Goal: Information Seeking & Learning: Learn about a topic

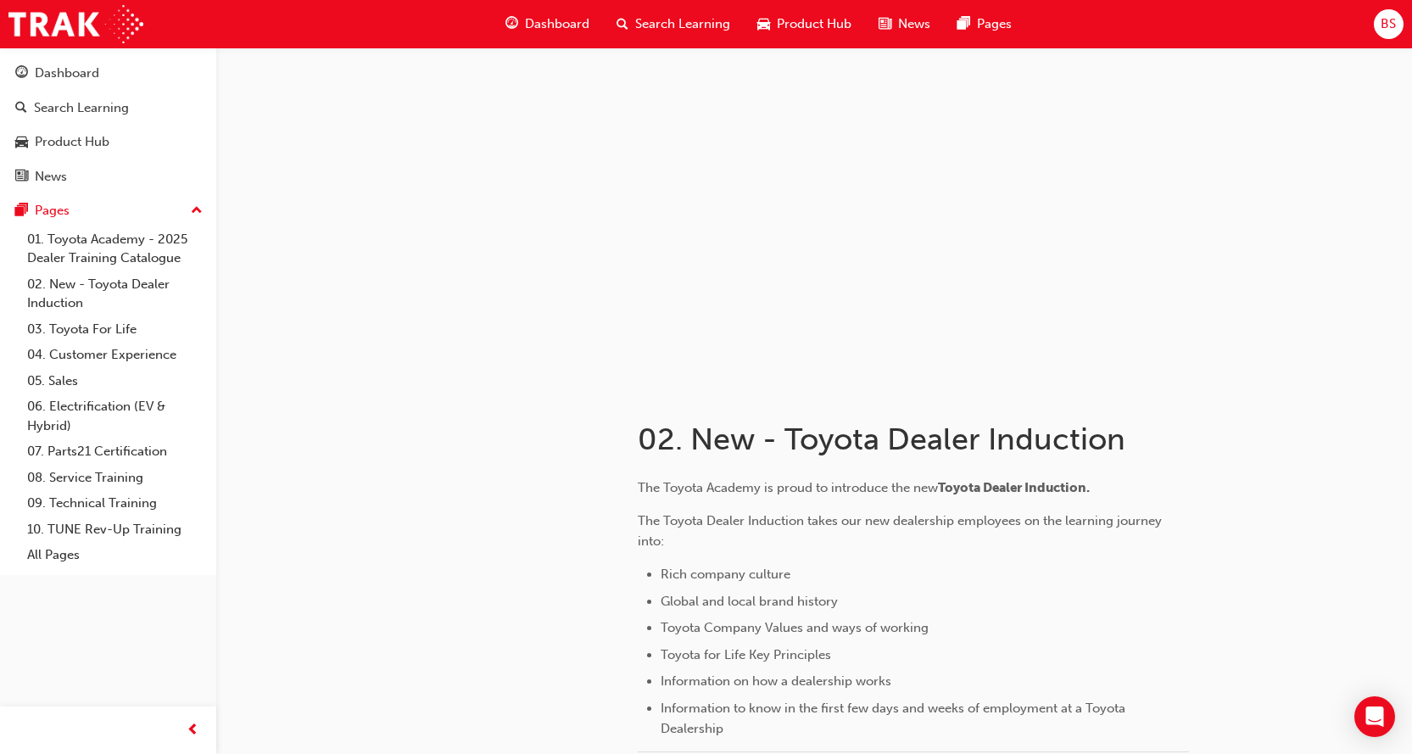
click at [693, 19] on span "Search Learning" at bounding box center [682, 23] width 95 height 19
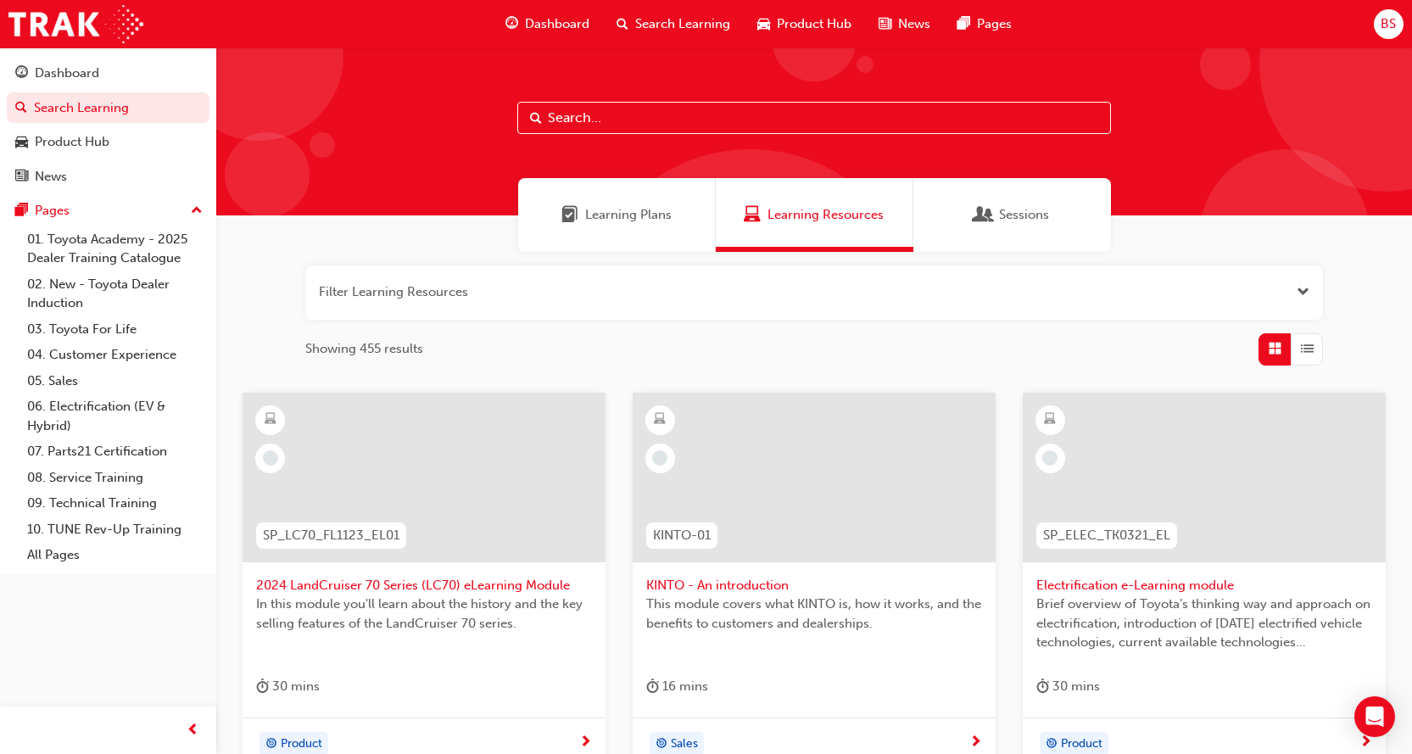
click at [597, 214] on span "Learning Plans" at bounding box center [628, 214] width 86 height 19
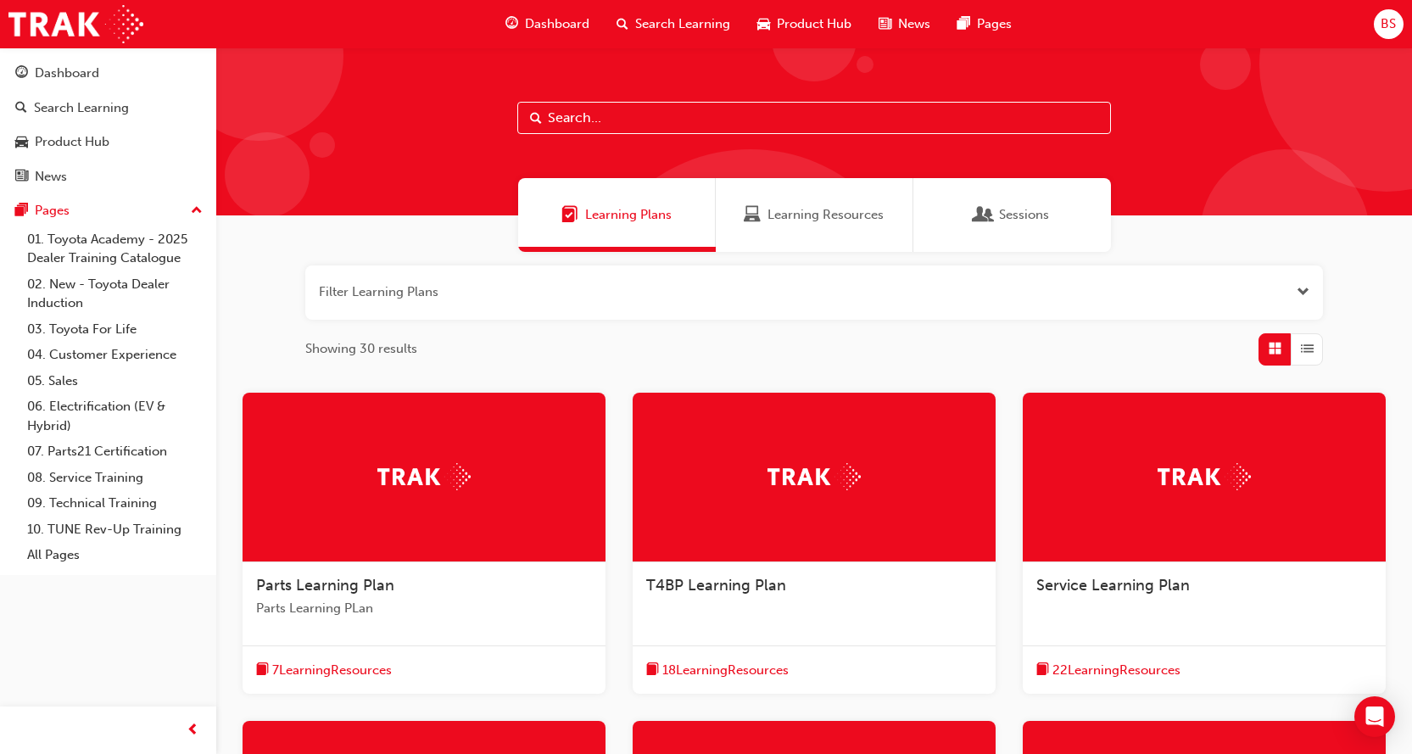
click at [814, 210] on span "Learning Resources" at bounding box center [825, 214] width 116 height 19
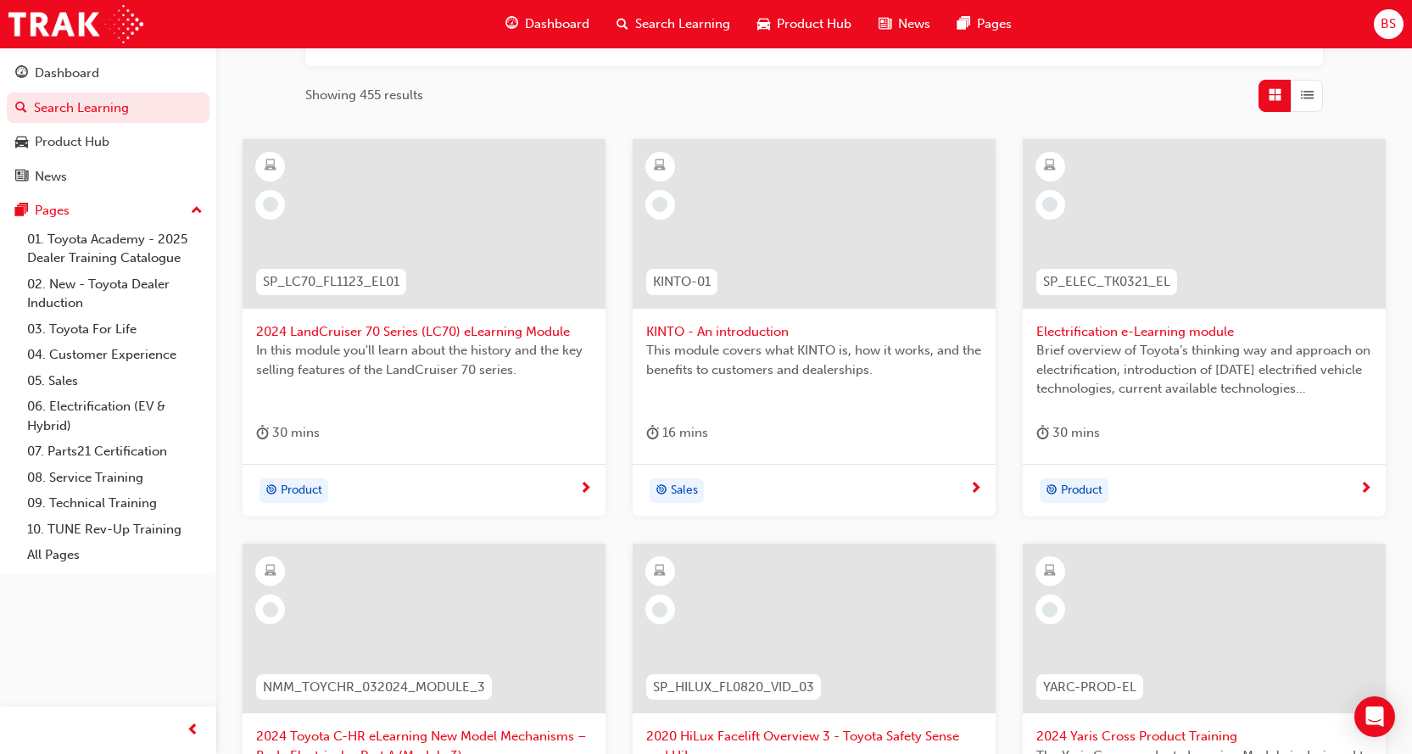
scroll to position [254, 0]
click at [571, 28] on span "Dashboard" at bounding box center [557, 23] width 64 height 19
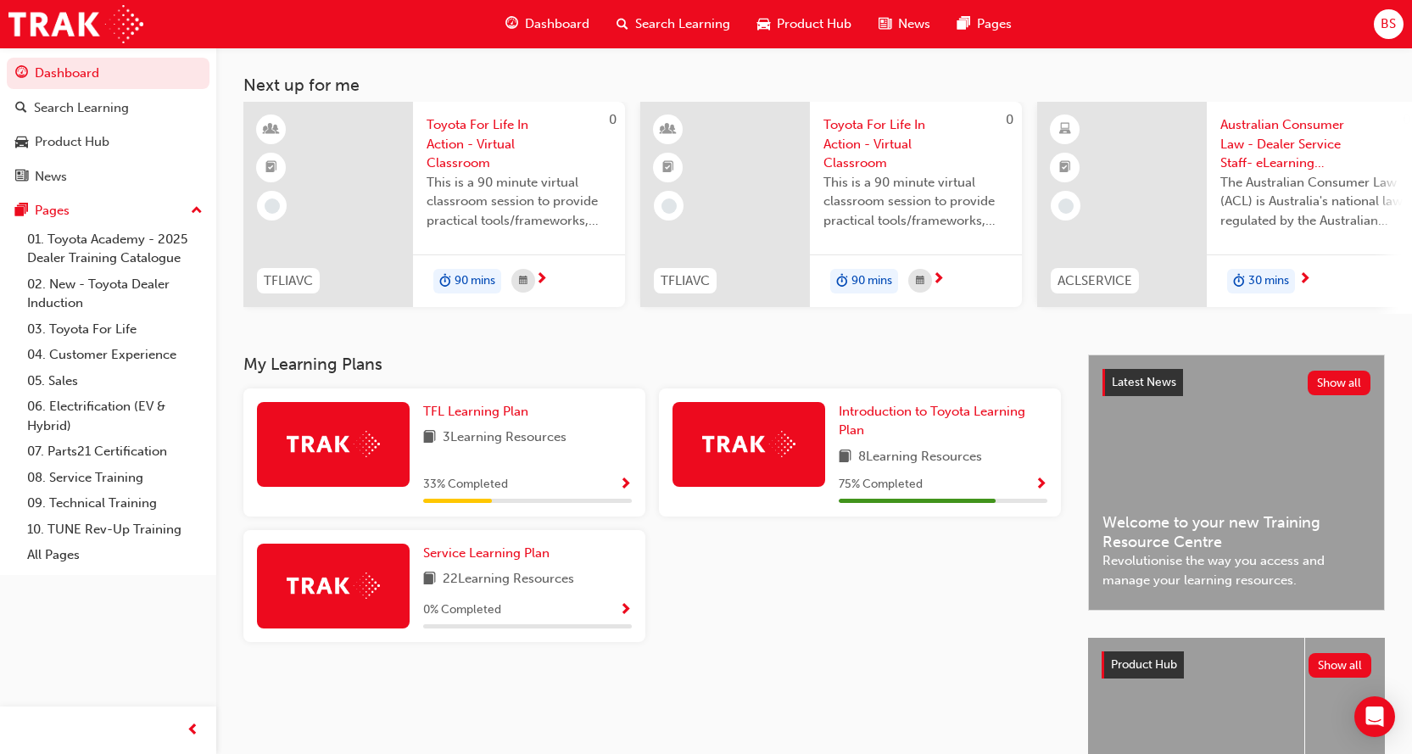
scroll to position [170, 0]
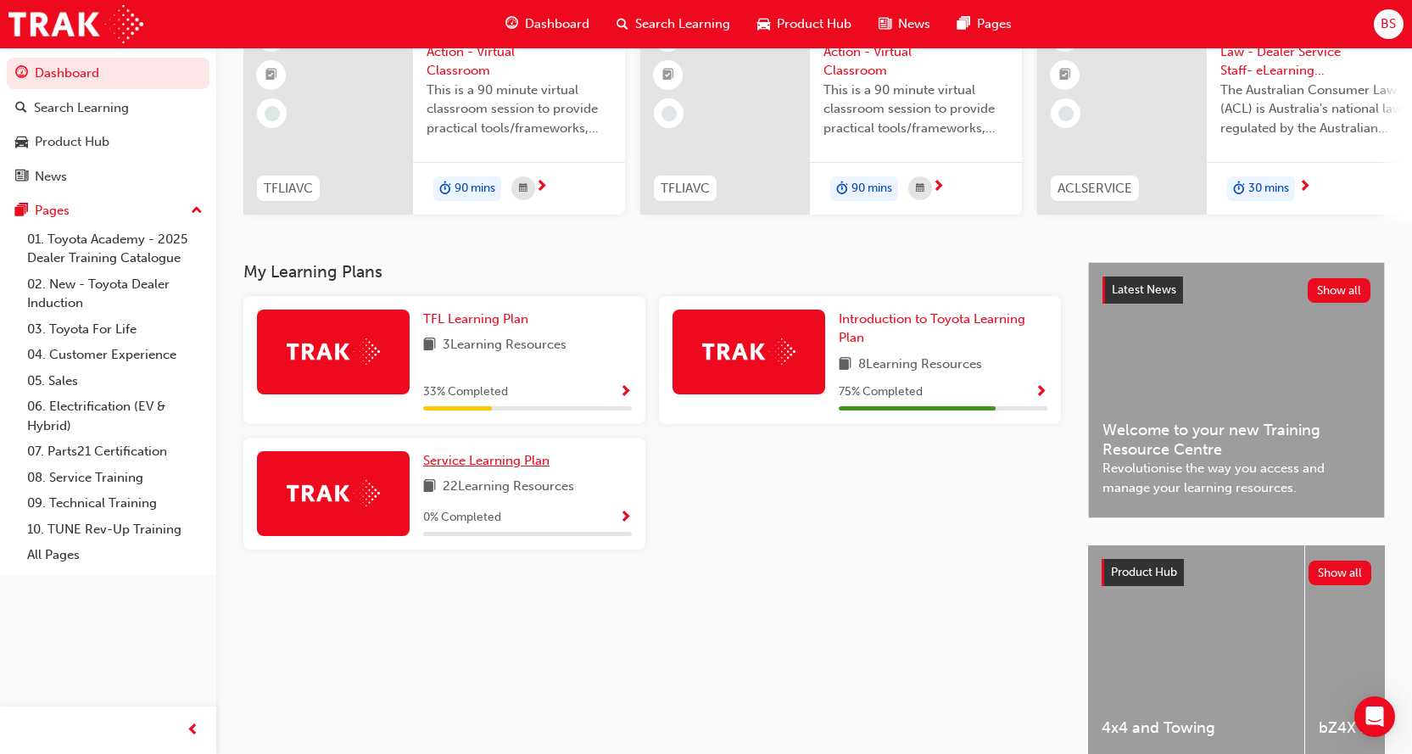
click at [514, 465] on span "Service Learning Plan" at bounding box center [486, 460] width 126 height 15
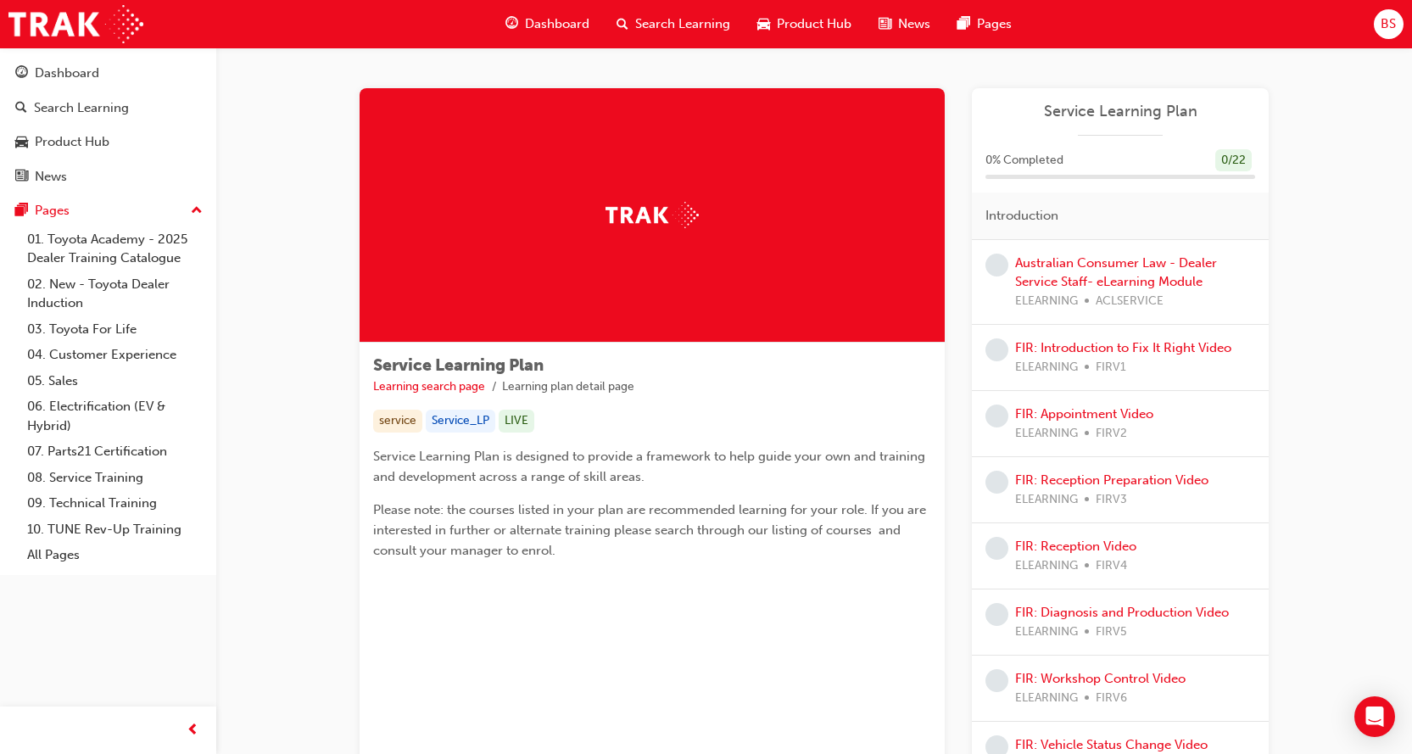
click at [1092, 271] on div "Australian Consumer Law - Dealer Service Staff- eLearning Module ELEARNING ACLS…" at bounding box center [1135, 282] width 240 height 58
click at [1091, 282] on link "Australian Consumer Law - Dealer Service Staff- eLearning Module" at bounding box center [1116, 272] width 202 height 35
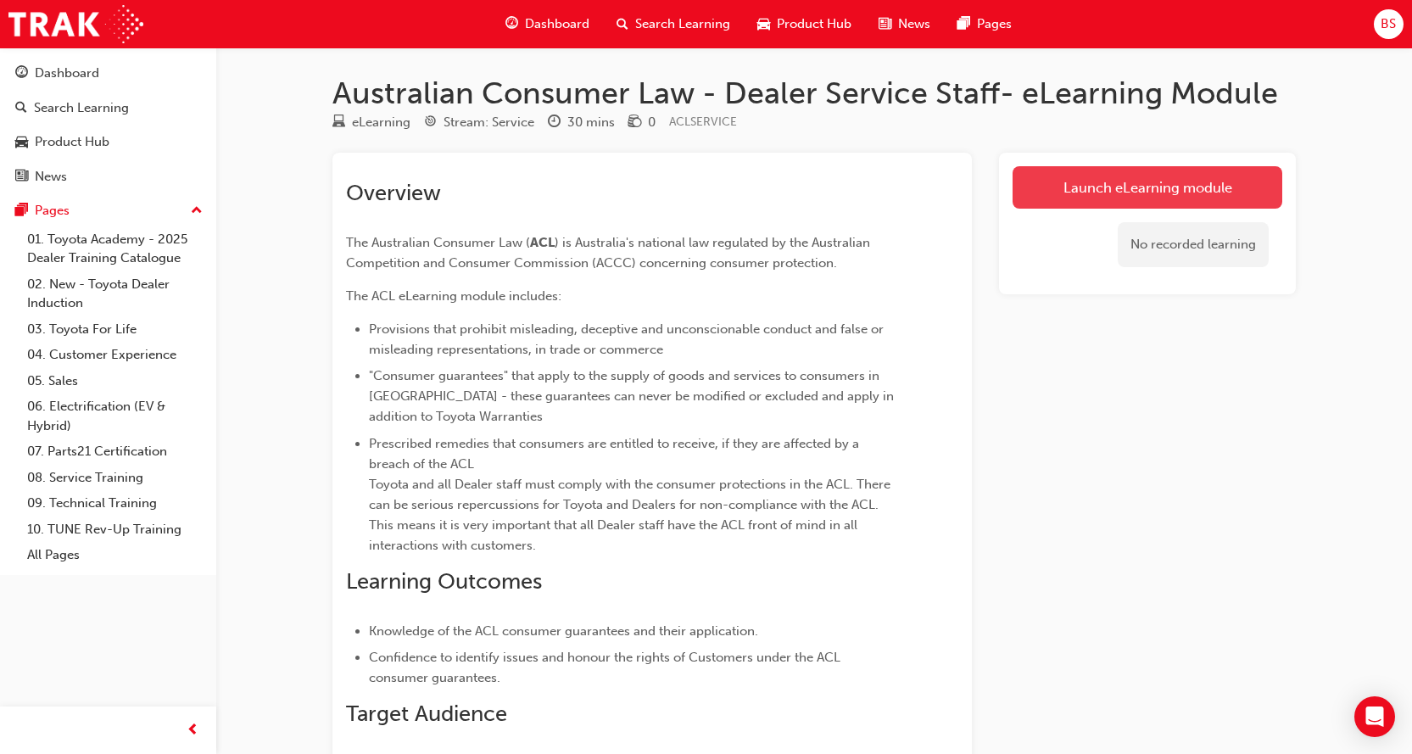
click at [1184, 177] on link "Launch eLearning module" at bounding box center [1147, 187] width 270 height 42
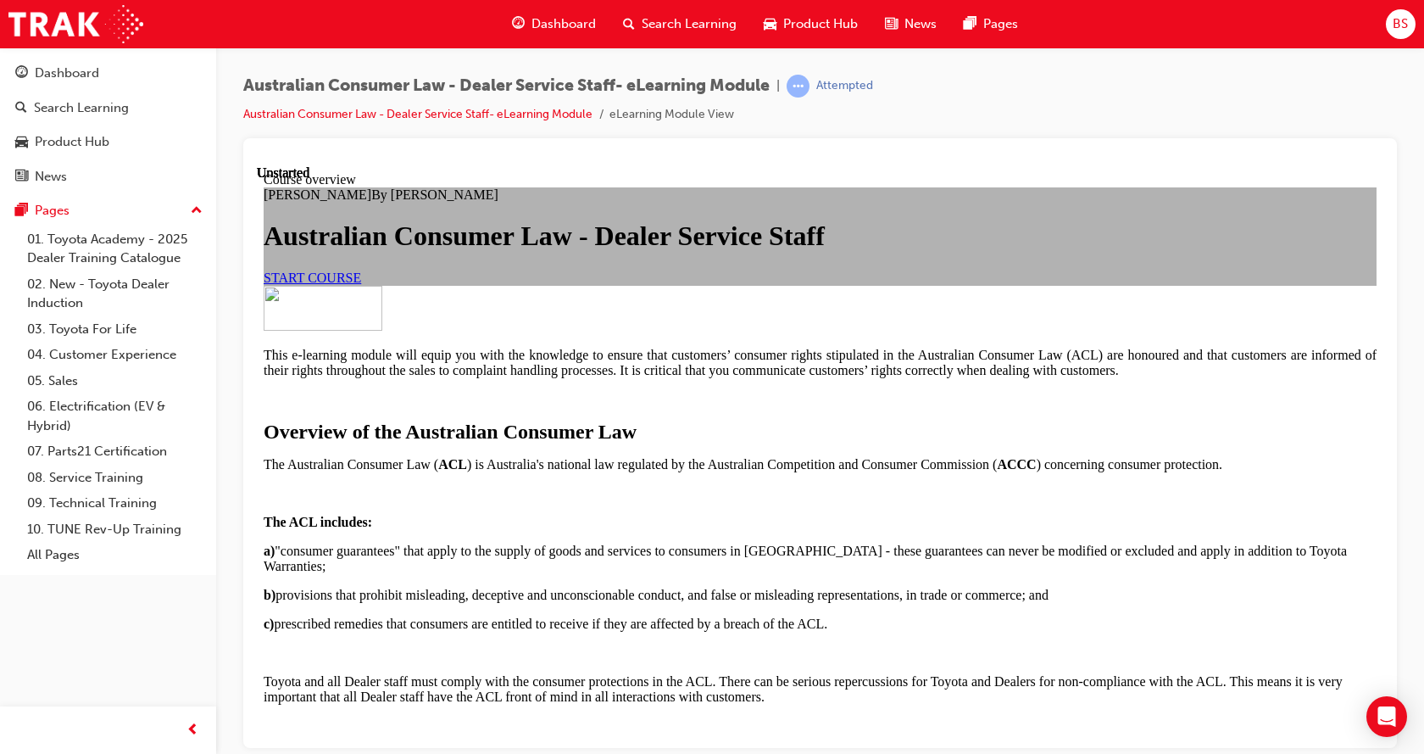
click at [361, 284] on span "START COURSE" at bounding box center [312, 277] width 97 height 14
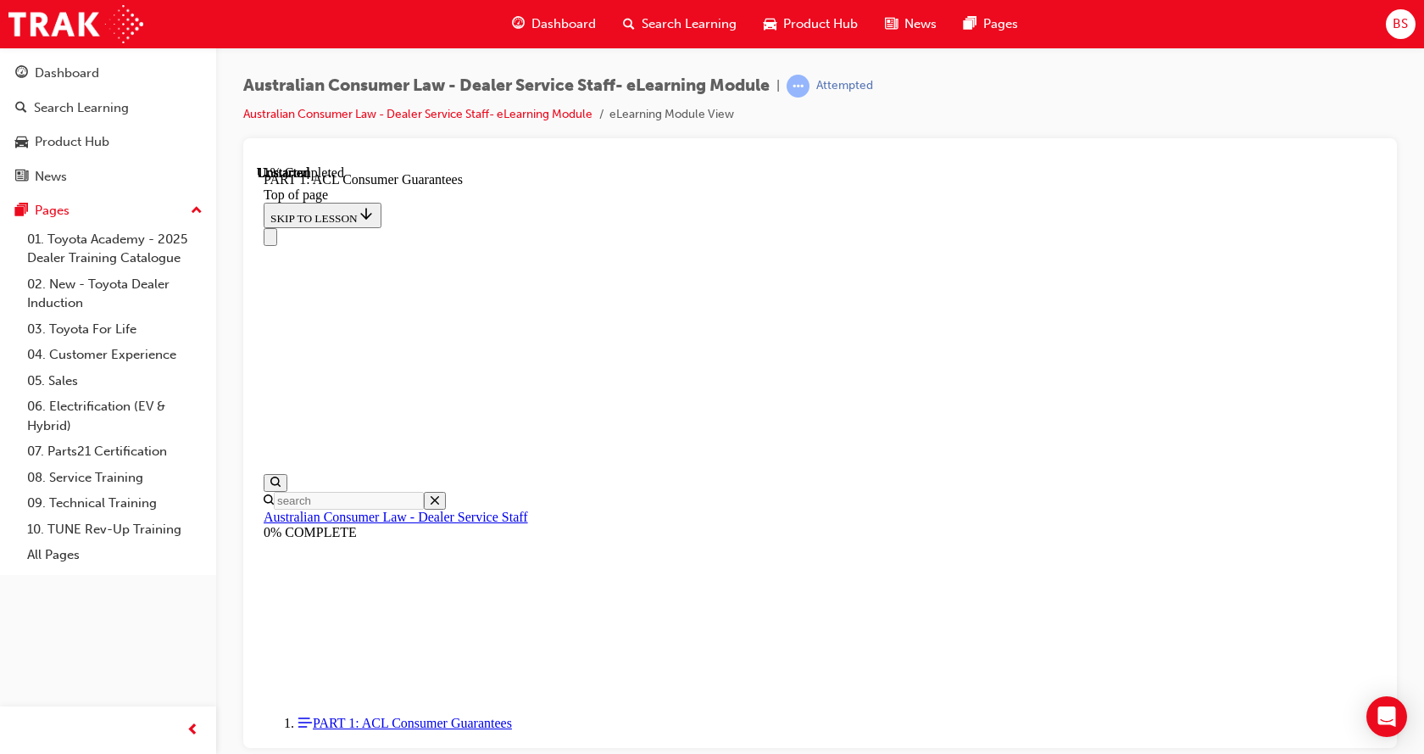
scroll to position [2831, 0]
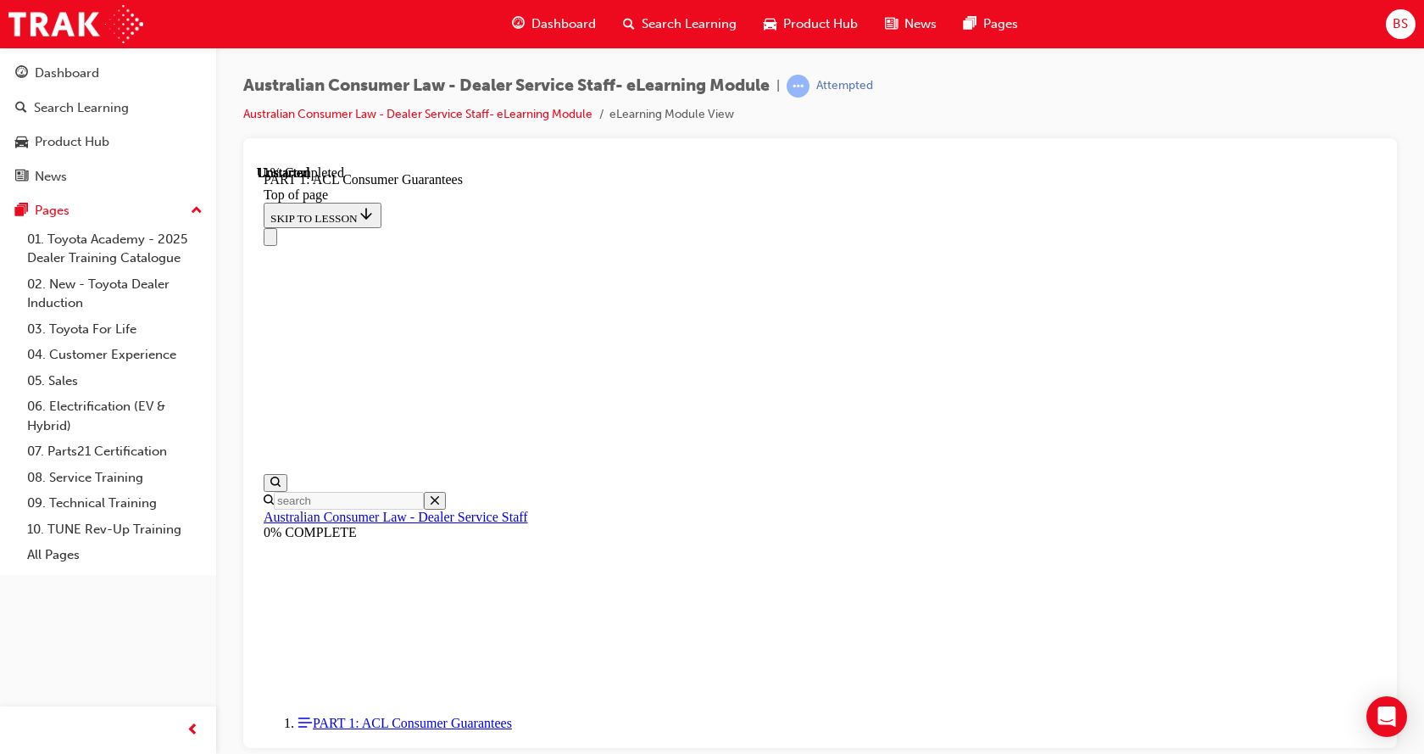
drag, startPoint x: 600, startPoint y: 576, endPoint x: 658, endPoint y: 562, distance: 59.4
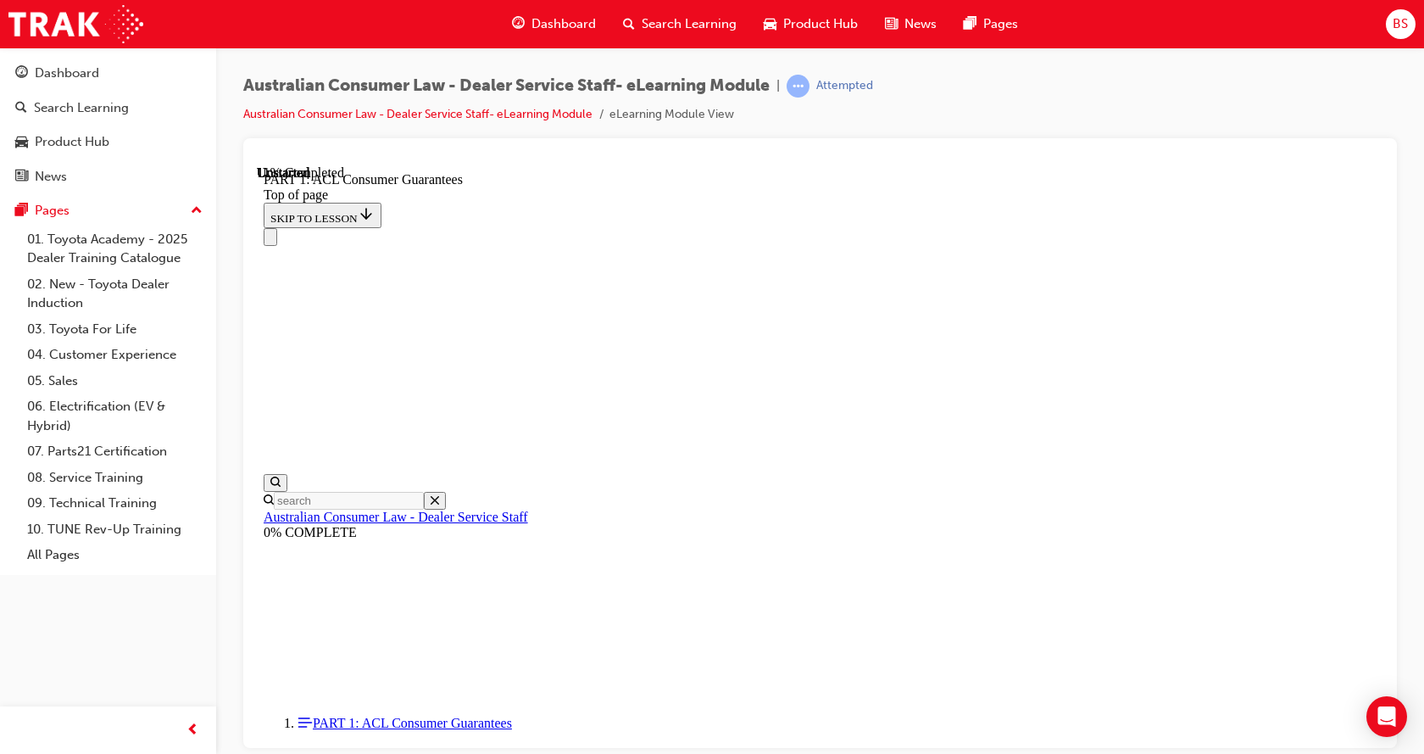
scroll to position [2831, 0]
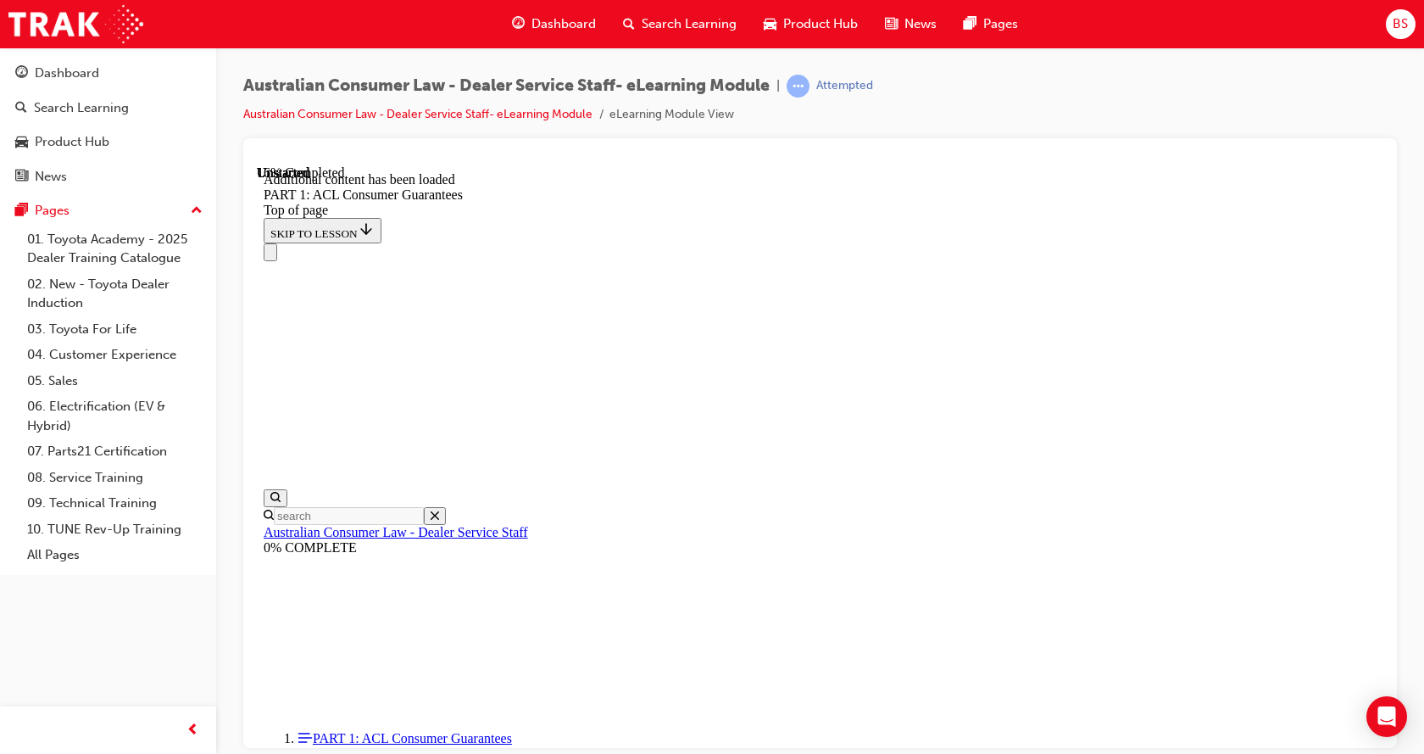
scroll to position [3230, 0]
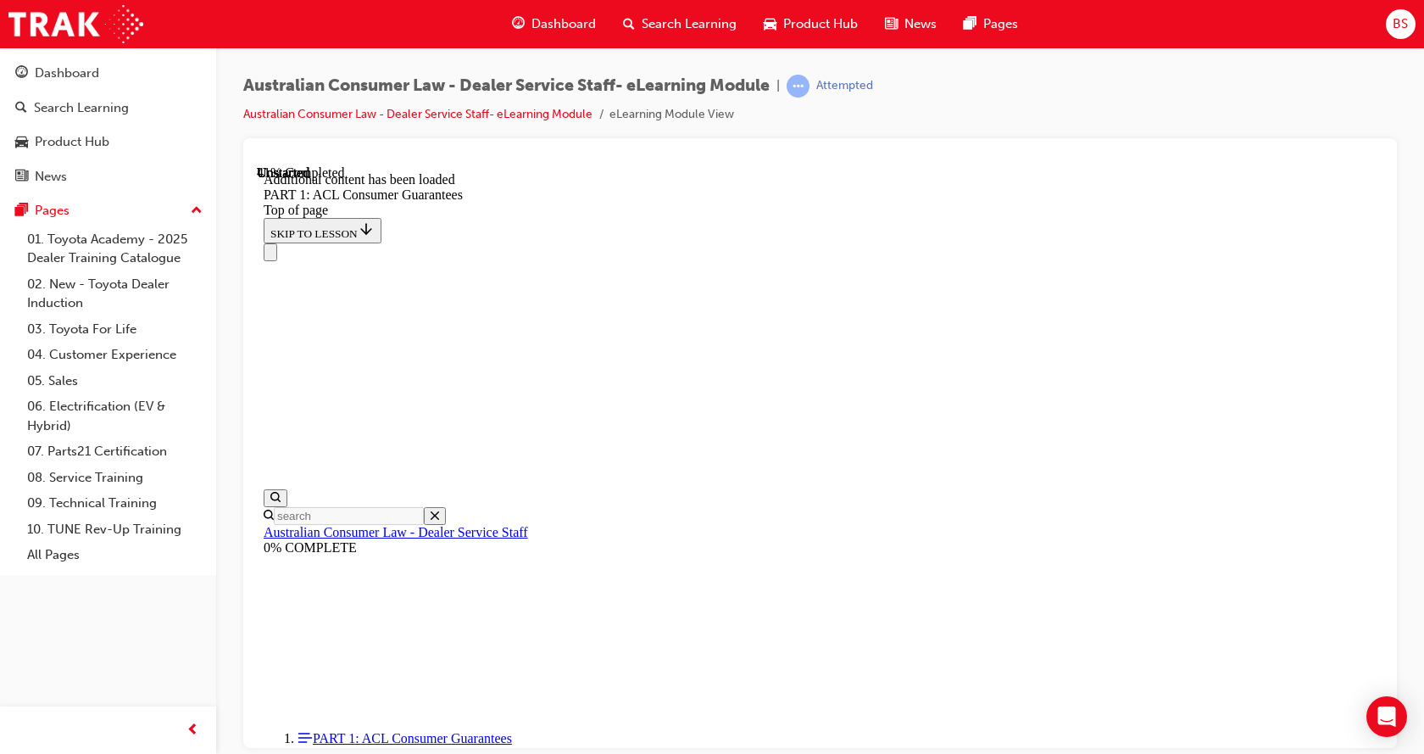
scroll to position [6328, 0]
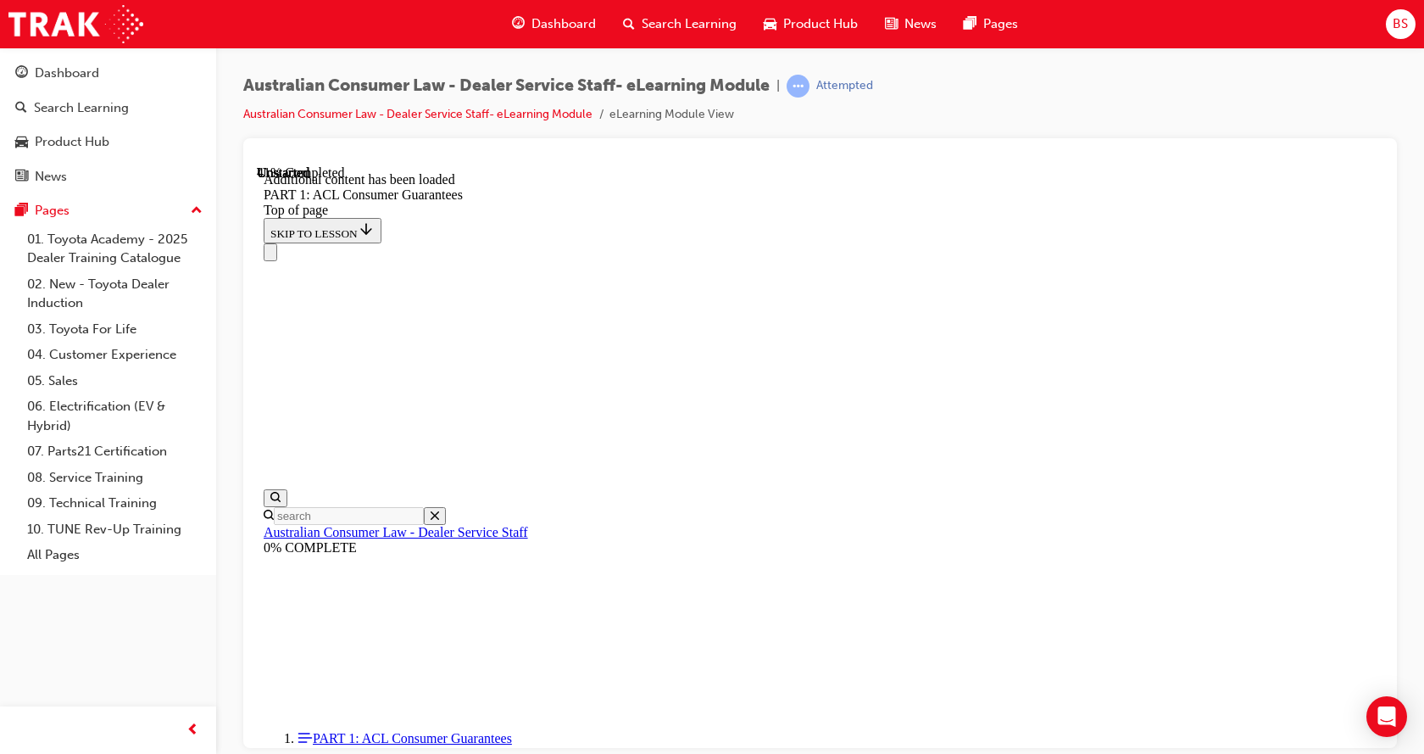
drag, startPoint x: 960, startPoint y: 258, endPoint x: 955, endPoint y: 249, distance: 9.5
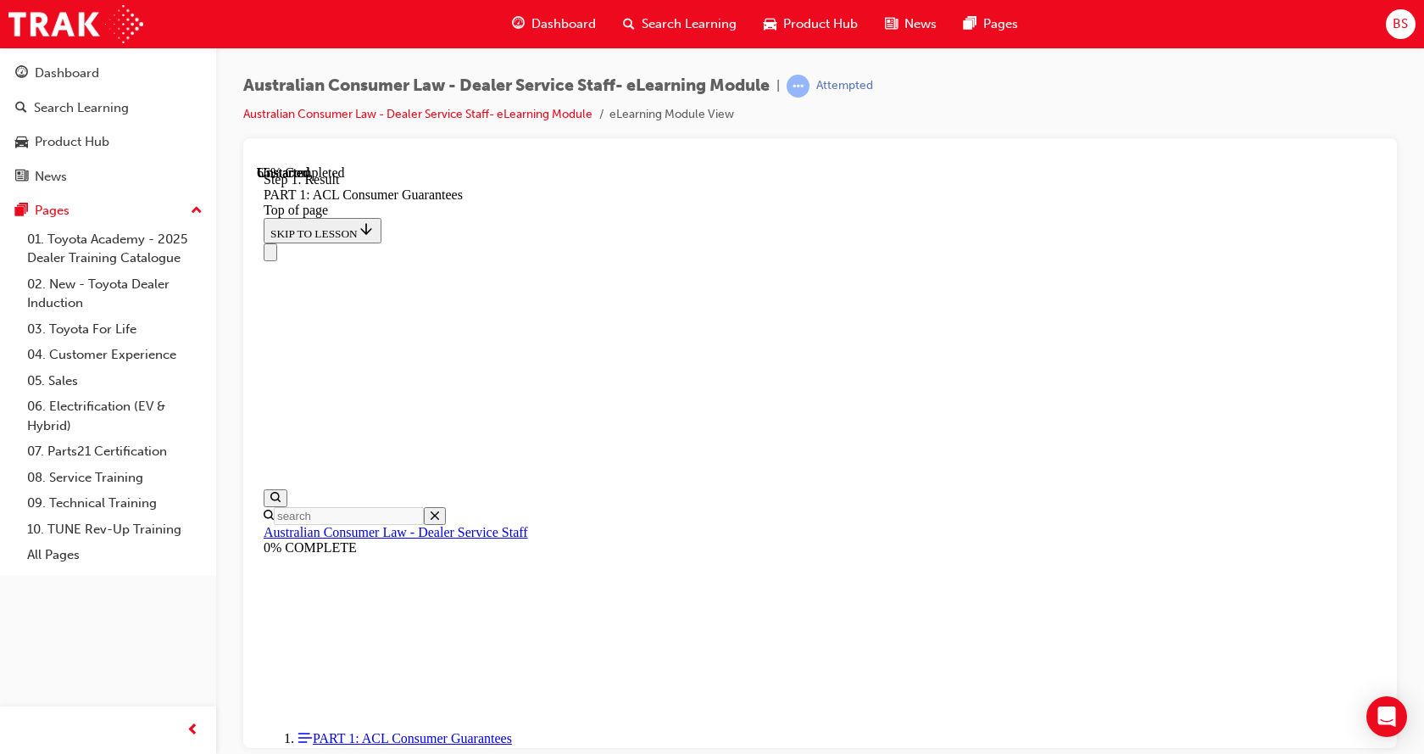
scroll to position [10289, 0]
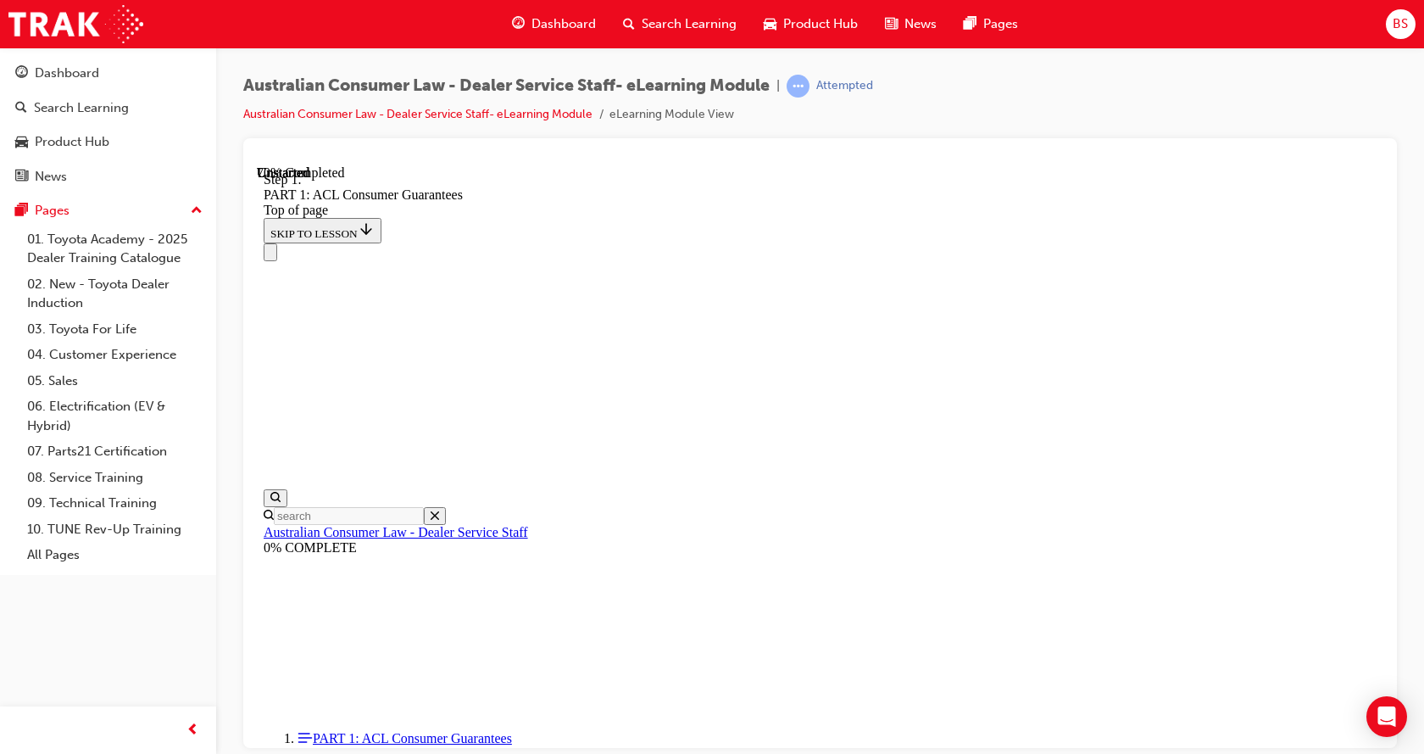
scroll to position [11514, 0]
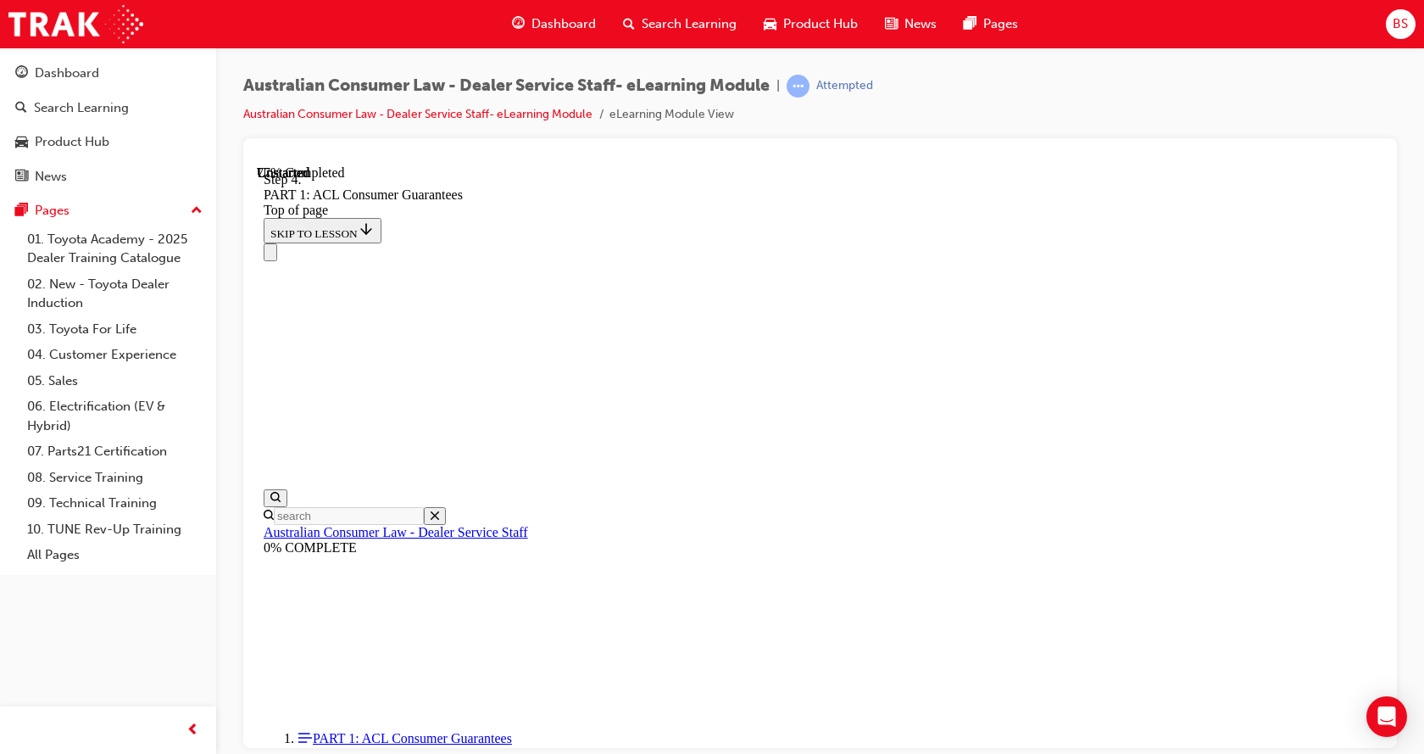
scroll to position [12917, 0]
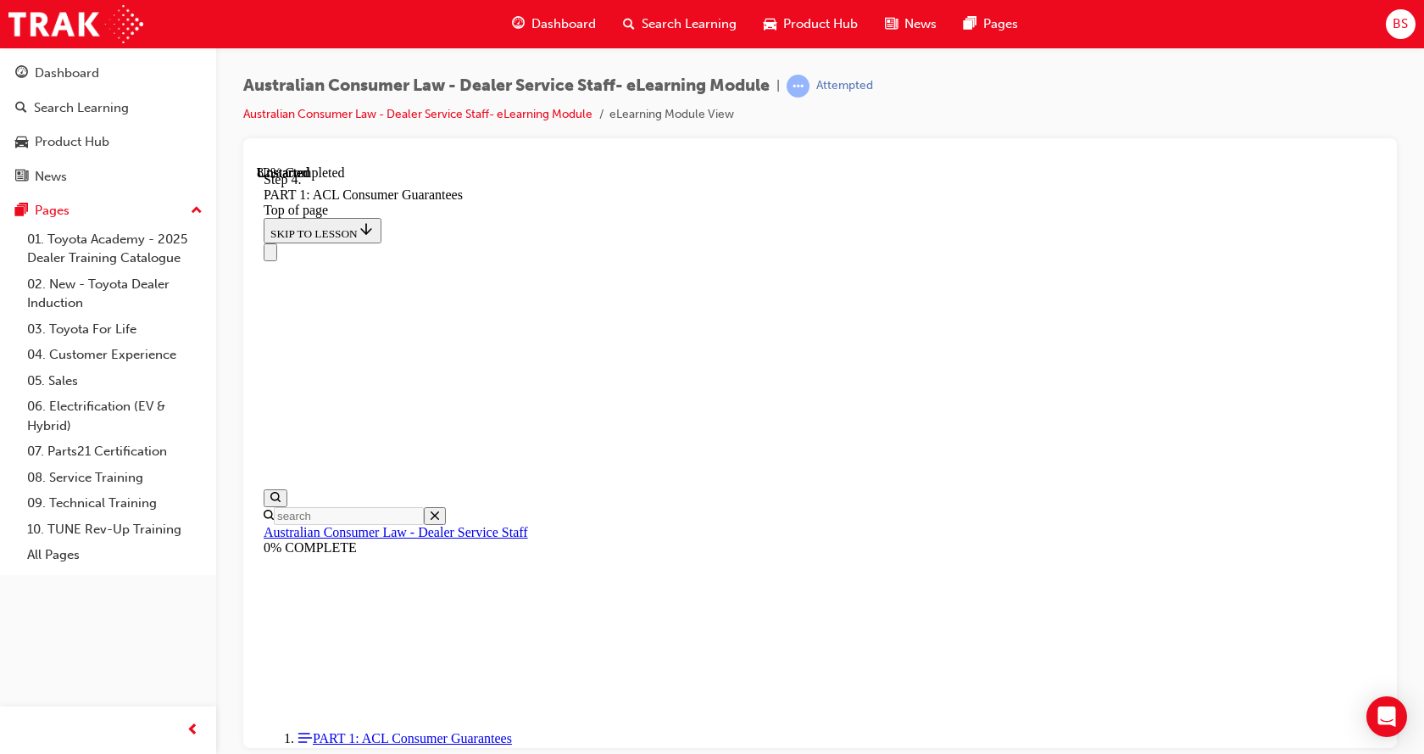
scroll to position [14782, 0]
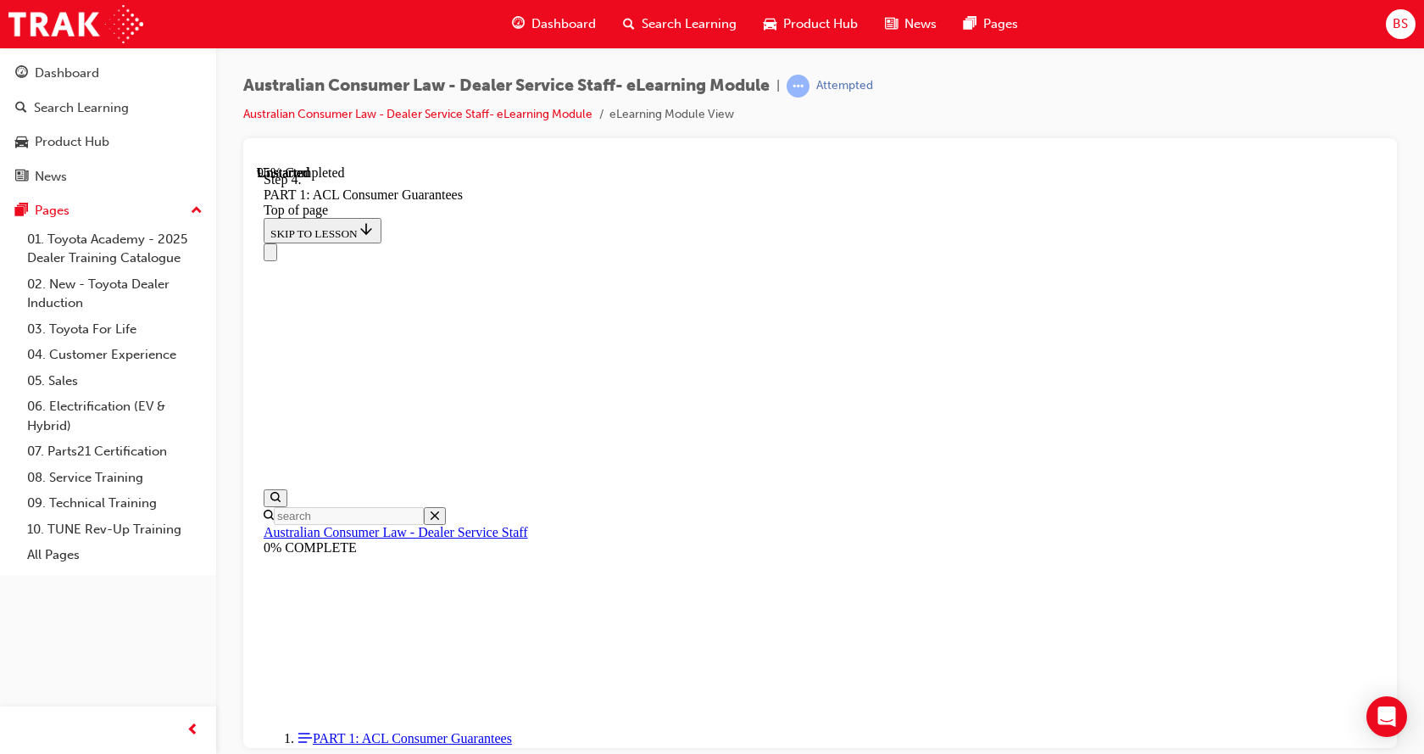
scroll to position [18017, 0]
drag, startPoint x: 770, startPoint y: 576, endPoint x: 1069, endPoint y: 278, distance: 422.0
drag, startPoint x: 788, startPoint y: 359, endPoint x: 877, endPoint y: 343, distance: 91.5
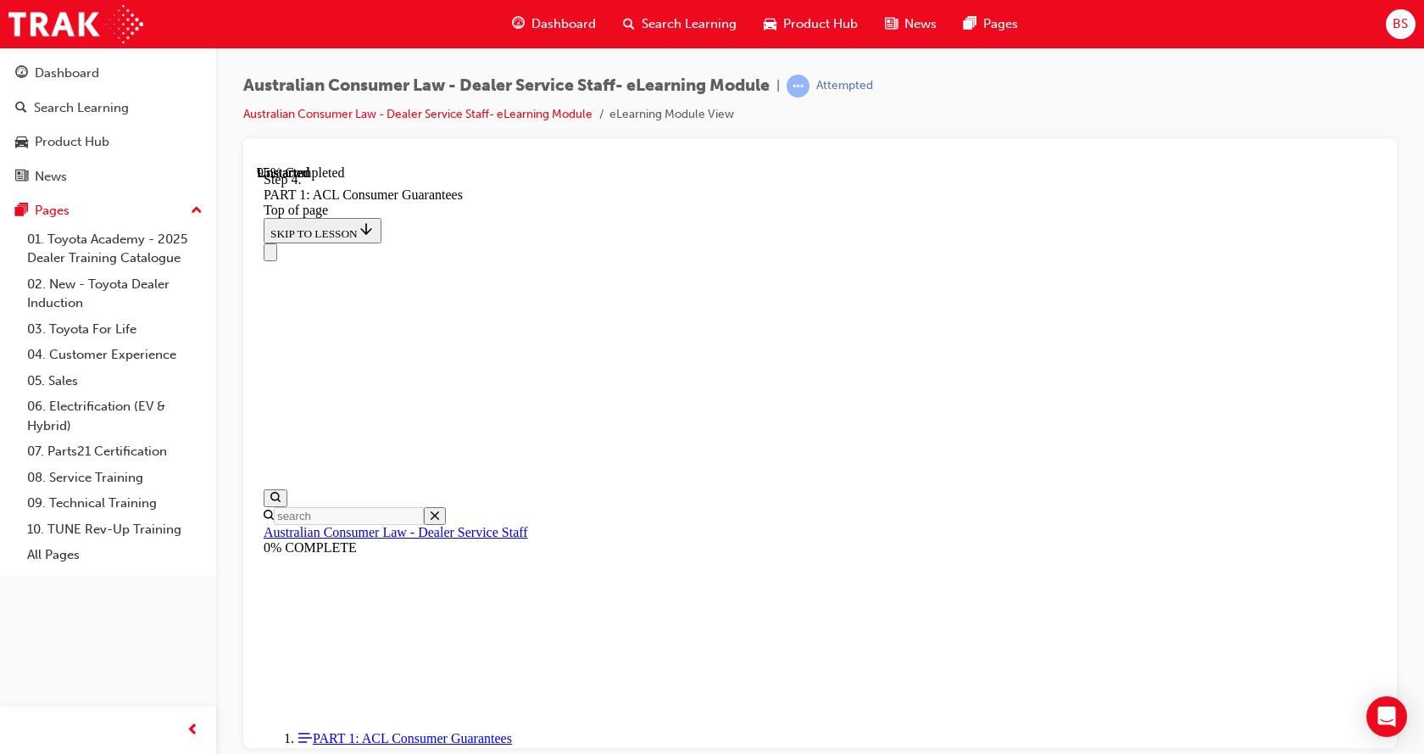
drag, startPoint x: 805, startPoint y: 348, endPoint x: 799, endPoint y: 441, distance: 92.6
drag, startPoint x: 738, startPoint y: 557, endPoint x: 802, endPoint y: 353, distance: 214.0
drag, startPoint x: 769, startPoint y: 570, endPoint x: 837, endPoint y: 563, distance: 68.2
drag, startPoint x: 732, startPoint y: 655, endPoint x: 822, endPoint y: 659, distance: 89.9
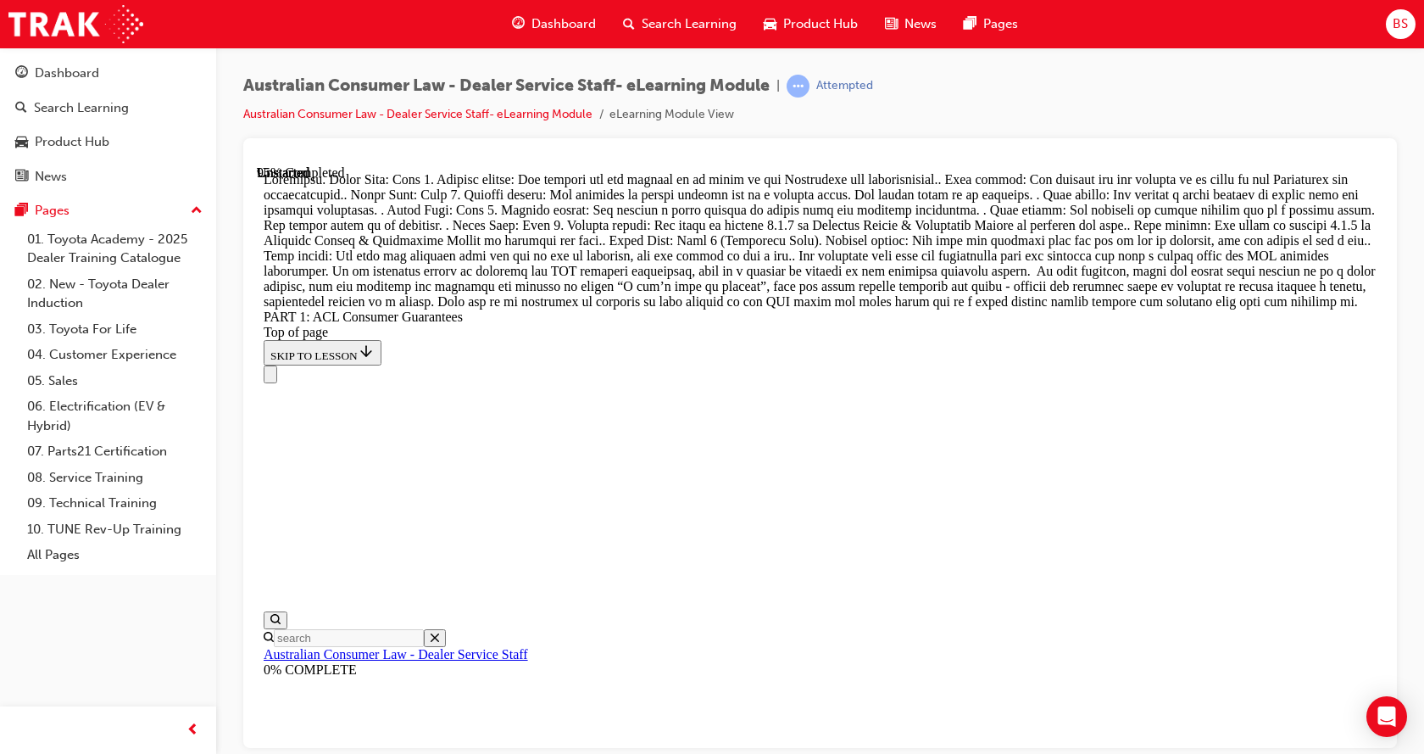
scroll to position [18017, 0]
drag, startPoint x: 812, startPoint y: 454, endPoint x: 771, endPoint y: 353, distance: 108.8
drag, startPoint x: 1148, startPoint y: 421, endPoint x: 1141, endPoint y: 432, distance: 12.9
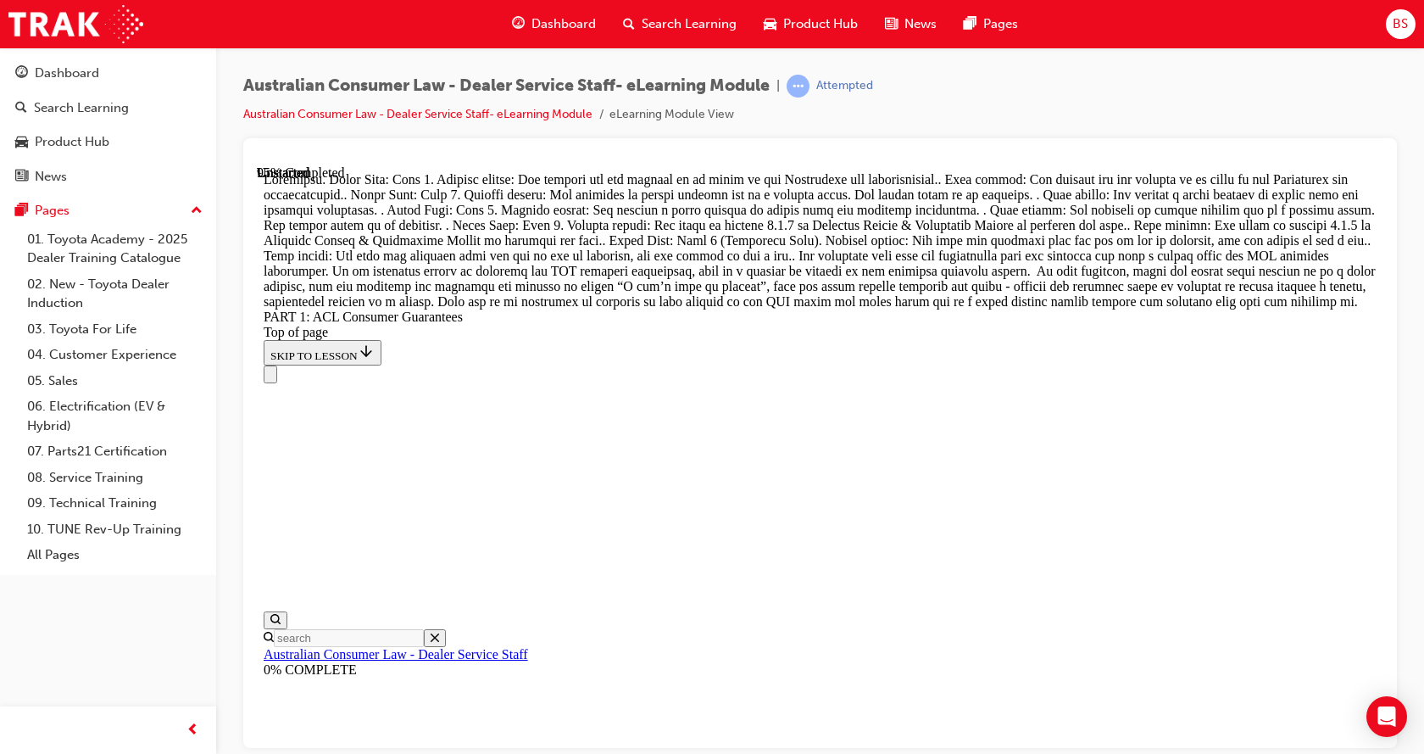
scroll to position [18187, 0]
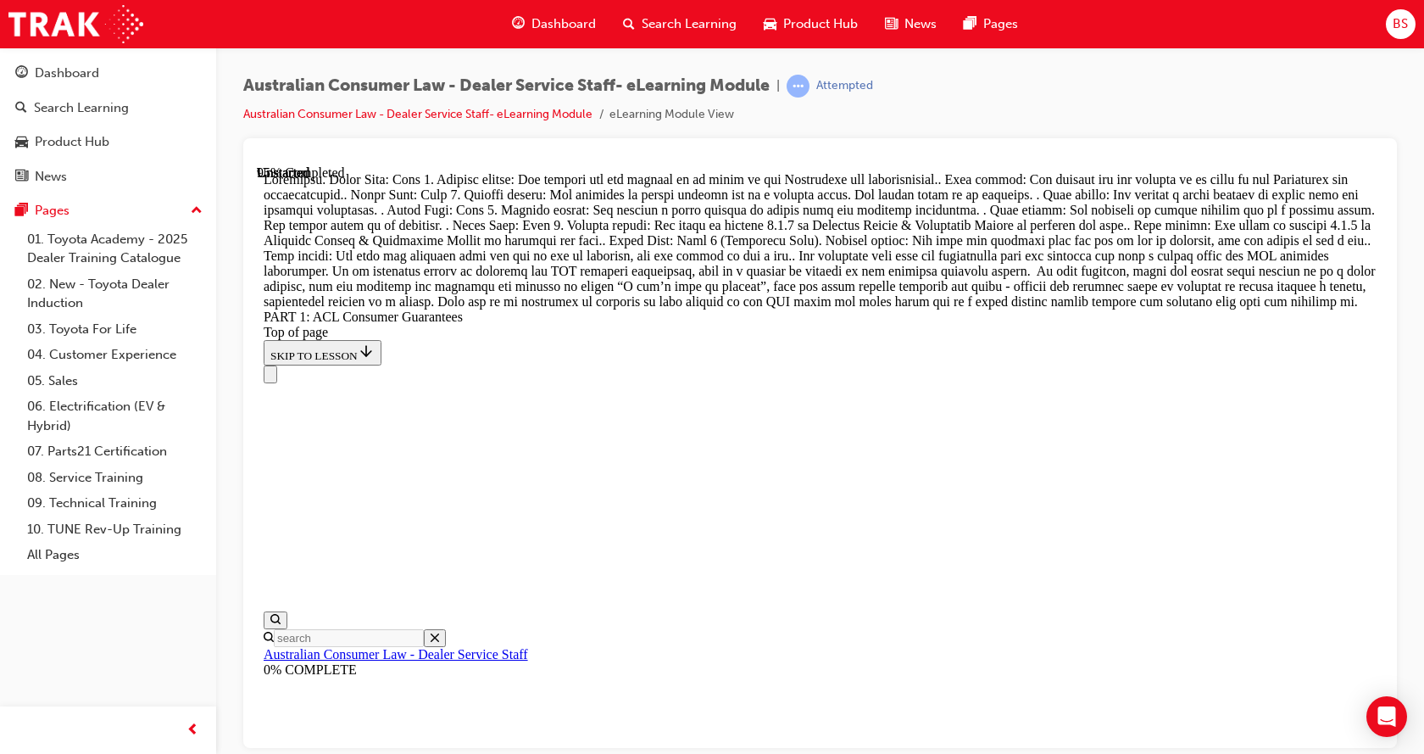
drag, startPoint x: 757, startPoint y: 364, endPoint x: 829, endPoint y: 363, distance: 72.1
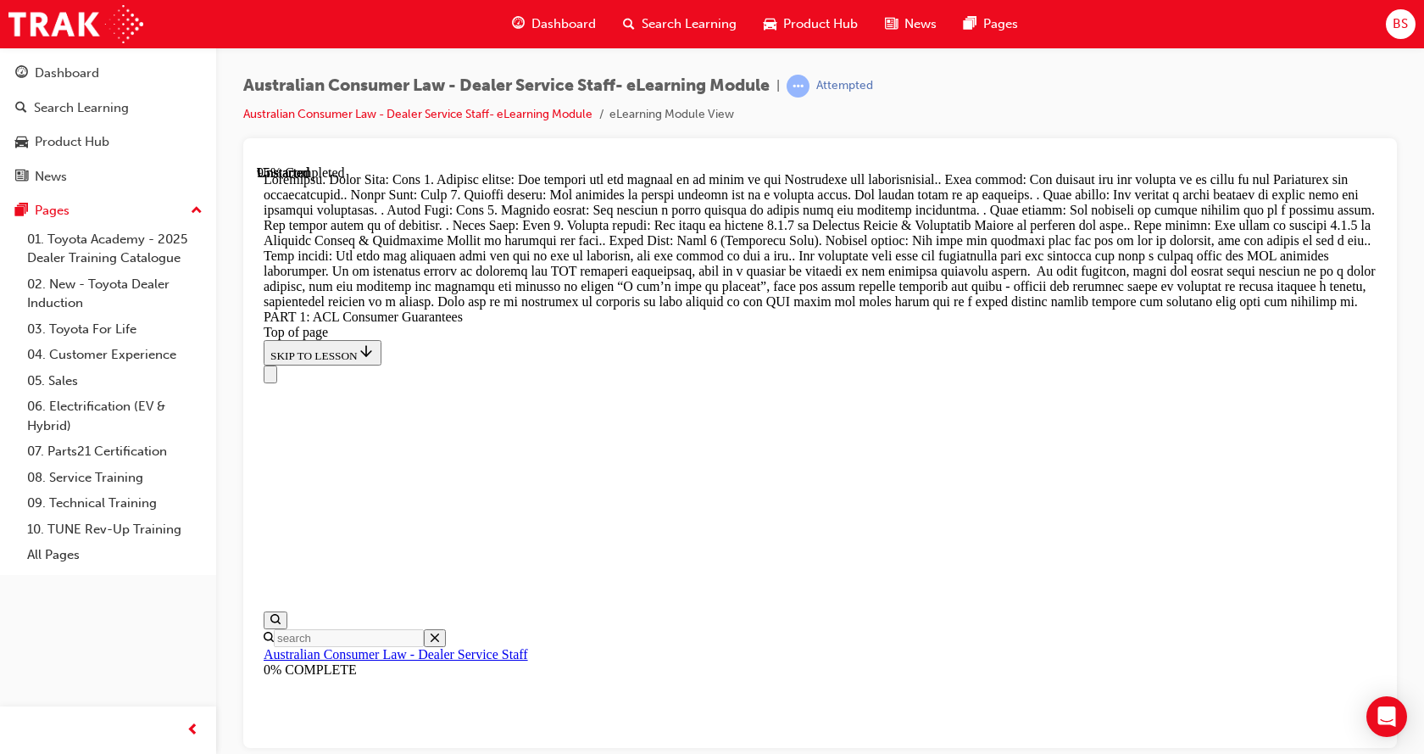
drag, startPoint x: 810, startPoint y: 387, endPoint x: 854, endPoint y: 576, distance: 194.8
drag, startPoint x: 795, startPoint y: 487, endPoint x: 845, endPoint y: 693, distance: 211.2
drag, startPoint x: 746, startPoint y: 503, endPoint x: 774, endPoint y: 504, distance: 28.0
drag, startPoint x: 755, startPoint y: 497, endPoint x: 798, endPoint y: 494, distance: 42.5
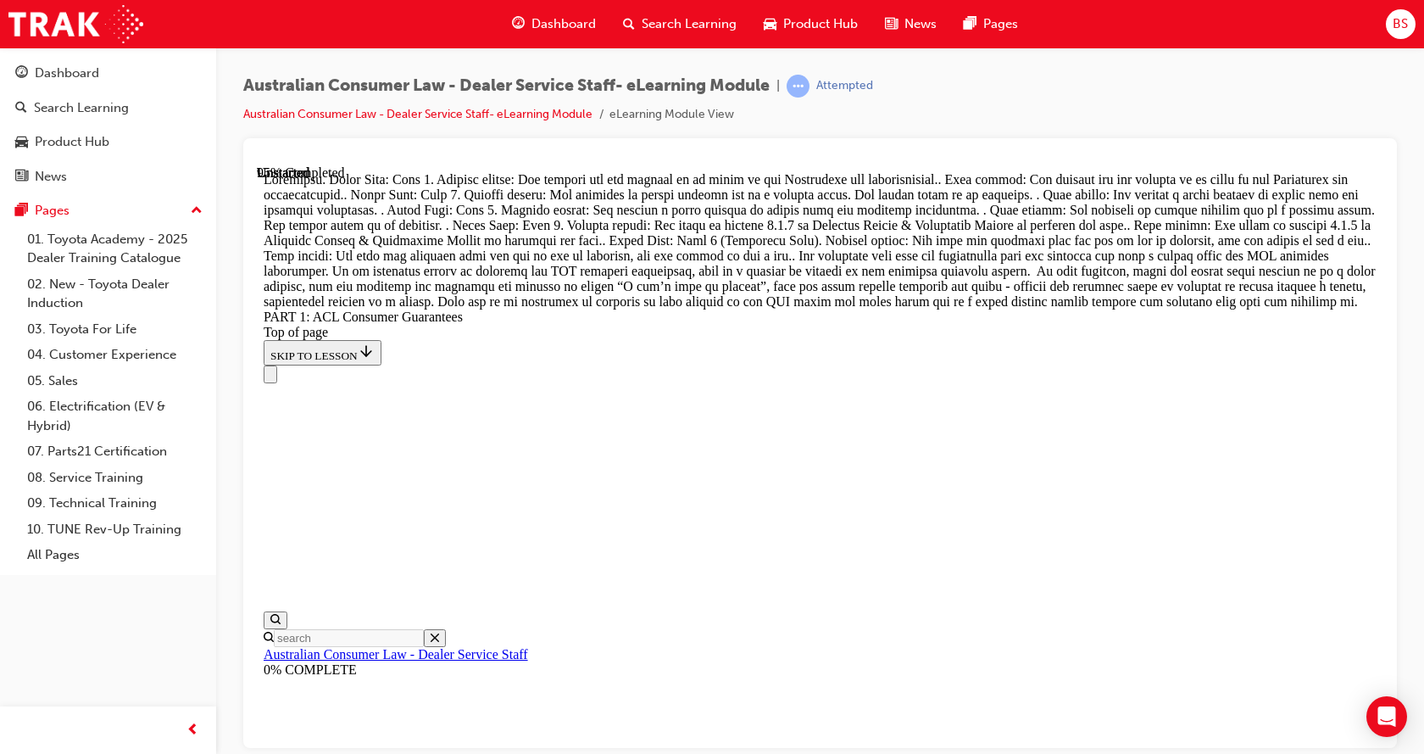
drag, startPoint x: 788, startPoint y: 387, endPoint x: 853, endPoint y: 392, distance: 65.4
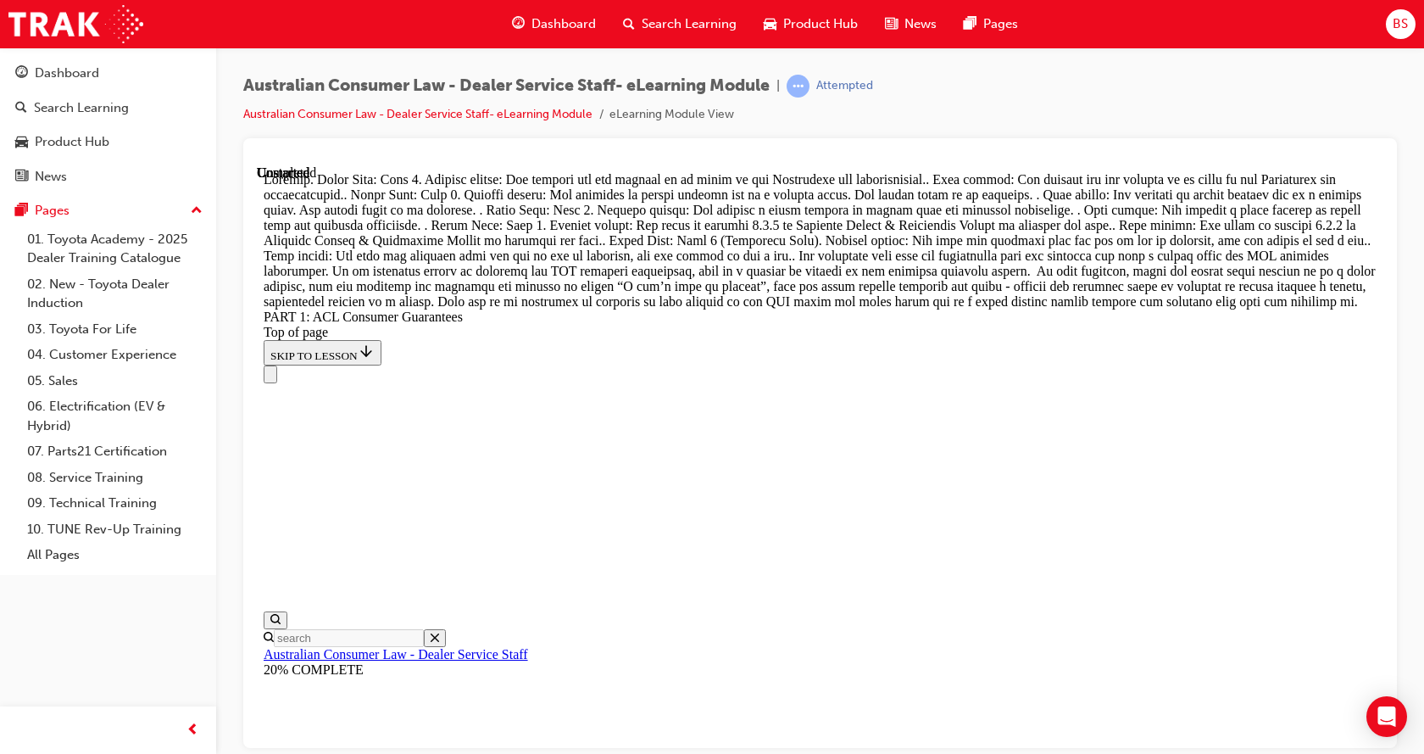
scroll to position [19552, 0]
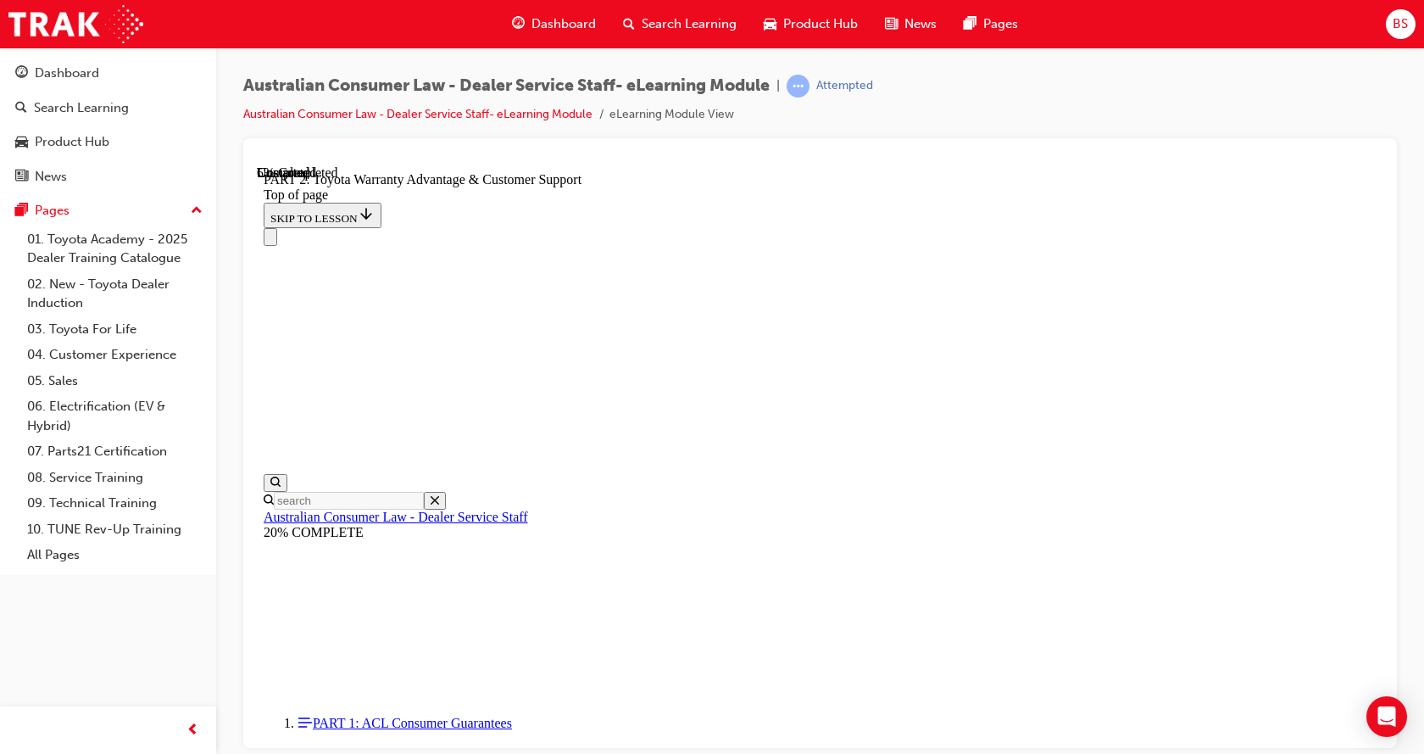
scroll to position [1070, 0]
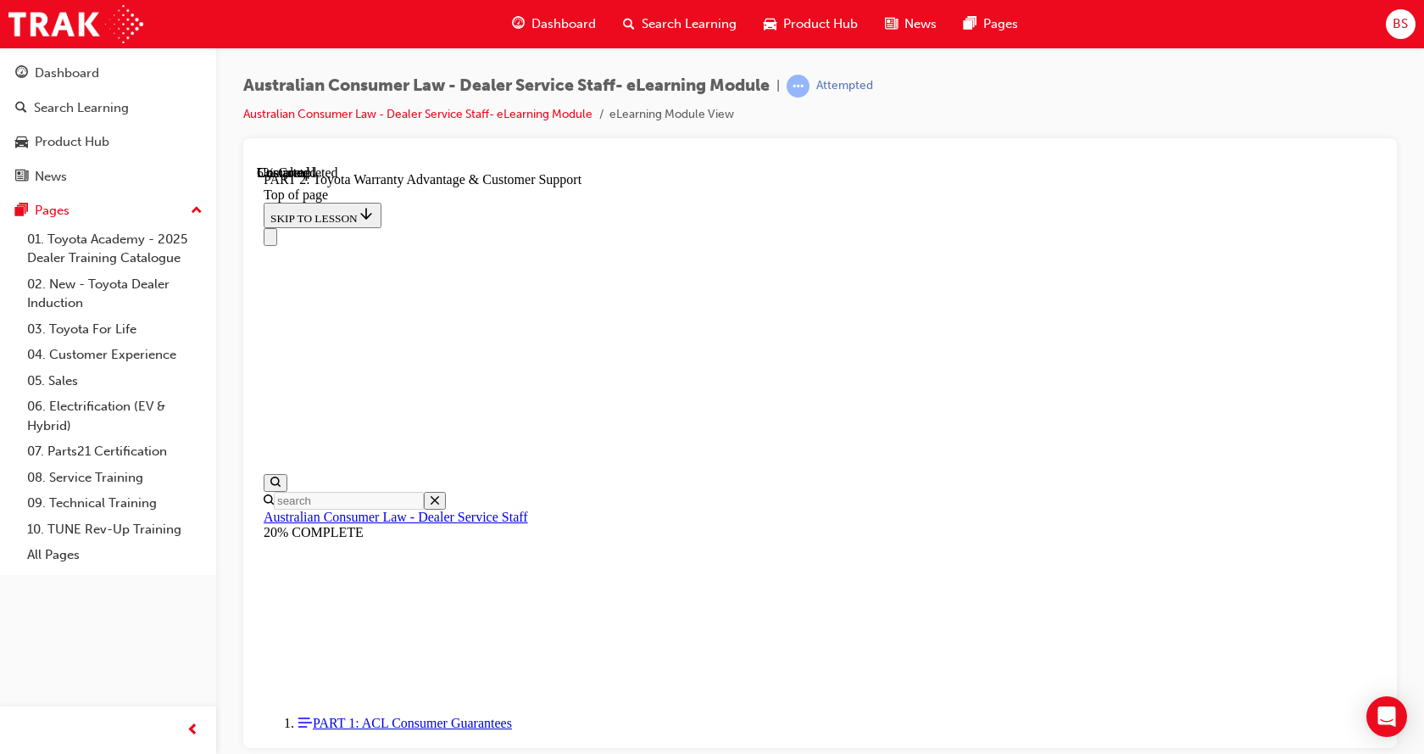
scroll to position [1115, 0]
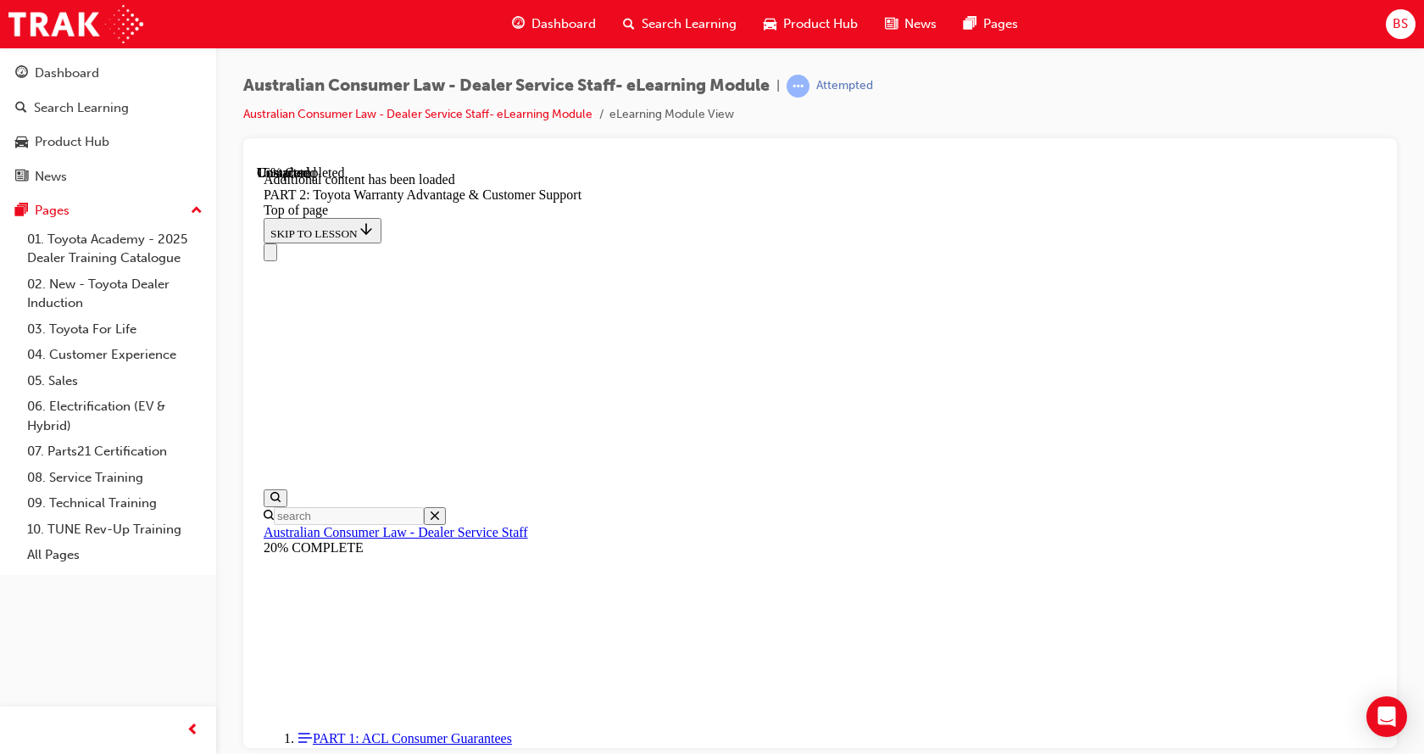
scroll to position [1700, 0]
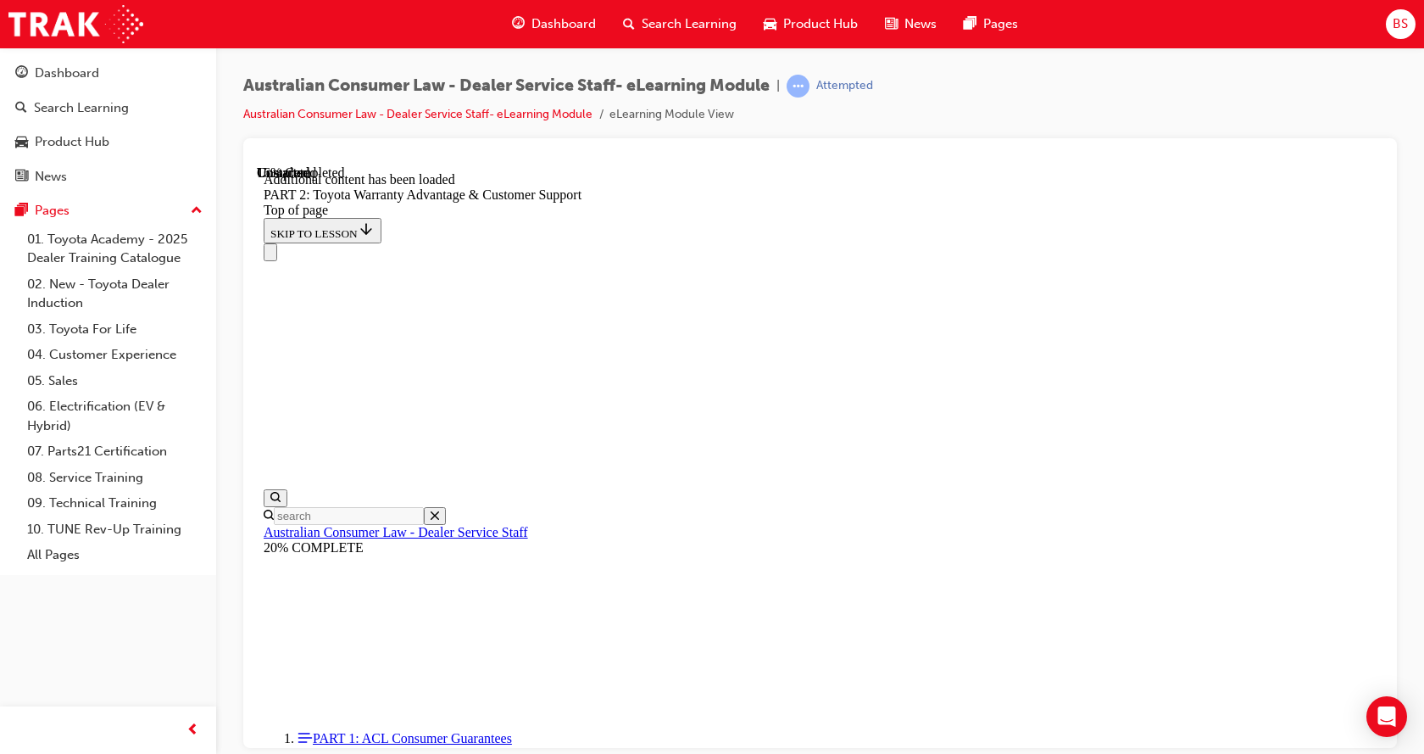
scroll to position [1725, 0]
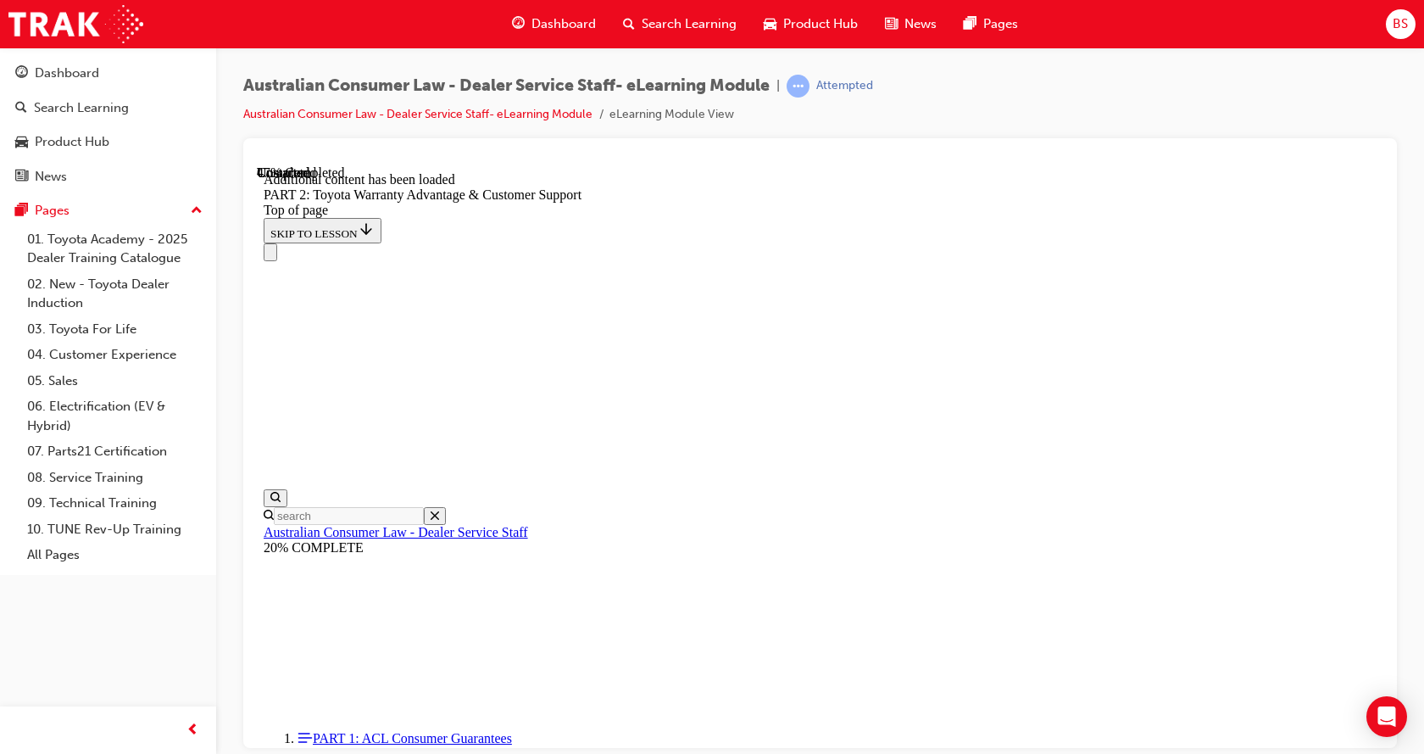
scroll to position [3156, 0]
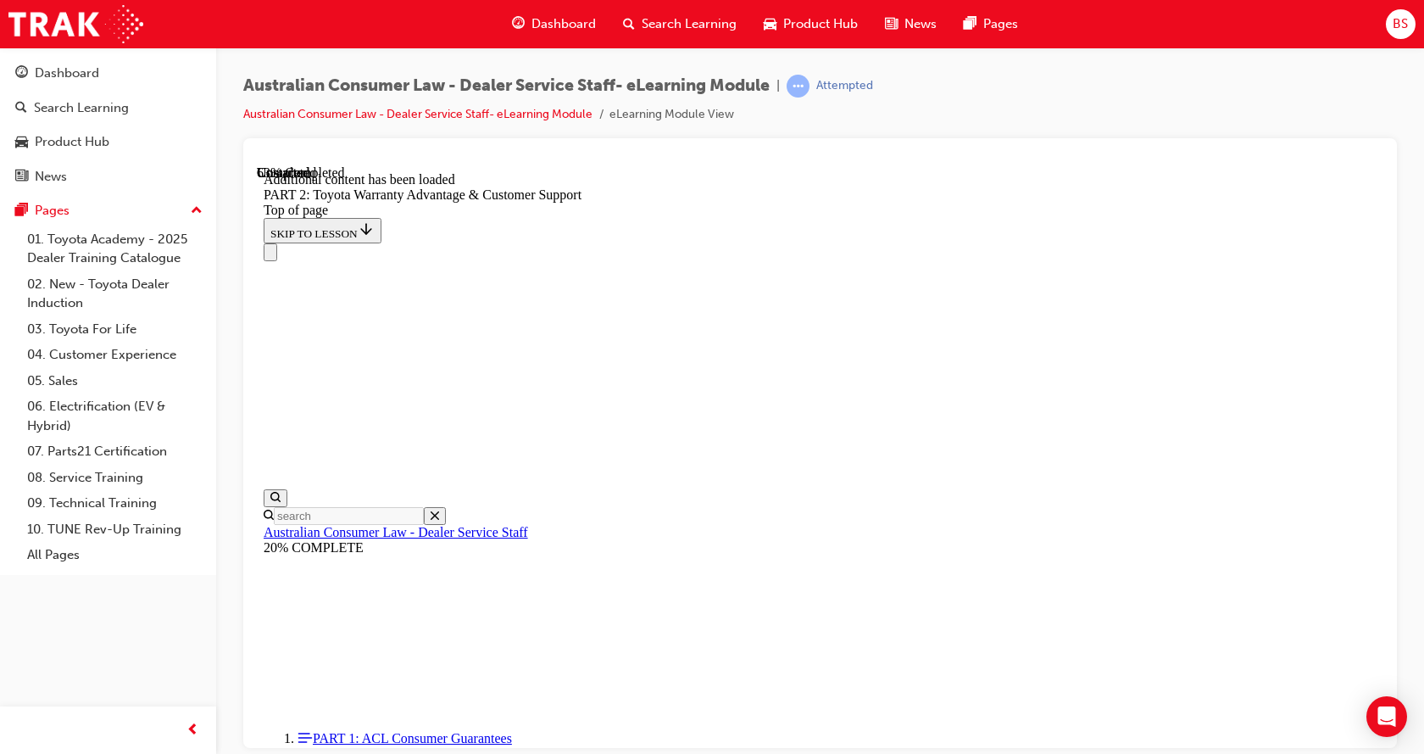
scroll to position [3996, 0]
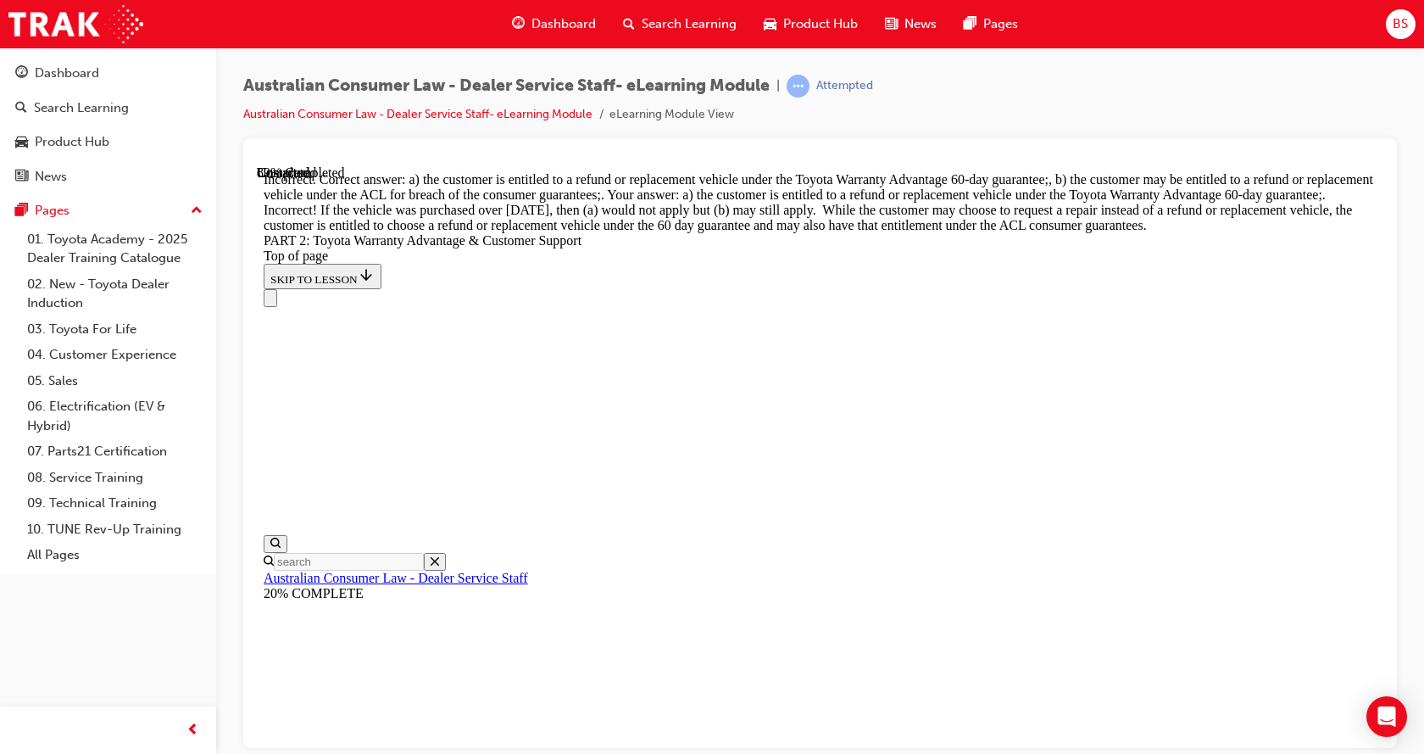
scroll to position [6538, 0]
drag, startPoint x: 687, startPoint y: 535, endPoint x: 692, endPoint y: 508, distance: 27.6
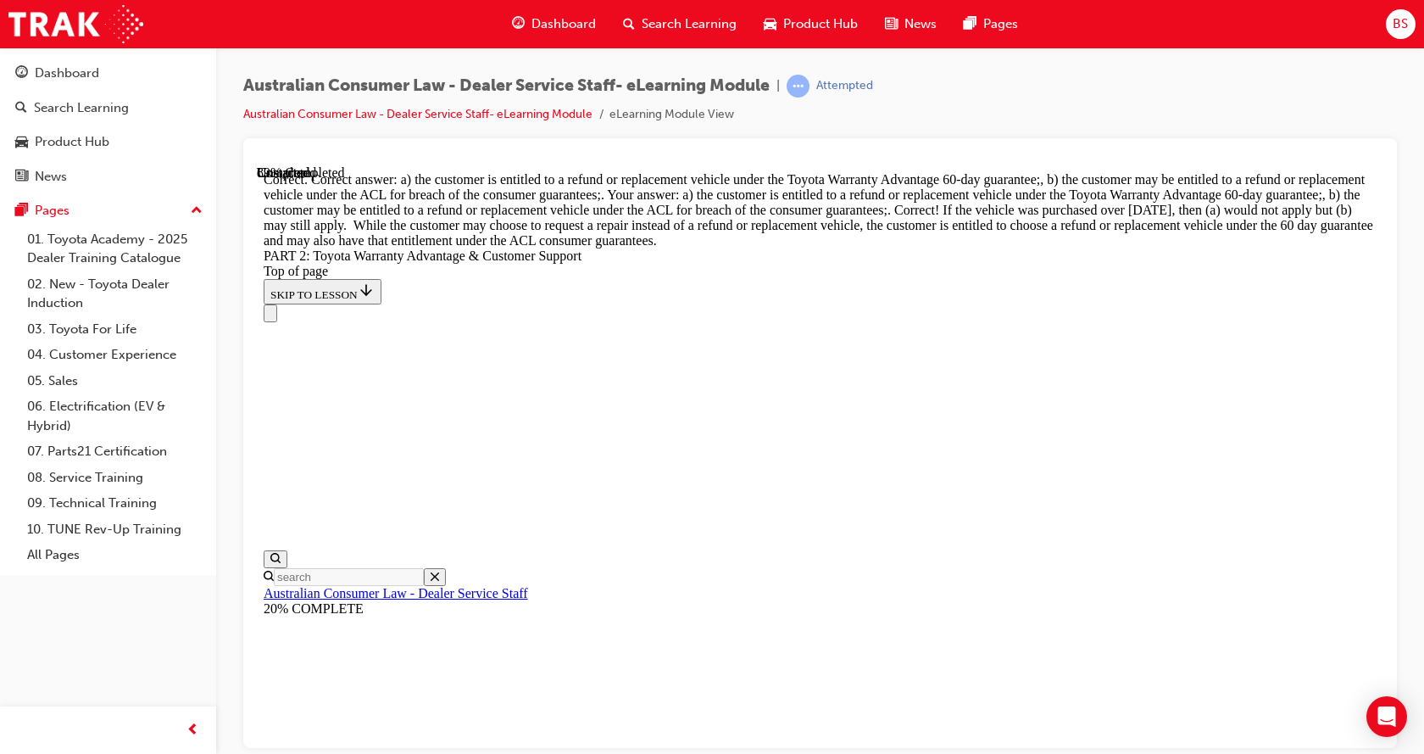
scroll to position [6713, 0]
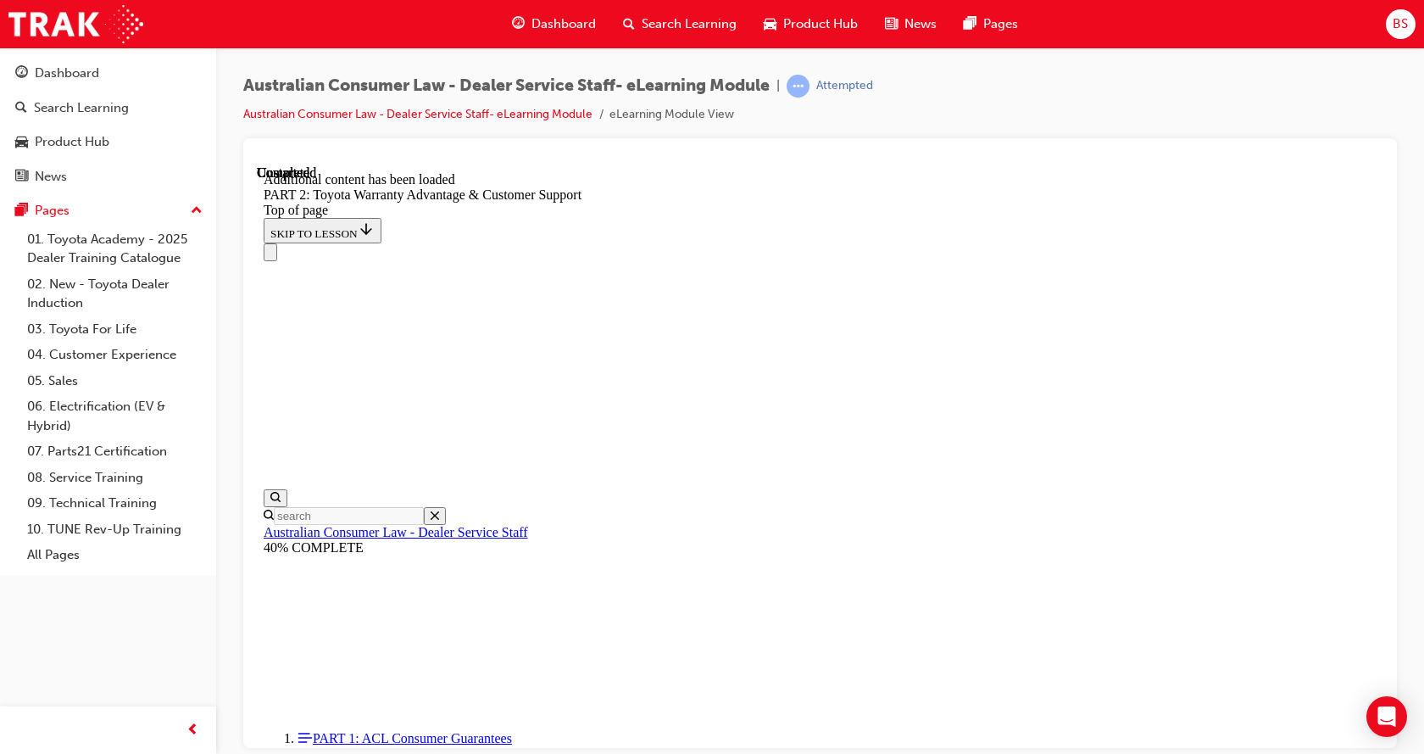
scroll to position [7108, 0]
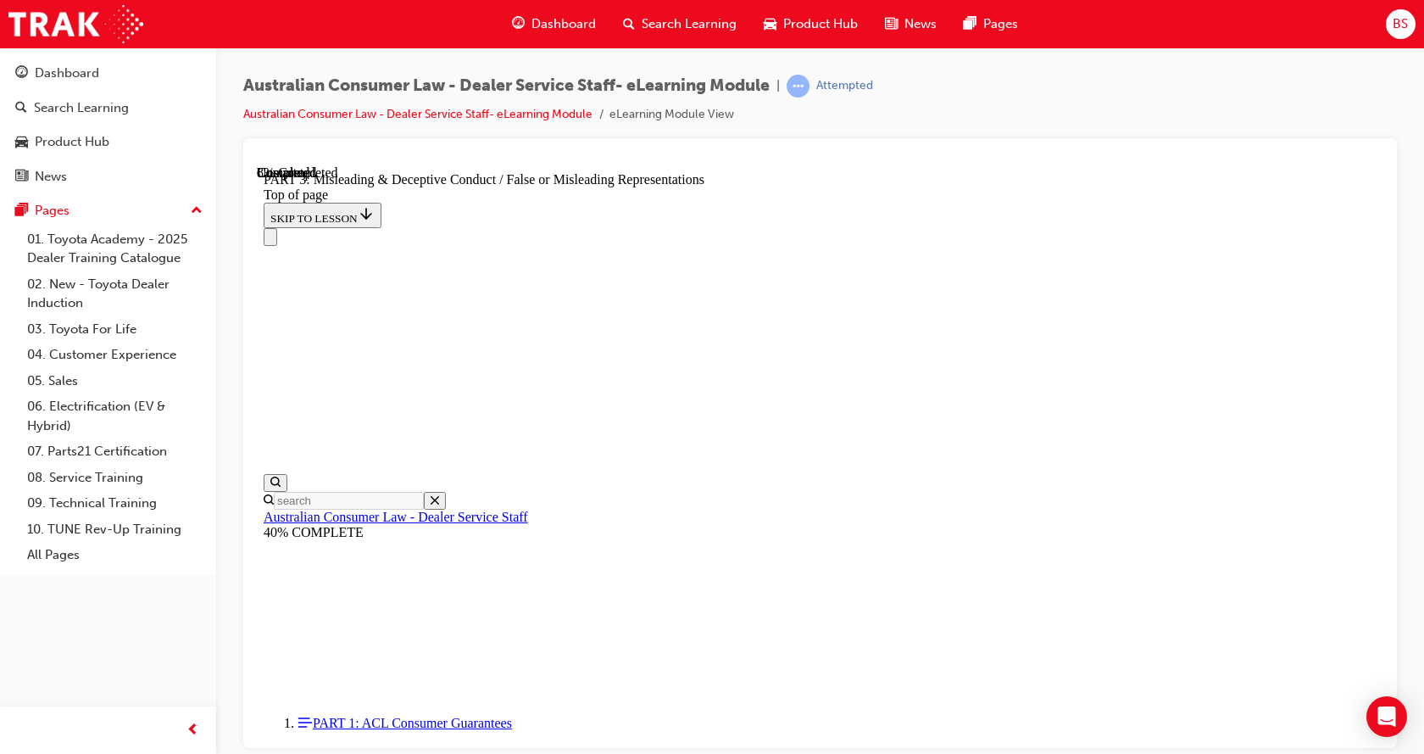
scroll to position [1070, 0]
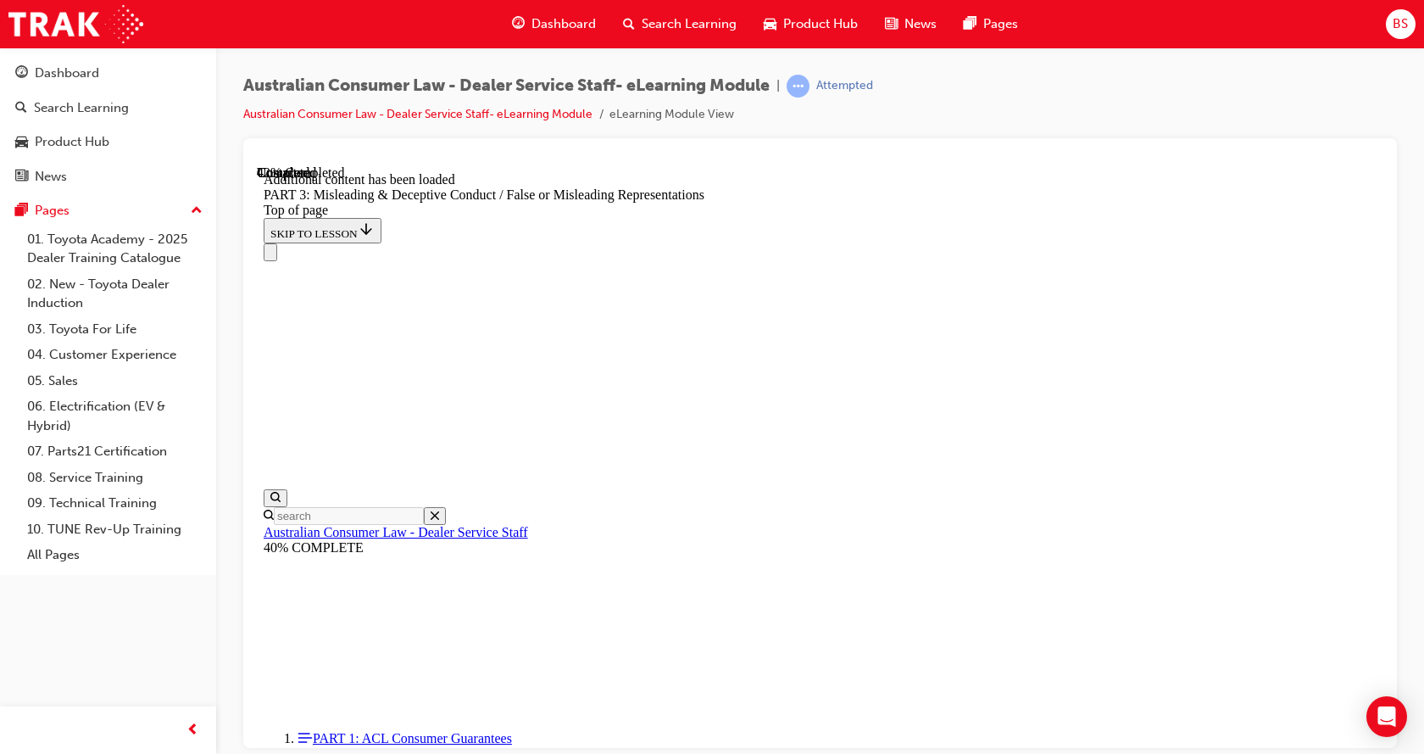
scroll to position [3861, 0]
drag, startPoint x: 699, startPoint y: 471, endPoint x: 736, endPoint y: 484, distance: 38.6
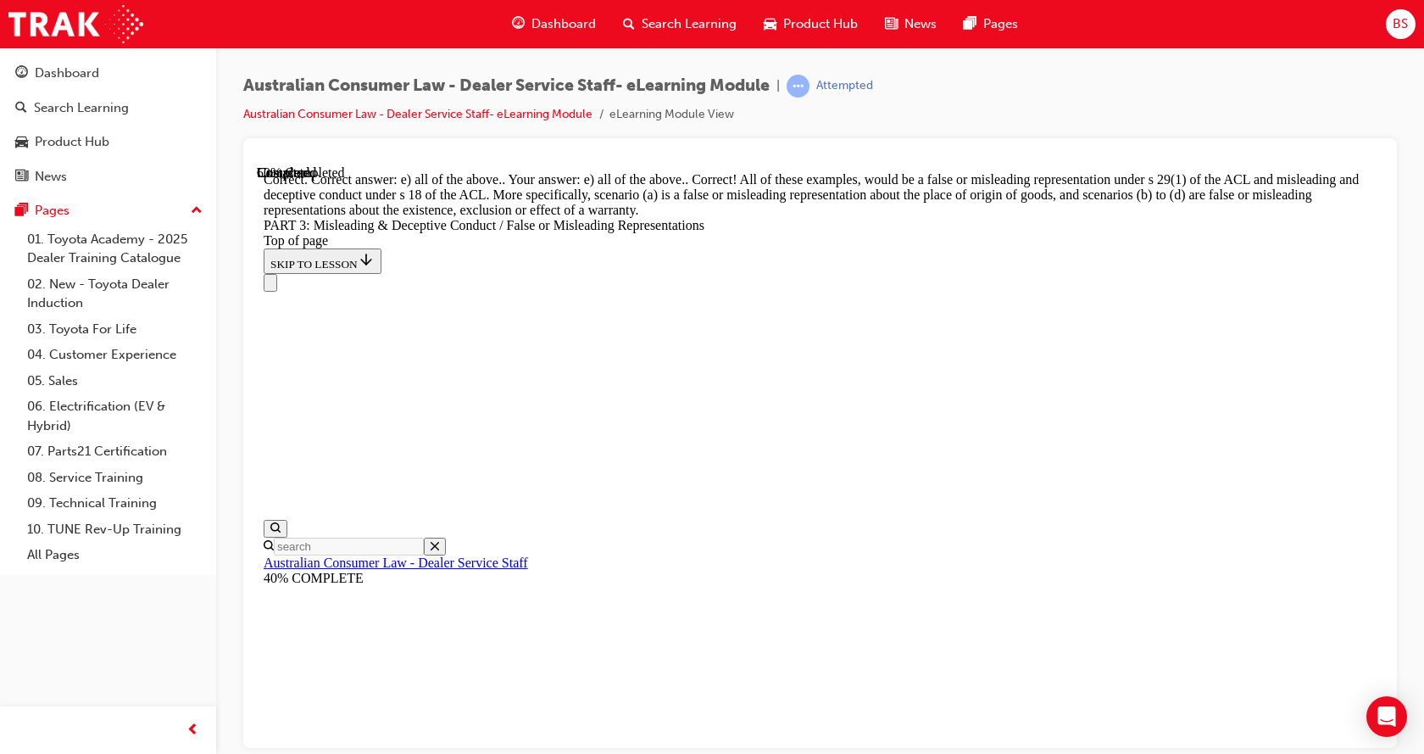
scroll to position [4508, 0]
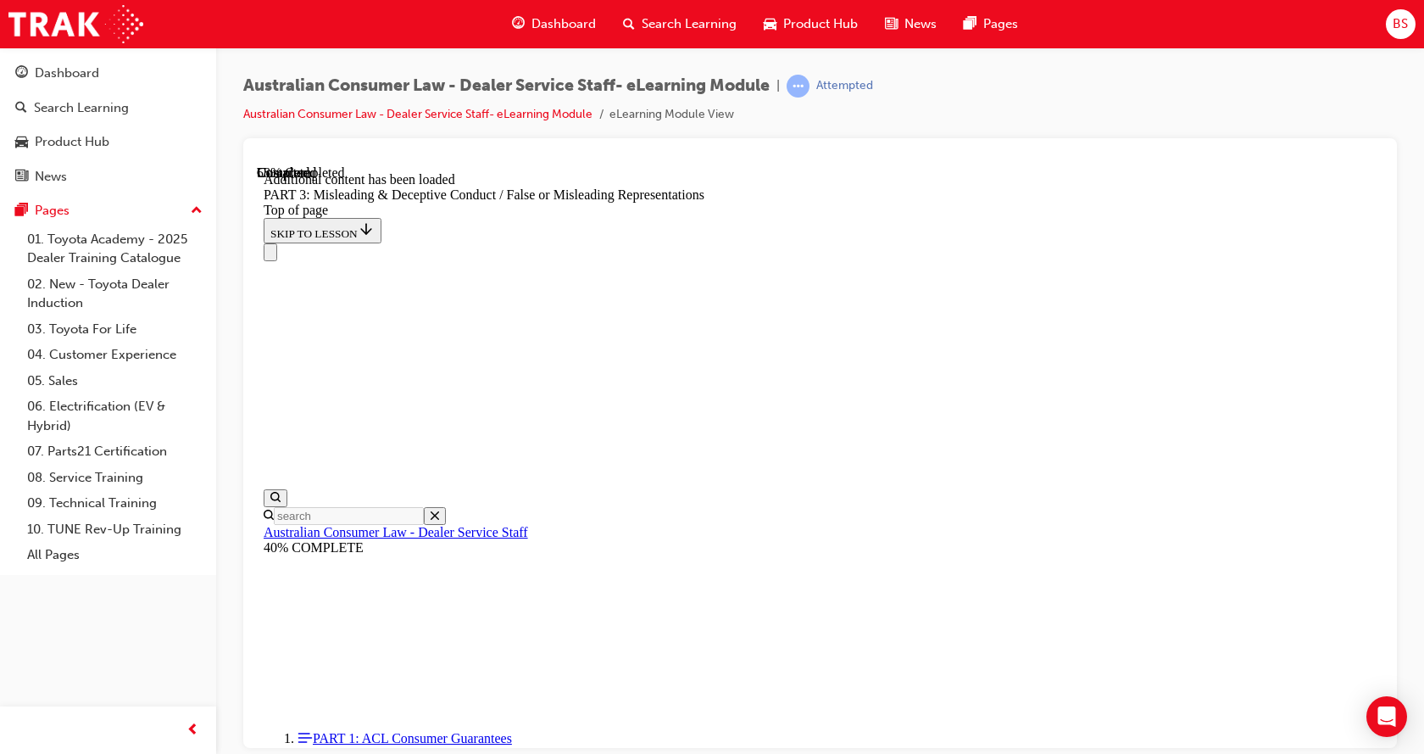
scroll to position [4910, 0]
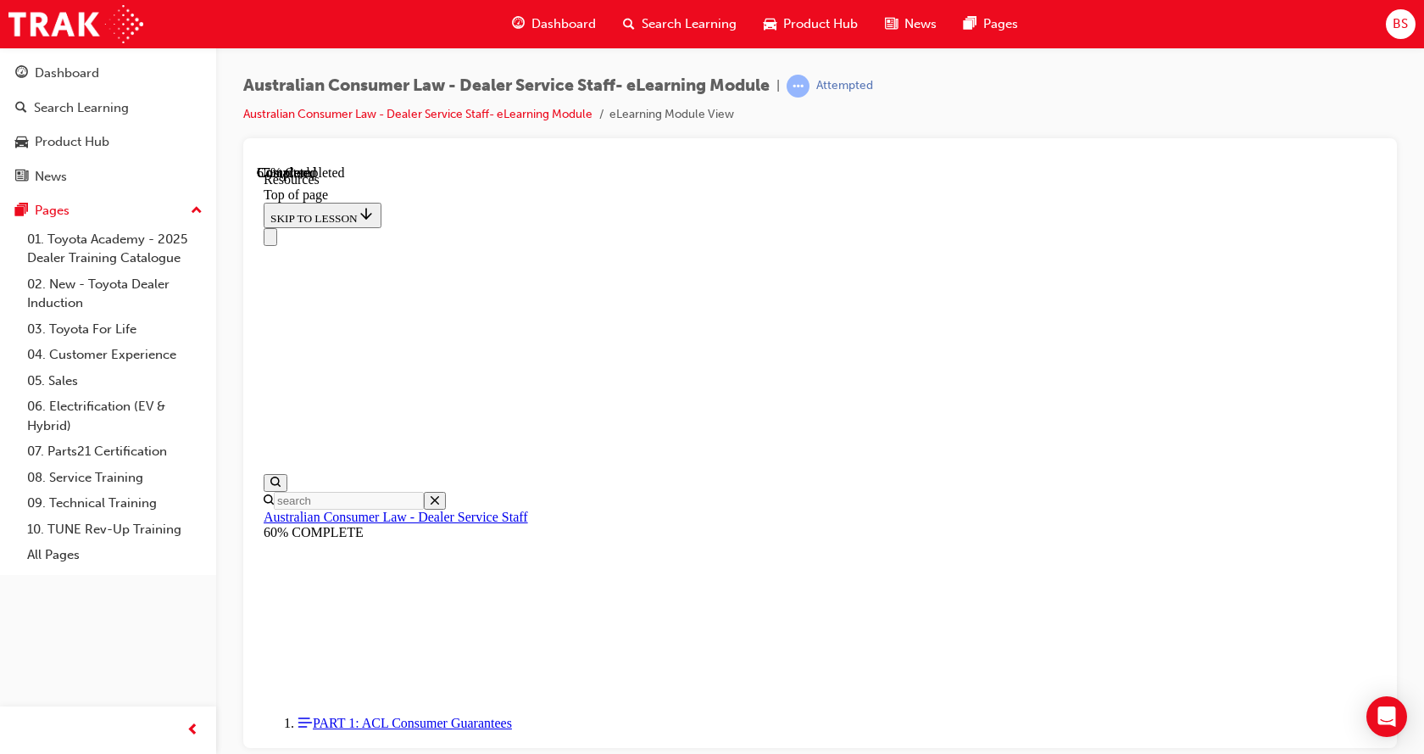
scroll to position [833, 0]
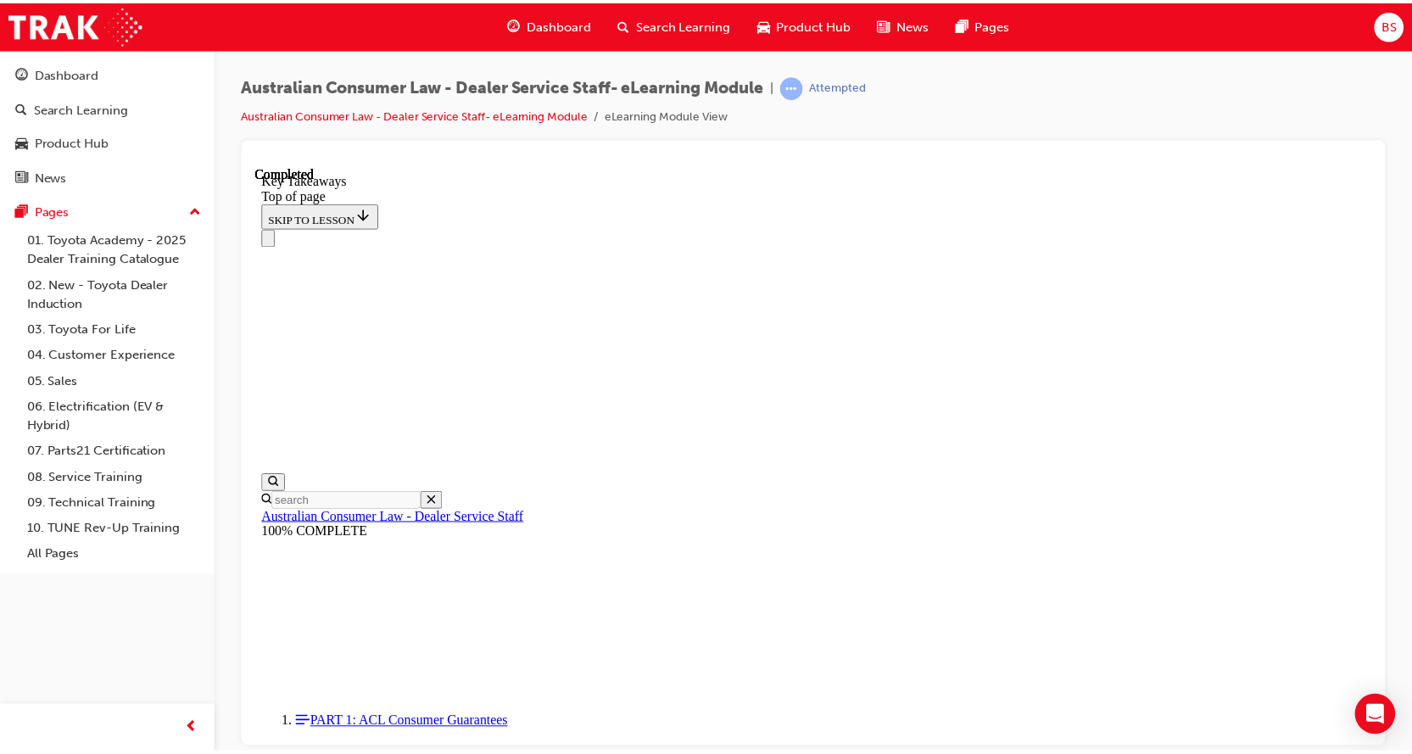
scroll to position [406, 0]
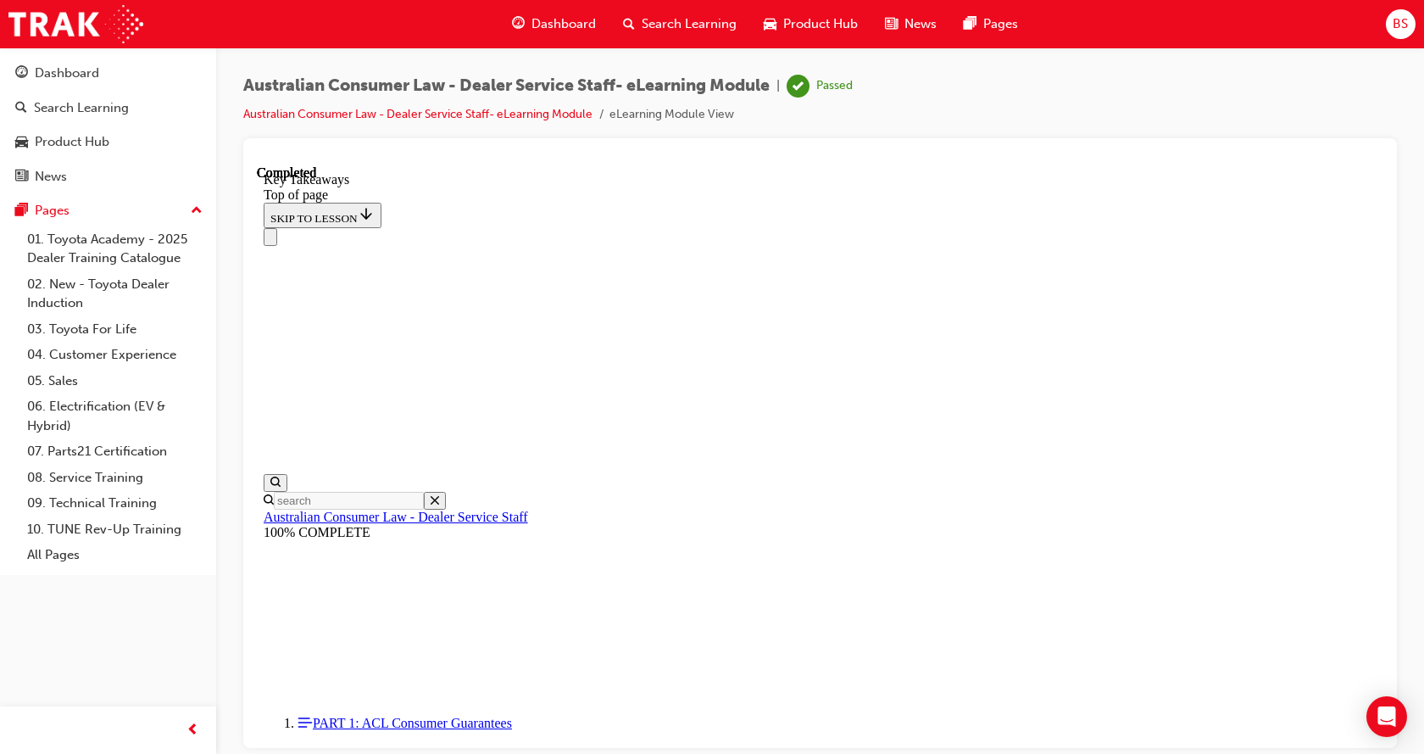
click at [588, 16] on span "Dashboard" at bounding box center [564, 23] width 64 height 19
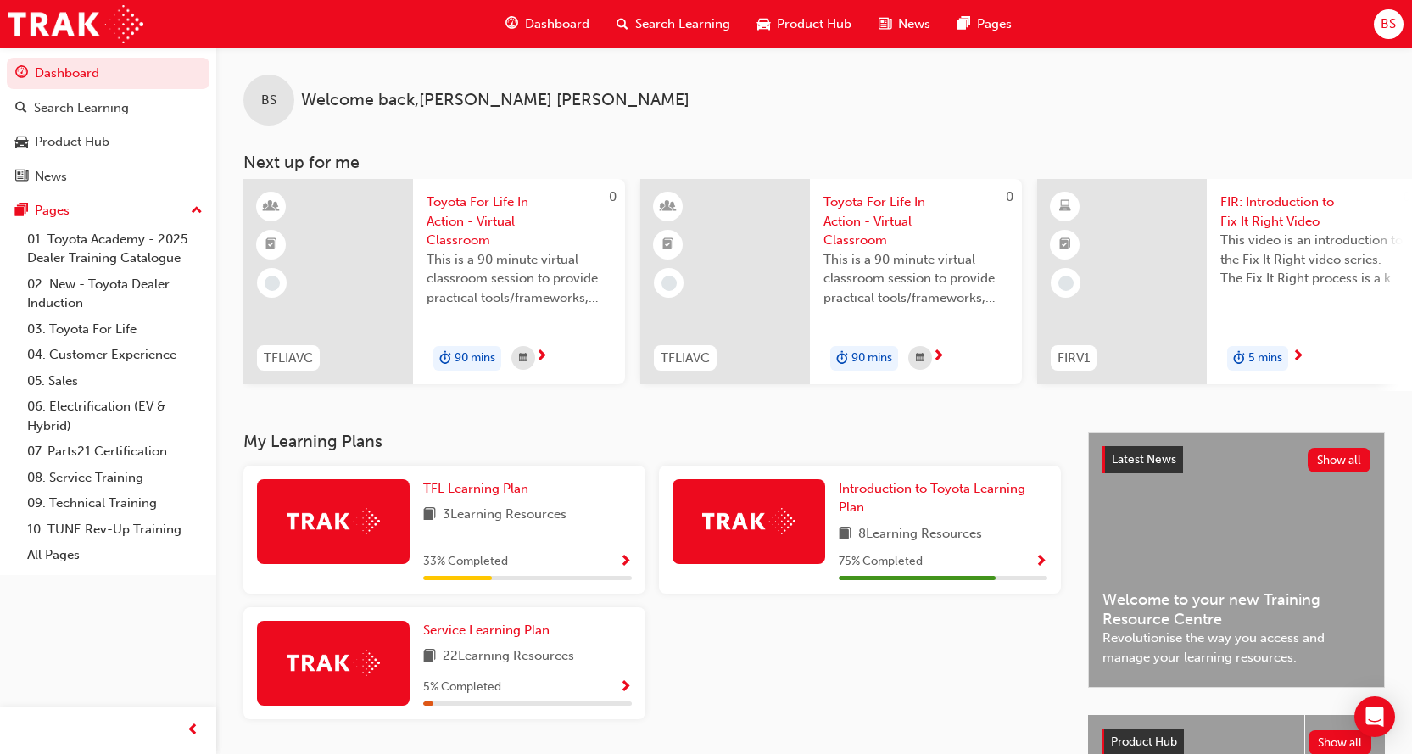
click at [513, 493] on span "TFL Learning Plan" at bounding box center [475, 488] width 105 height 15
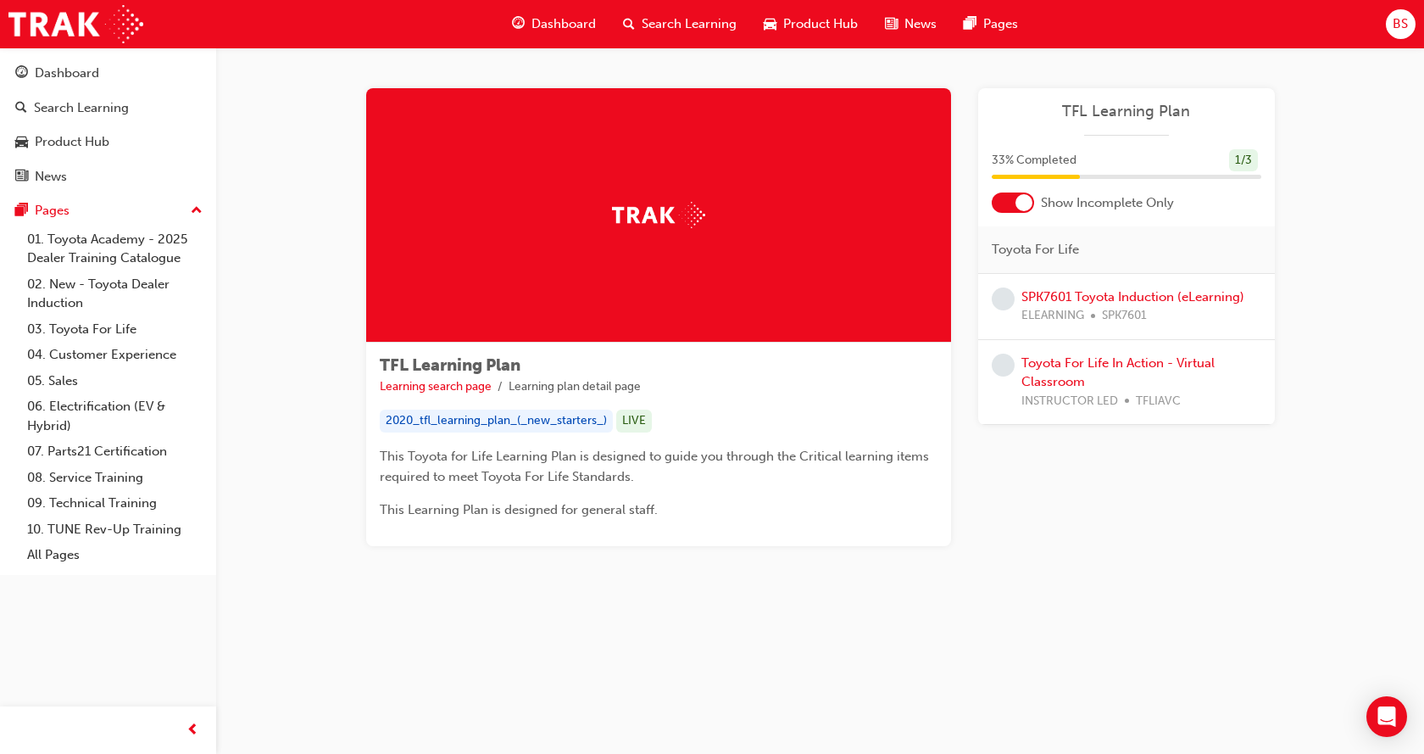
click at [1030, 199] on div at bounding box center [1024, 202] width 17 height 17
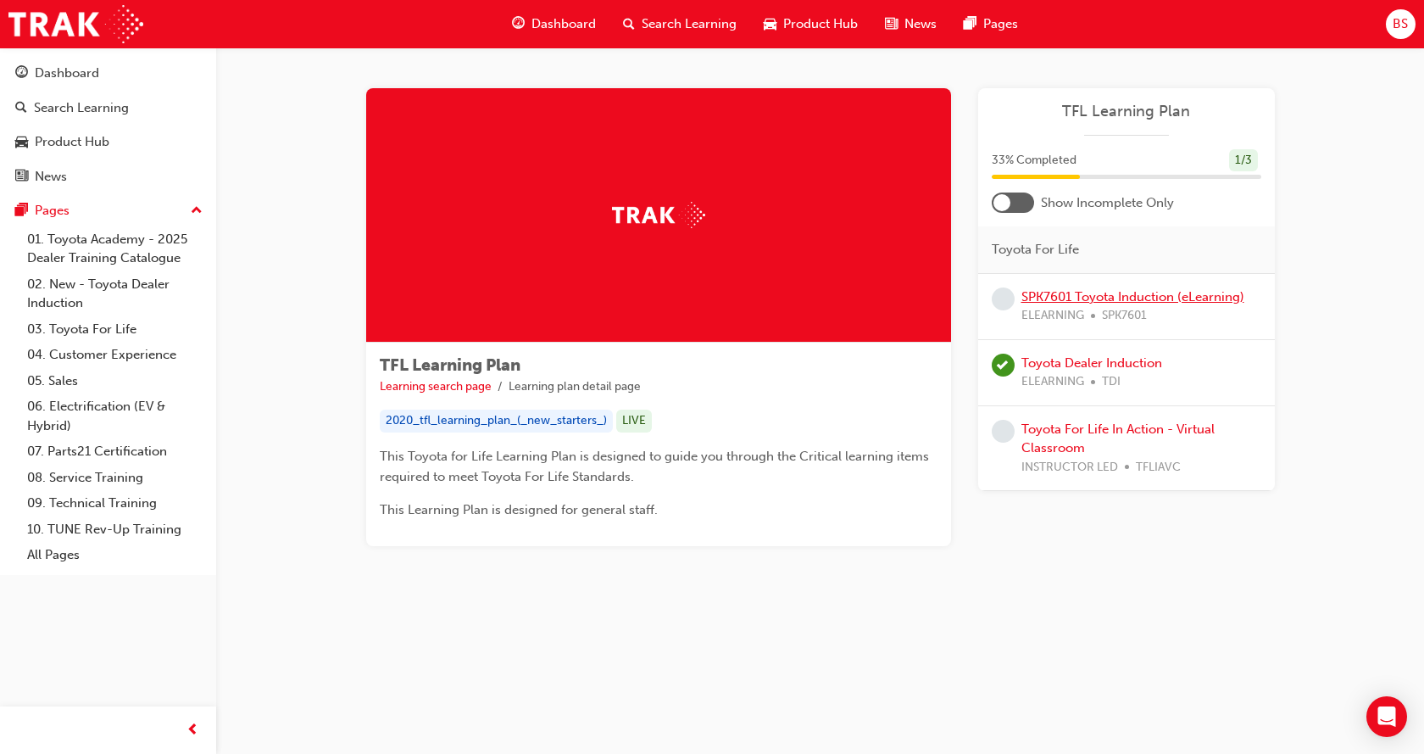
click at [1117, 300] on link "SPK7601 Toyota Induction (eLearning)" at bounding box center [1133, 296] width 223 height 15
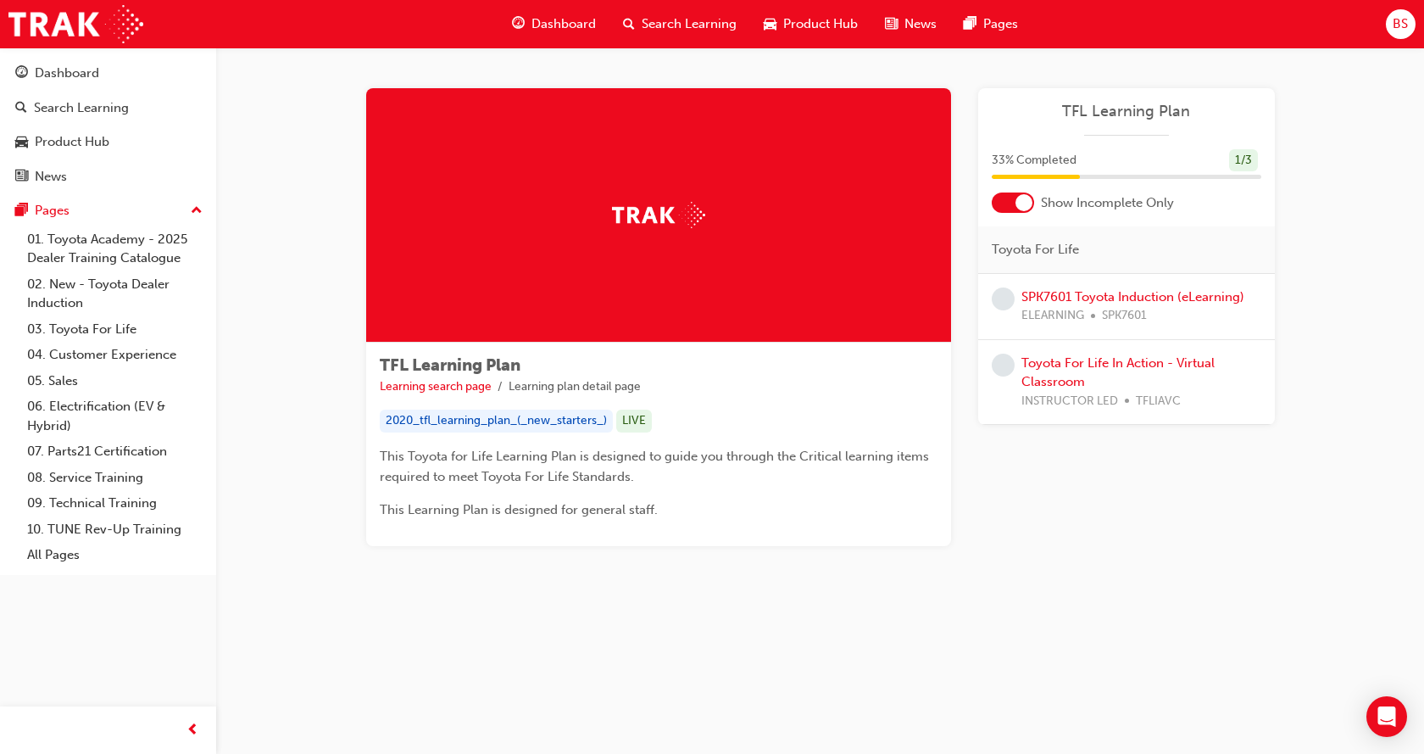
click at [1027, 201] on div at bounding box center [1024, 202] width 17 height 17
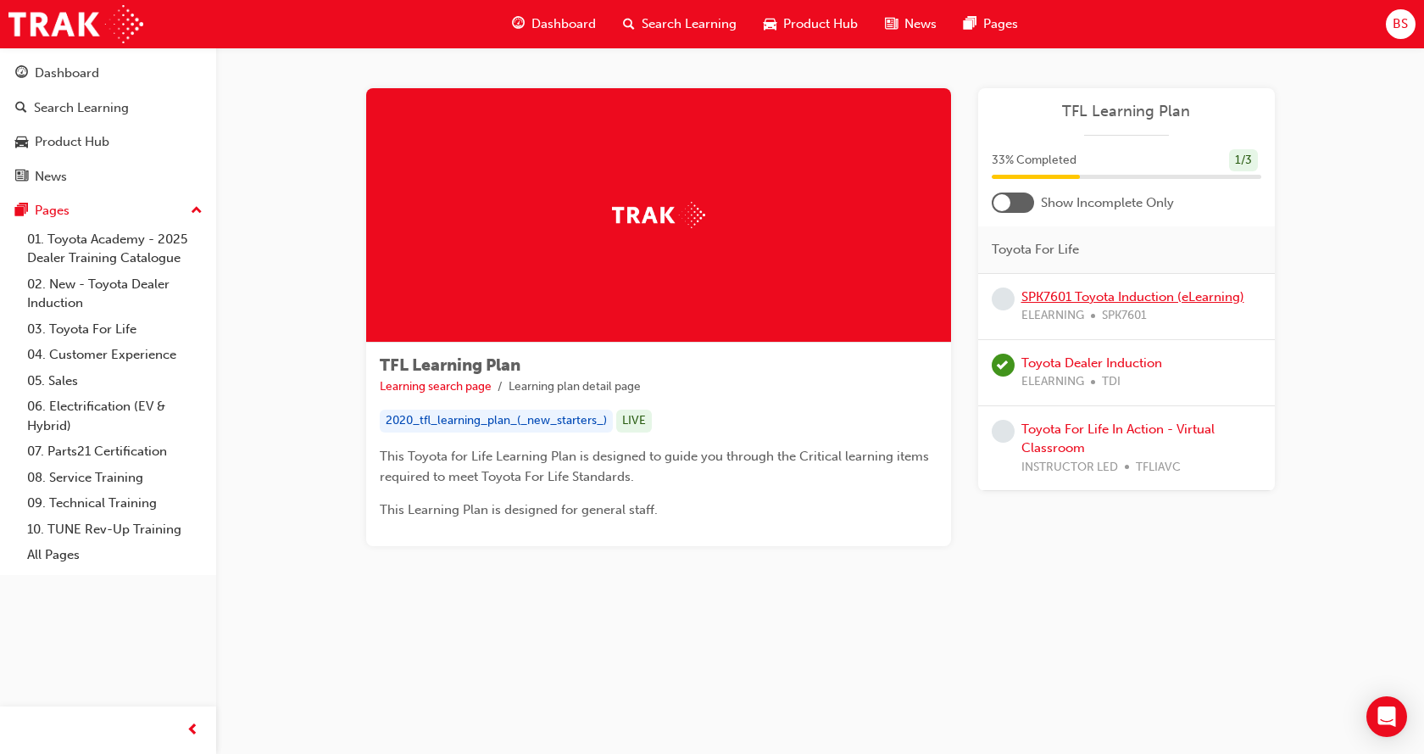
click at [1200, 289] on link "SPK7601 Toyota Induction (eLearning)" at bounding box center [1133, 296] width 223 height 15
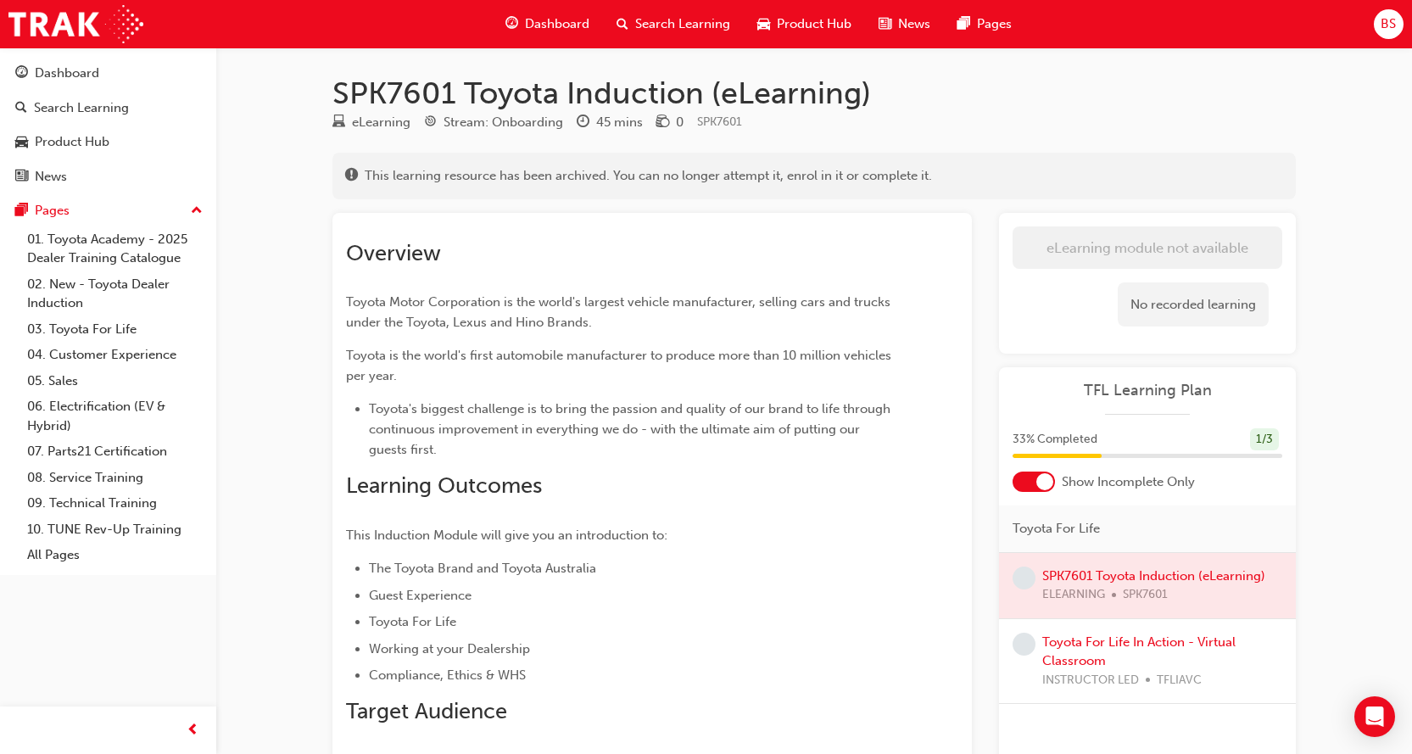
click at [1043, 481] on div at bounding box center [1044, 481] width 17 height 17
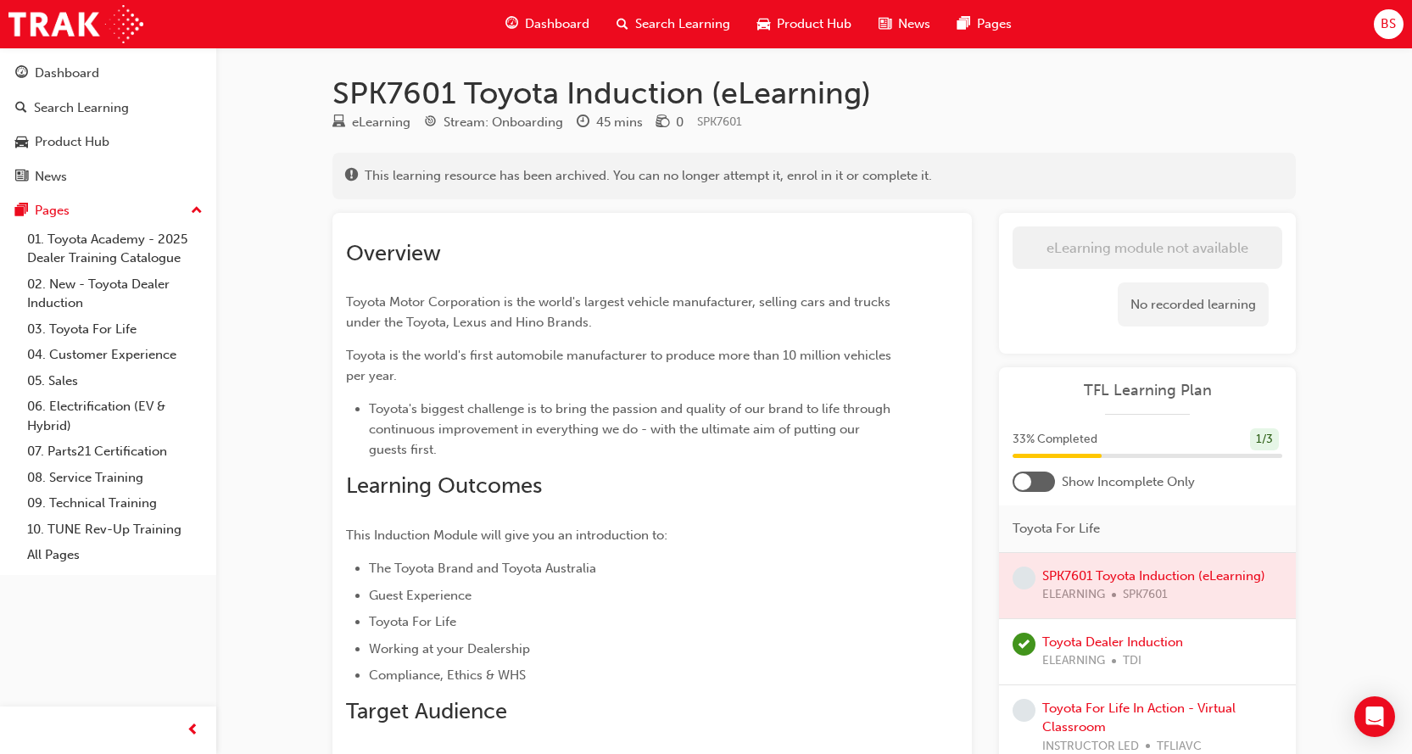
scroll to position [170, 0]
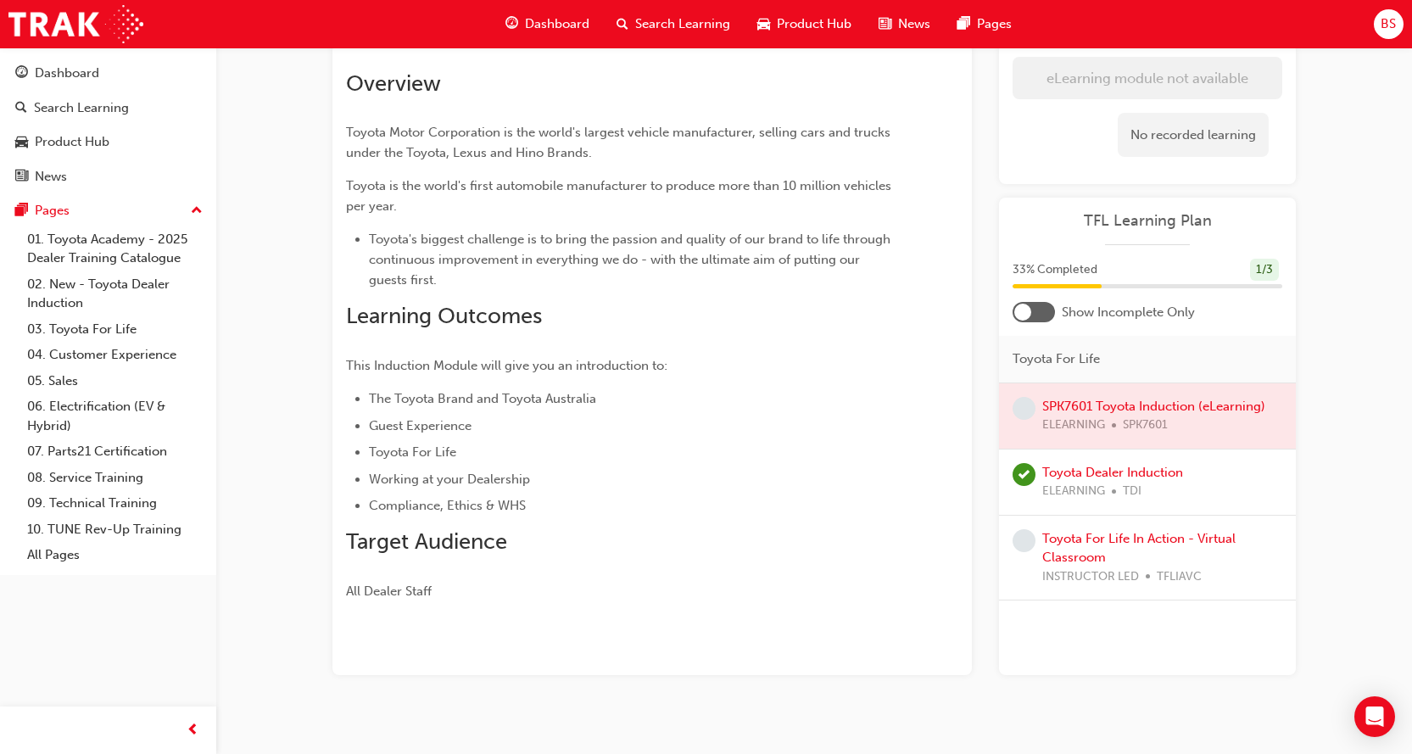
drag, startPoint x: 1117, startPoint y: 409, endPoint x: 1128, endPoint y: 507, distance: 98.2
click at [1128, 507] on div "SPK7601 Toyota Induction (eLearning) ELEARNING SPK7601 Toyota Dealer Induction …" at bounding box center [1147, 492] width 297 height 218
click at [1143, 491] on div "ELEARNING TDI" at bounding box center [1112, 491] width 141 height 19
click at [1135, 402] on div at bounding box center [1147, 415] width 297 height 65
click at [1131, 406] on div at bounding box center [1147, 415] width 297 height 65
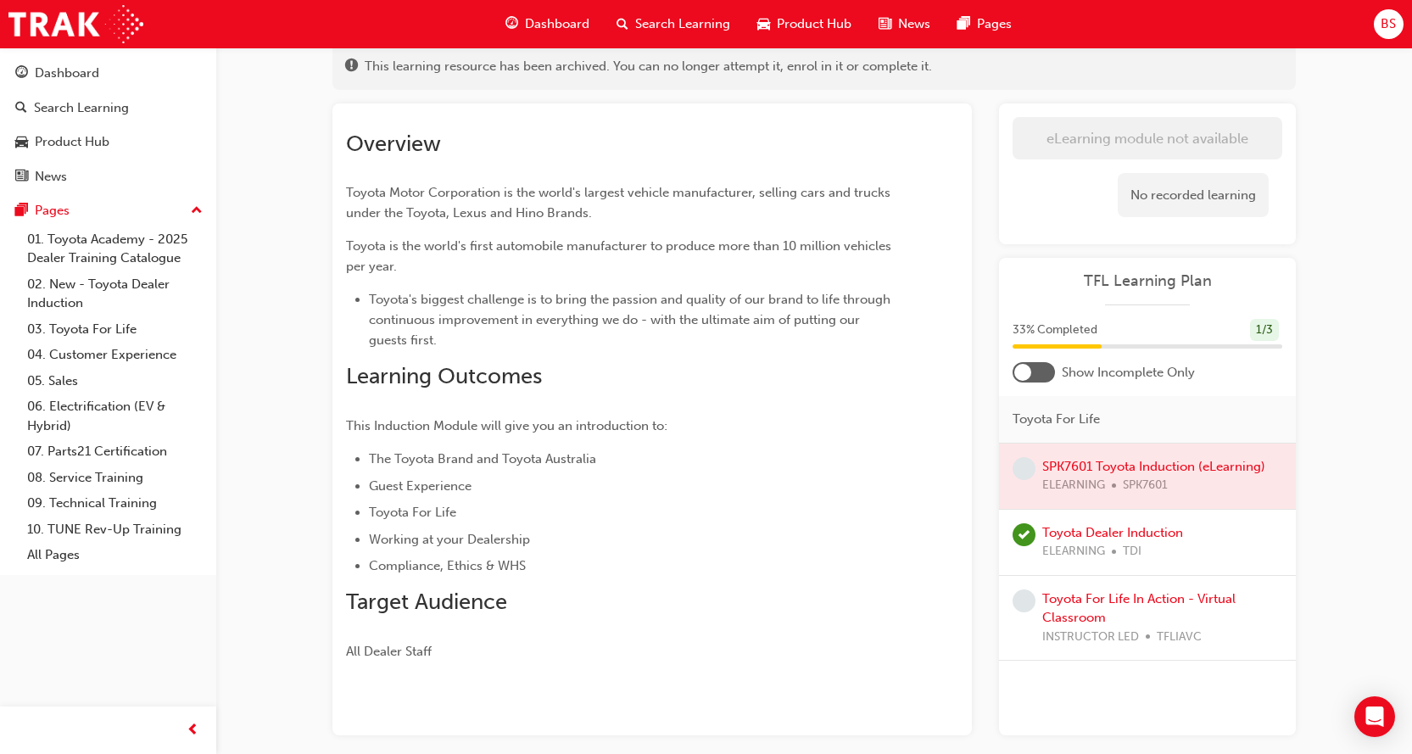
scroll to position [0, 0]
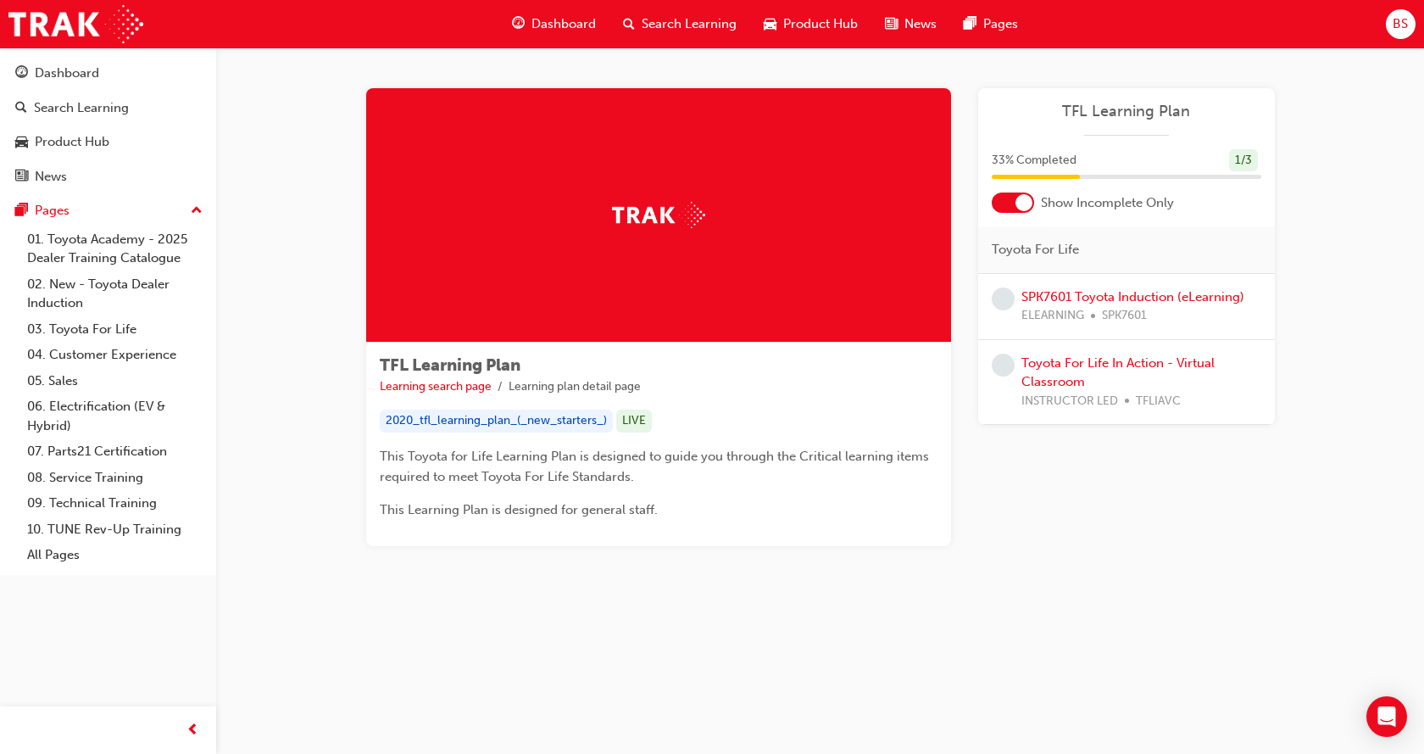
click at [578, 26] on span "Dashboard" at bounding box center [564, 23] width 64 height 19
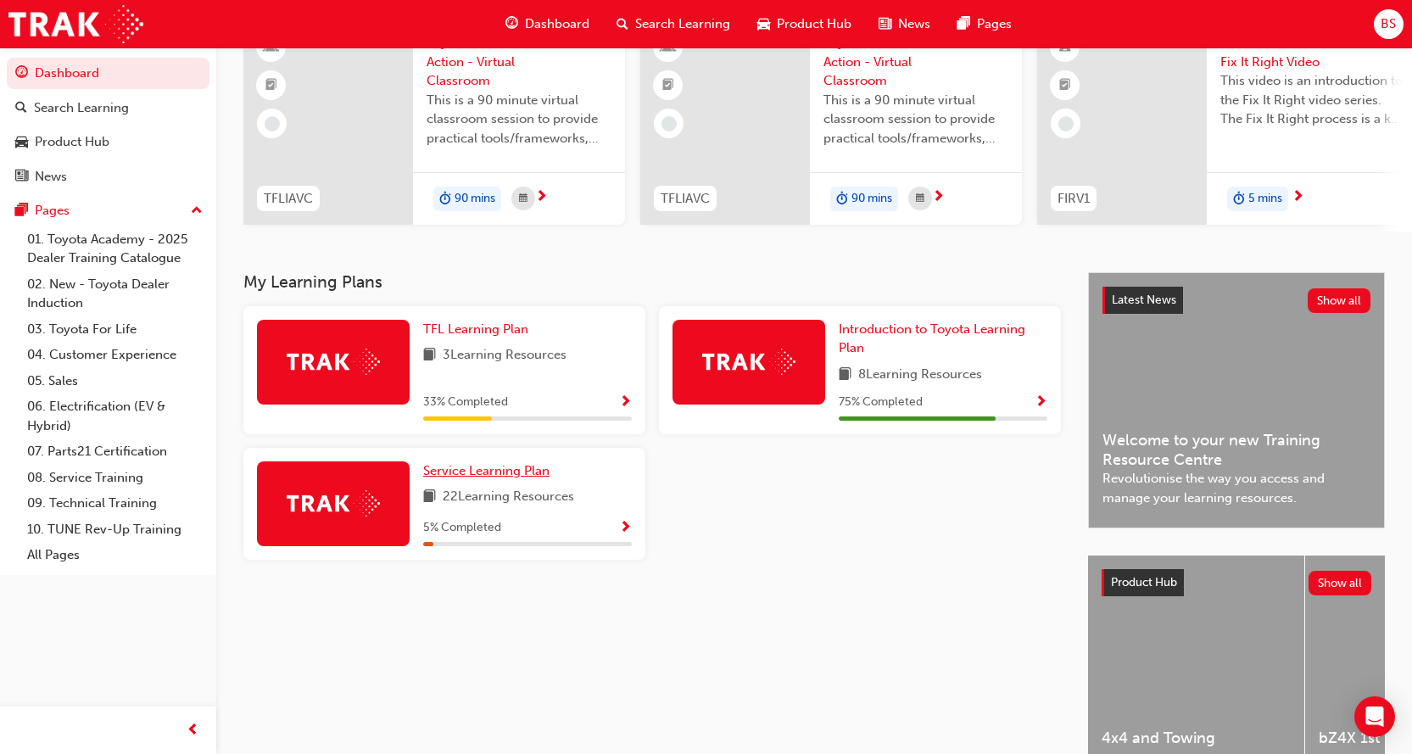
scroll to position [170, 0]
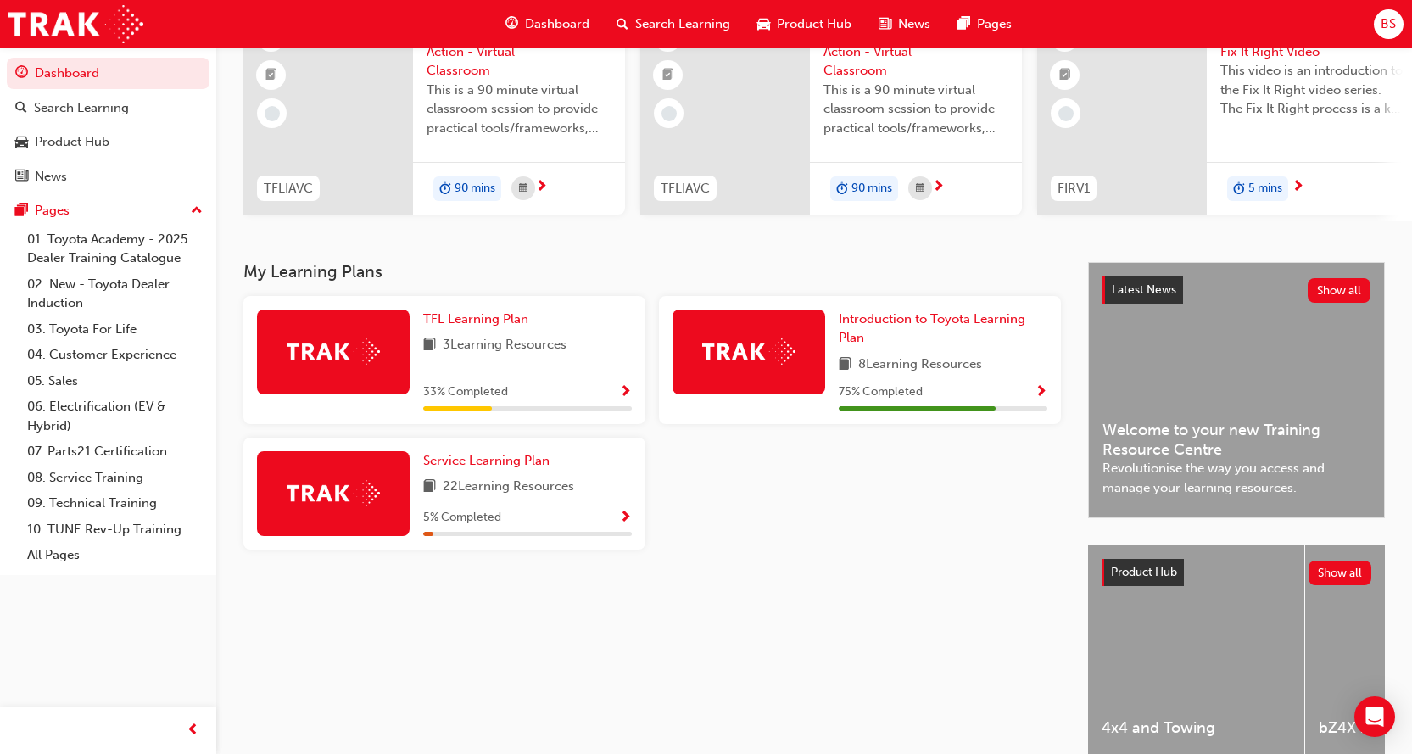
click at [501, 468] on span "Service Learning Plan" at bounding box center [486, 460] width 126 height 15
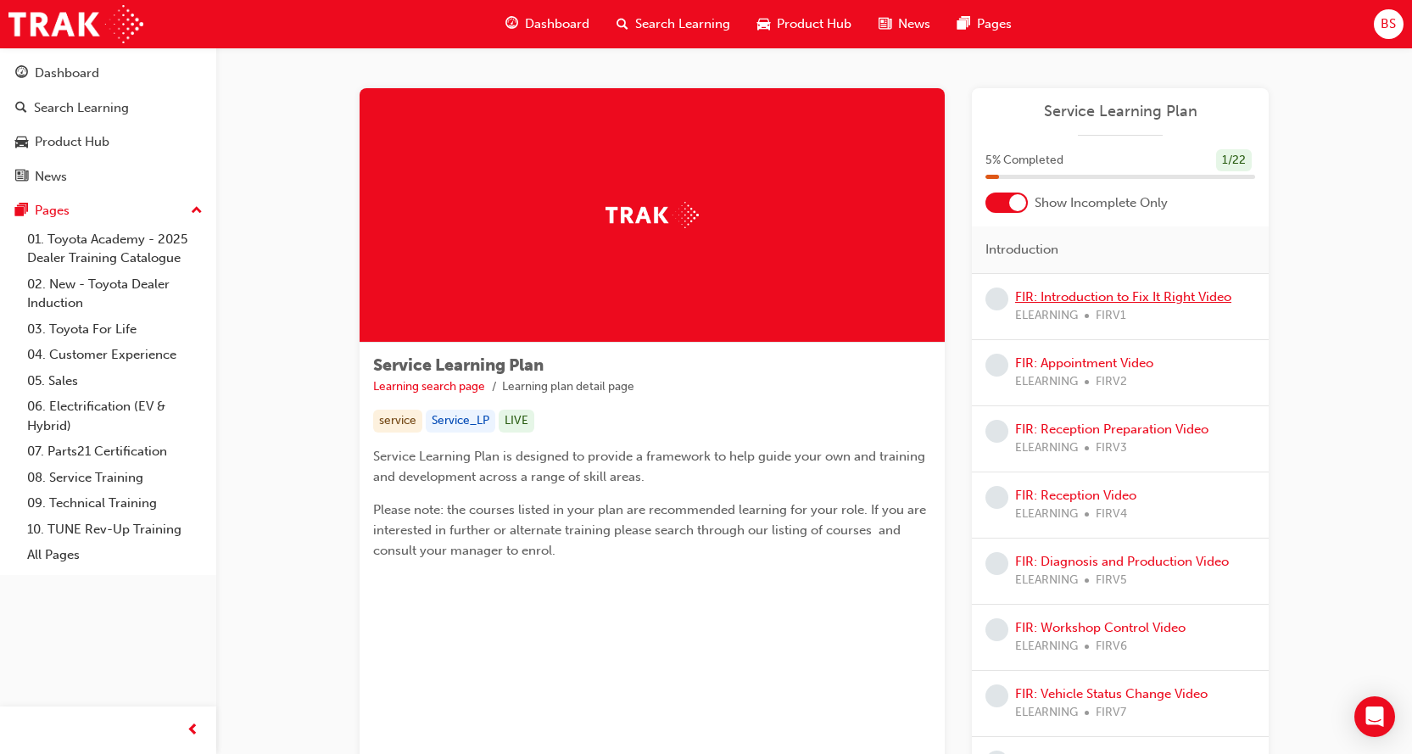
click at [1096, 298] on link "FIR: Introduction to Fix It Right Video" at bounding box center [1123, 296] width 216 height 15
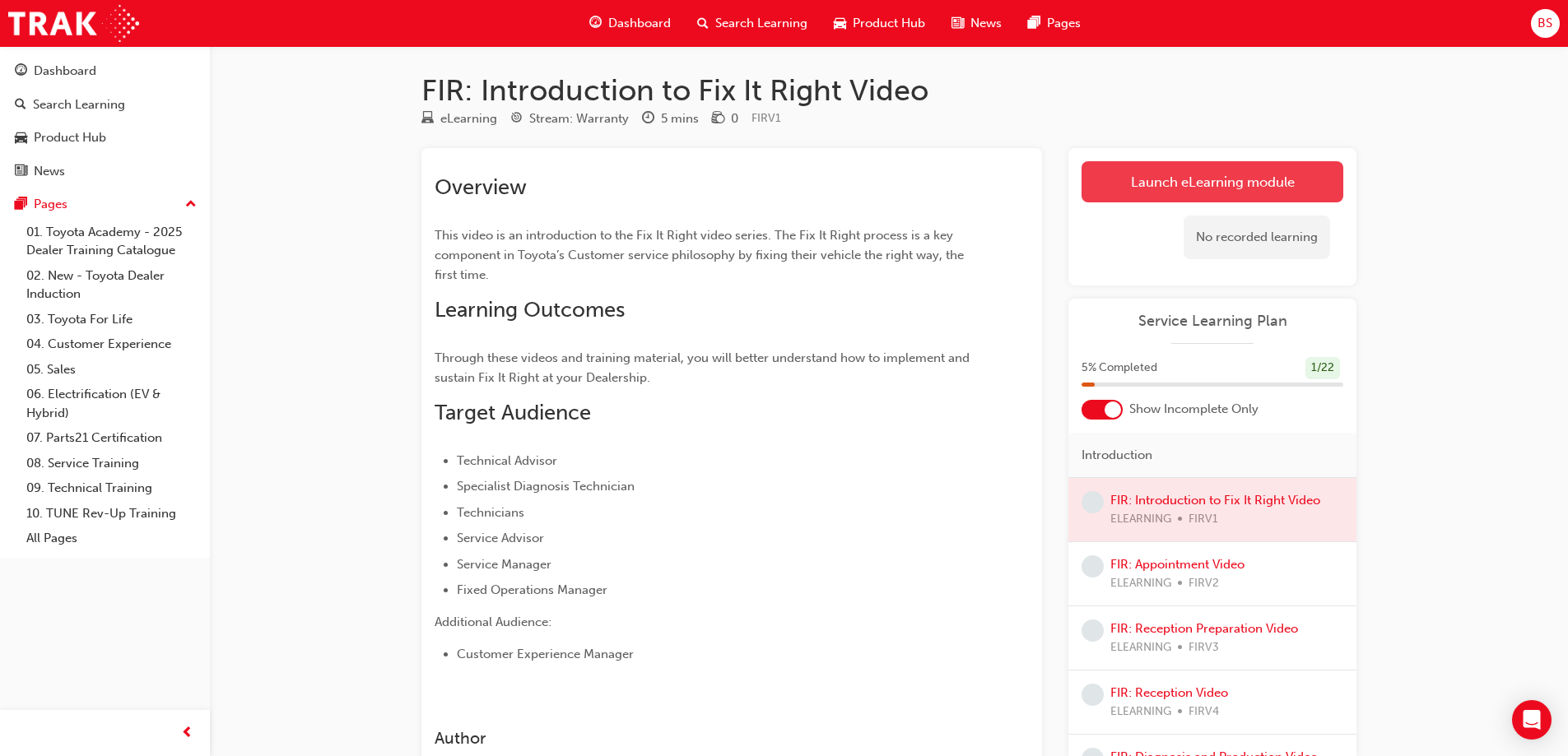
click at [1196, 175] on link "Launch eLearning module" at bounding box center [1213, 181] width 262 height 41
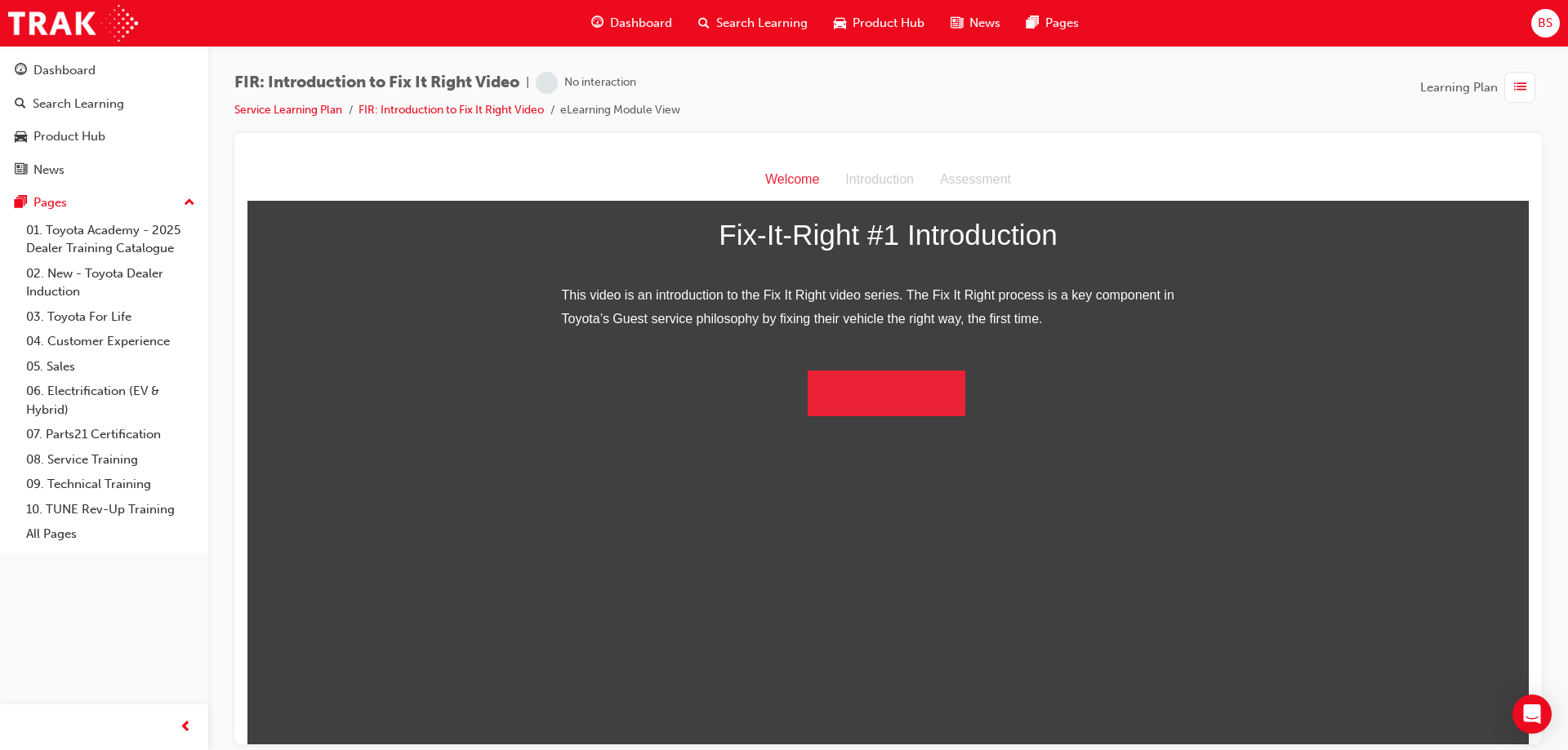
scroll to position [53, 0]
click at [914, 413] on button "Begin the module" at bounding box center [886, 390] width 158 height 45
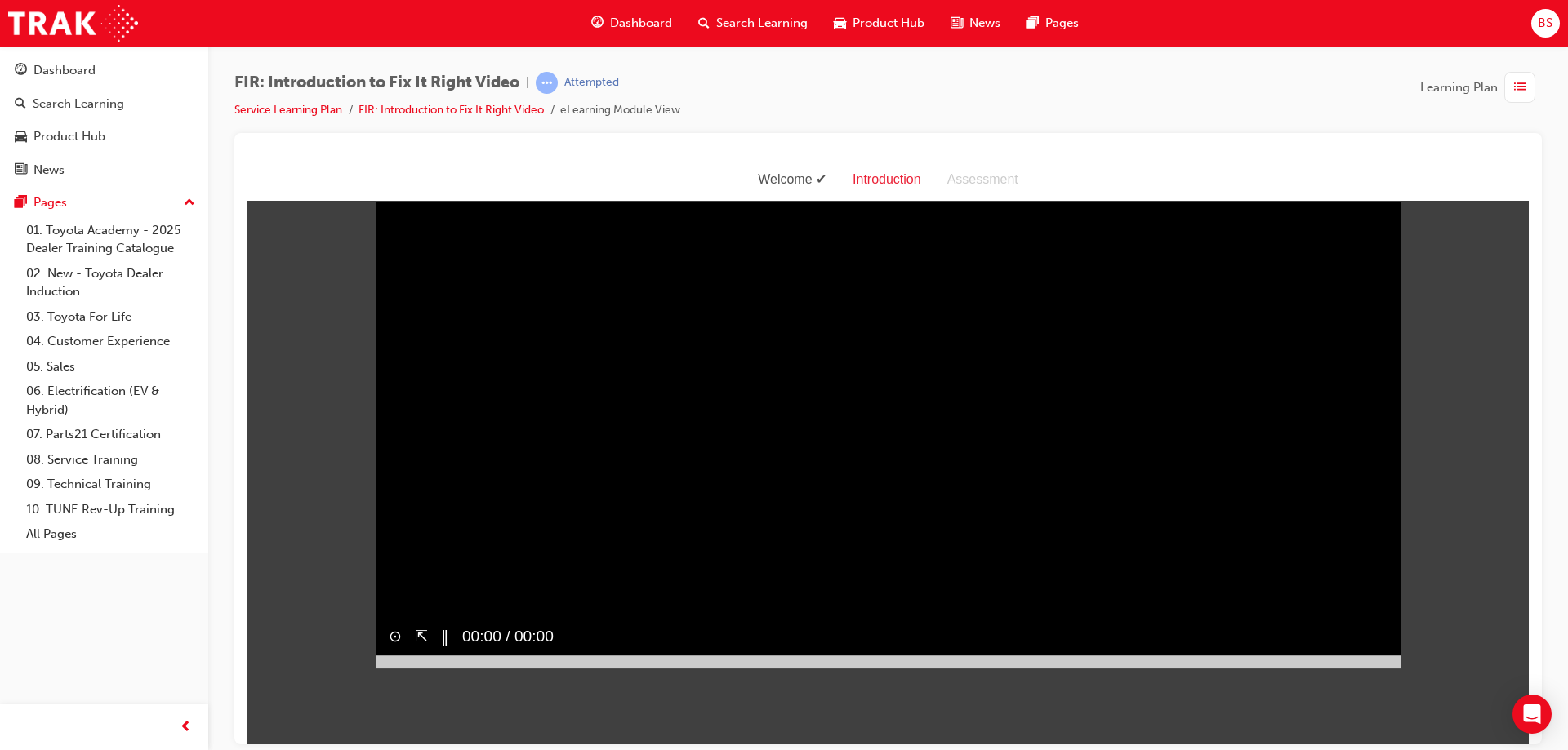
scroll to position [39, 0]
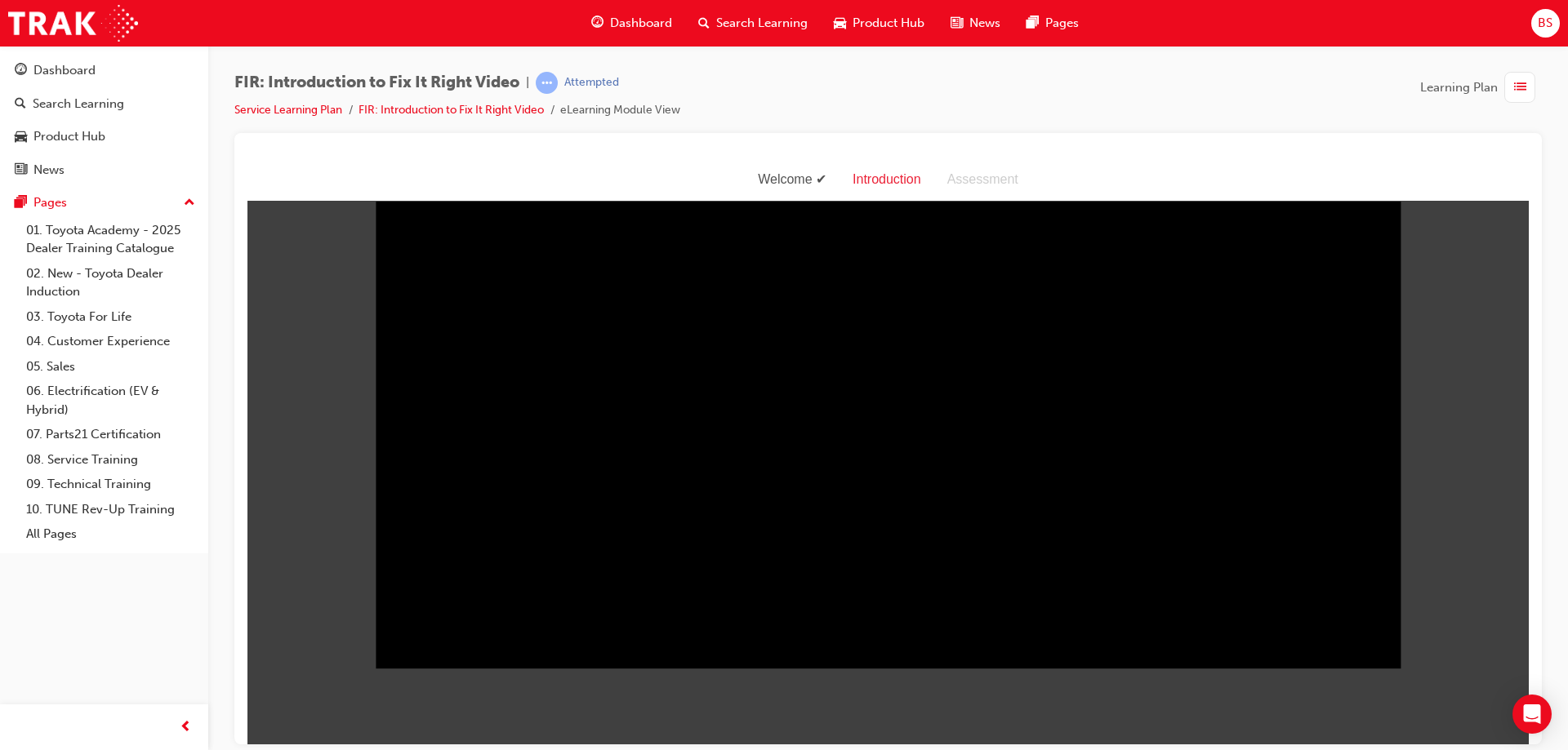
click at [1359, 579] on body "Welcome Introduction Assessment Sorry, your browser does not support embedded v…" at bounding box center [888, 451] width 1281 height 585
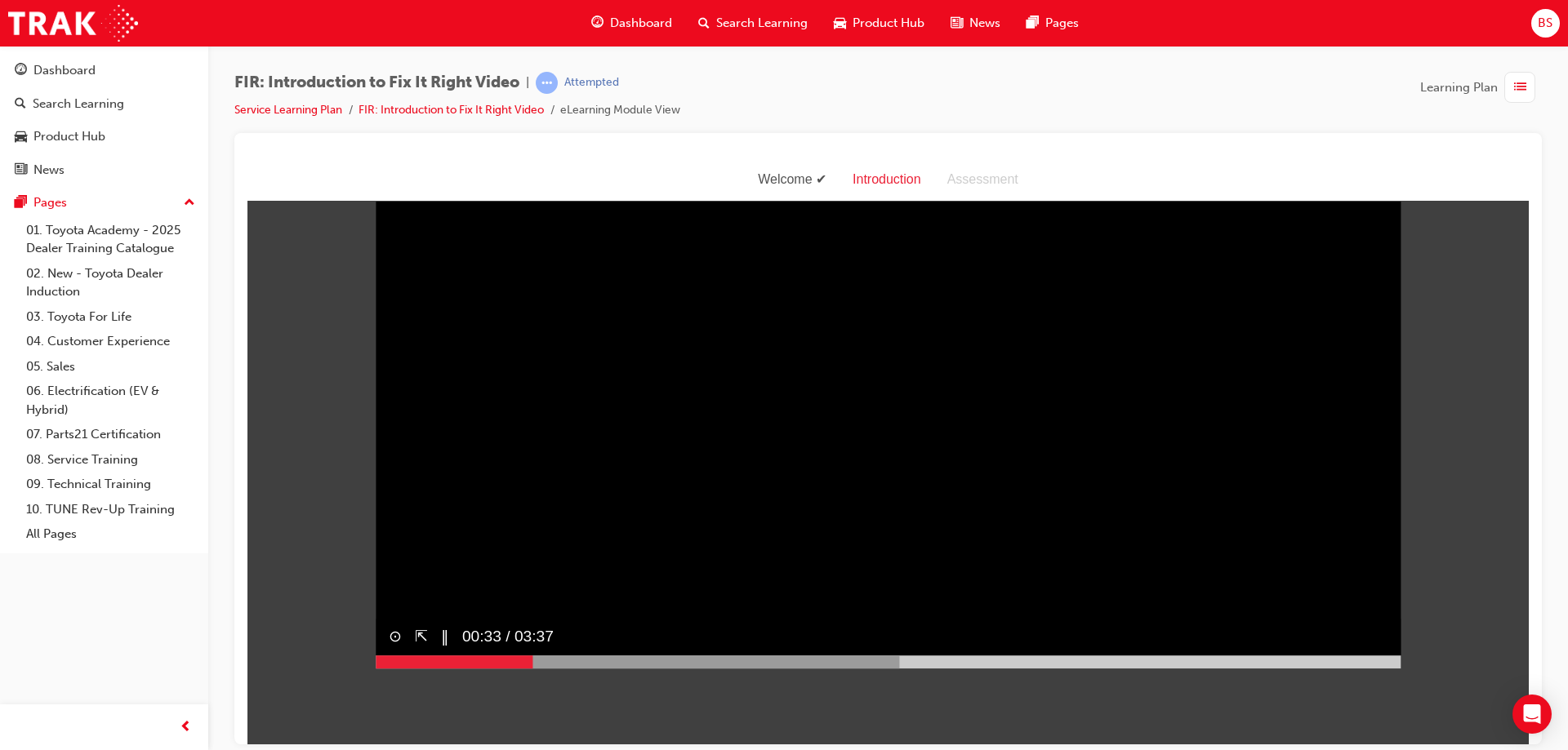
click at [449, 656] on span "00:33 / 03:37" at bounding box center [501, 637] width 105 height 37
click at [441, 649] on button "‖" at bounding box center [445, 636] width 8 height 24
click at [442, 649] on button "▶︎" at bounding box center [447, 636] width 13 height 24
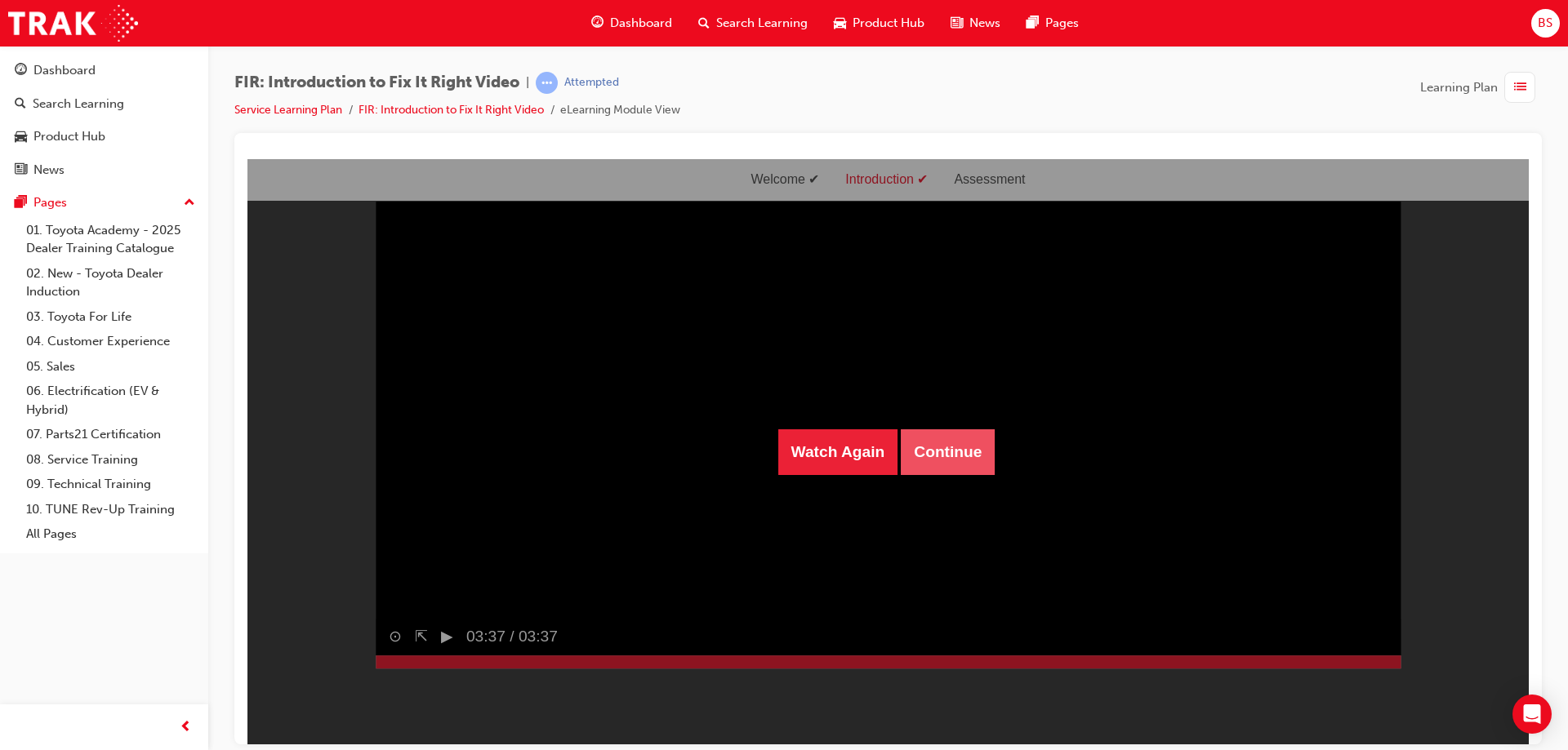
click at [935, 457] on button "Continue" at bounding box center [947, 451] width 93 height 45
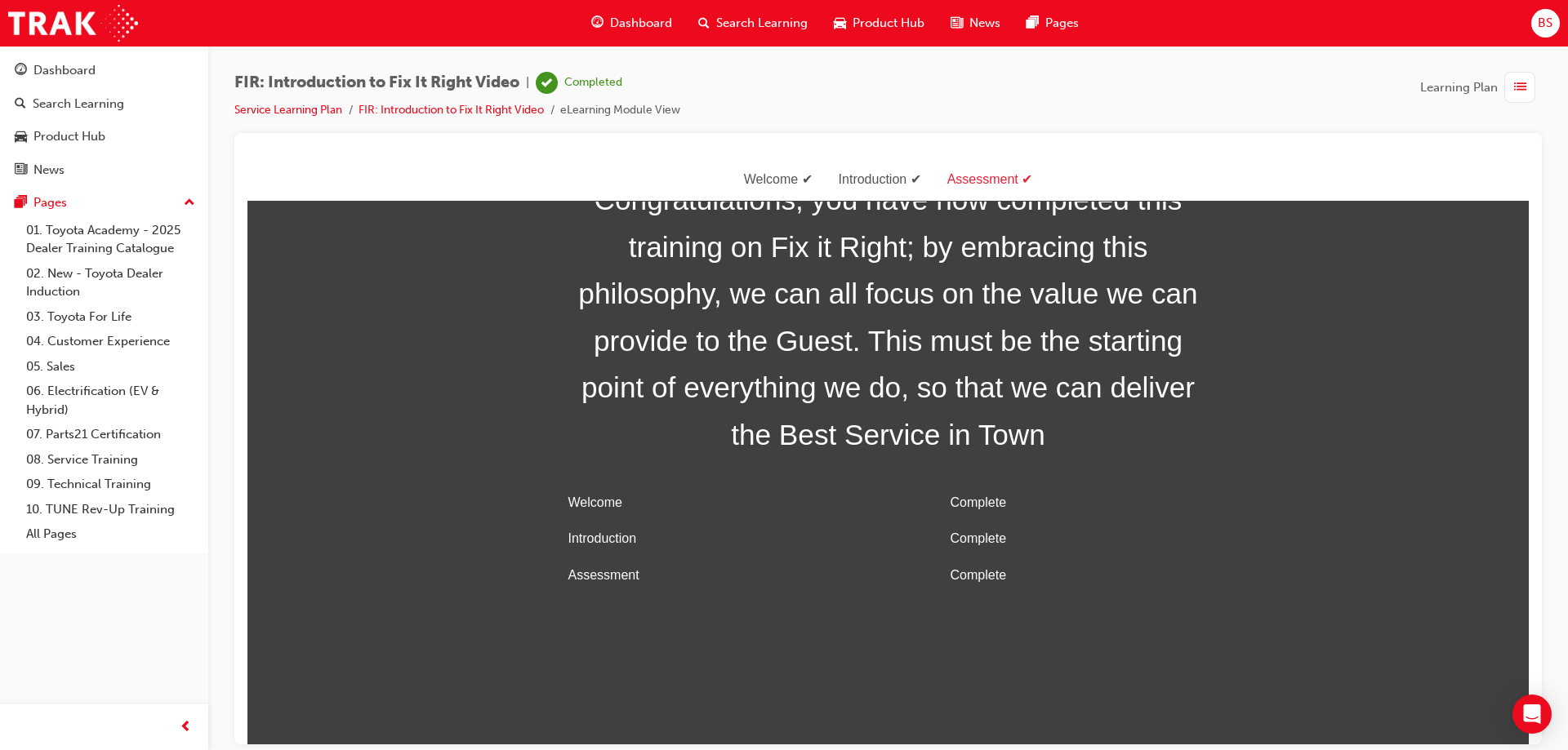
scroll to position [52, 0]
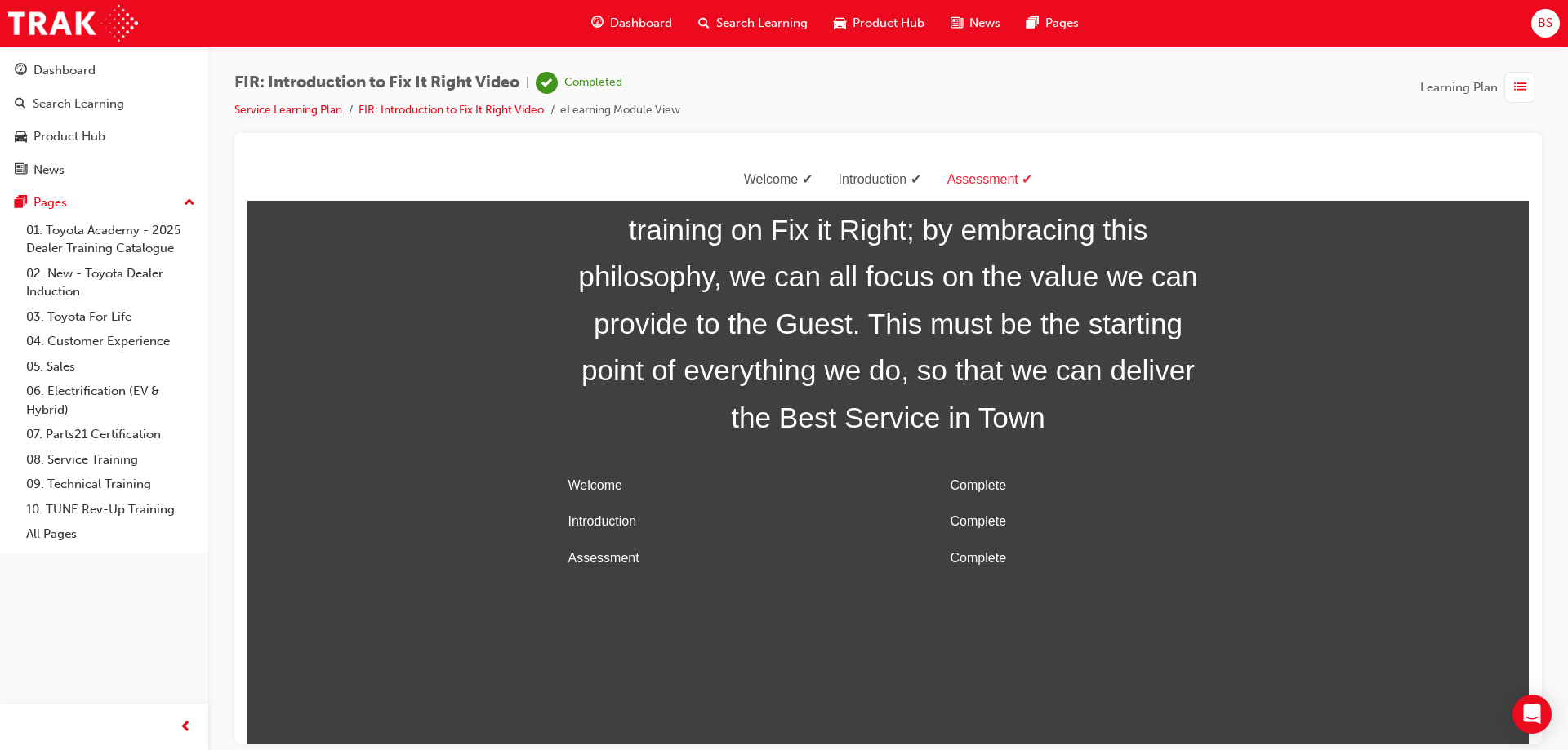
click at [645, 27] on span "Dashboard" at bounding box center [640, 22] width 62 height 18
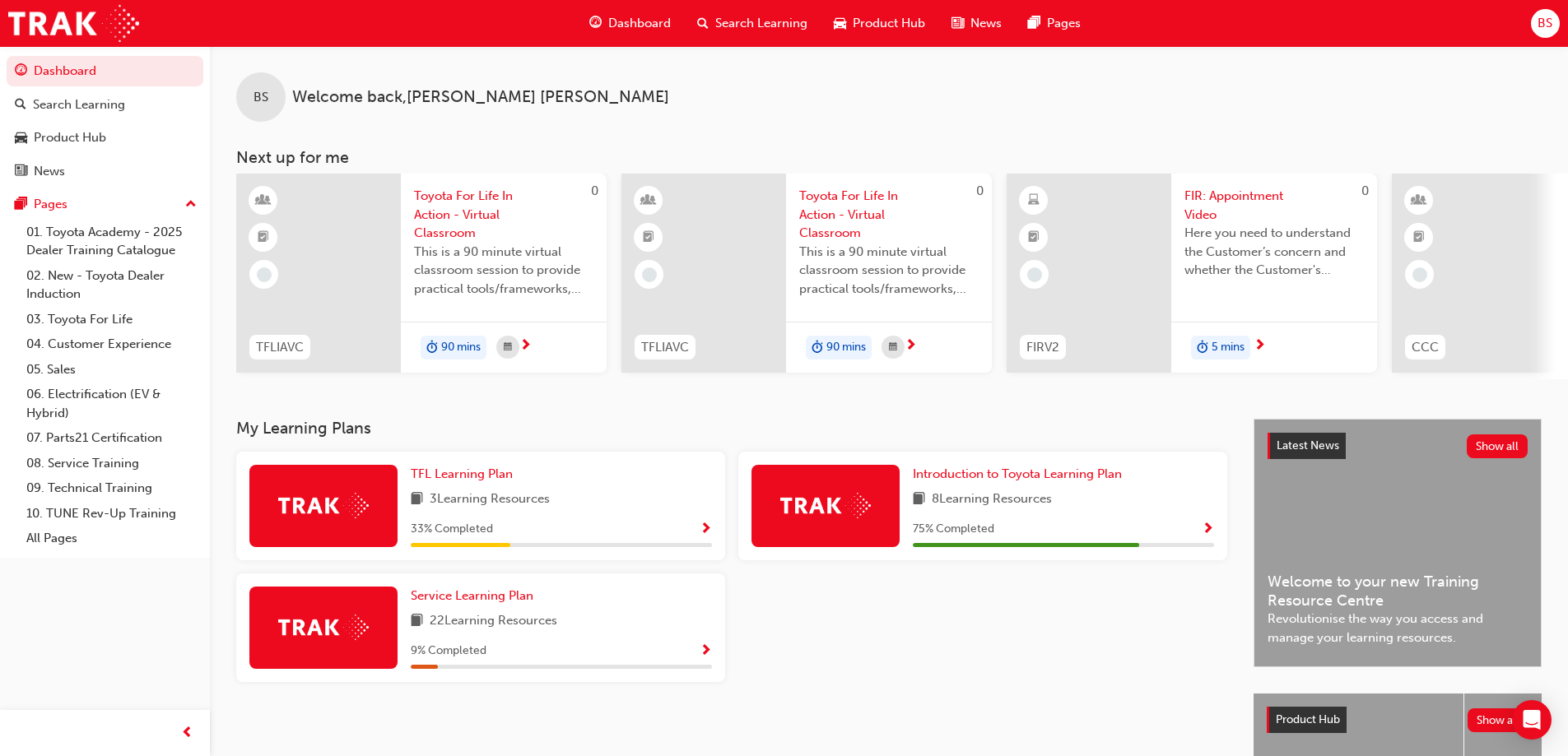
click at [568, 645] on div "Service Learning Plan 22 Learning Resources 9 % Completed" at bounding box center [561, 627] width 301 height 82
click at [489, 602] on span "Service Learning Plan" at bounding box center [472, 595] width 122 height 15
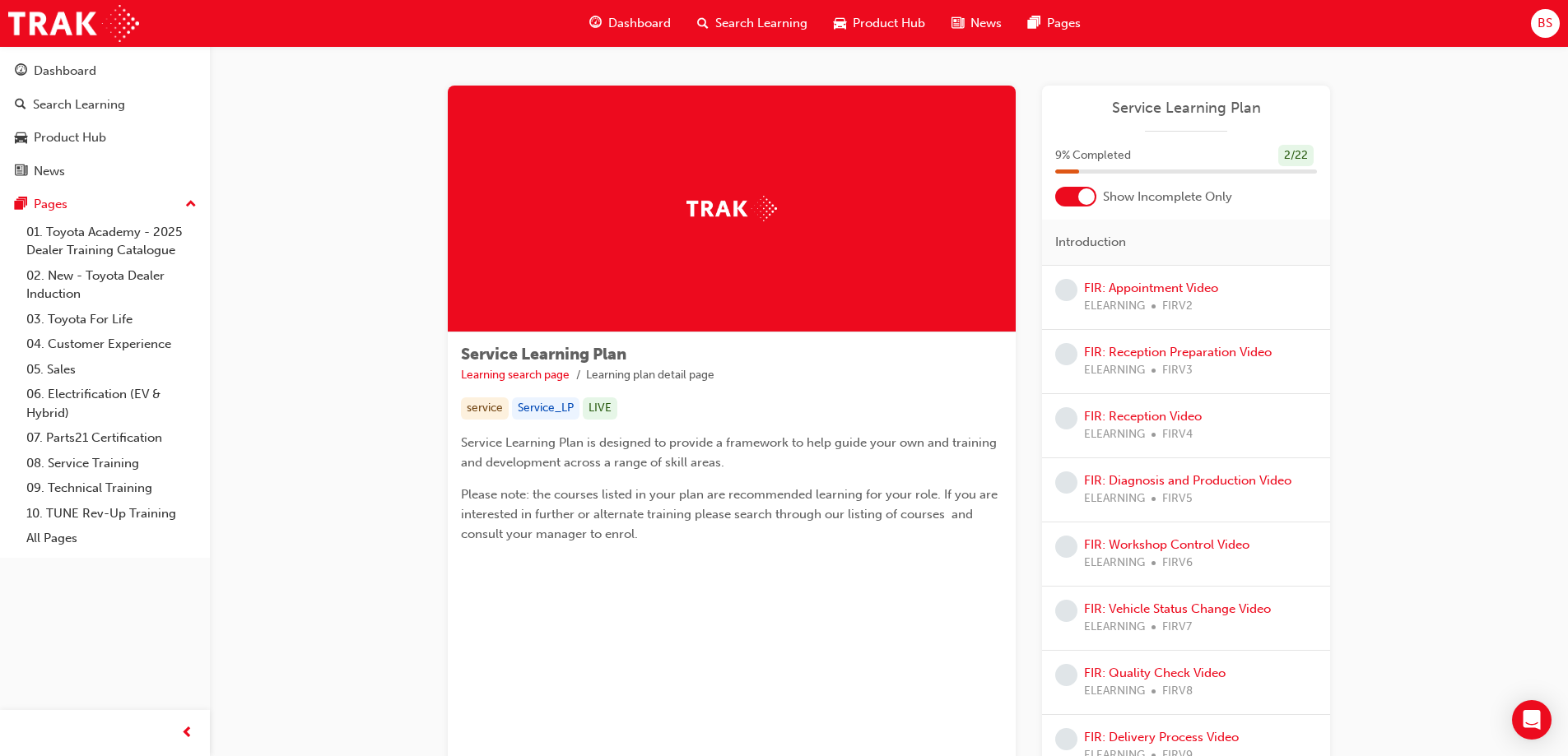
click at [1086, 200] on div at bounding box center [1086, 196] width 17 height 16
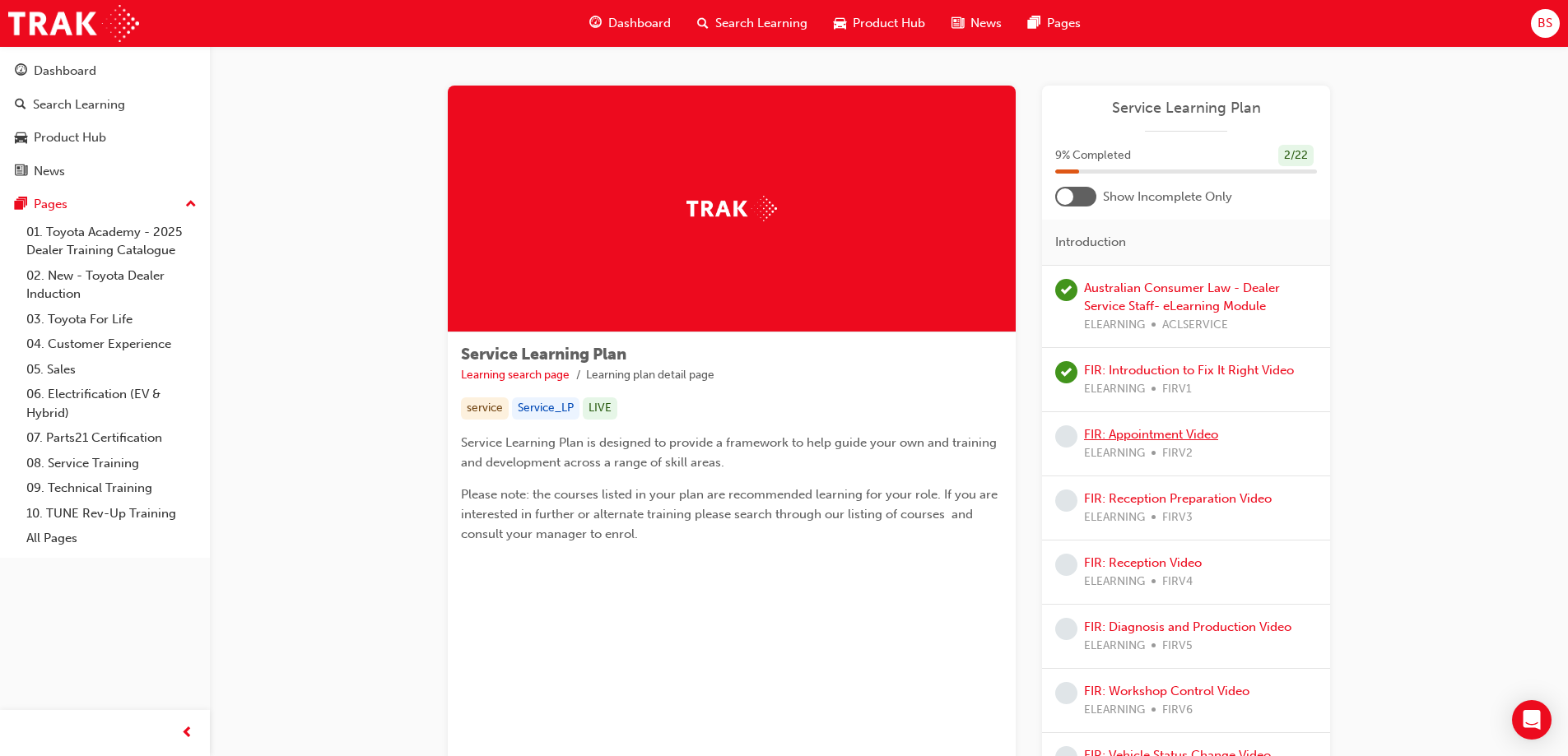
click at [1123, 437] on link "FIR: Appointment Video" at bounding box center [1151, 434] width 134 height 15
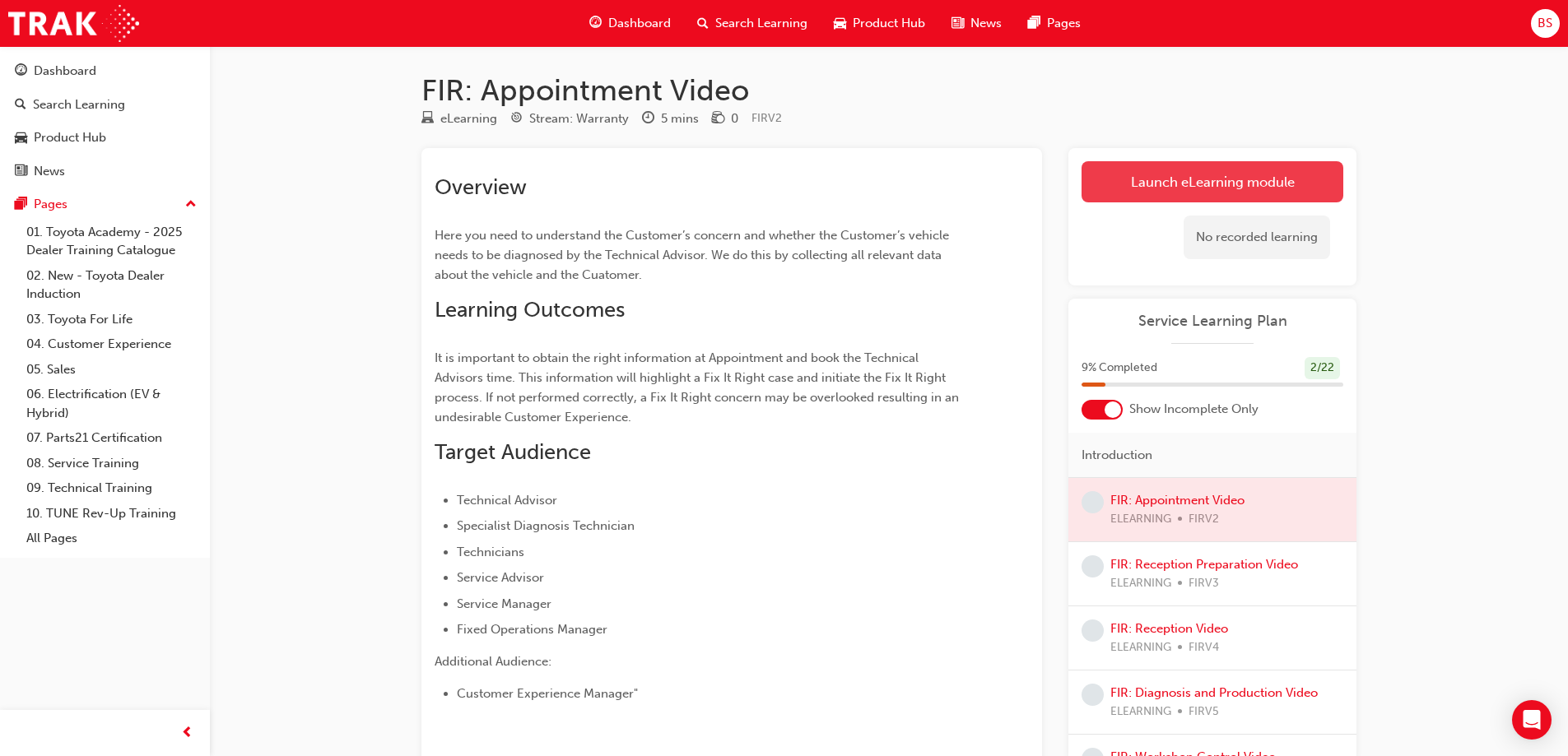
click at [1194, 181] on link "Launch eLearning module" at bounding box center [1213, 181] width 262 height 41
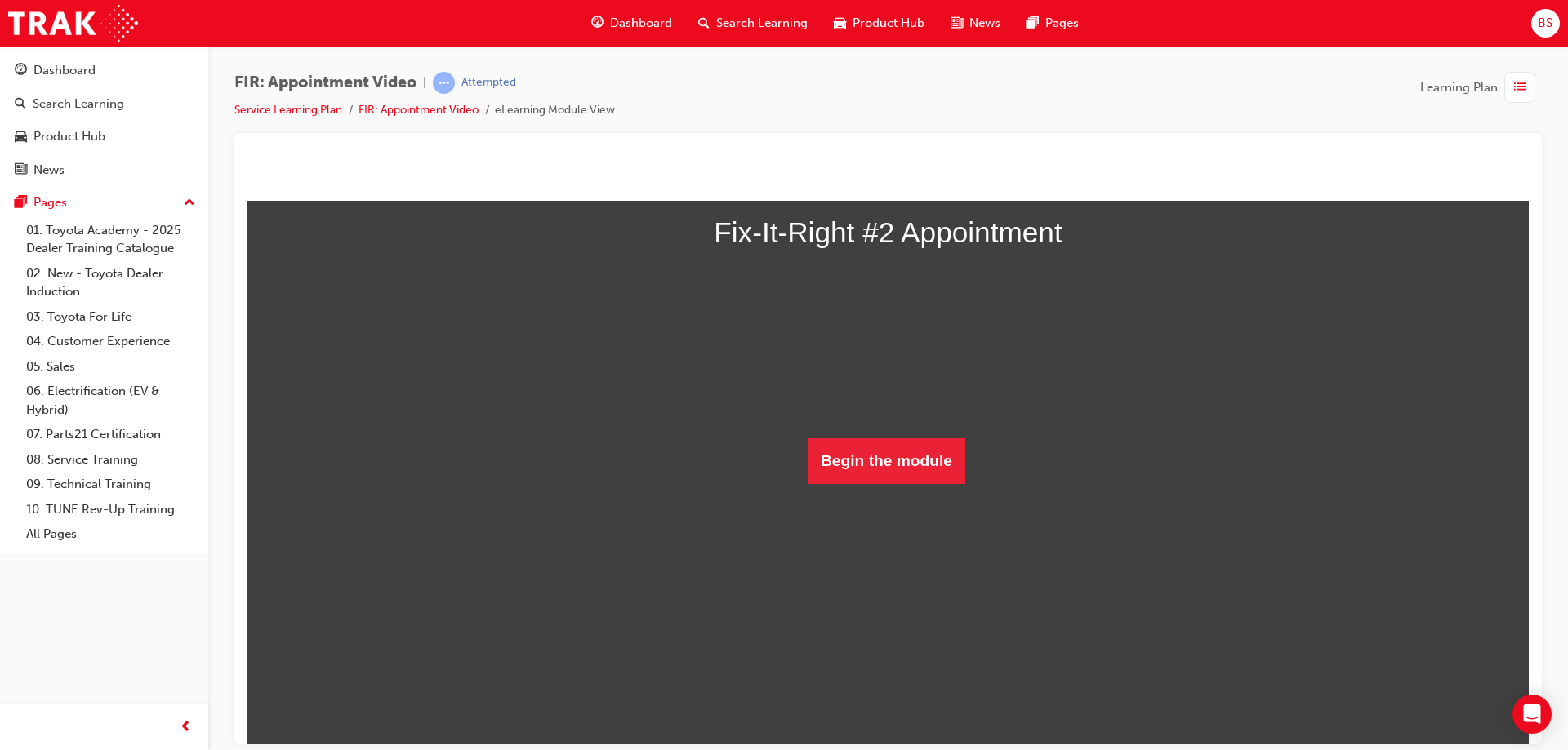
scroll to position [124, 0]
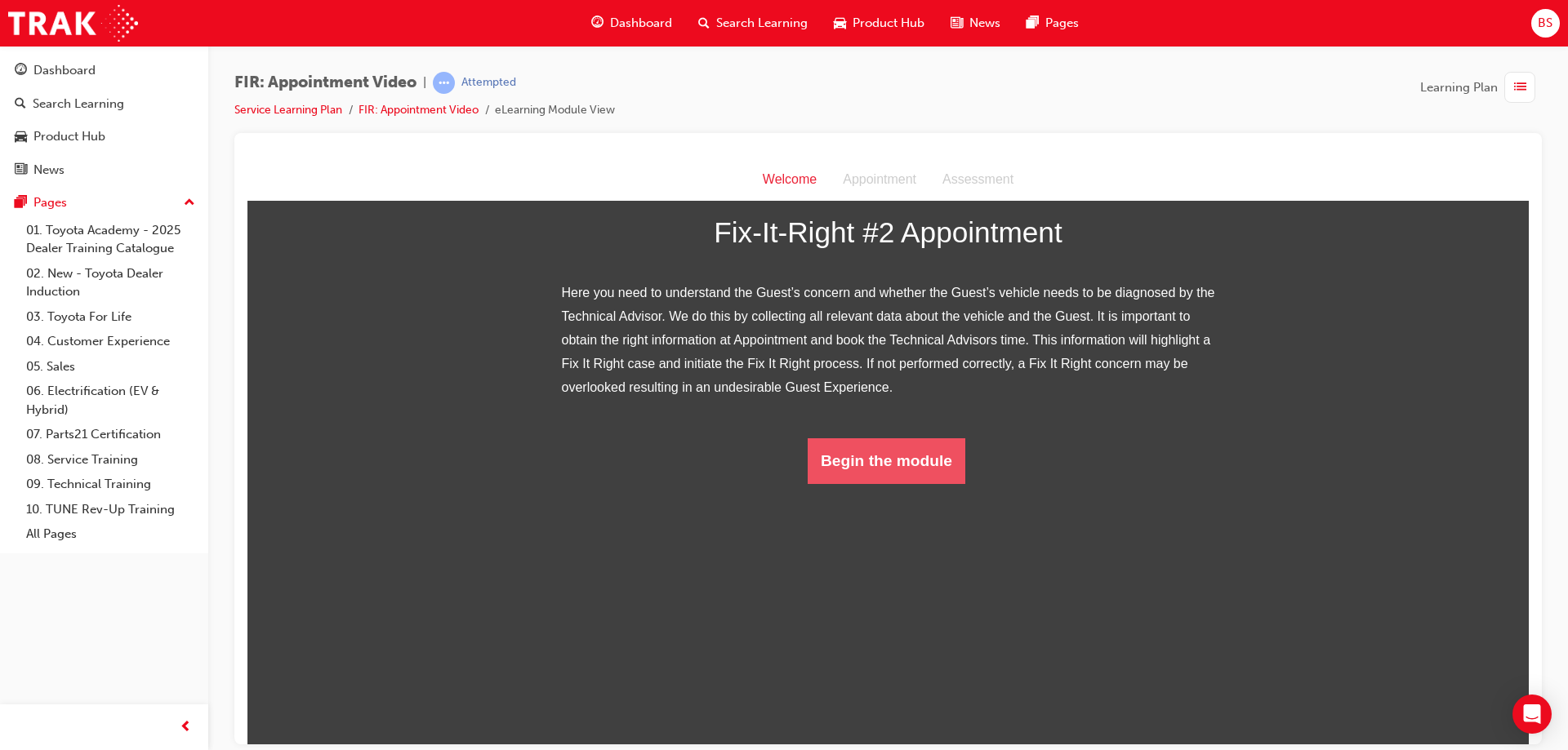
click at [881, 483] on button "Begin the module" at bounding box center [886, 459] width 158 height 45
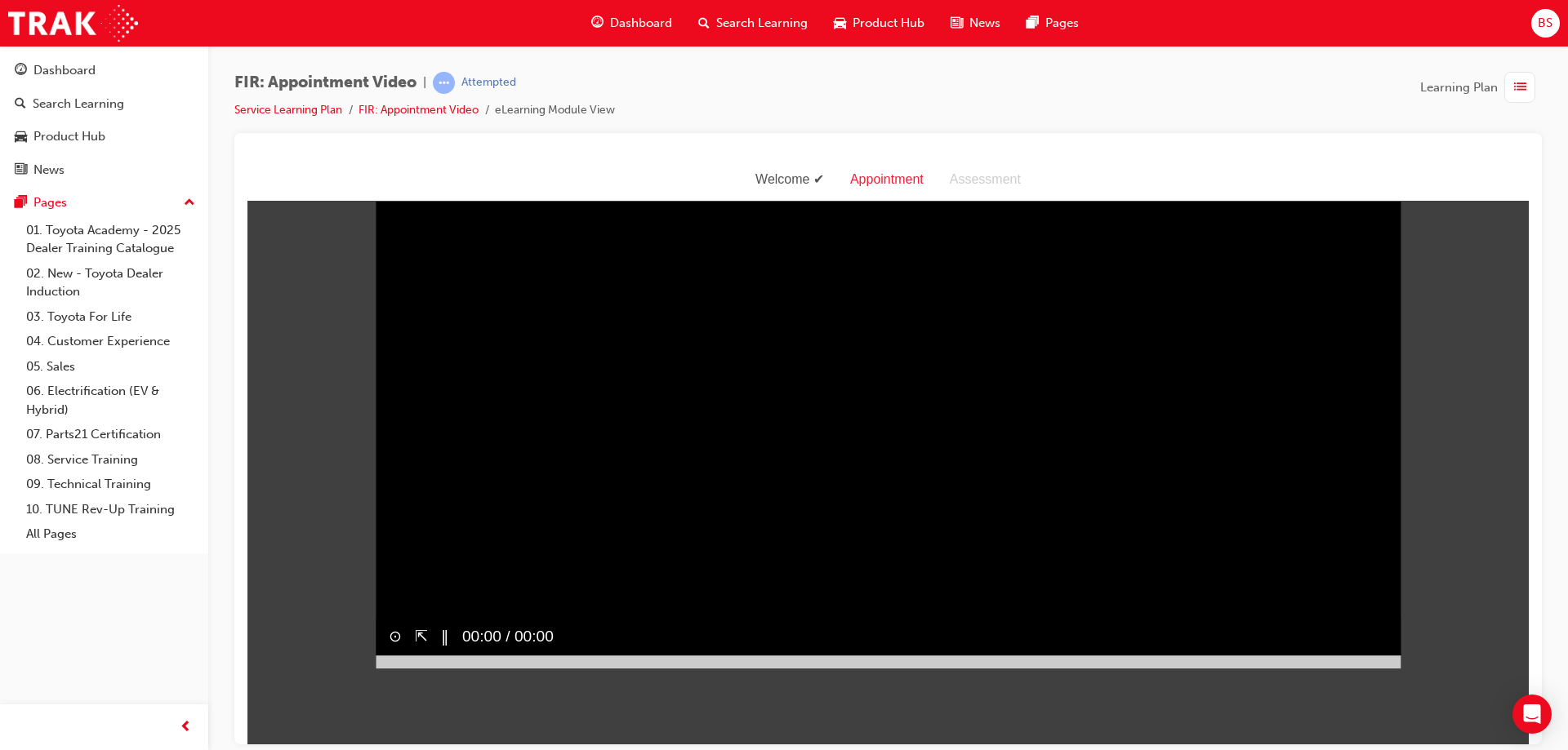
scroll to position [39, 0]
click at [646, 549] on video "Sorry, your browser does not support embedded videos. Download Instead" at bounding box center [888, 412] width 1025 height 512
click at [441, 649] on button "▶︎" at bounding box center [447, 636] width 13 height 24
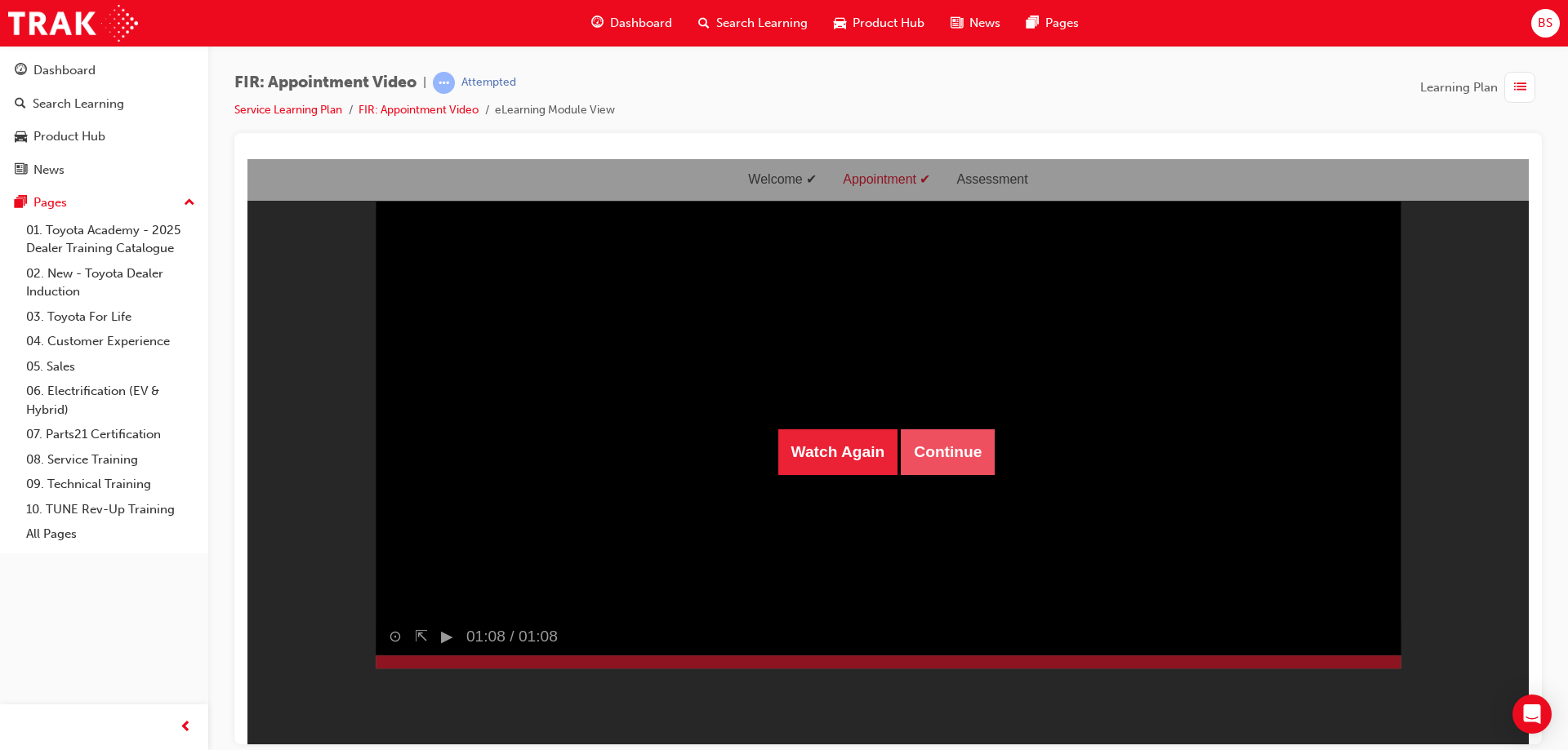
click at [917, 453] on button "Continue" at bounding box center [947, 451] width 93 height 45
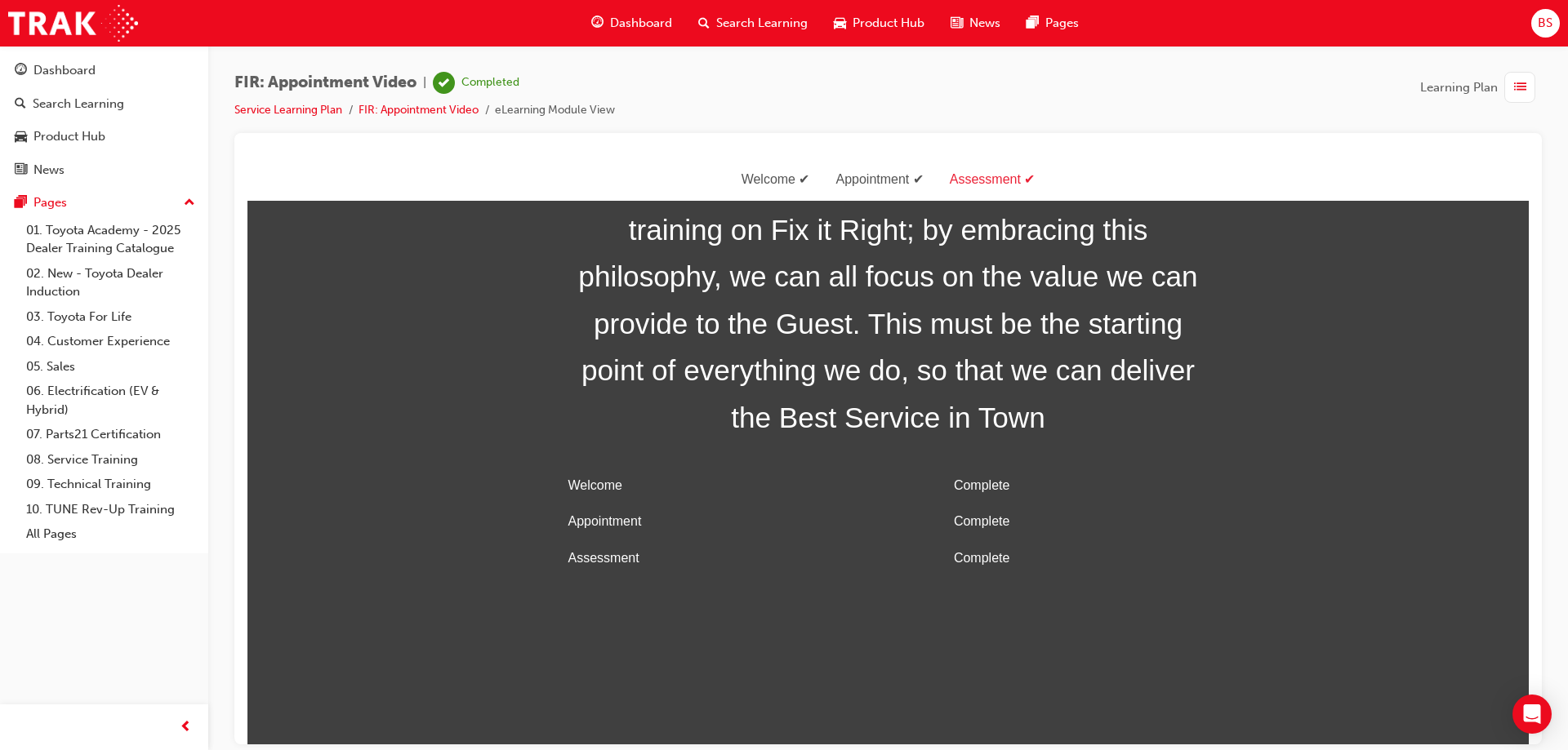
click at [661, 13] on div "Dashboard" at bounding box center [631, 23] width 107 height 34
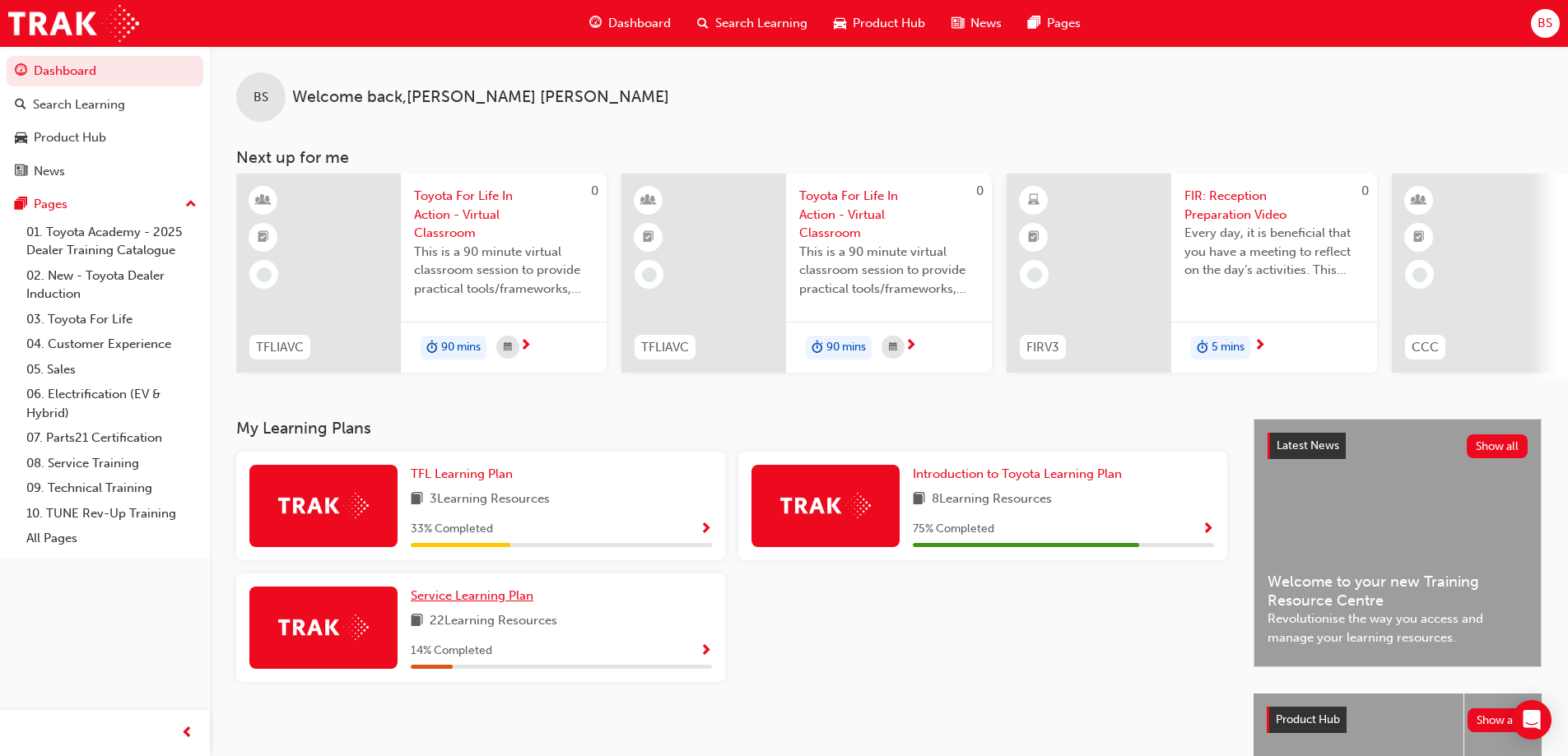
click at [471, 603] on span "Service Learning Plan" at bounding box center [472, 595] width 122 height 15
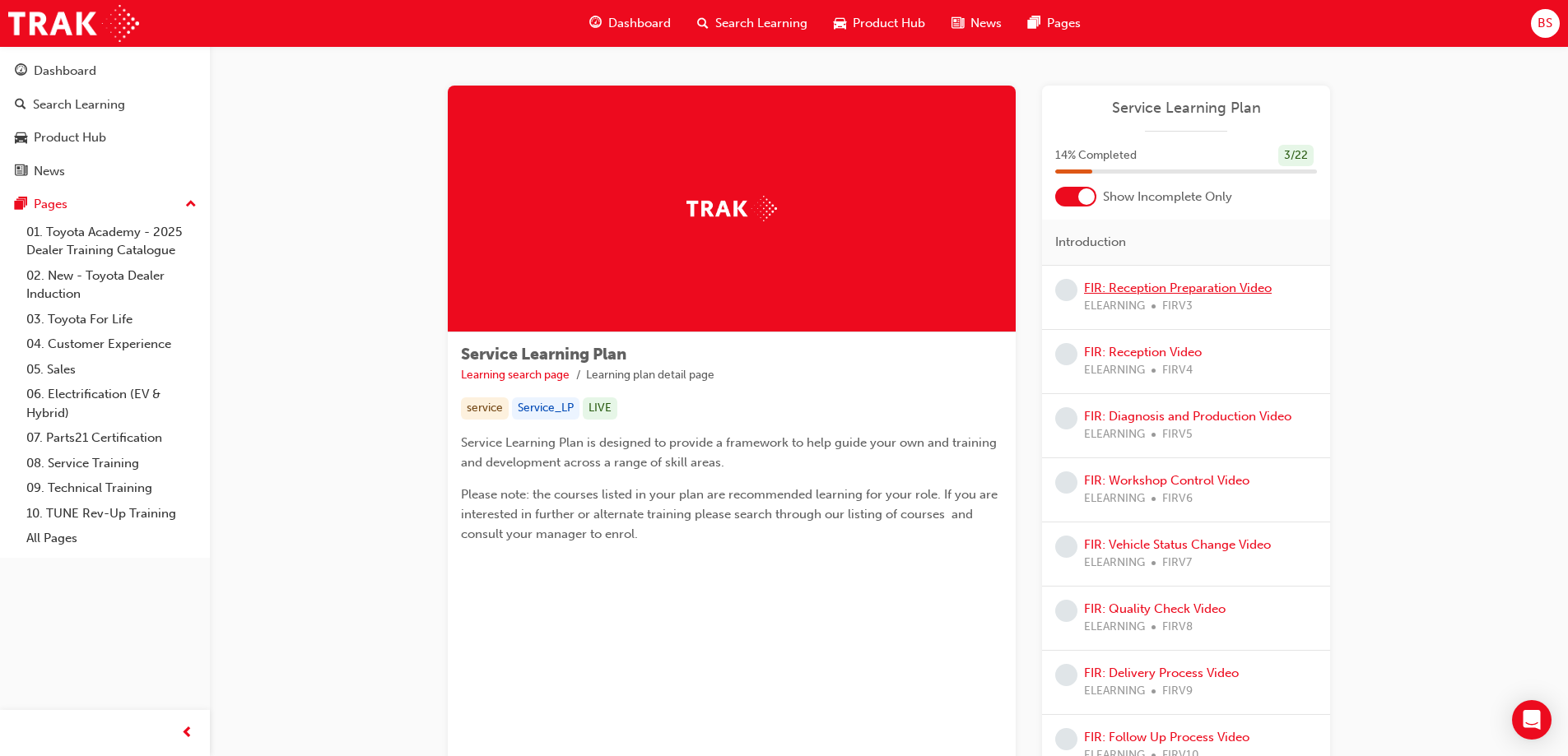
click at [1143, 287] on link "FIR: Reception Preparation Video" at bounding box center [1178, 287] width 187 height 15
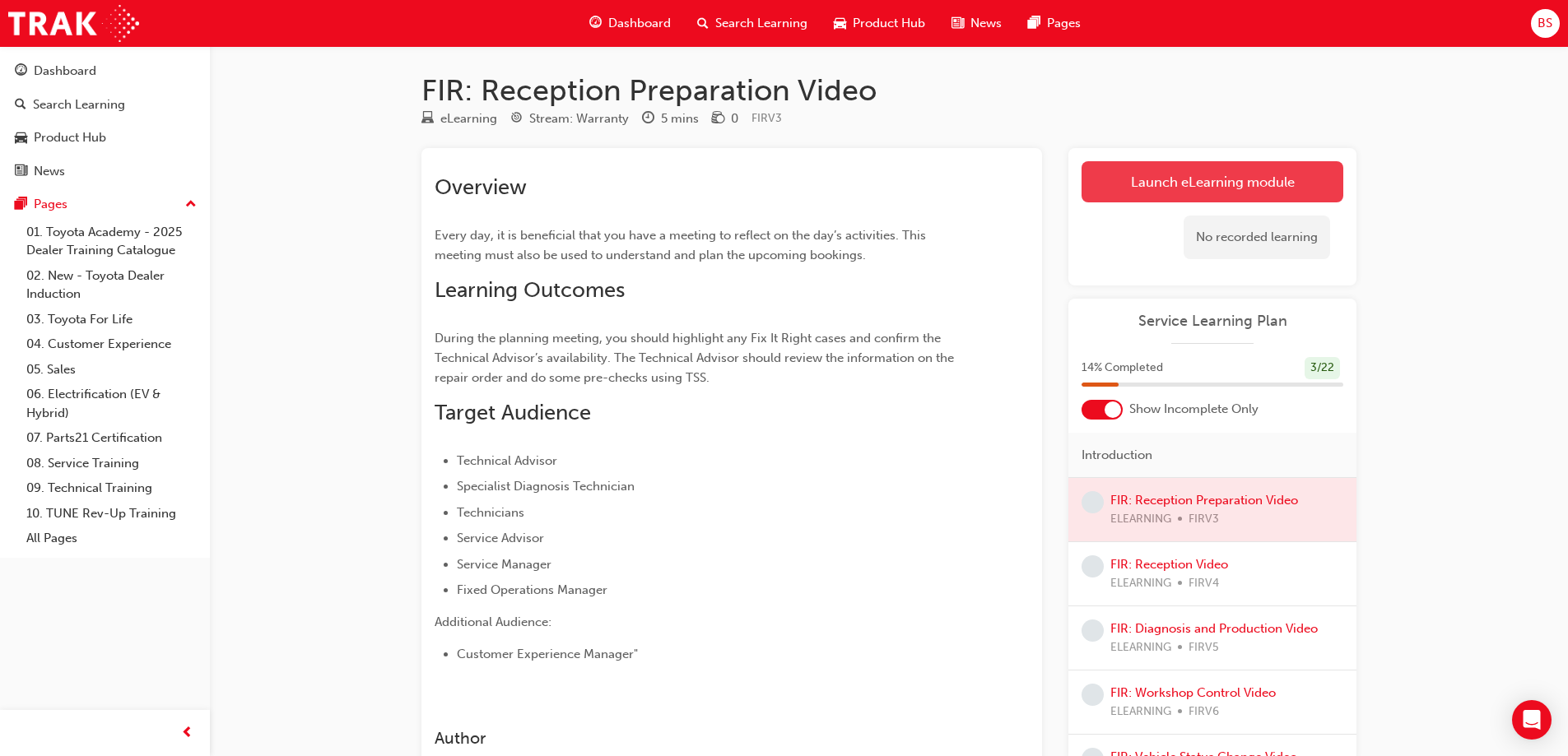
click at [1224, 188] on link "Launch eLearning module" at bounding box center [1213, 181] width 262 height 41
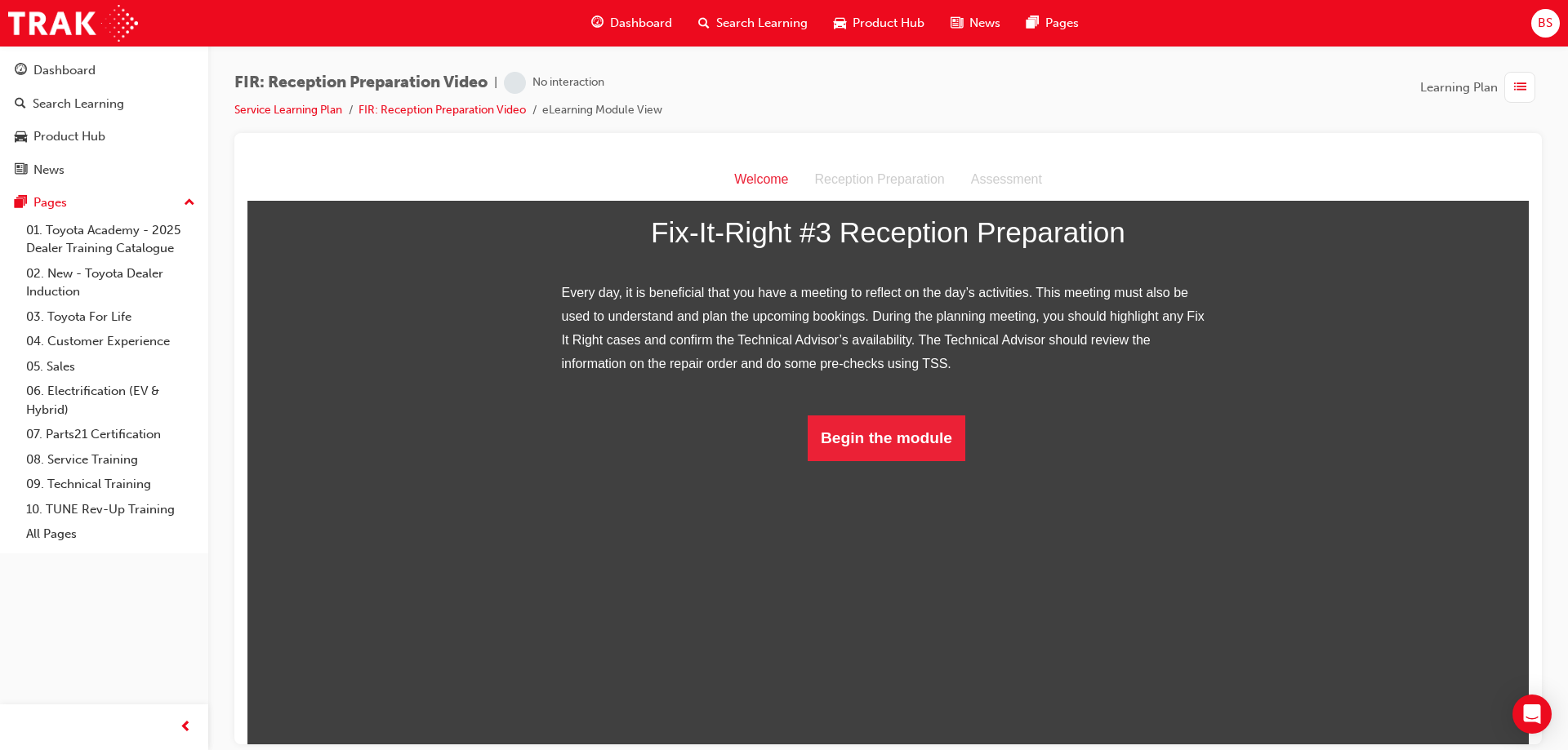
scroll to position [100, 0]
click at [912, 460] on button "Begin the module" at bounding box center [886, 437] width 158 height 45
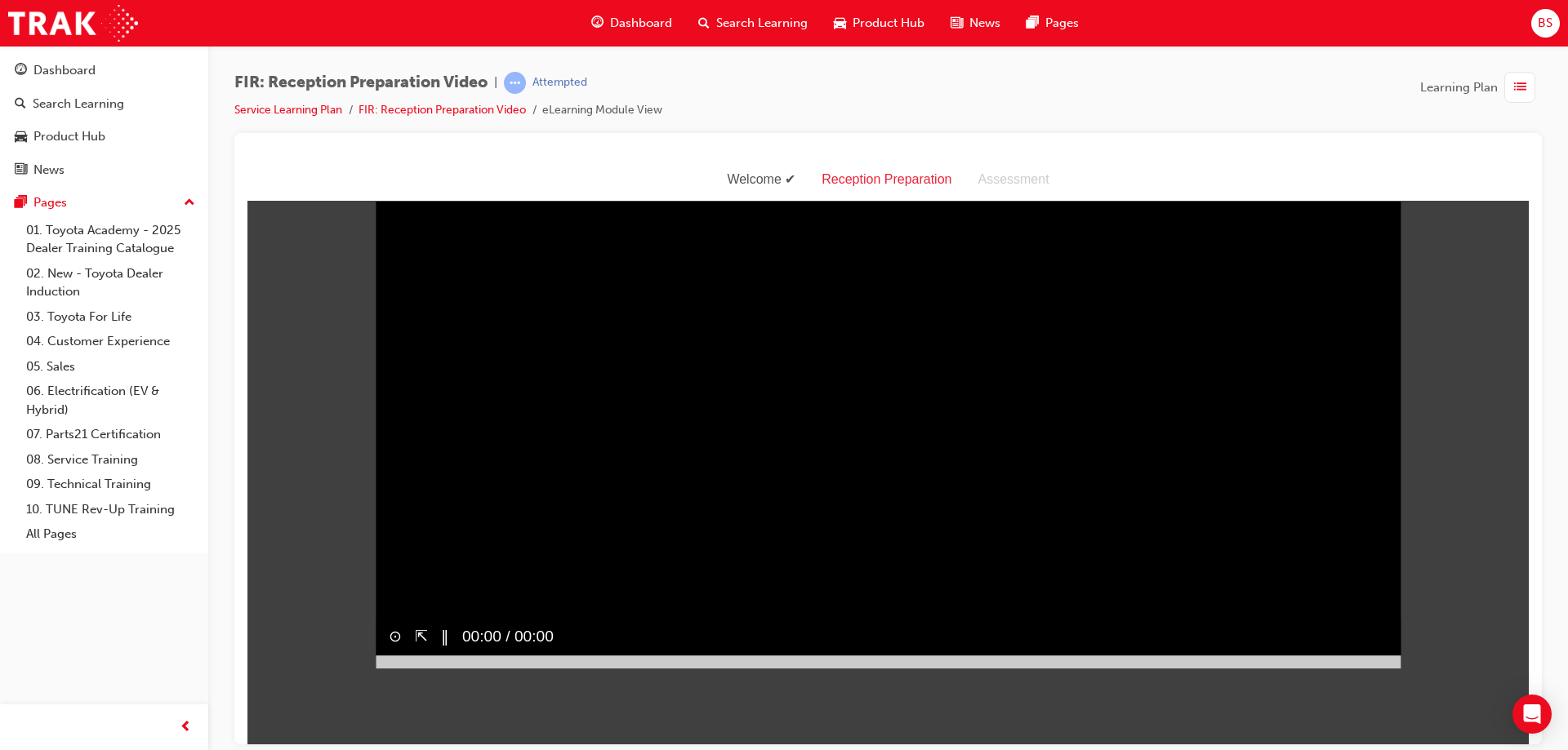
scroll to position [39, 0]
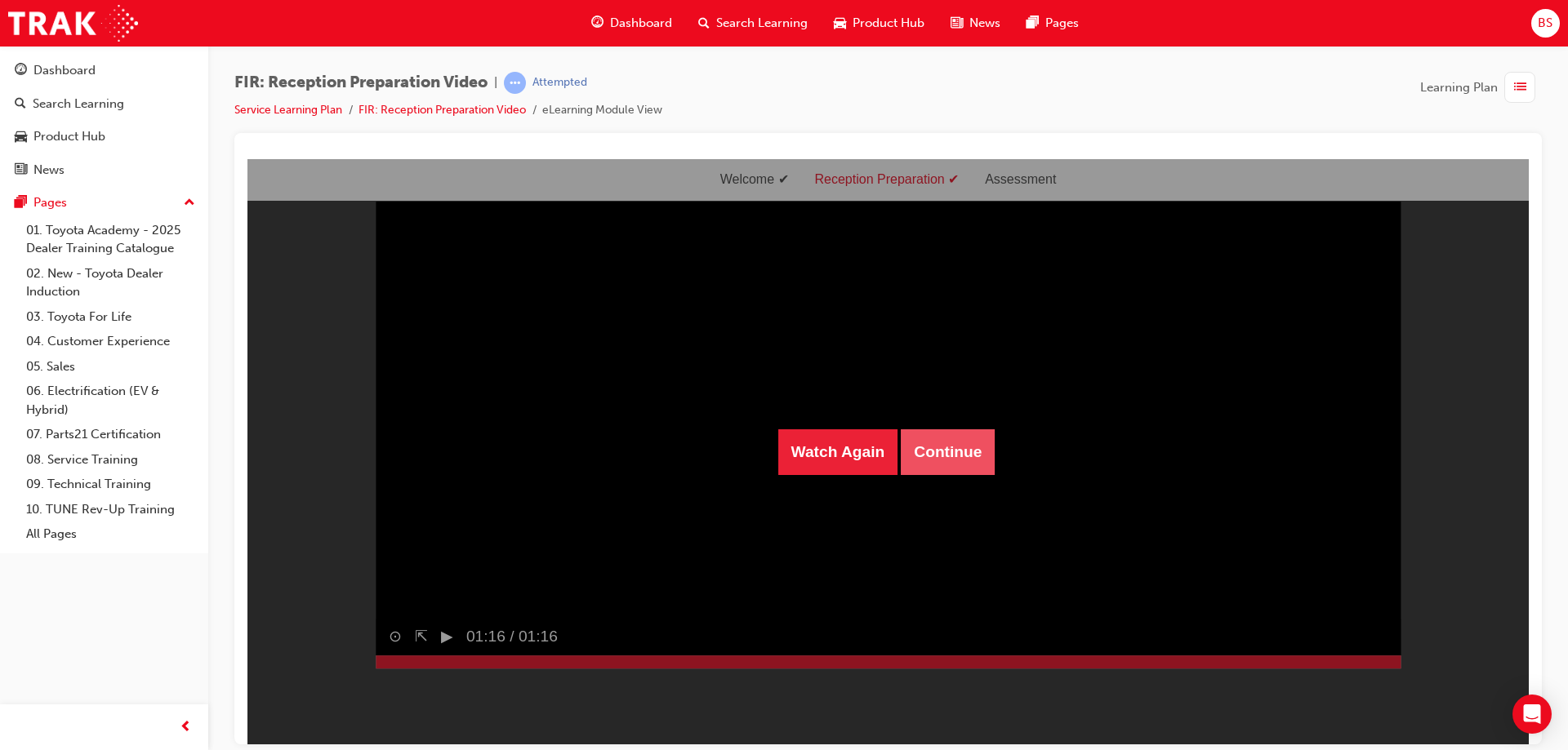
click at [930, 453] on button "Continue" at bounding box center [947, 451] width 93 height 45
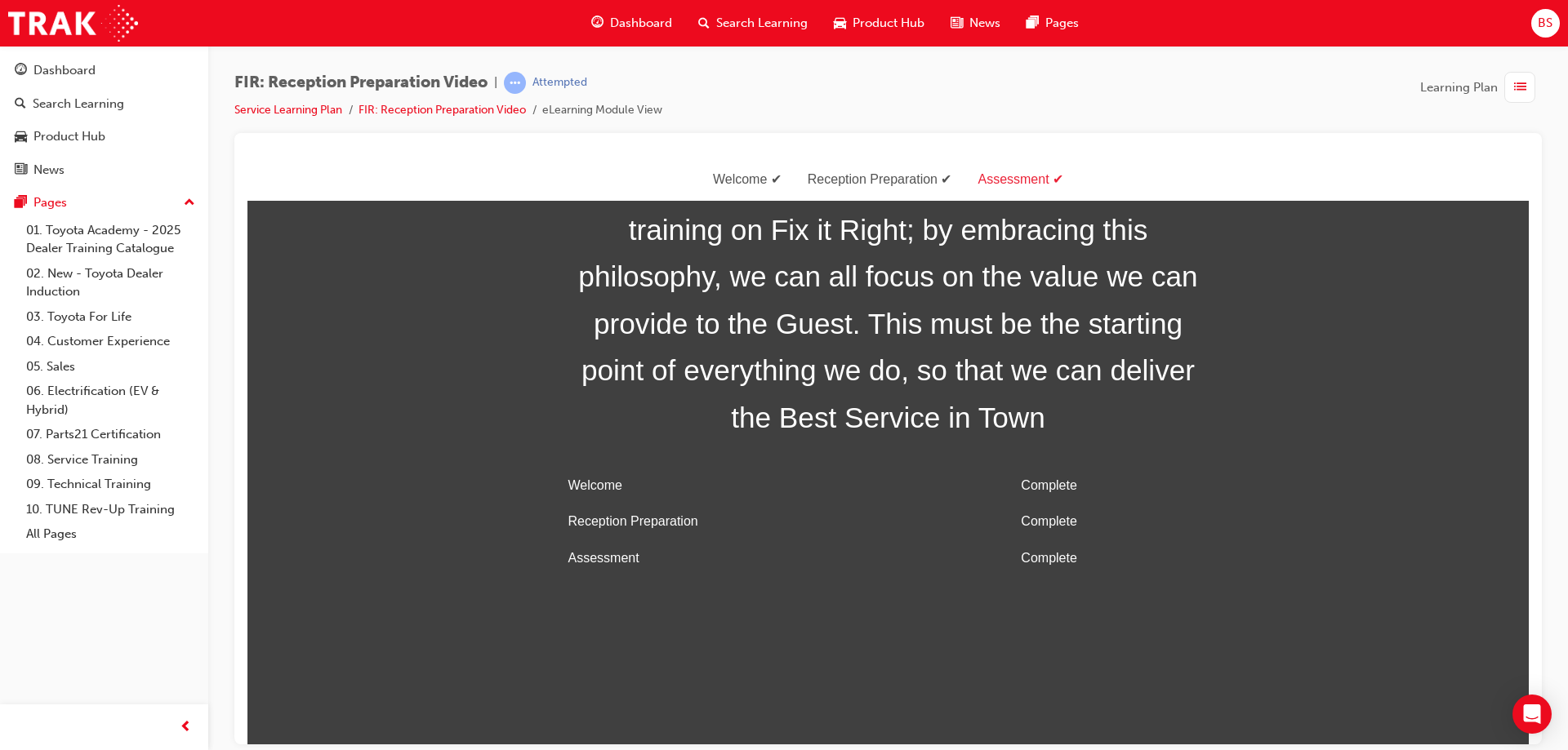
click at [628, 24] on span "Dashboard" at bounding box center [640, 22] width 62 height 18
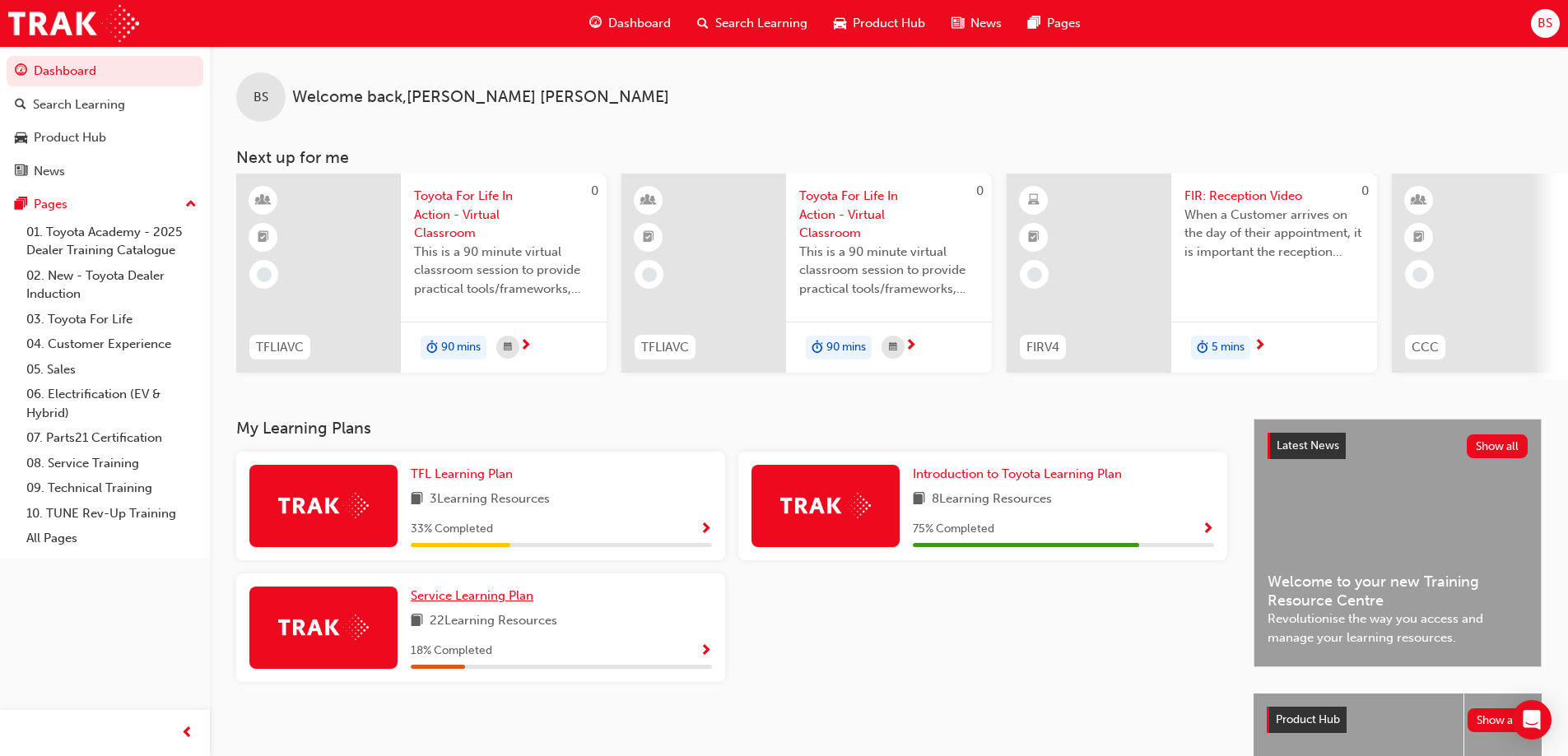
click at [504, 603] on span "Service Learning Plan" at bounding box center [472, 595] width 122 height 15
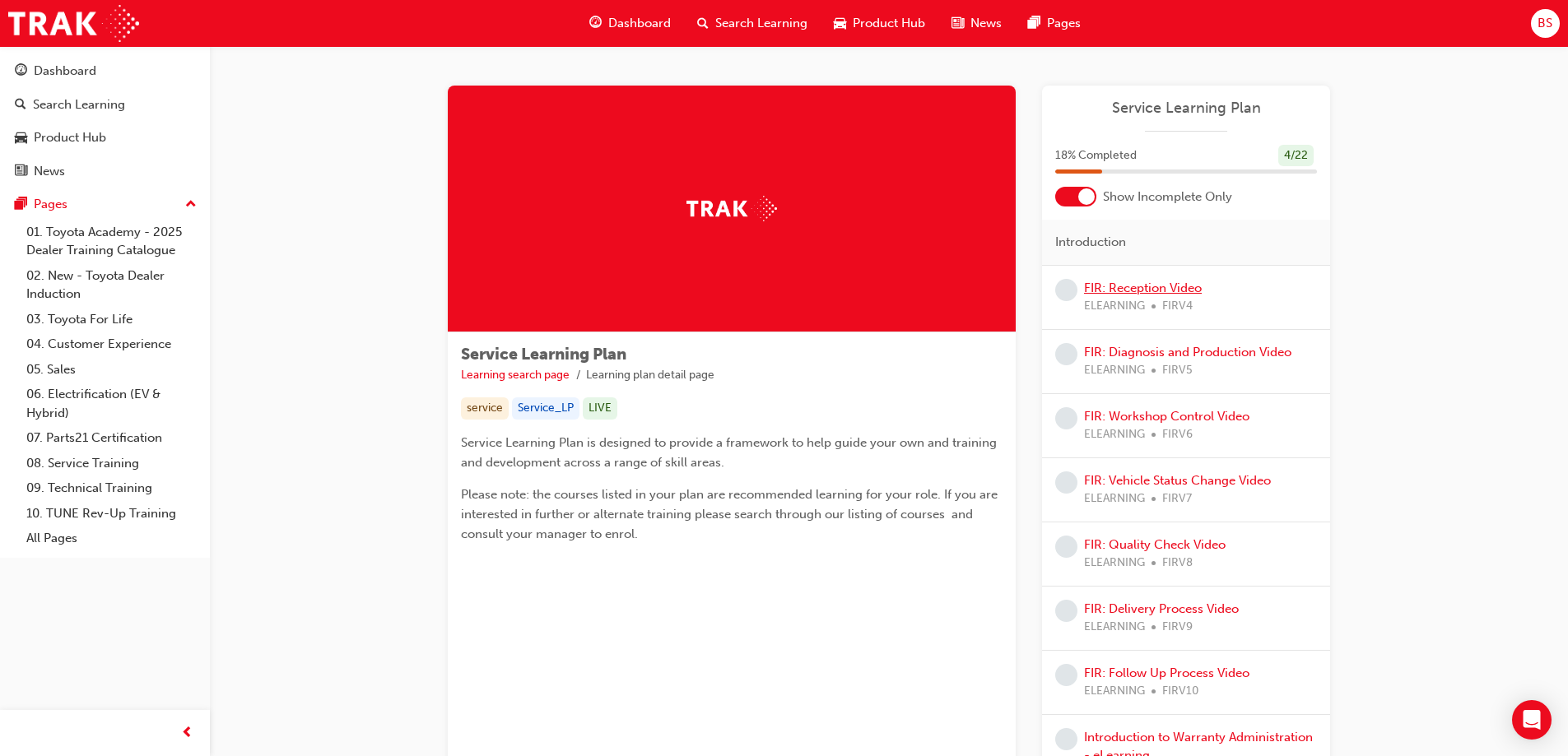
click at [1144, 287] on link "FIR: Reception Video" at bounding box center [1143, 287] width 117 height 15
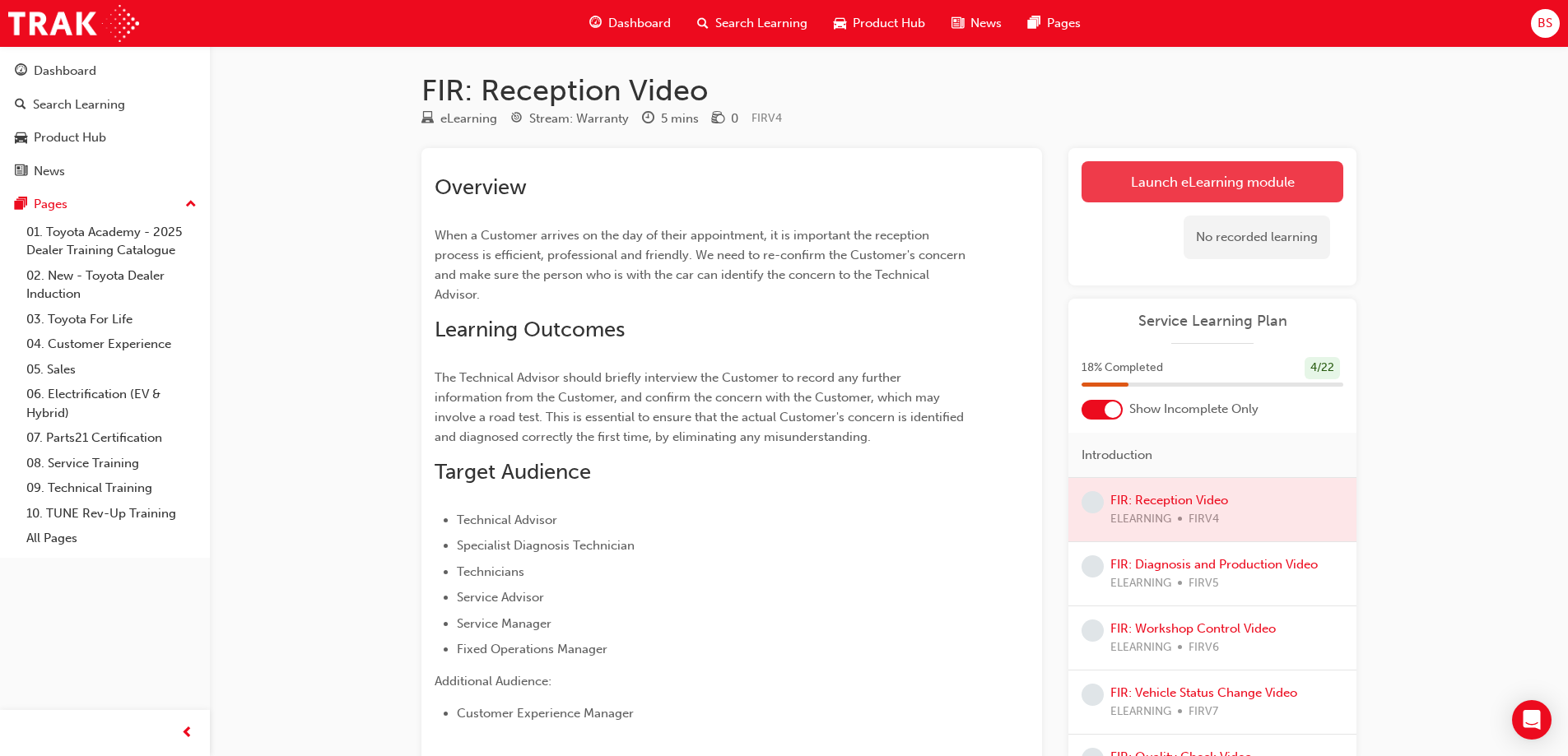
click at [1258, 172] on link "Launch eLearning module" at bounding box center [1213, 181] width 262 height 41
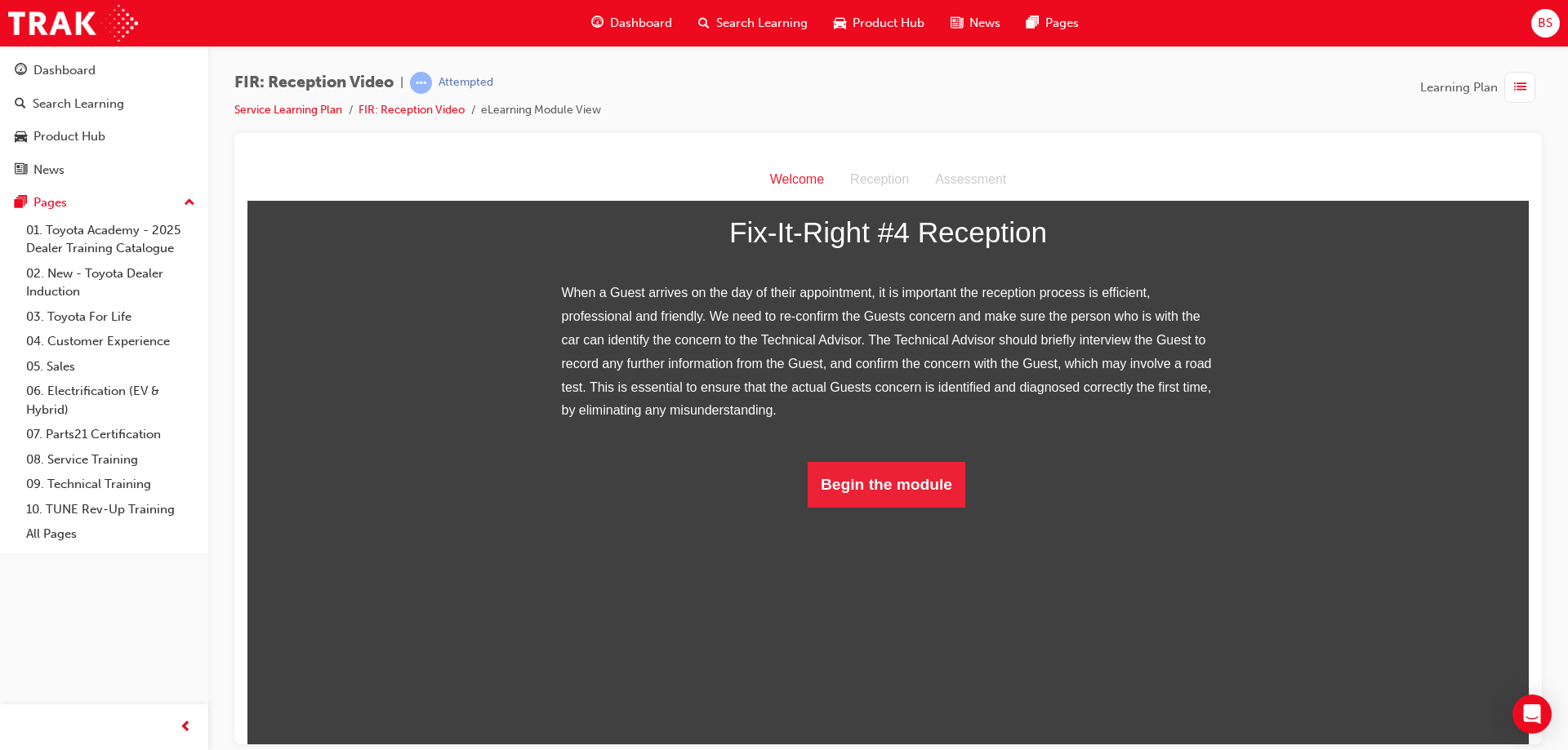
scroll to position [147, 0]
click at [853, 506] on button "Begin the module" at bounding box center [886, 483] width 158 height 45
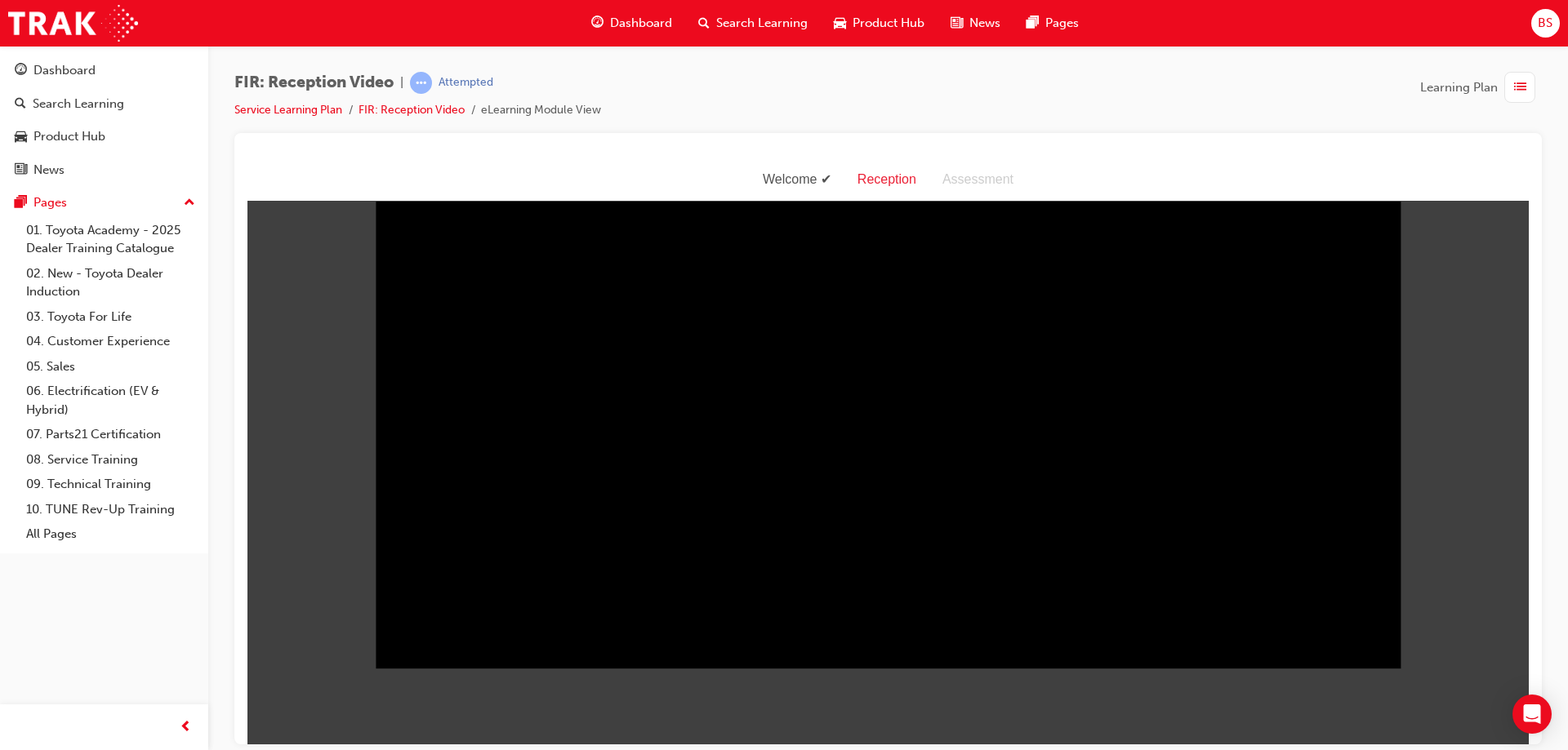
scroll to position [39, 0]
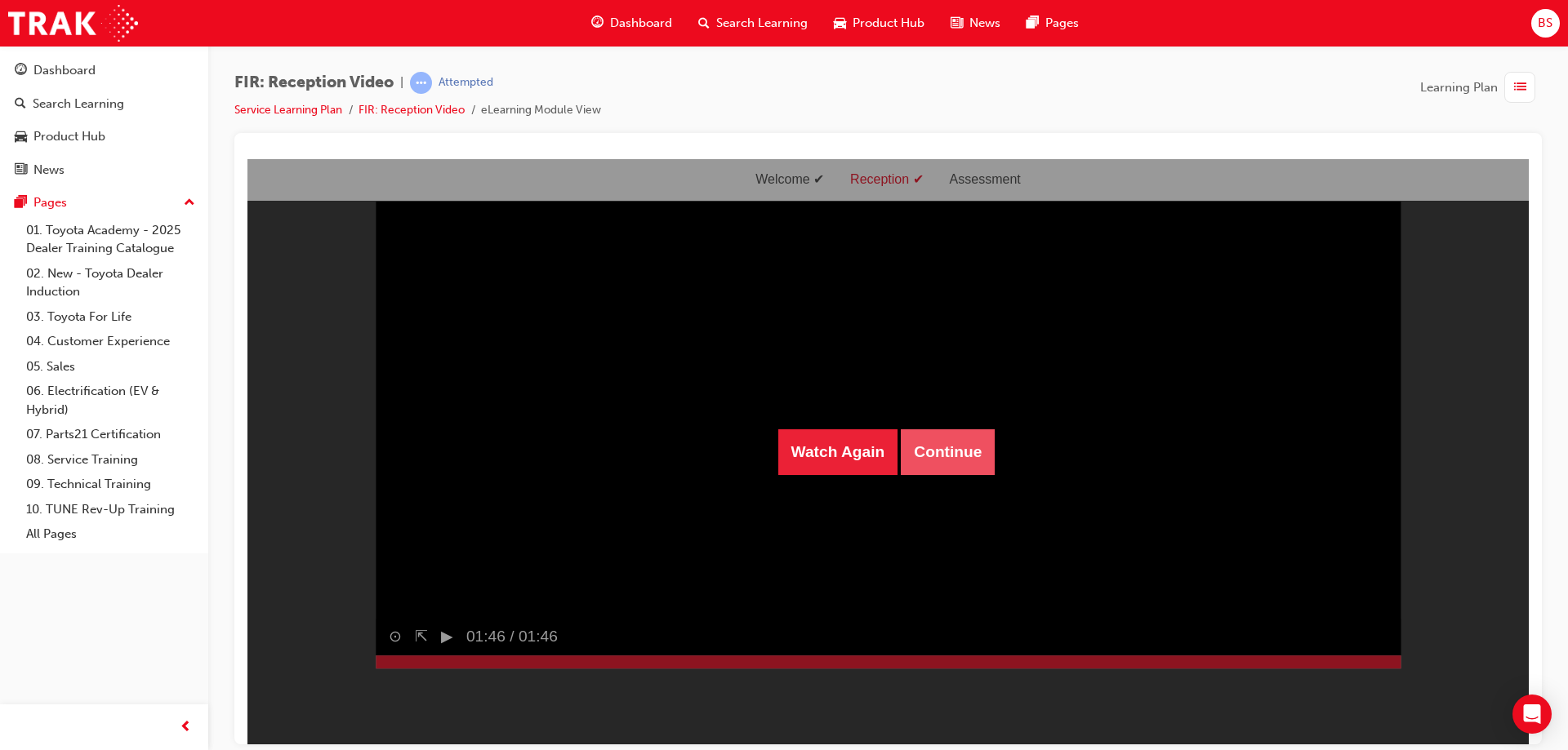
click at [929, 443] on button "Continue" at bounding box center [947, 451] width 93 height 45
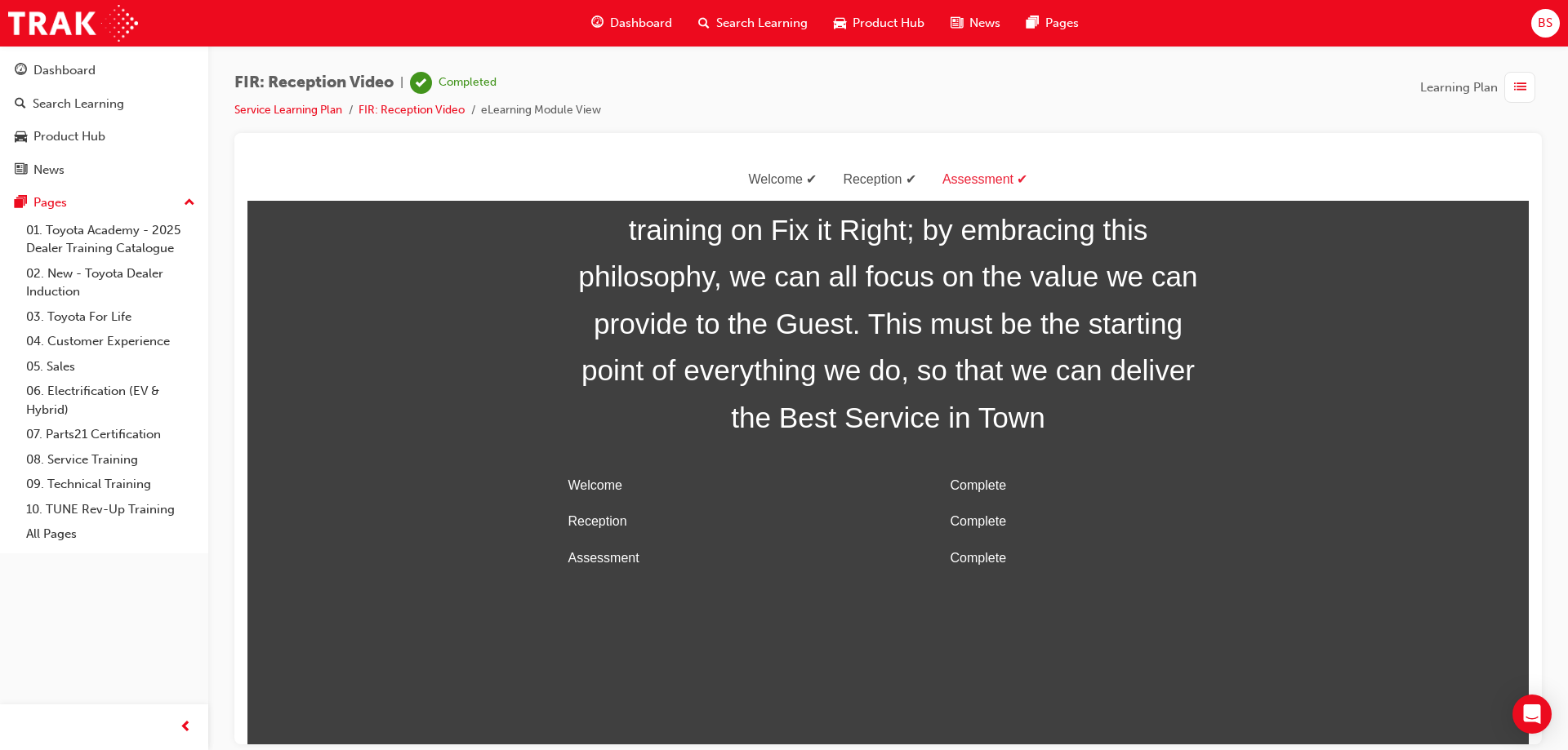
click at [657, 24] on span "Dashboard" at bounding box center [640, 22] width 62 height 18
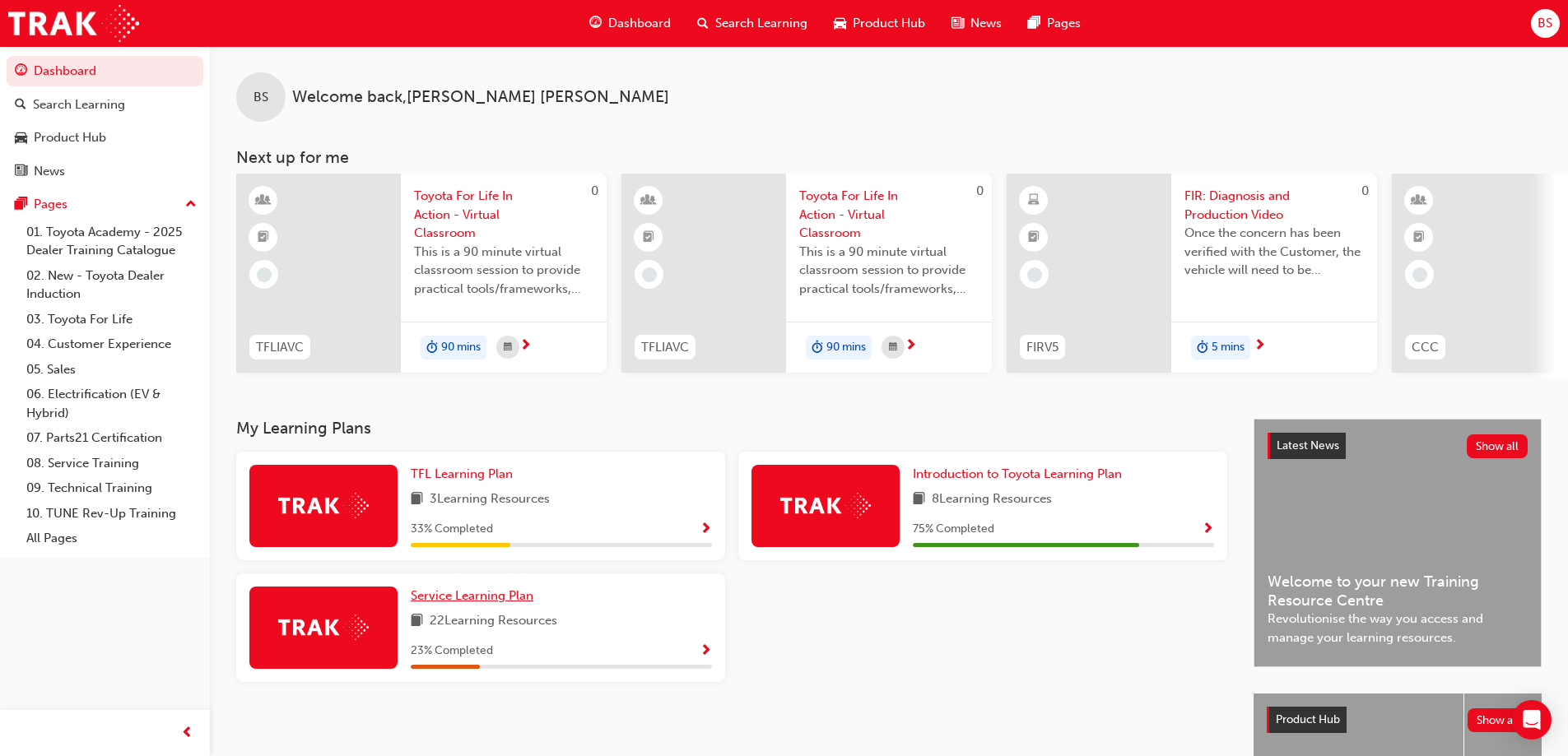
click at [450, 595] on span "Service Learning Plan" at bounding box center [472, 595] width 122 height 15
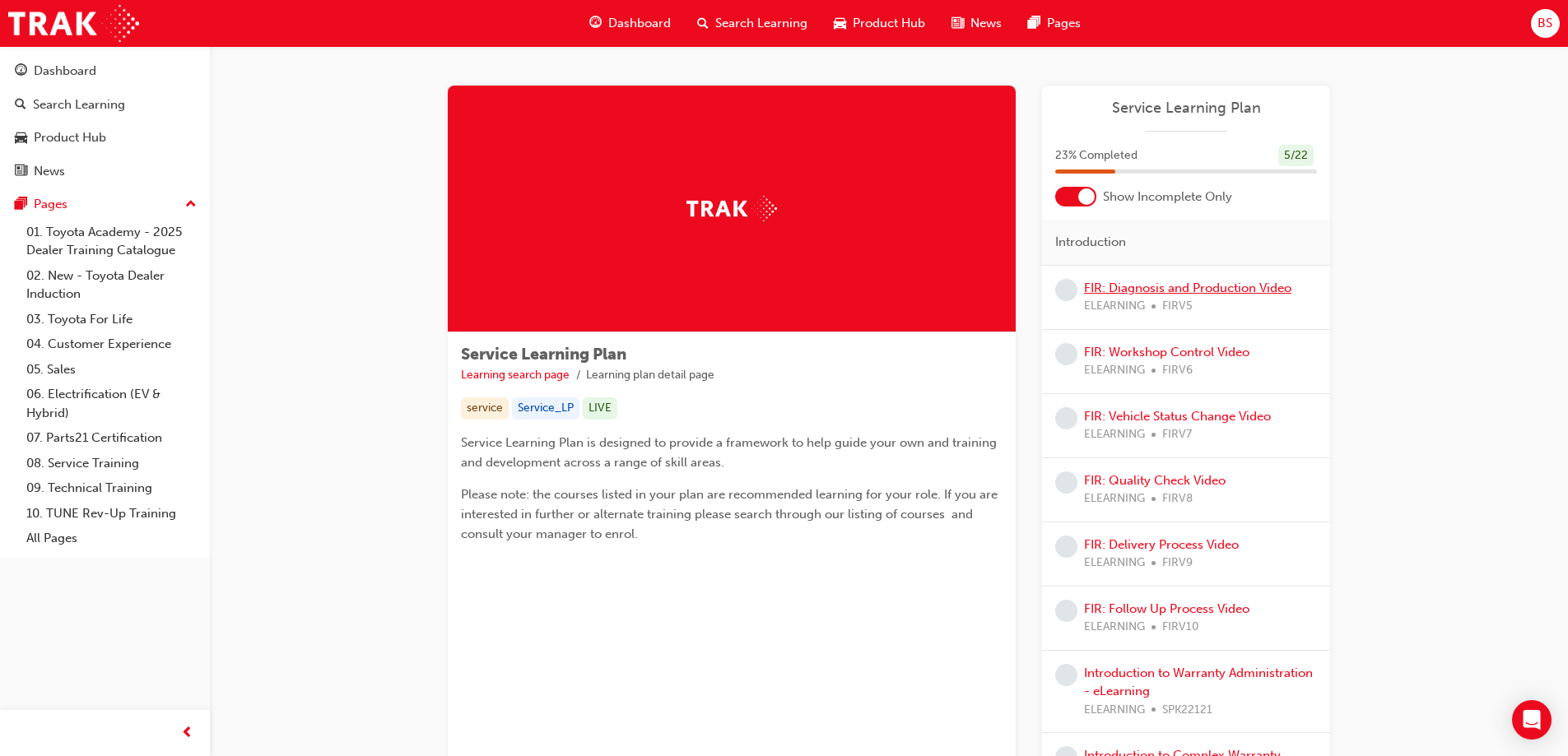
click at [1169, 290] on link "FIR: Diagnosis and Production Video" at bounding box center [1188, 287] width 208 height 15
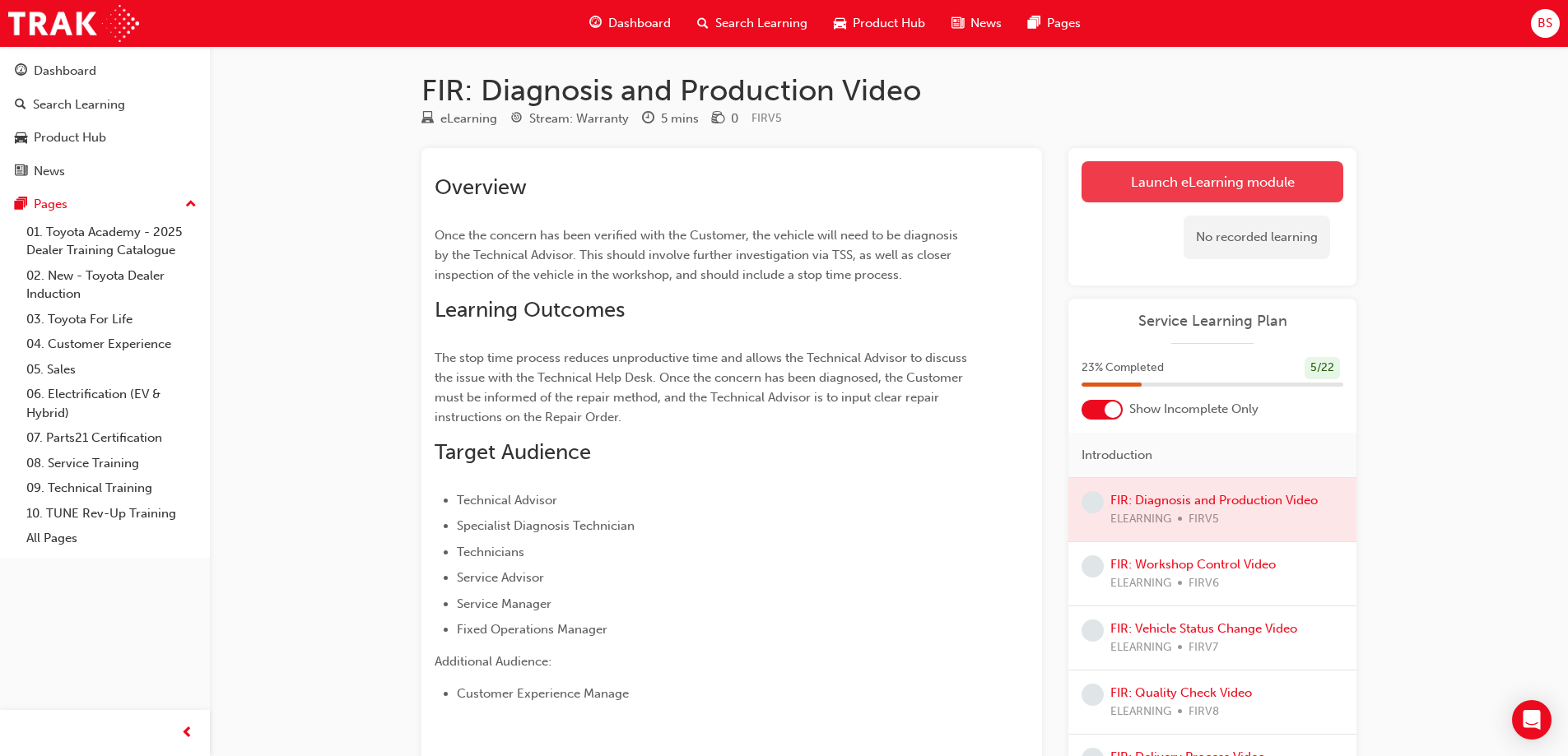
click at [1213, 192] on link "Launch eLearning module" at bounding box center [1213, 181] width 262 height 41
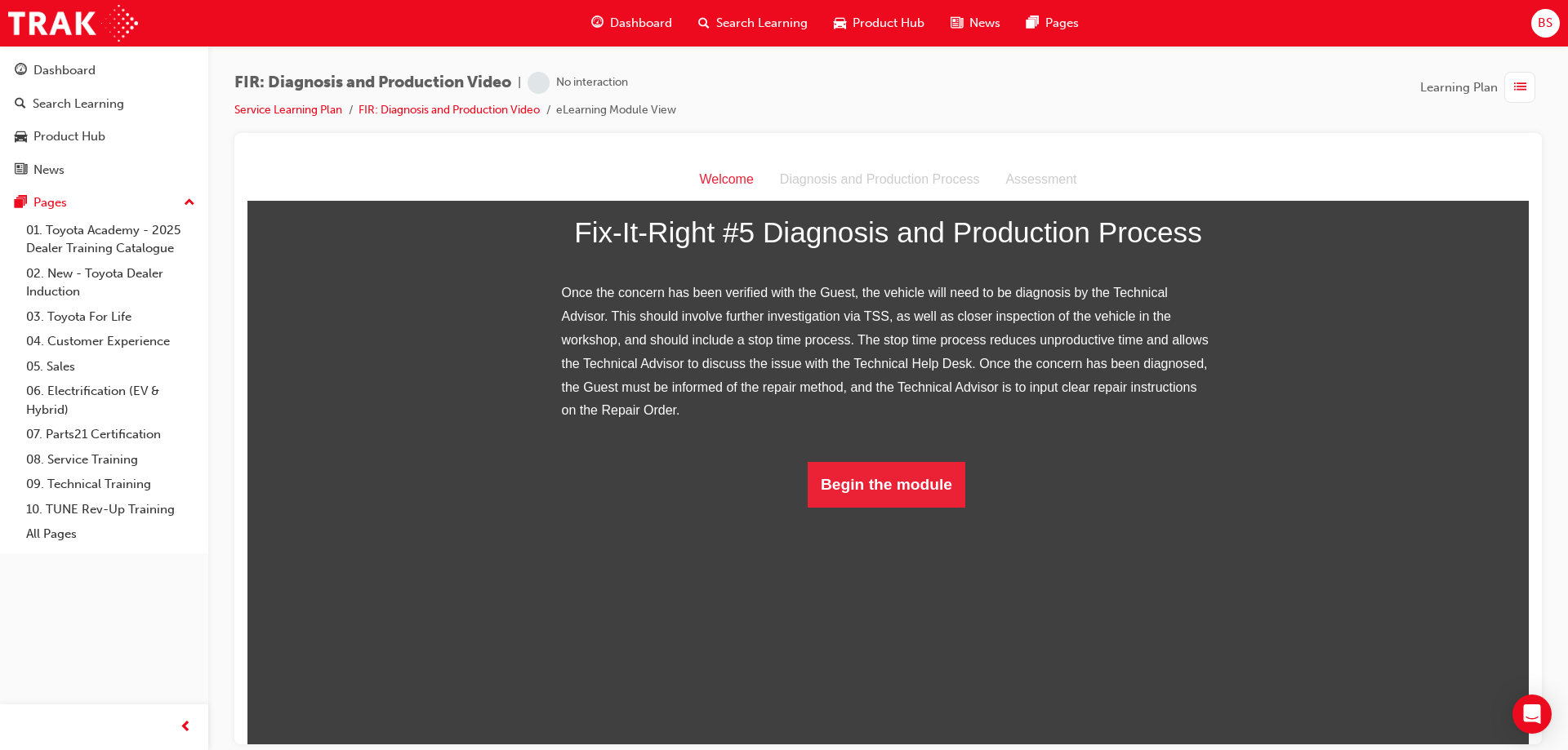
scroll to position [194, 0]
click at [908, 506] on button "Begin the module" at bounding box center [886, 483] width 158 height 45
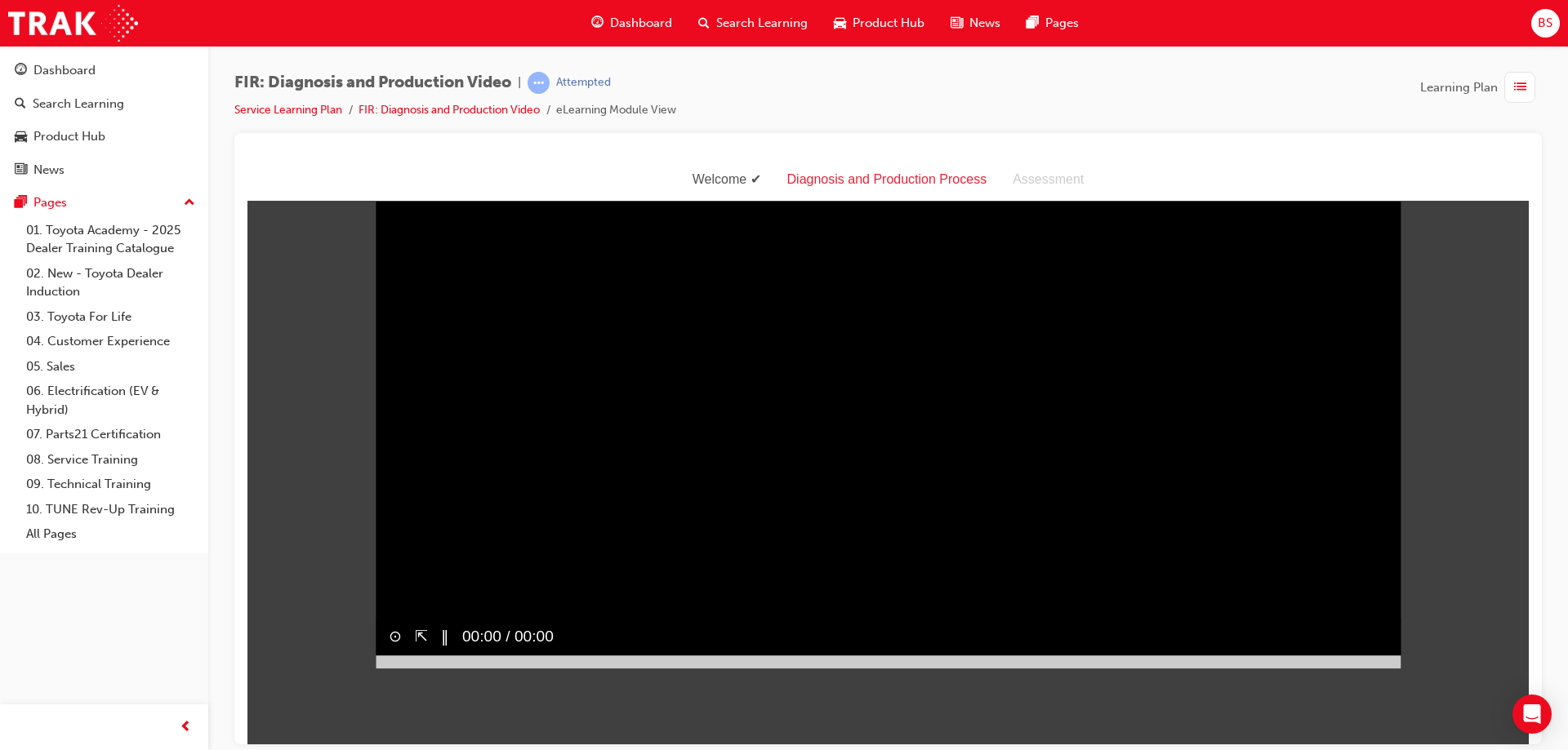
scroll to position [39, 0]
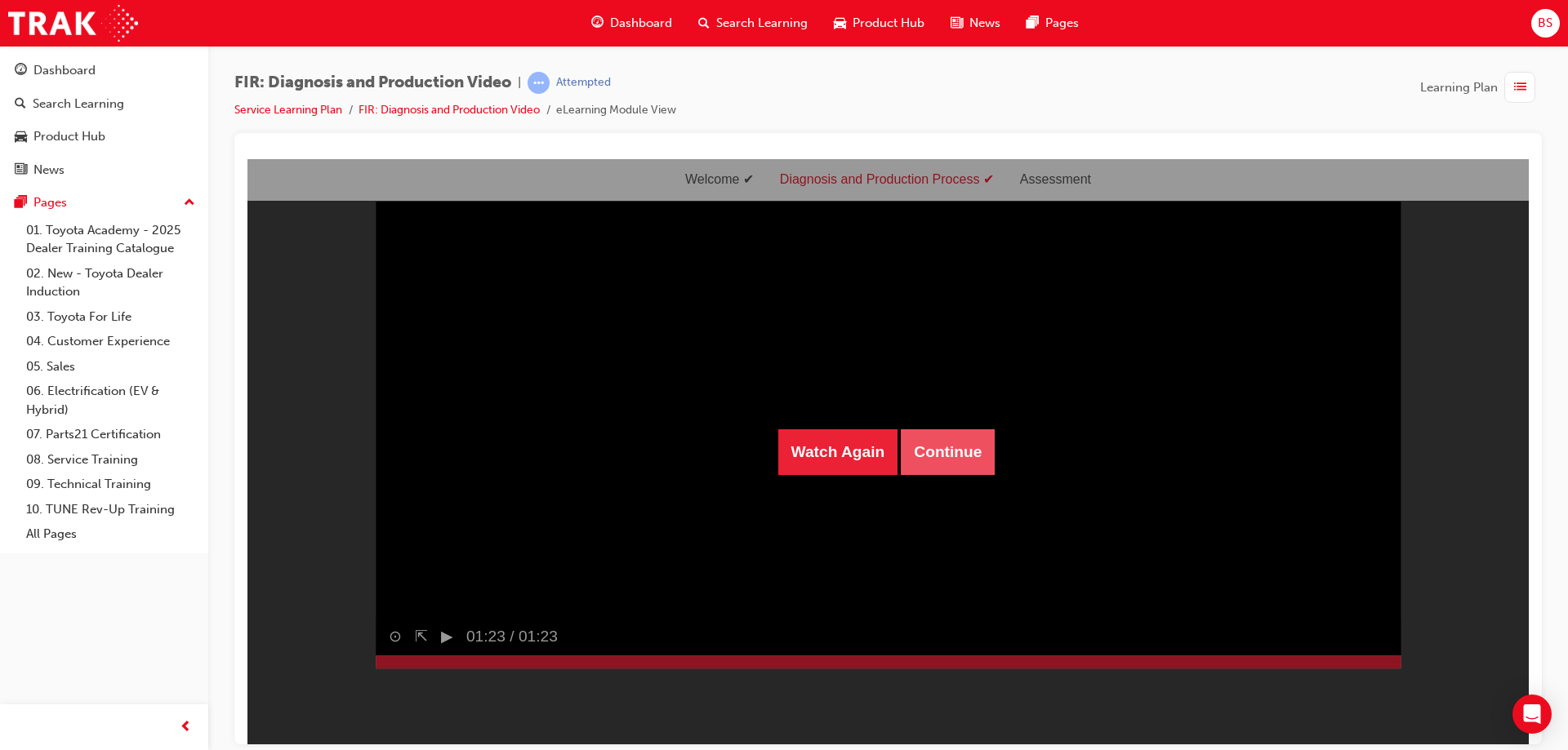
click at [937, 462] on button "Continue" at bounding box center [947, 451] width 93 height 45
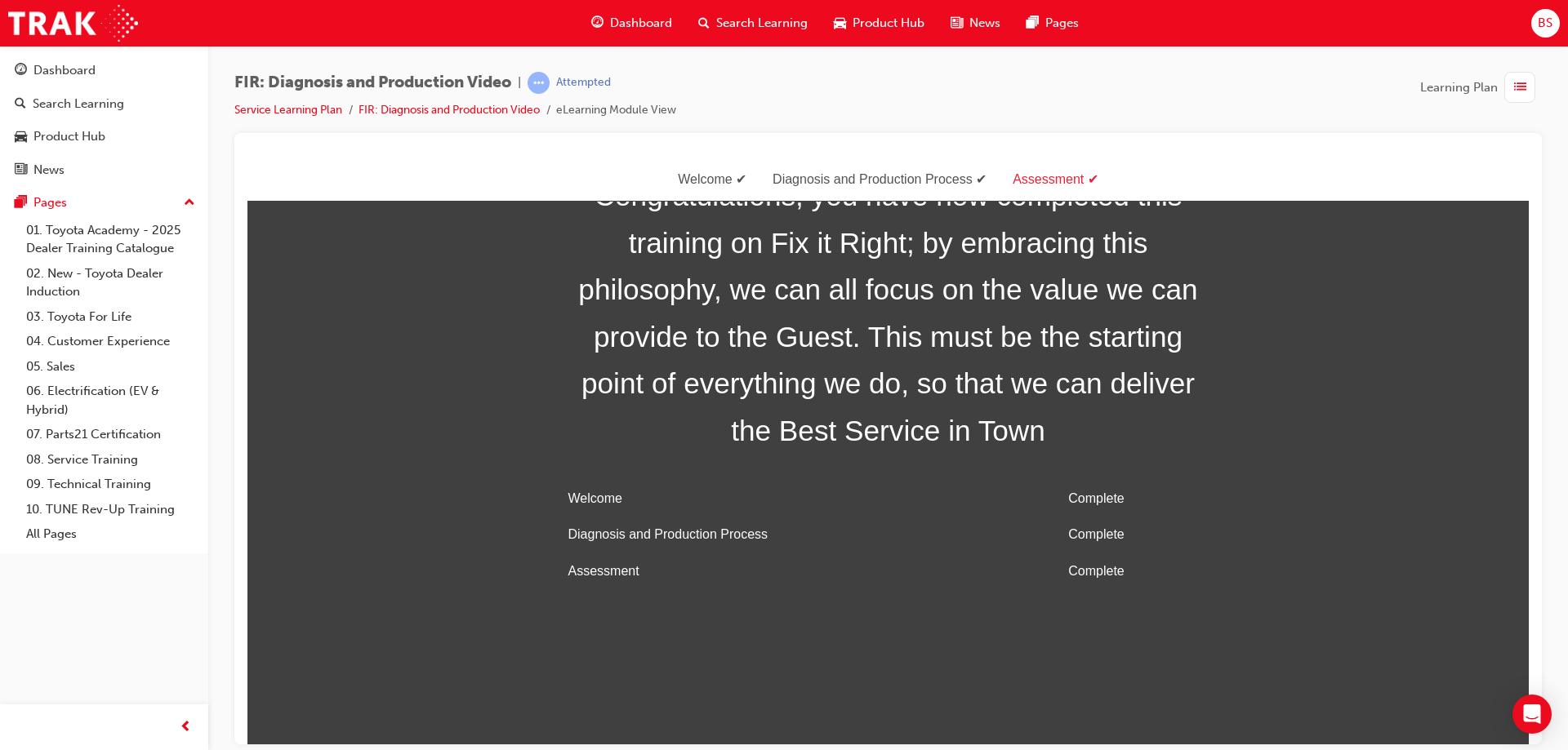
scroll to position [52, 0]
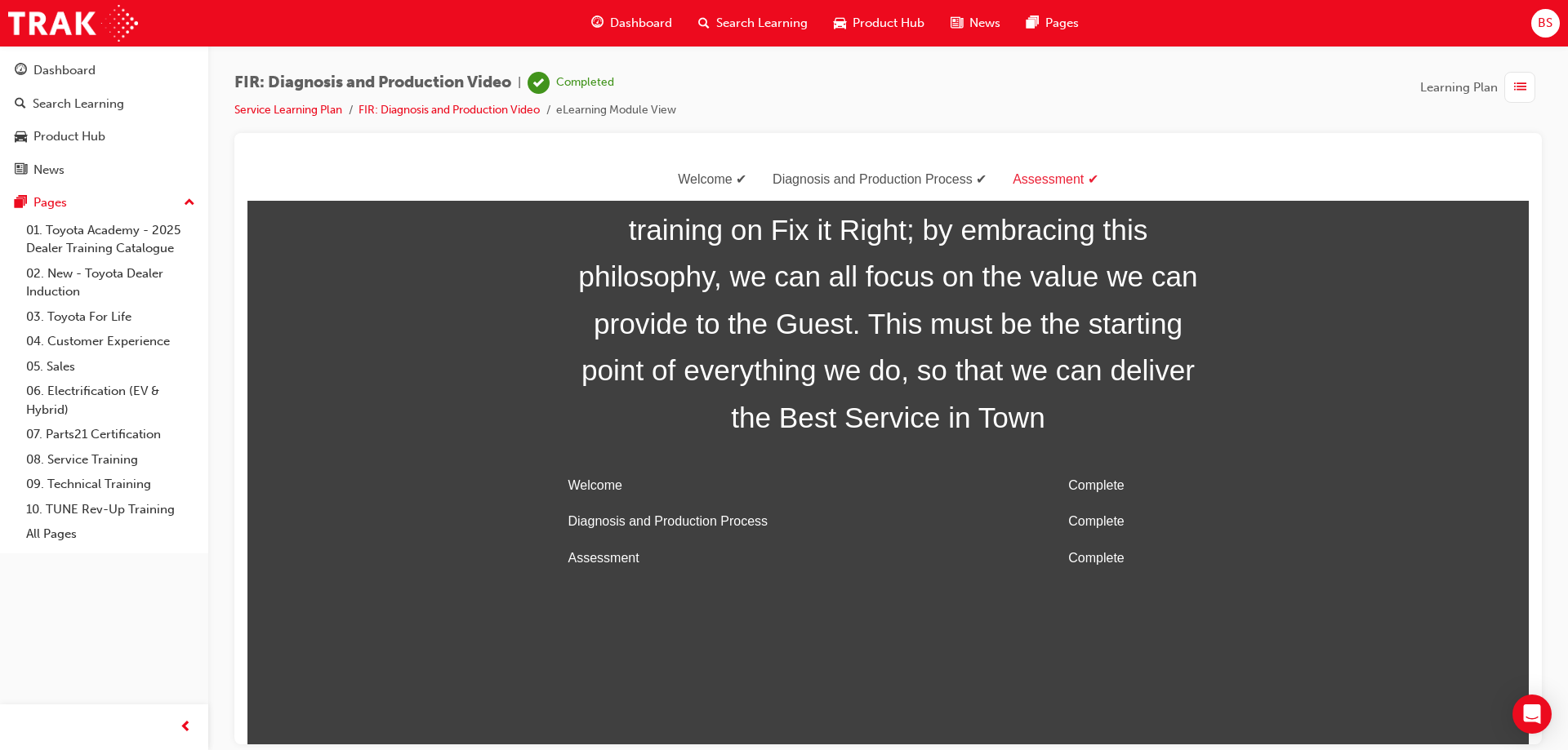
click at [623, 18] on span "Dashboard" at bounding box center [640, 22] width 62 height 18
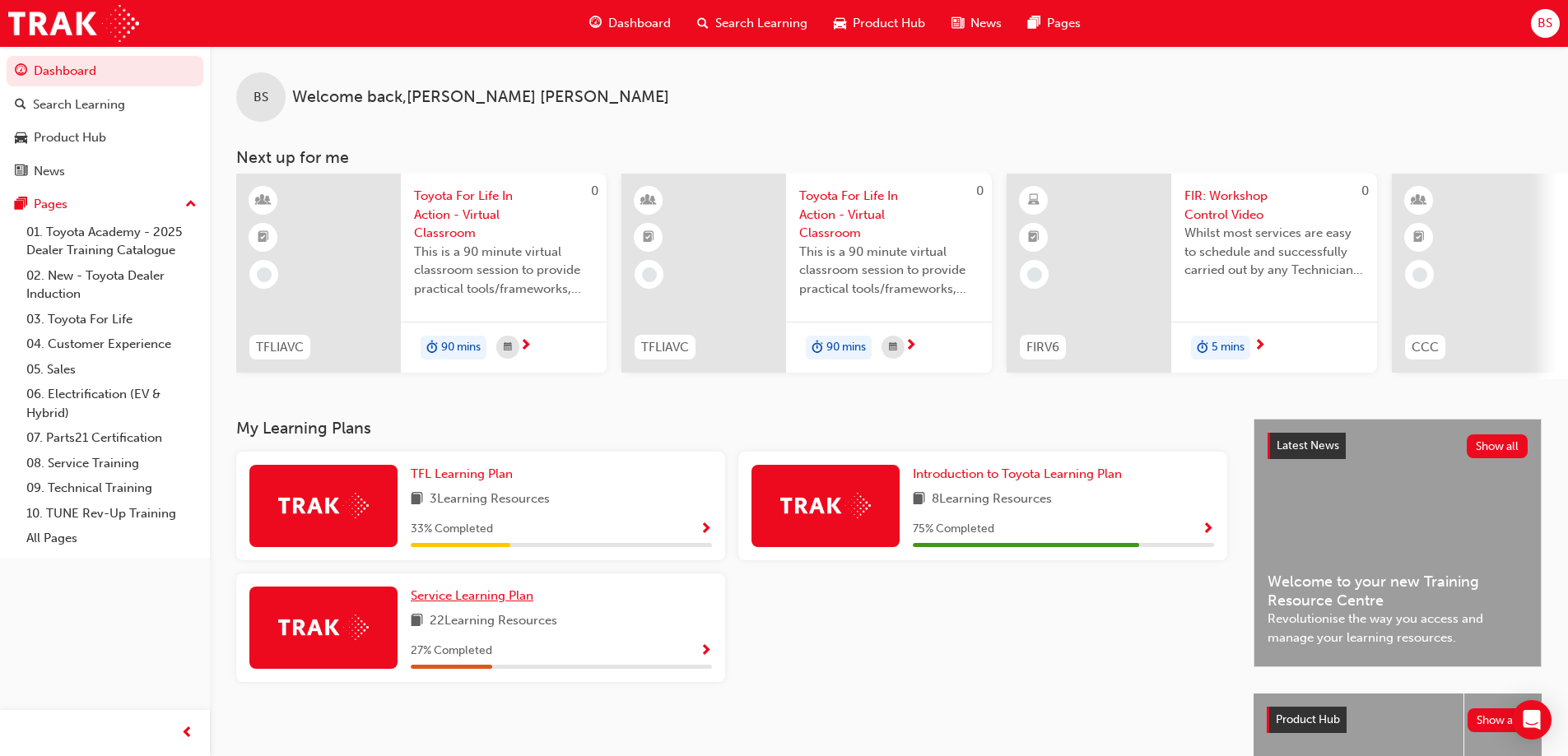
click at [476, 603] on span "Service Learning Plan" at bounding box center [472, 595] width 122 height 15
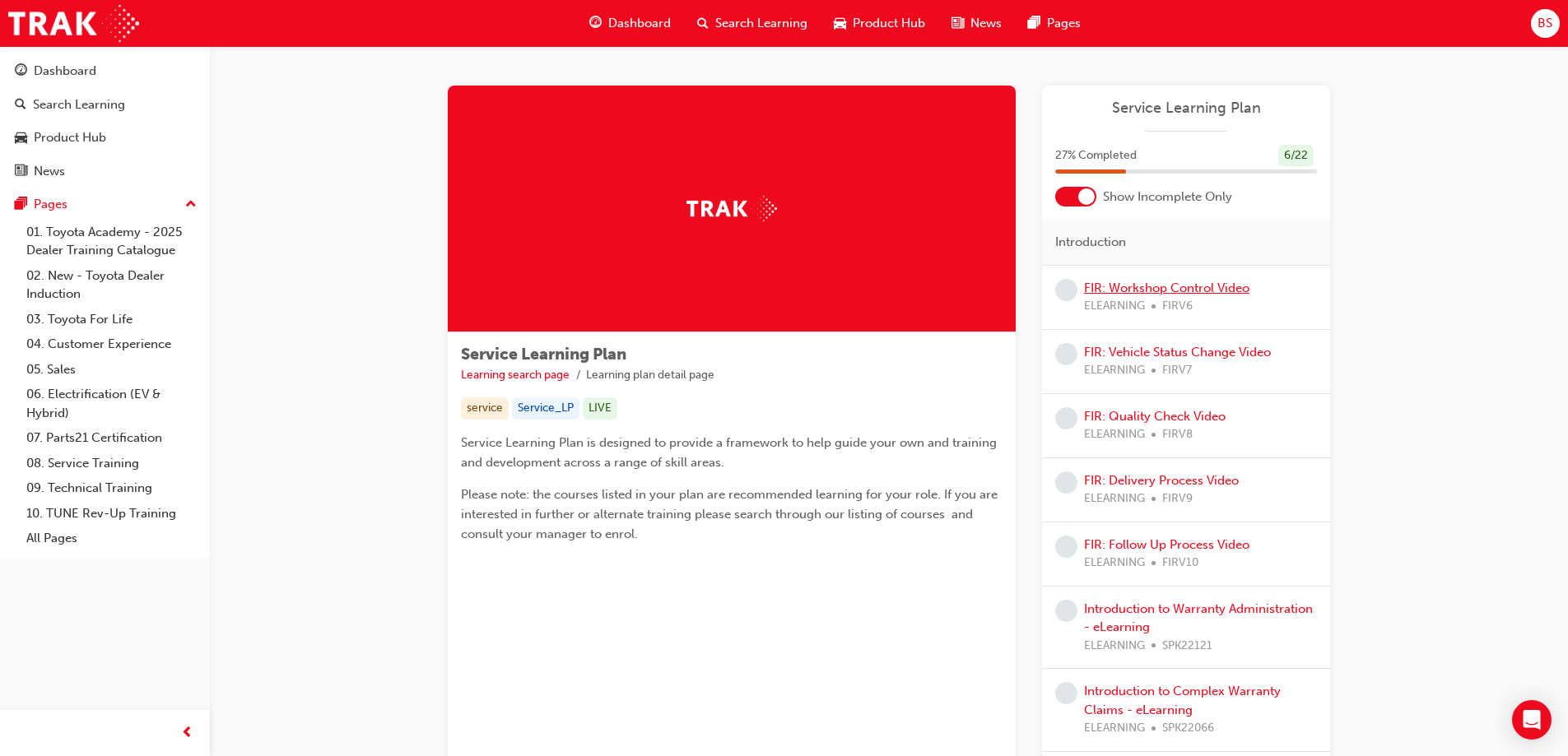
click at [1144, 282] on link "FIR: Workshop Control Video" at bounding box center [1167, 287] width 165 height 15
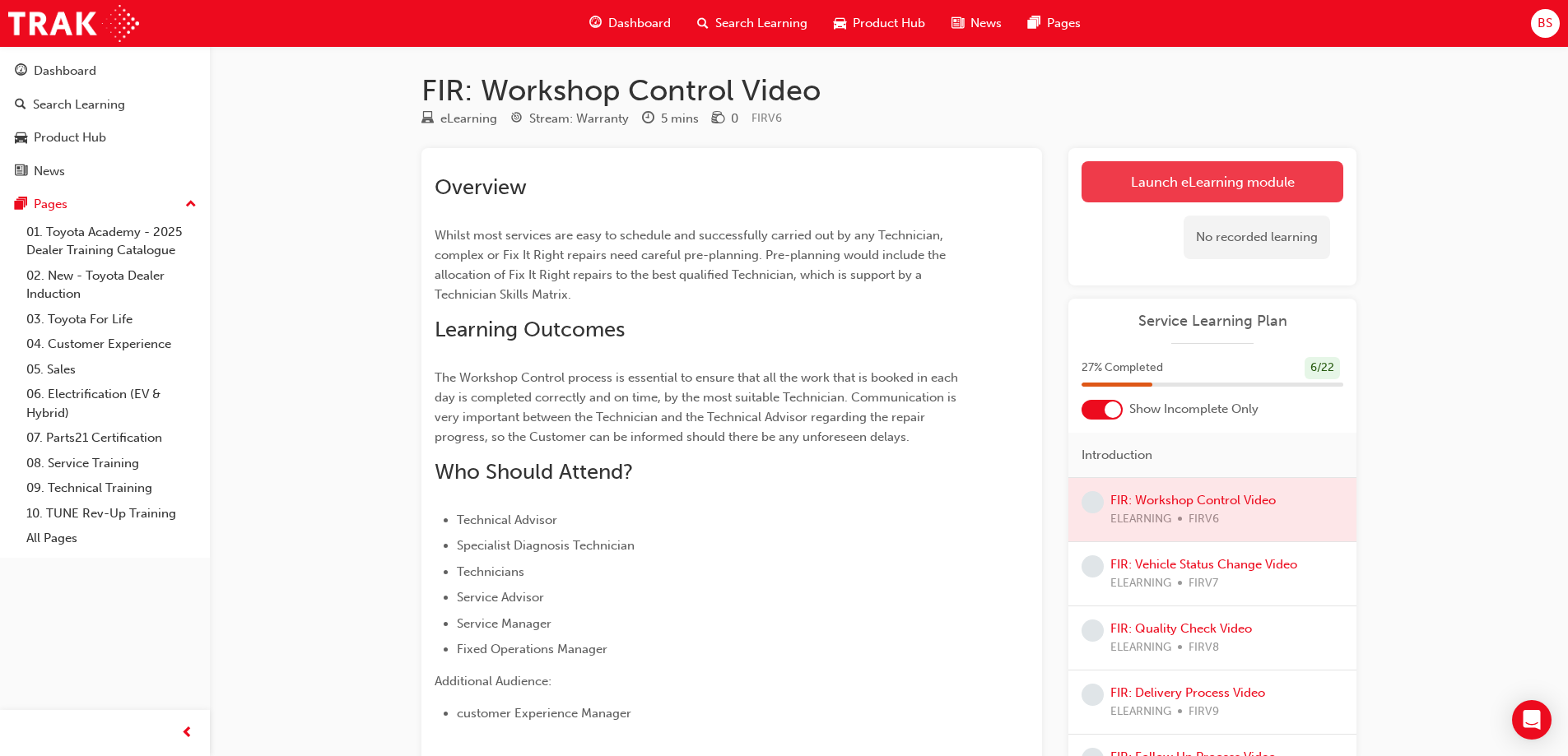
click at [1211, 176] on link "Launch eLearning module" at bounding box center [1213, 181] width 262 height 41
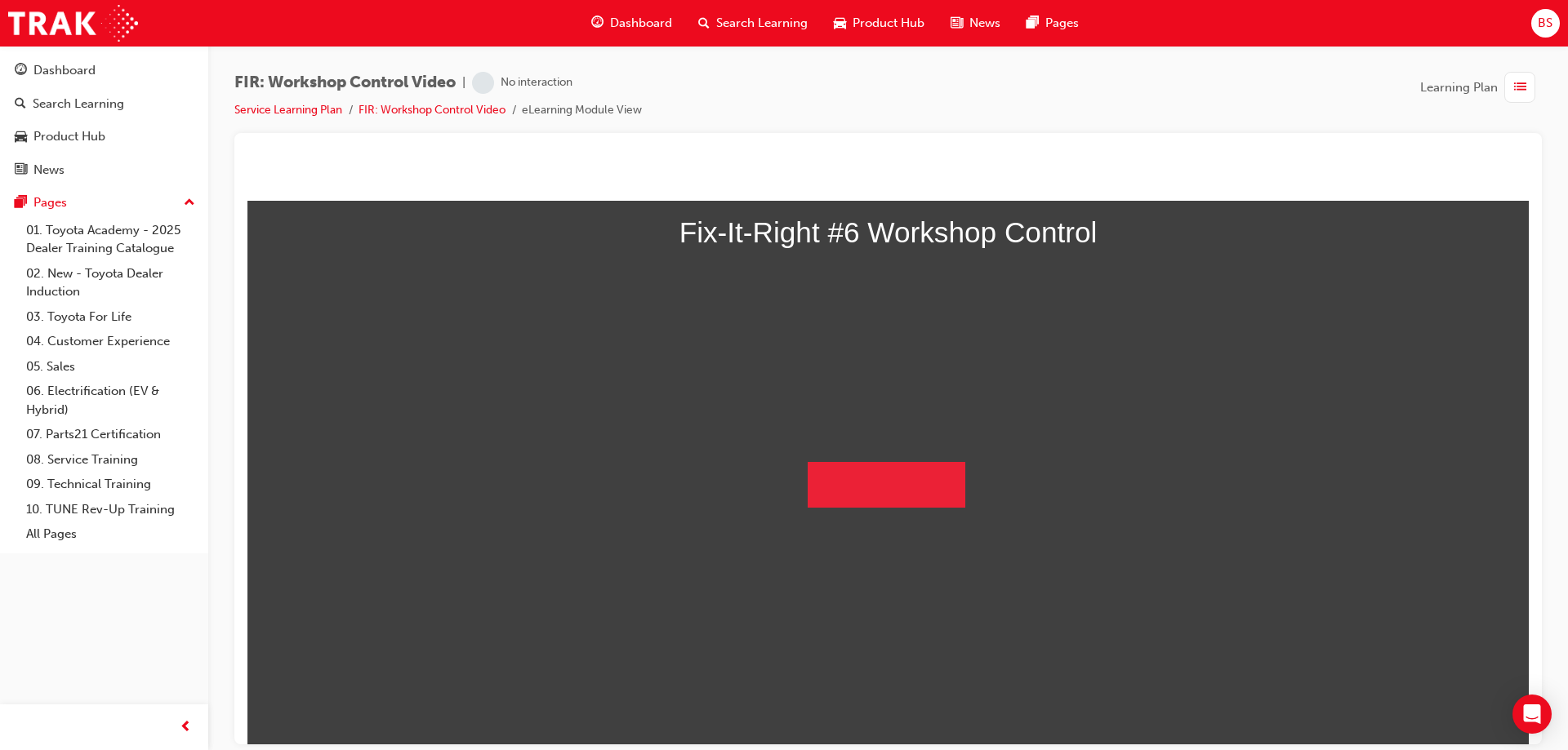
scroll to position [147, 0]
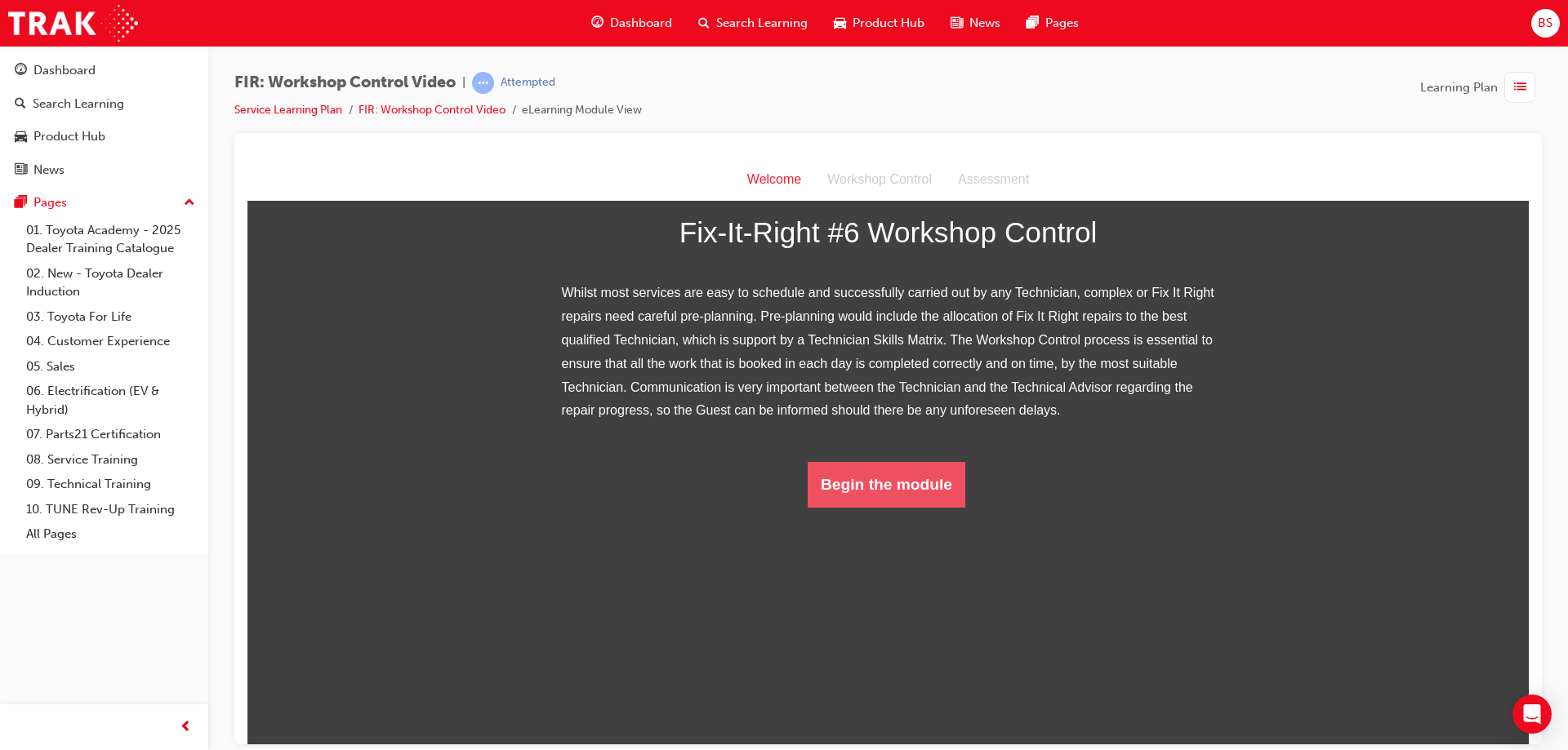
click at [902, 506] on button "Begin the module" at bounding box center [886, 483] width 158 height 45
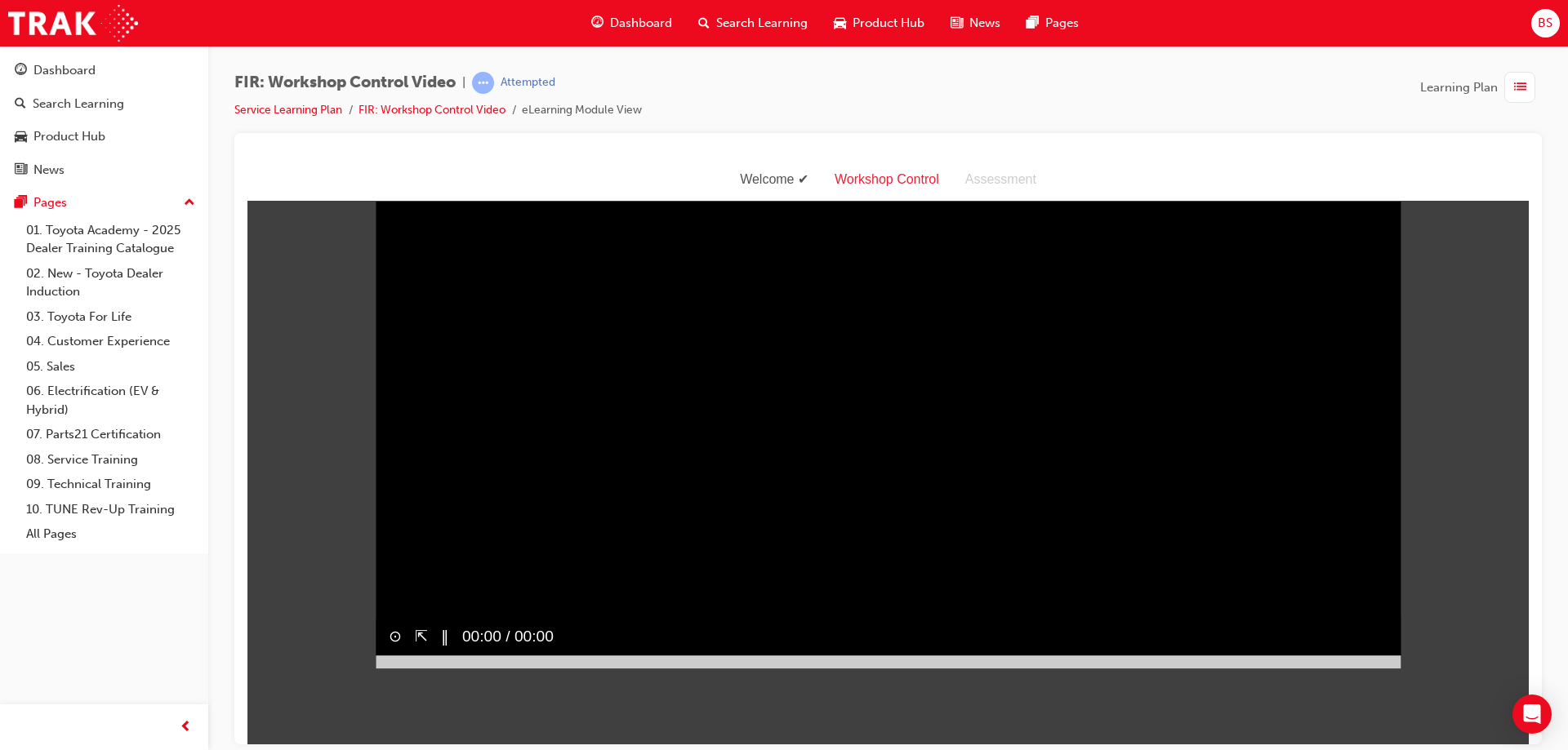
scroll to position [39, 0]
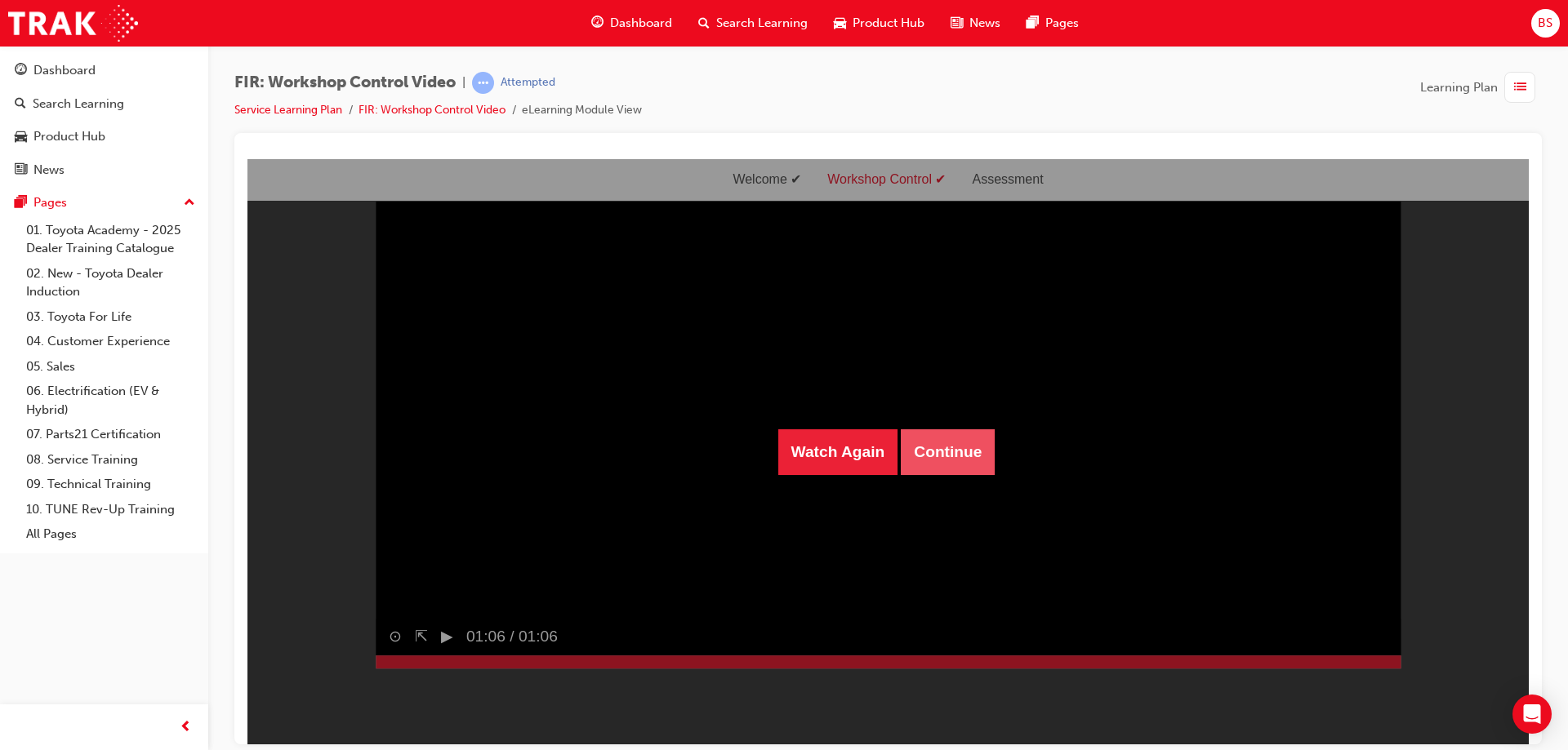
click at [951, 442] on button "Continue" at bounding box center [947, 451] width 93 height 45
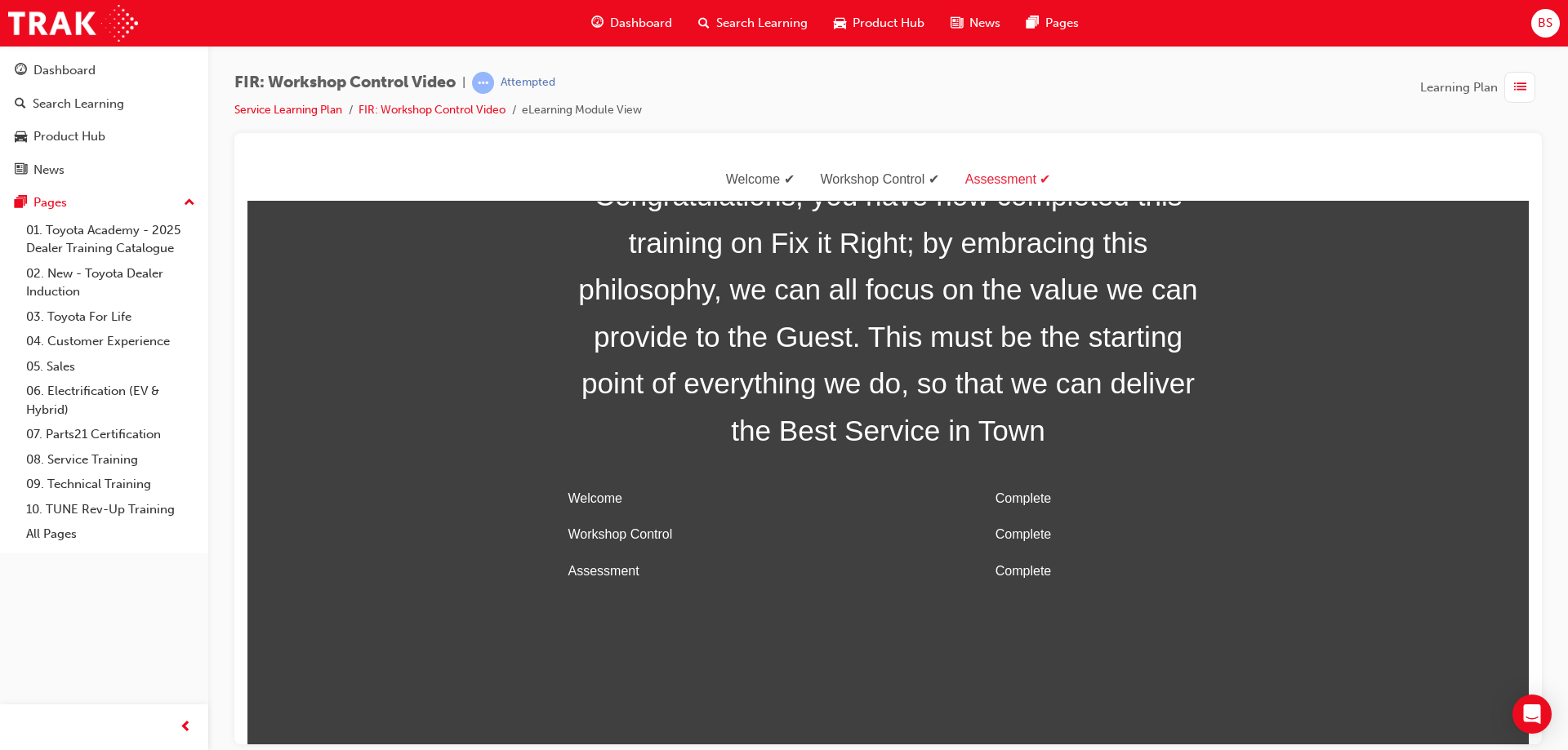
scroll to position [52, 0]
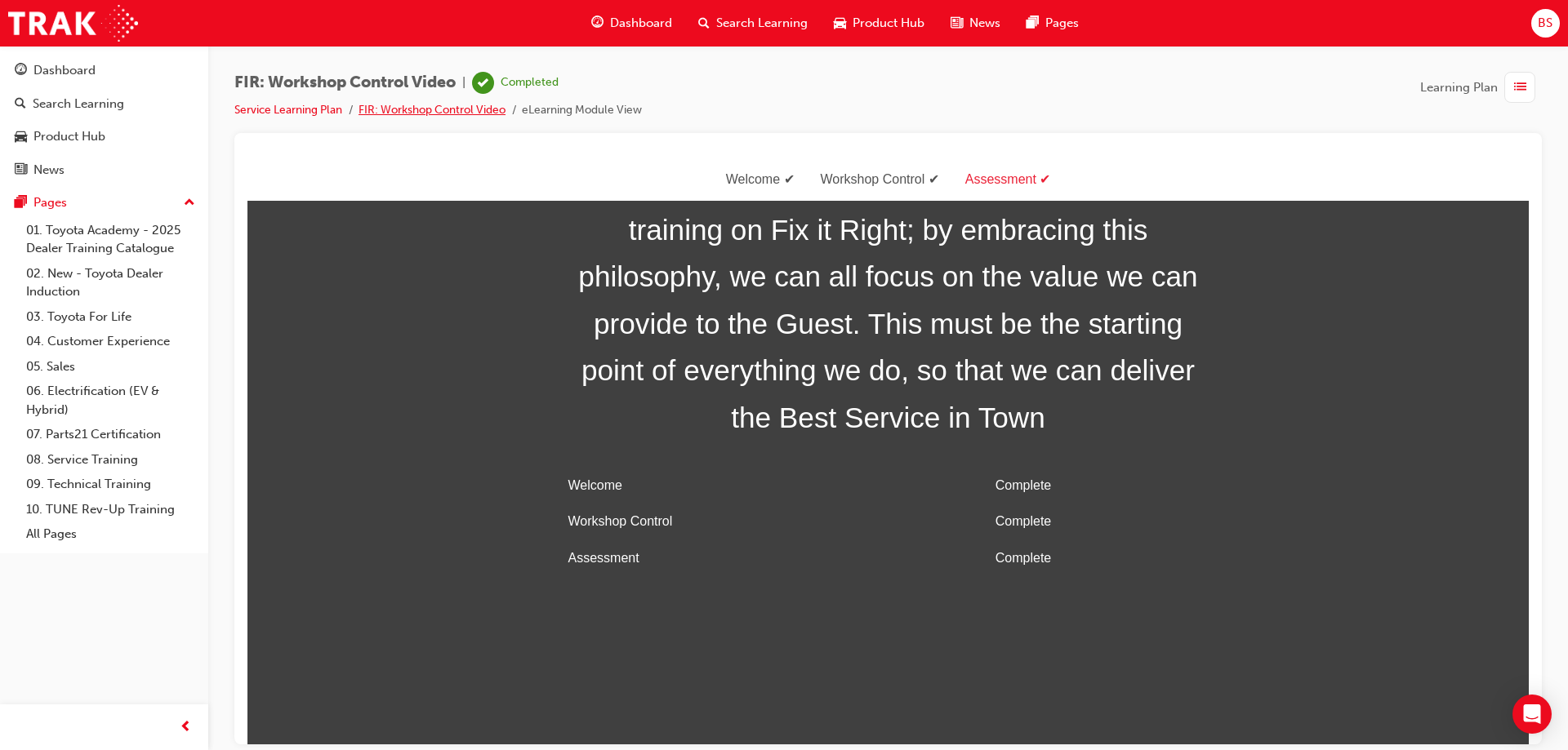
click at [459, 109] on link "FIR: Workshop Control Video" at bounding box center [431, 110] width 147 height 13
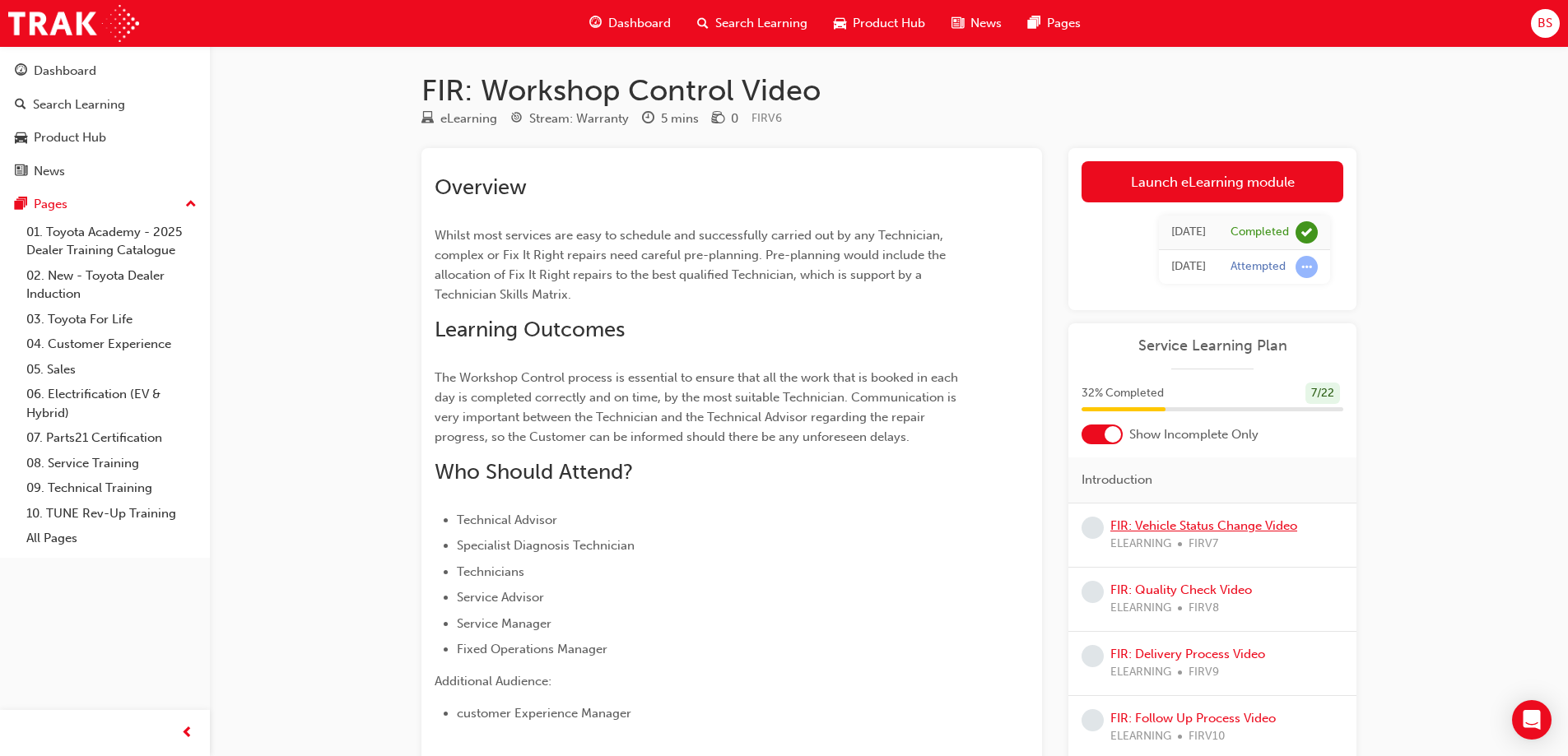
click at [1219, 527] on link "FIR: Vehicle Status Change Video" at bounding box center [1204, 525] width 186 height 15
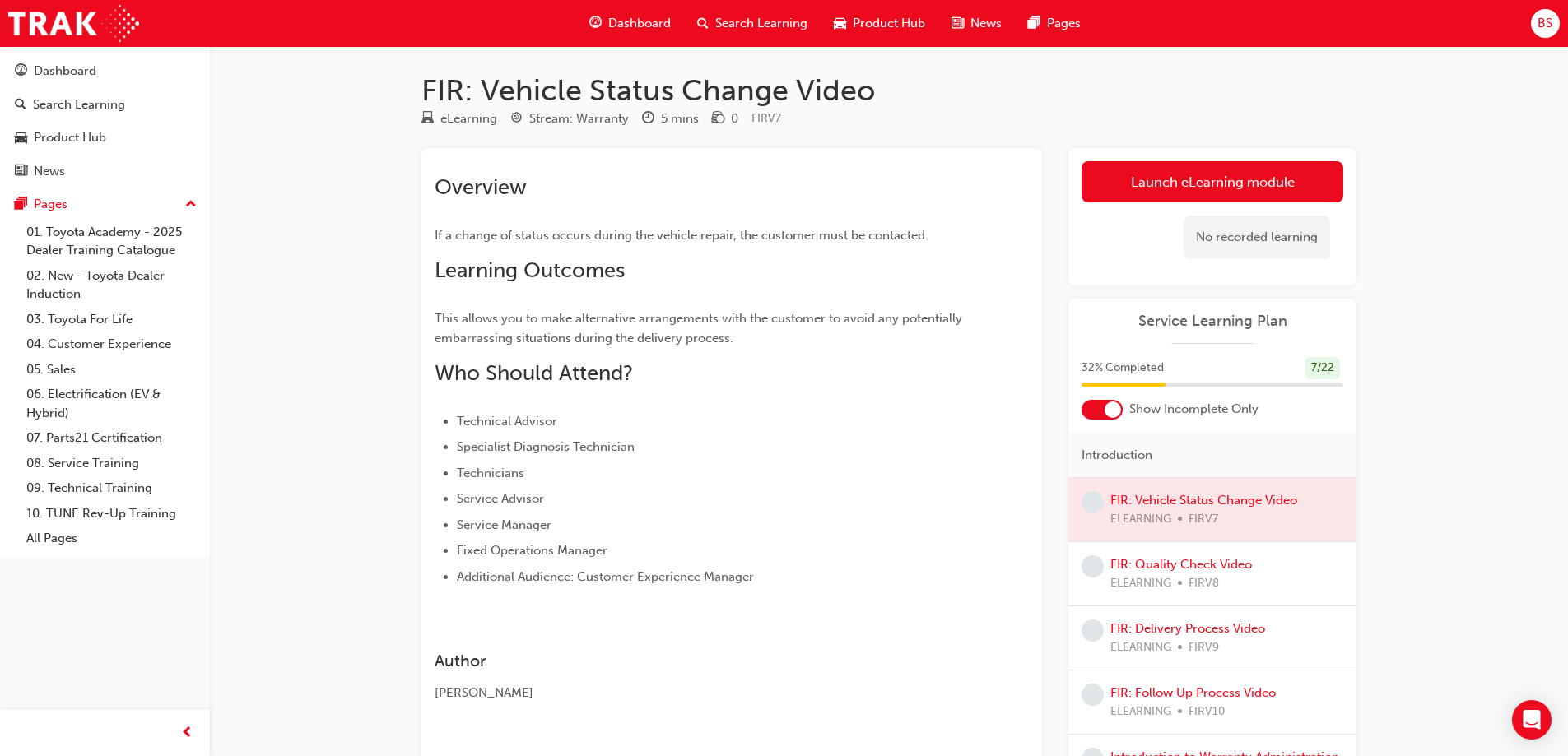
click at [1234, 495] on div at bounding box center [1212, 509] width 288 height 63
click at [1209, 188] on link "Launch eLearning module" at bounding box center [1213, 181] width 262 height 41
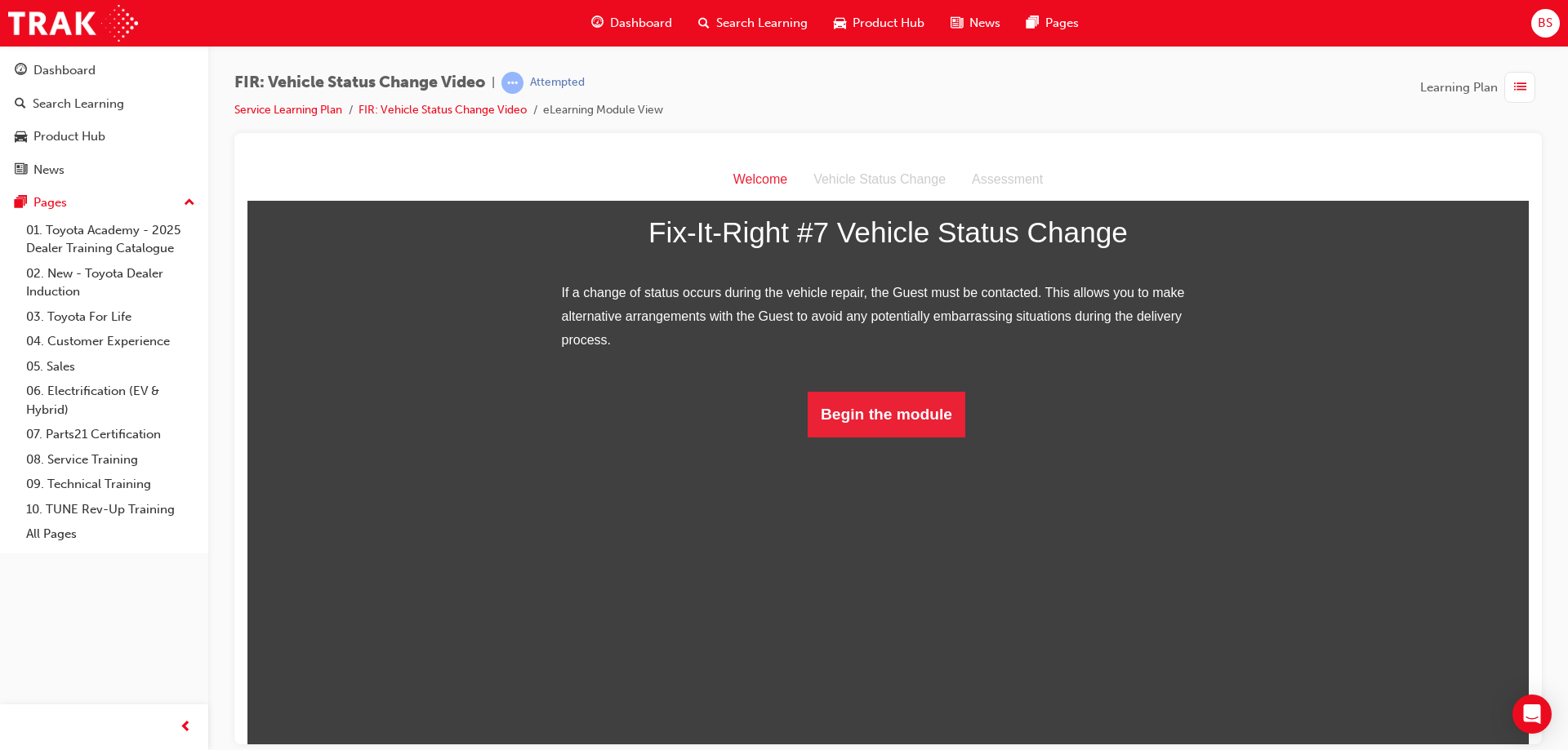
scroll to position [77, 0]
click at [862, 437] on button "Begin the module" at bounding box center [886, 413] width 158 height 45
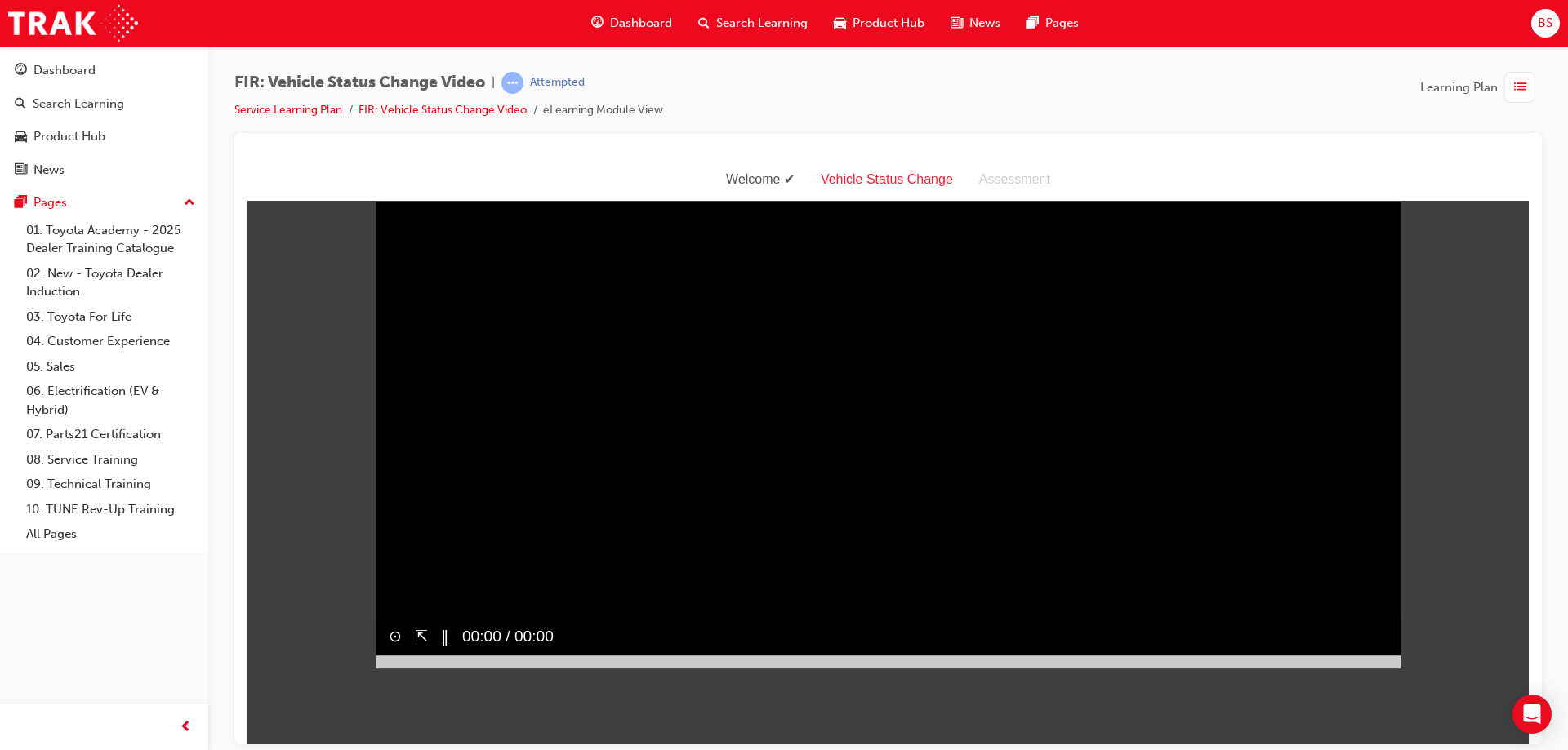
scroll to position [39, 0]
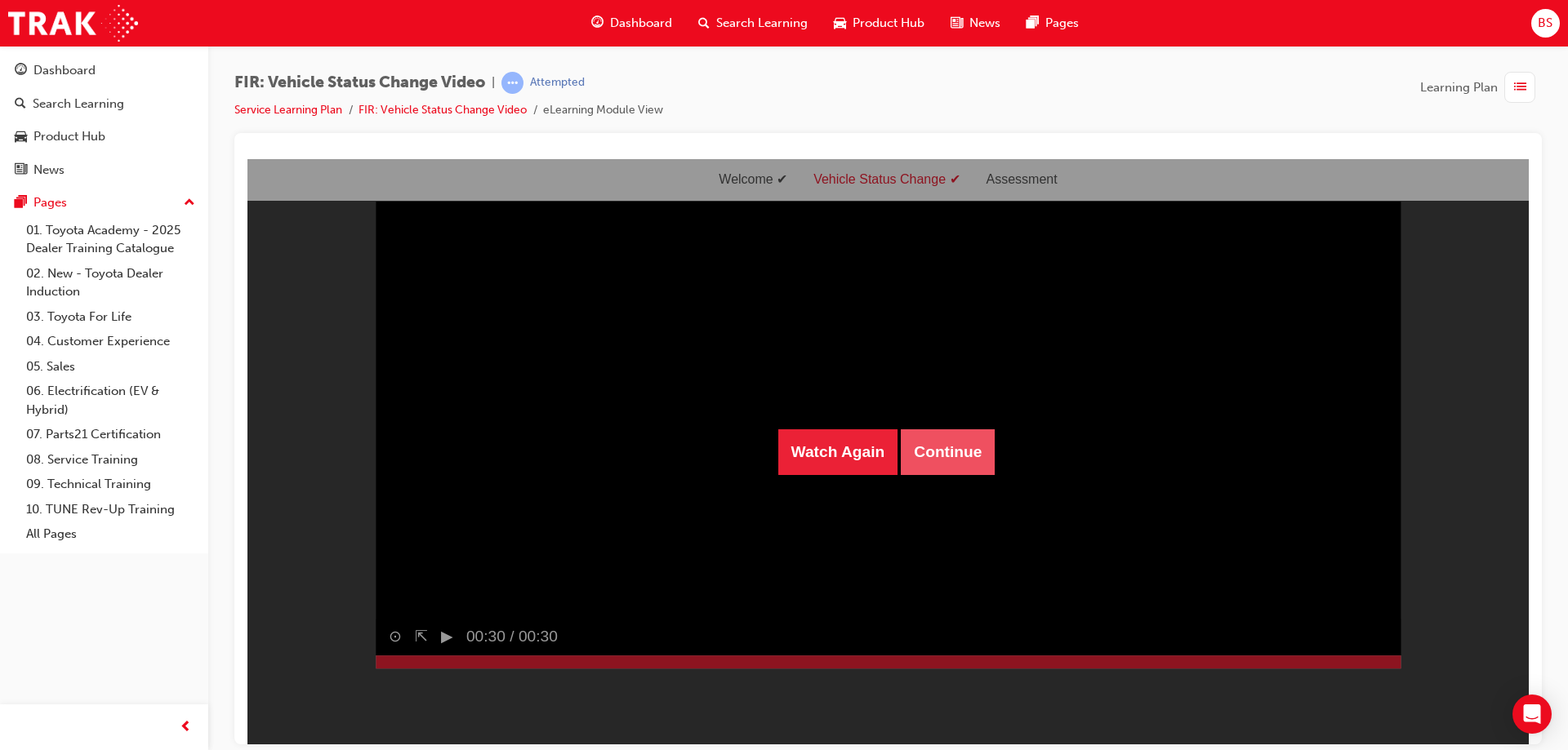
drag, startPoint x: 935, startPoint y: 475, endPoint x: 925, endPoint y: 470, distance: 11.2
click at [930, 474] on div "Watch Again Continue" at bounding box center [888, 451] width 1281 height 585
click at [925, 469] on button "Continue" at bounding box center [947, 451] width 93 height 45
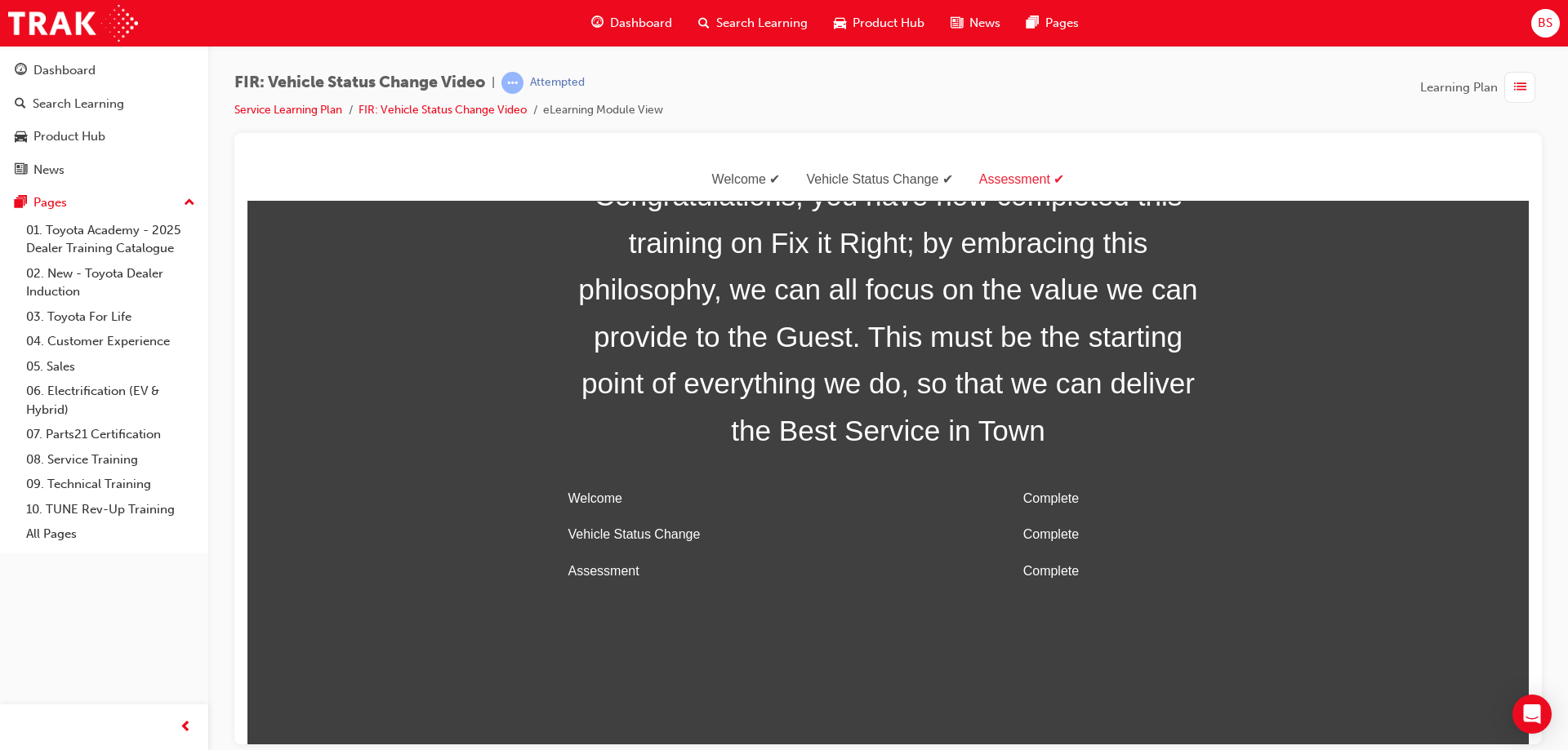
scroll to position [52, 0]
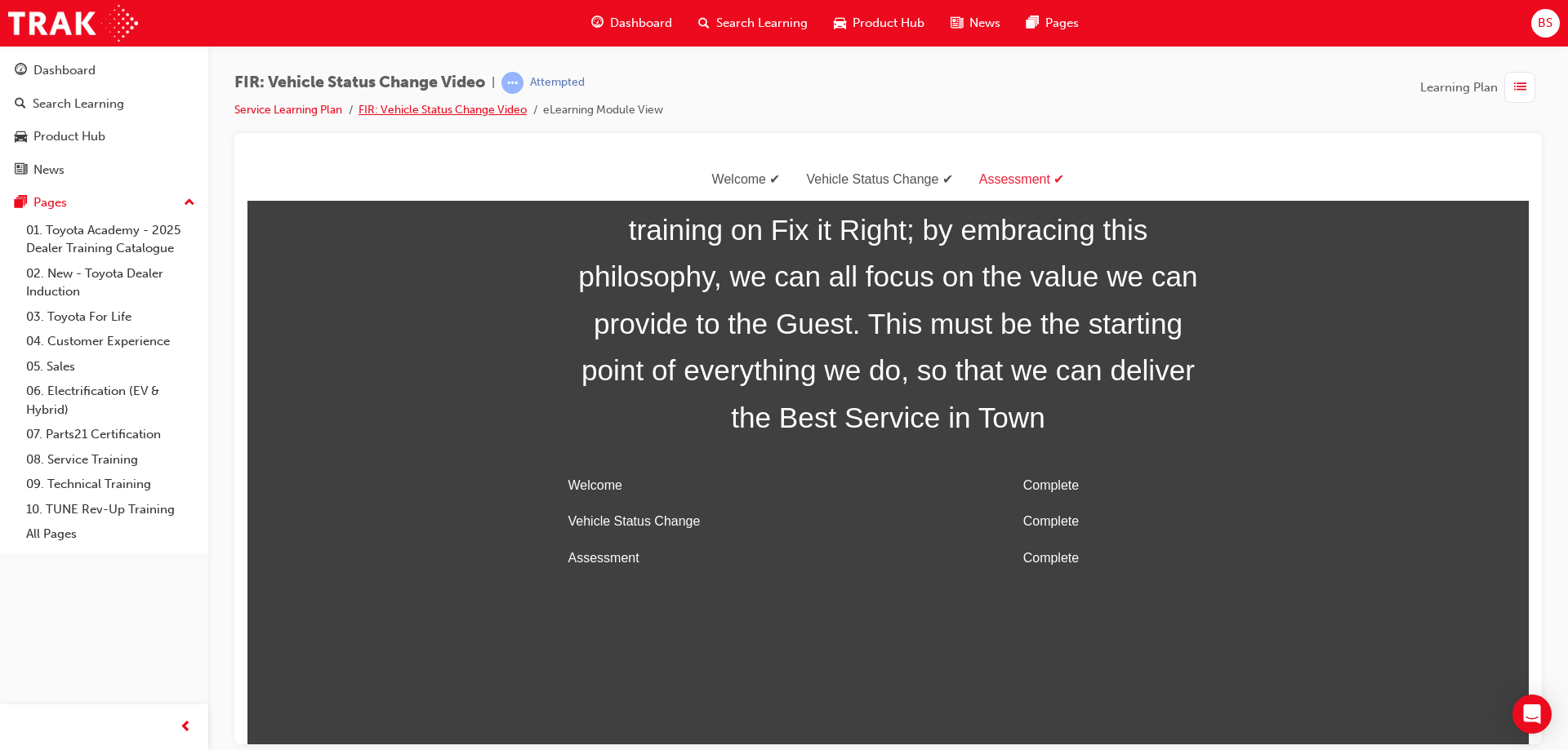
click at [486, 114] on link "FIR: Vehicle Status Change Video" at bounding box center [442, 110] width 169 height 13
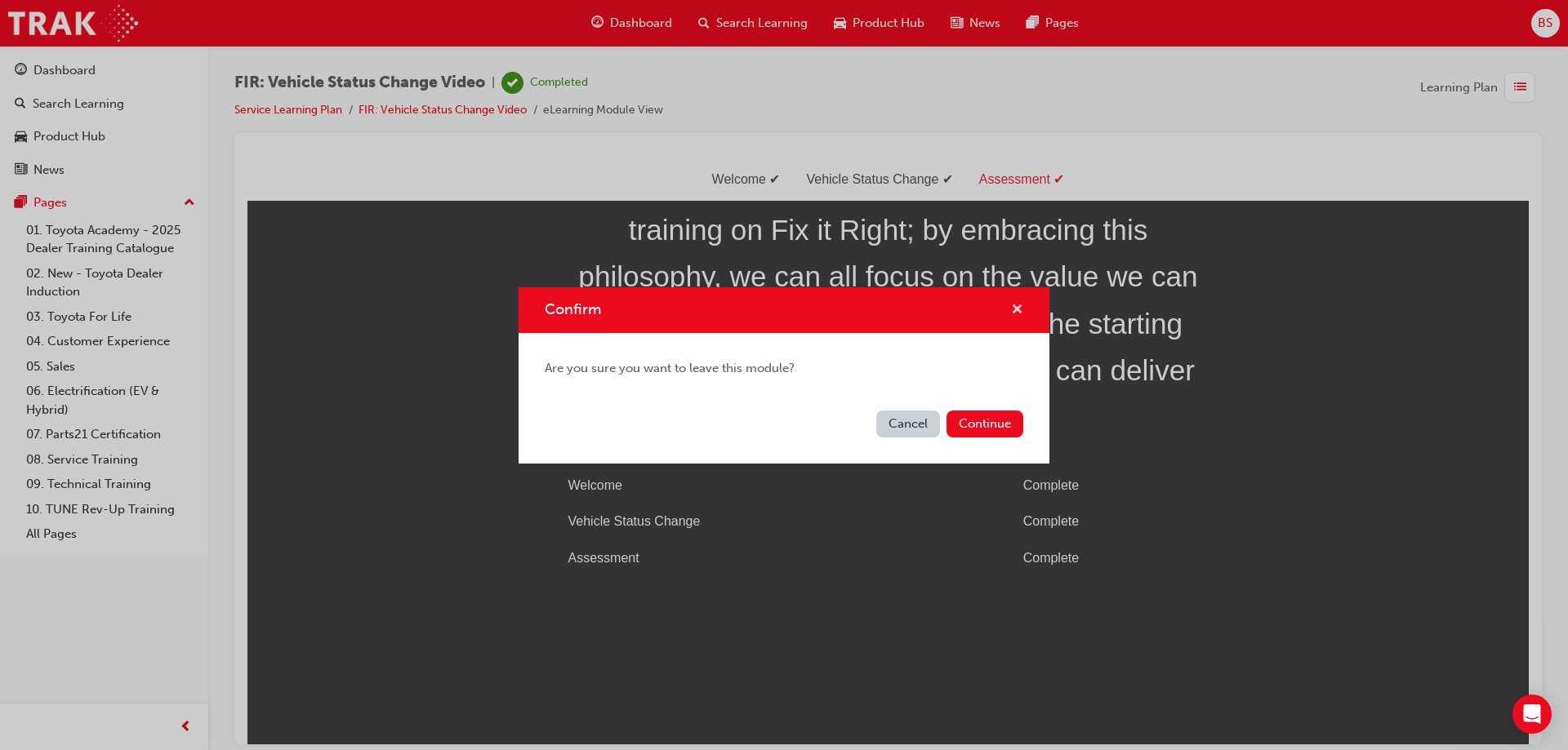
click at [1022, 311] on span "cross-icon" at bounding box center [1017, 310] width 13 height 14
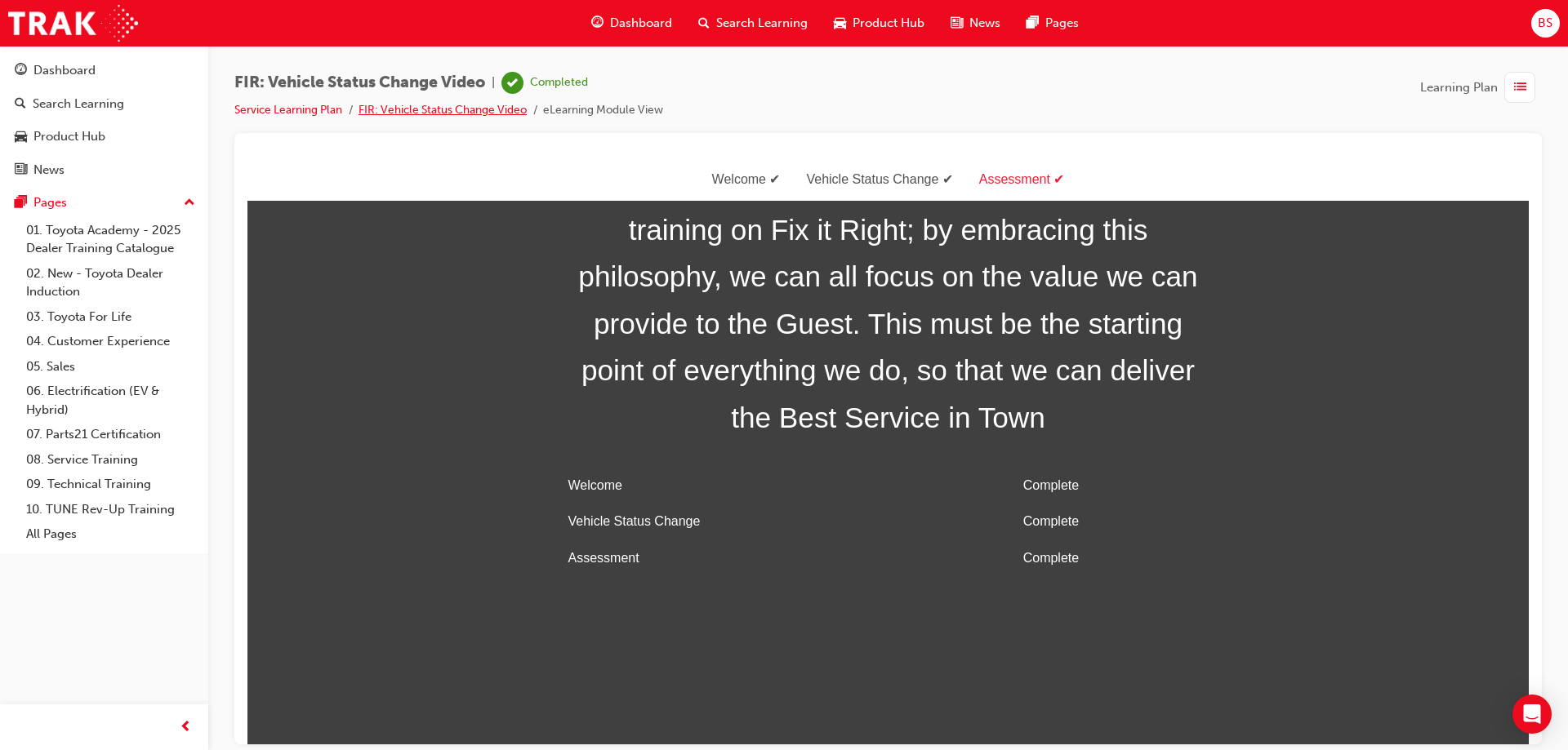
click at [430, 110] on link "FIR: Vehicle Status Change Video" at bounding box center [442, 110] width 169 height 13
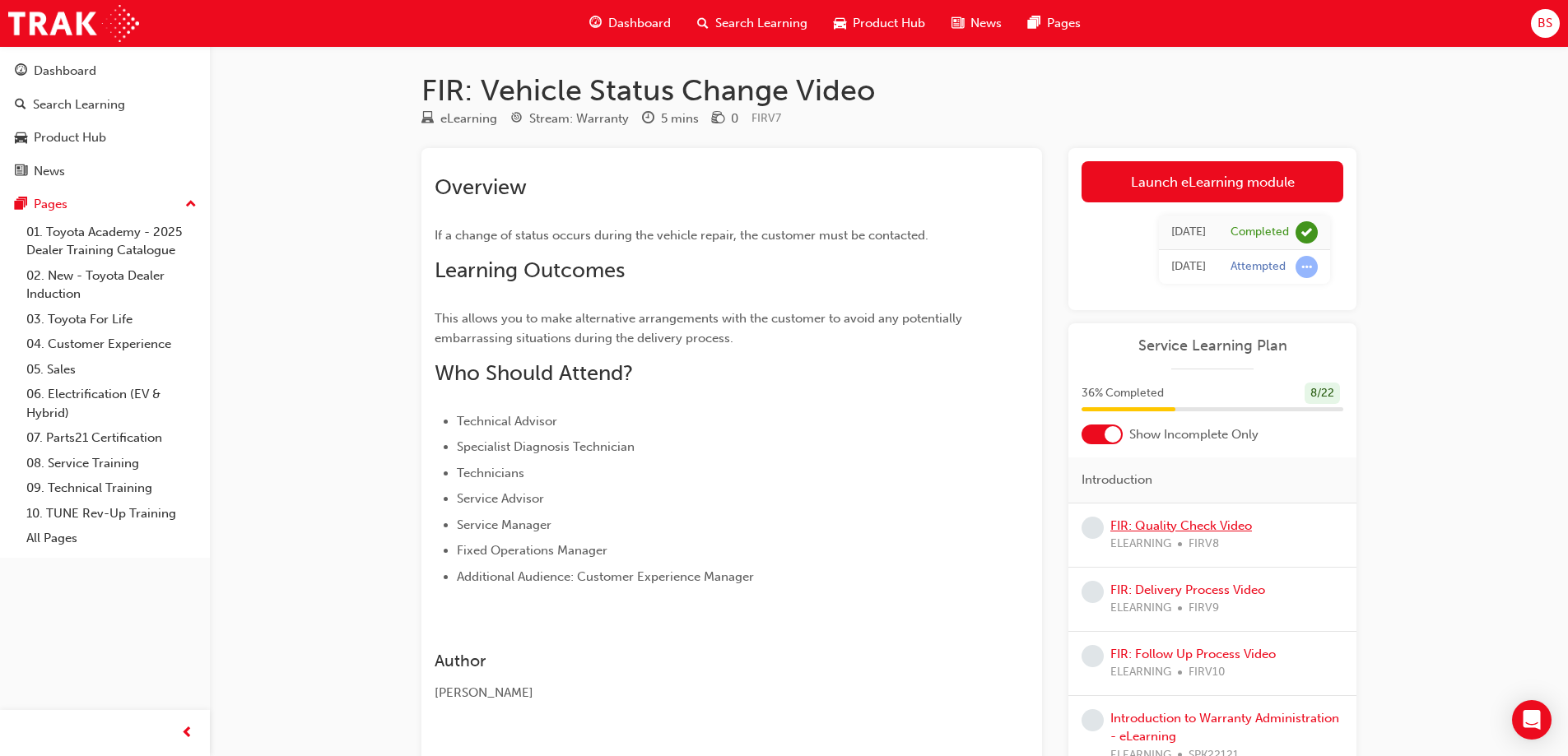
click at [1212, 529] on link "FIR: Quality Check Video" at bounding box center [1182, 525] width 142 height 15
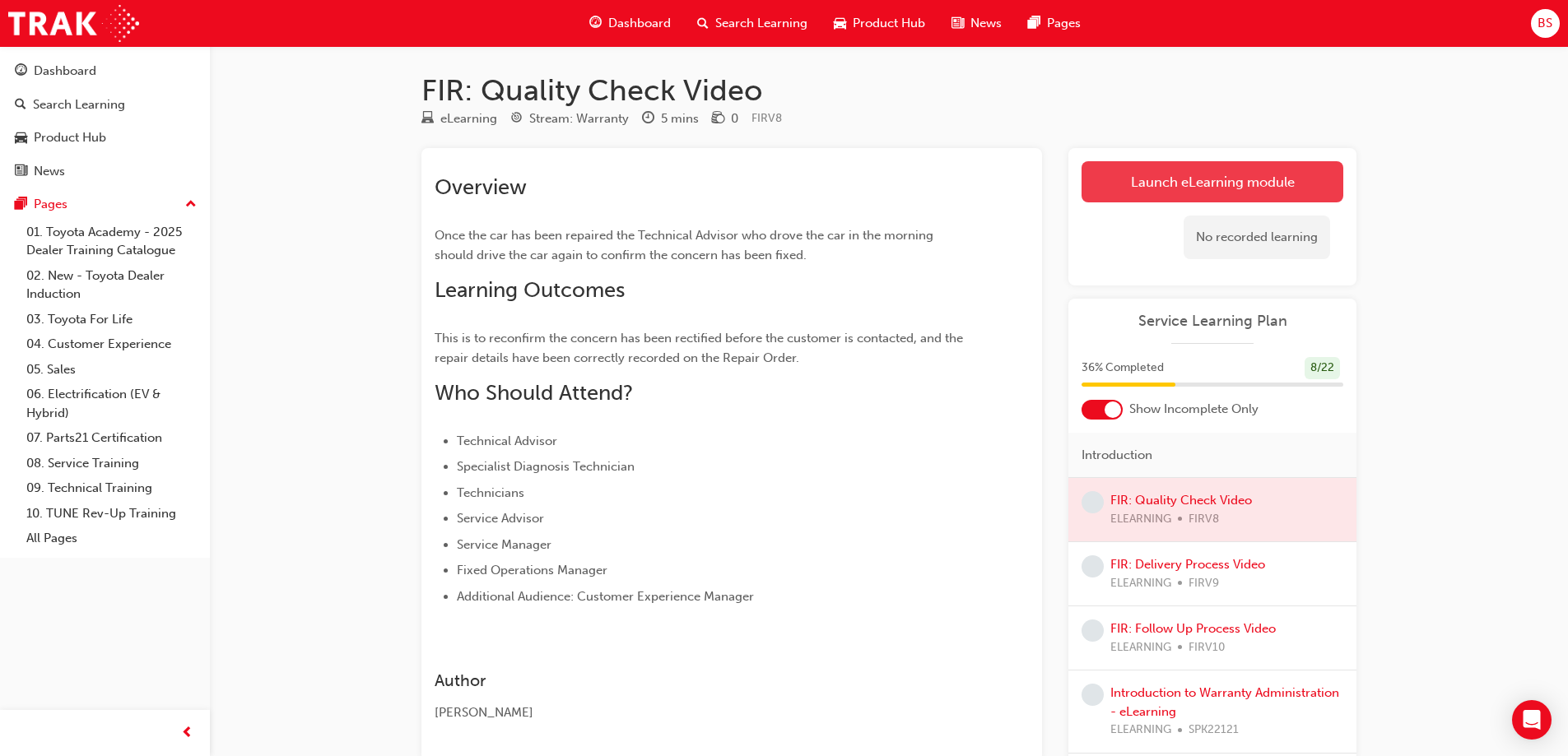
click at [1223, 179] on link "Launch eLearning module" at bounding box center [1213, 181] width 262 height 41
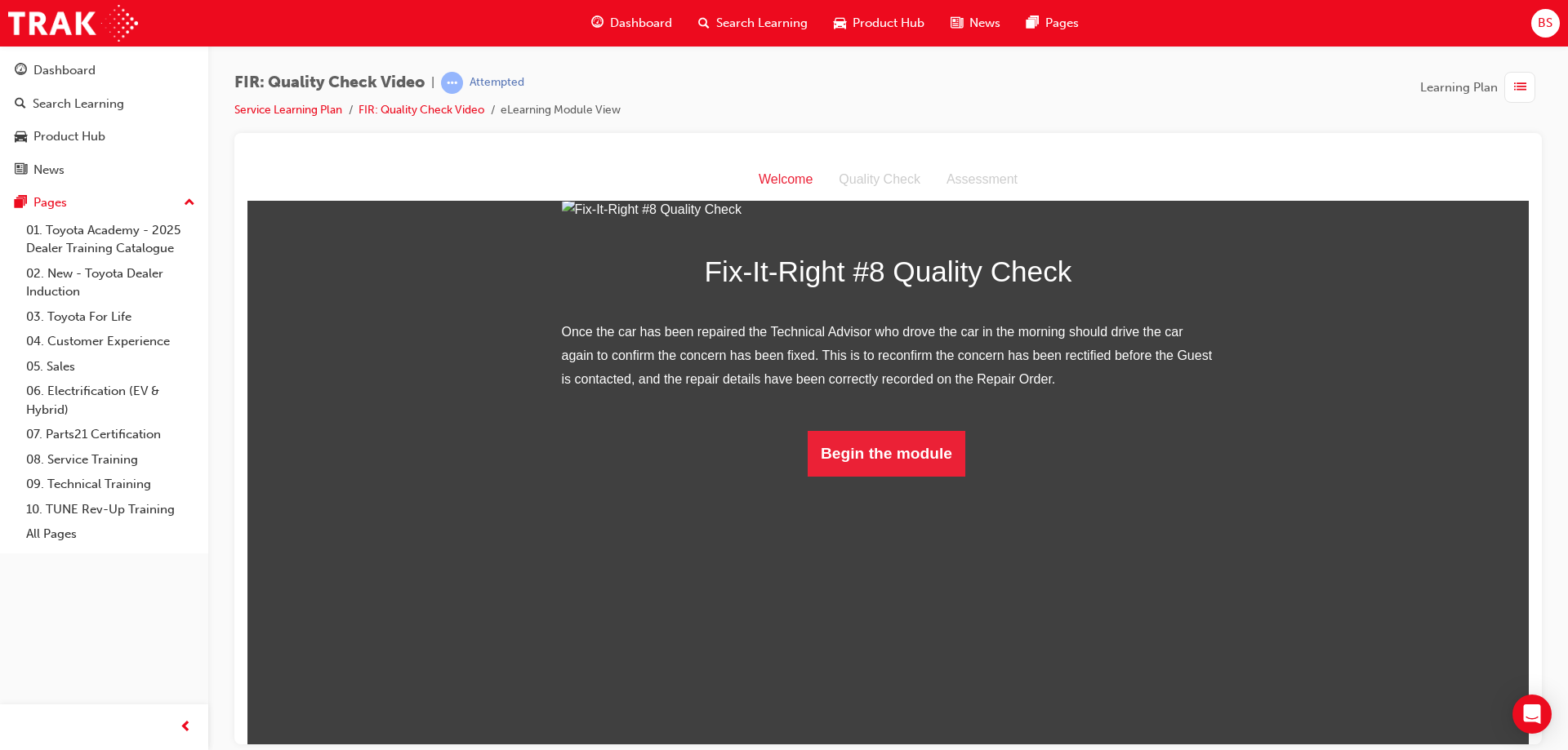
scroll to position [77, 0]
click at [889, 476] on button "Begin the module" at bounding box center [886, 453] width 158 height 45
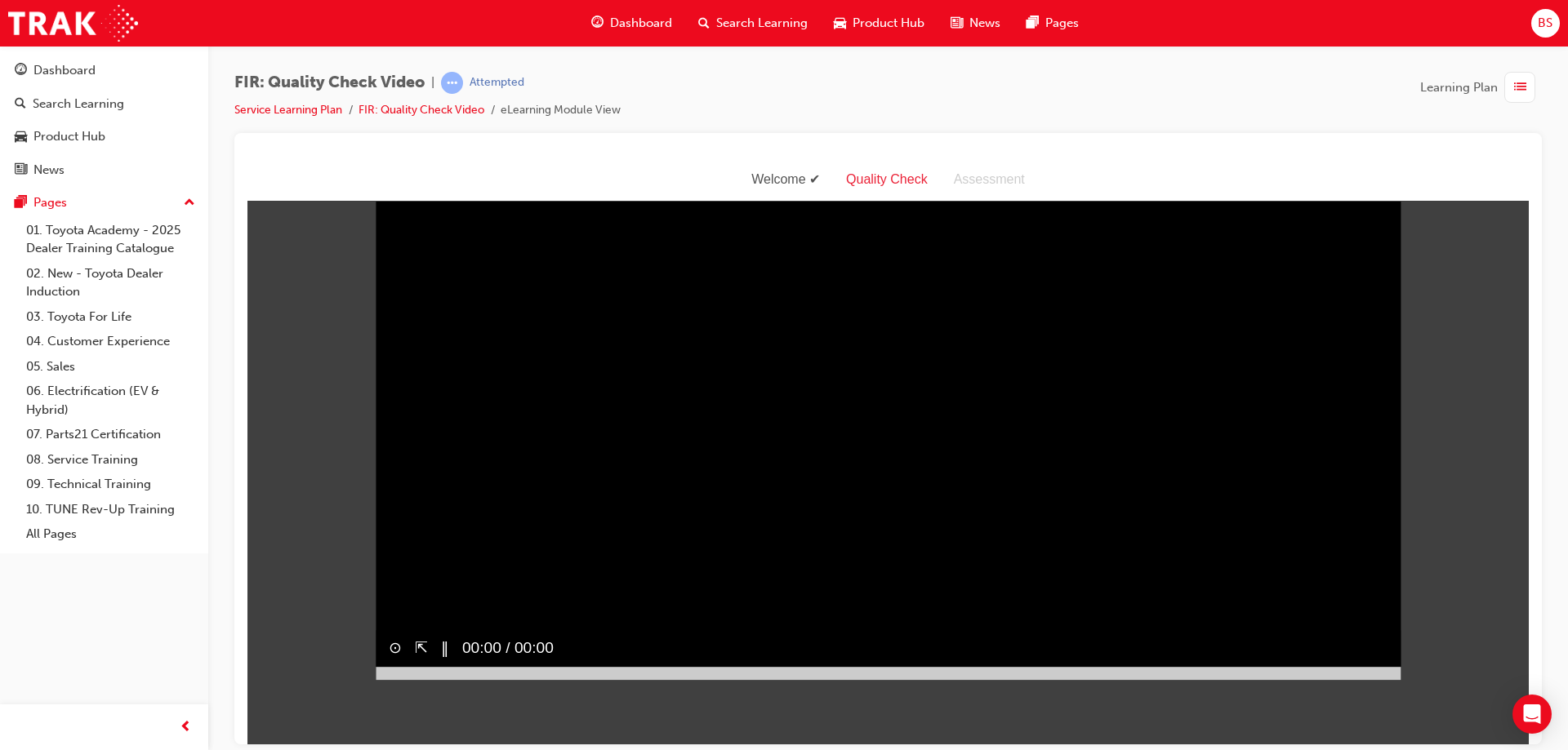
scroll to position [0, 0]
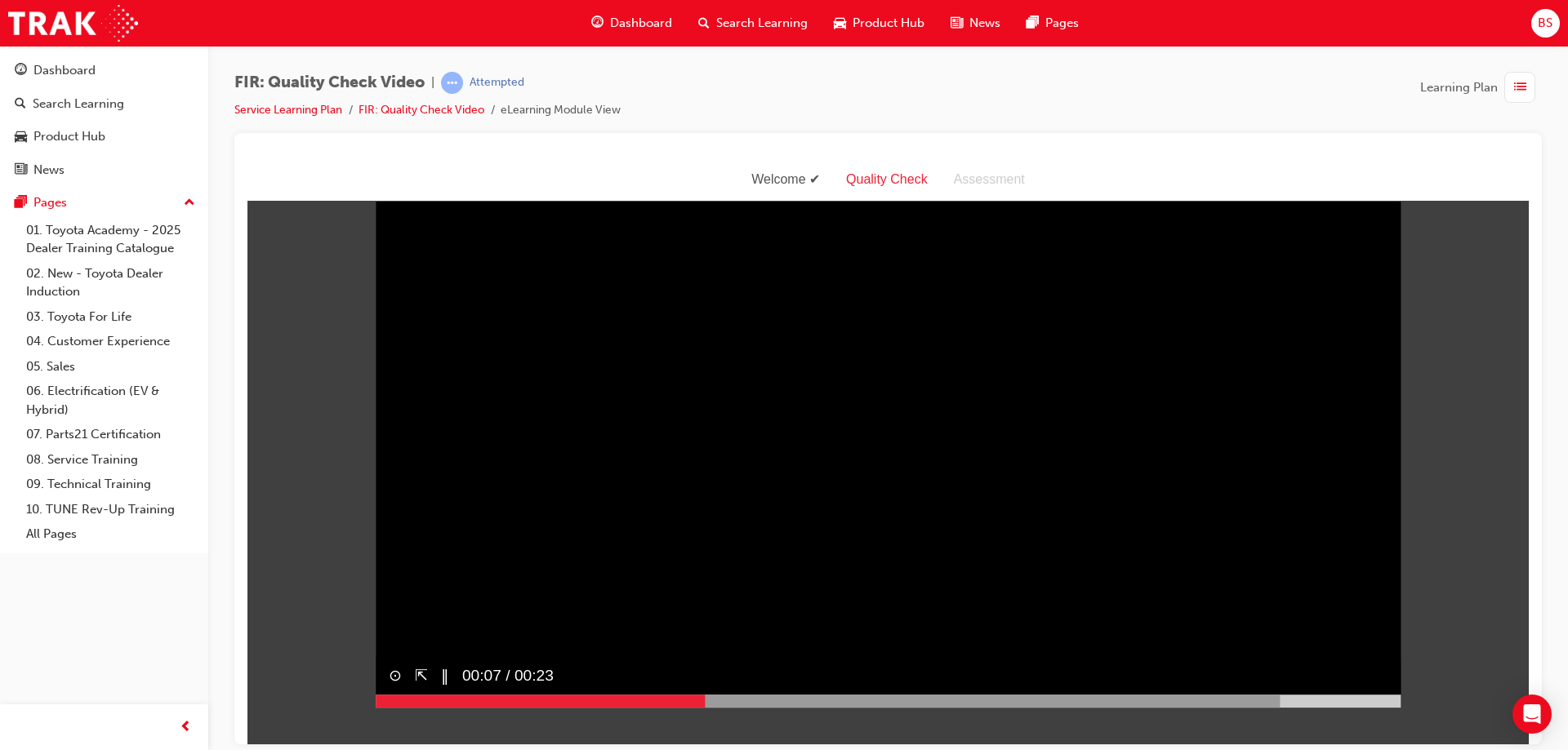
click at [442, 688] on button "‖" at bounding box center [445, 676] width 8 height 24
click at [454, 688] on button "▶︎" at bounding box center [447, 676] width 13 height 24
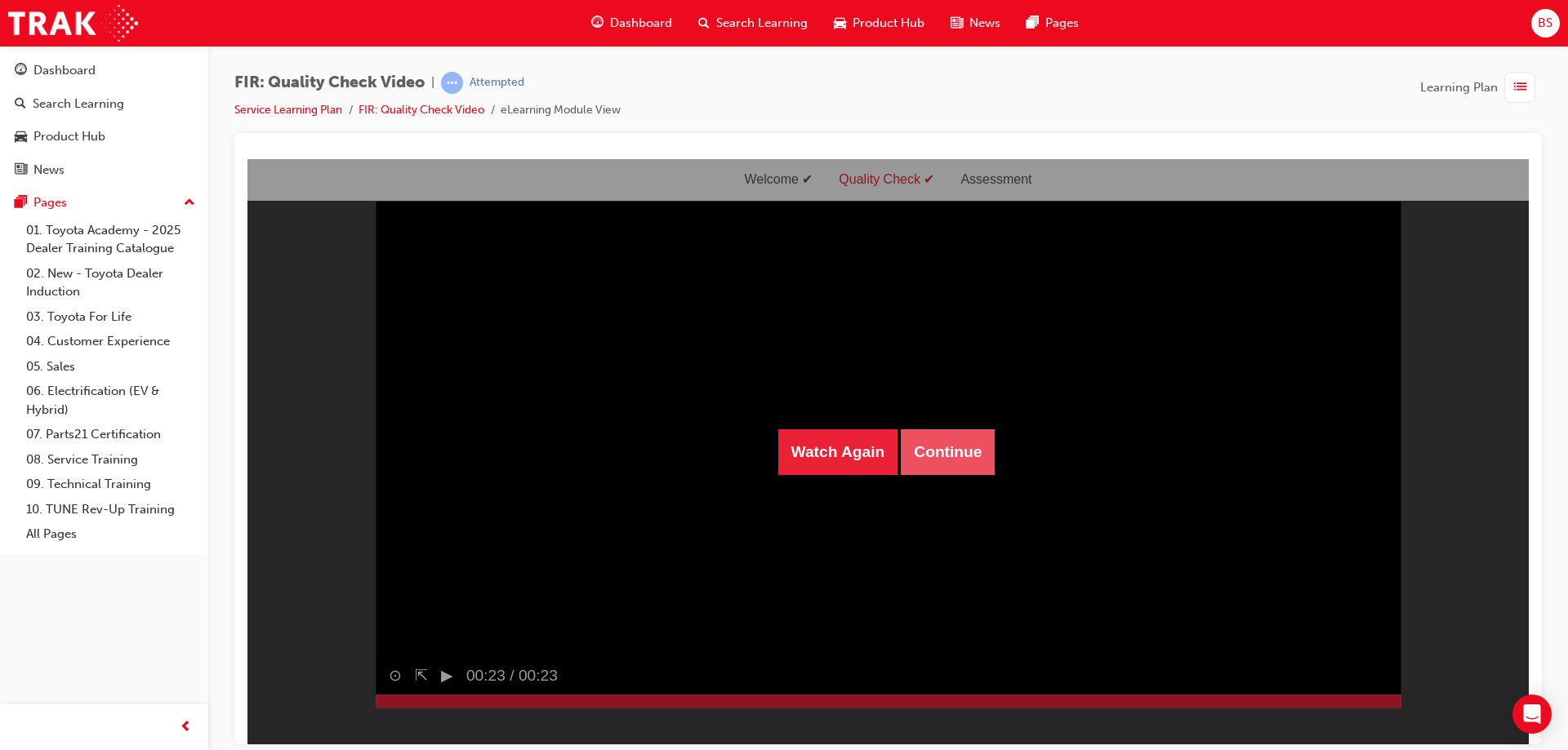
click at [950, 464] on button "Continue" at bounding box center [947, 451] width 93 height 45
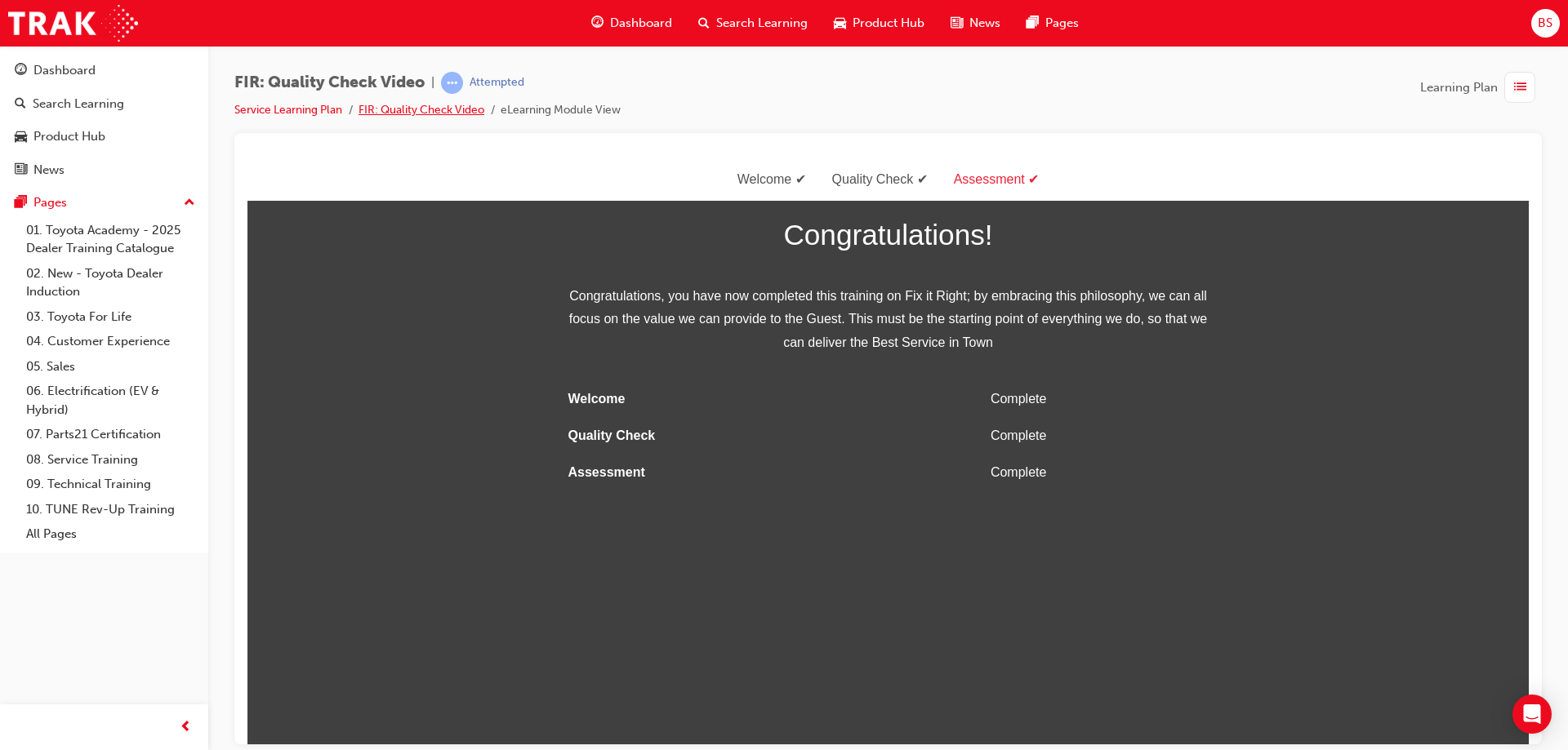
click at [463, 106] on link "FIR: Quality Check Video" at bounding box center [421, 110] width 126 height 13
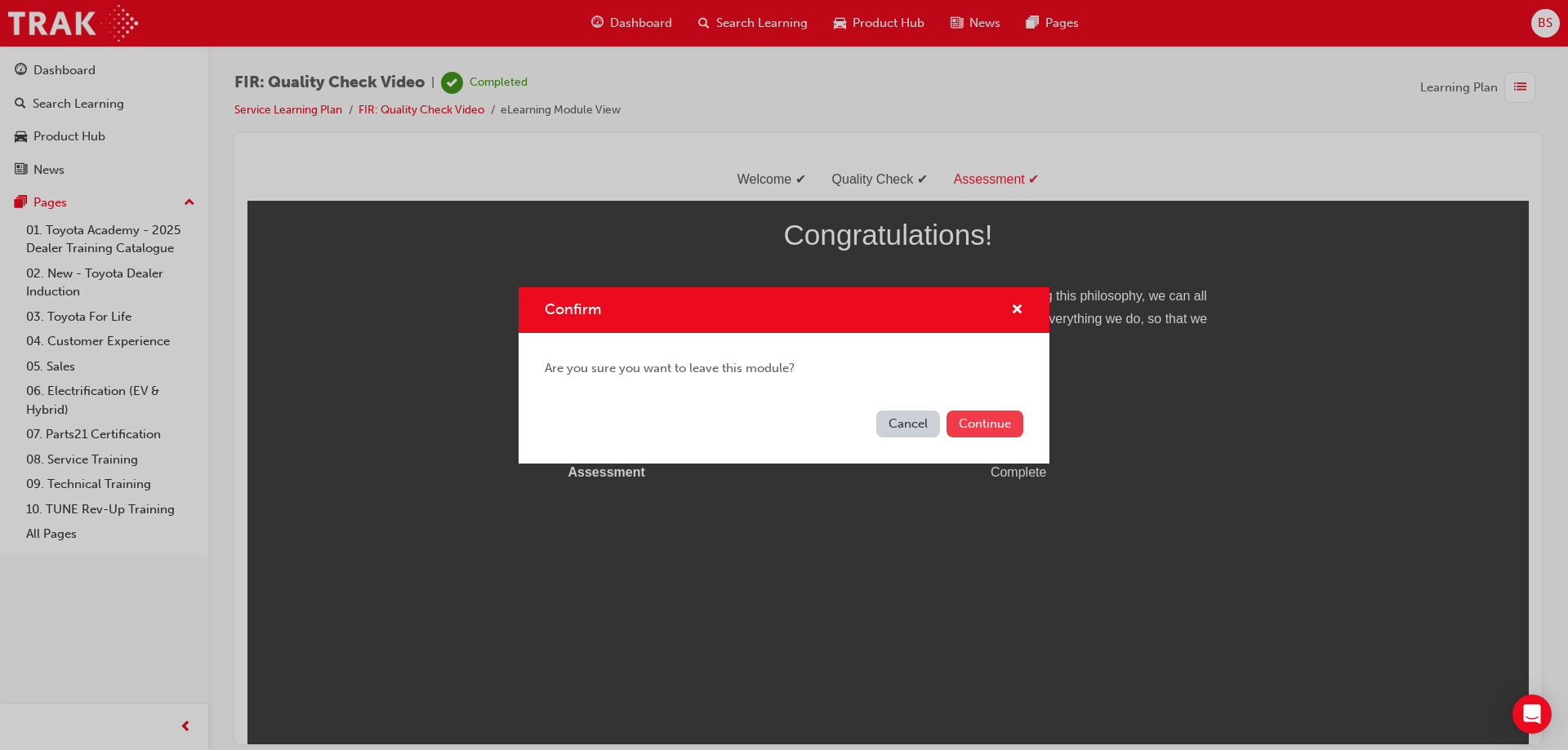
click at [988, 417] on button "Continue" at bounding box center [985, 424] width 77 height 27
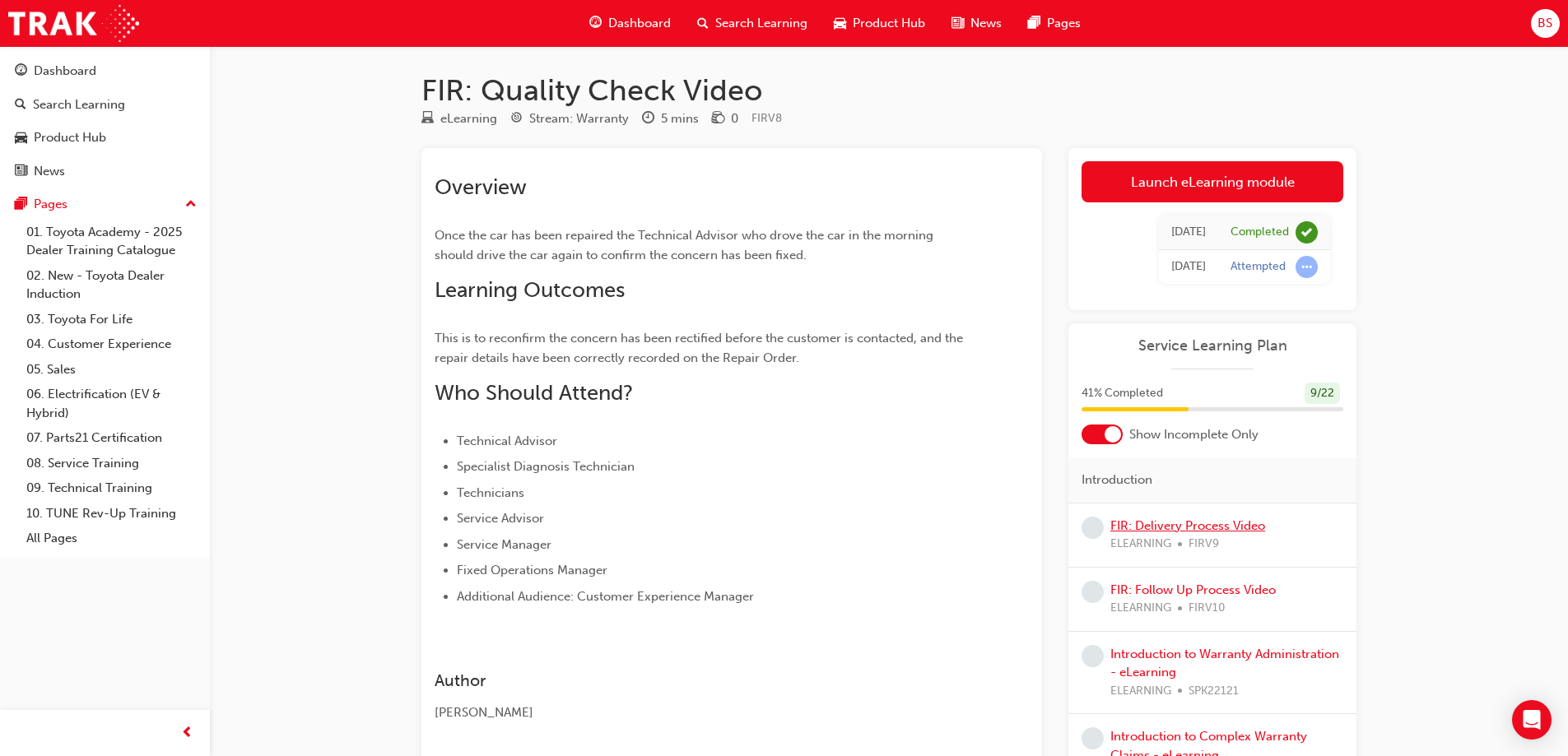
click at [1230, 527] on link "FIR: Delivery Process Video" at bounding box center [1187, 525] width 154 height 15
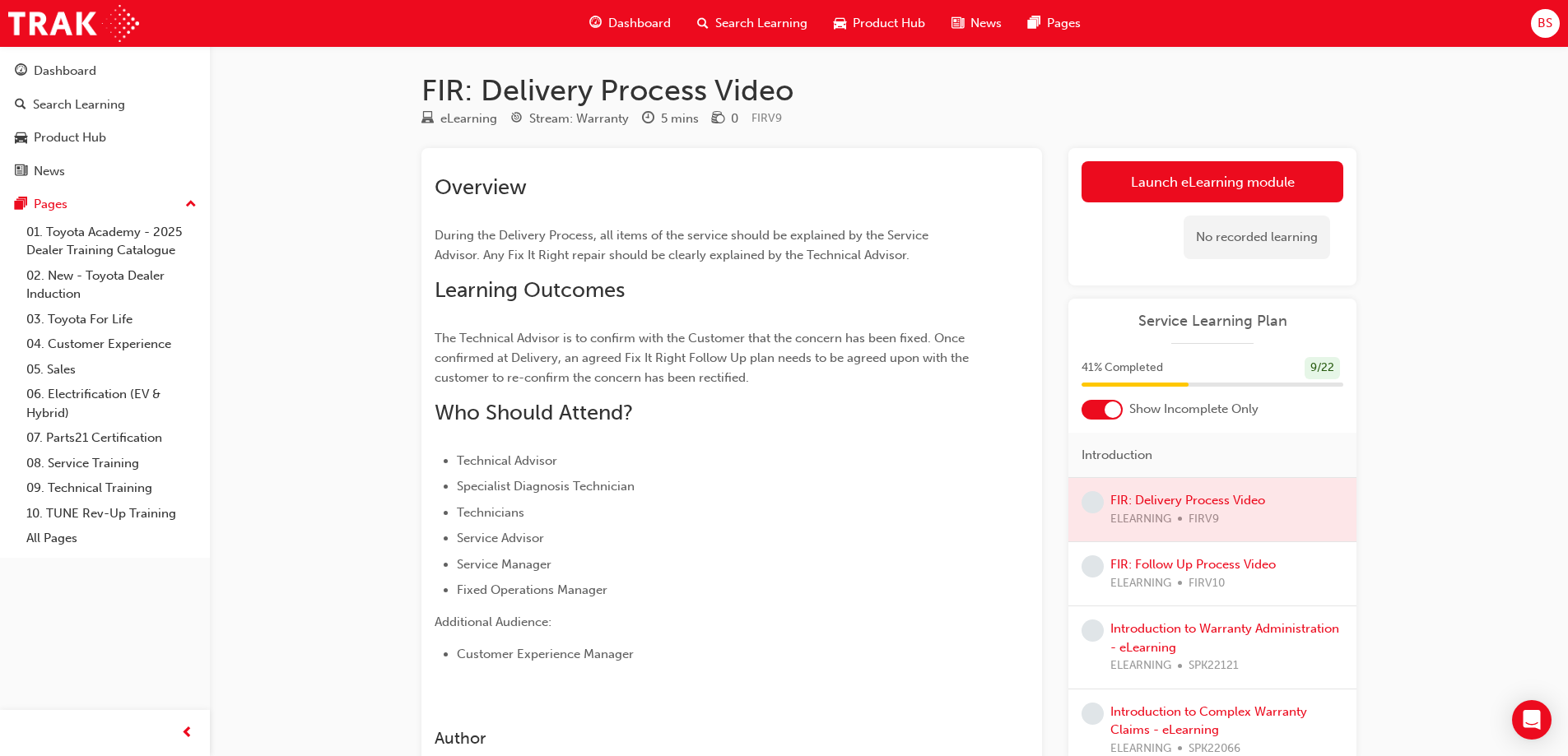
click at [1223, 500] on div at bounding box center [1212, 509] width 288 height 63
click at [1203, 177] on link "Launch eLearning module" at bounding box center [1213, 181] width 262 height 41
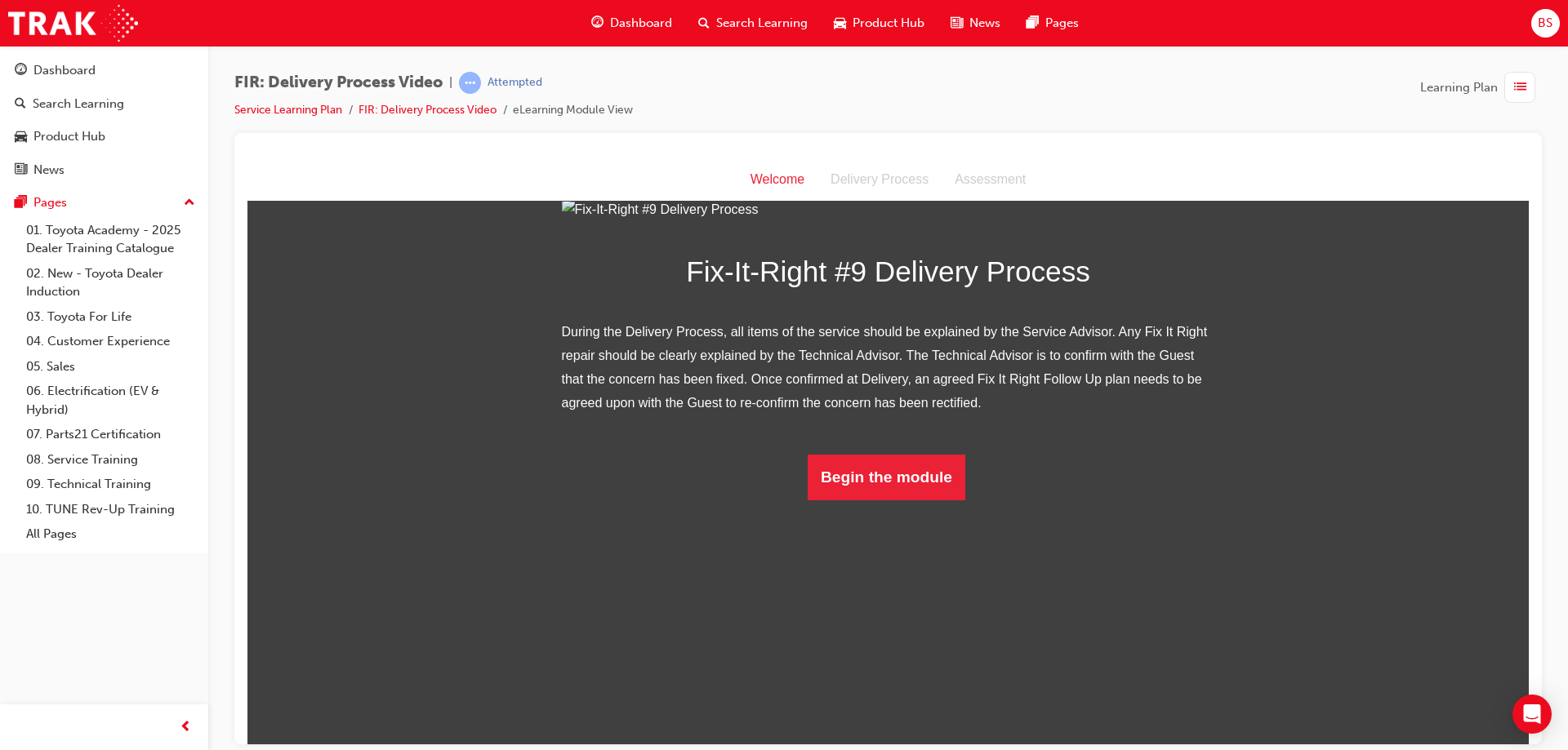
scroll to position [100, 0]
click at [895, 500] on button "Begin the module" at bounding box center [886, 476] width 158 height 45
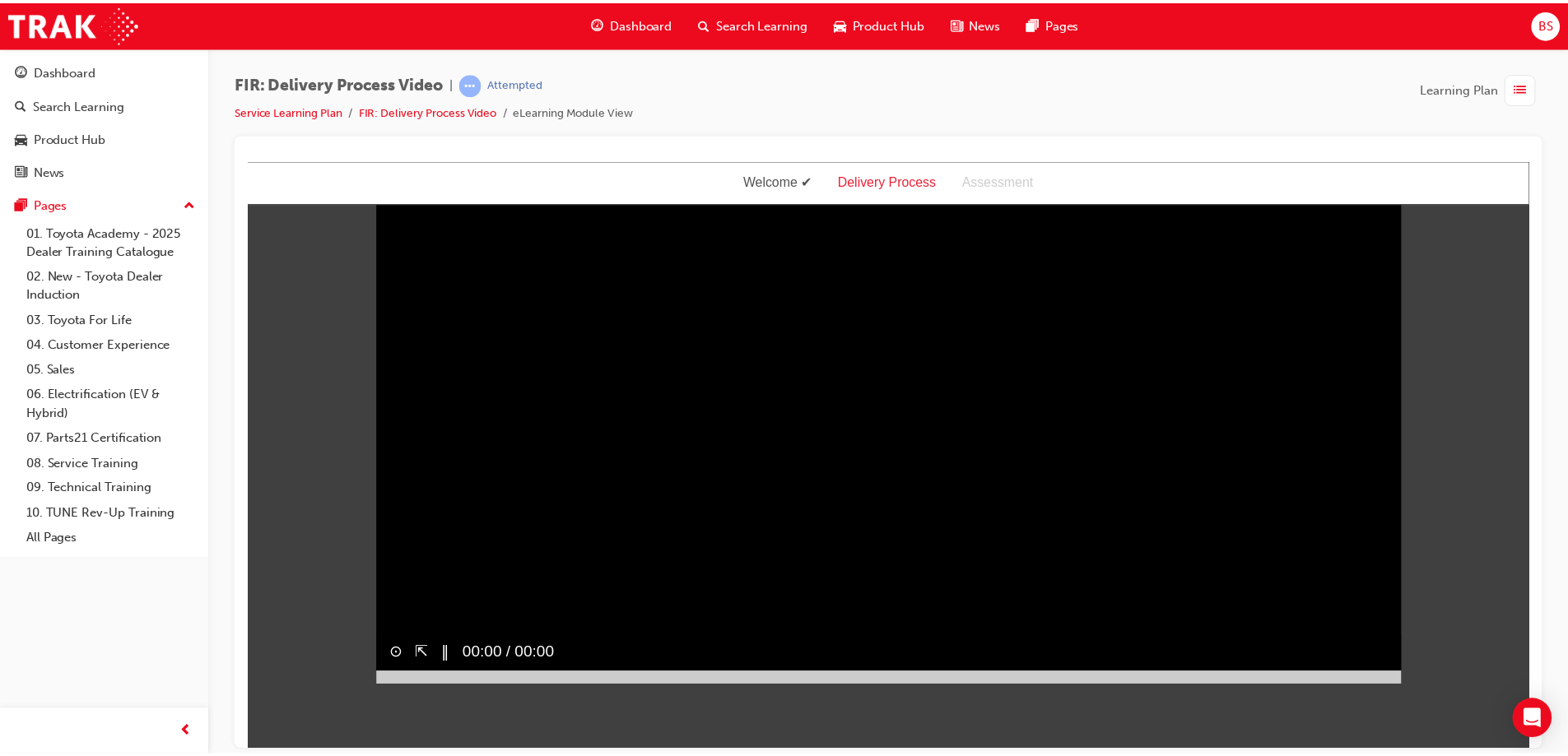
scroll to position [0, 0]
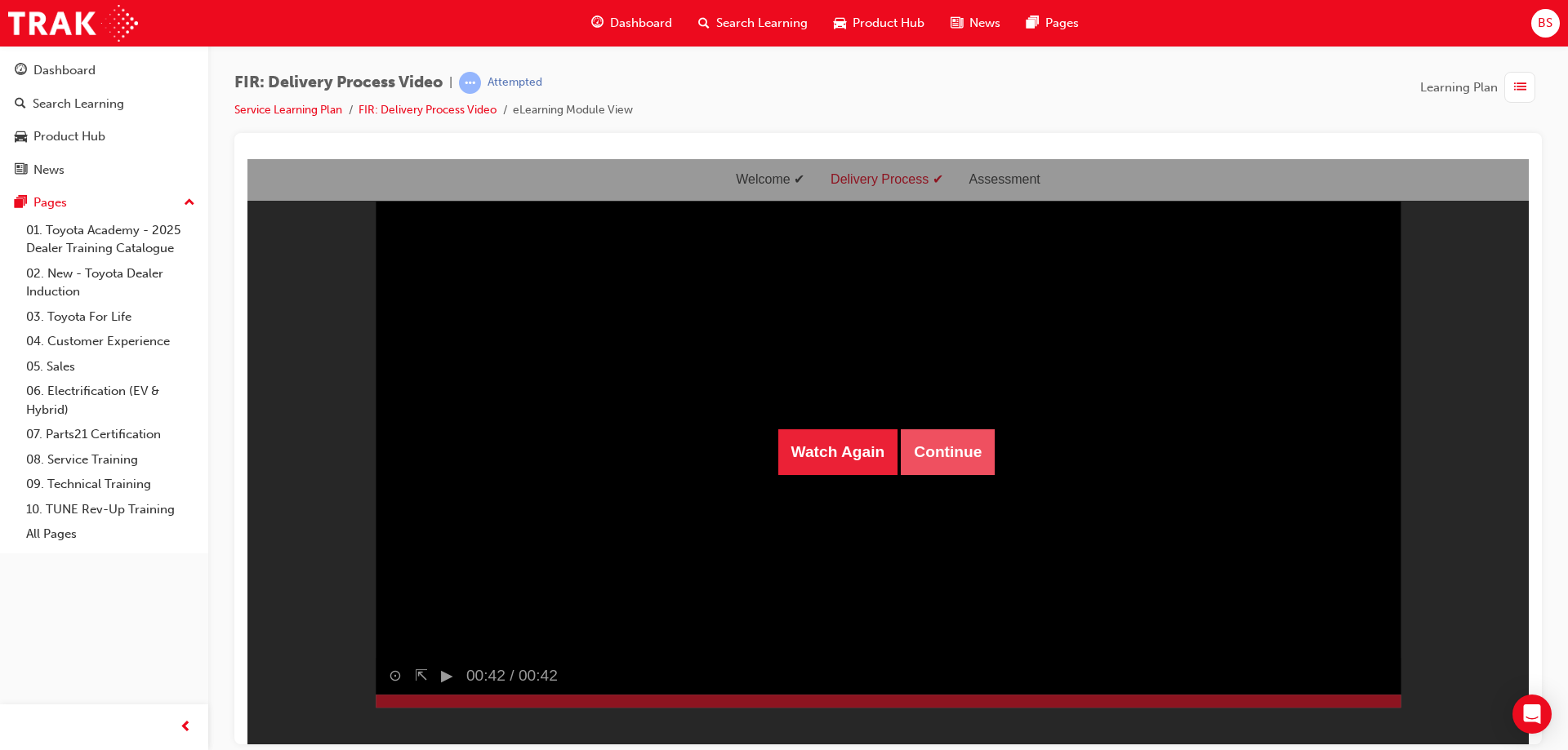
click at [958, 454] on button "Continue" at bounding box center [947, 451] width 93 height 45
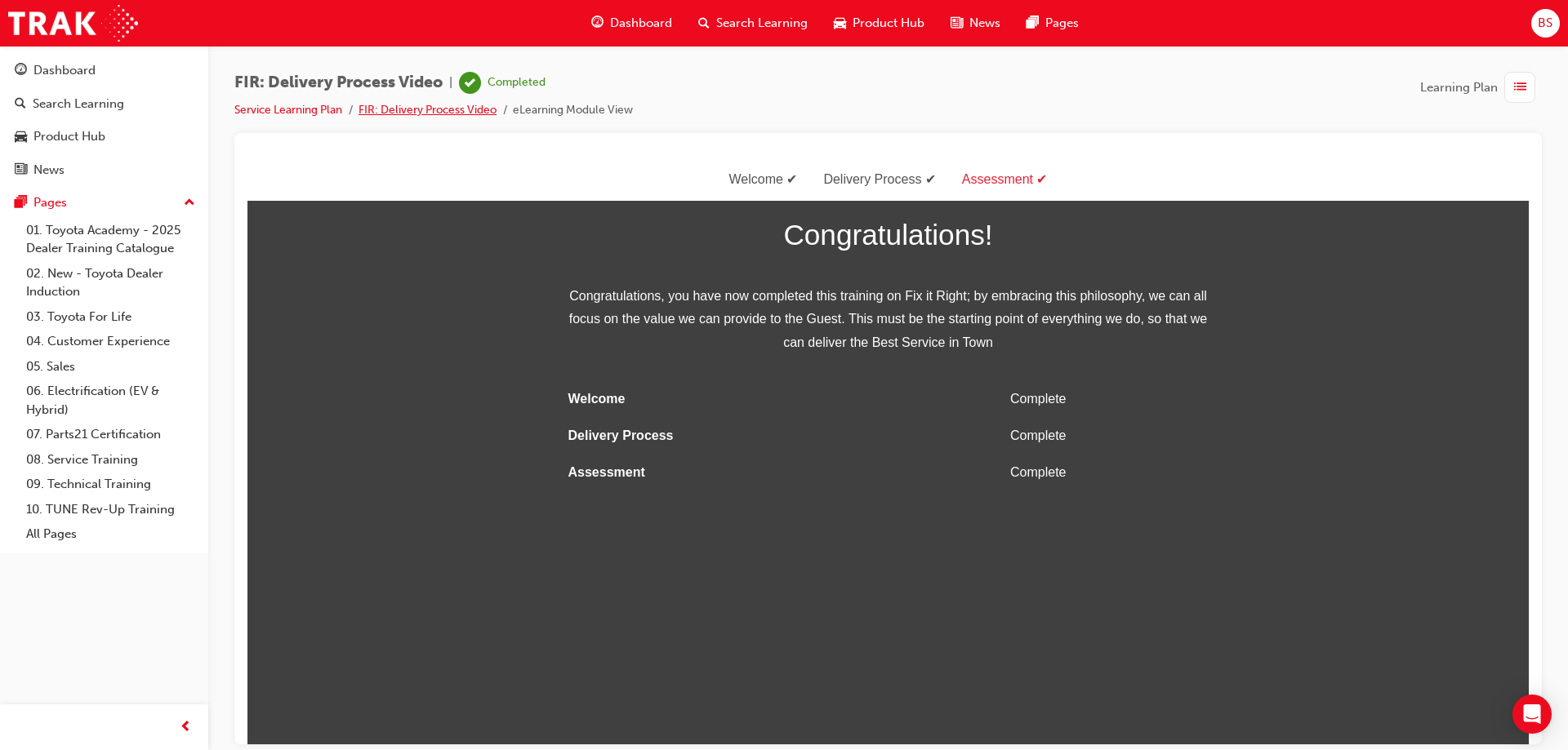
click at [475, 108] on link "FIR: Delivery Process Video" at bounding box center [427, 110] width 138 height 13
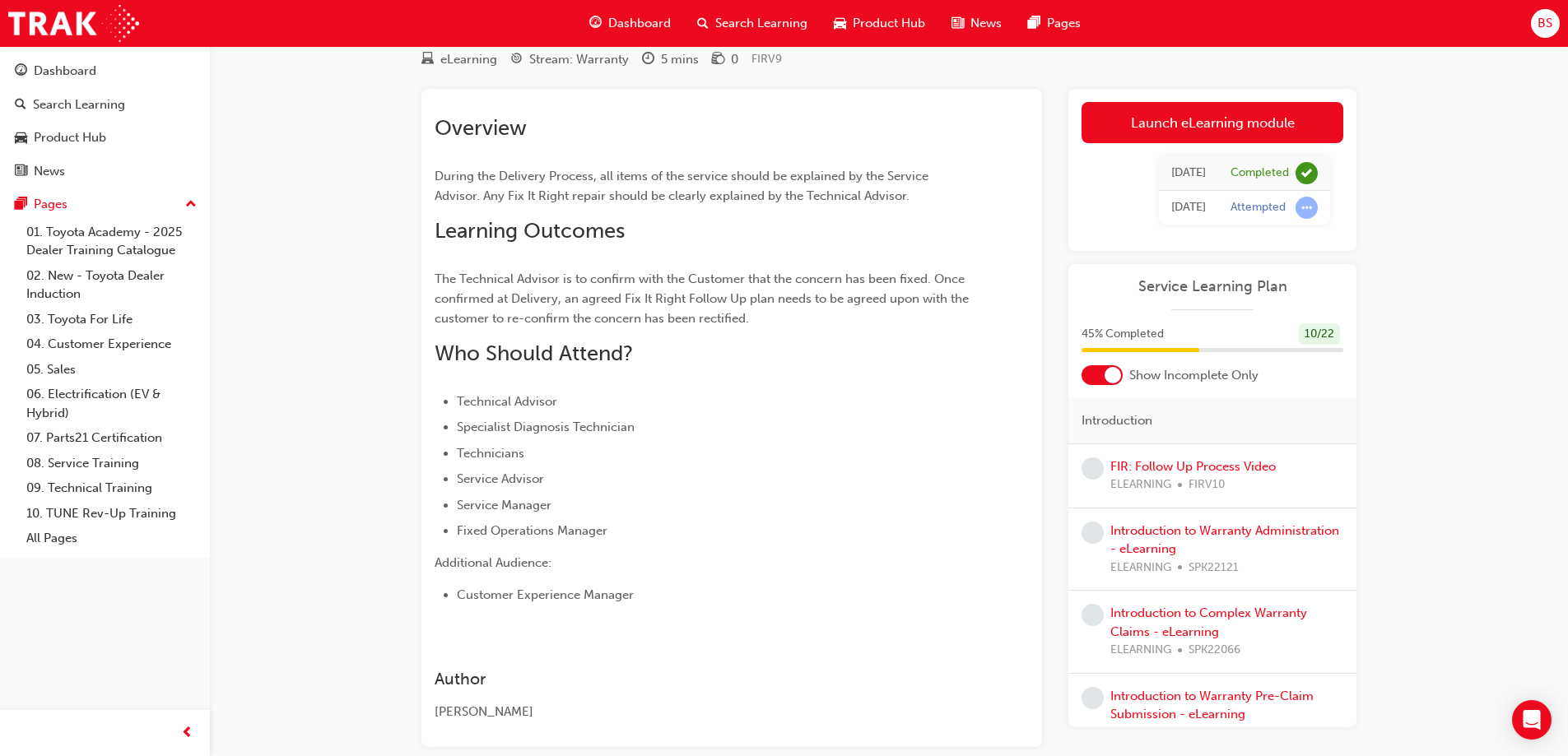
scroll to position [82, 0]
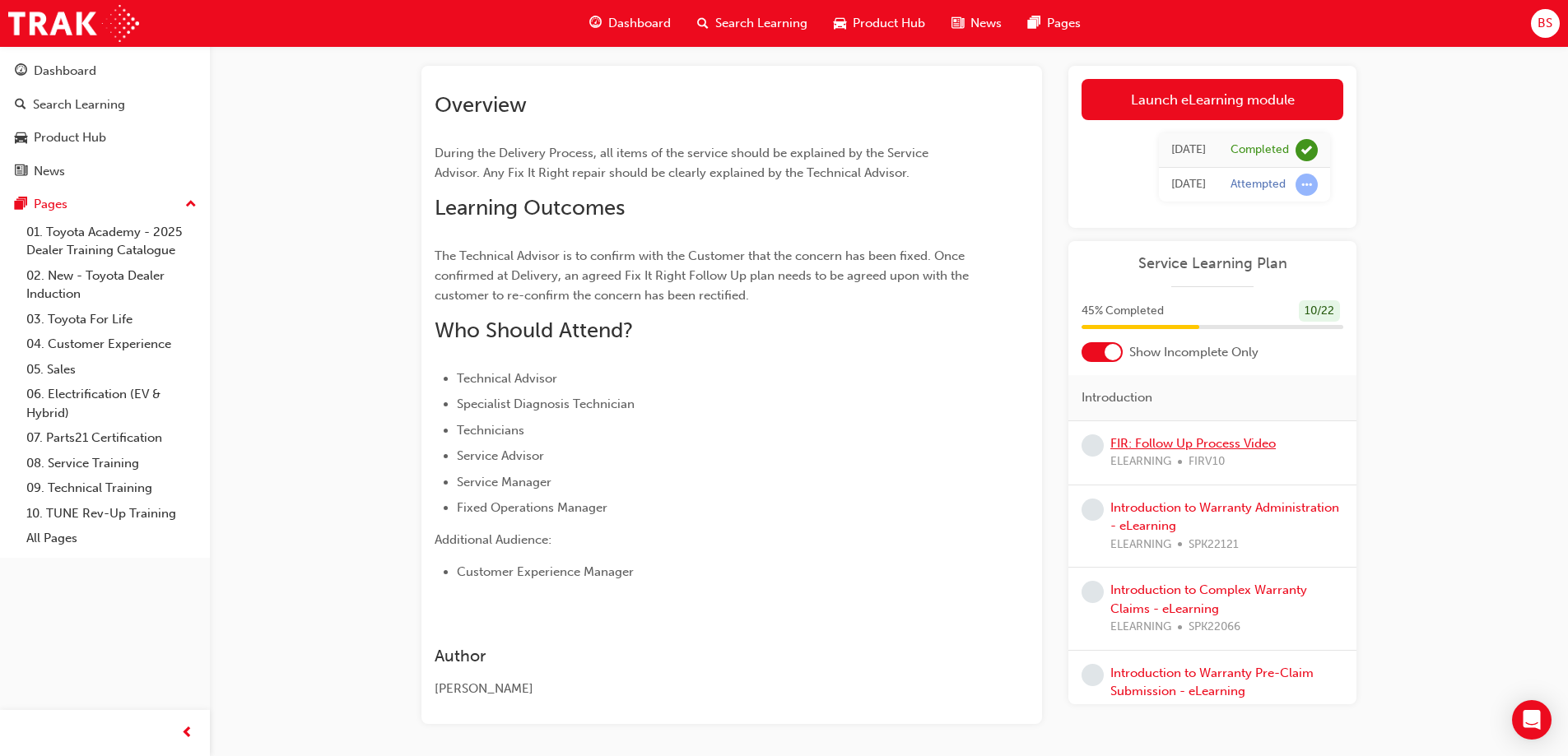
click at [1149, 448] on link "FIR: Follow Up Process Video" at bounding box center [1193, 443] width 165 height 15
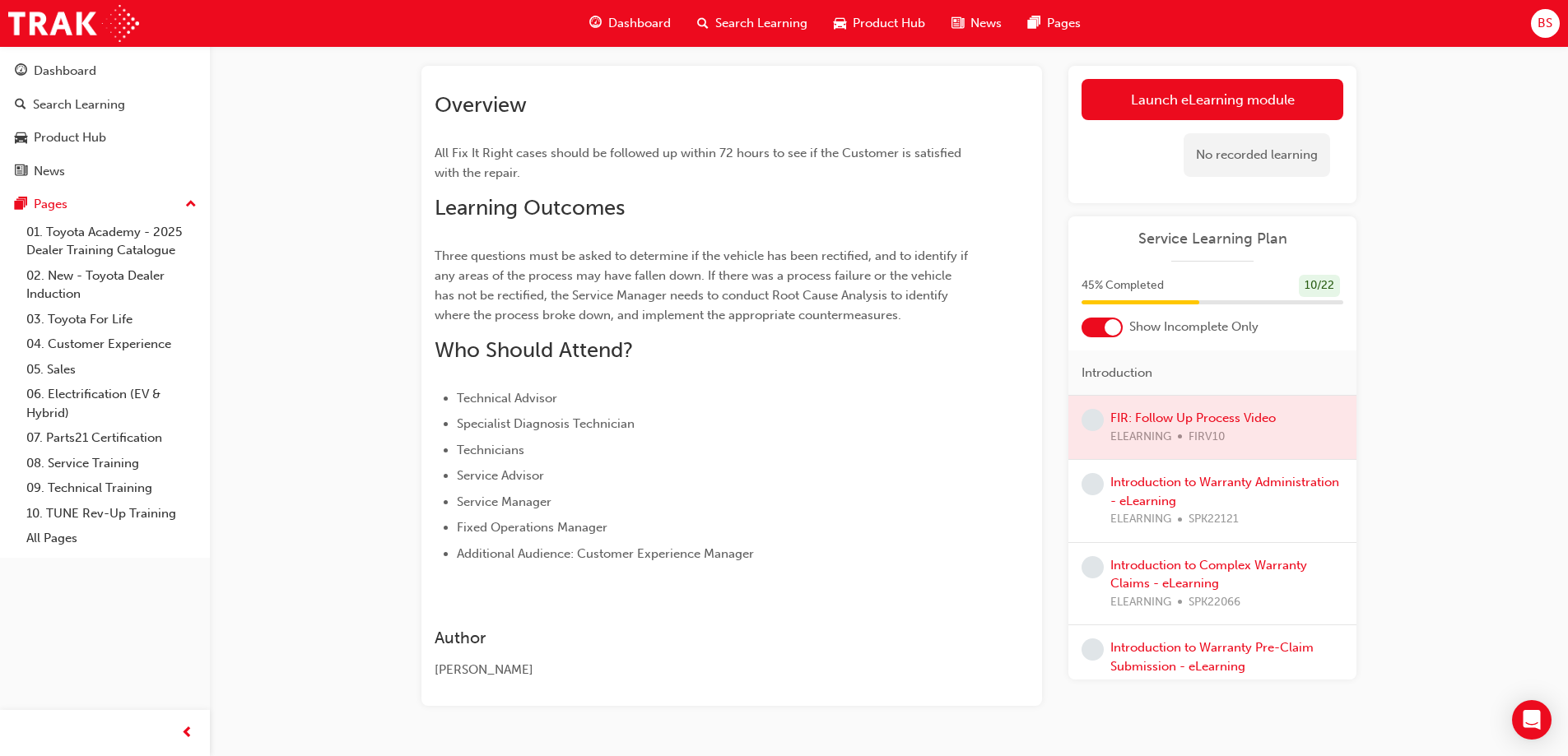
click at [1176, 418] on div at bounding box center [1212, 427] width 288 height 63
click at [1251, 110] on link "Launch eLearning module" at bounding box center [1213, 99] width 262 height 41
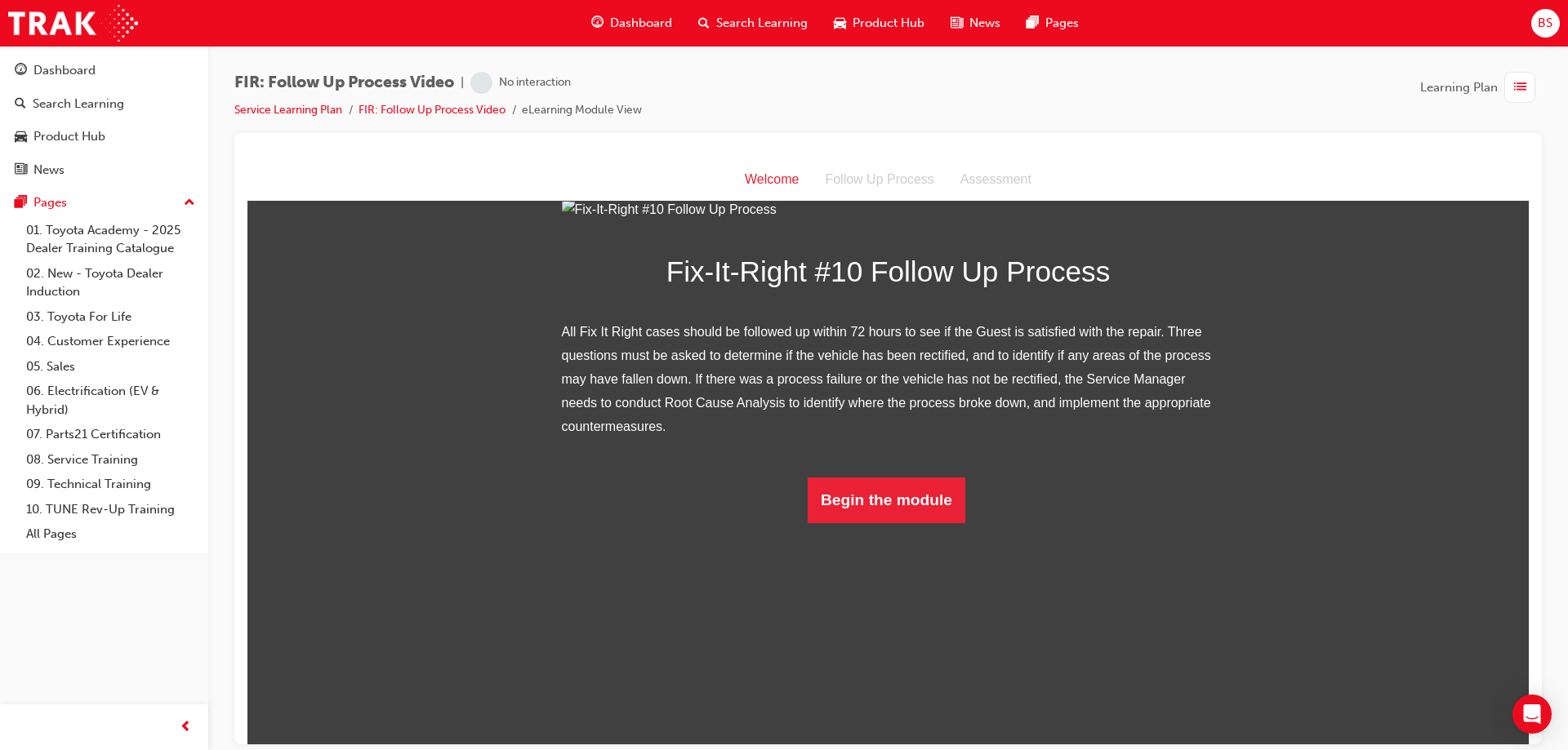
scroll to position [124, 0]
drag, startPoint x: 912, startPoint y: 670, endPoint x: 906, endPoint y: 680, distance: 11.7
click at [909, 523] on div "Fix-It-Right #10 Follow Up Process All Fix It Right cases should be followed up…" at bounding box center [888, 359] width 653 height 324
click at [905, 523] on button "Begin the module" at bounding box center [886, 499] width 158 height 45
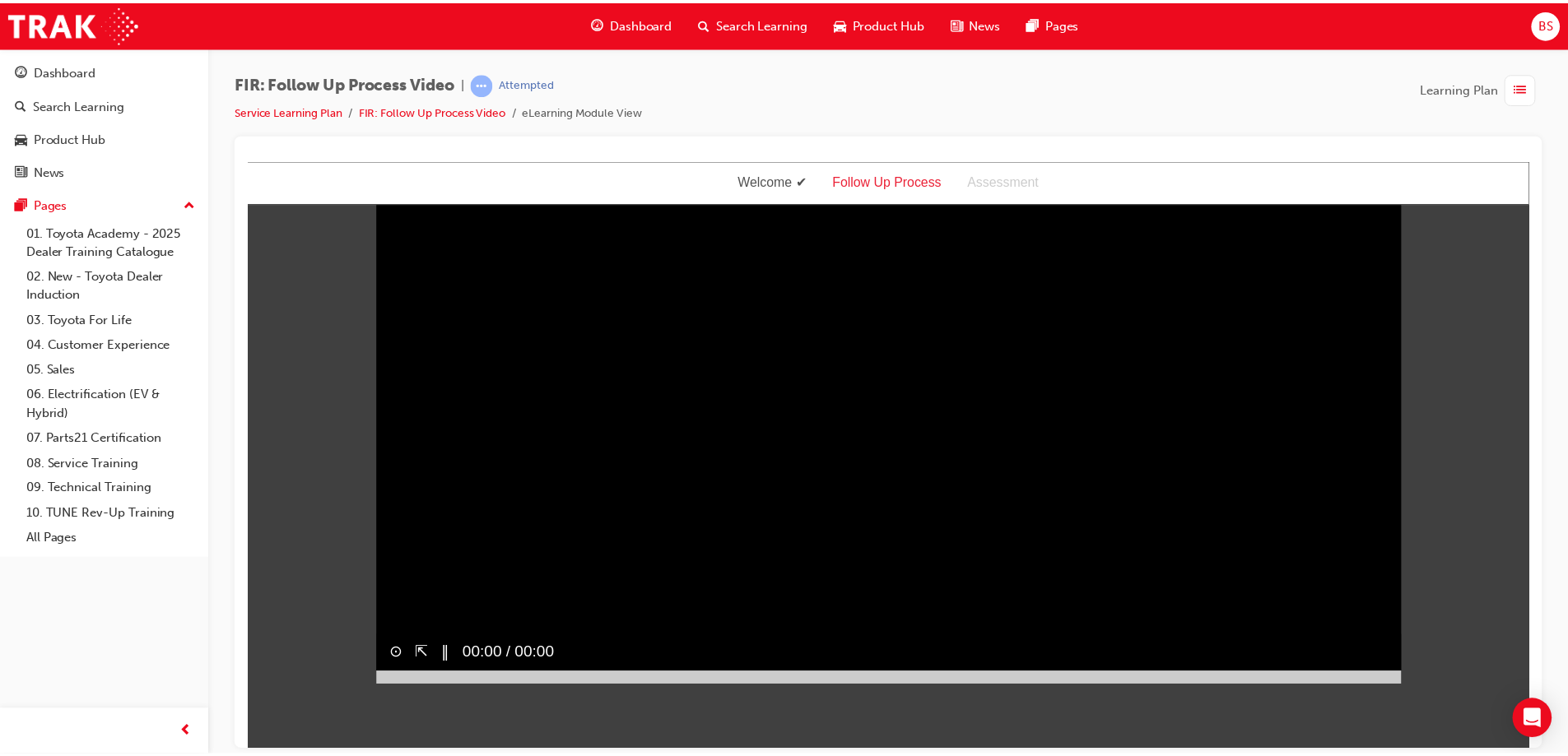
scroll to position [0, 0]
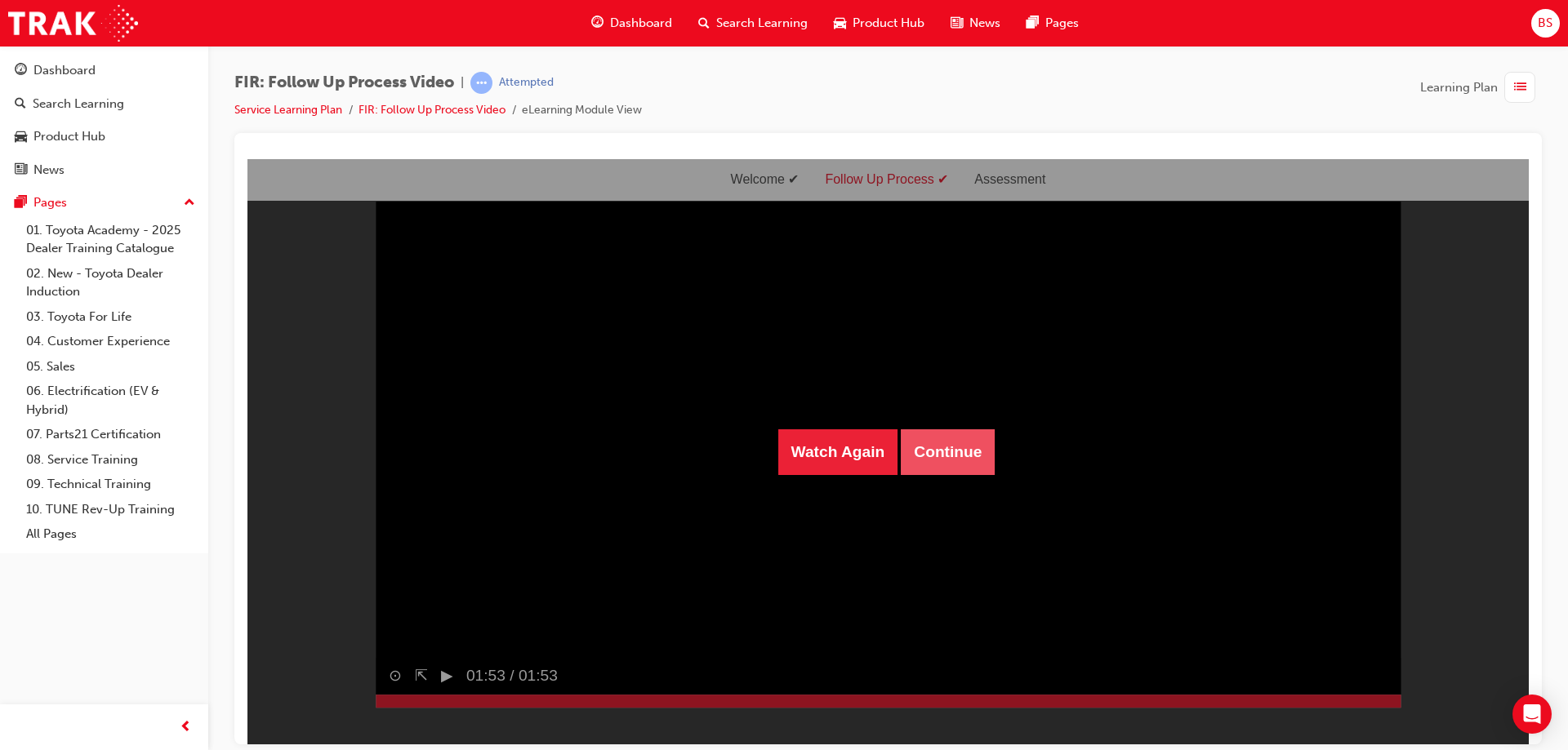
click at [970, 458] on button "Continue" at bounding box center [947, 451] width 93 height 45
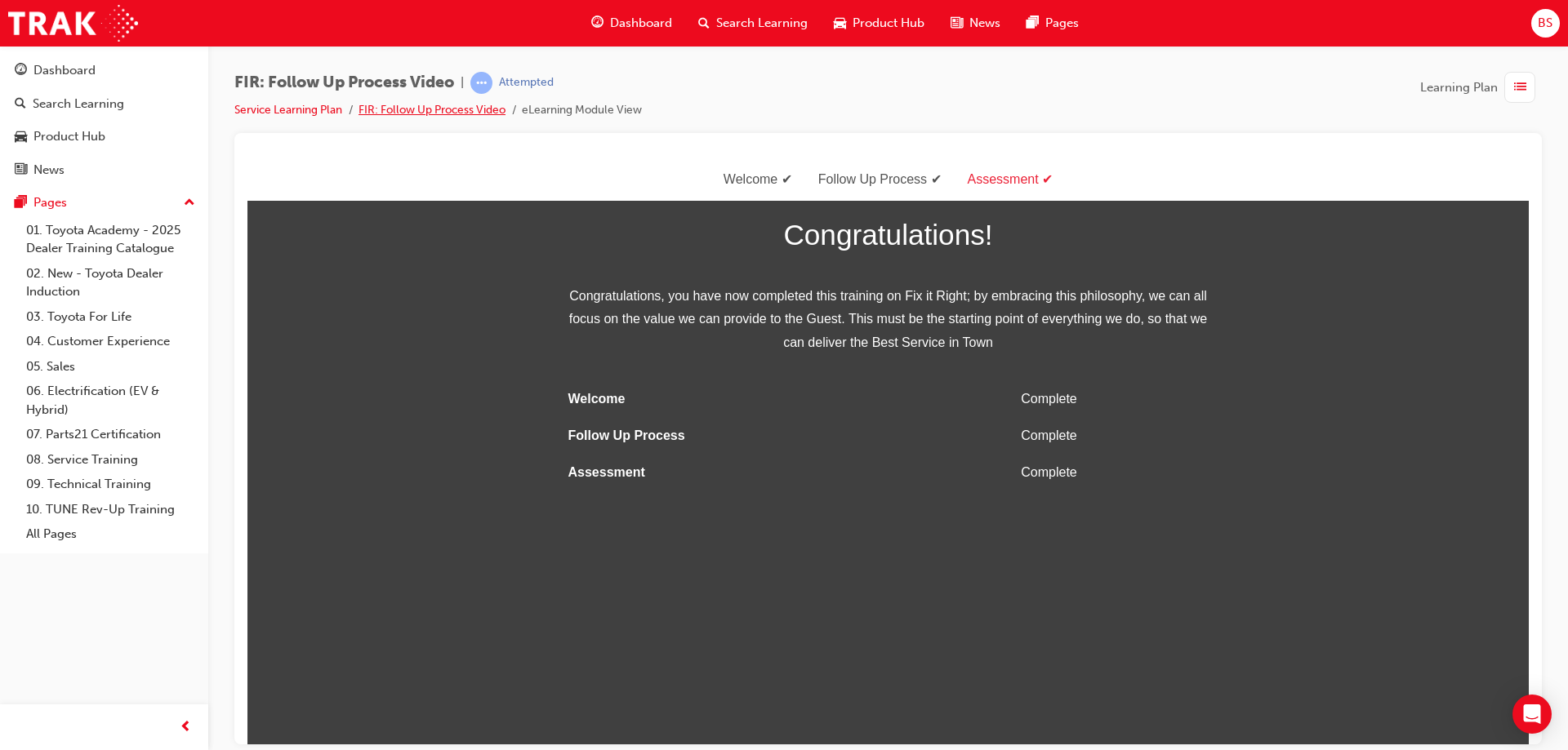
click at [479, 115] on link "FIR: Follow Up Process Video" at bounding box center [431, 110] width 147 height 13
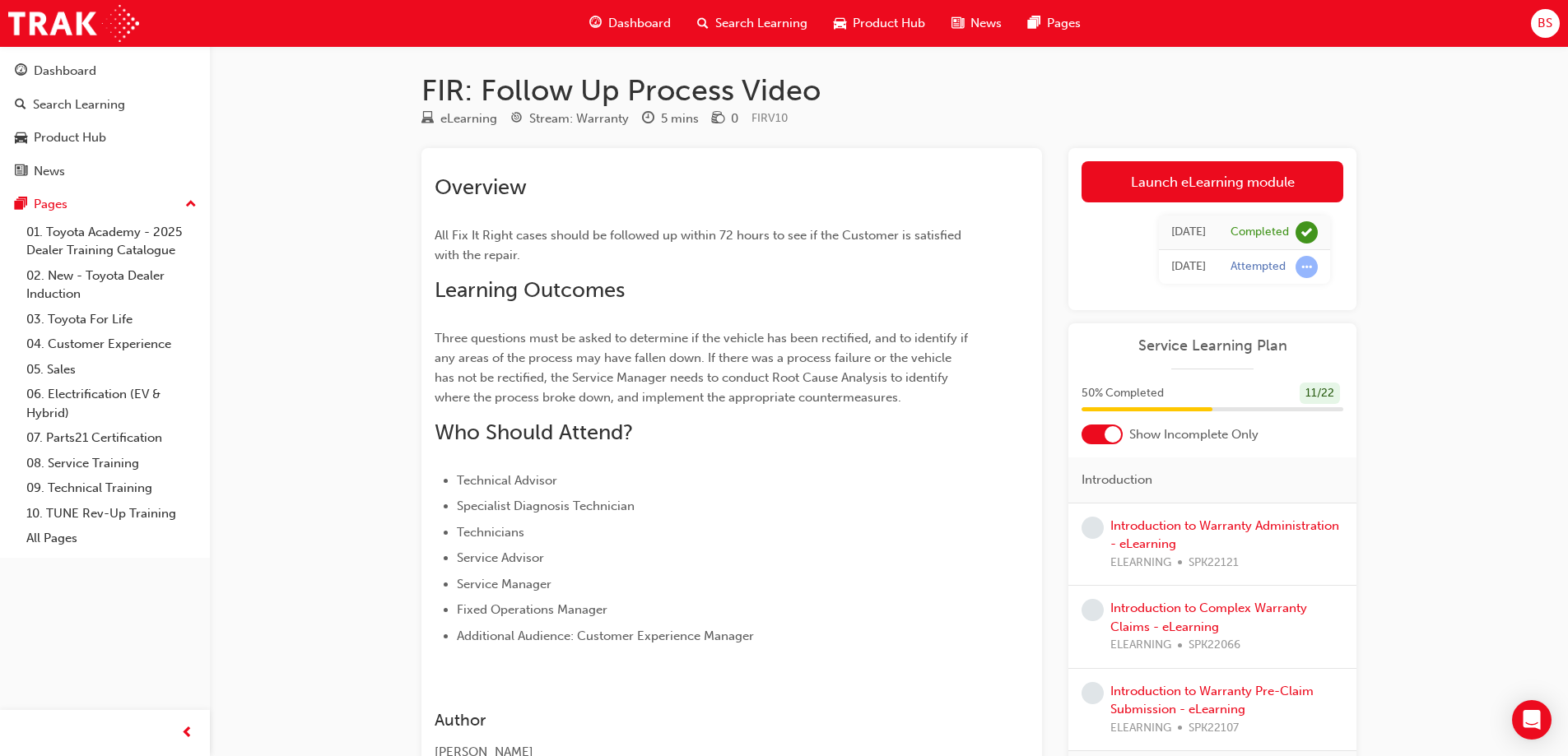
click at [1171, 534] on div "Introduction to Warranty Administration - eLearning ELEARNING SPK22121" at bounding box center [1227, 544] width 233 height 56
click at [1176, 522] on link "Introduction to Warranty Administration - eLearning" at bounding box center [1225, 535] width 229 height 34
click at [1176, 586] on div "Introduction to Complex Warranty Claims - eLearning ELEARNING SPK22066" at bounding box center [1212, 628] width 288 height 83
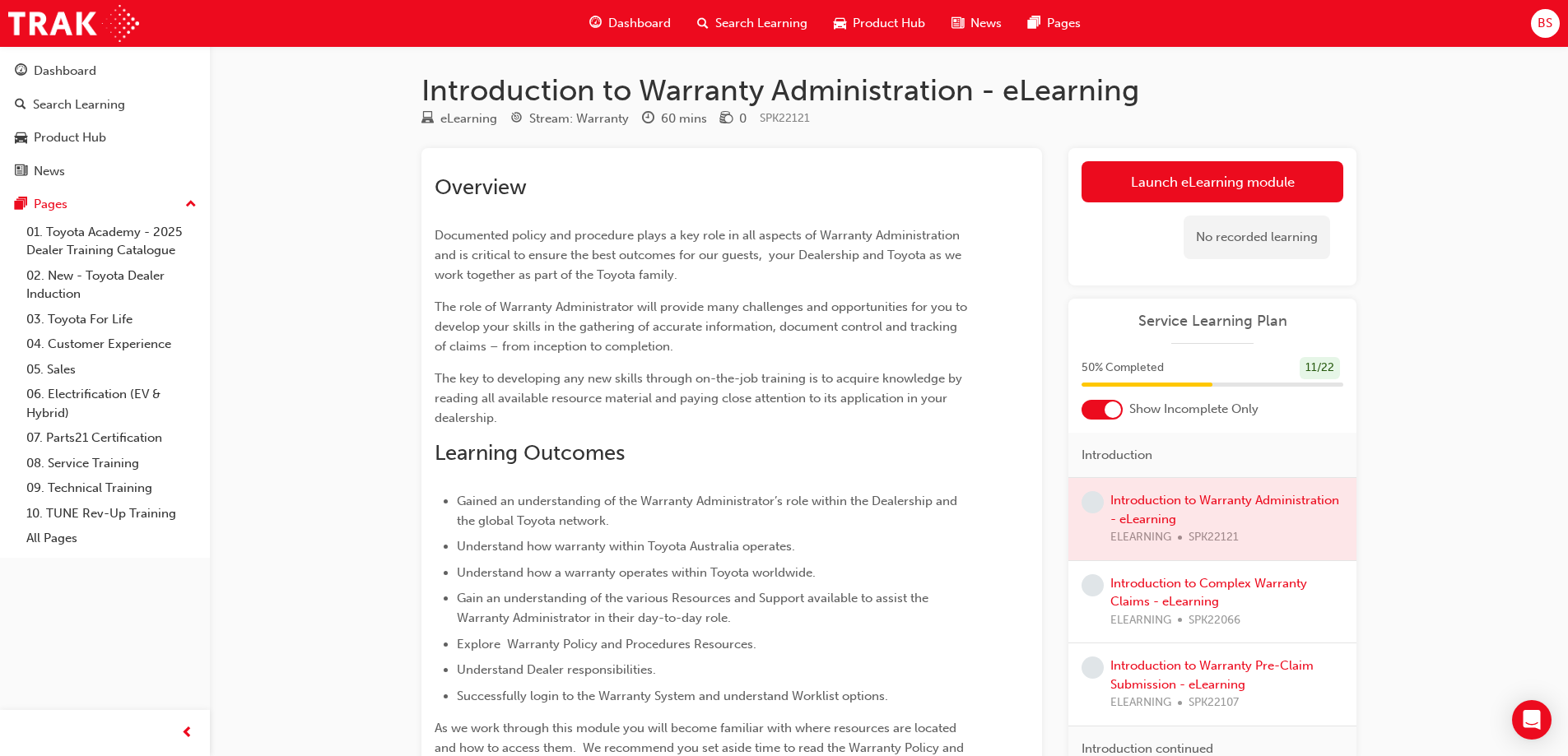
click at [1216, 500] on div at bounding box center [1212, 519] width 288 height 82
click at [1209, 182] on link "Launch eLearning module" at bounding box center [1213, 181] width 262 height 41
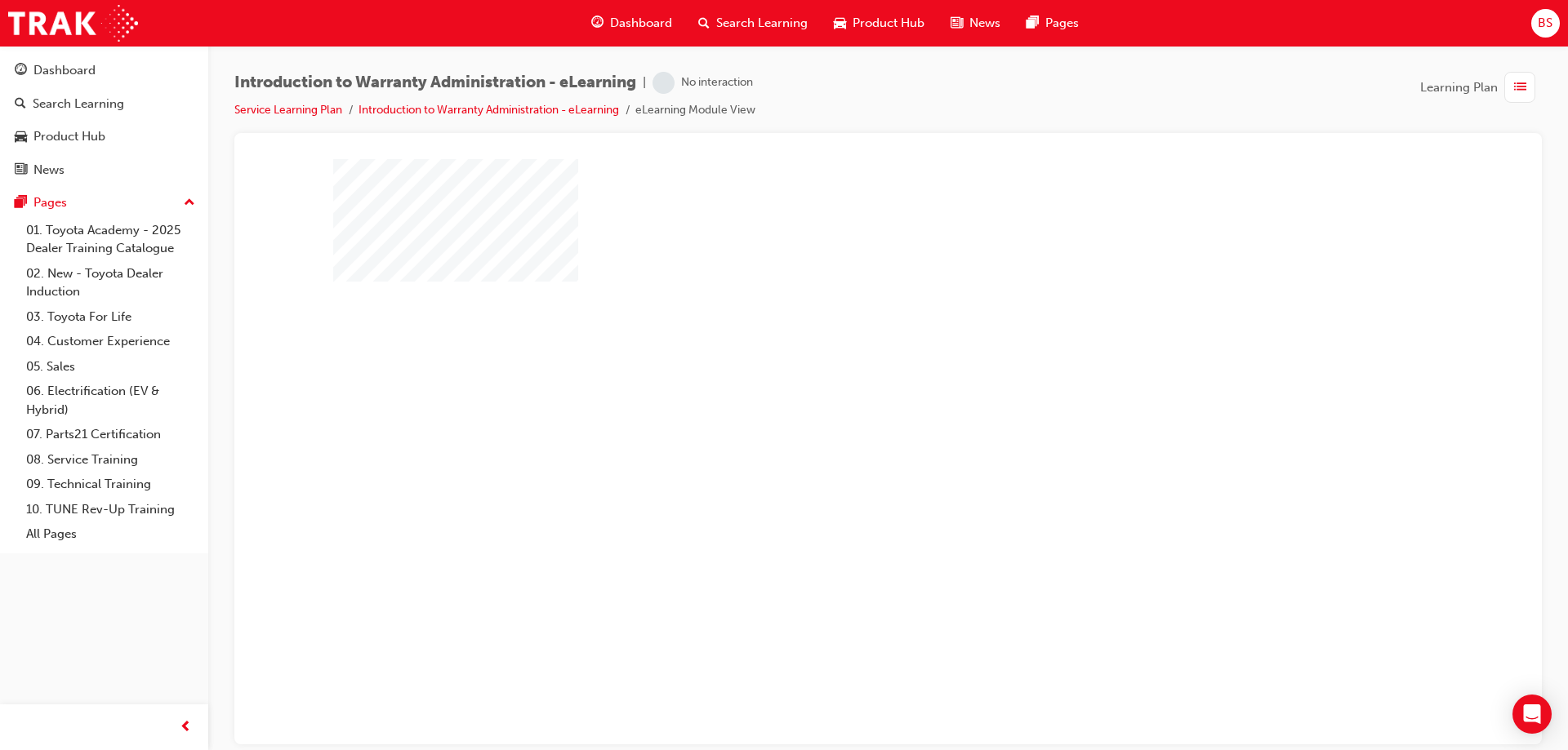
click at [841, 404] on div "play" at bounding box center [841, 404] width 0 height 0
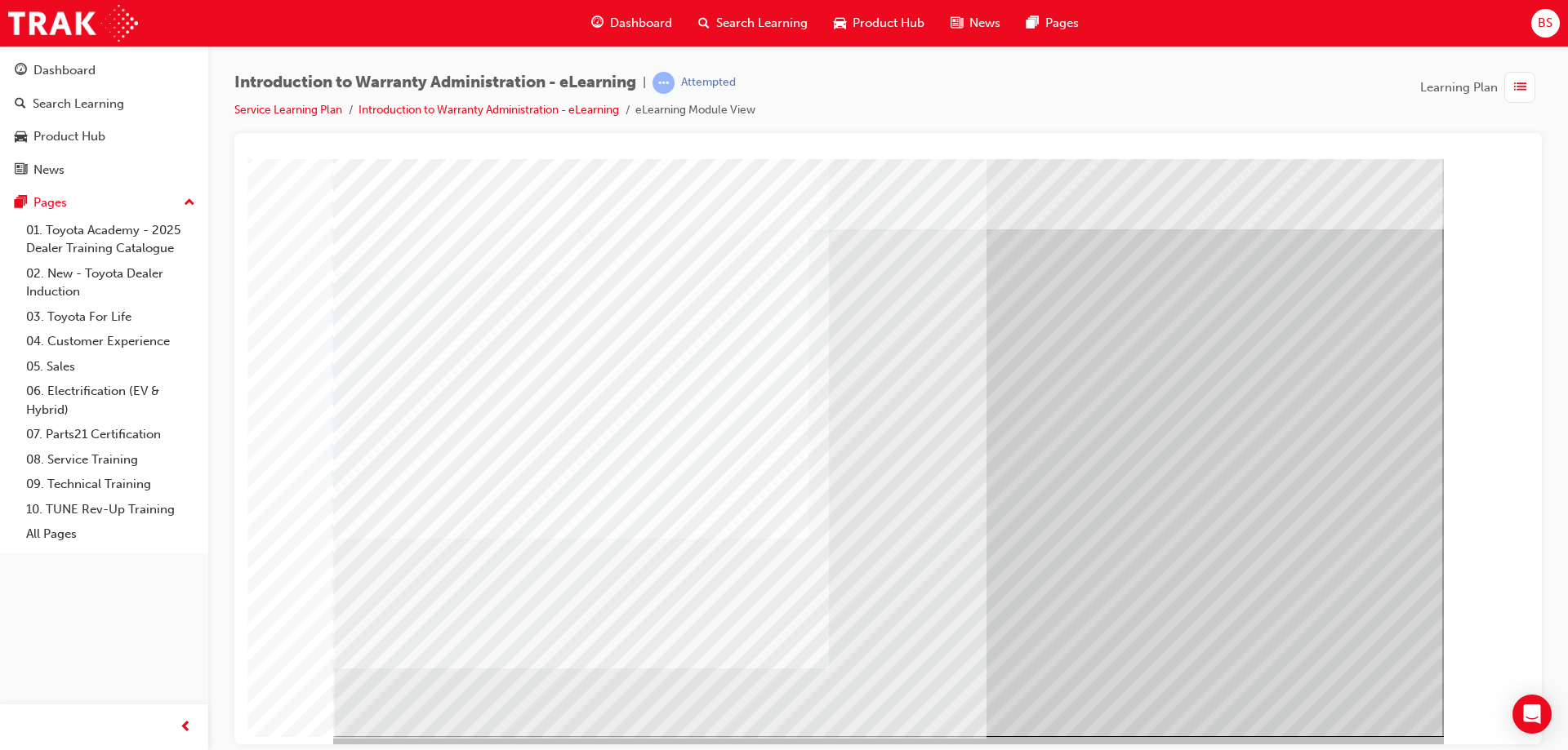
scroll to position [27, 0]
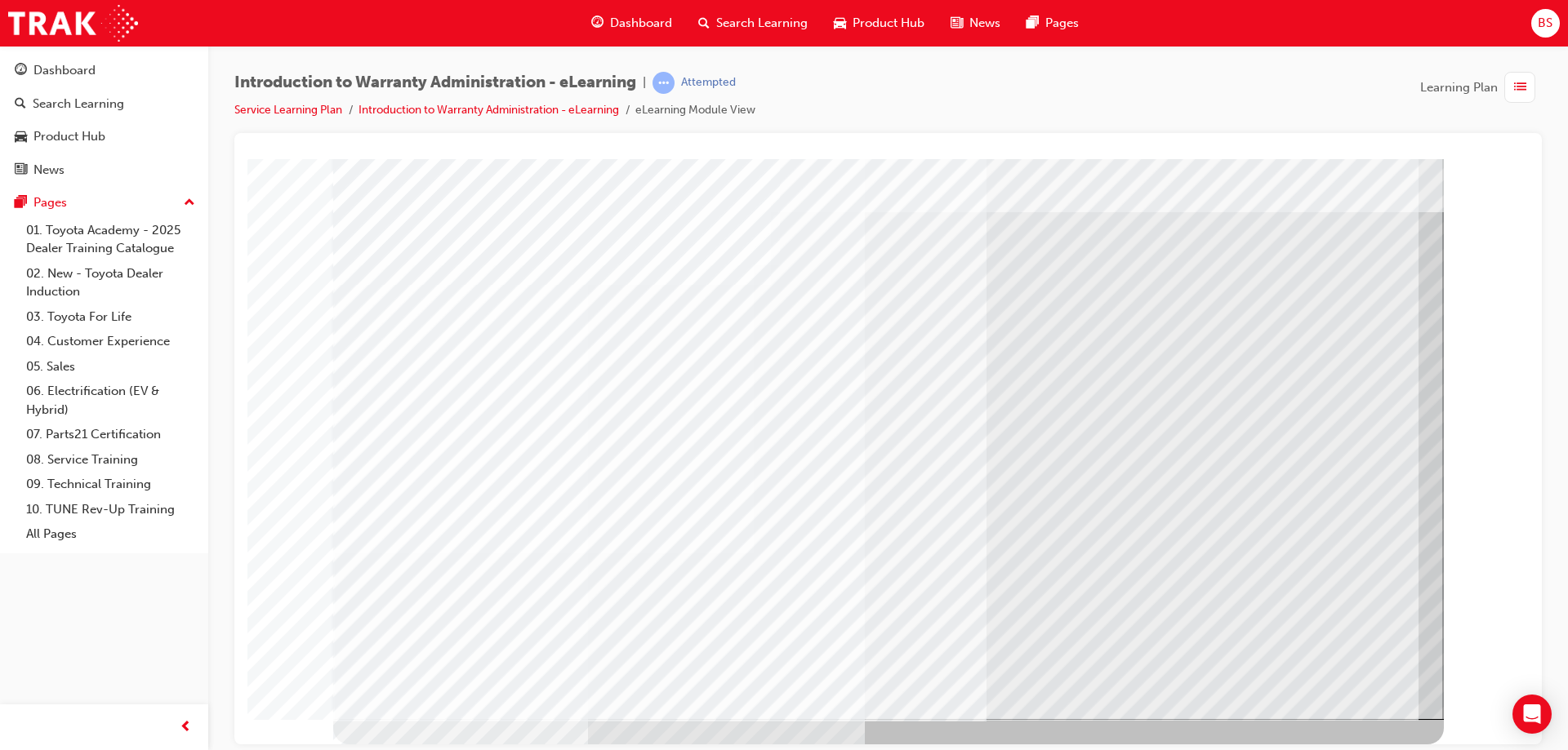
scroll to position [0, 0]
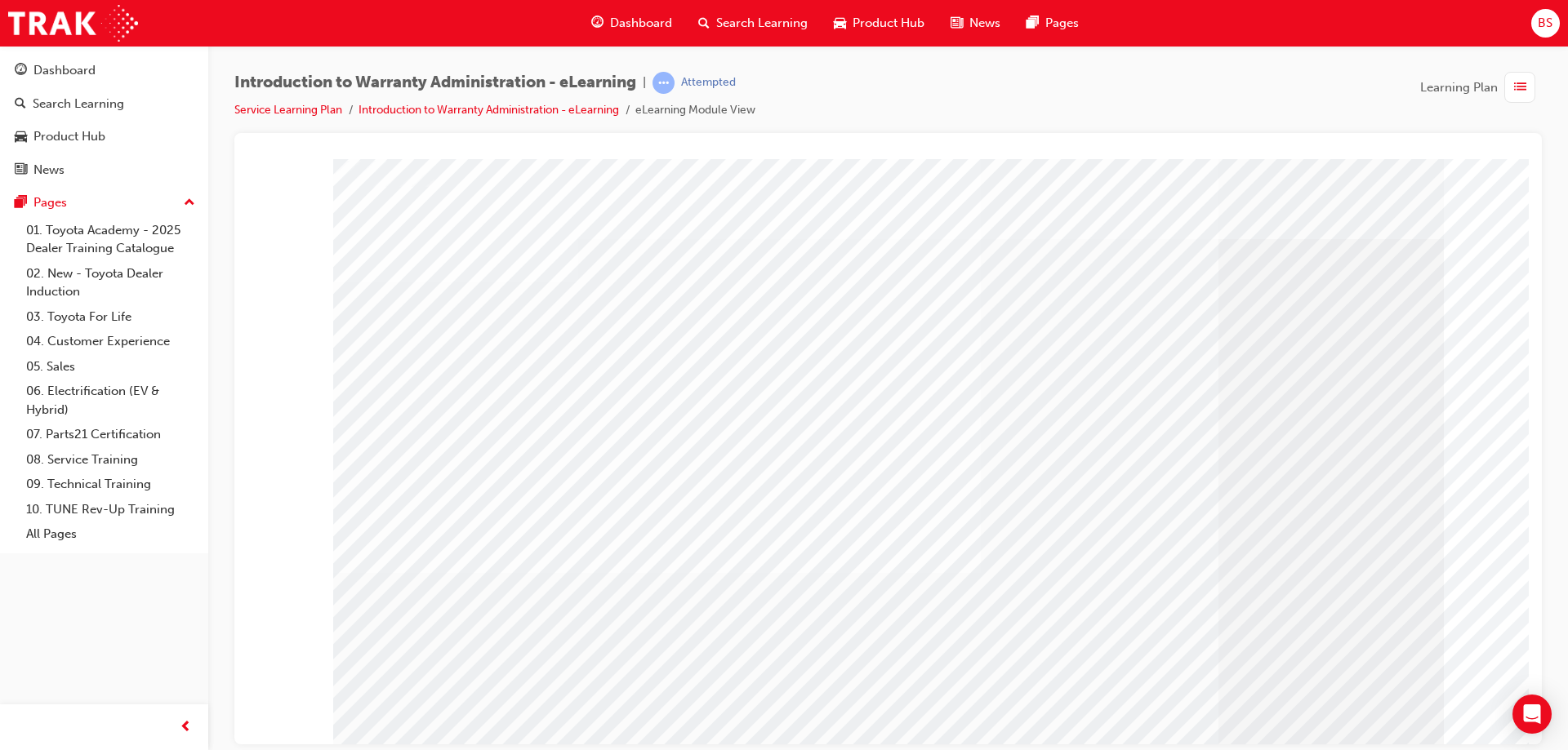
click at [1359, 165] on div "colour" at bounding box center [888, 165] width 1268 height 0
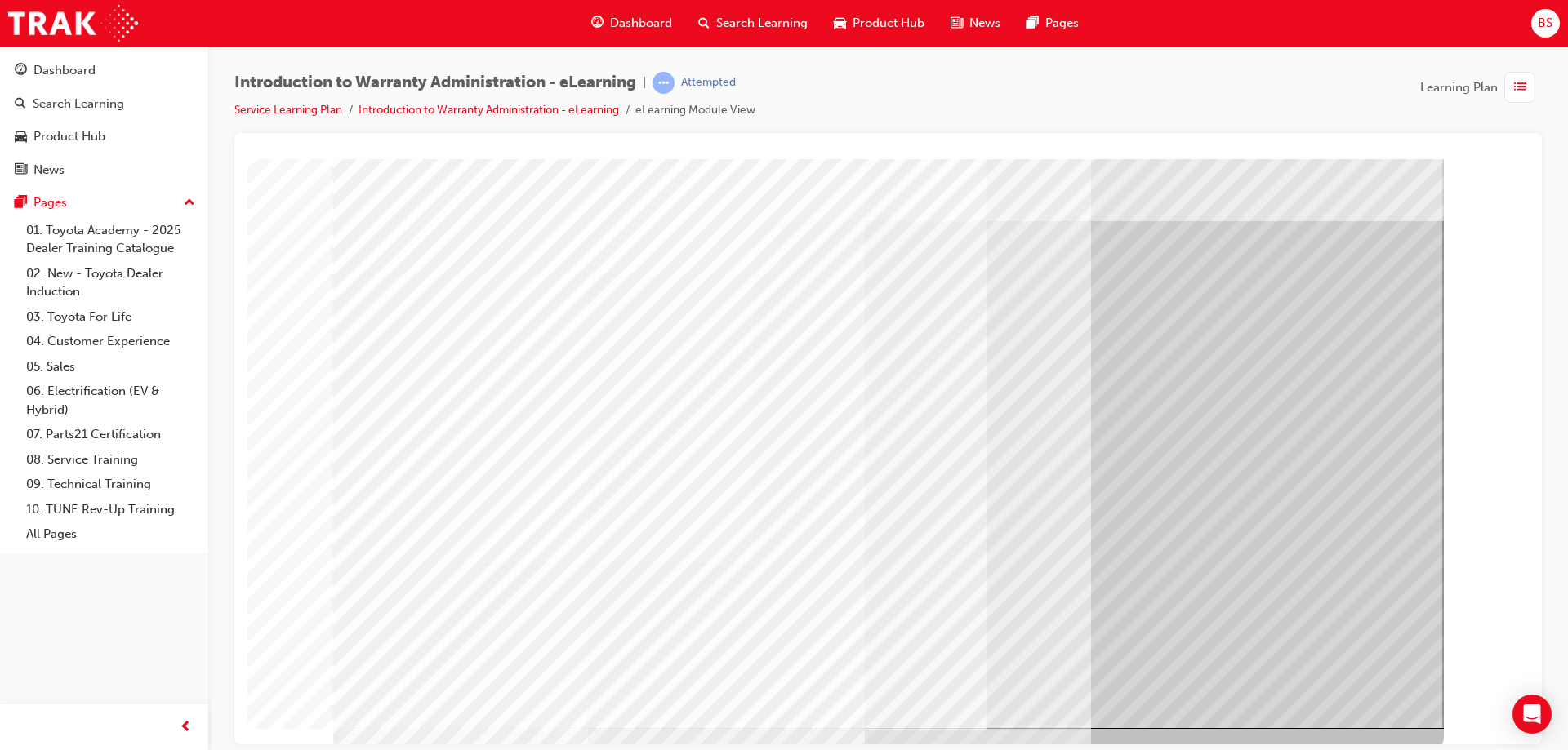
scroll to position [27, 0]
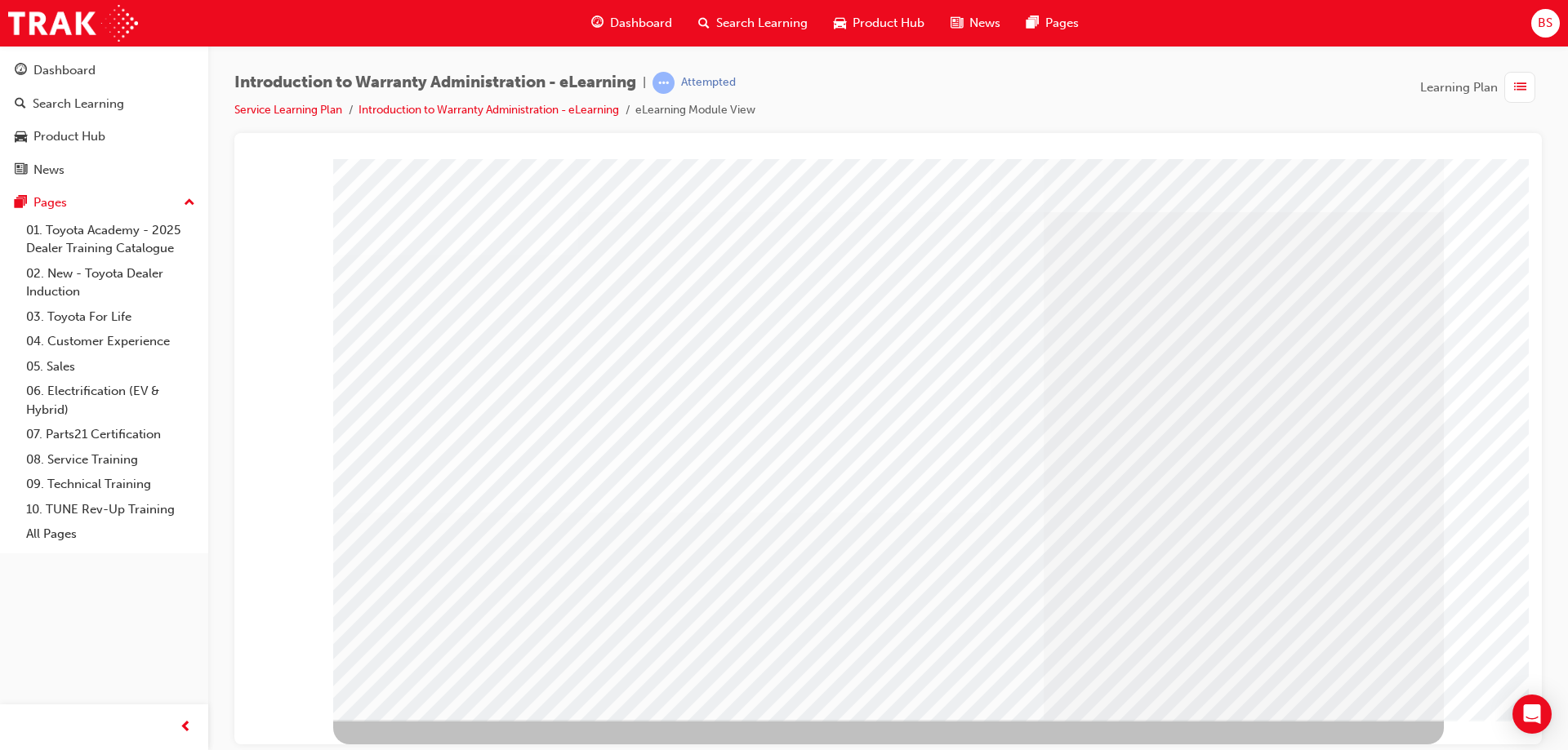
scroll to position [0, 0]
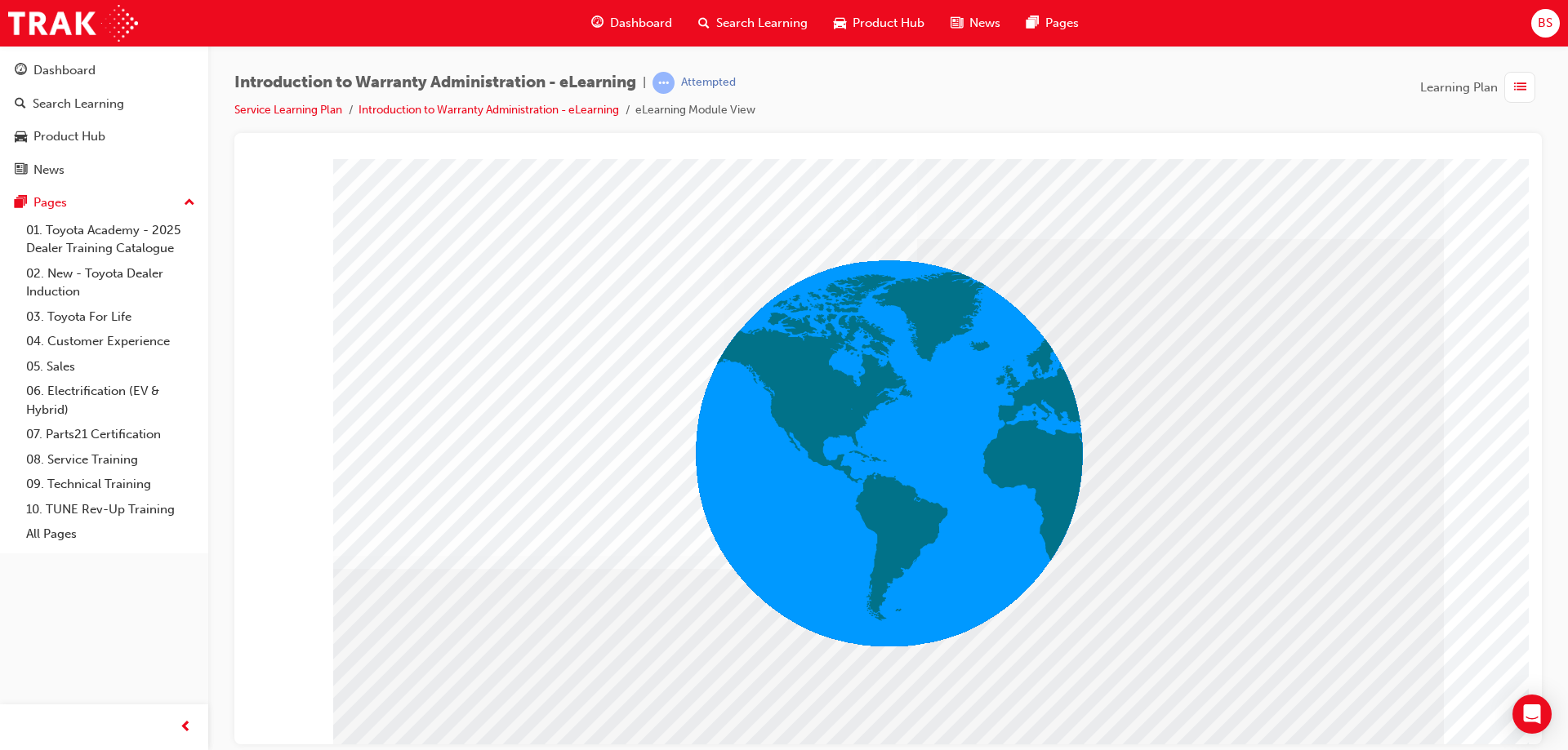
drag, startPoint x: 1049, startPoint y: 362, endPoint x: 1003, endPoint y: 397, distance: 57.8
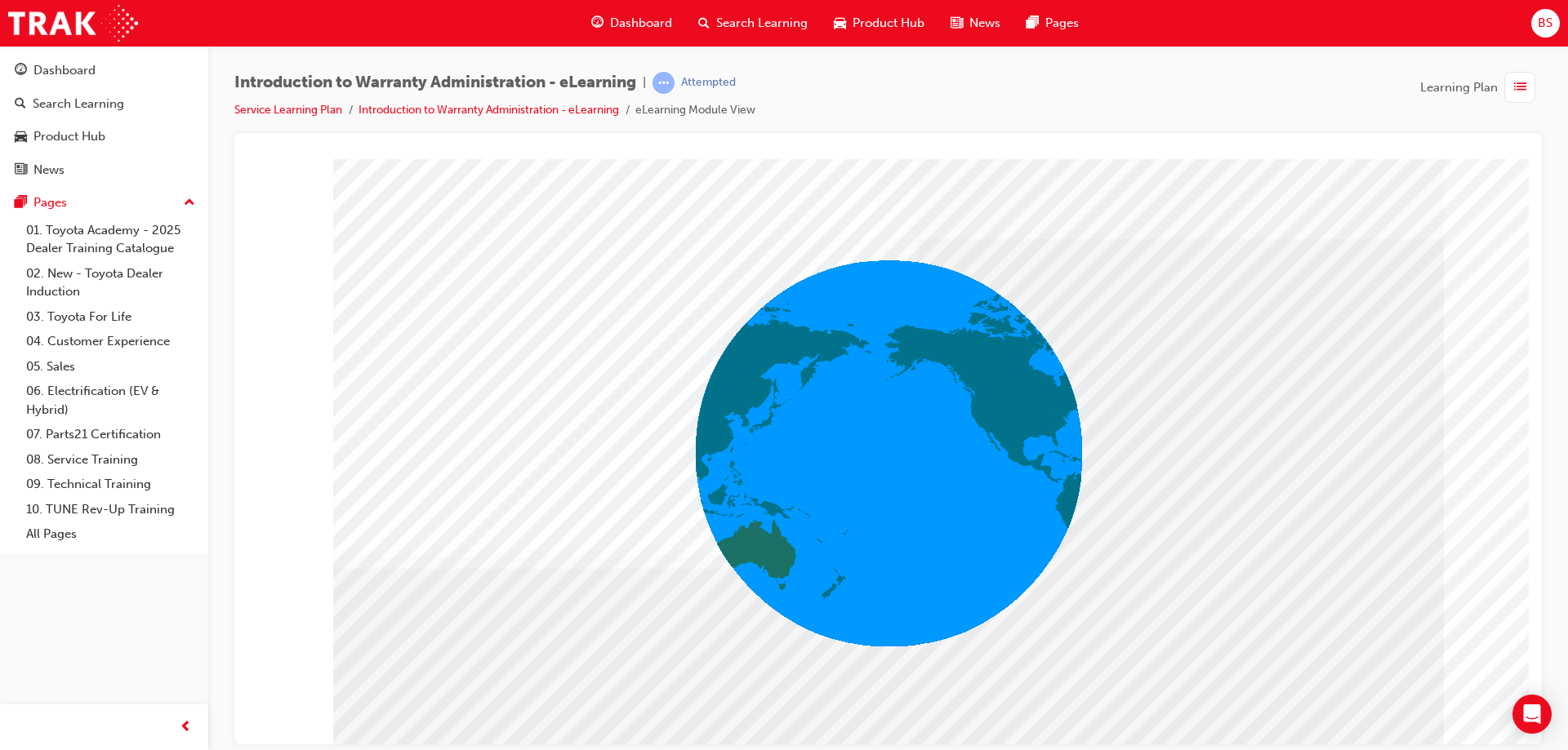
drag, startPoint x: 979, startPoint y: 427, endPoint x: 599, endPoint y: 649, distance: 440.1
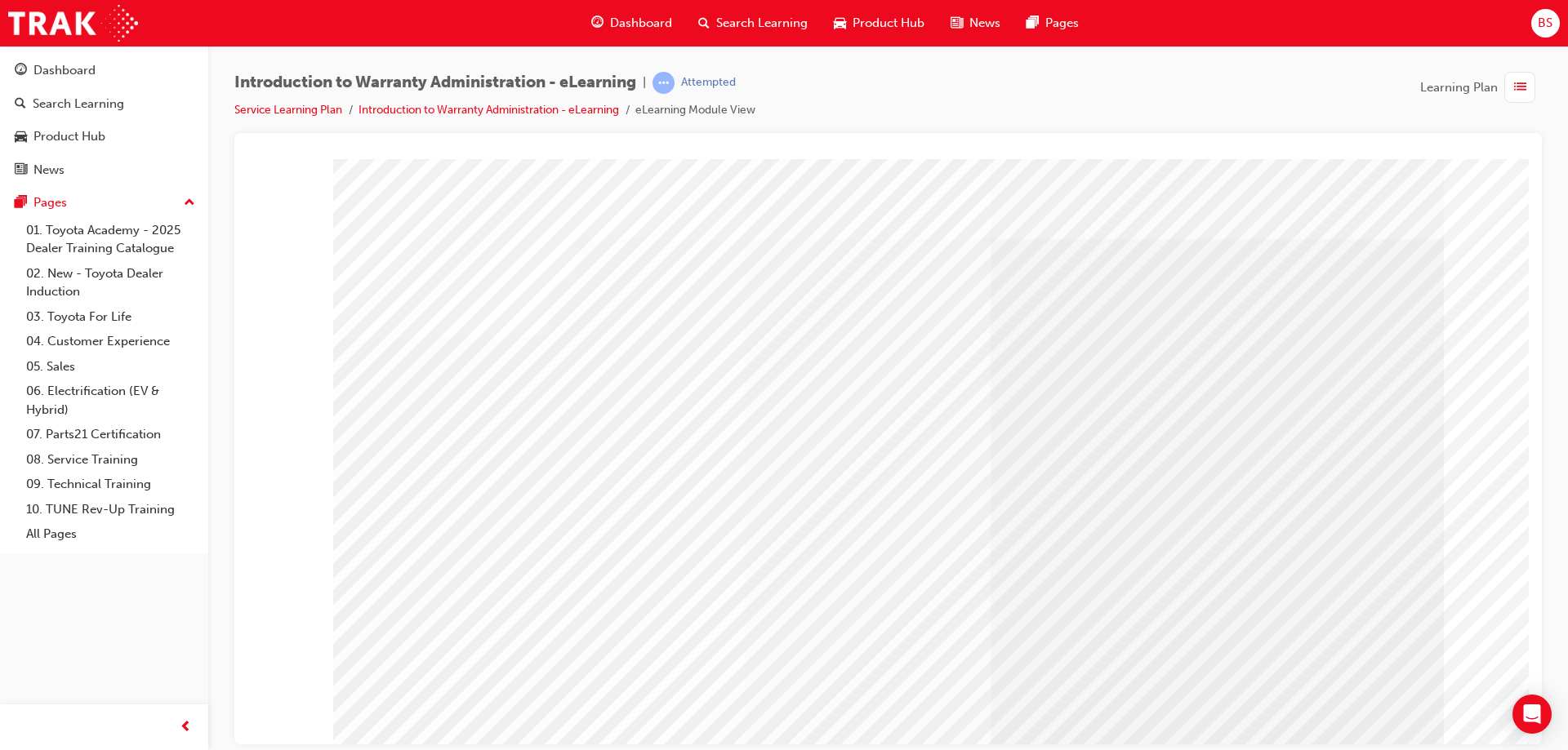
drag, startPoint x: 1072, startPoint y: 685, endPoint x: 1032, endPoint y: 576, distance: 116.1
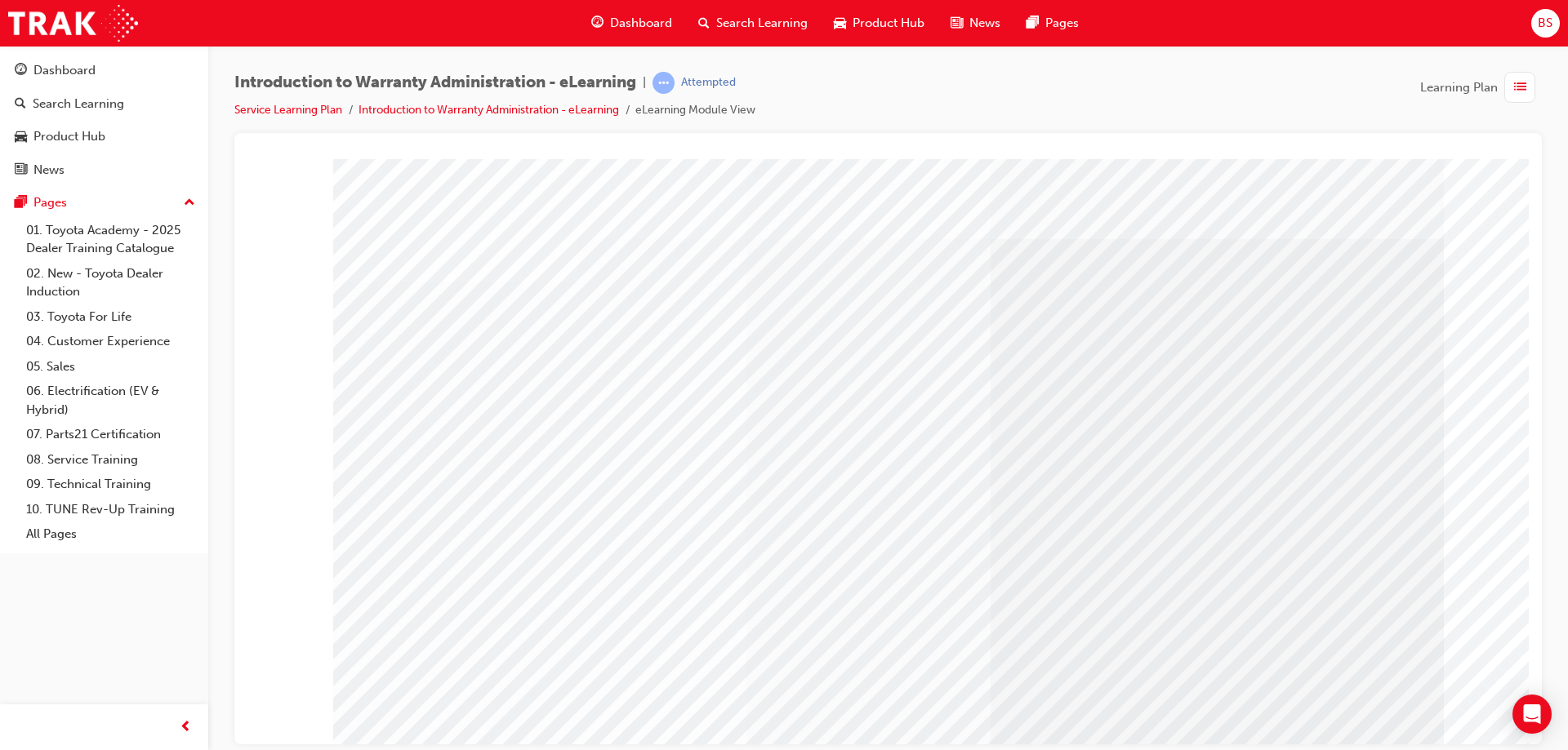
drag, startPoint x: 1046, startPoint y: 226, endPoint x: 766, endPoint y: 315, distance: 293.8
drag, startPoint x: 580, startPoint y: 374, endPoint x: 598, endPoint y: 443, distance: 71.3
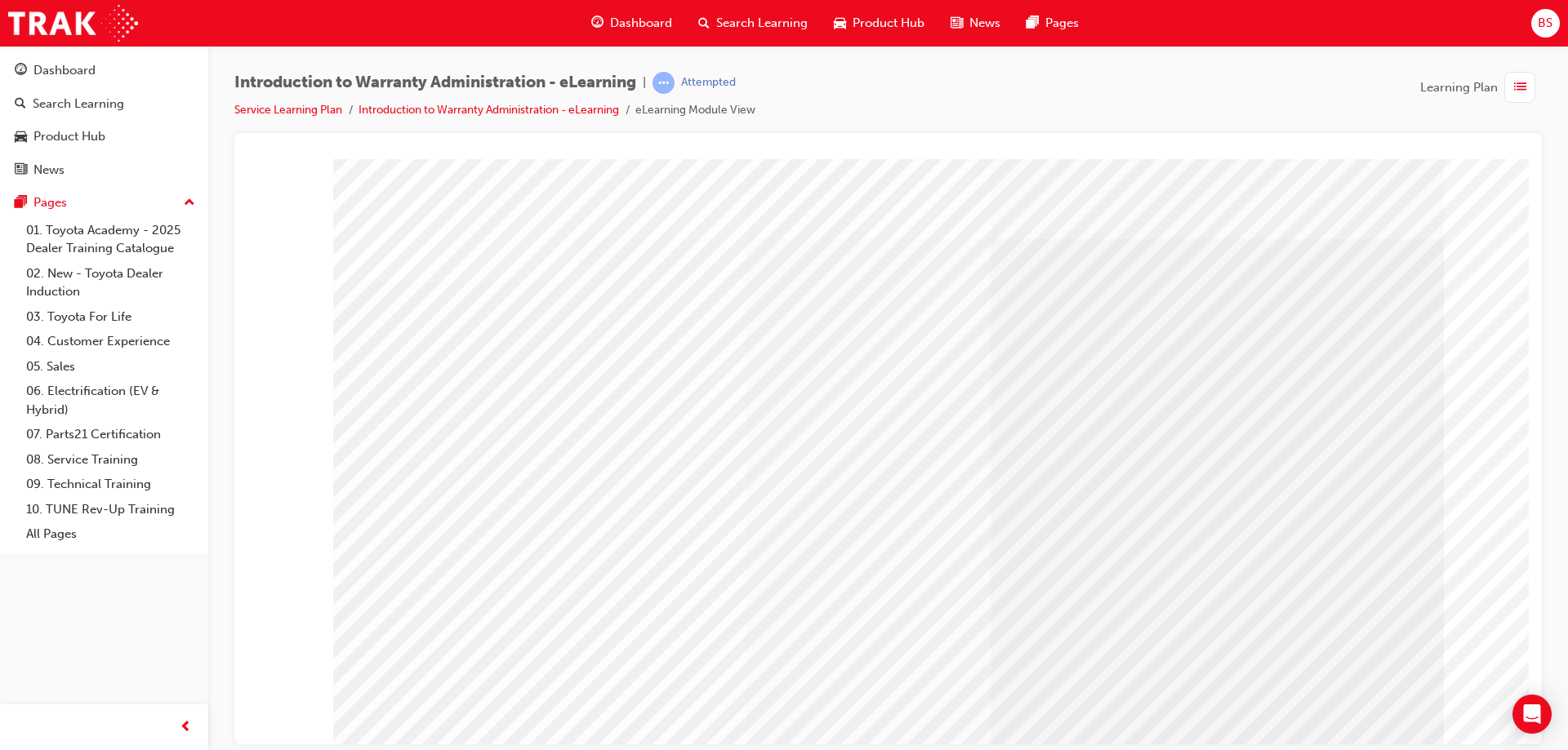
drag, startPoint x: 1043, startPoint y: 521, endPoint x: 1076, endPoint y: 586, distance: 72.9
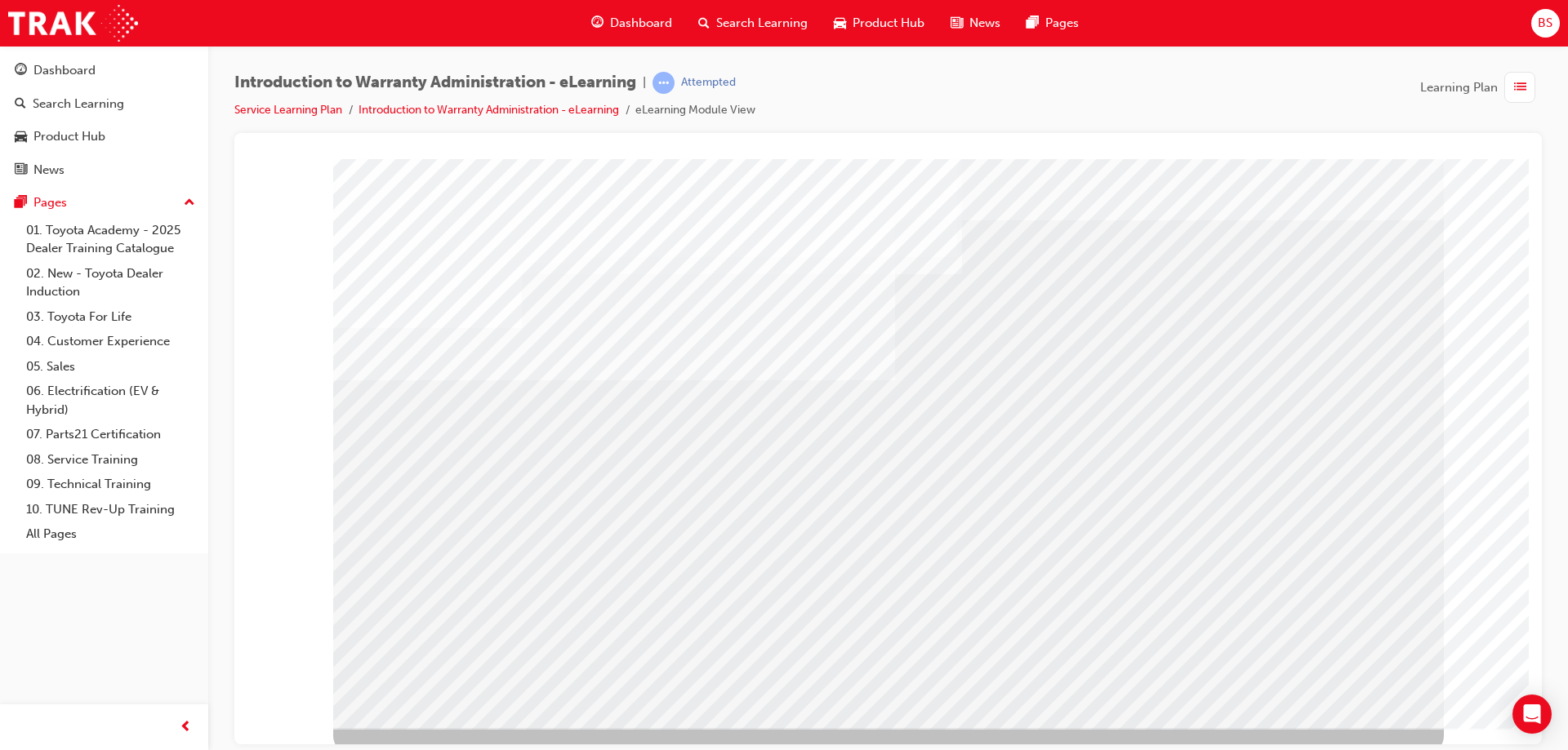
scroll to position [27, 0]
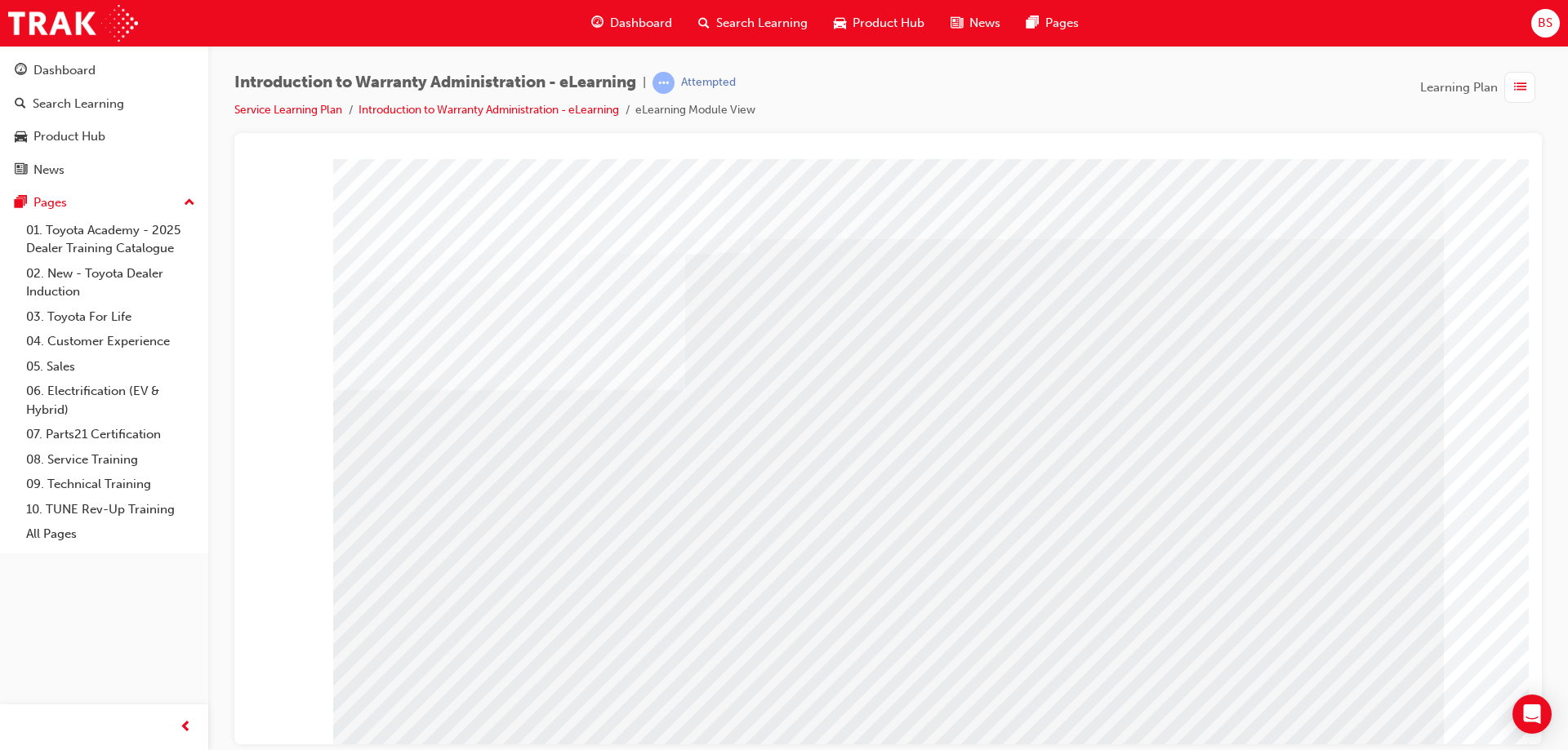
drag, startPoint x: 968, startPoint y: 458, endPoint x: 970, endPoint y: 470, distance: 12.2
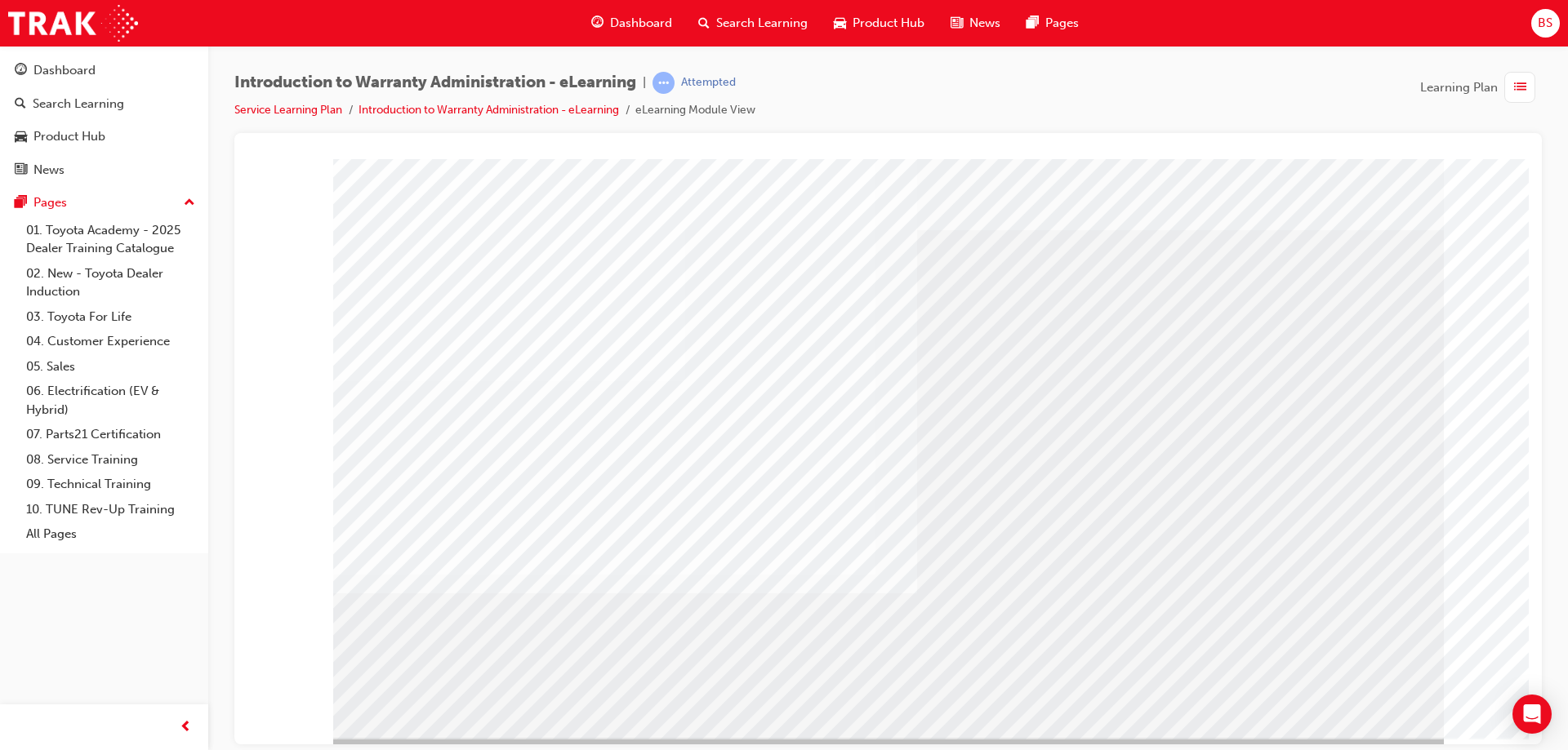
scroll to position [27, 0]
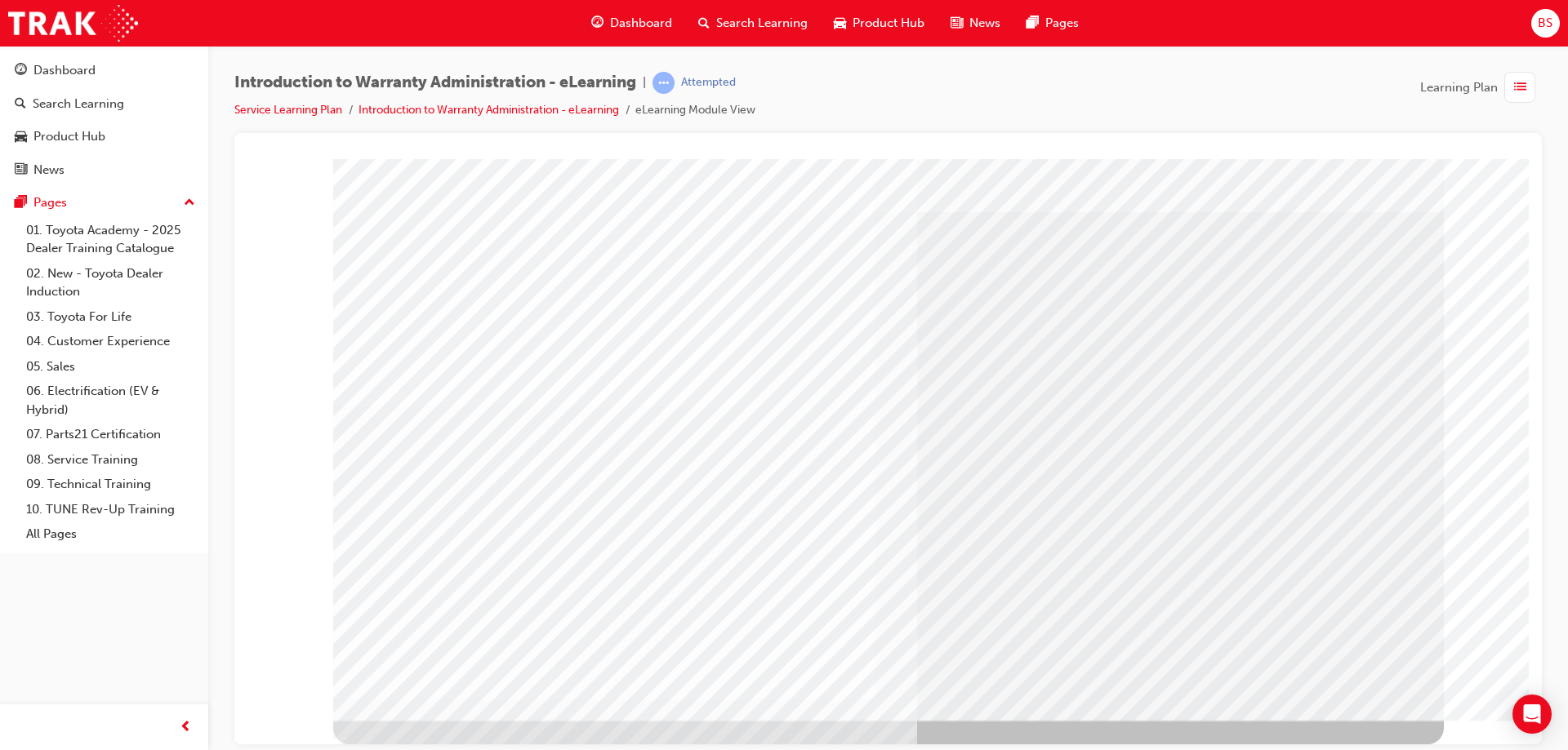
scroll to position [0, 0]
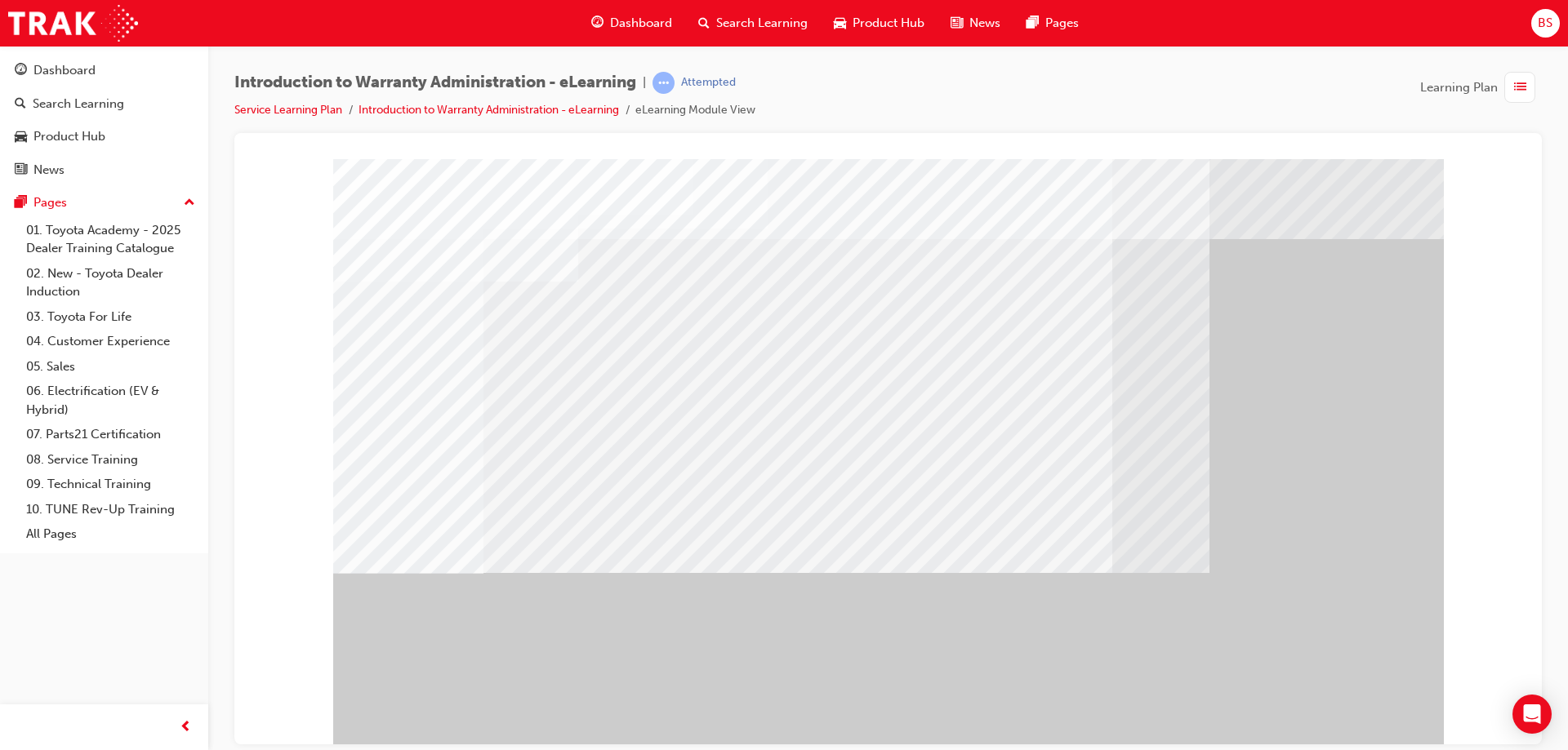
drag, startPoint x: 704, startPoint y: 446, endPoint x: 820, endPoint y: 344, distance: 154.5
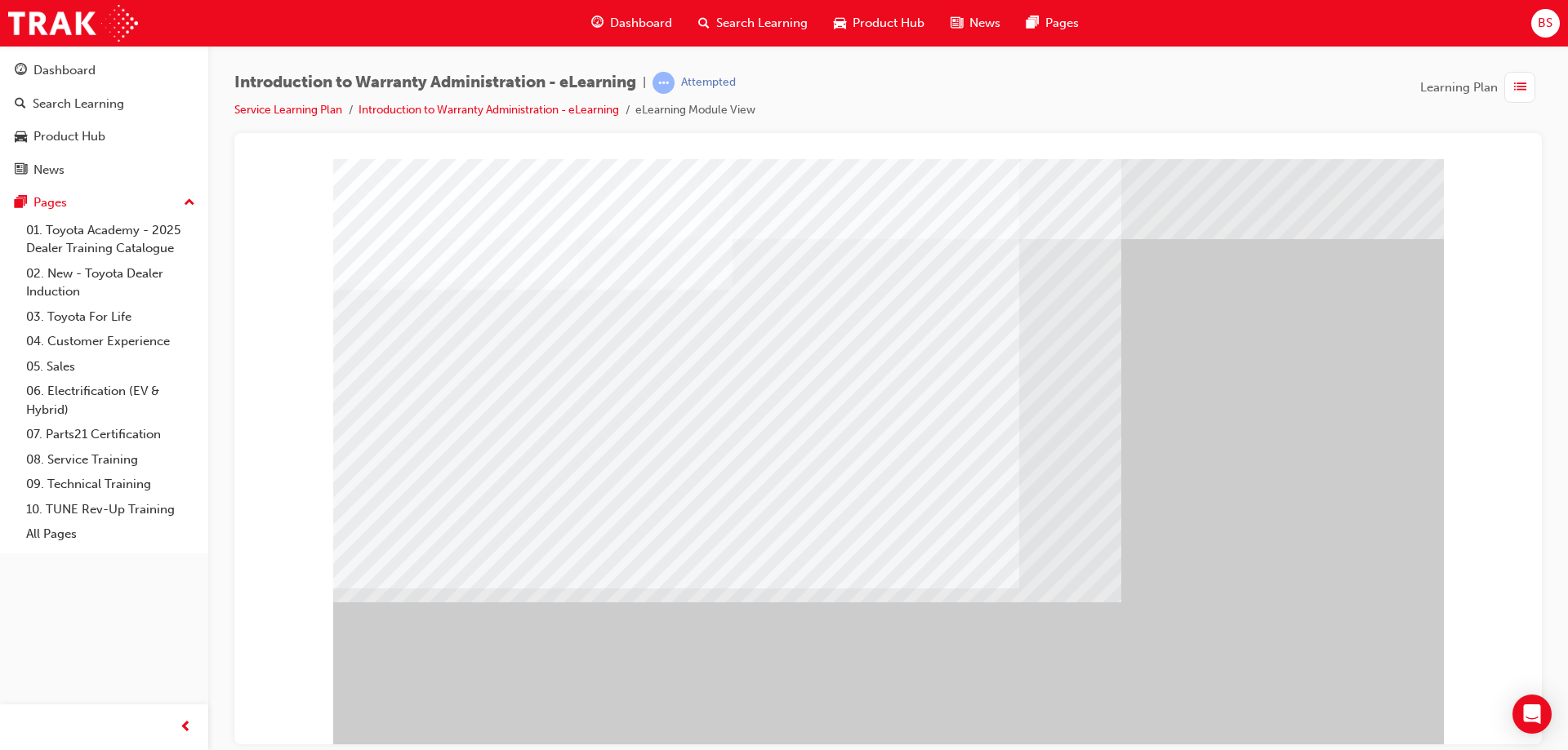
drag, startPoint x: 822, startPoint y: 418, endPoint x: 821, endPoint y: 409, distance: 9.1
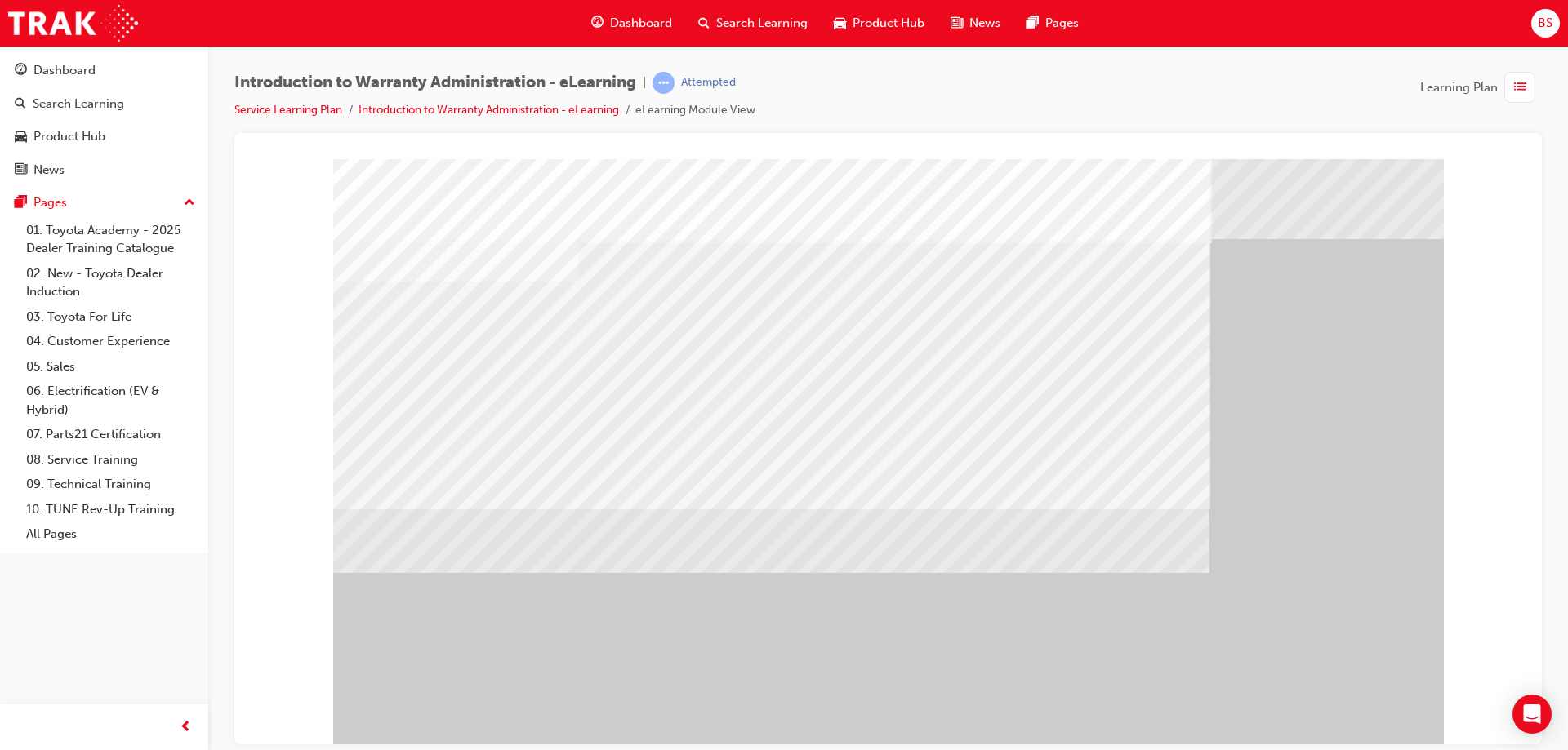
drag, startPoint x: 957, startPoint y: 695, endPoint x: 949, endPoint y: 667, distance: 29.1
click at [955, 694] on div "" at bounding box center [888, 452] width 1111 height 587
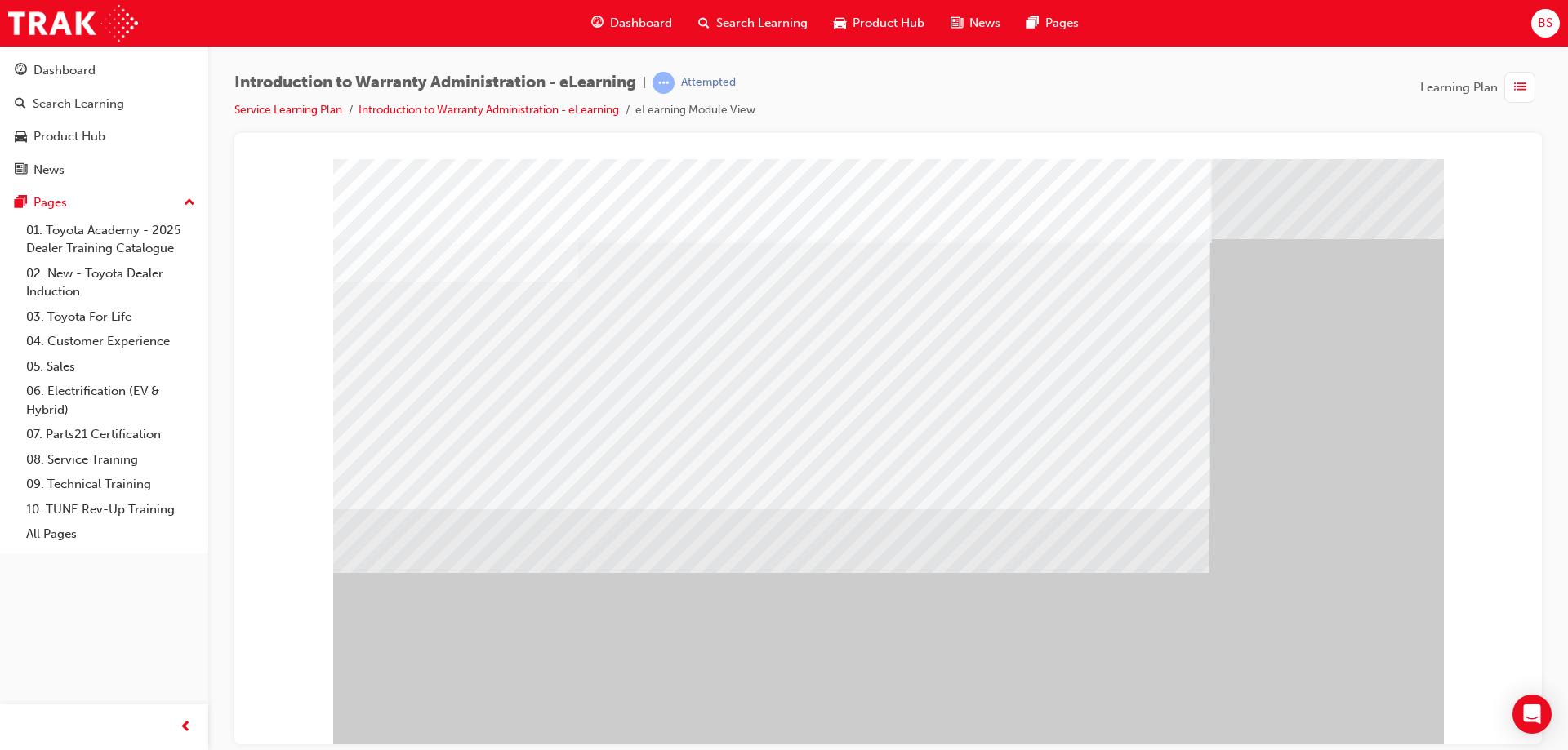
drag, startPoint x: 742, startPoint y: 496, endPoint x: 930, endPoint y: 439, distance: 196.5
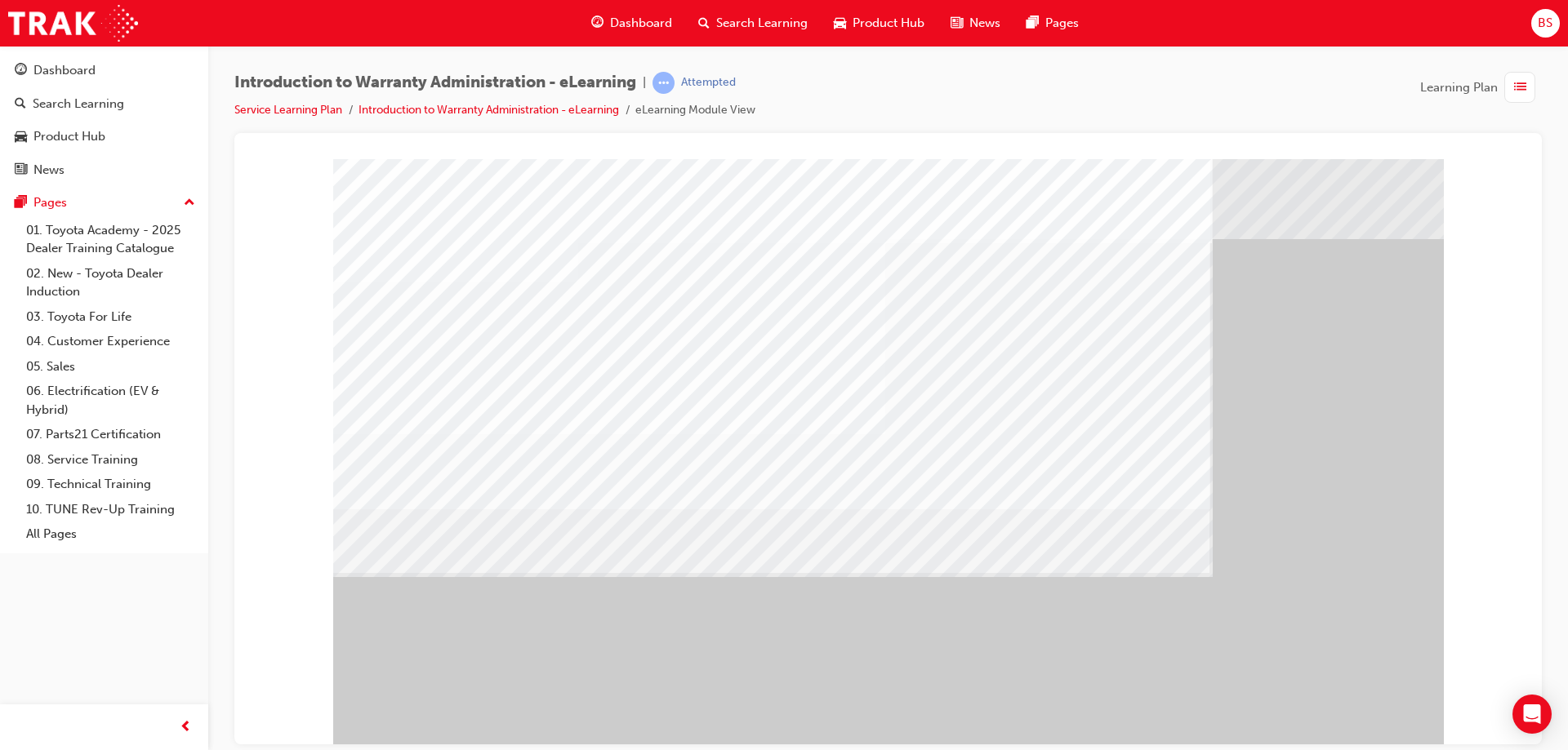
click at [1339, 691] on div "" at bounding box center [888, 452] width 1111 height 587
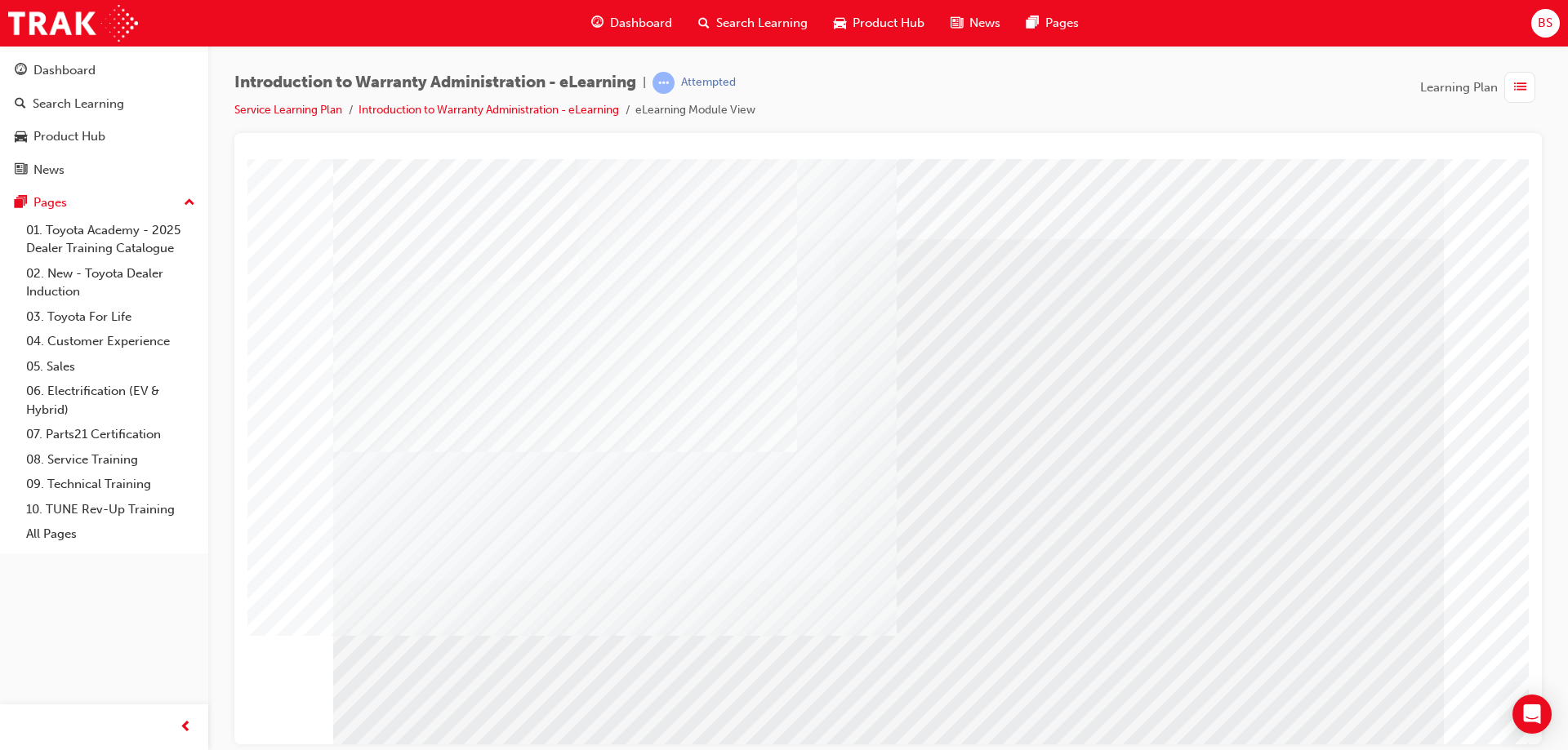
drag, startPoint x: 1124, startPoint y: 639, endPoint x: 1151, endPoint y: 646, distance: 27.9
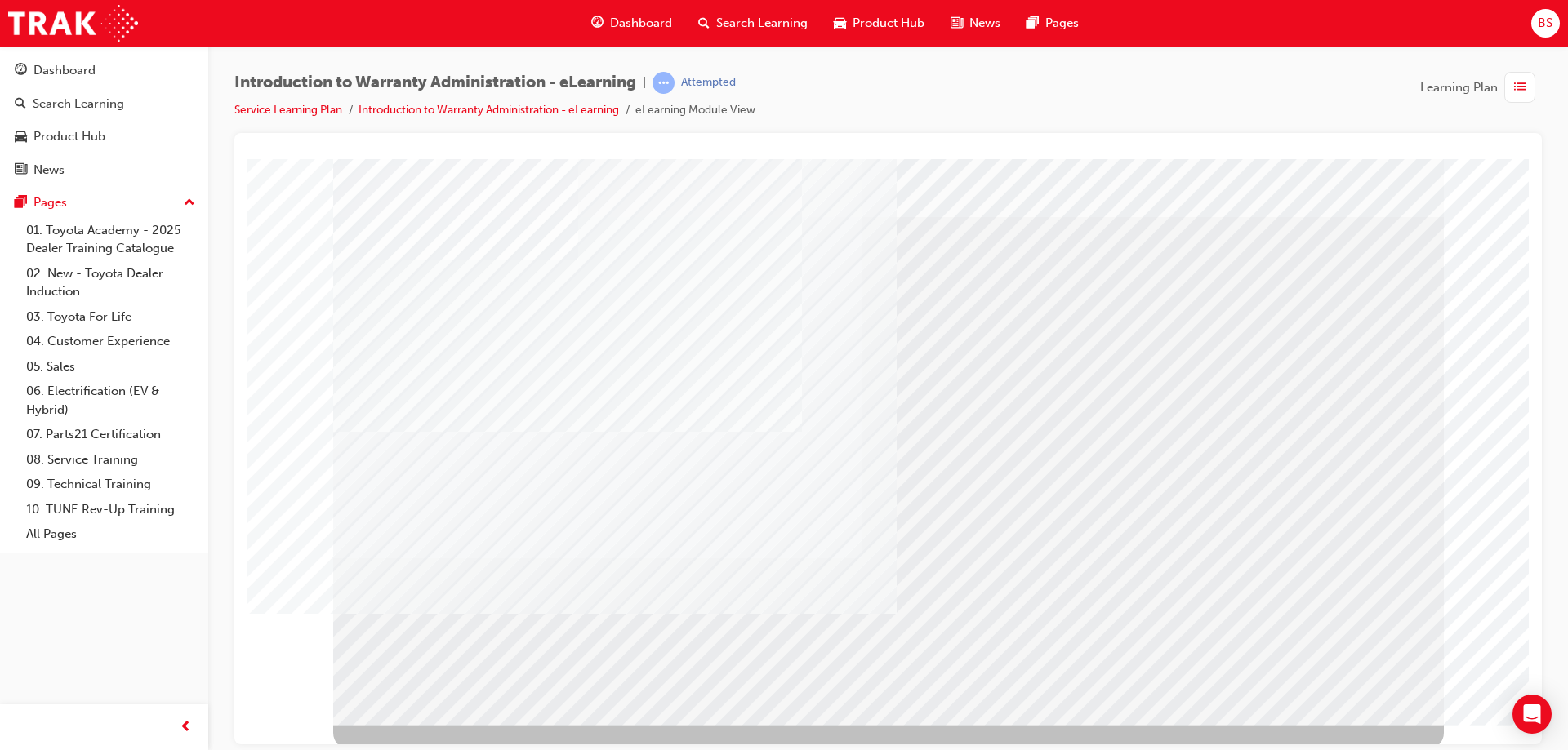
scroll to position [27, 0]
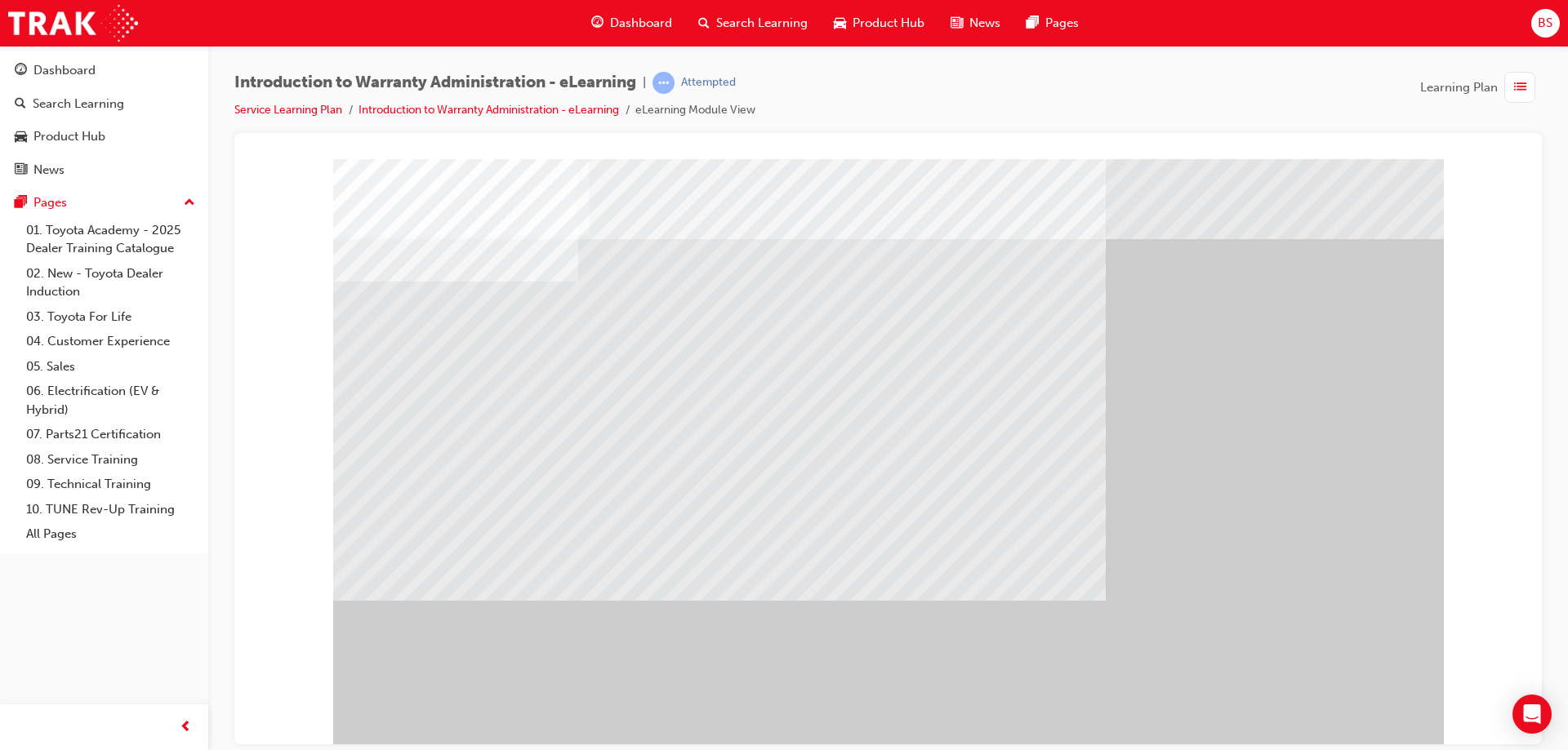
drag, startPoint x: 1359, startPoint y: 716, endPoint x: 1357, endPoint y: 708, distance: 8.2
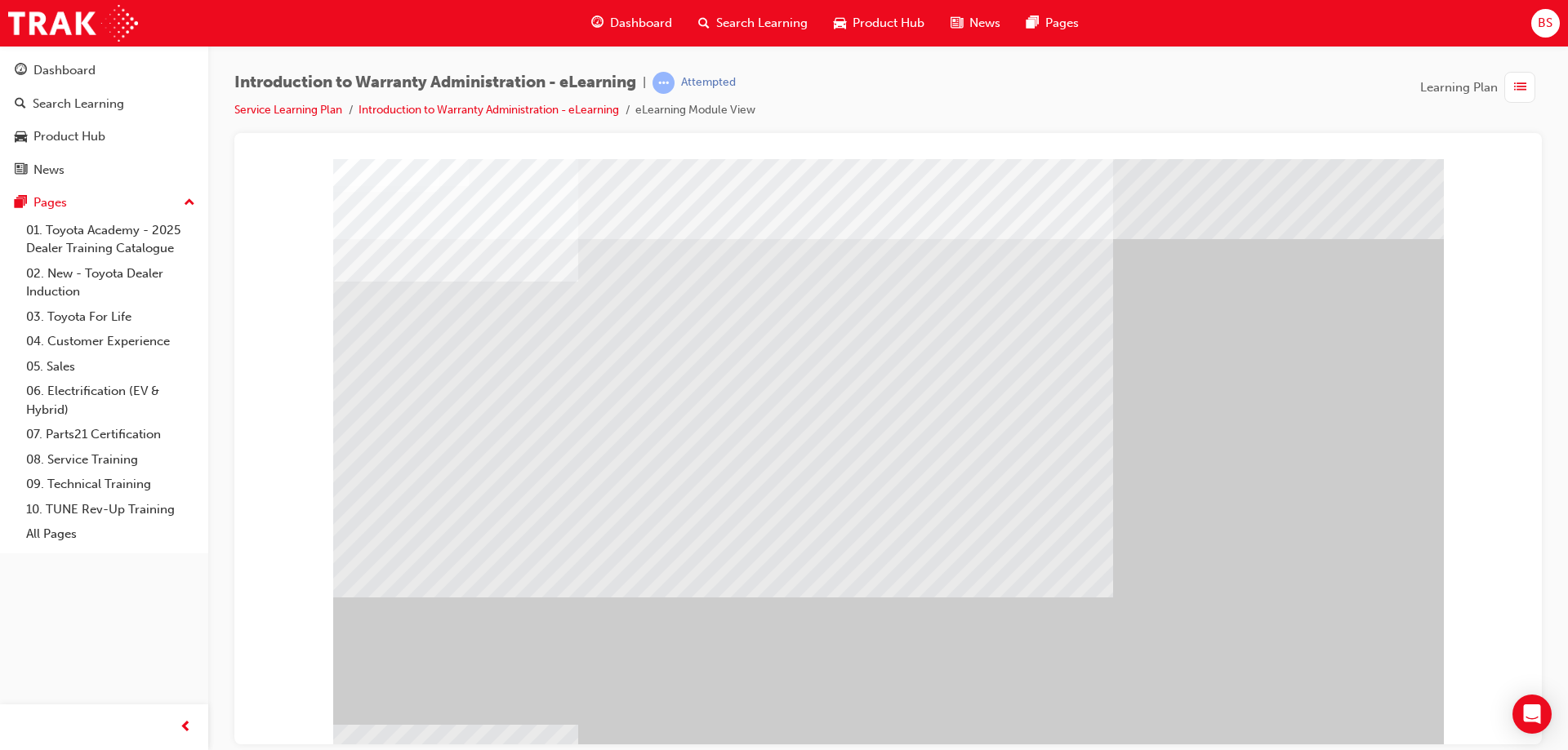
drag, startPoint x: 1294, startPoint y: 722, endPoint x: 1268, endPoint y: 741, distance: 32.2
click at [1268, 741] on div at bounding box center [888, 452] width 1111 height 587
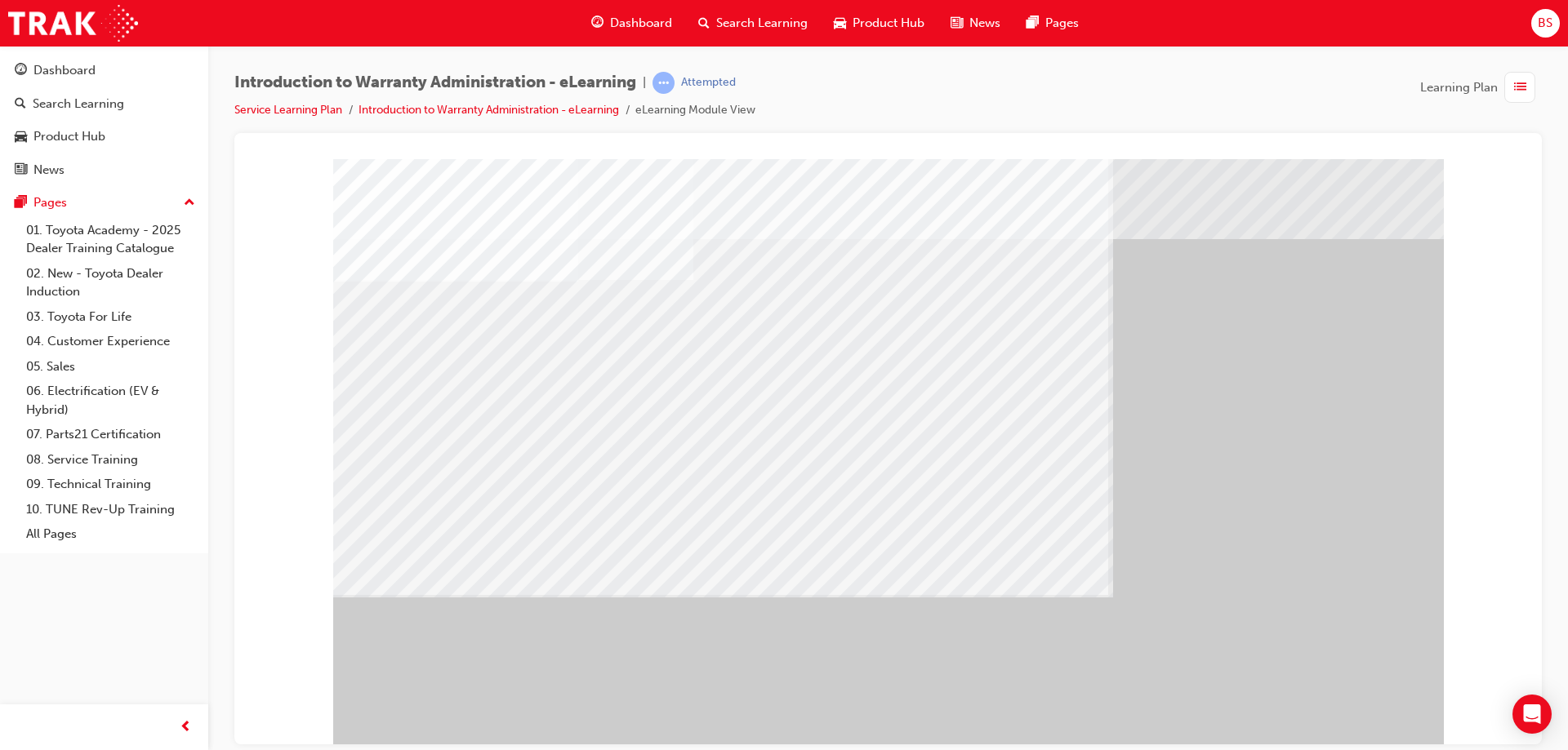
click at [1343, 694] on div at bounding box center [888, 452] width 1111 height 587
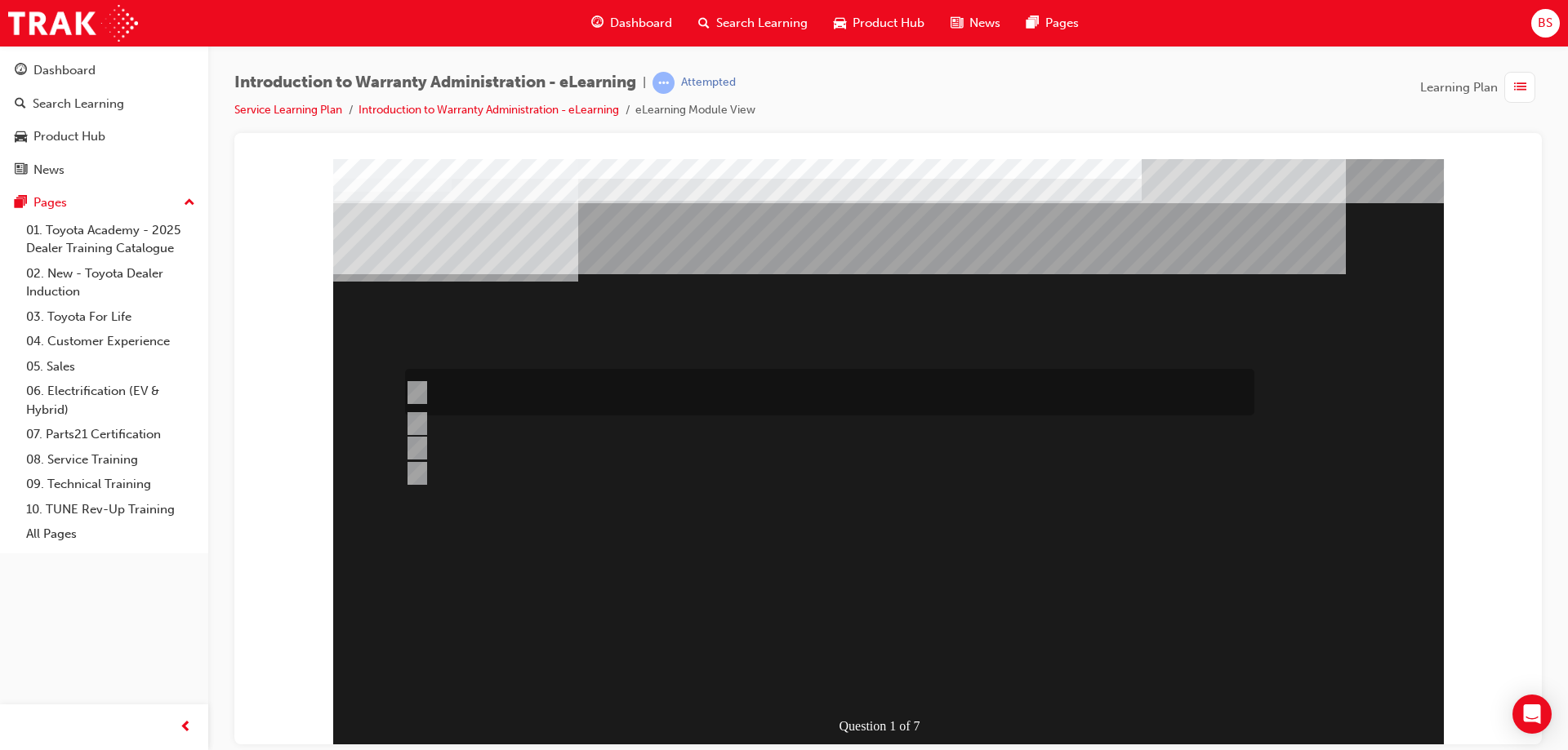
click at [421, 389] on input "The Dealer submits a request for an exchange via an Audio Exchange Form or an e…" at bounding box center [413, 392] width 18 height 18
radio input "true"
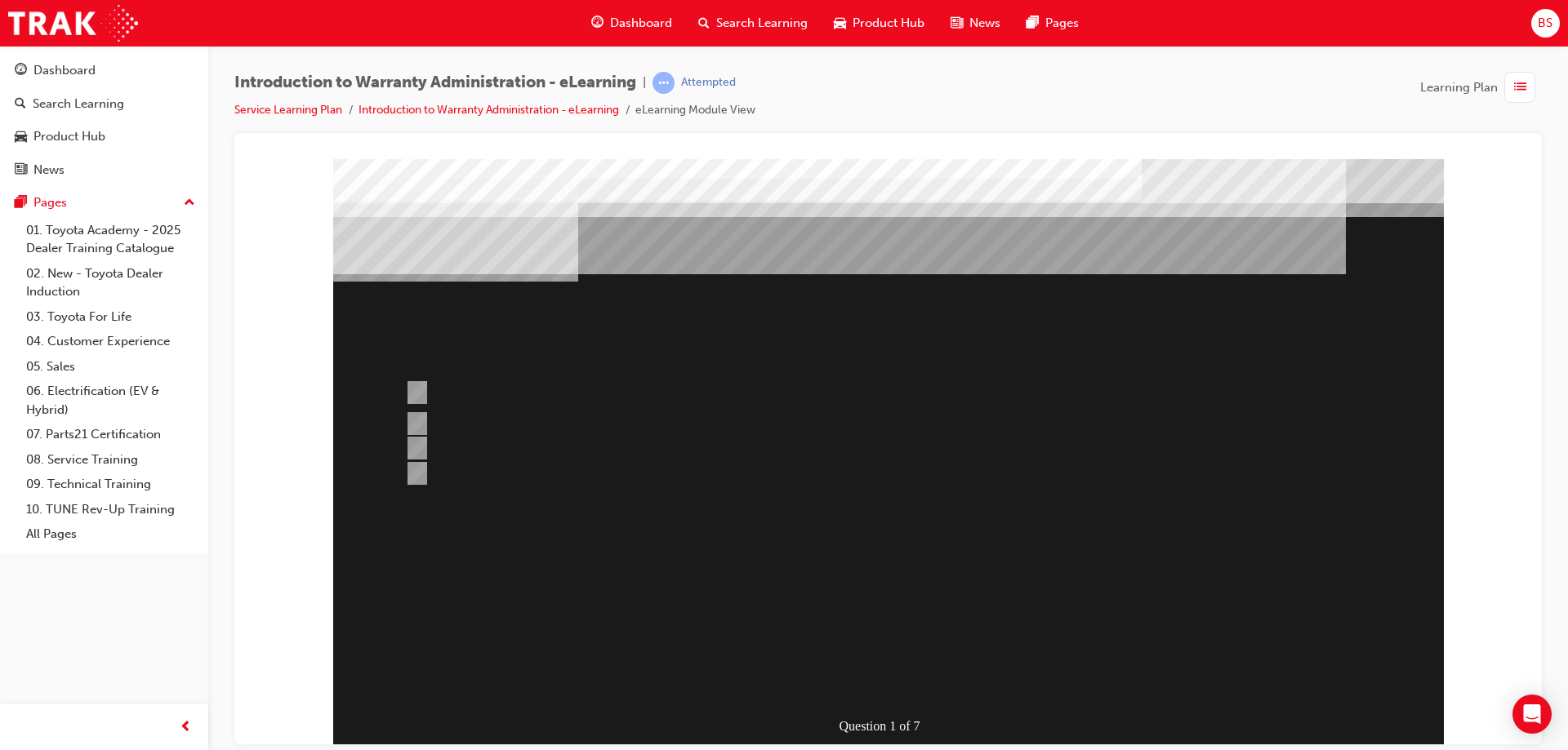
scroll to position [27, 0]
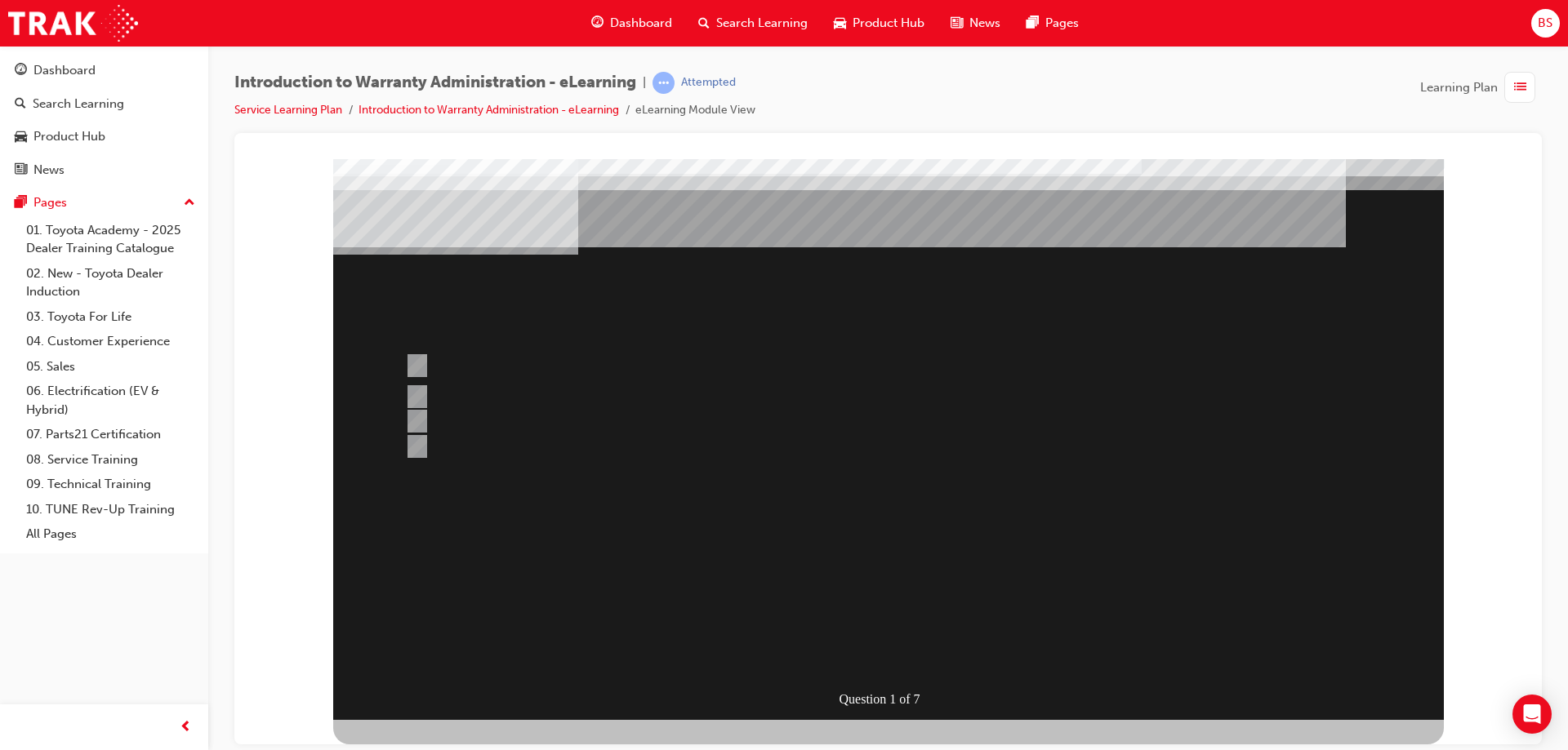
click at [1128, 582] on div at bounding box center [888, 425] width 1111 height 587
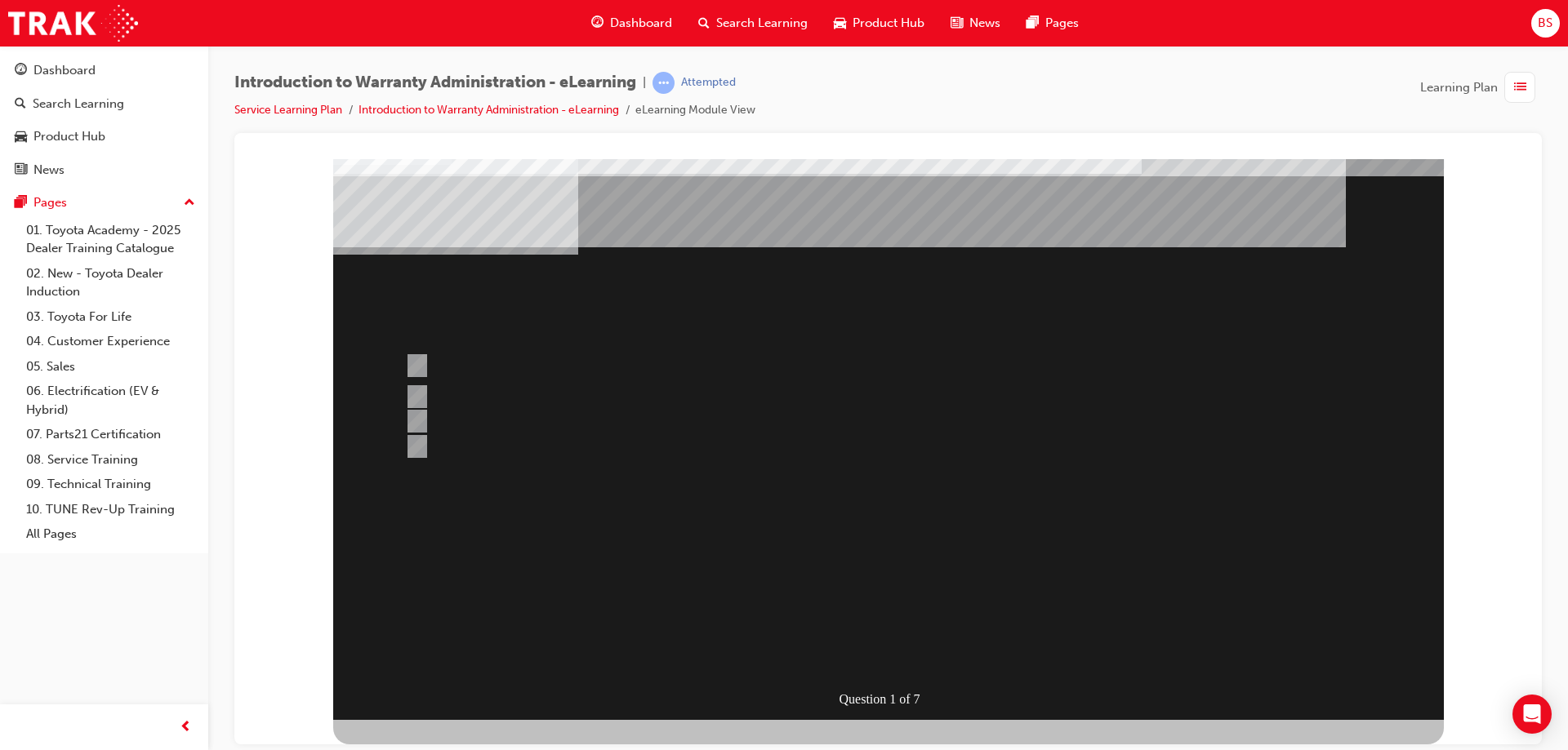
scroll to position [0, 0]
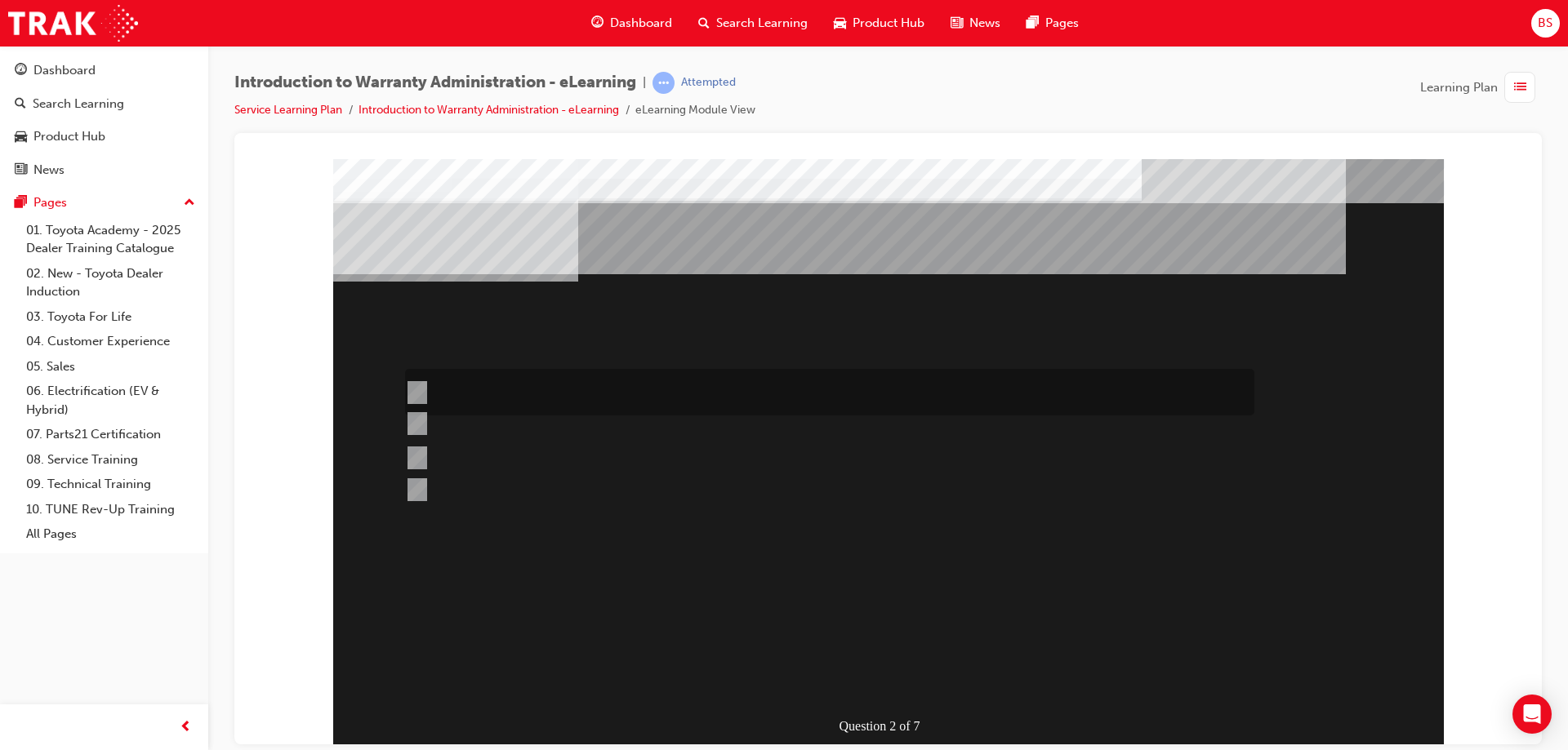
click at [418, 390] on input "Yes, all required repairs will be covered regardless of the cause if the guest …" at bounding box center [413, 392] width 18 height 18
radio input "true"
click at [415, 458] on input "This is dependant on whether or not the condition is a result of a lack of, or …" at bounding box center [413, 457] width 18 height 18
radio input "true"
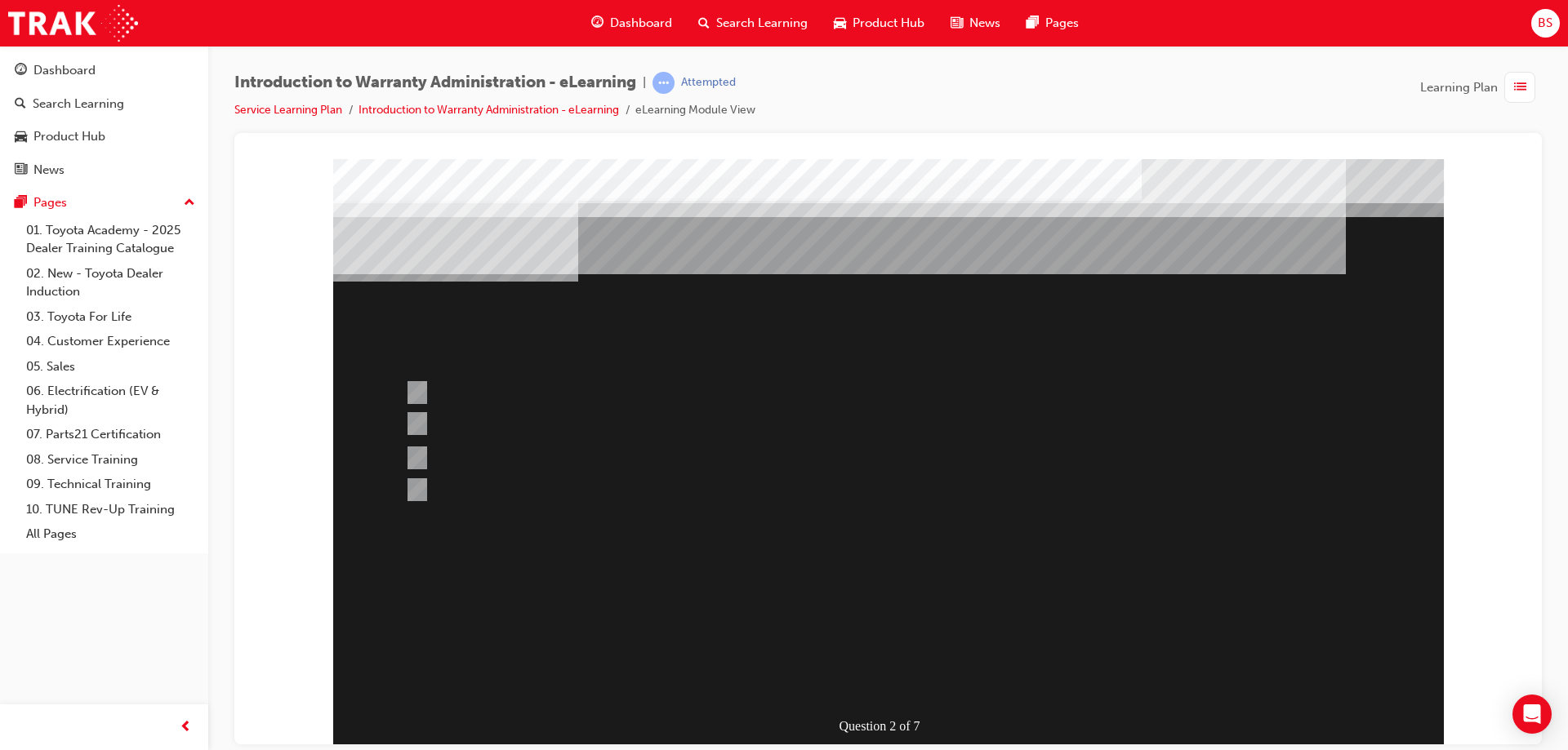
click at [1016, 552] on div at bounding box center [888, 452] width 1111 height 587
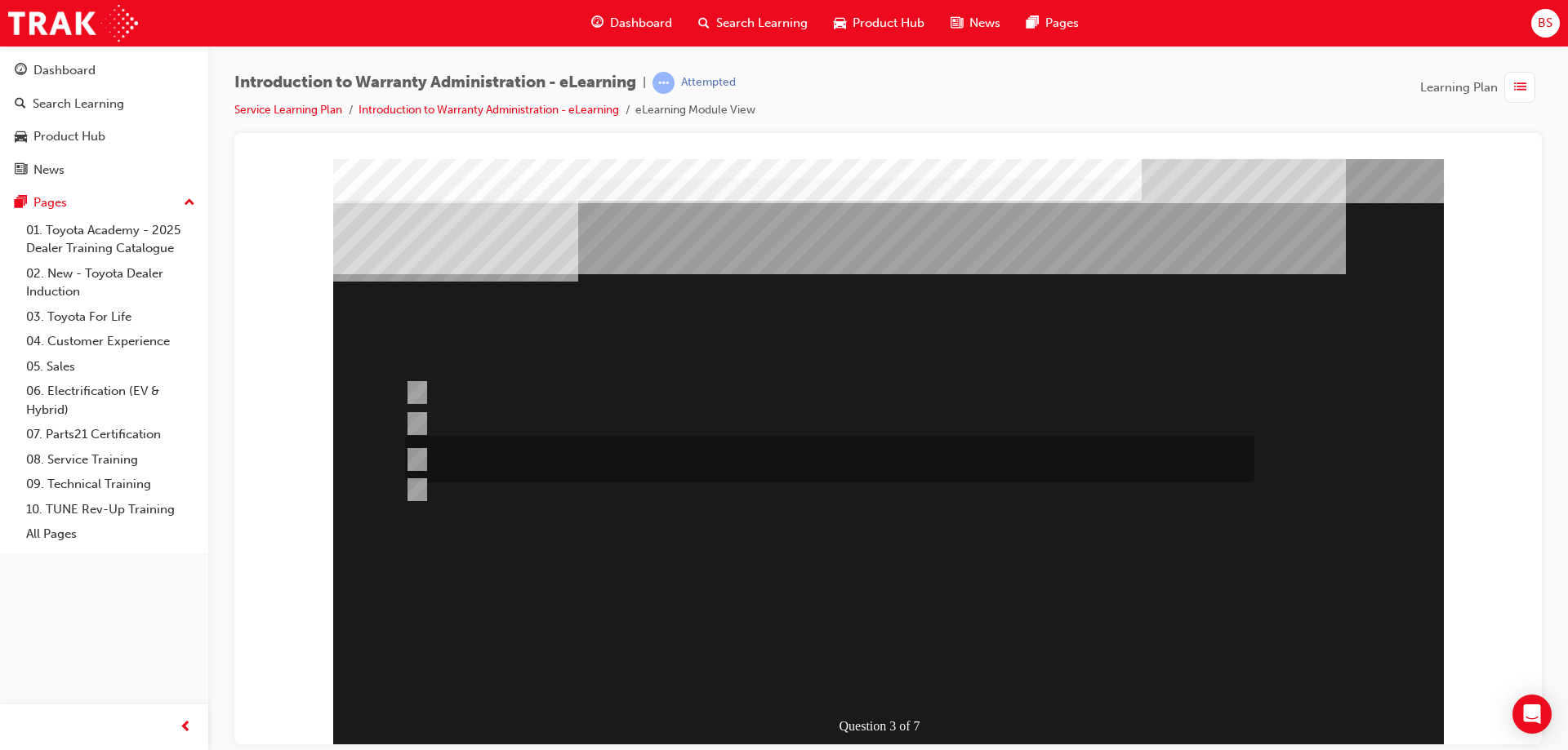
click at [421, 456] on input "No, not all components have the same coverage, for example the vehicles 12V bat…" at bounding box center [413, 459] width 18 height 18
radio input "true"
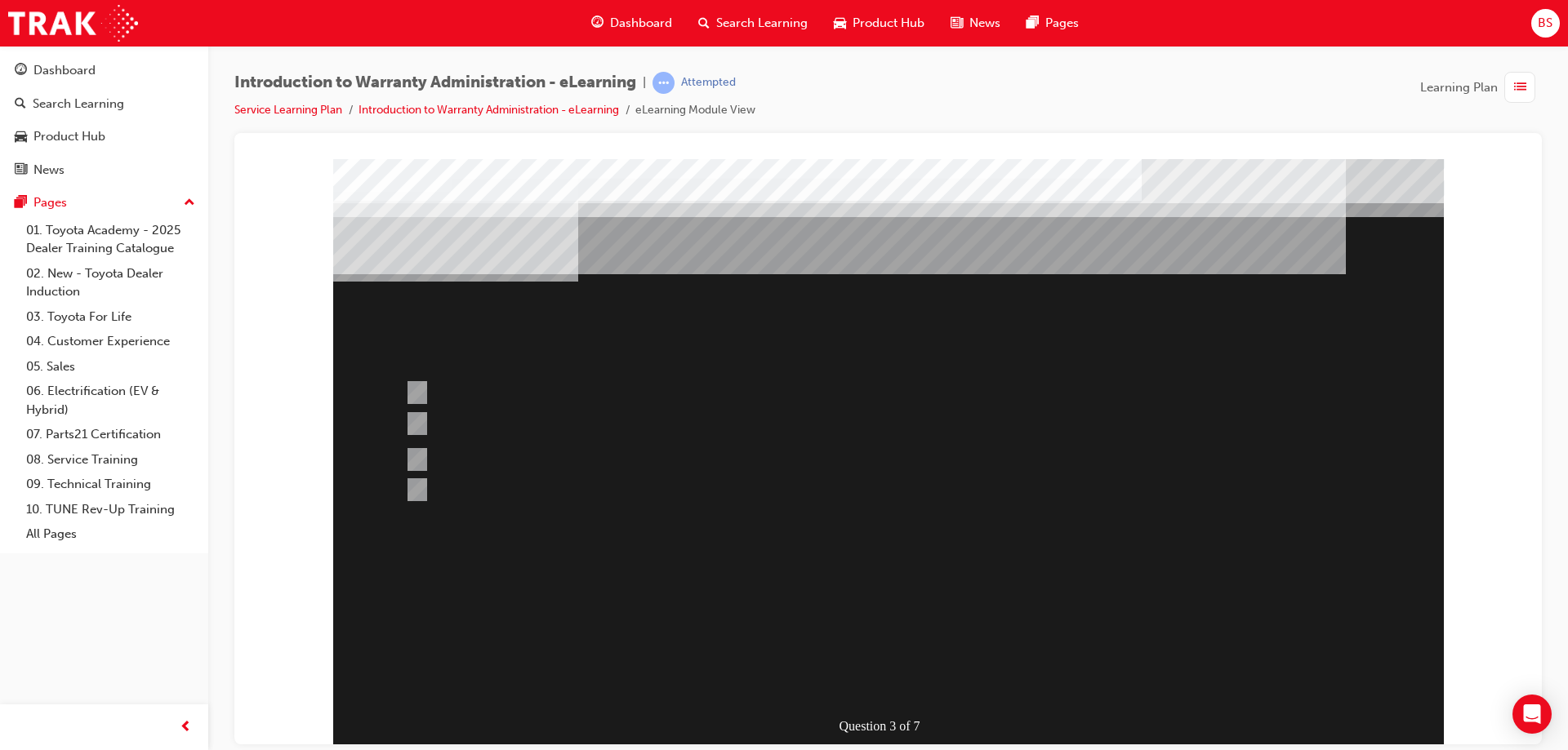
click at [996, 545] on div at bounding box center [888, 452] width 1111 height 587
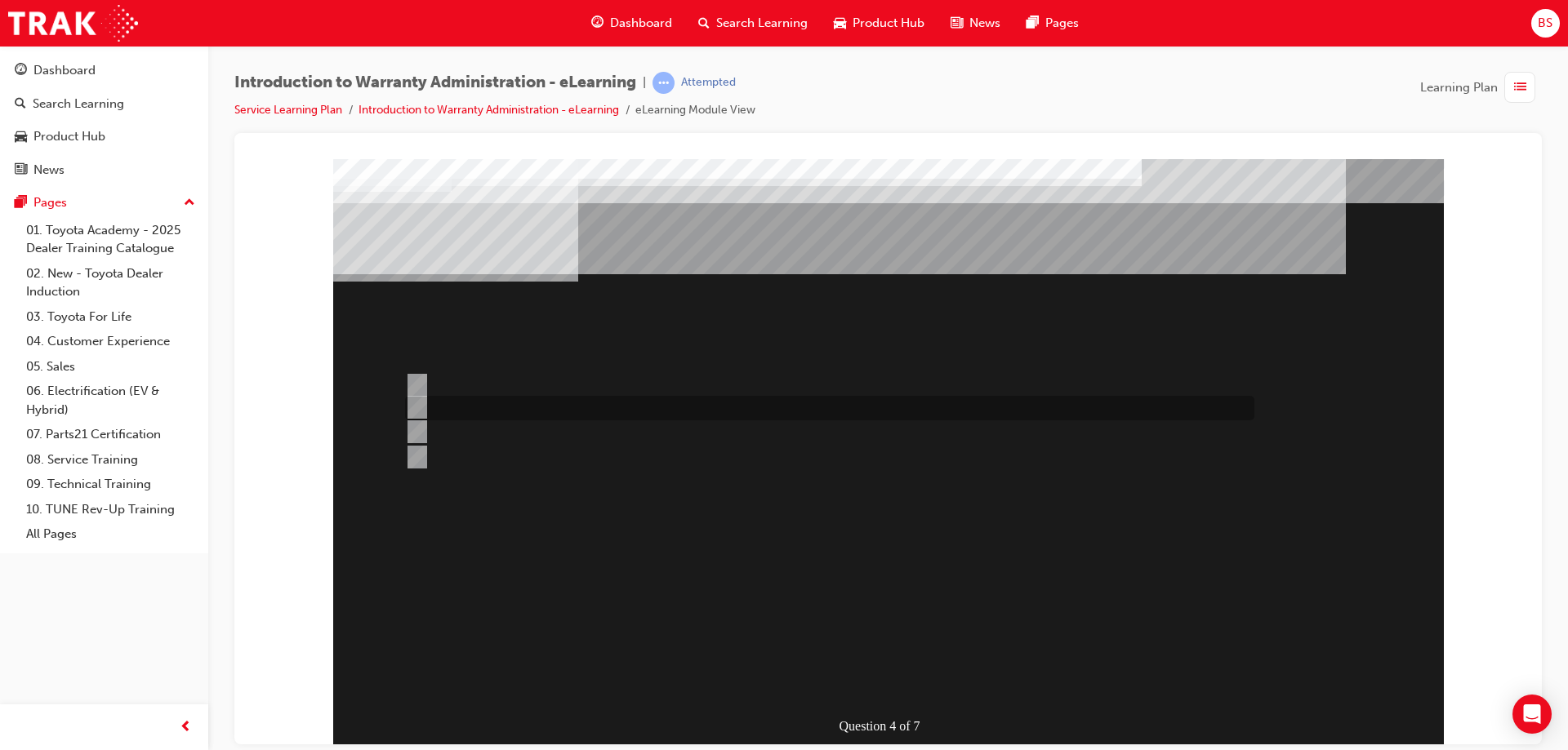
click at [418, 400] on input "Multiple Claims can be input via WiNpaq." at bounding box center [413, 407] width 18 height 18
radio input "true"
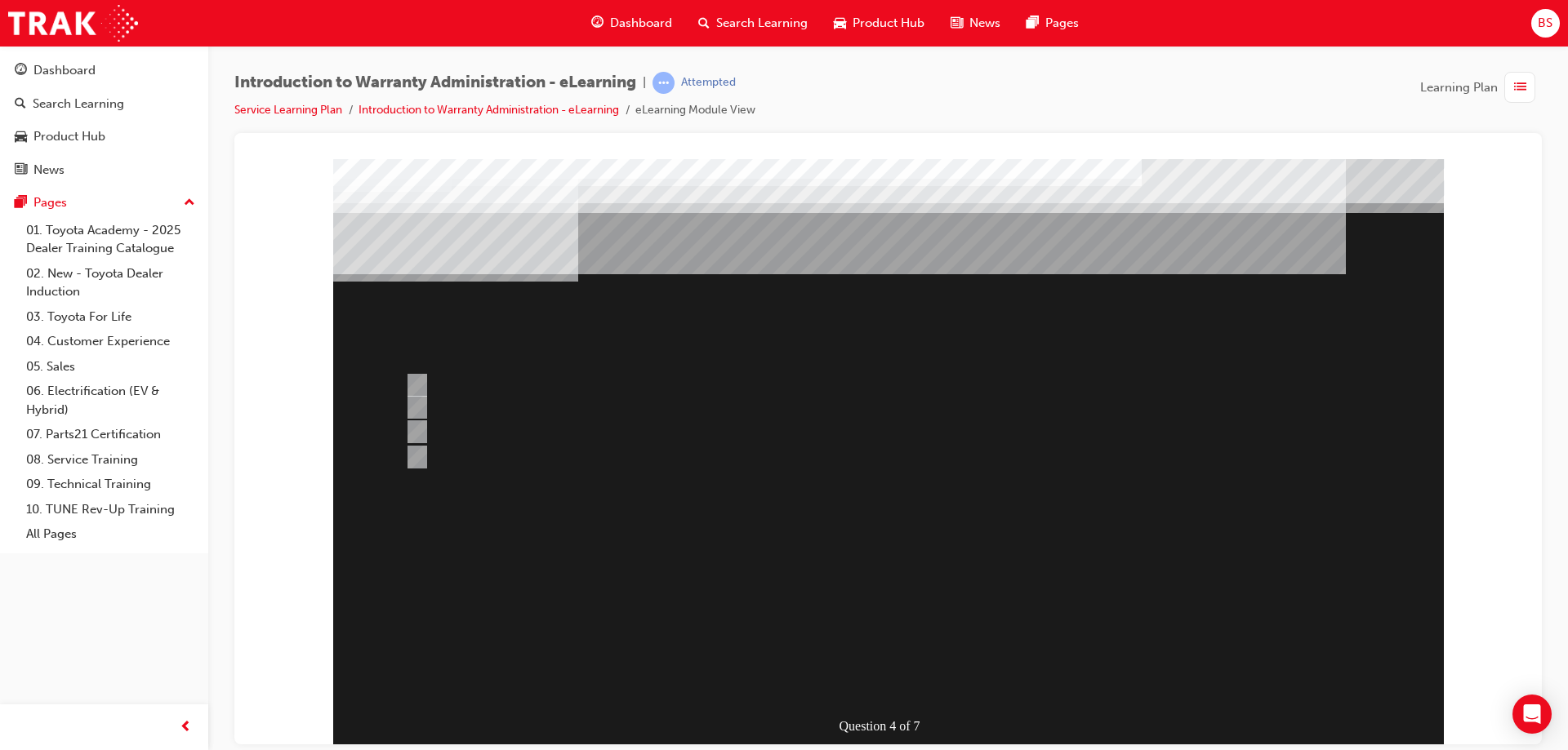
click at [418, 384] on div at bounding box center [888, 452] width 1111 height 587
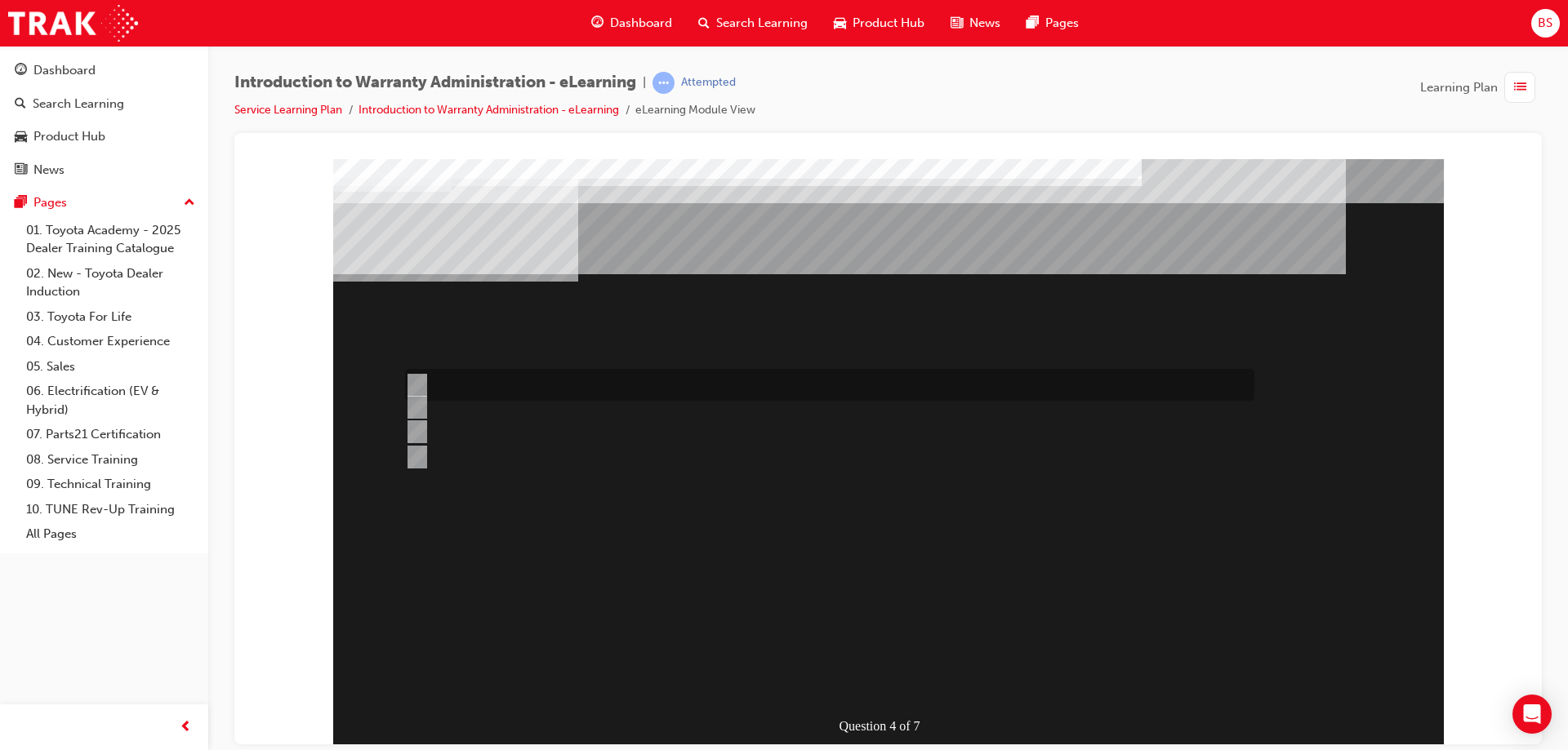
click at [421, 381] on input "Outstanding Recall Reports can be run using the reports process." at bounding box center [413, 385] width 18 height 18
radio input "true"
click at [421, 381] on input "Outstanding Recall Reports can be run using the reports process." at bounding box center [413, 385] width 18 height 18
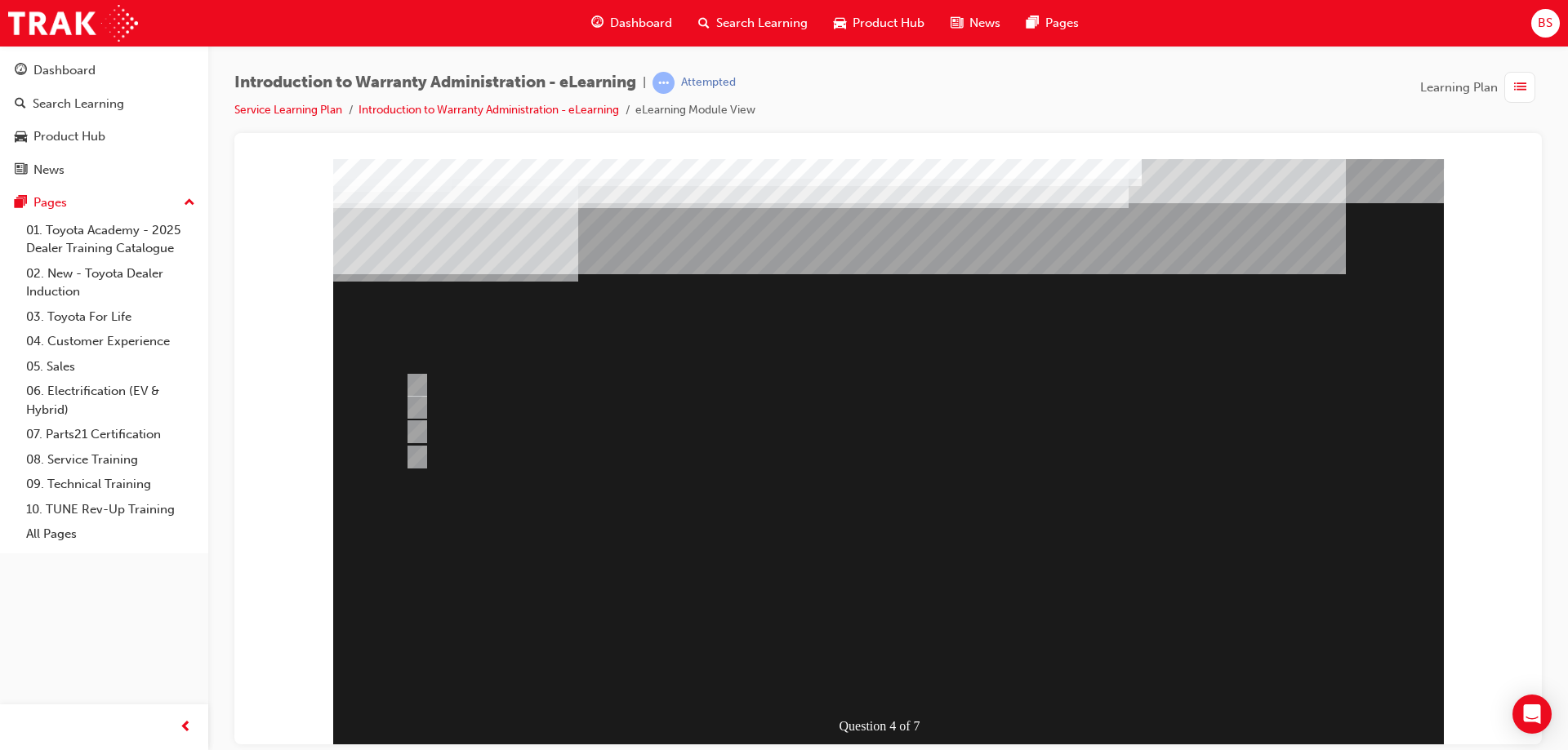
click at [410, 458] on div at bounding box center [888, 452] width 1111 height 587
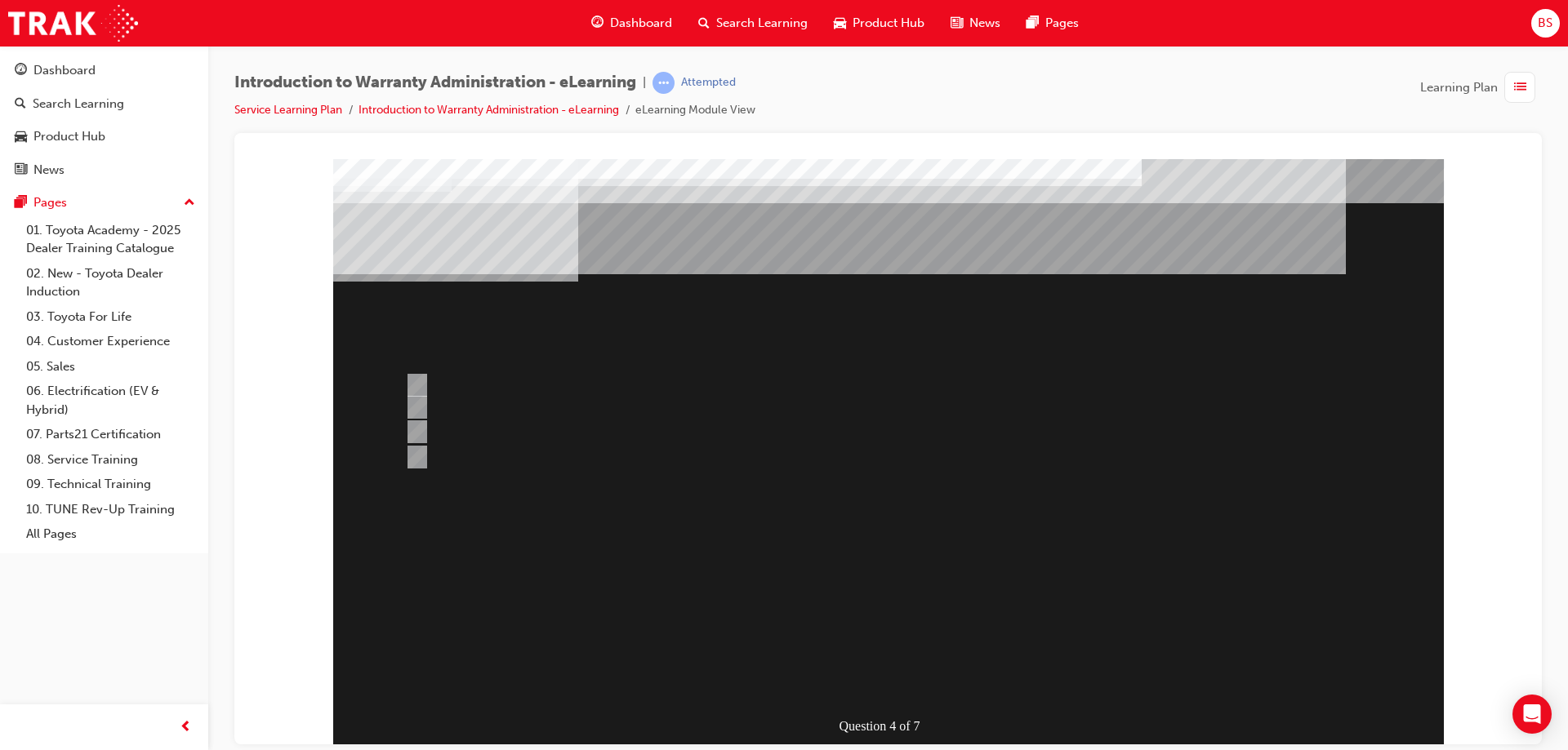
click at [414, 447] on div at bounding box center [825, 456] width 849 height 24
click at [417, 379] on input "> 90%" at bounding box center [413, 385] width 18 height 18
radio input "true"
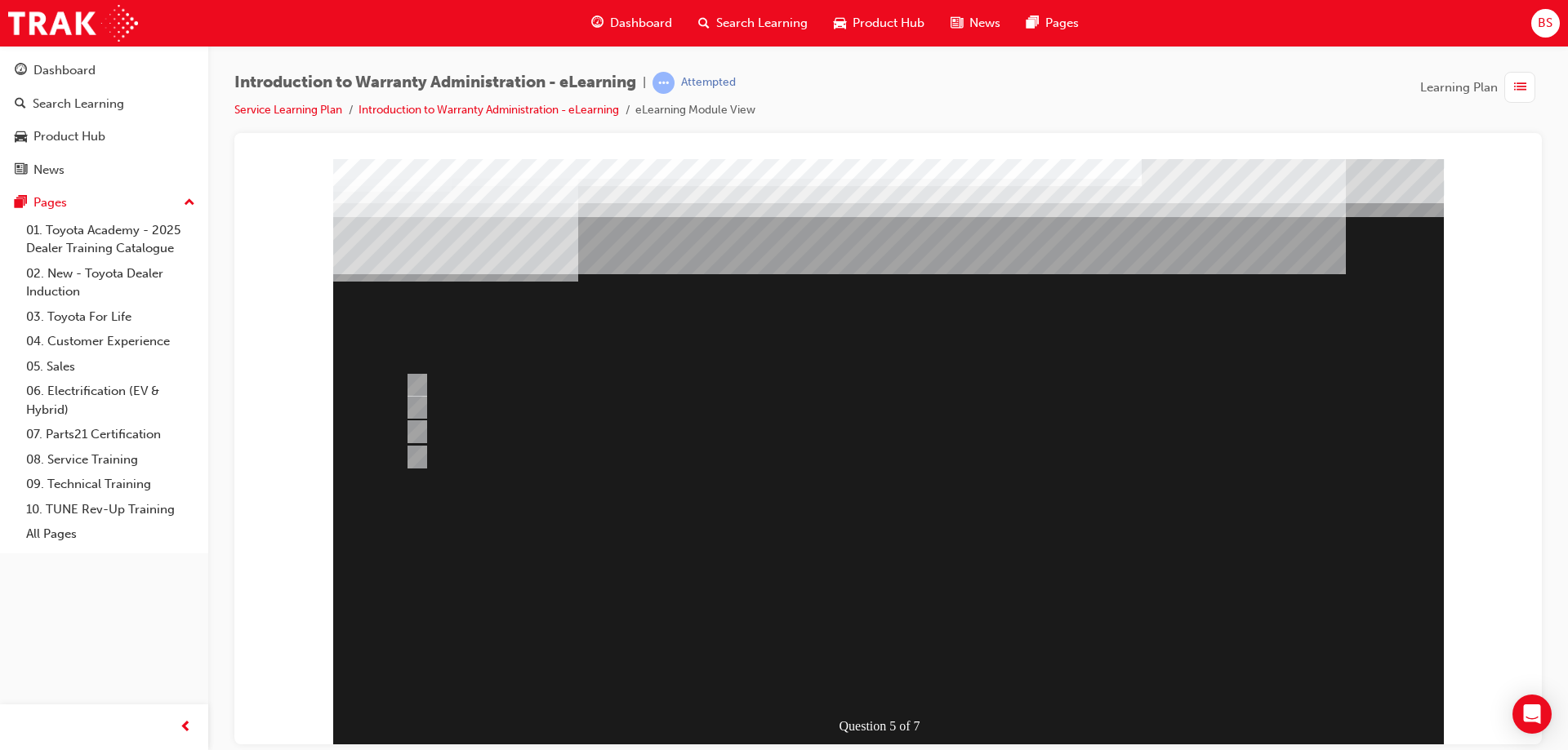
click at [1036, 531] on div at bounding box center [888, 452] width 1111 height 587
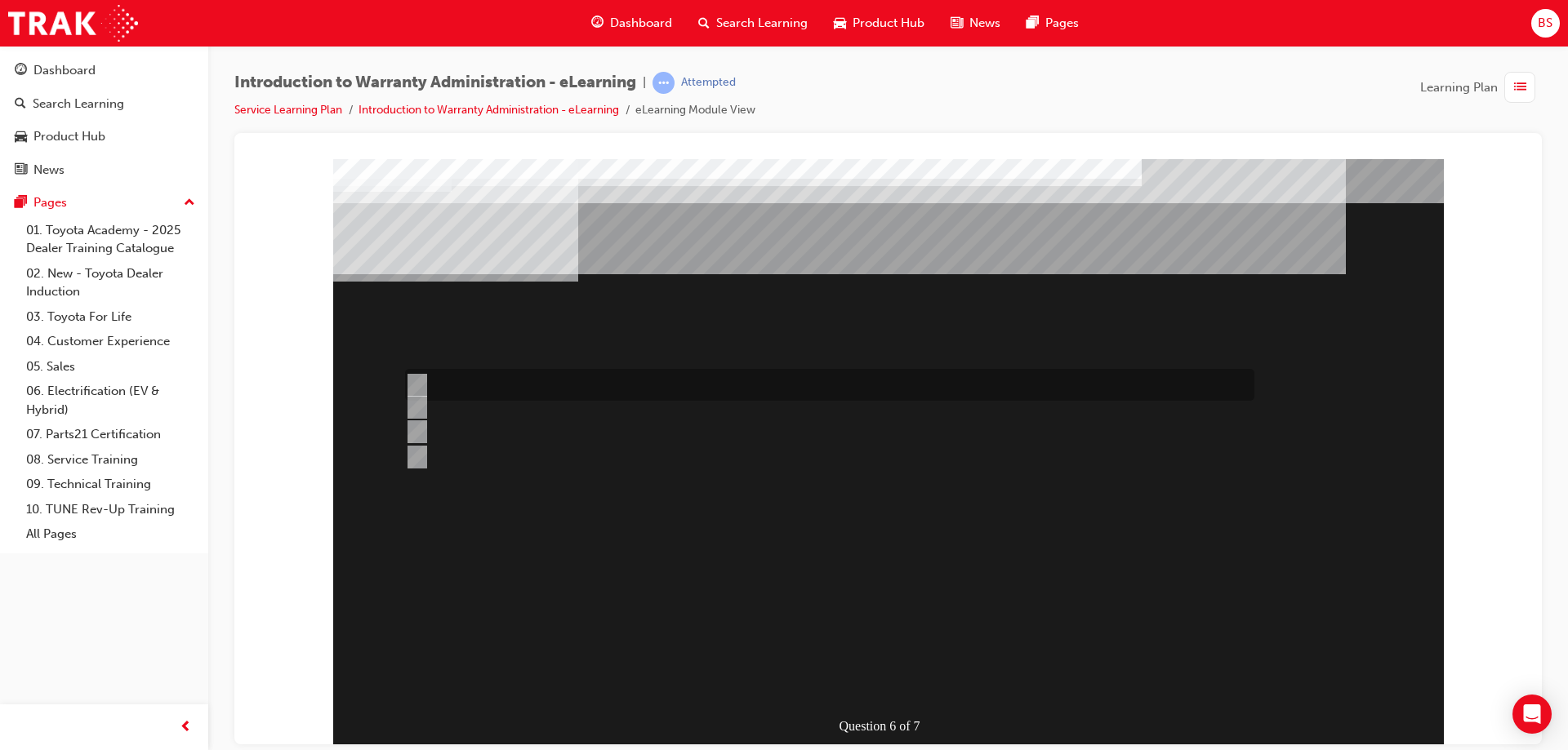
click at [416, 381] on input "The Prior Authorisation Request & Documentation Guide." at bounding box center [413, 385] width 18 height 18
radio input "true"
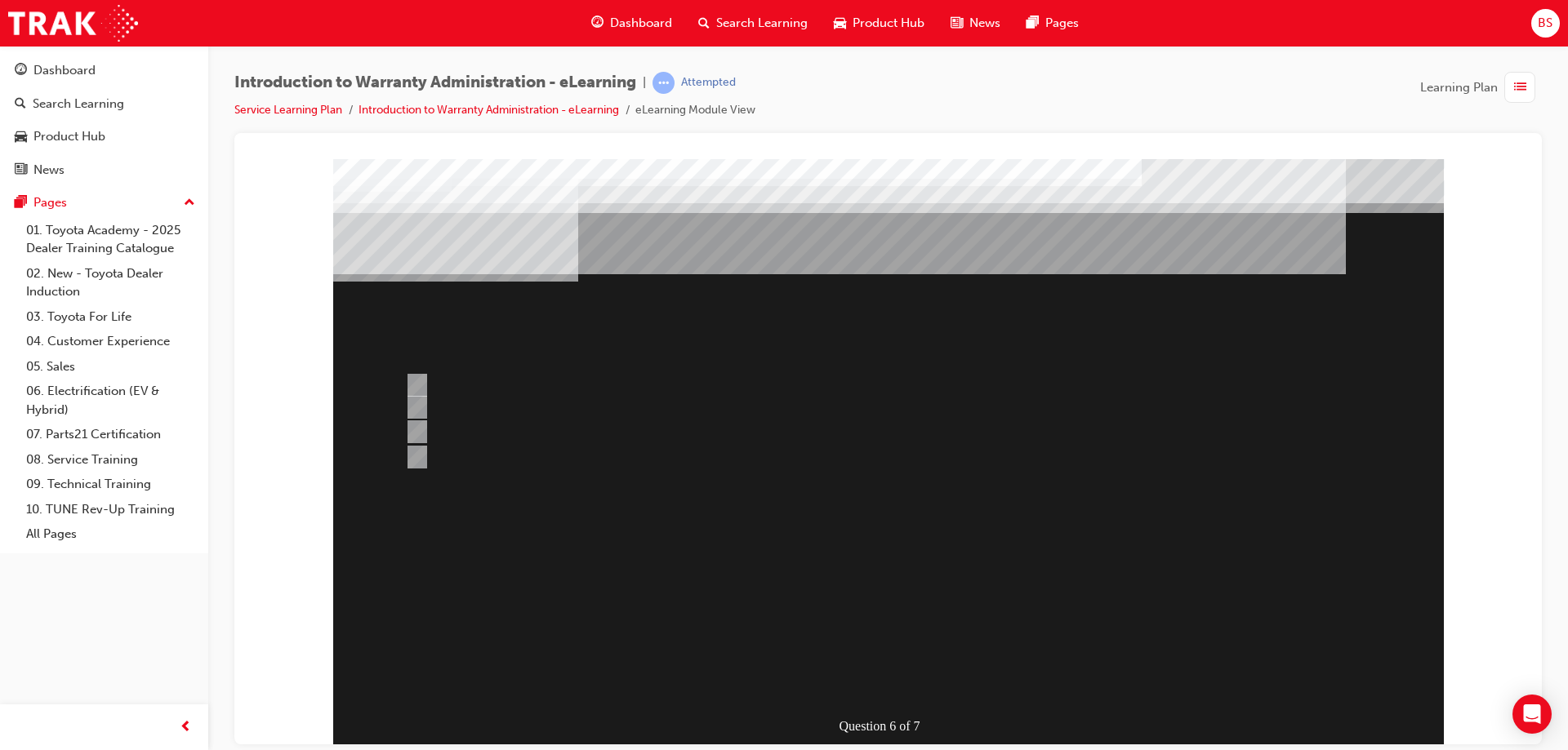
click at [416, 402] on div at bounding box center [888, 452] width 1111 height 587
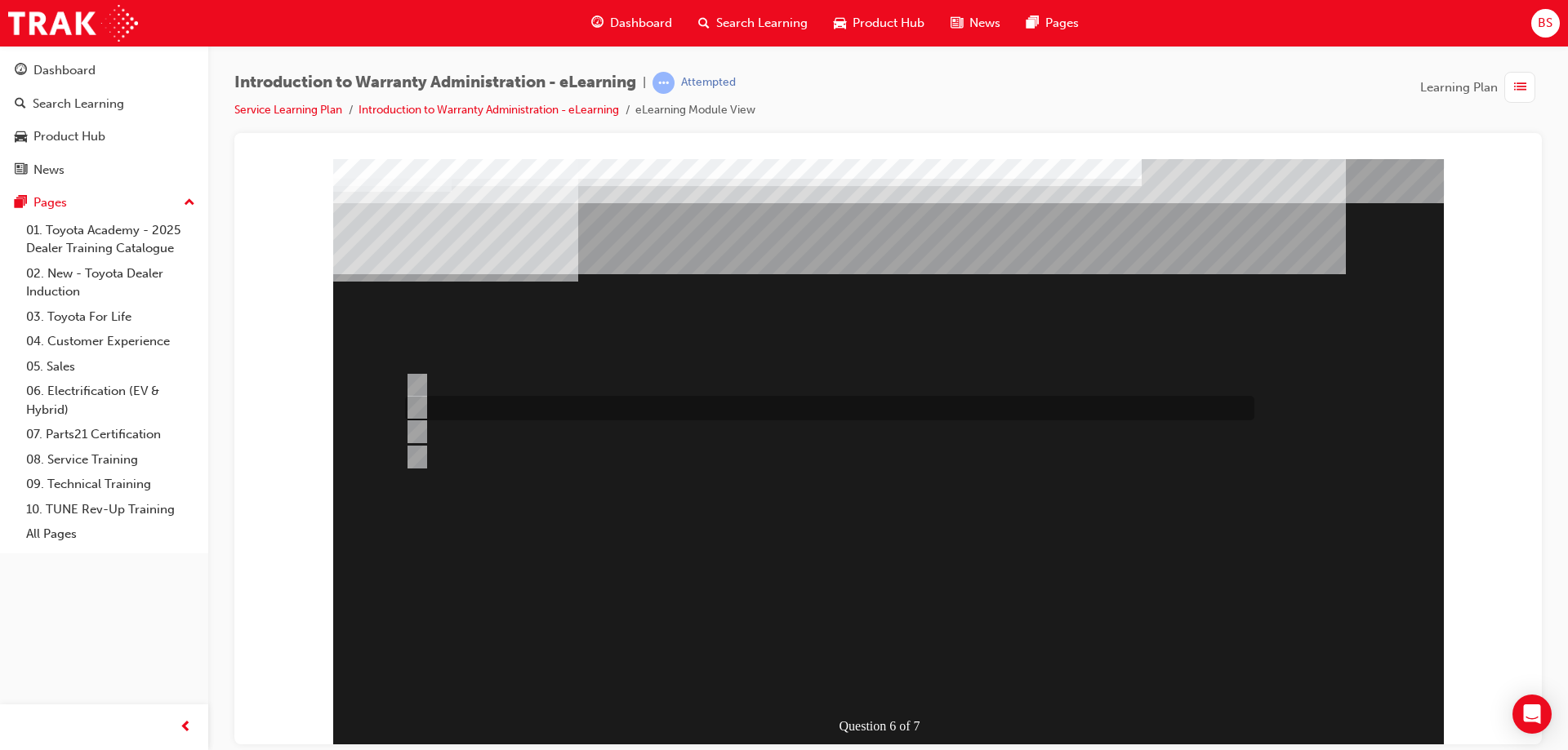
click at [415, 402] on input "The Warranty Policy & Procedures Manual." at bounding box center [413, 407] width 18 height 18
radio input "true"
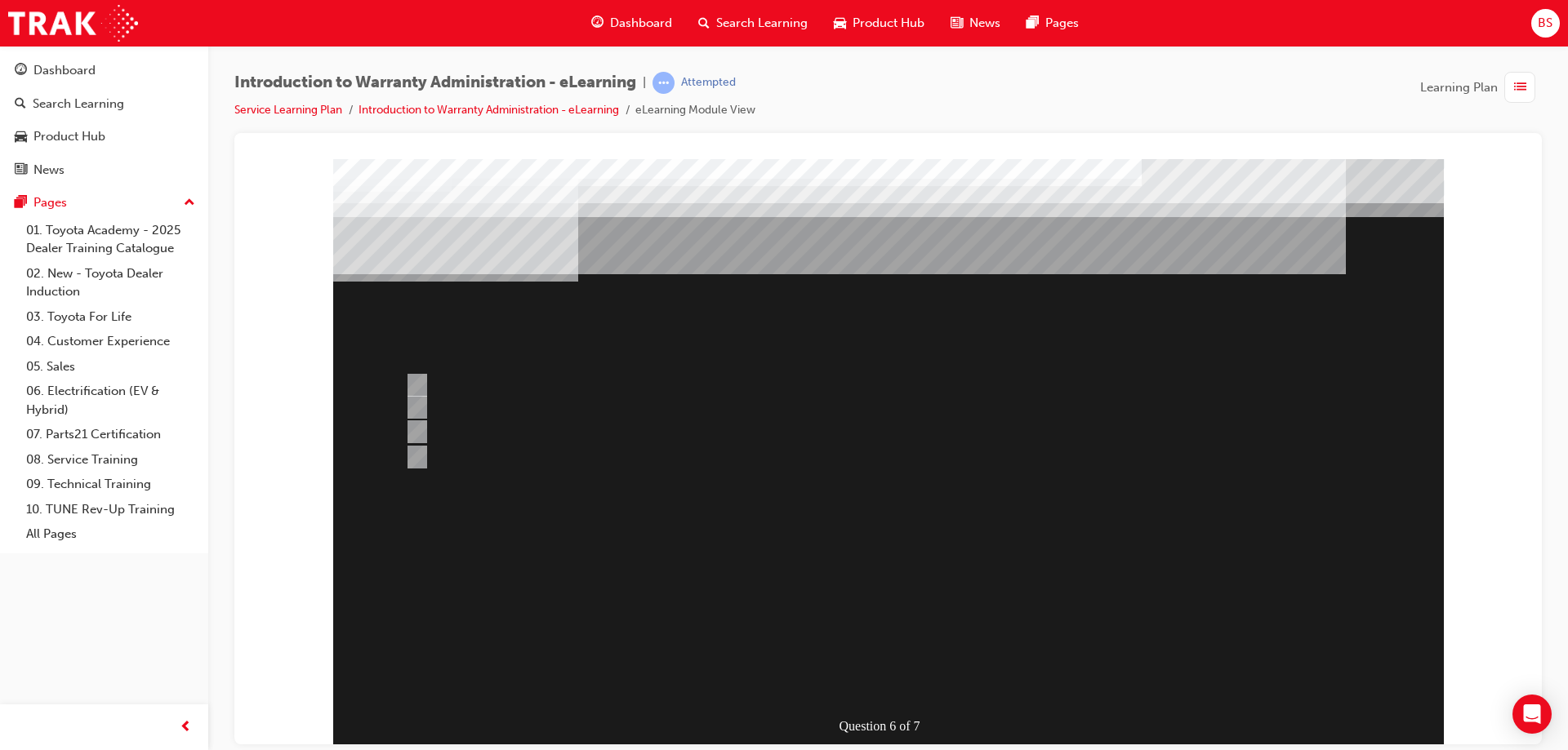
click at [1032, 483] on div at bounding box center [888, 452] width 1111 height 587
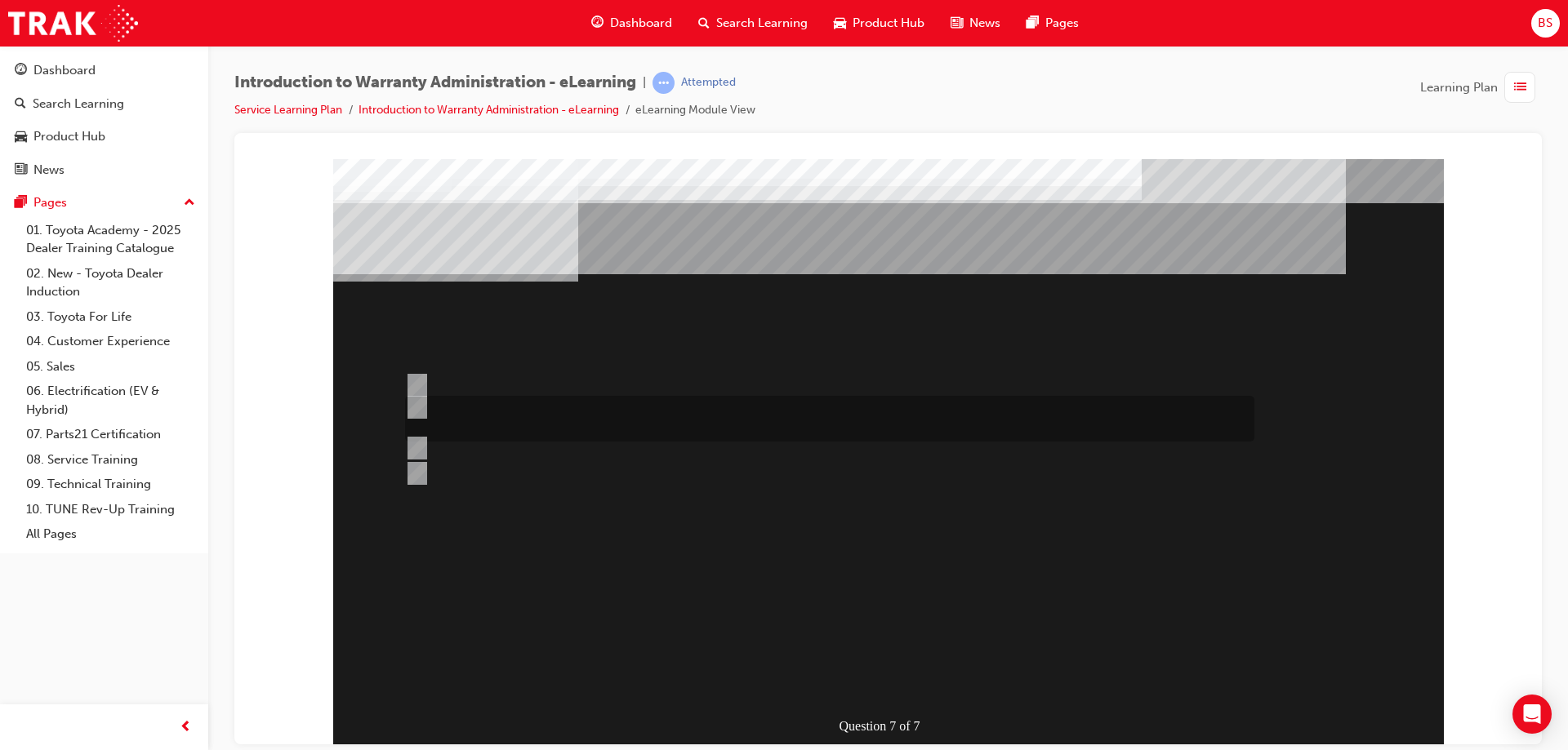
click at [417, 405] on input "The WPPM contains Warranty Policies & Procedures relating to all aspects of the…" at bounding box center [413, 407] width 18 height 18
radio input "true"
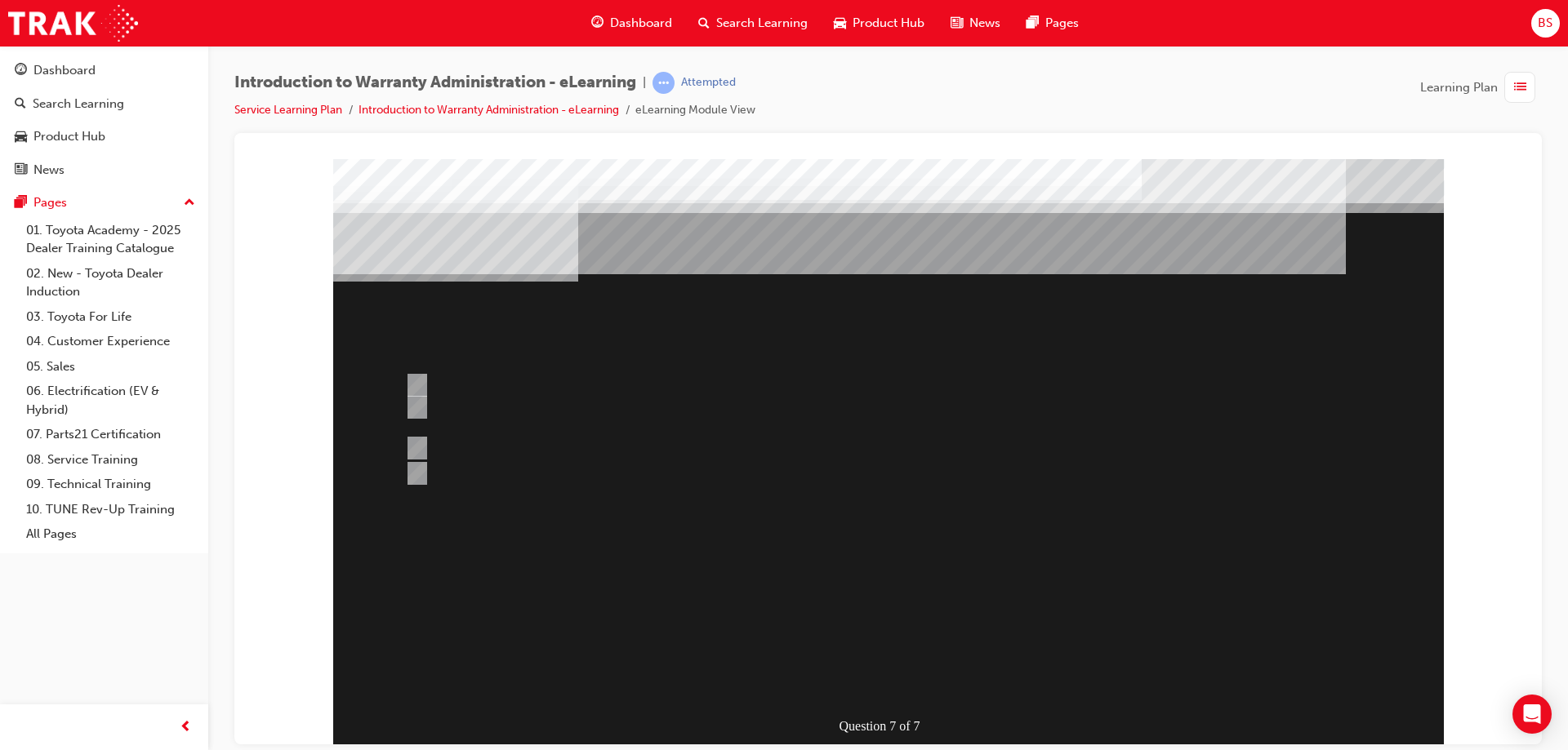
click at [421, 469] on div at bounding box center [888, 452] width 1111 height 587
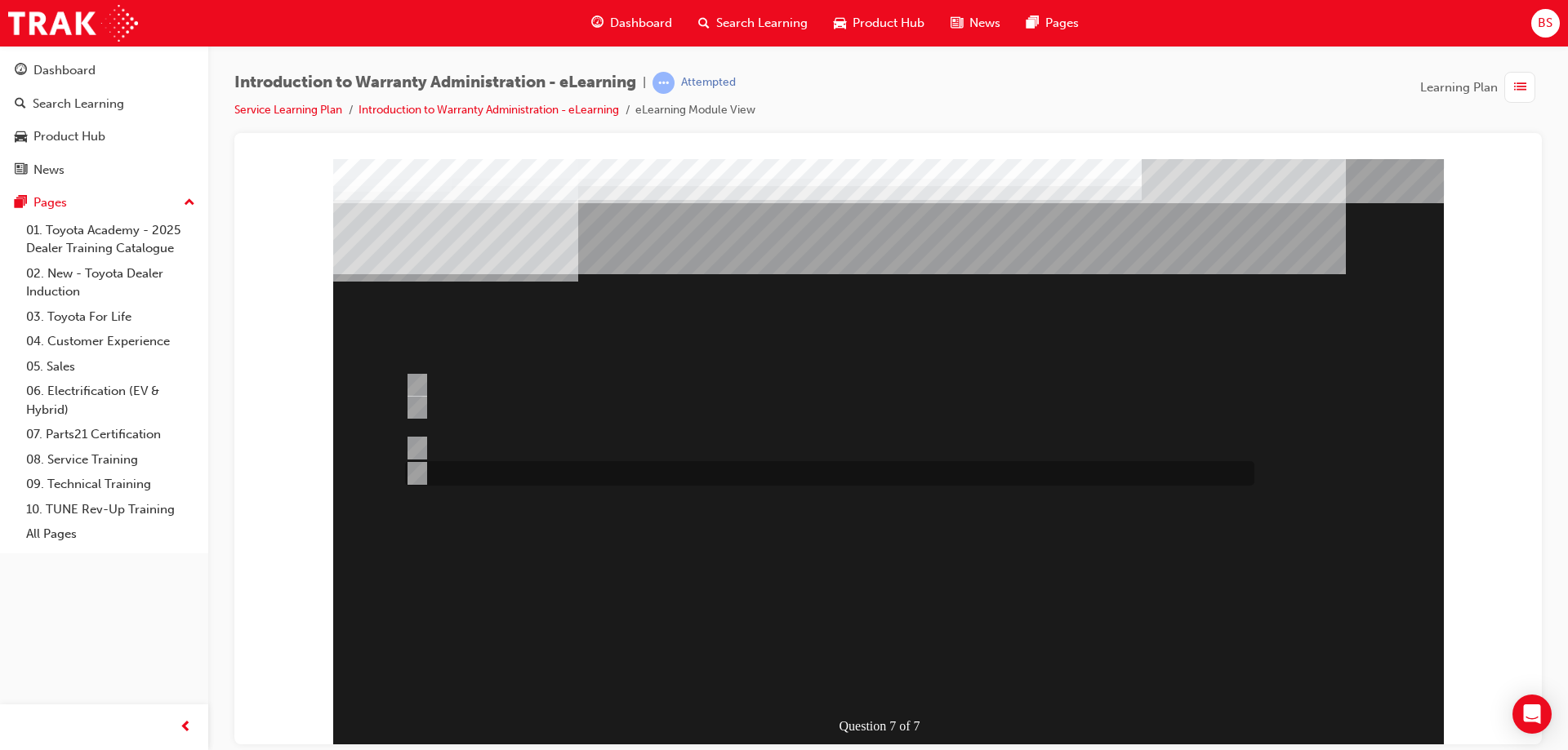
drag, startPoint x: 417, startPoint y: 466, endPoint x: 427, endPoint y: 475, distance: 13.5
click at [421, 468] on input "“T” Codes required for Claim compilation can be found in the WPPM." at bounding box center [413, 473] width 18 height 18
radio input "true"
click at [416, 383] on div at bounding box center [888, 452] width 1111 height 587
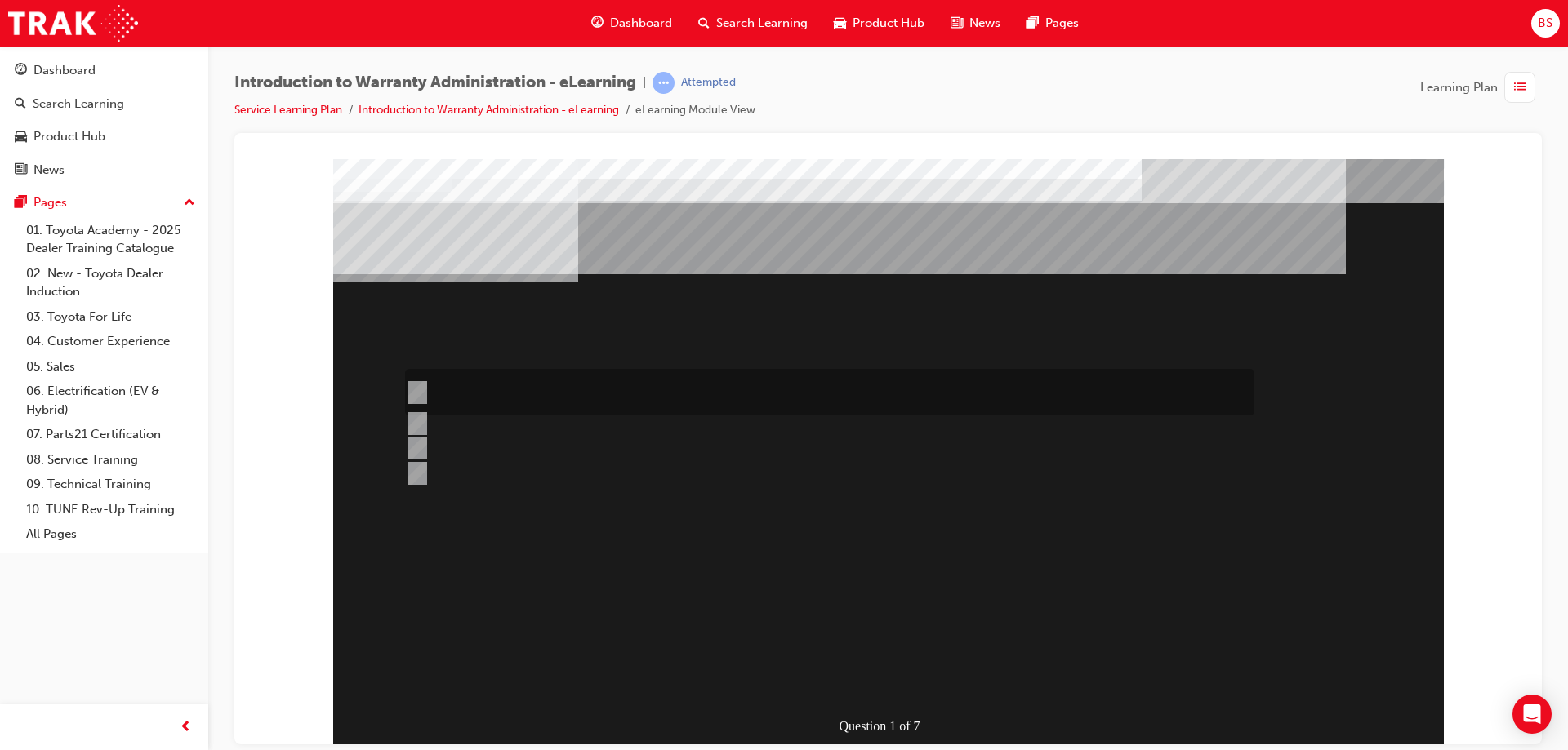
click at [415, 391] on input "The Dealer submits a request for an exchange via an Audio Exchange Form or an e…" at bounding box center [413, 392] width 18 height 18
radio input "true"
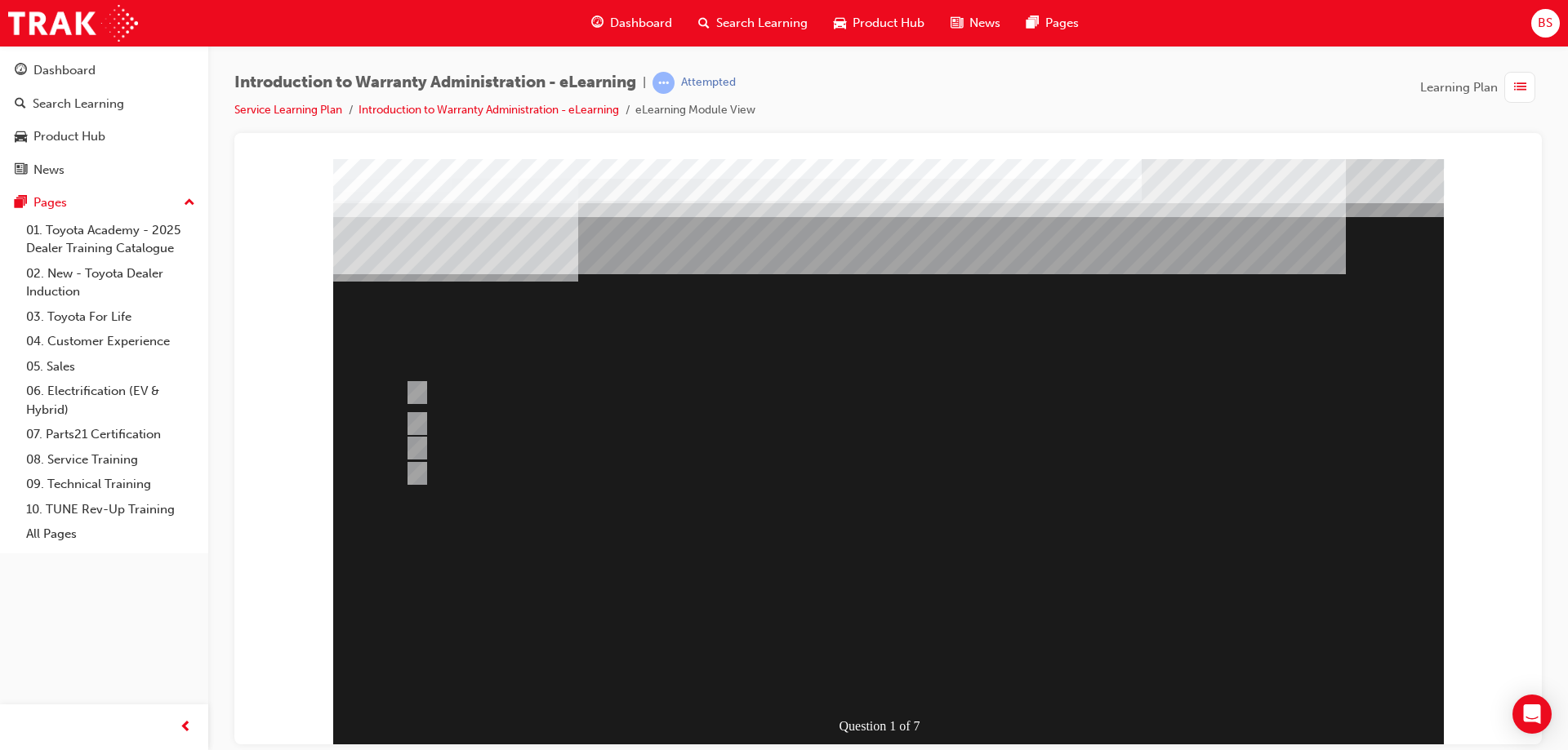
click at [952, 556] on div at bounding box center [888, 452] width 1111 height 587
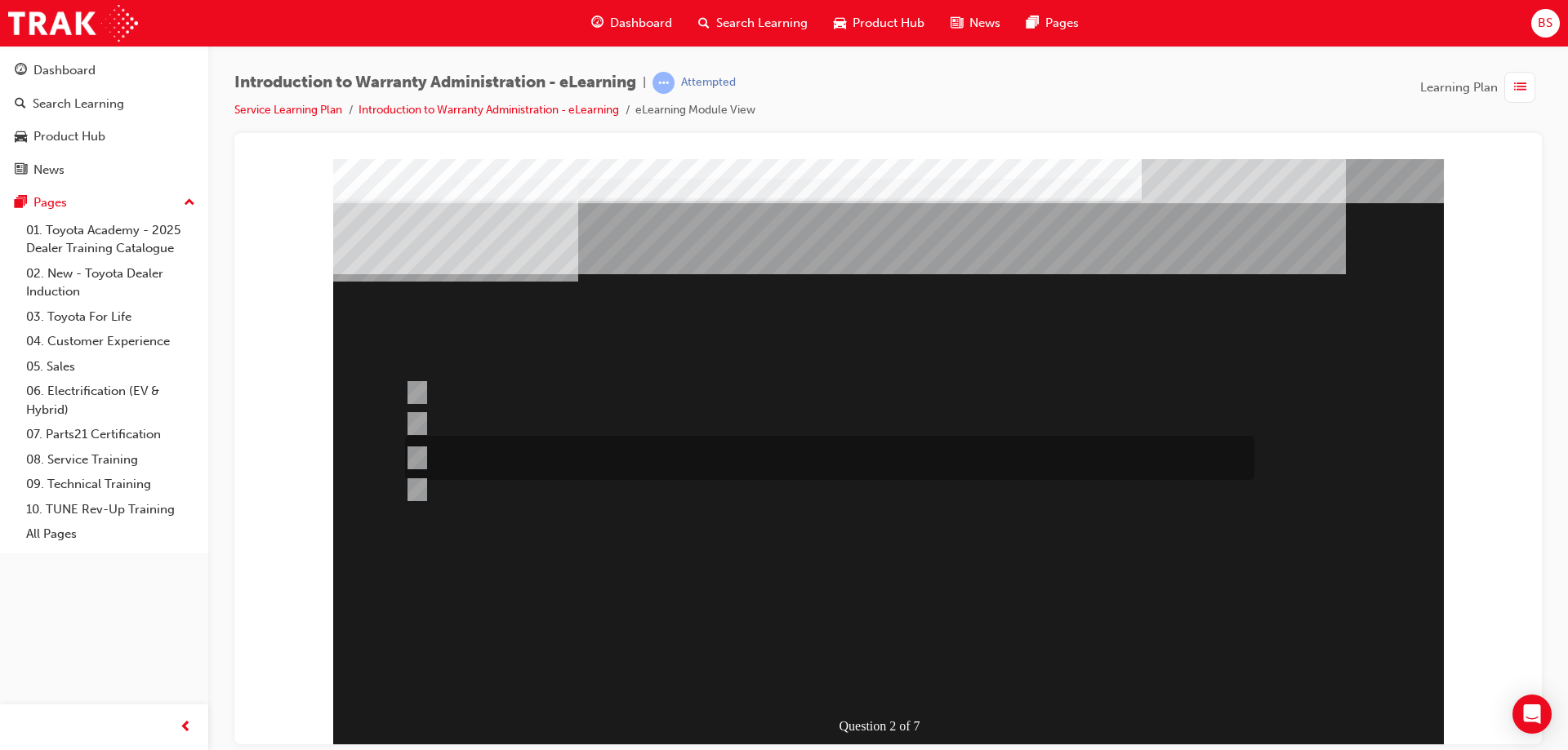
click at [416, 455] on input "This is dependant on whether or not the condition is a result of a lack of, or …" at bounding box center [413, 457] width 18 height 18
radio input "true"
drag, startPoint x: 904, startPoint y: 693, endPoint x: 893, endPoint y: 700, distance: 13.0
click at [894, 703] on div "Question 2 of 7" at bounding box center [888, 452] width 1111 height 587
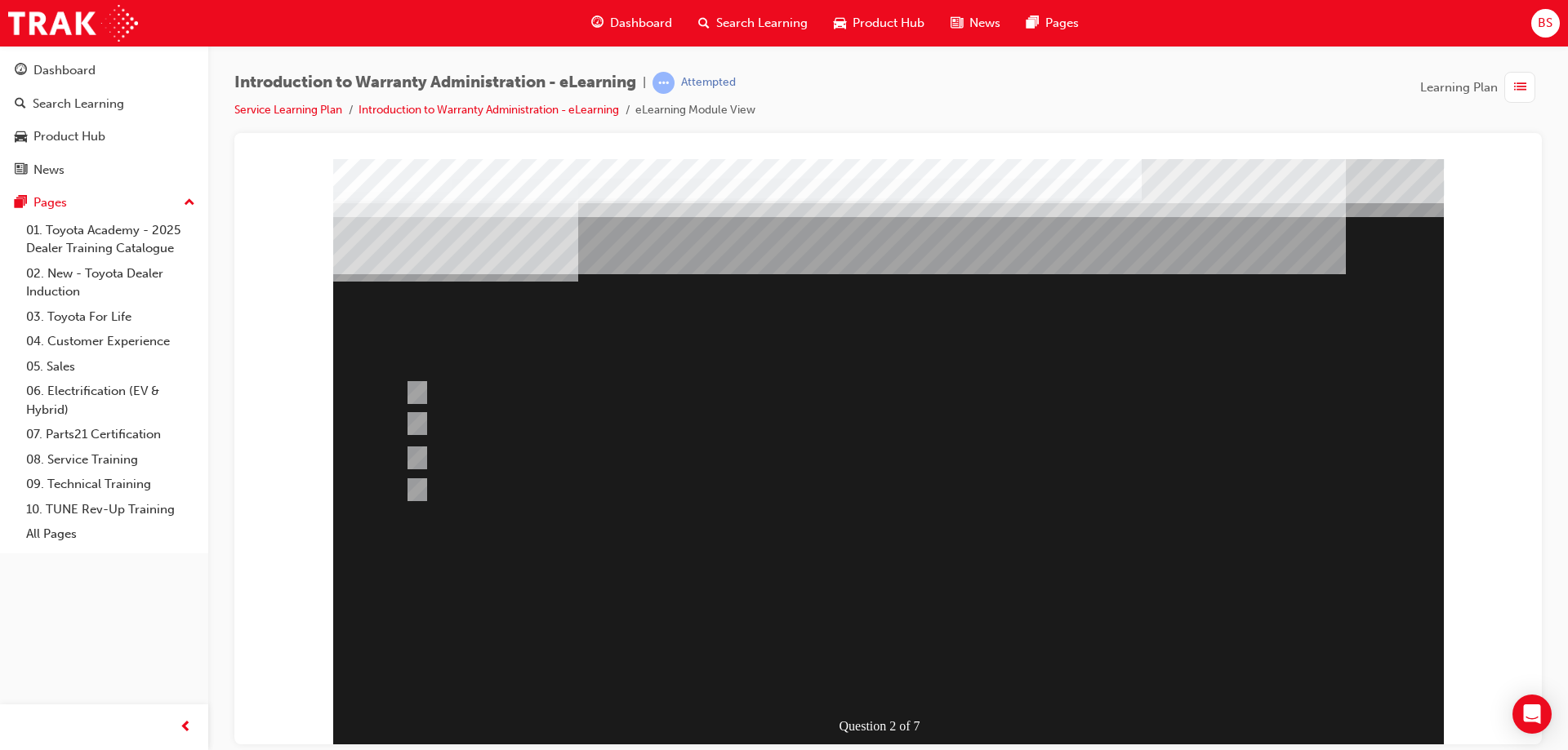
click at [940, 580] on div at bounding box center [888, 452] width 1111 height 587
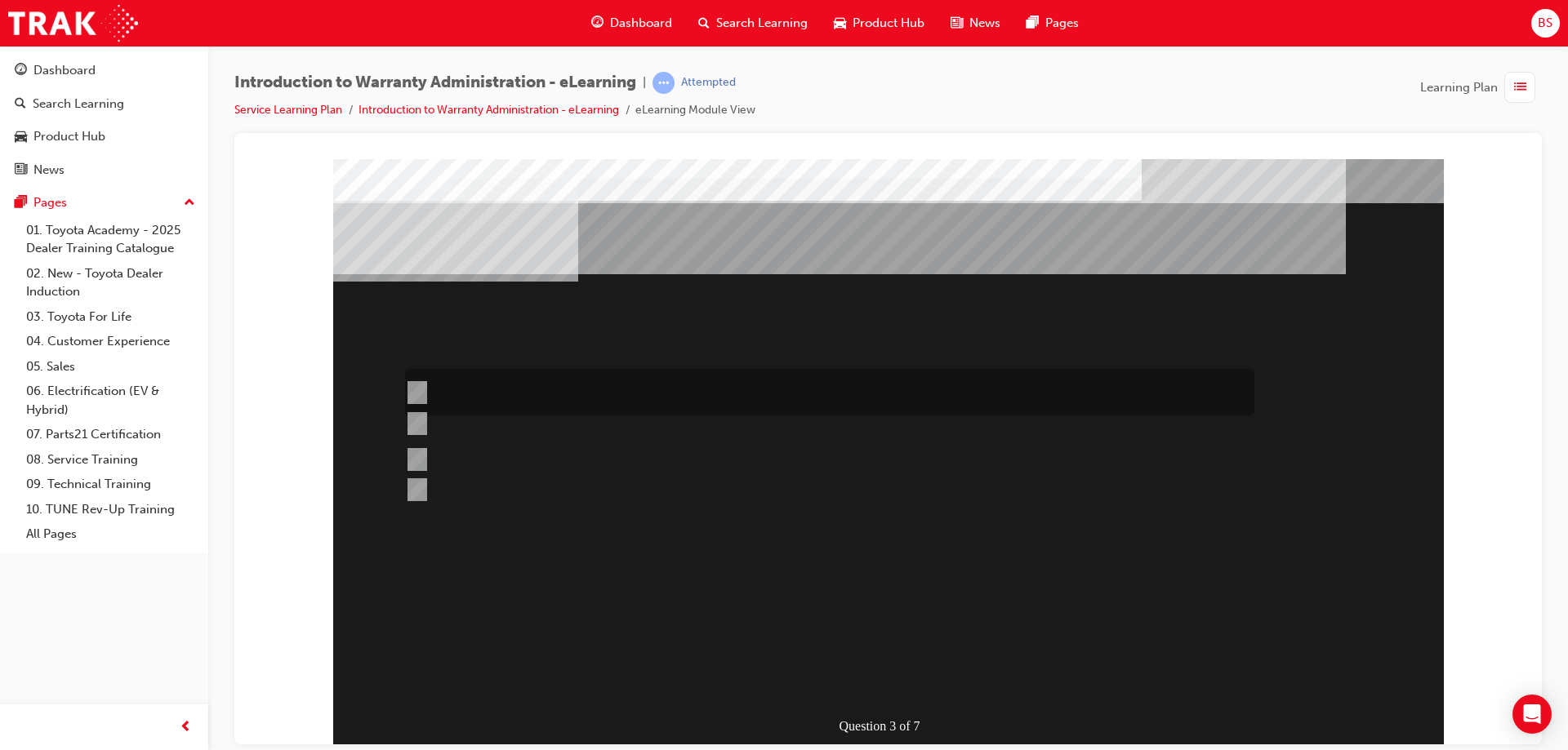
click at [416, 388] on input "Yes, all components will be covered for 5yr/unlimited kms as long as the vehicl…" at bounding box center [413, 392] width 18 height 18
radio input "true"
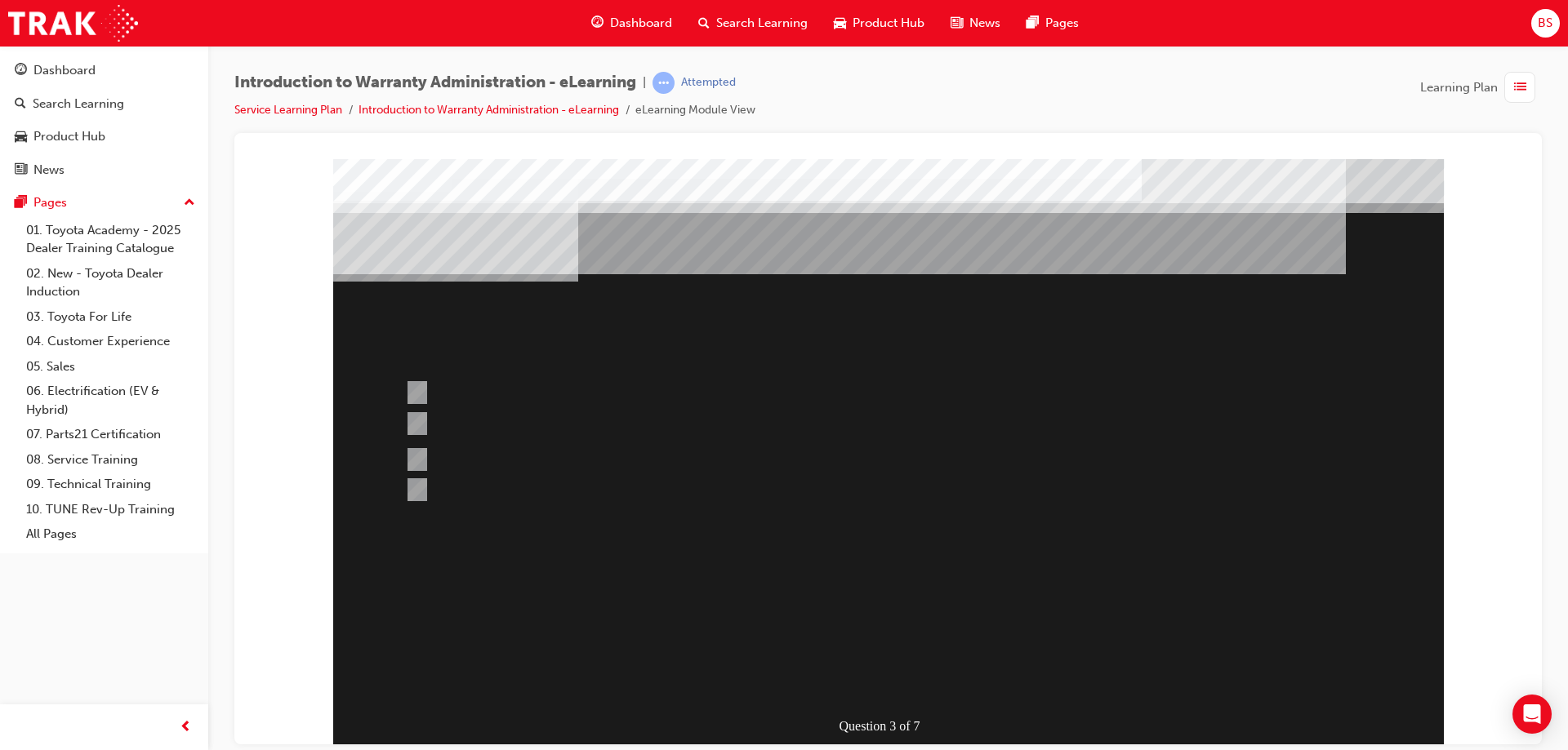
click at [416, 421] on div at bounding box center [888, 452] width 1111 height 587
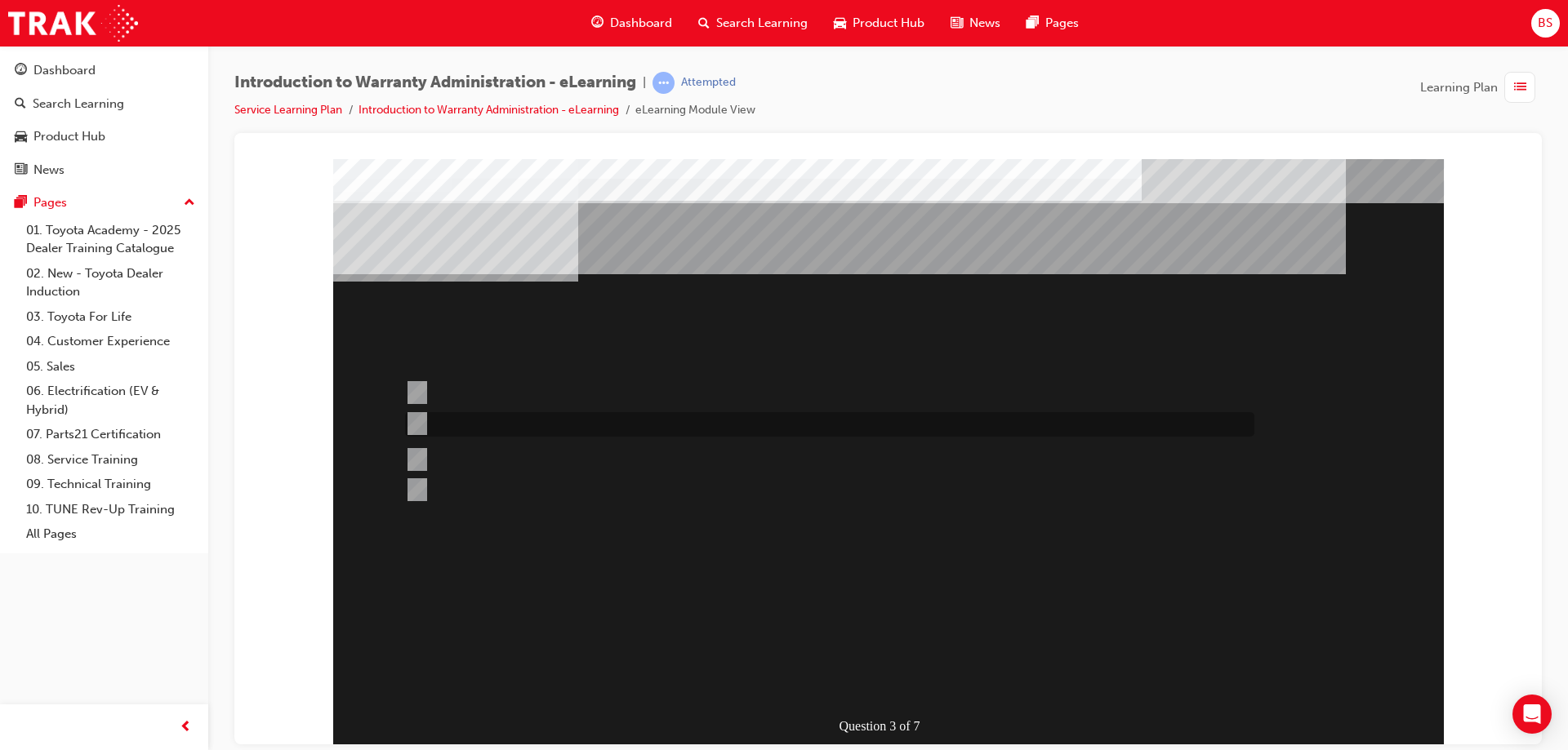
click at [422, 421] on input "Yes, of course every part of the vehicle is covered by this warranty period." at bounding box center [413, 424] width 18 height 18
radio input "true"
click at [420, 454] on div at bounding box center [888, 452] width 1111 height 587
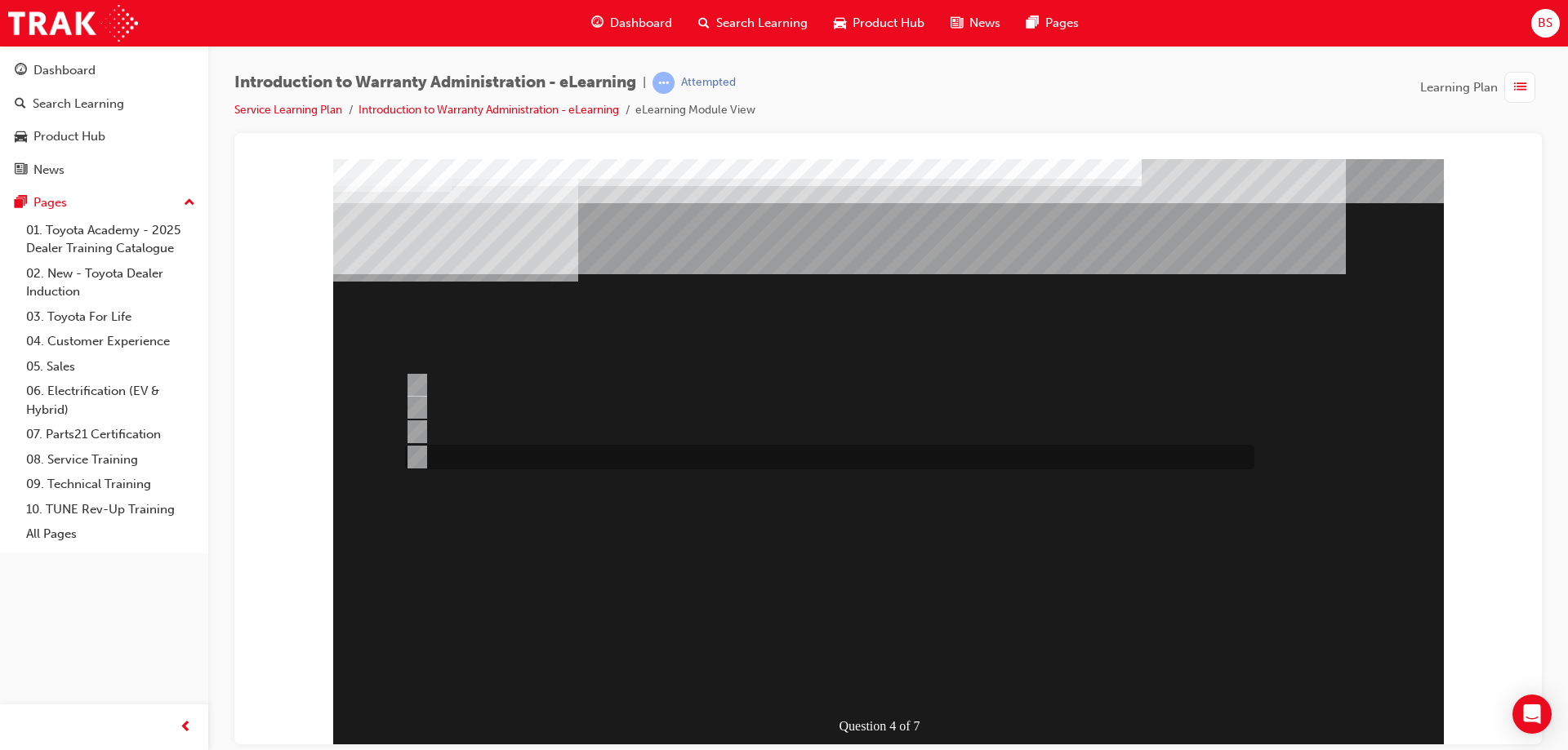
click at [419, 453] on input "Outstanding CSE (Customer Service Exercise) Reports can be run using WiNpaq." at bounding box center [413, 456] width 18 height 18
radio input "true"
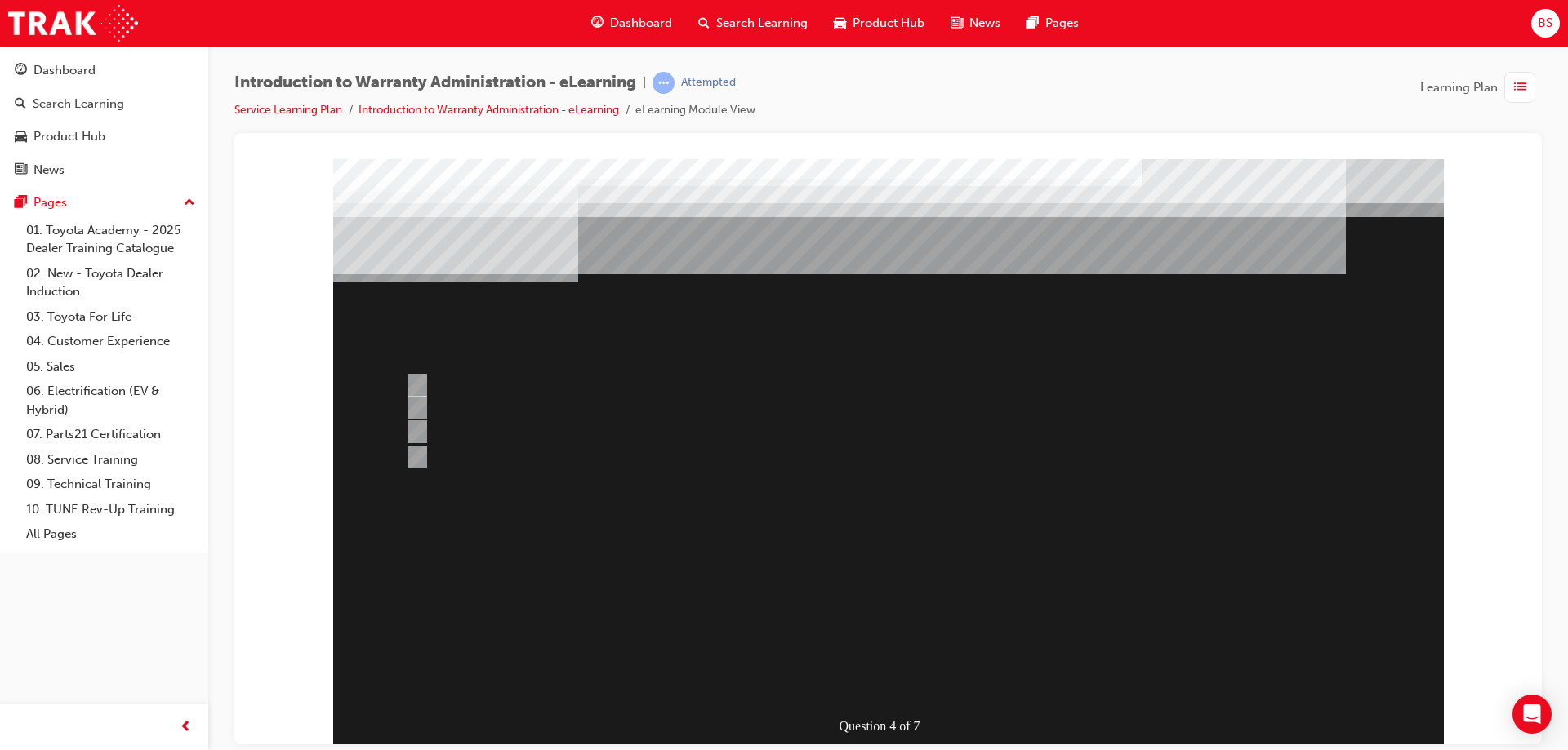
click at [827, 573] on div at bounding box center [888, 452] width 1111 height 587
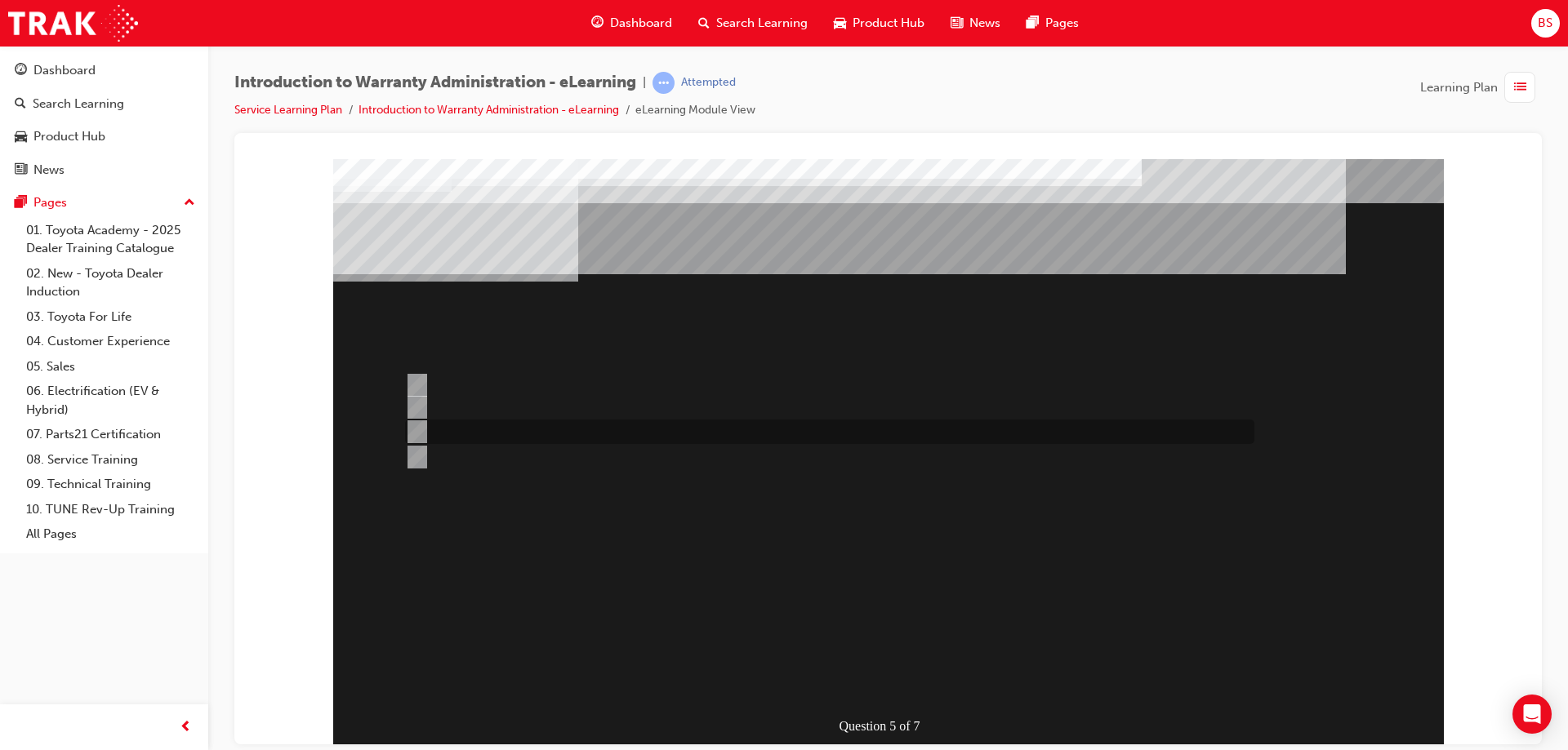
click at [413, 428] on input "All Claims submitted via WiNpaq are auto settled." at bounding box center [413, 431] width 18 height 18
radio input "true"
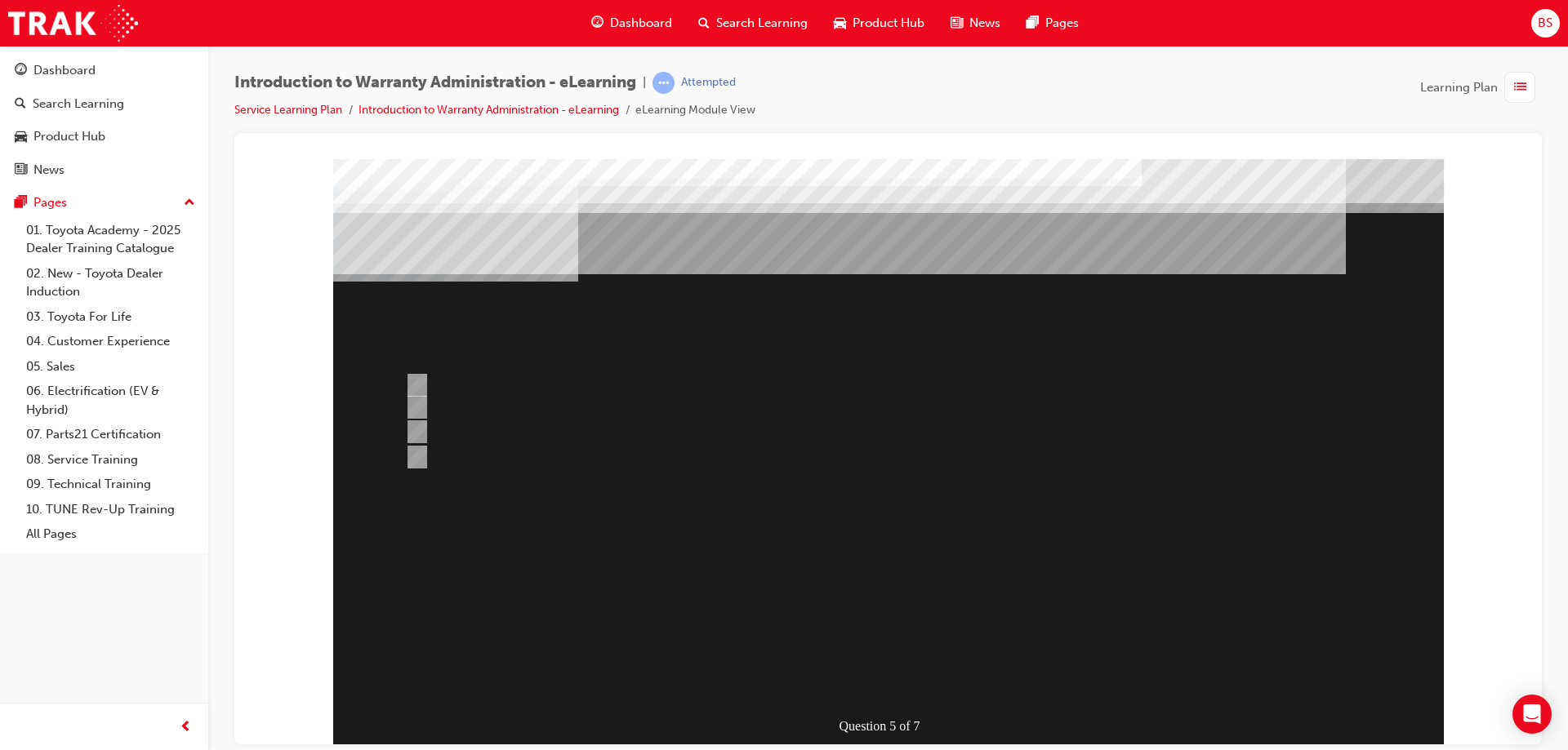
click at [414, 454] on div at bounding box center [888, 452] width 1111 height 587
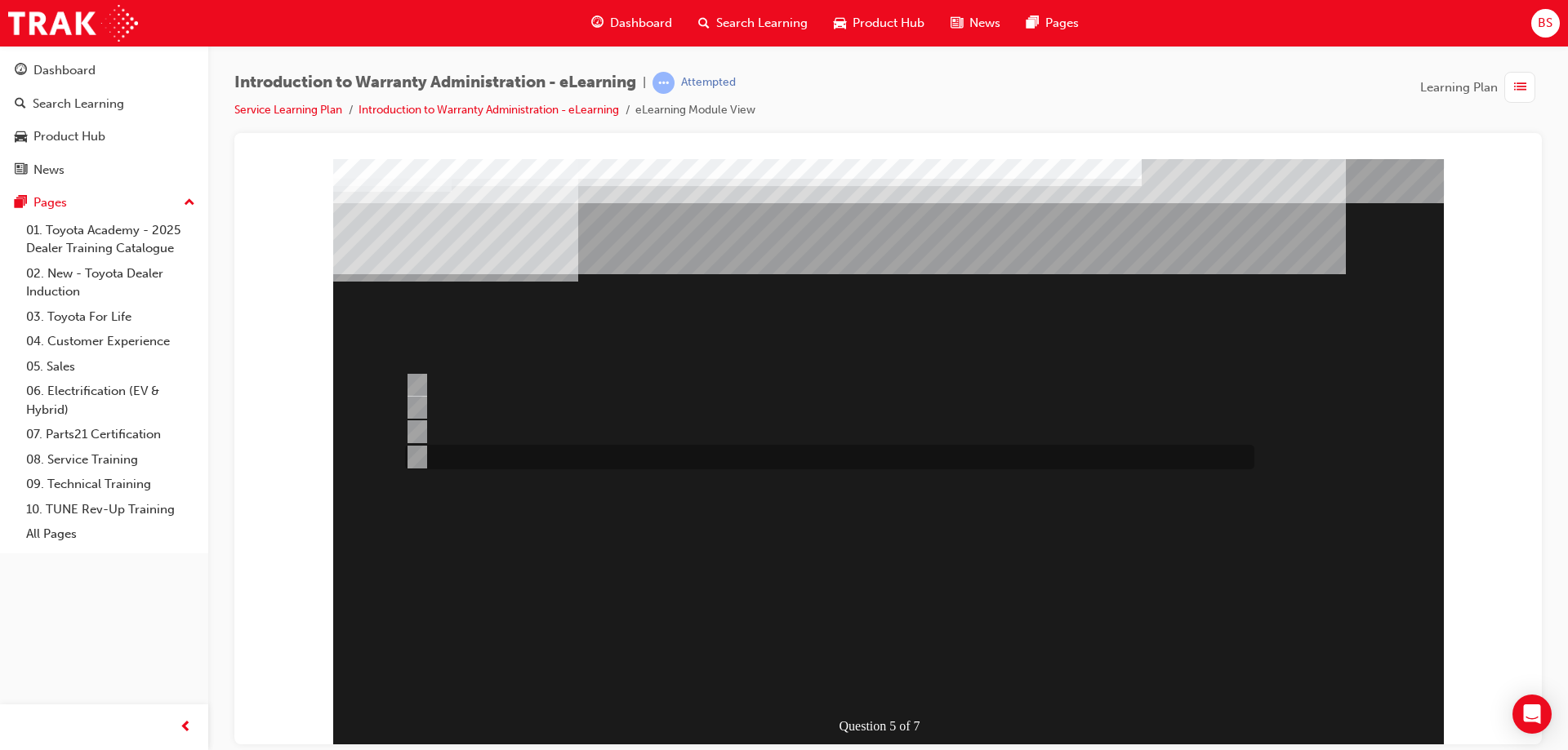
click at [416, 452] on input "> 75%" at bounding box center [413, 456] width 18 height 18
radio input "true"
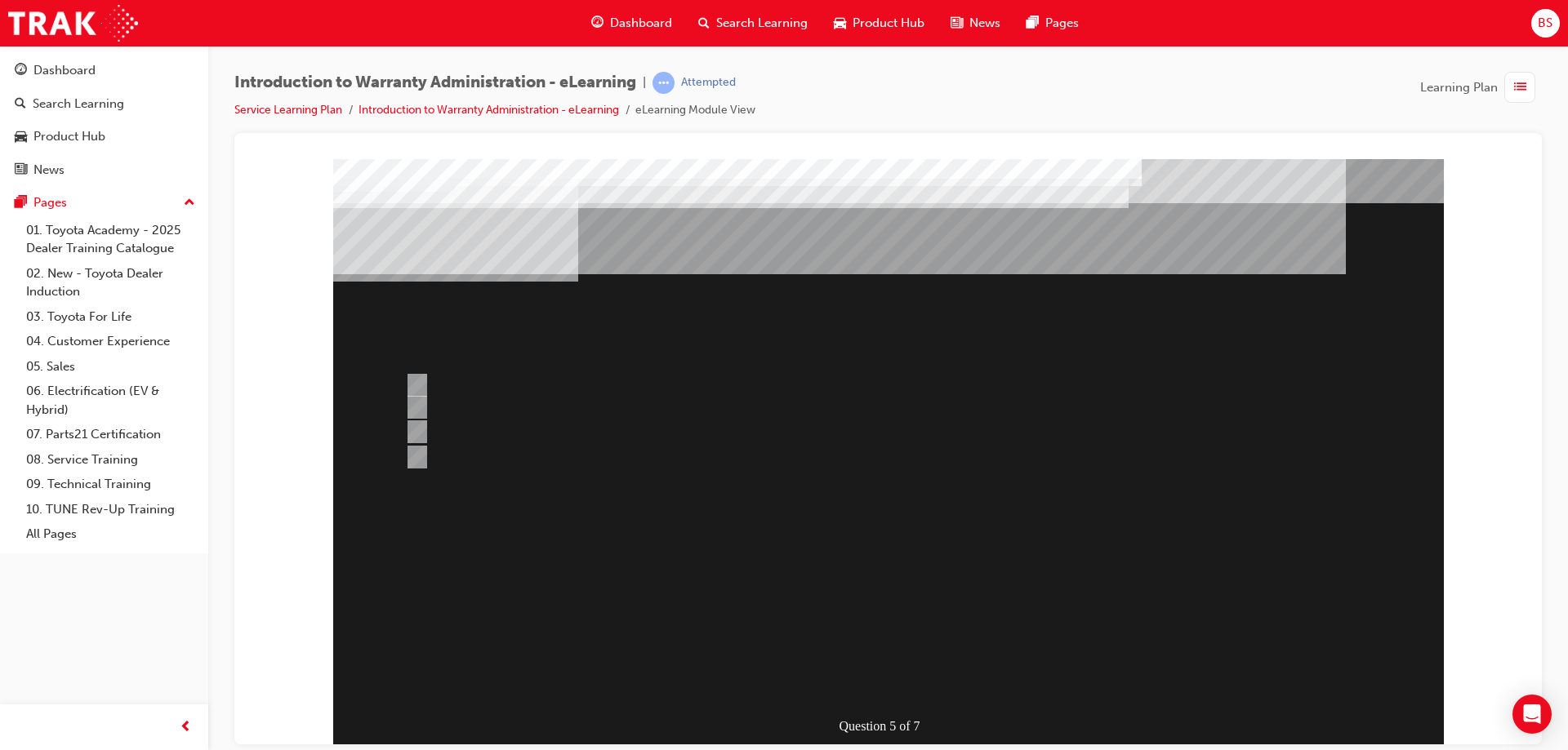
click at [870, 509] on div at bounding box center [888, 452] width 1111 height 587
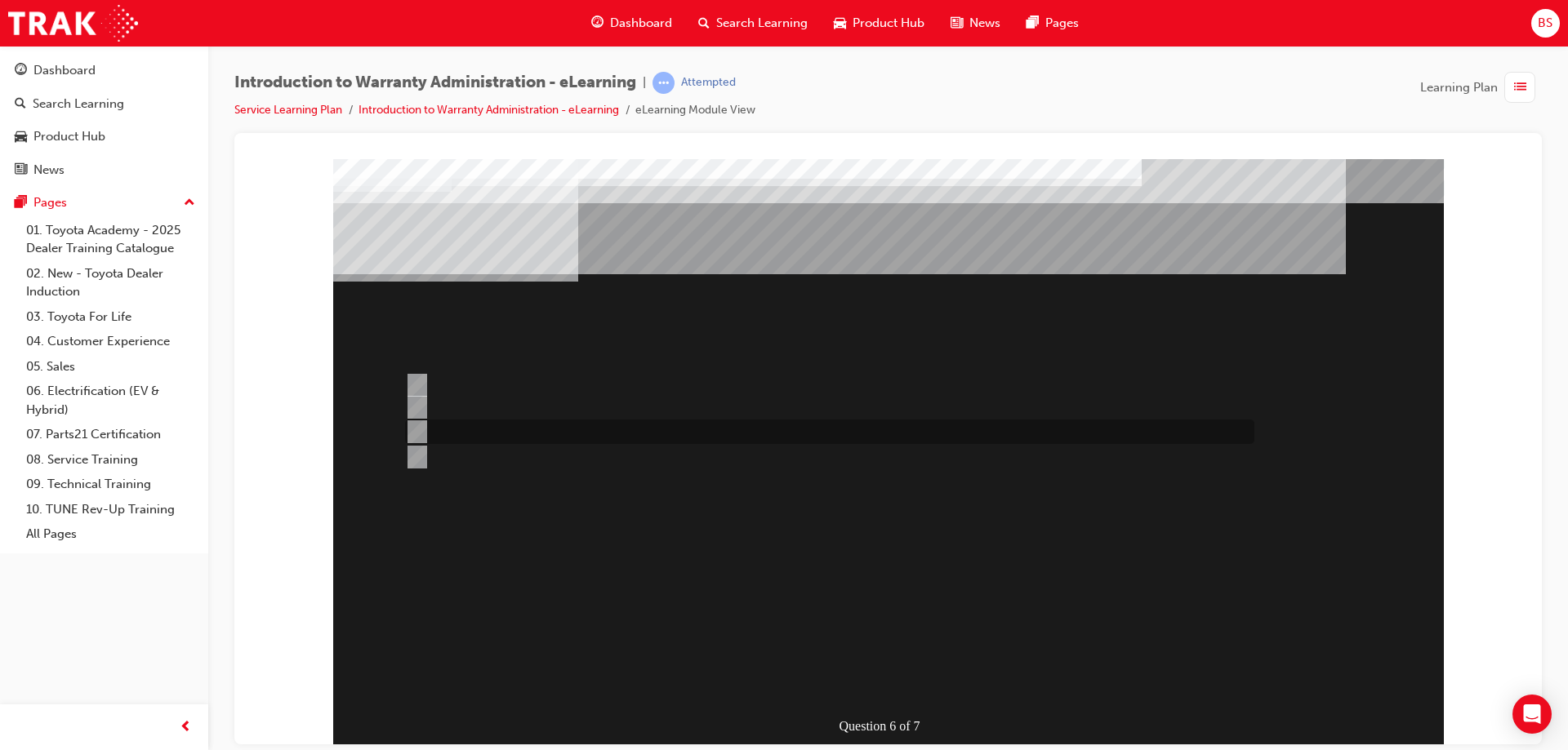
click at [414, 430] on input "The WiNpaq Dealer Reference Manual." at bounding box center [413, 431] width 18 height 18
radio input "true"
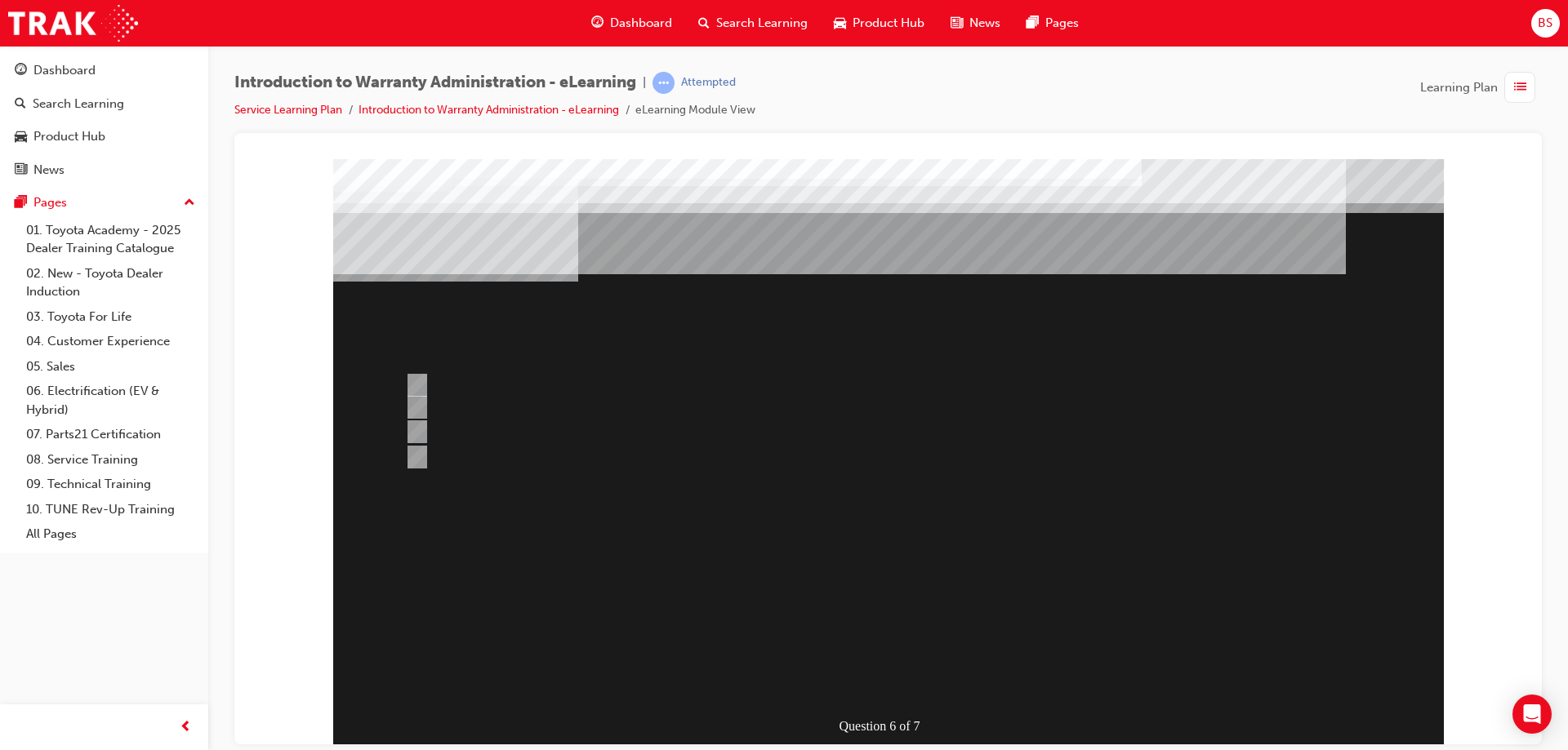
click at [417, 404] on div at bounding box center [888, 452] width 1111 height 587
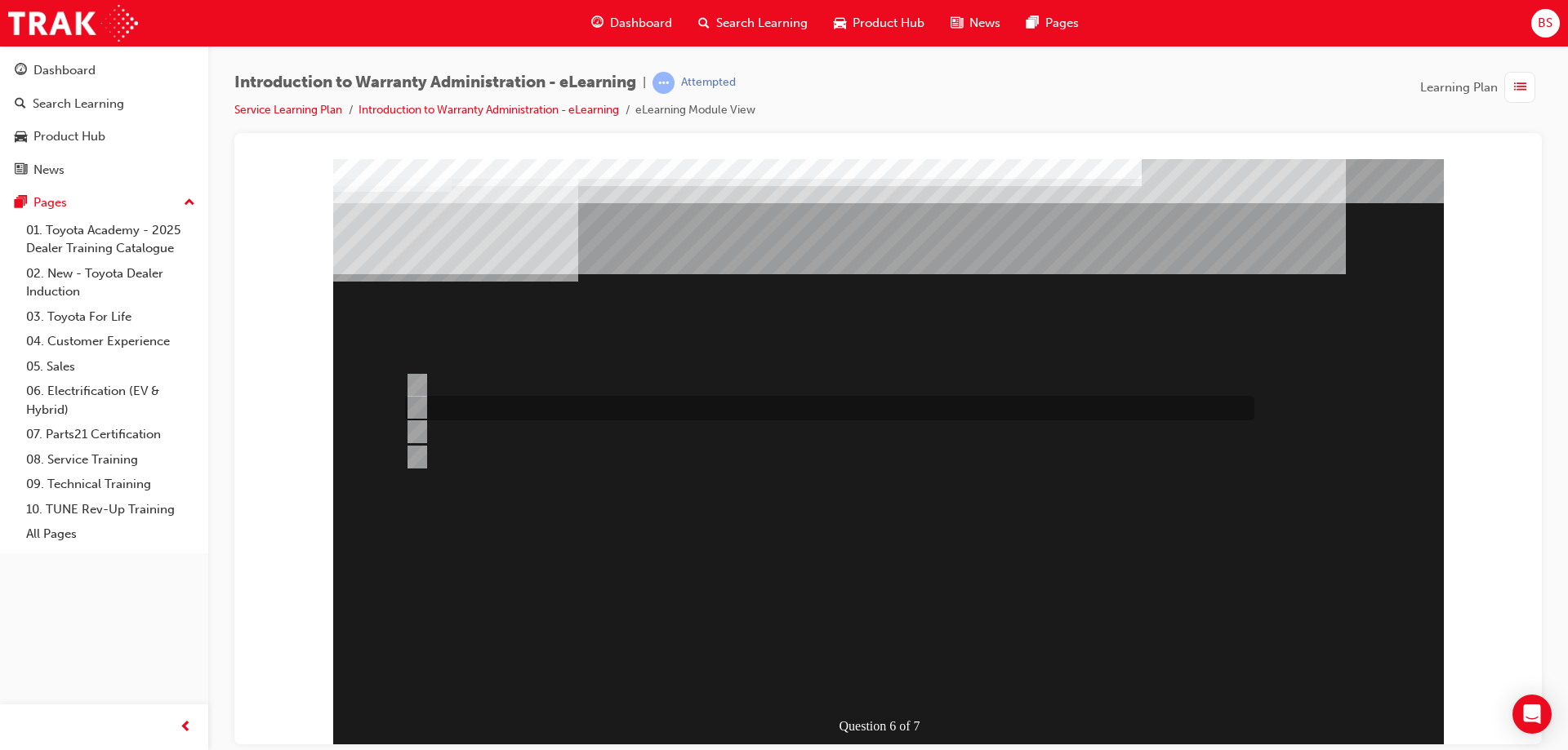
click at [421, 404] on input "The Warranty Policy & Procedures Manual." at bounding box center [413, 407] width 18 height 18
radio input "true"
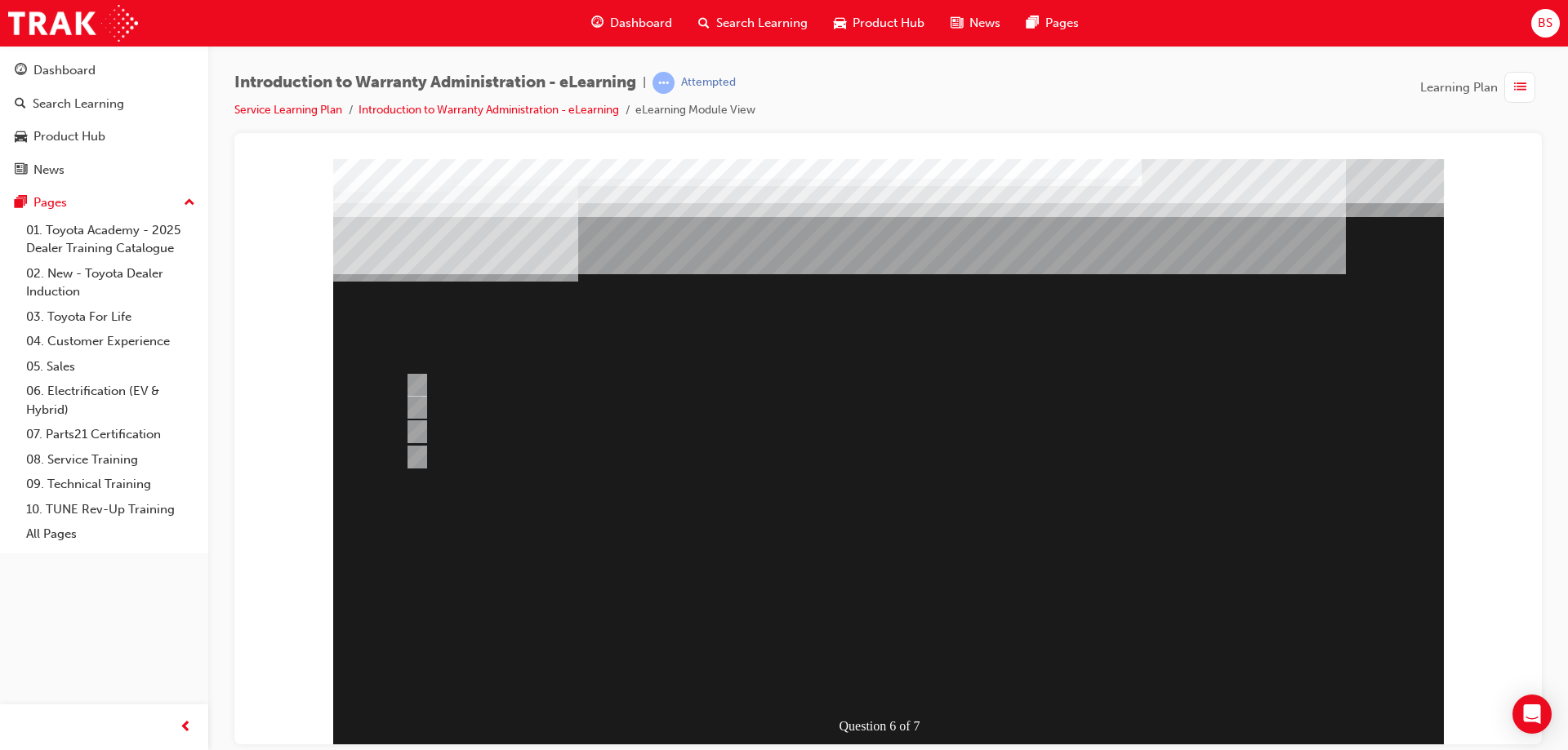
click at [901, 555] on div at bounding box center [888, 452] width 1111 height 587
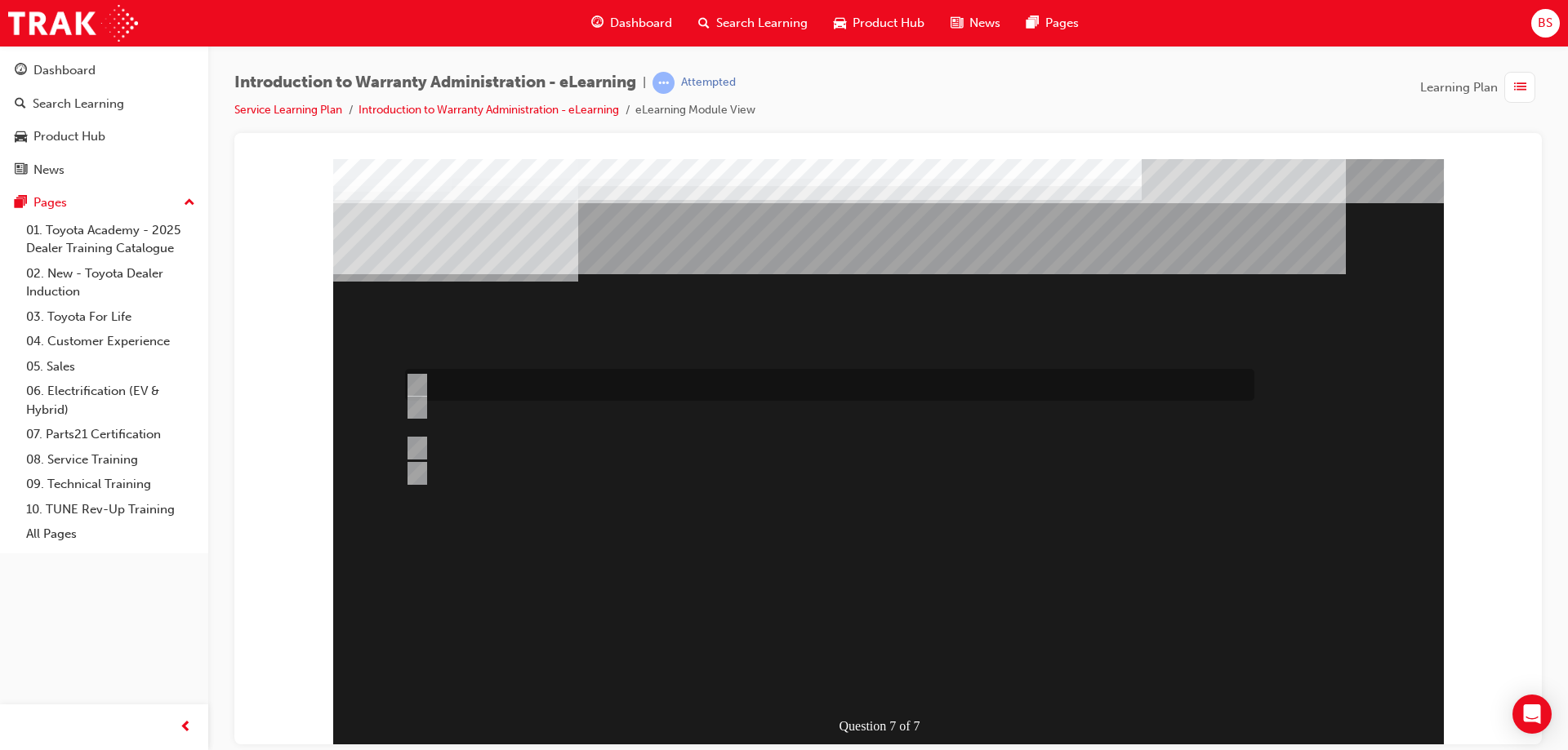
click at [417, 377] on input "The WPPM is to be used as a guide only and Dealers can adjudicate independently." at bounding box center [413, 385] width 18 height 18
radio input "true"
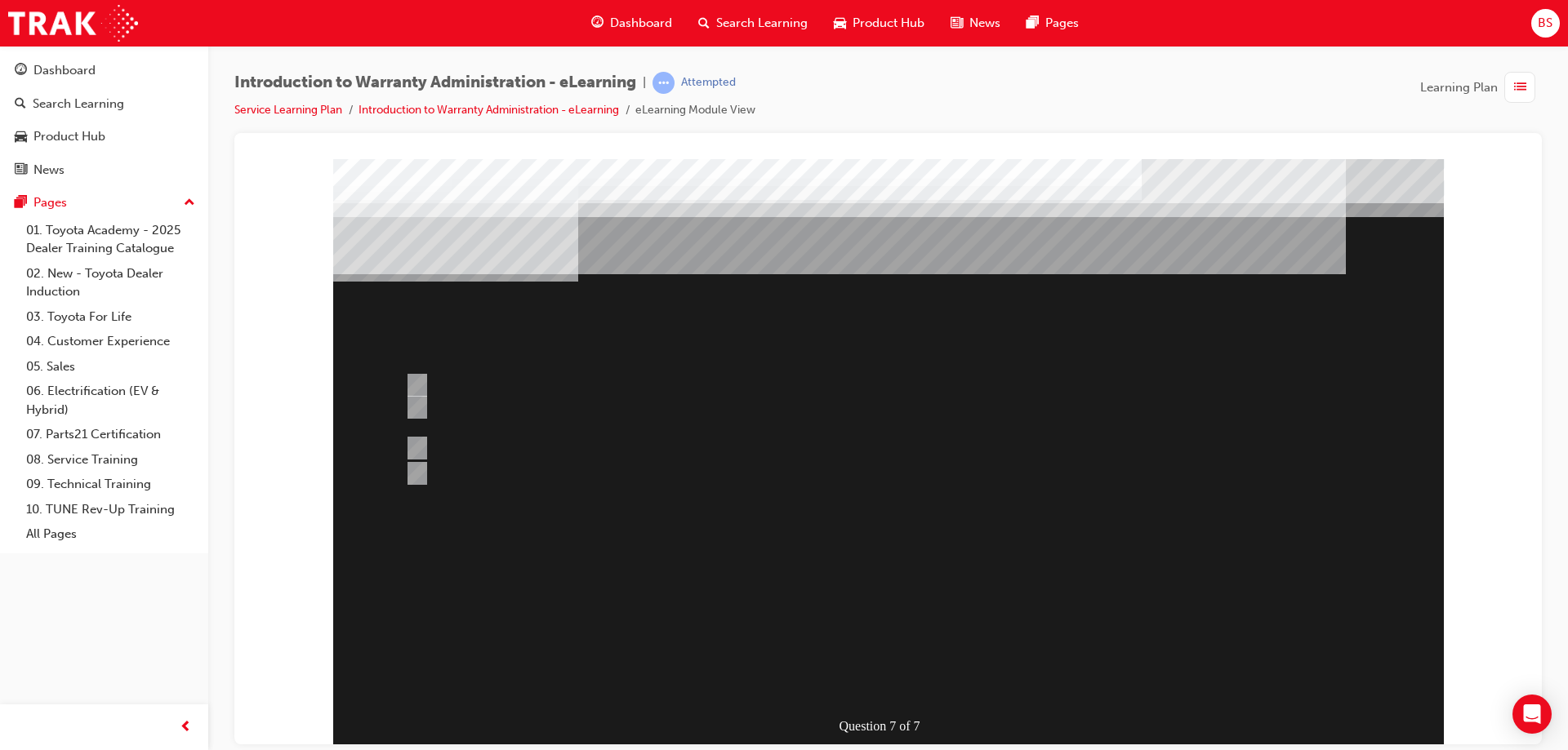
click at [850, 527] on div at bounding box center [888, 452] width 1111 height 587
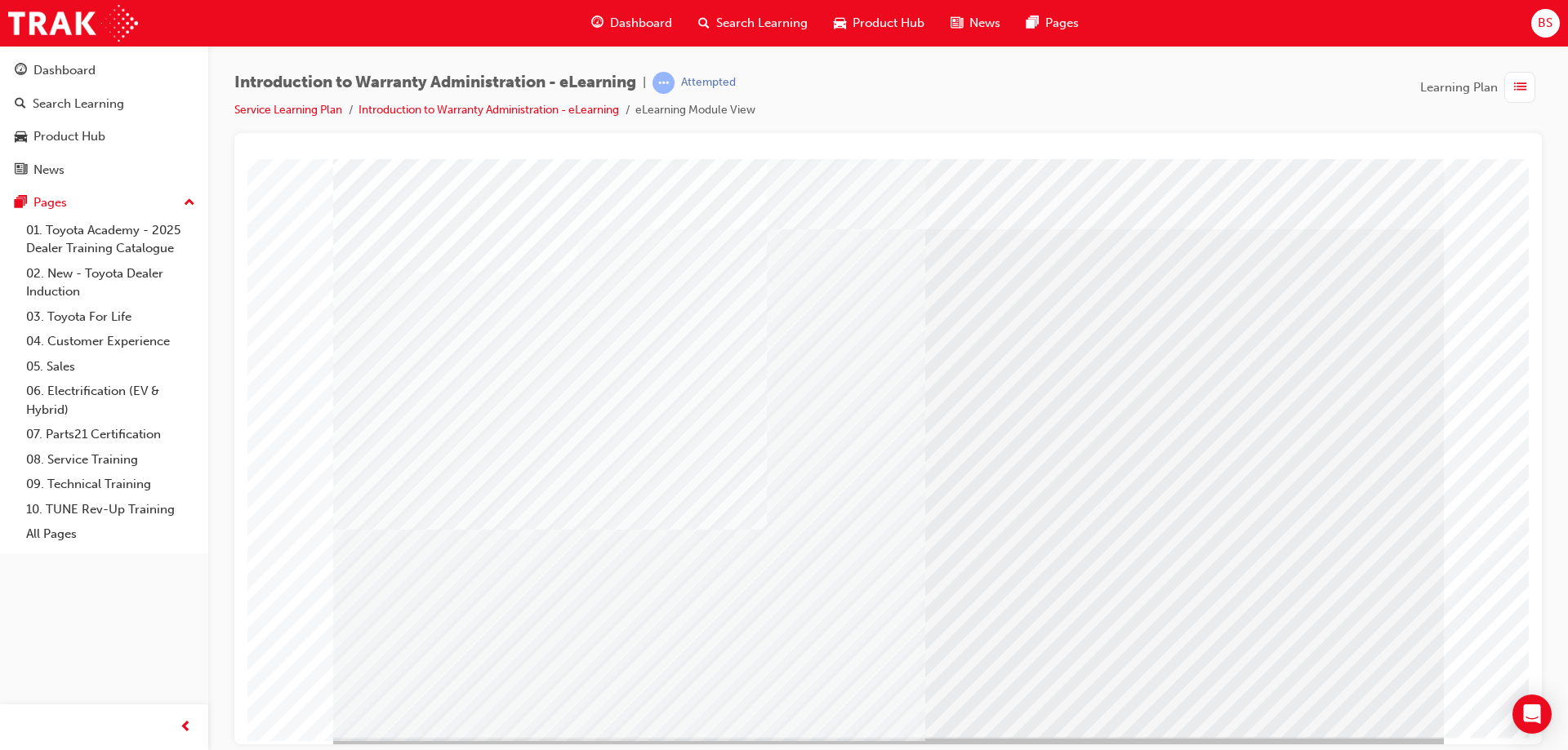
scroll to position [27, 0]
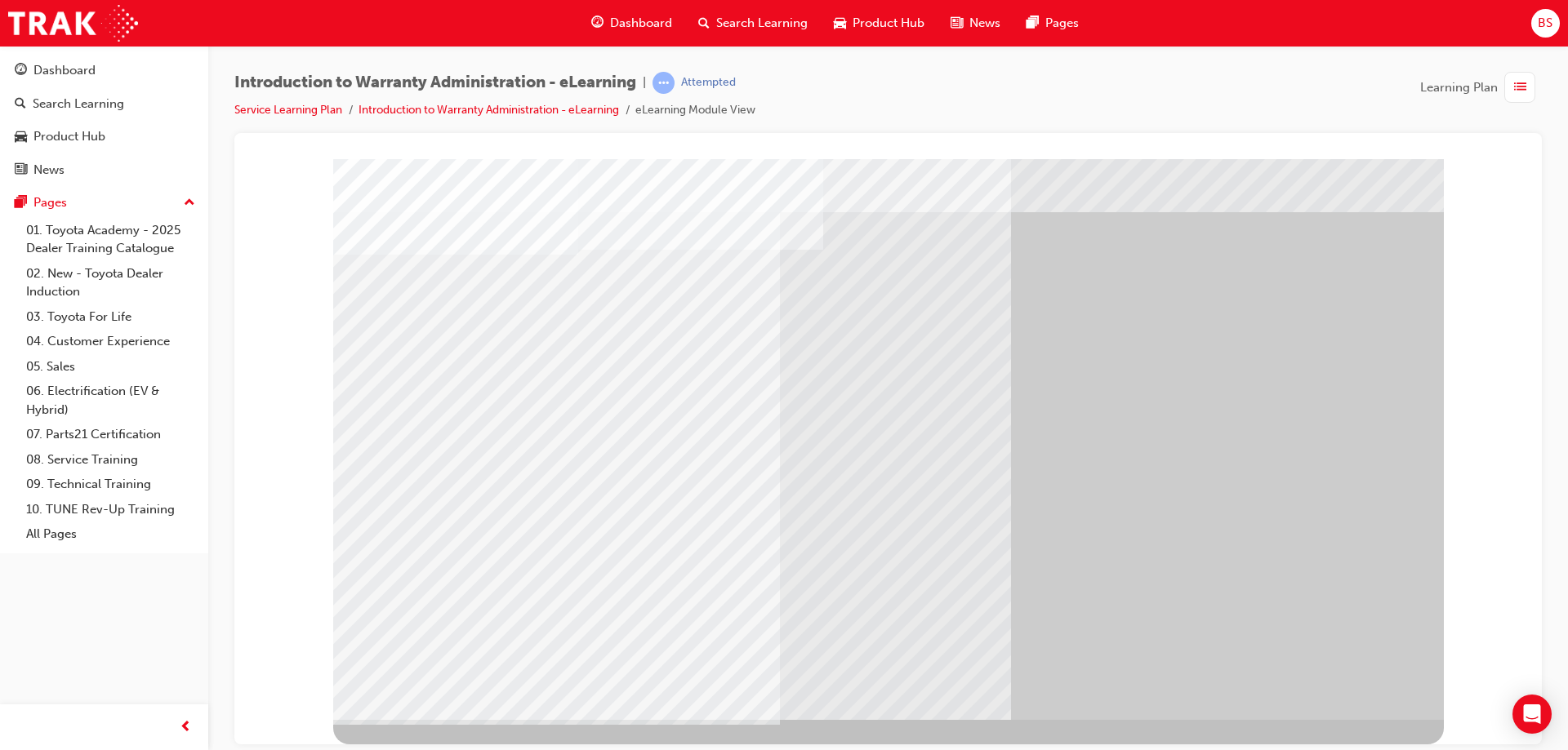
scroll to position [0, 0]
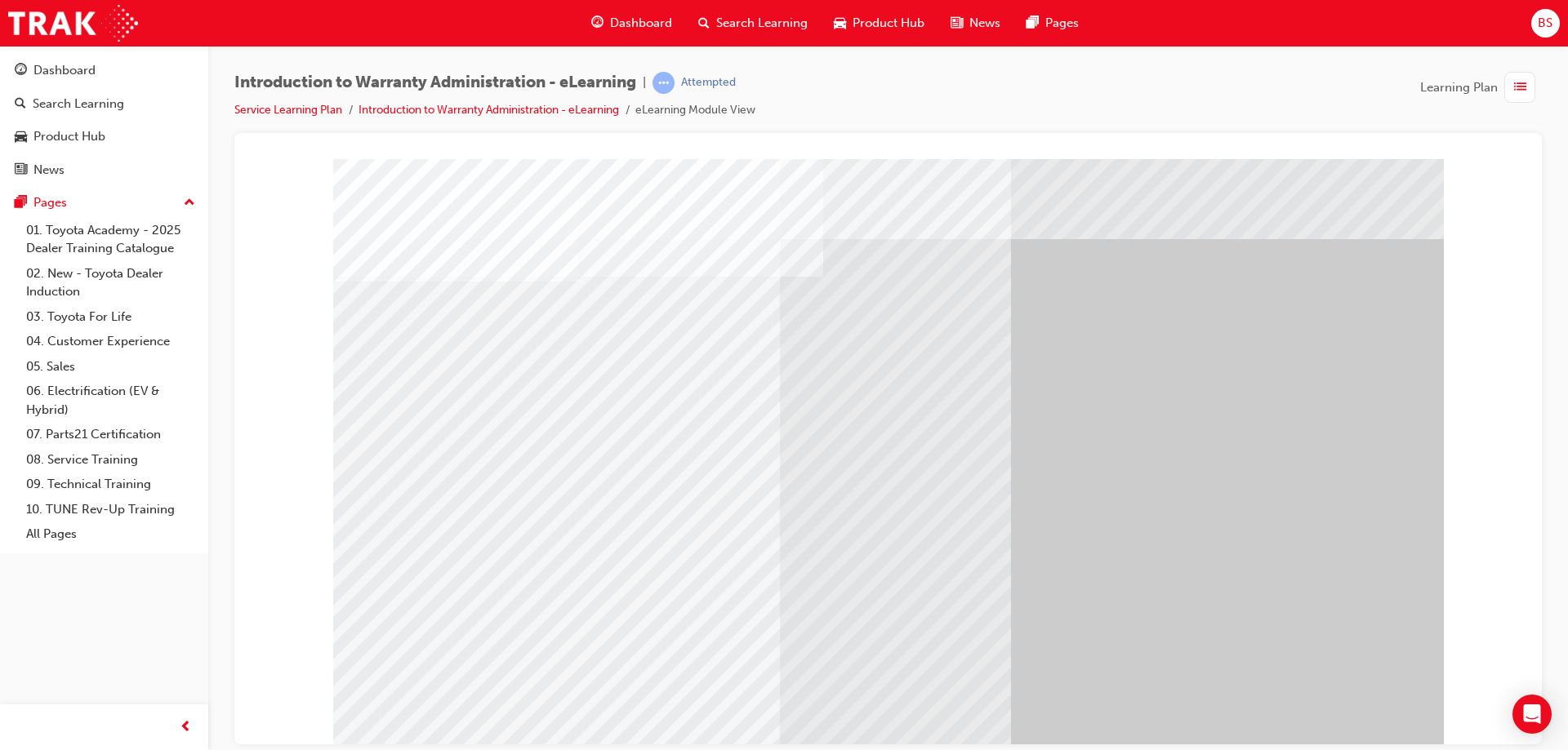
click at [600, 110] on link "Introduction to Warranty Administration - eLearning" at bounding box center [488, 110] width 260 height 13
click at [492, 109] on link "Introduction to Warranty Administration - eLearning" at bounding box center [488, 110] width 260 height 13
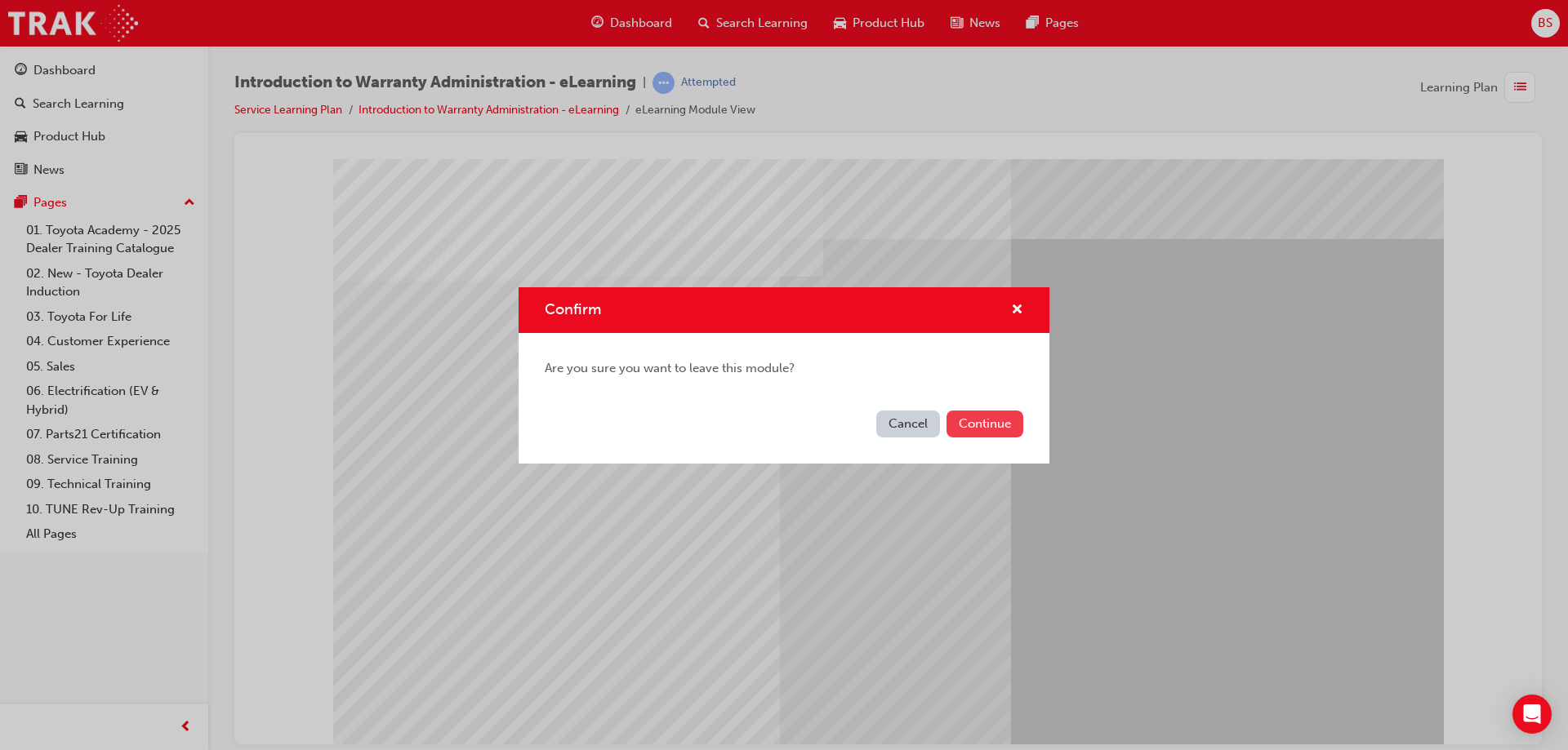
click at [1007, 427] on button "Continue" at bounding box center [985, 424] width 77 height 27
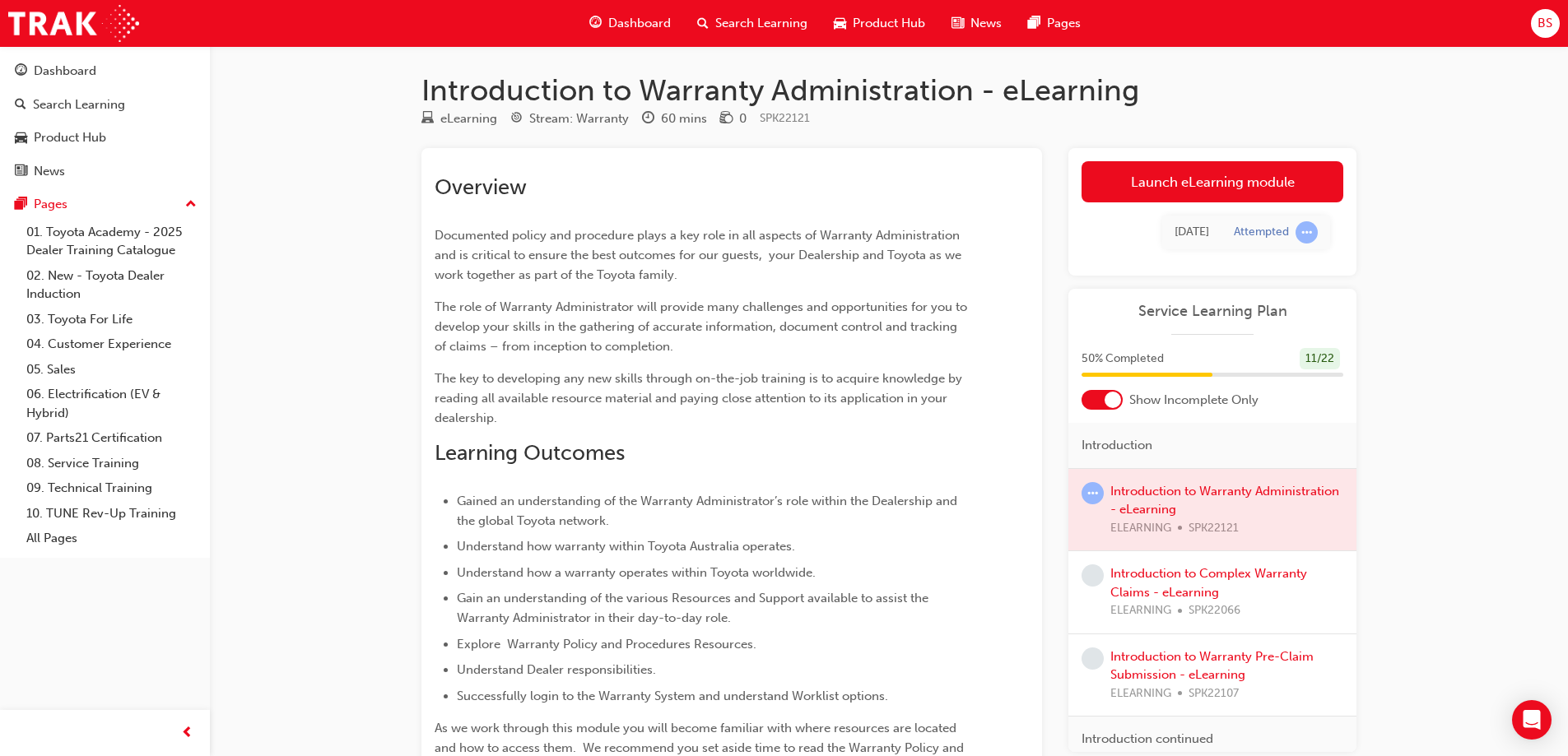
click at [1206, 174] on link "Launch eLearning module" at bounding box center [1213, 181] width 262 height 41
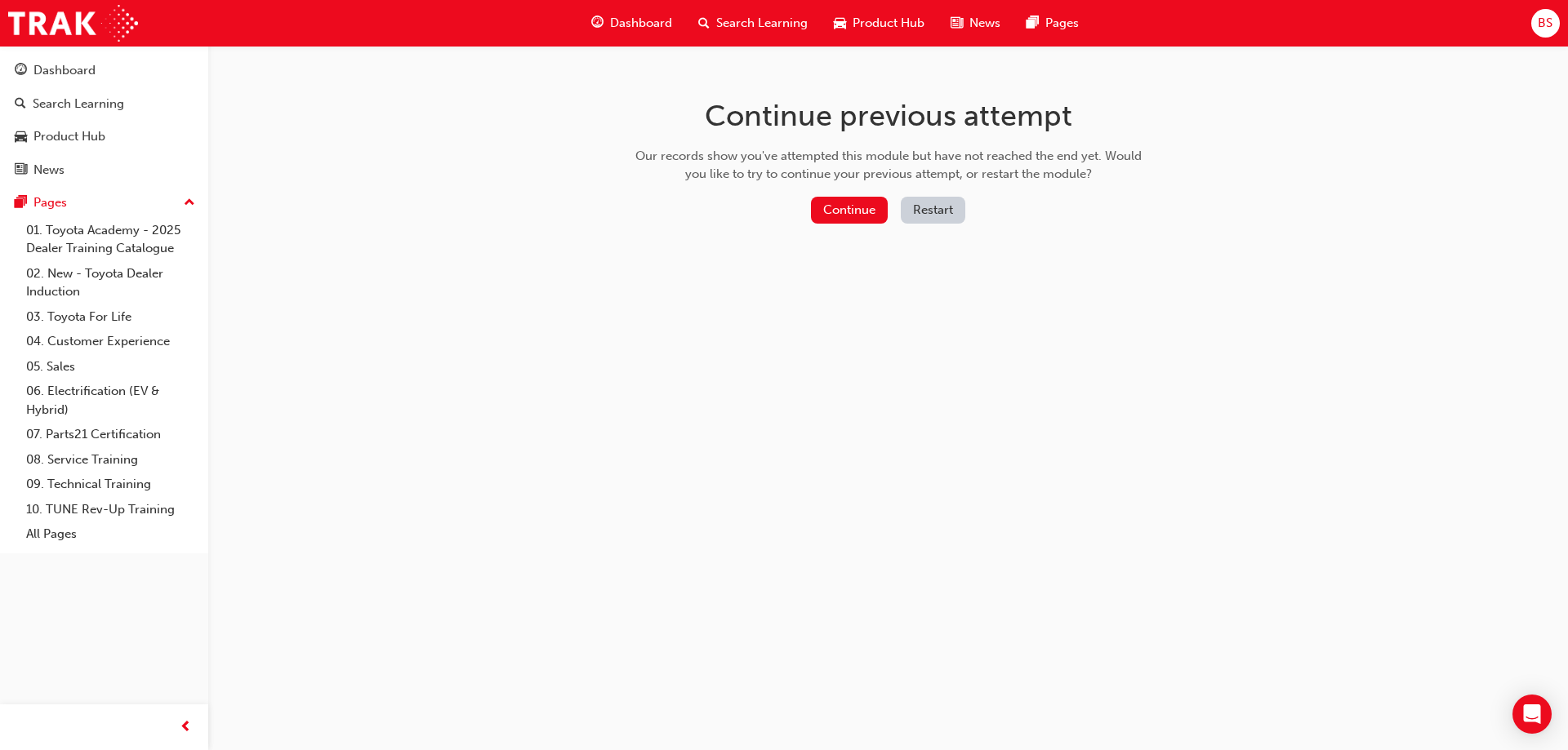
click at [926, 204] on button "Restart" at bounding box center [932, 210] width 65 height 27
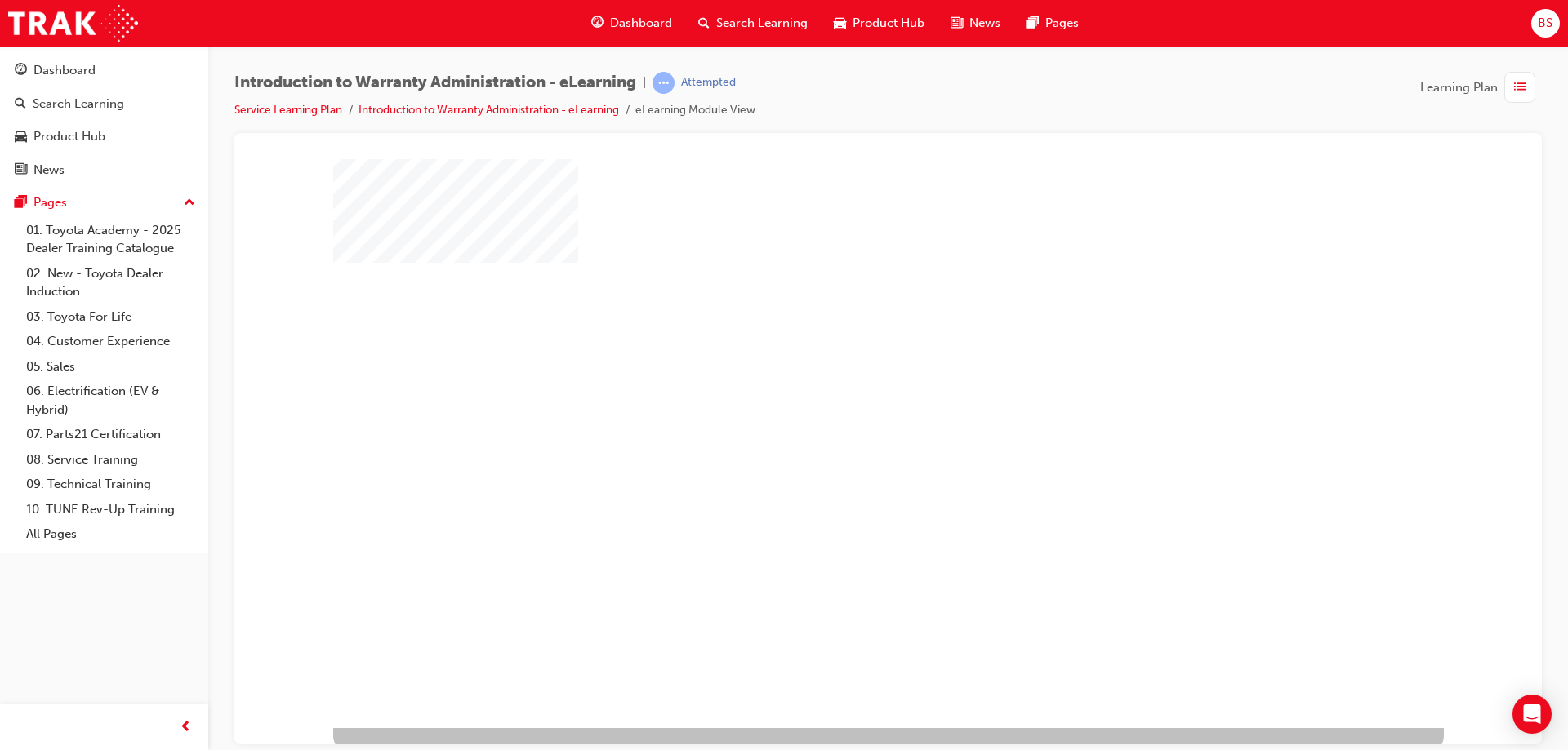
scroll to position [27, 0]
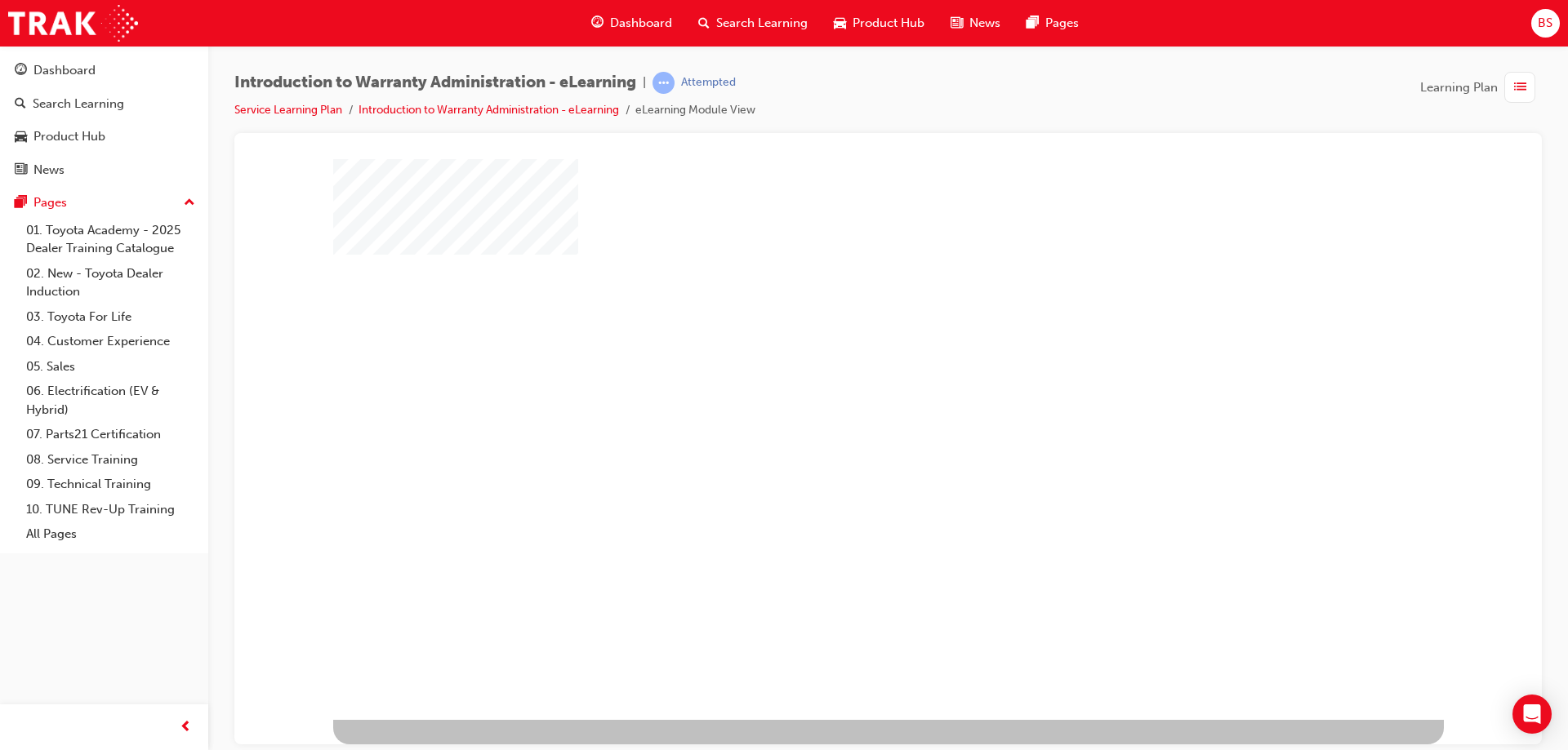
click at [841, 377] on div "play" at bounding box center [841, 377] width 0 height 0
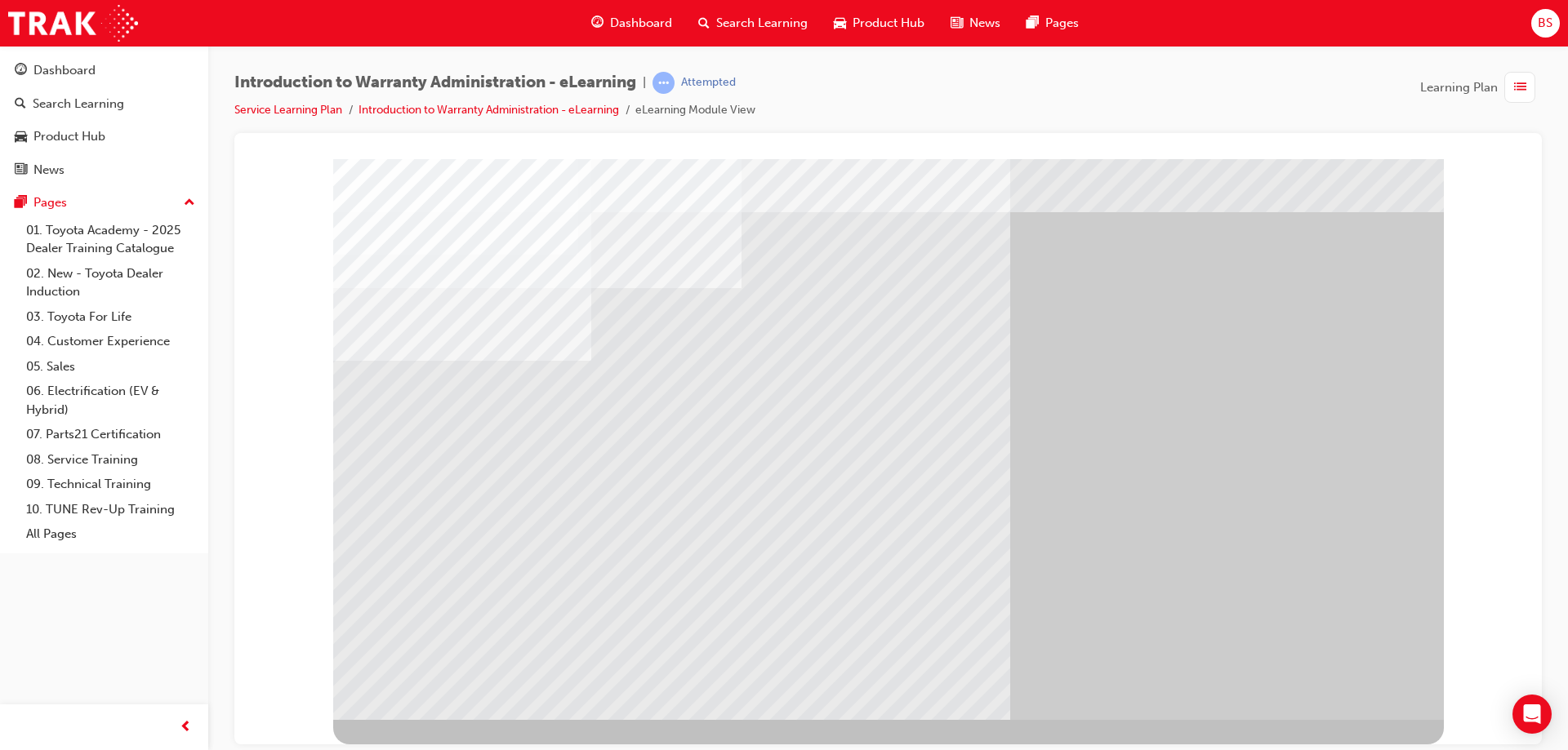
scroll to position [0, 0]
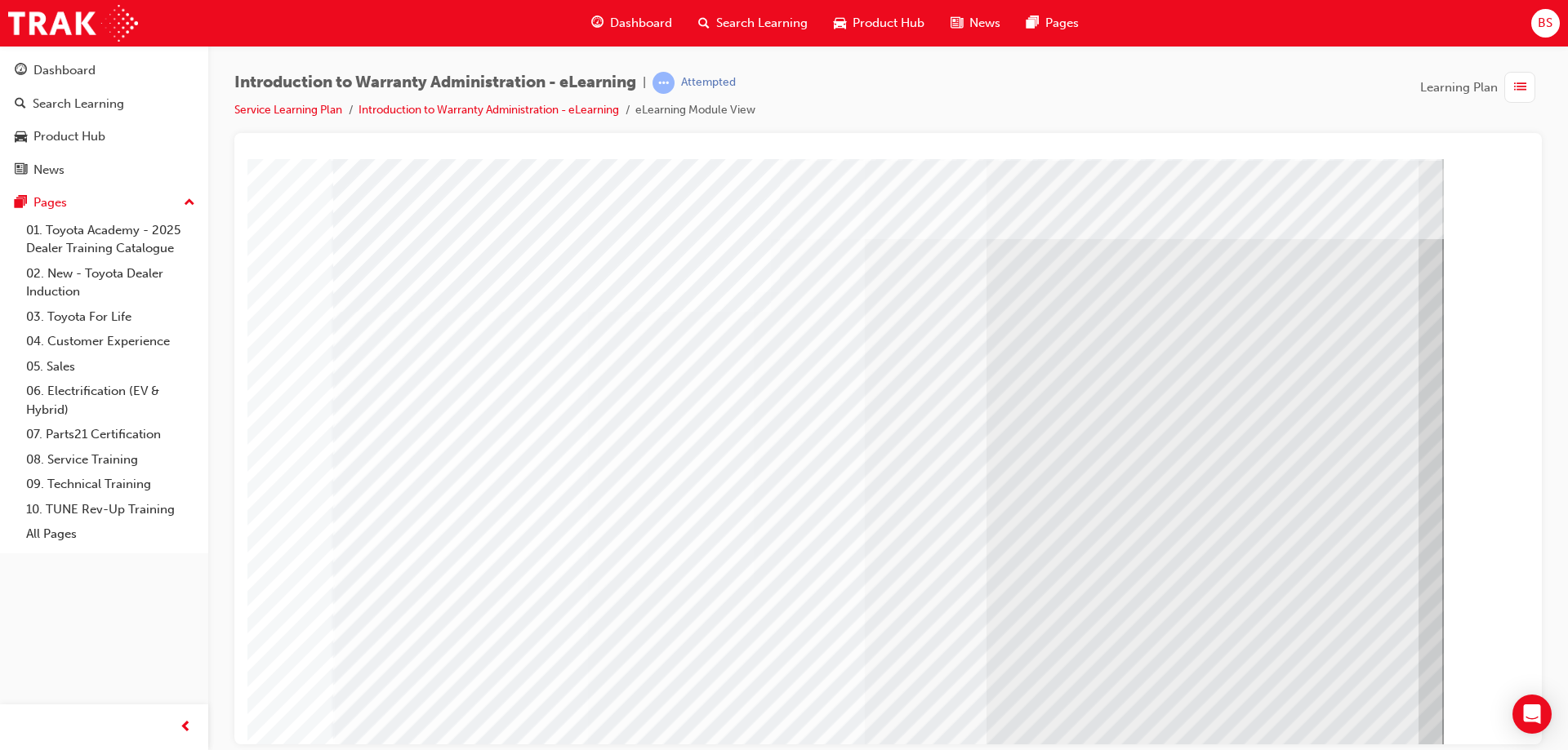
drag, startPoint x: 1313, startPoint y: 690, endPoint x: 1314, endPoint y: 700, distance: 10.0
click at [1314, 694] on div at bounding box center [888, 452] width 1111 height 587
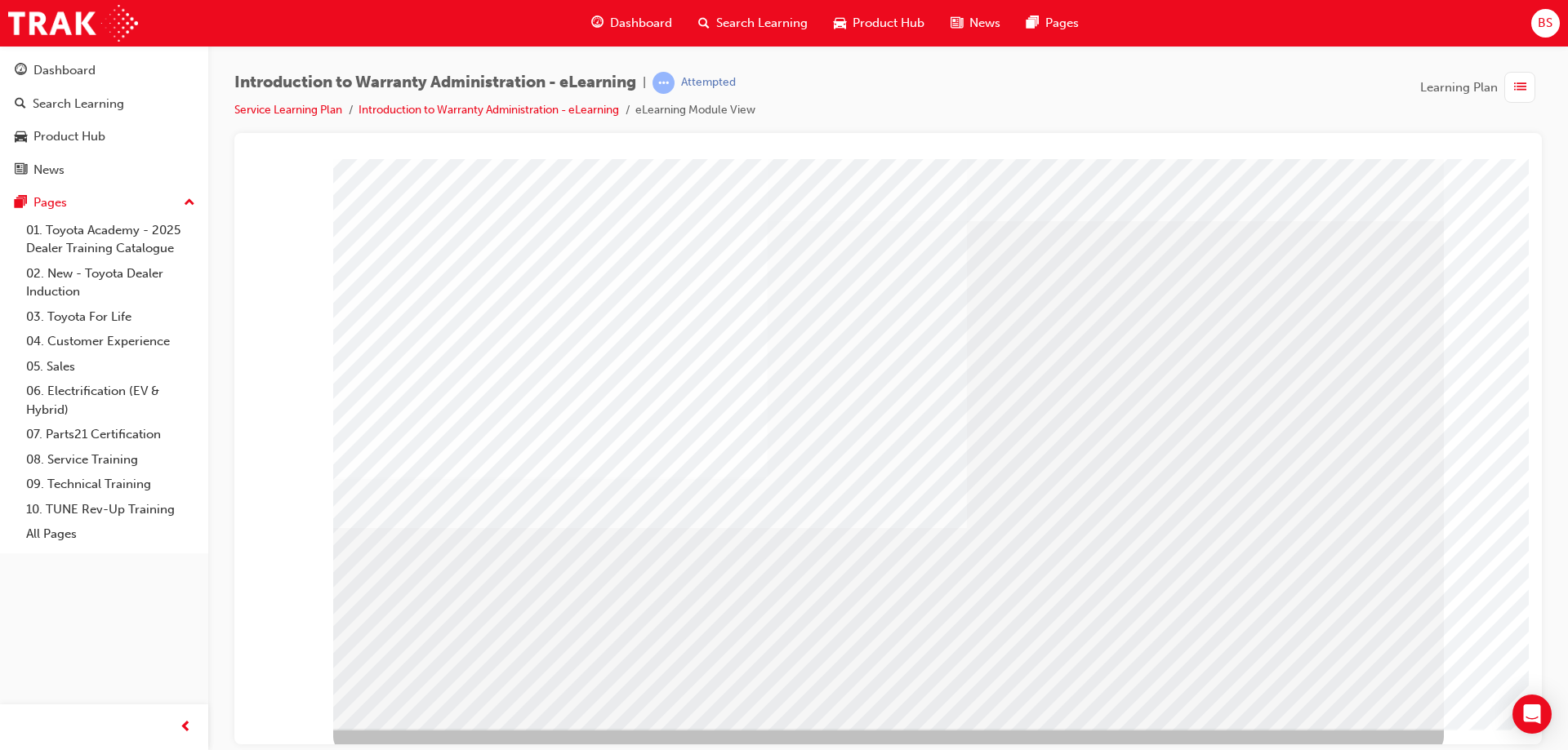
scroll to position [27, 0]
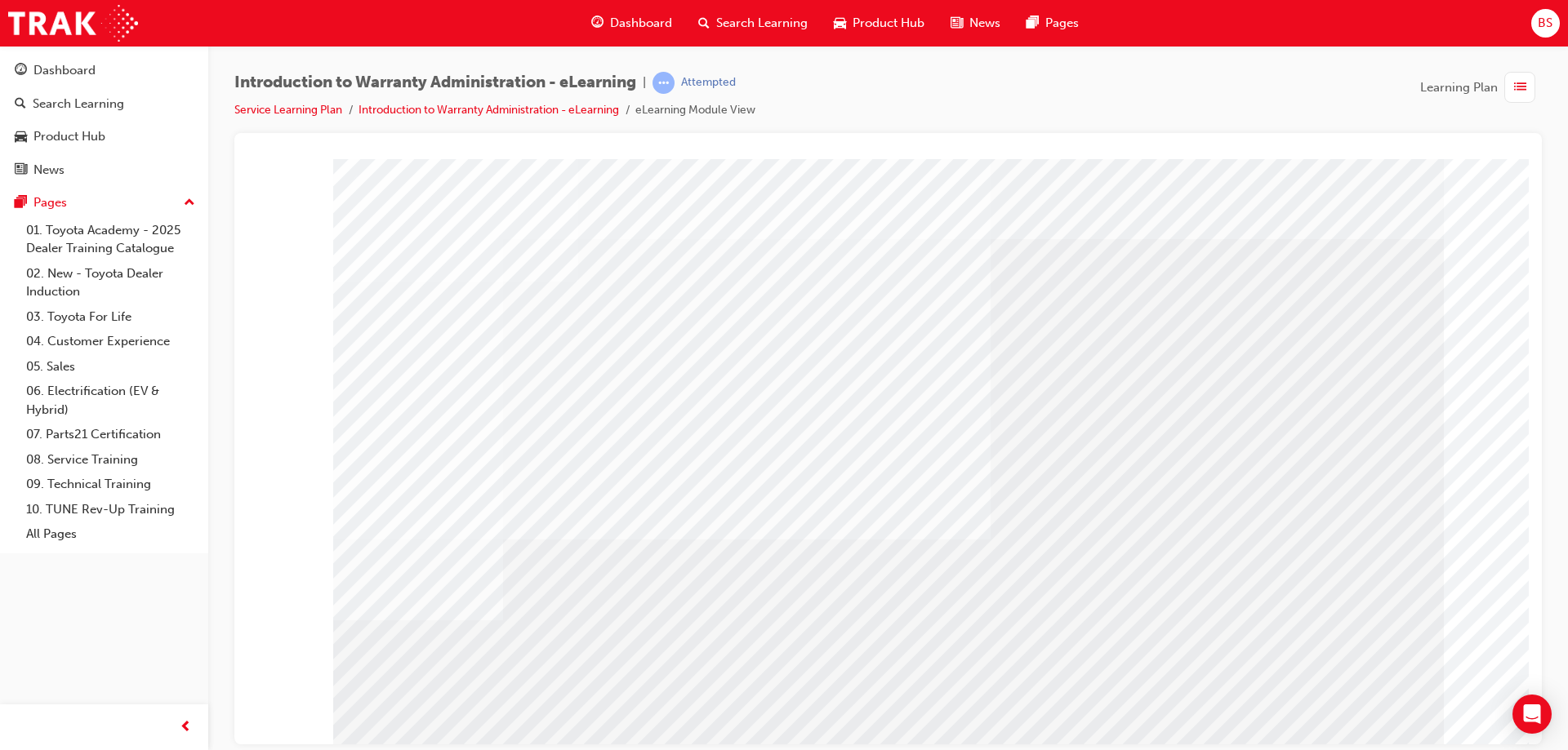
drag, startPoint x: 1181, startPoint y: 419, endPoint x: 1152, endPoint y: 478, distance: 65.7
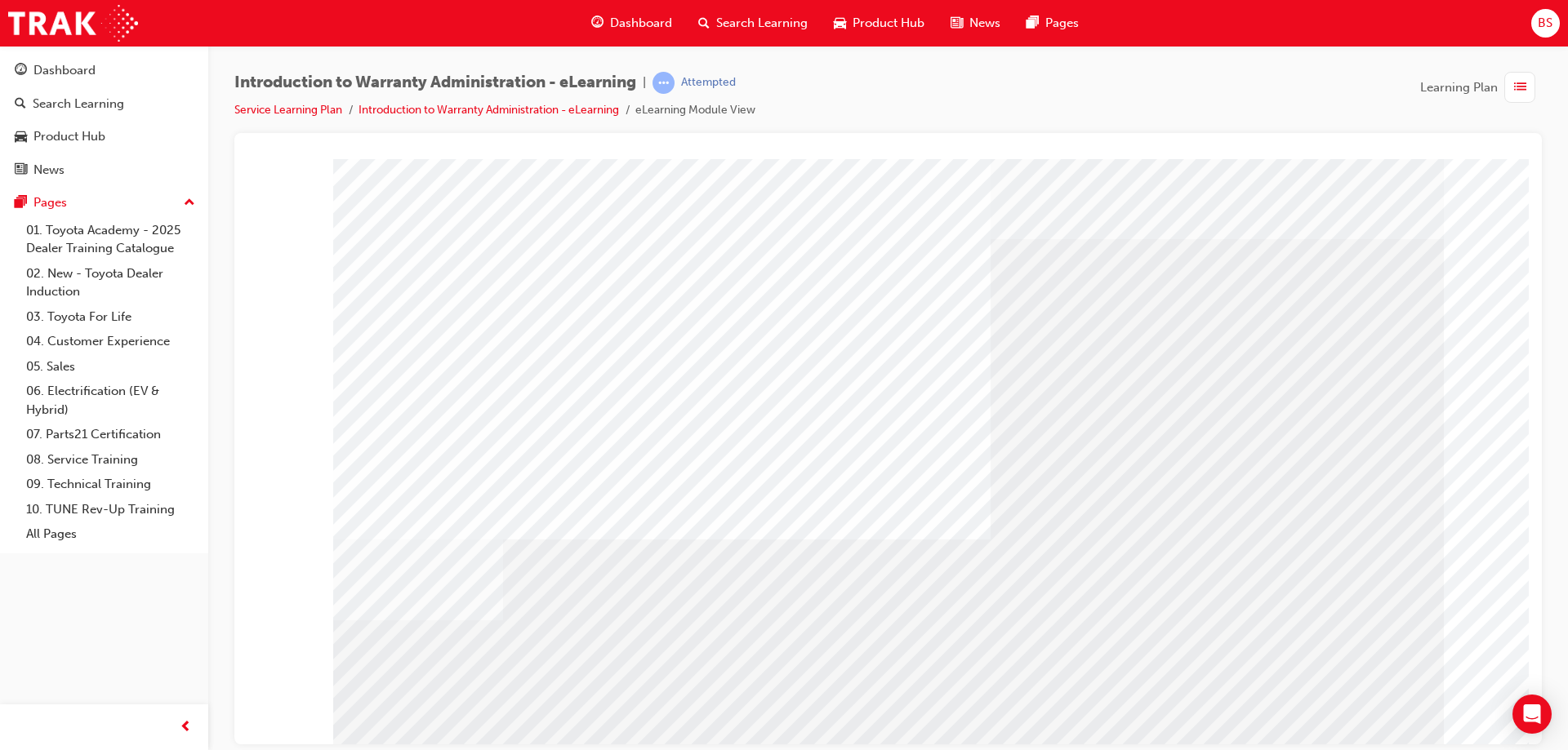
drag, startPoint x: 1135, startPoint y: 479, endPoint x: 1132, endPoint y: 504, distance: 25.2
drag, startPoint x: 1180, startPoint y: 571, endPoint x: 1163, endPoint y: 582, distance: 20.2
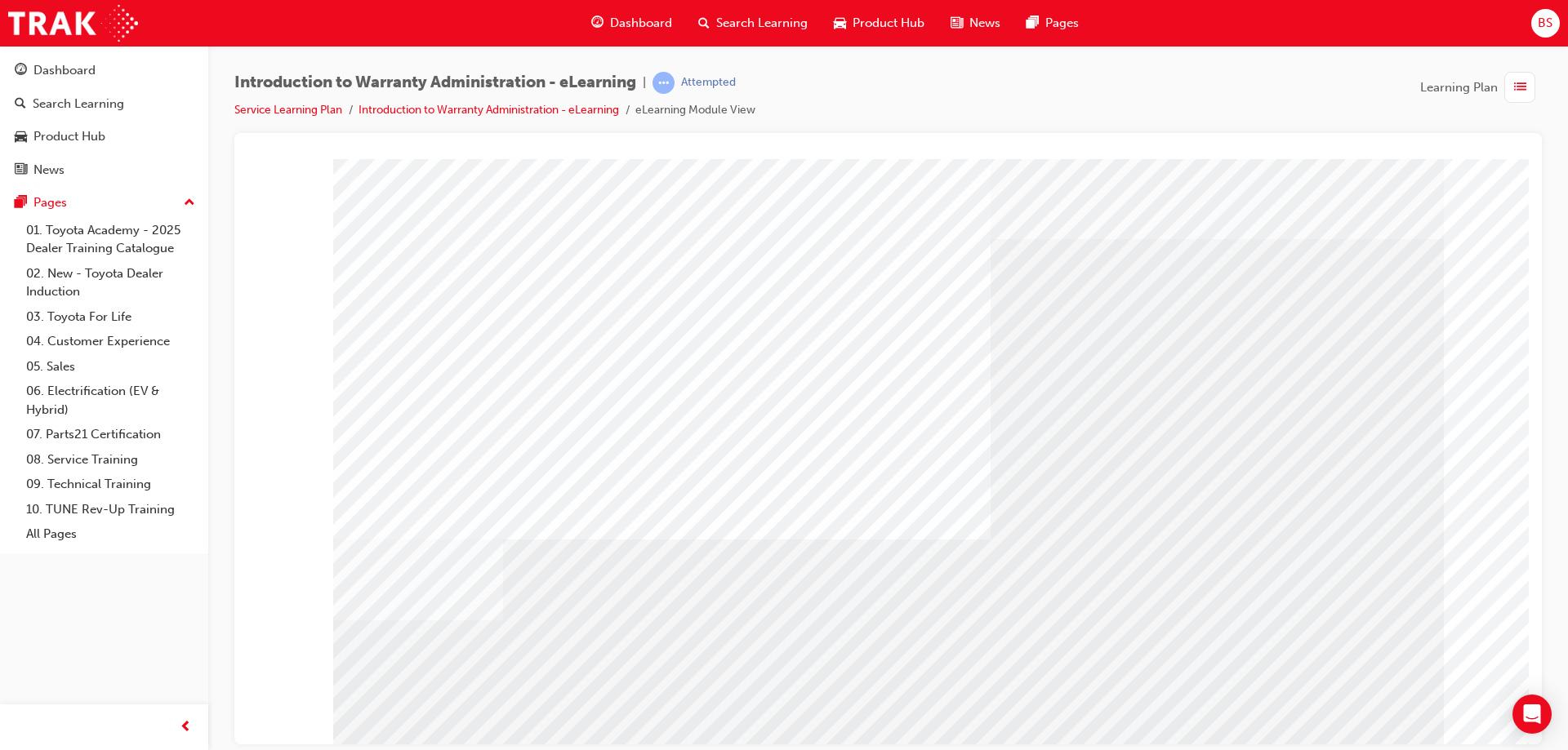
drag, startPoint x: 1253, startPoint y: 546, endPoint x: 1267, endPoint y: 524, distance: 26.1
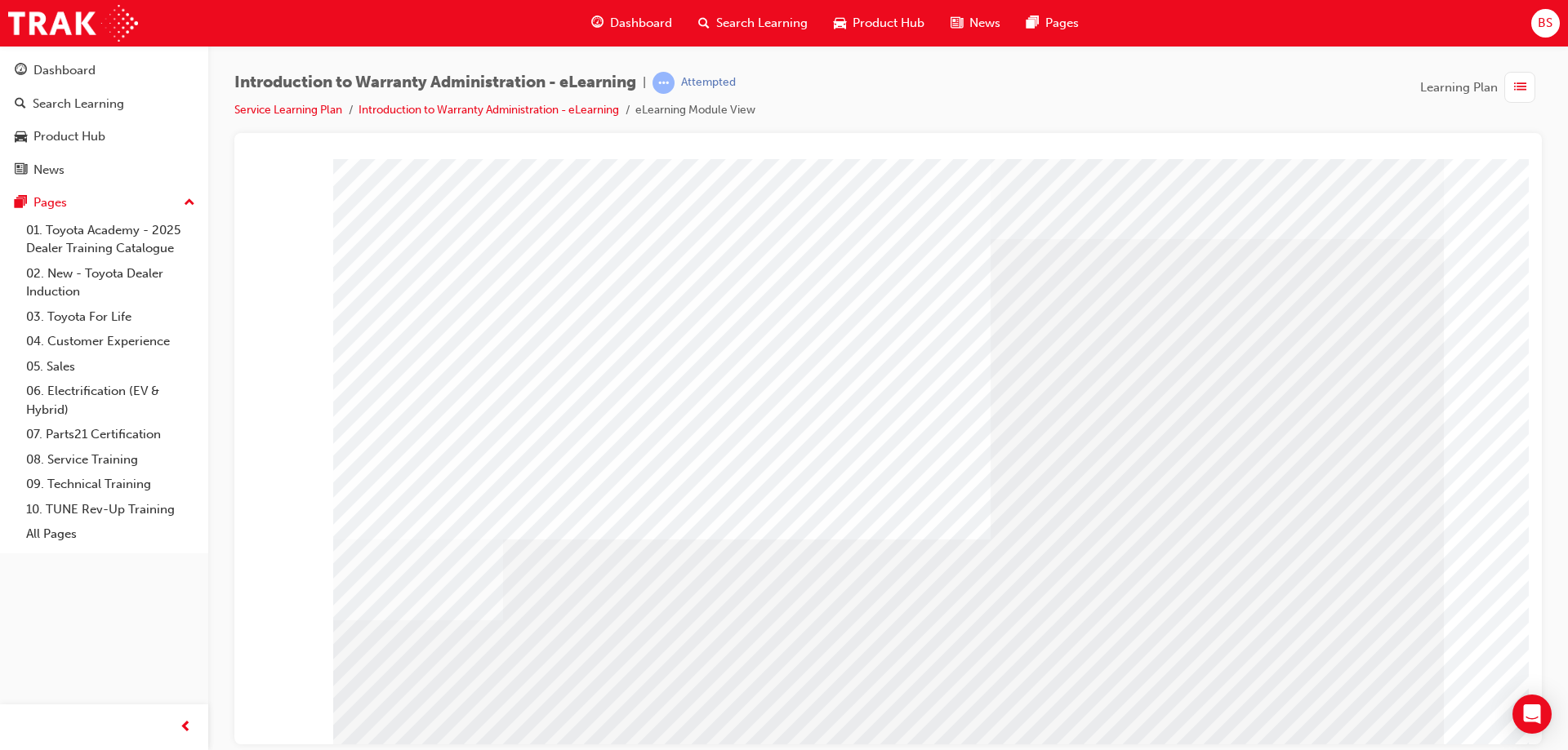
click at [1356, 700] on div "colour" at bounding box center [888, 452] width 1111 height 587
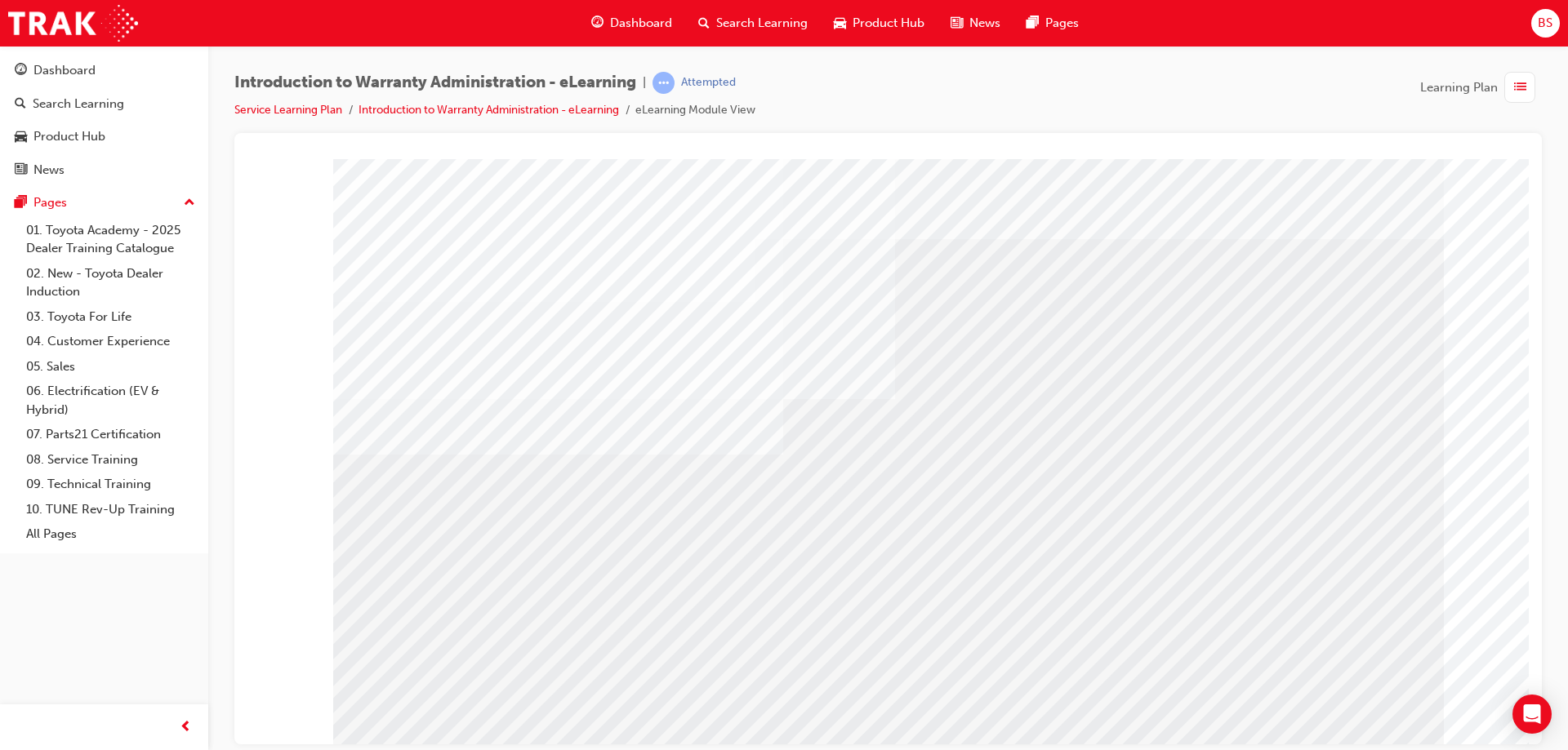
click at [753, 475] on div "colour" at bounding box center [888, 452] width 1111 height 587
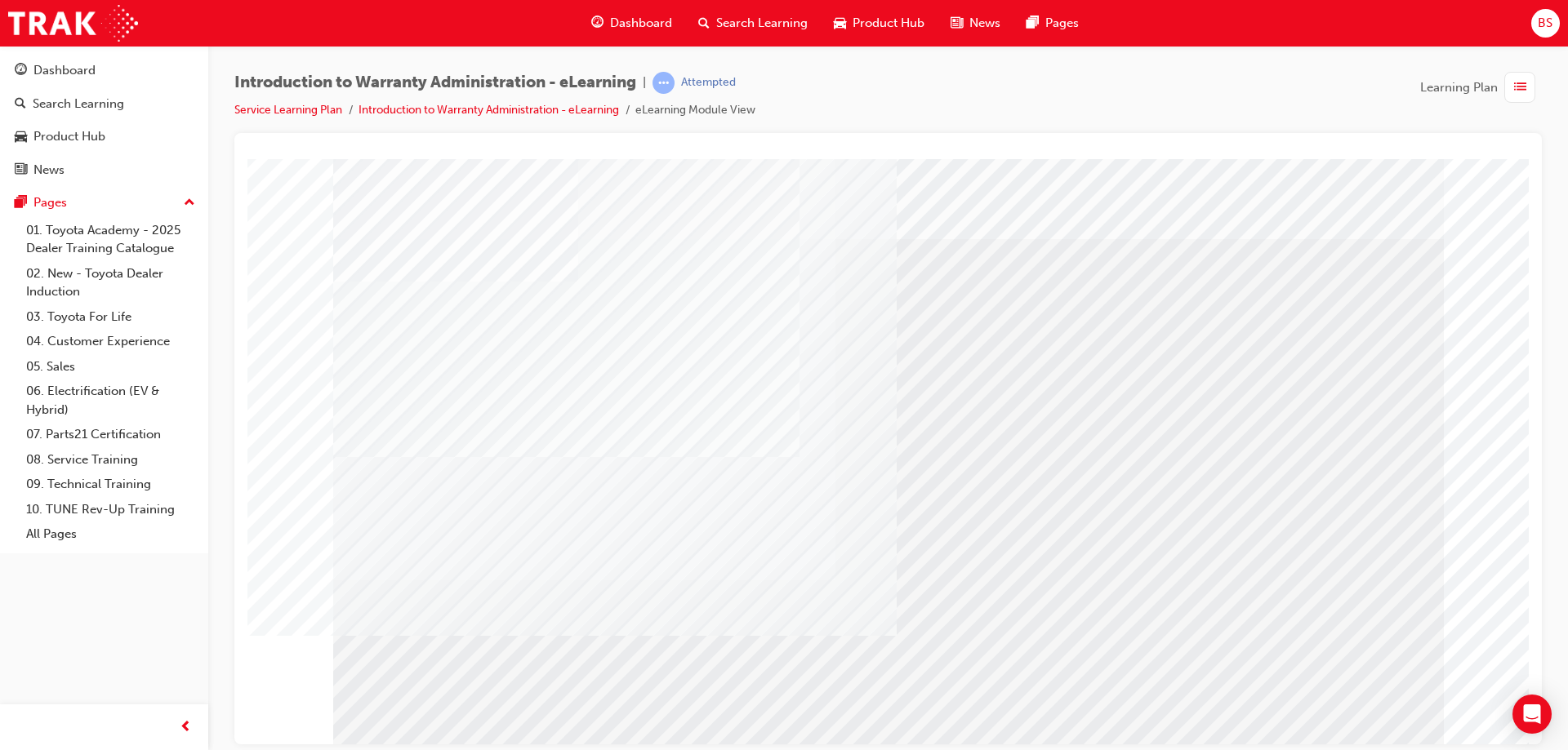
drag, startPoint x: 1340, startPoint y: 705, endPoint x: 1591, endPoint y: 903, distance: 319.7
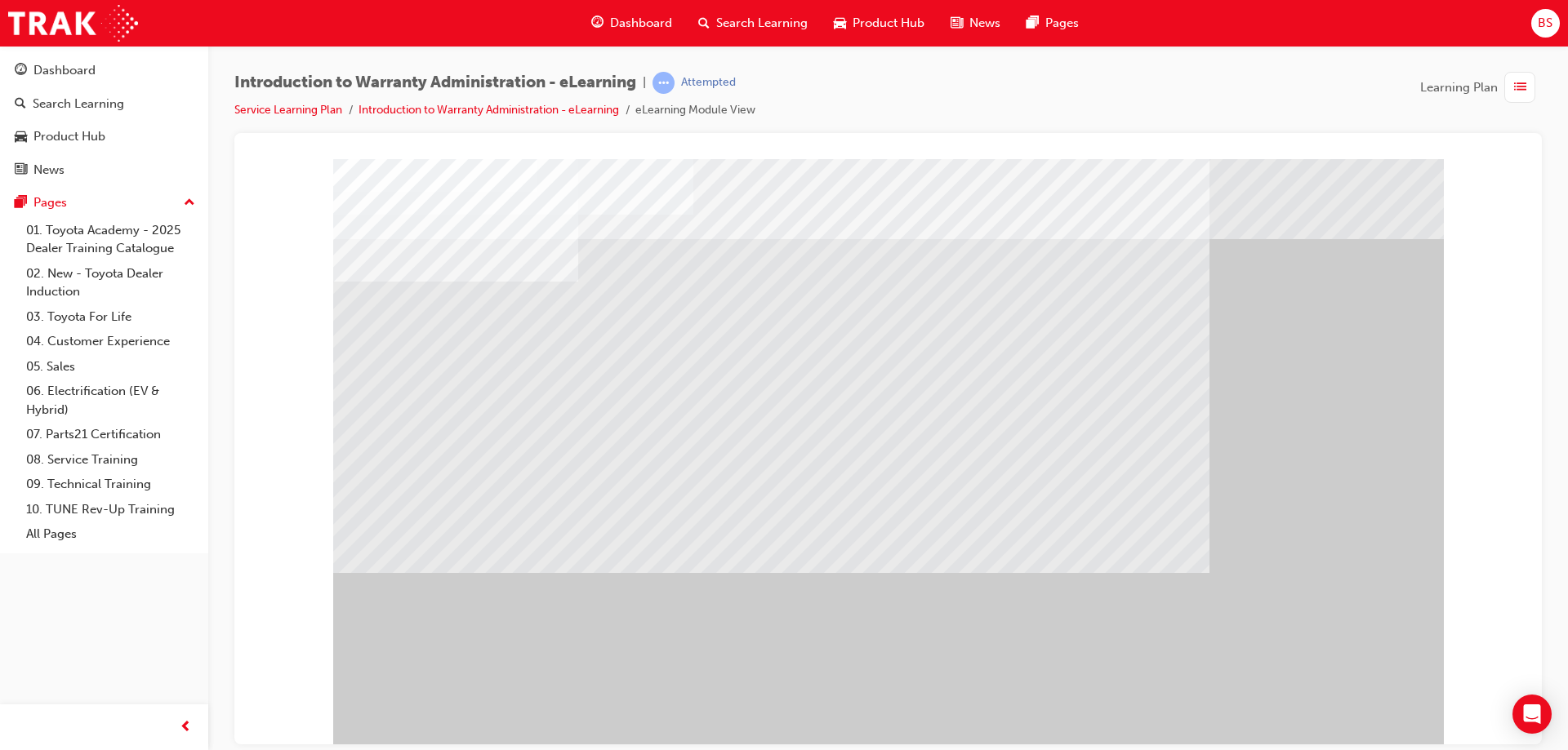
drag, startPoint x: 772, startPoint y: 433, endPoint x: 785, endPoint y: 427, distance: 14.3
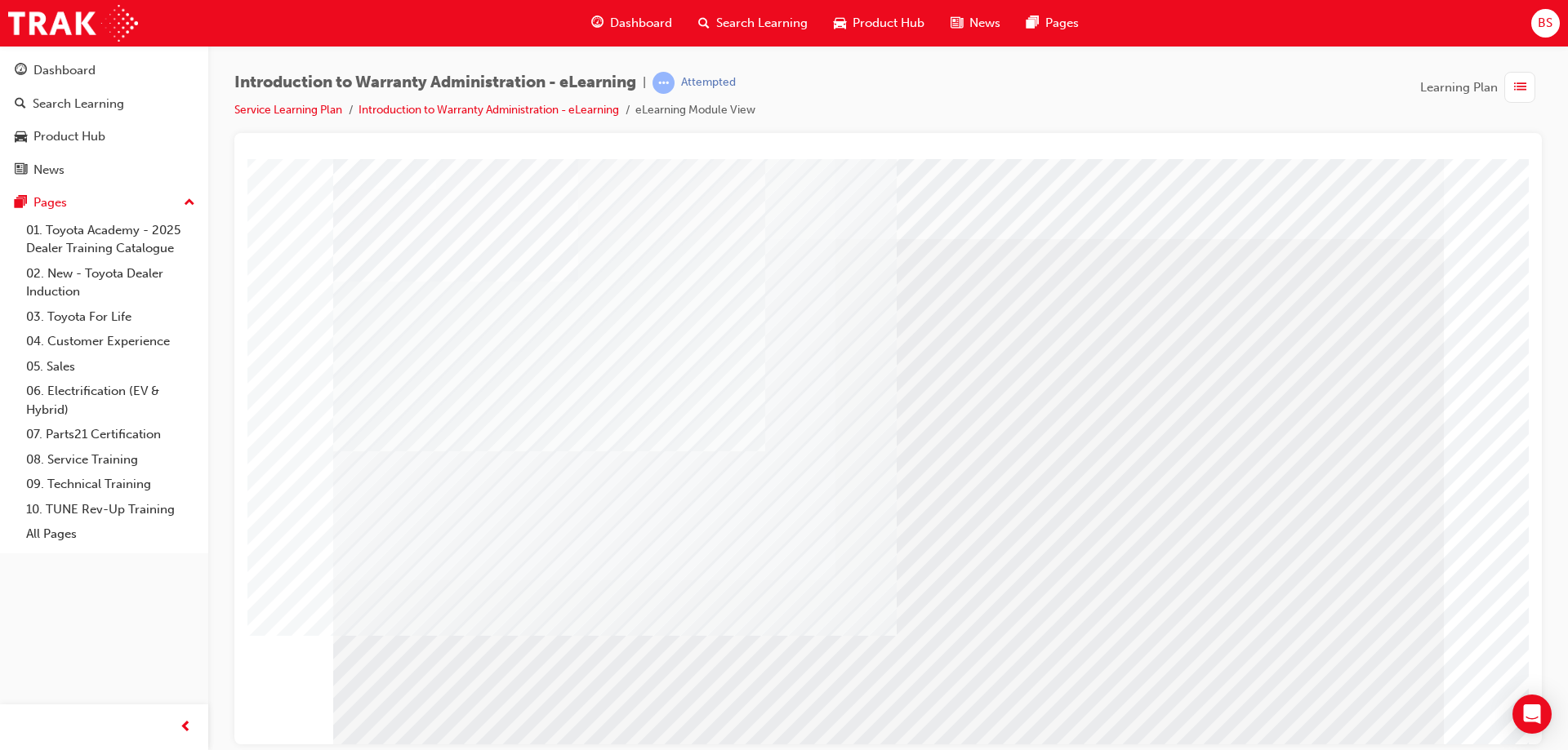
click at [1345, 722] on div at bounding box center [888, 452] width 1111 height 587
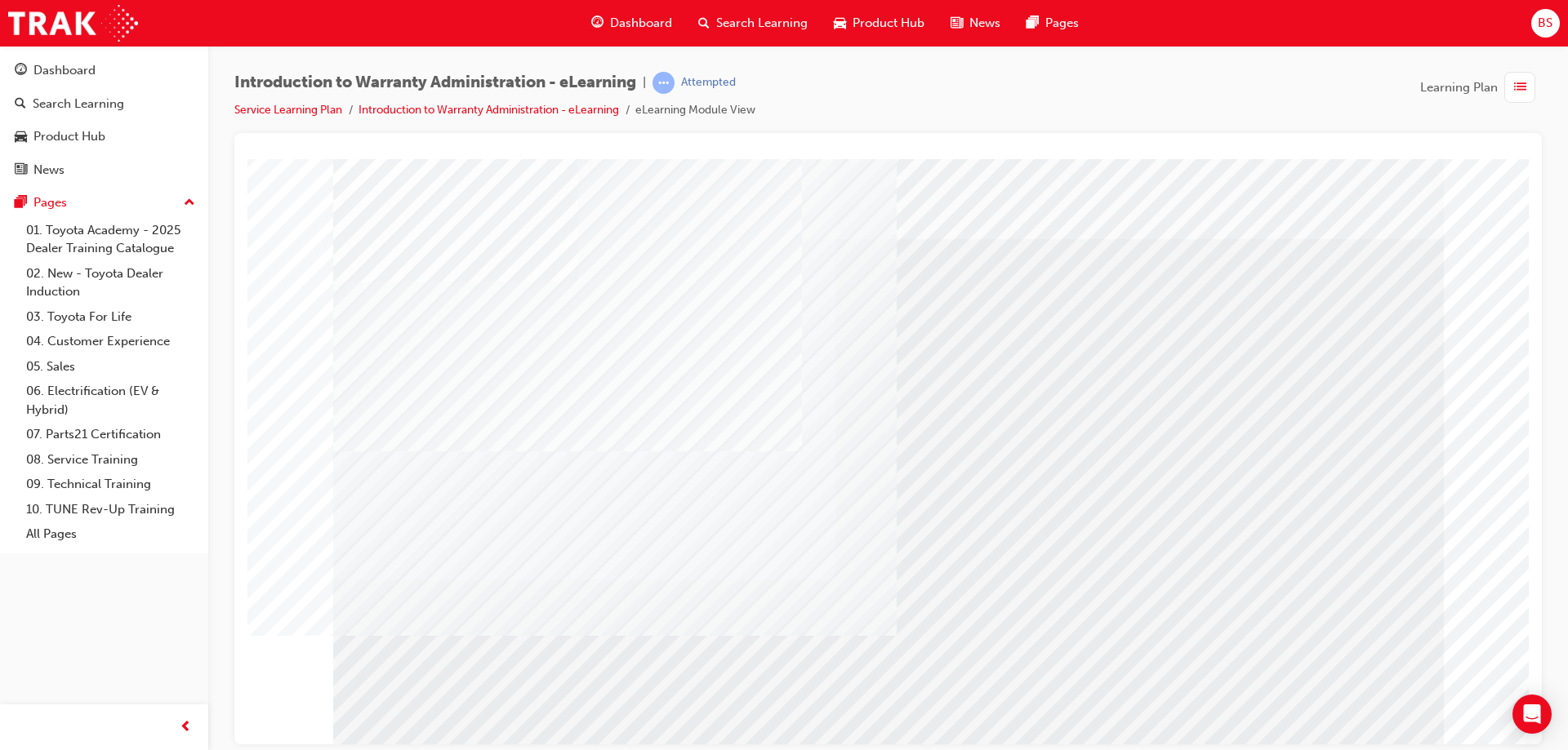
drag, startPoint x: 1349, startPoint y: 710, endPoint x: 1339, endPoint y: 705, distance: 11.2
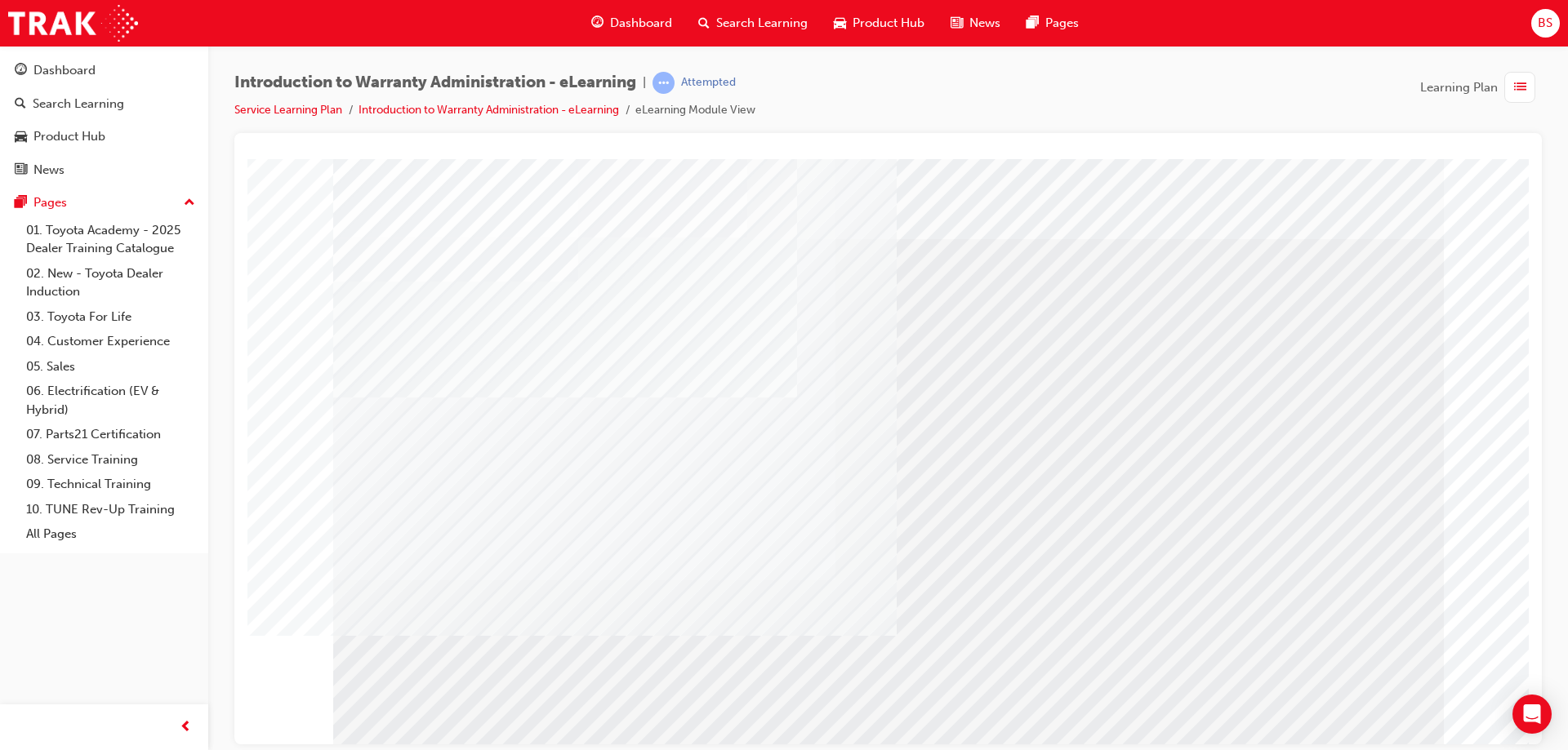
click at [901, 723] on div at bounding box center [888, 452] width 1111 height 587
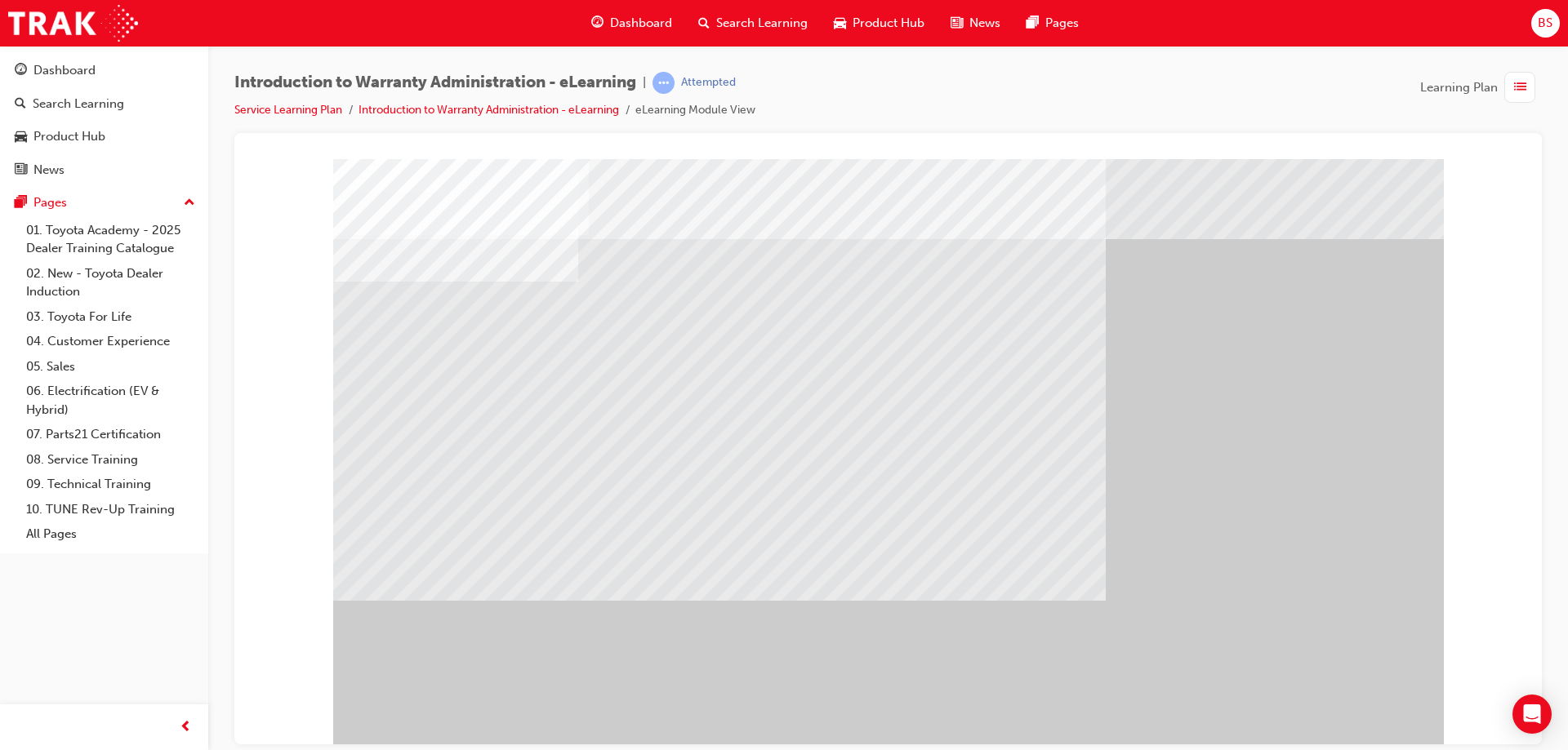
drag, startPoint x: 1295, startPoint y: 745, endPoint x: 1304, endPoint y: 781, distance: 37.1
click at [1304, 165] on html "Loading..." at bounding box center [888, 161] width 1281 height 7
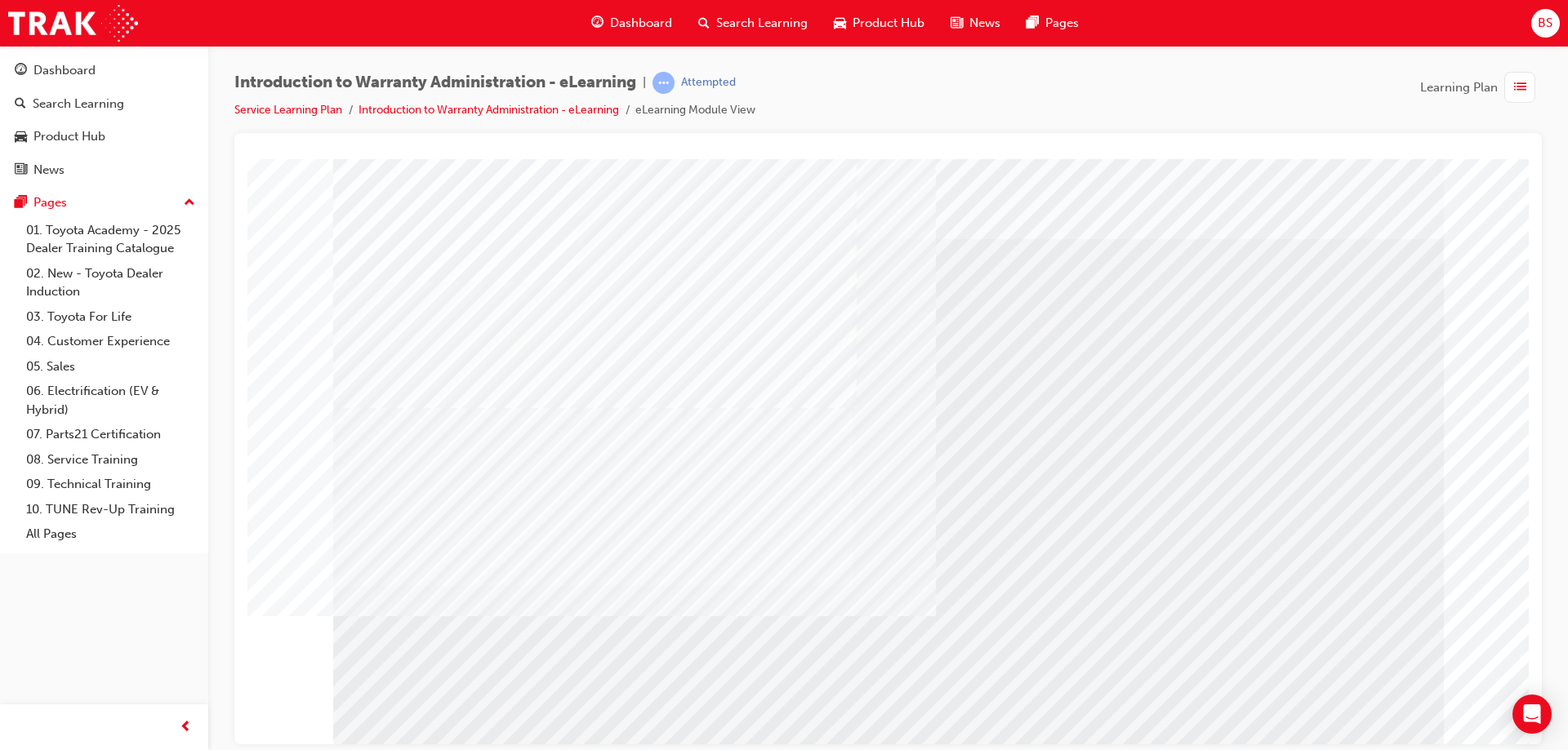
drag, startPoint x: 1327, startPoint y: 706, endPoint x: 1319, endPoint y: 710, distance: 8.9
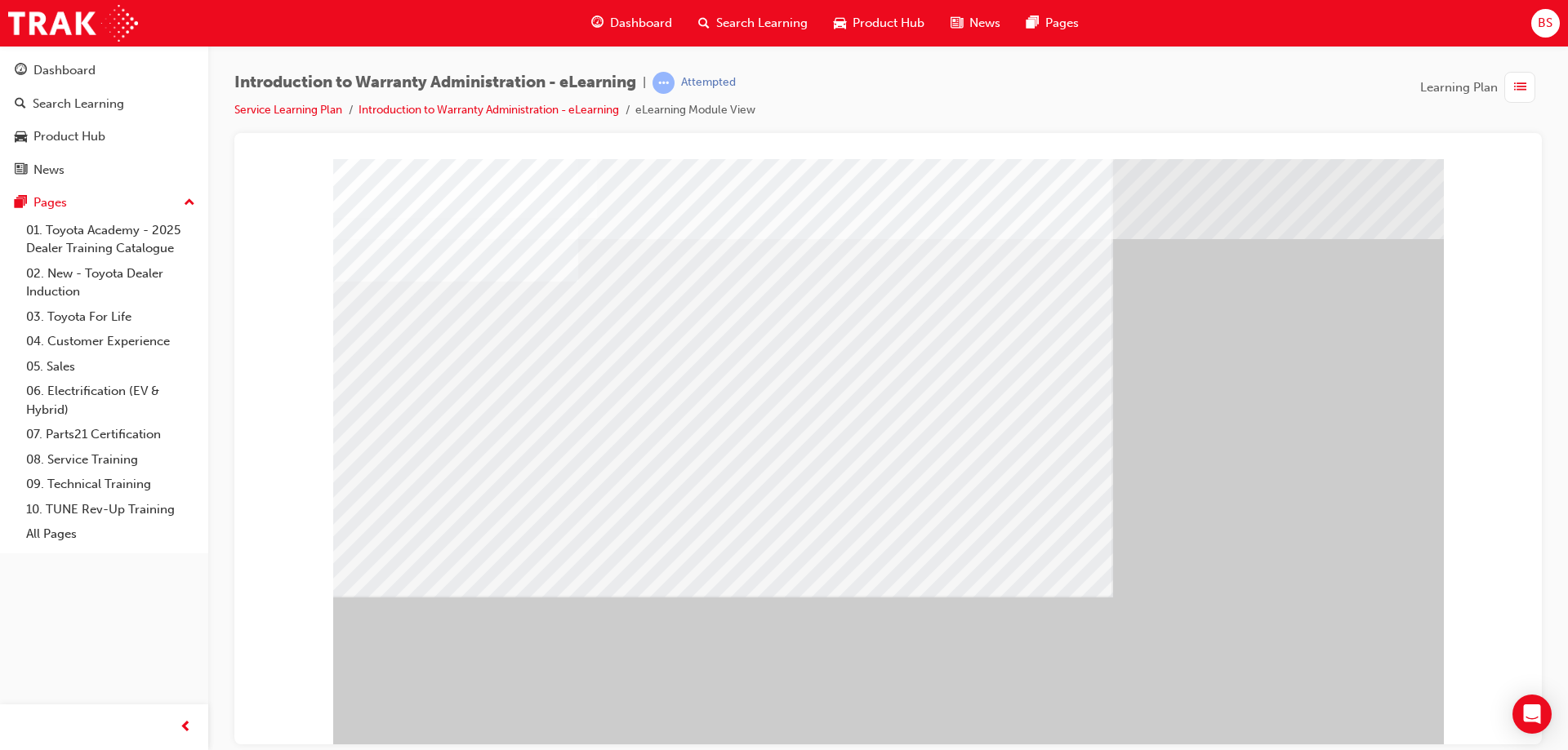
drag, startPoint x: 1344, startPoint y: 700, endPoint x: 1336, endPoint y: 694, distance: 10.0
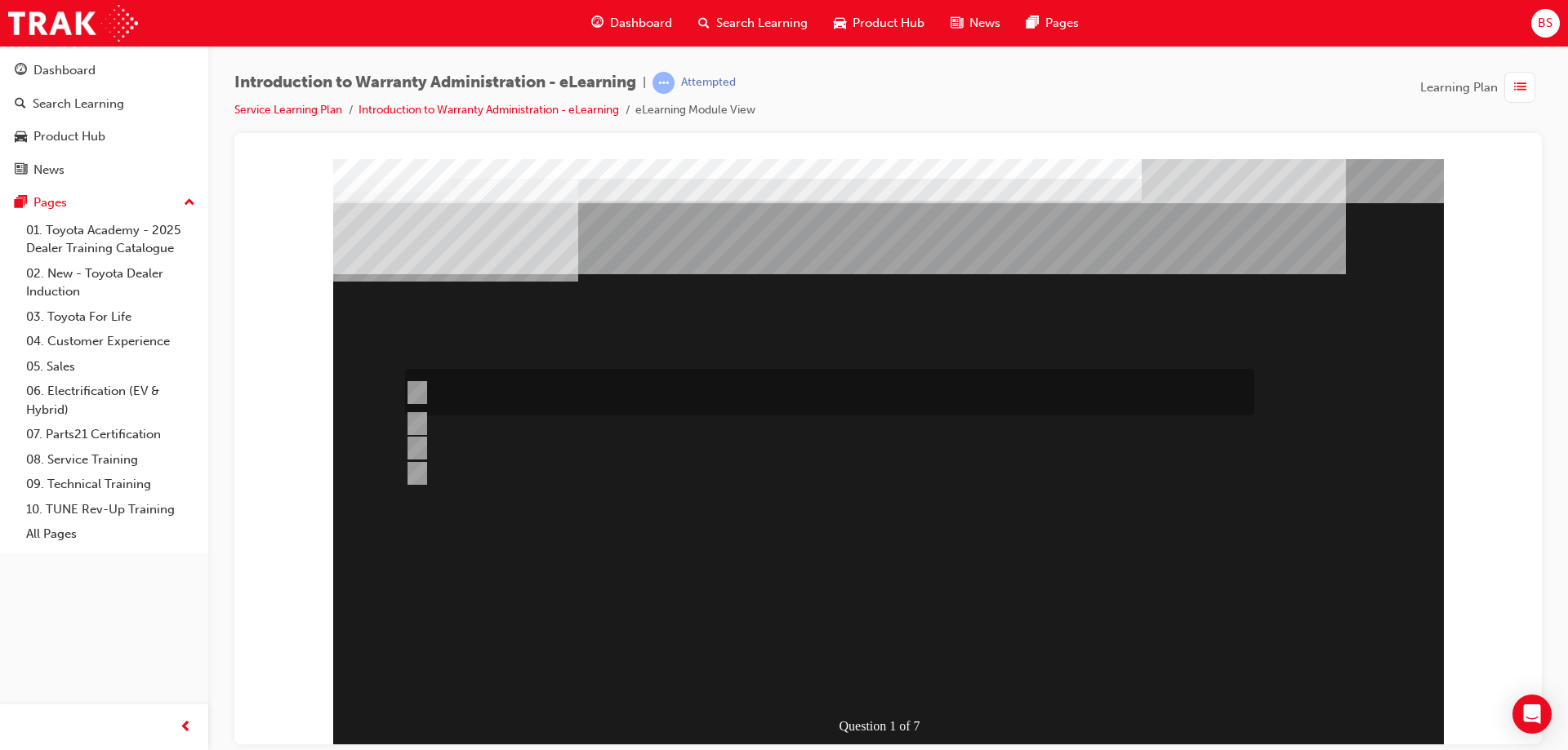
click at [423, 392] on div at bounding box center [825, 392] width 849 height 46
radio input "true"
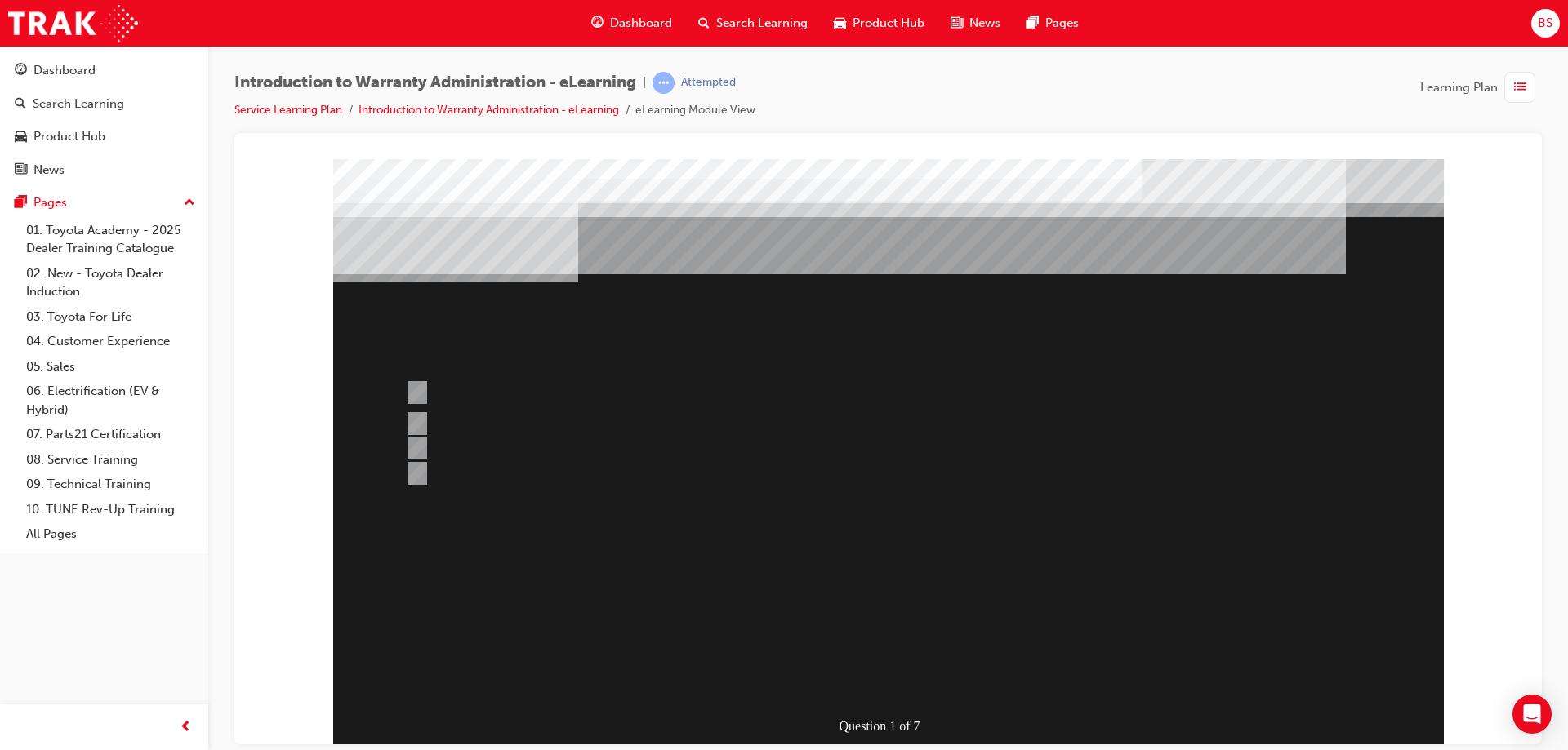
click at [842, 590] on div at bounding box center [888, 452] width 1111 height 587
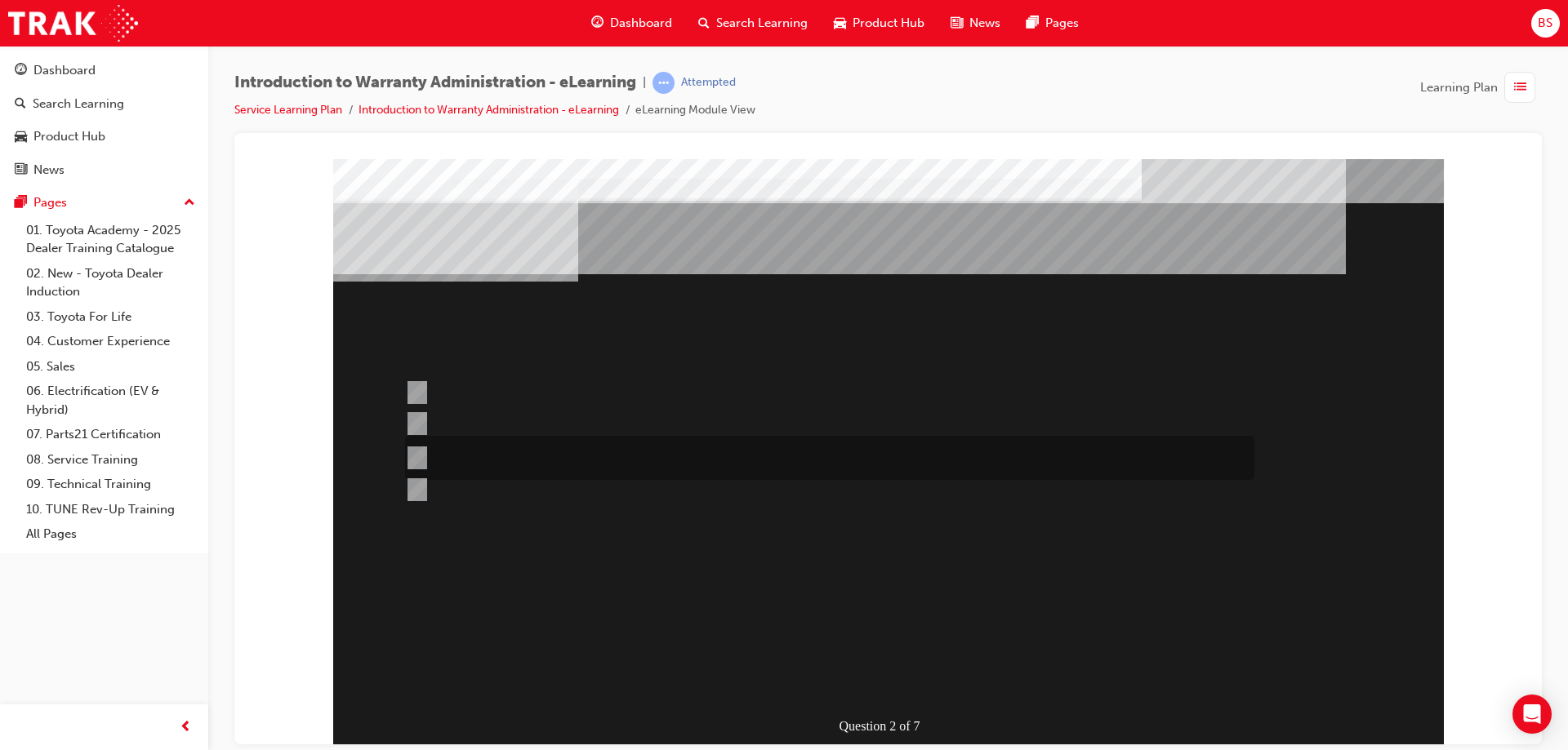
click at [421, 453] on input "This is dependant on whether or not the condition is a result of a lack of, or …" at bounding box center [413, 457] width 18 height 18
radio input "true"
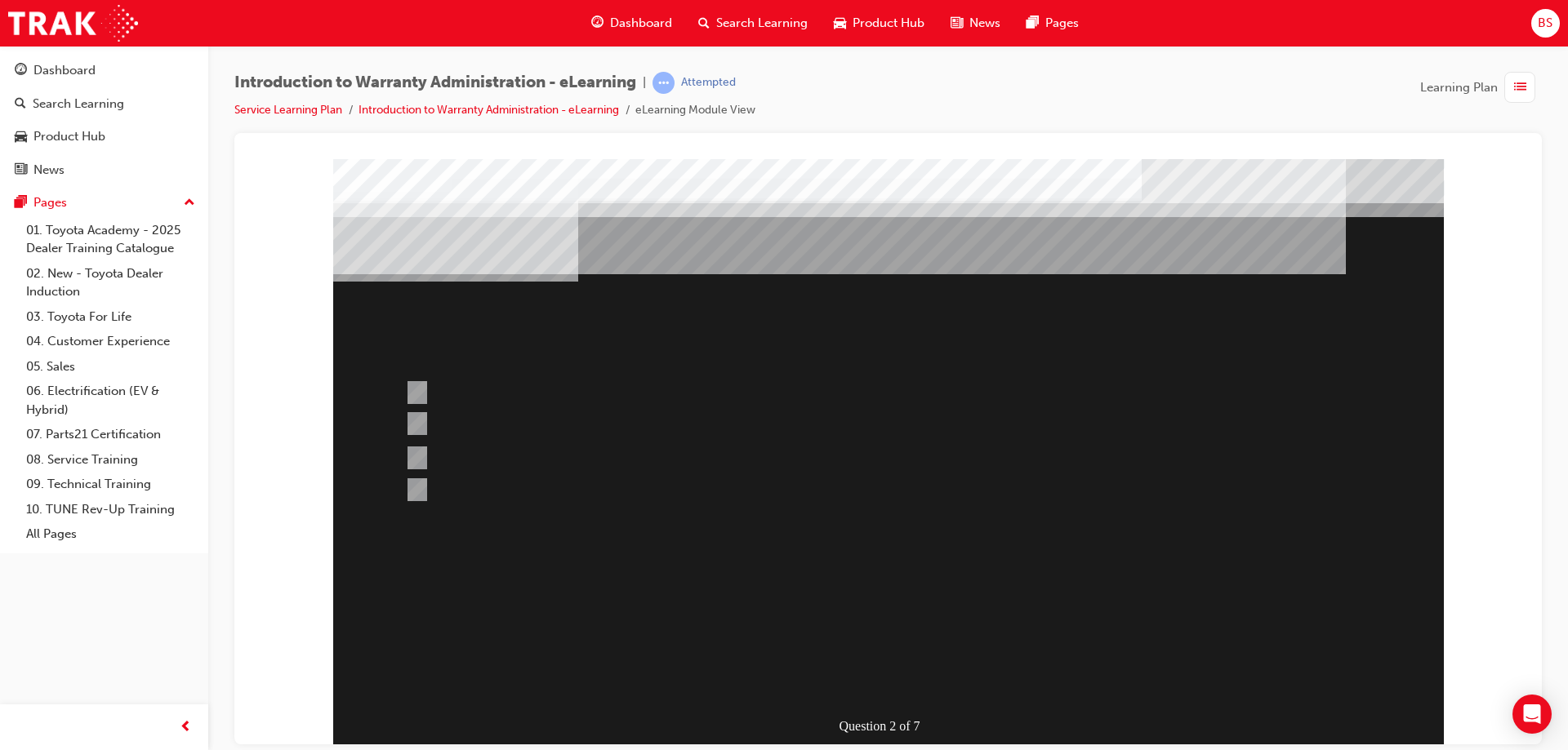
click at [912, 594] on div at bounding box center [888, 452] width 1111 height 587
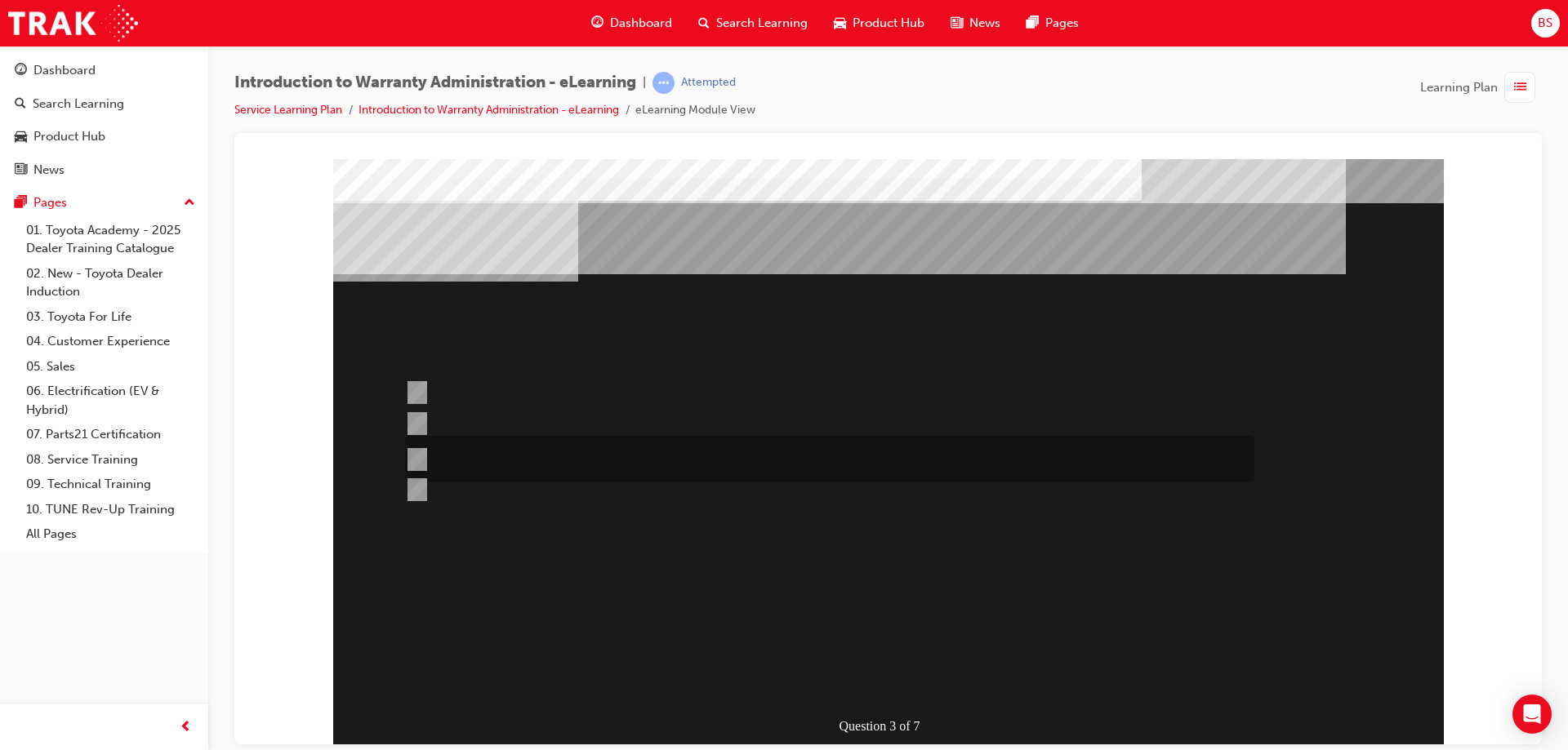
click at [408, 458] on input "No, not all components have the same coverage, for example the vehicles 12V bat…" at bounding box center [413, 459] width 18 height 18
radio input "true"
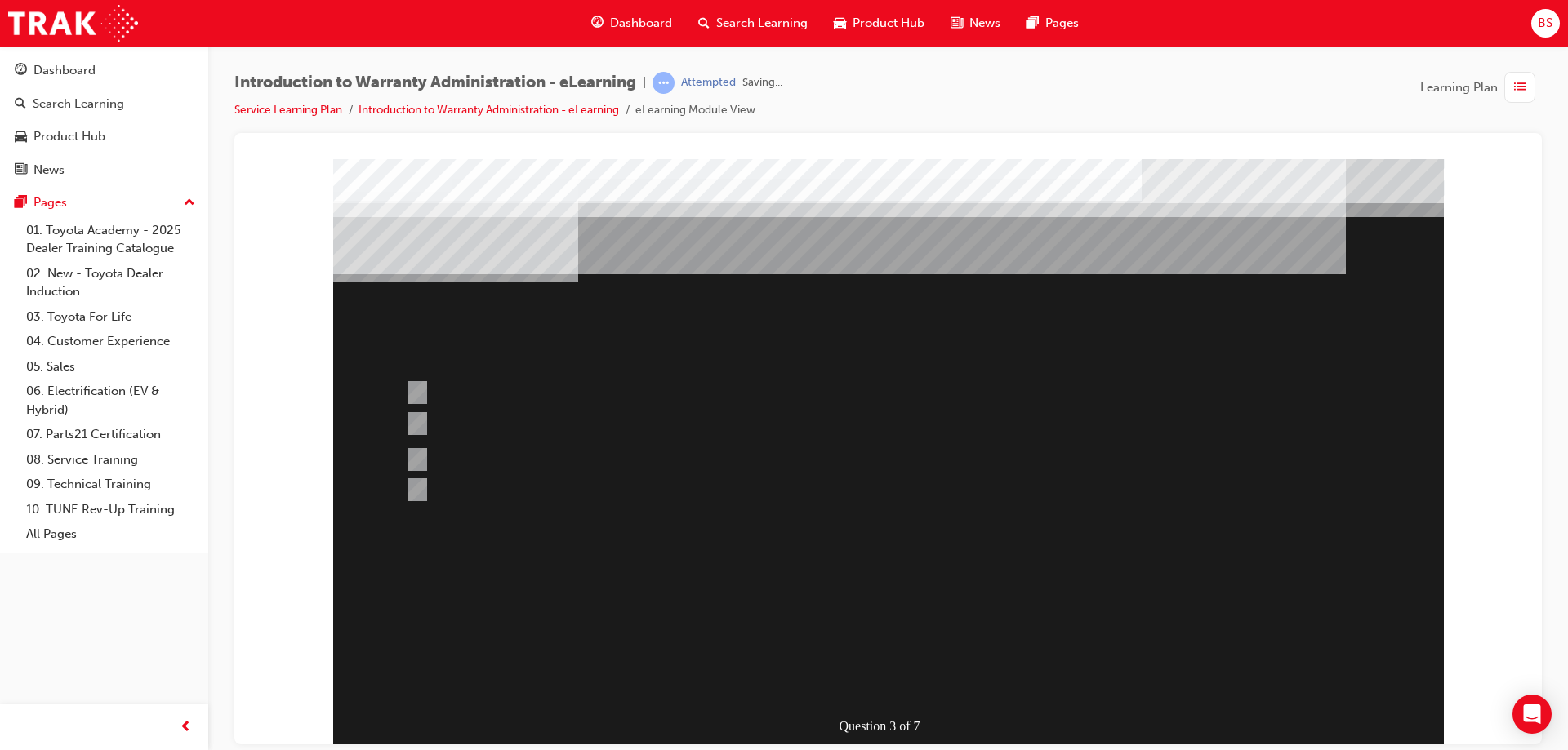
click at [925, 591] on div at bounding box center [888, 452] width 1111 height 587
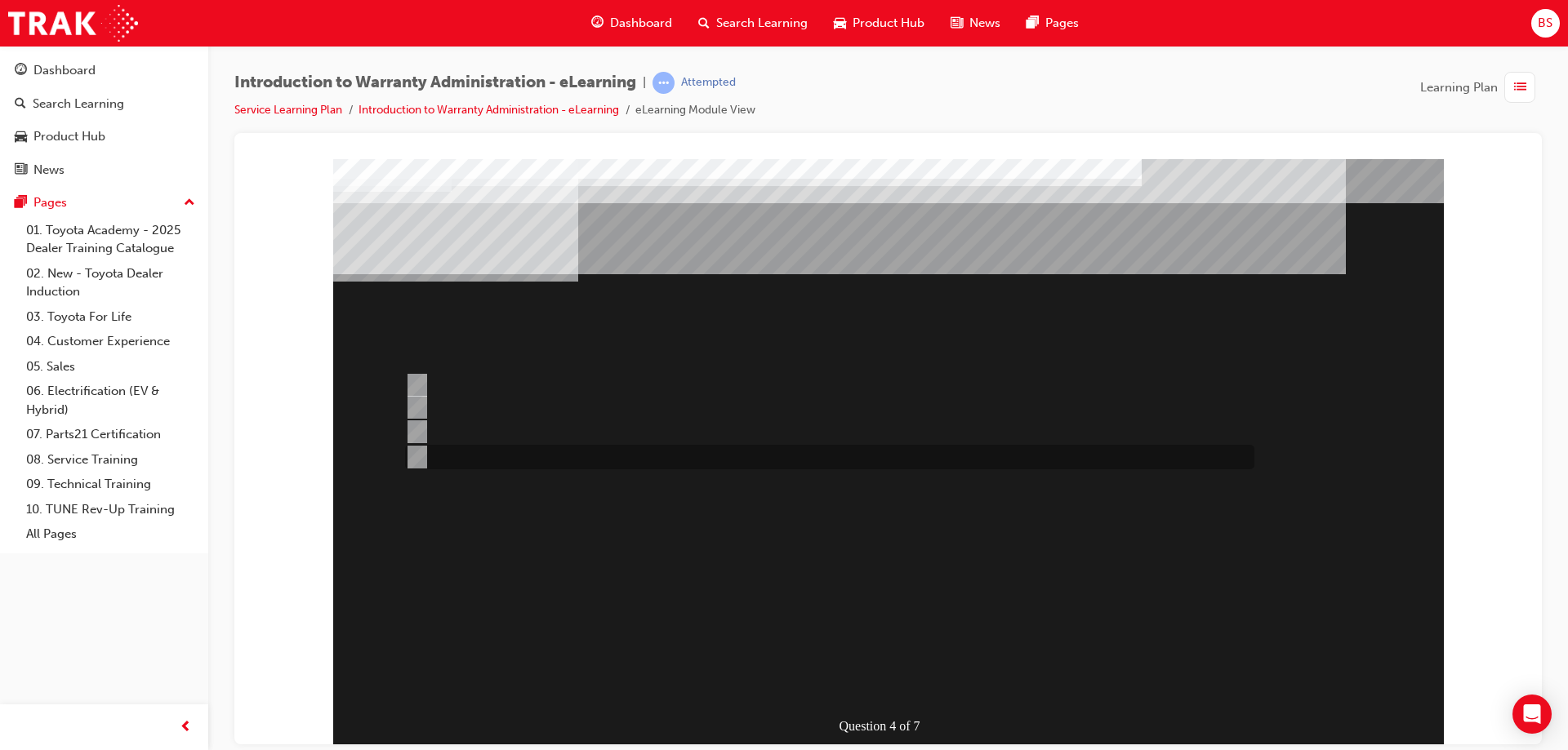
click at [417, 453] on input "Outstanding CSE (Customer Service Exercise) Reports can be run using WiNpaq." at bounding box center [413, 456] width 18 height 18
radio input "true"
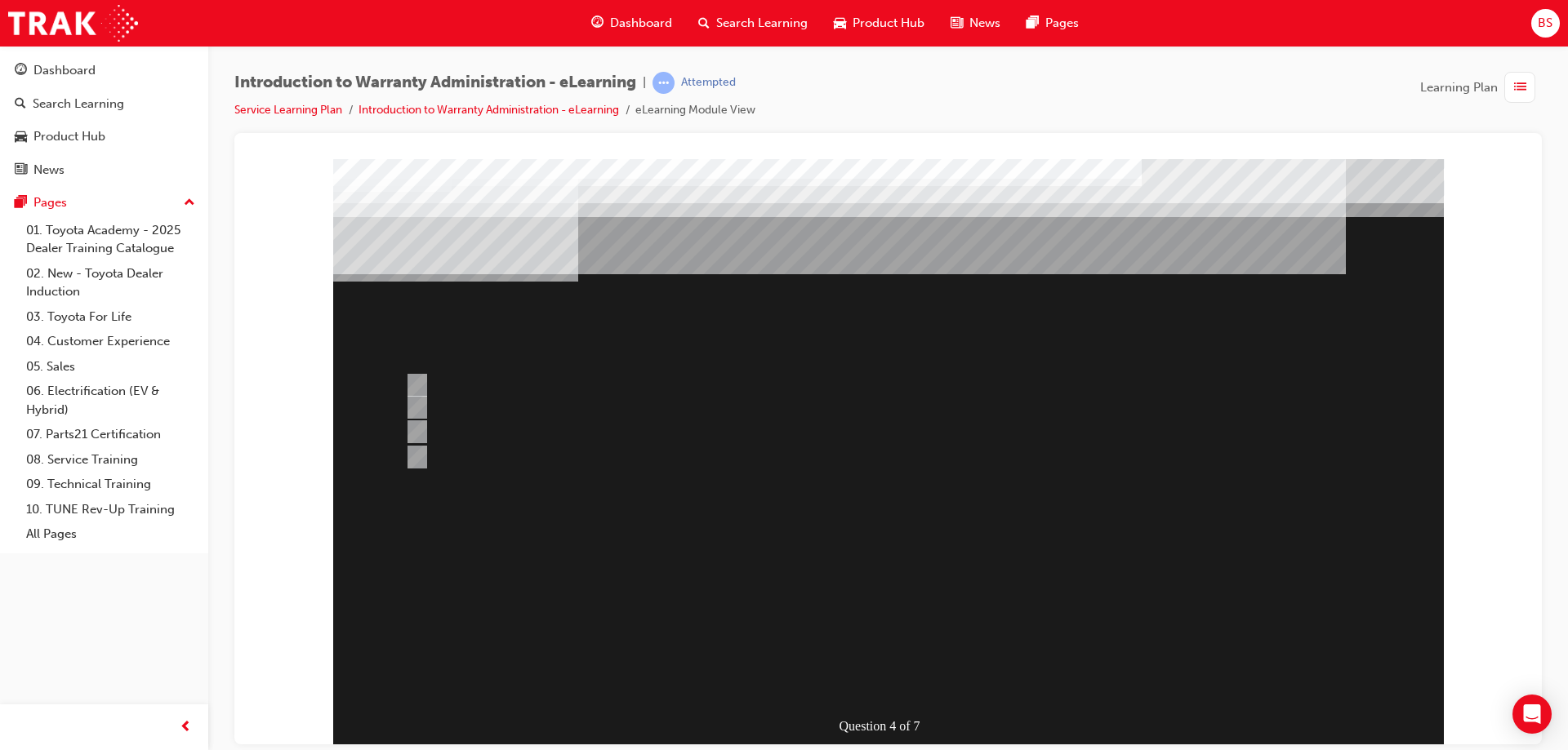
click at [813, 571] on div at bounding box center [888, 452] width 1111 height 587
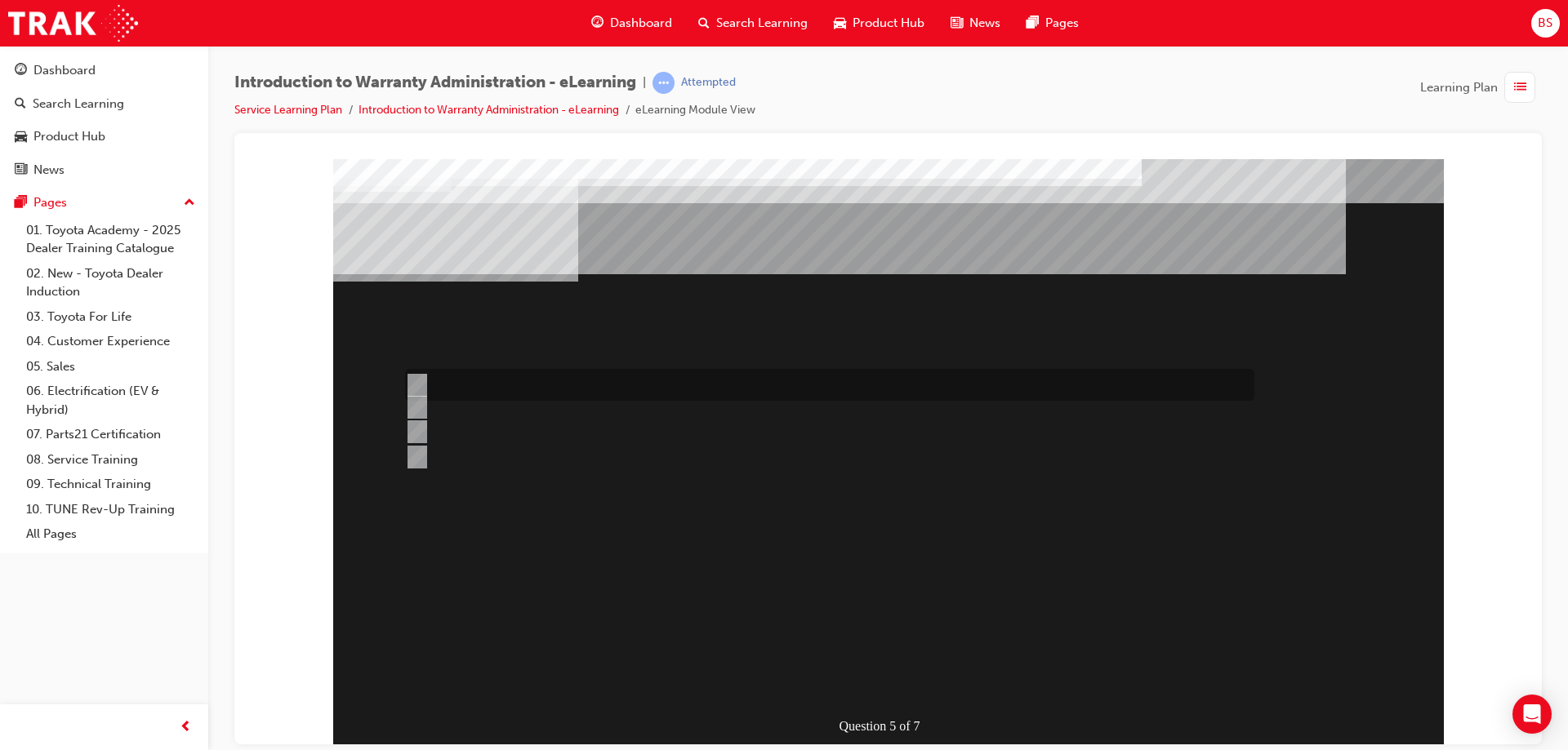
click at [416, 379] on input "> 90%" at bounding box center [413, 385] width 18 height 18
radio input "true"
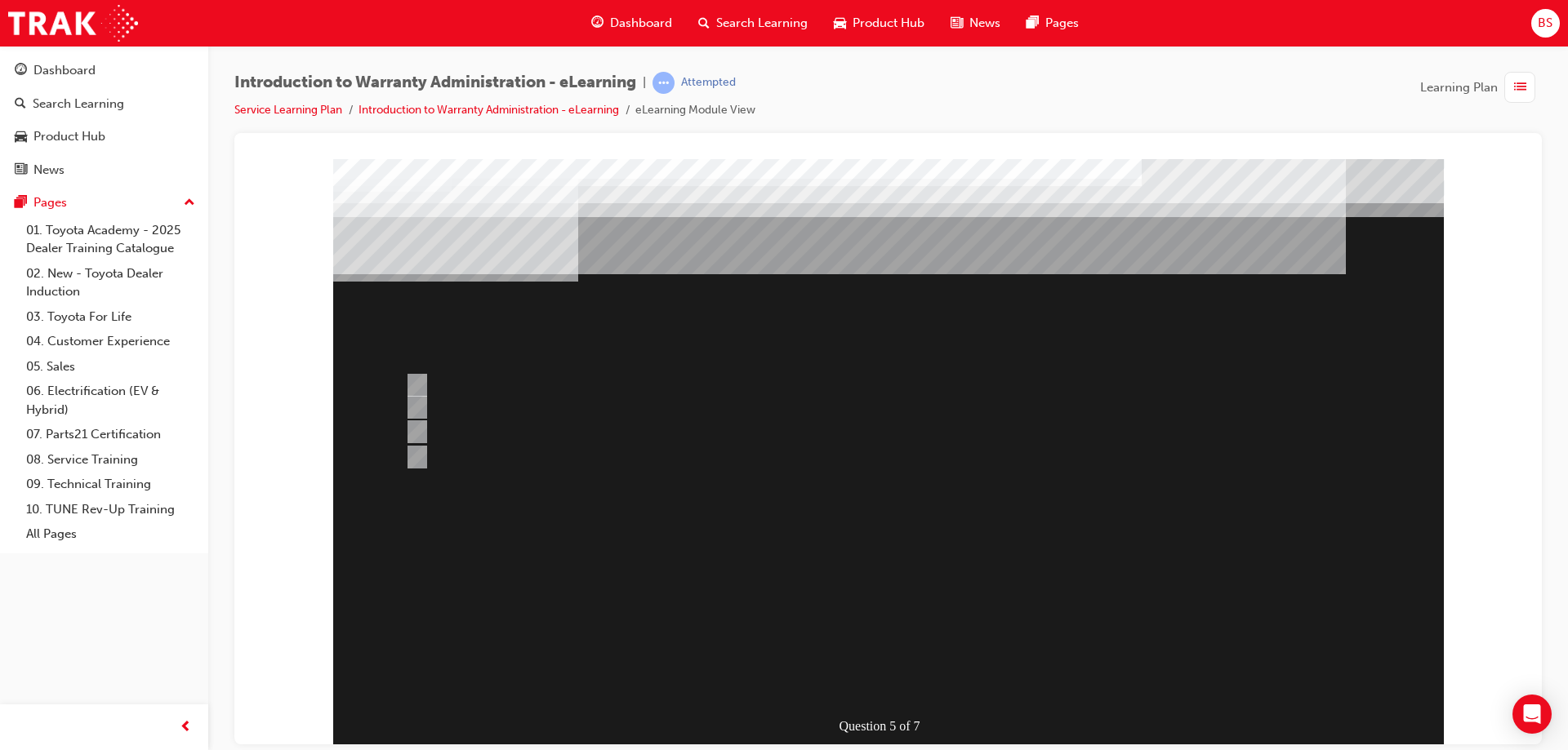
click at [838, 543] on div at bounding box center [888, 452] width 1111 height 587
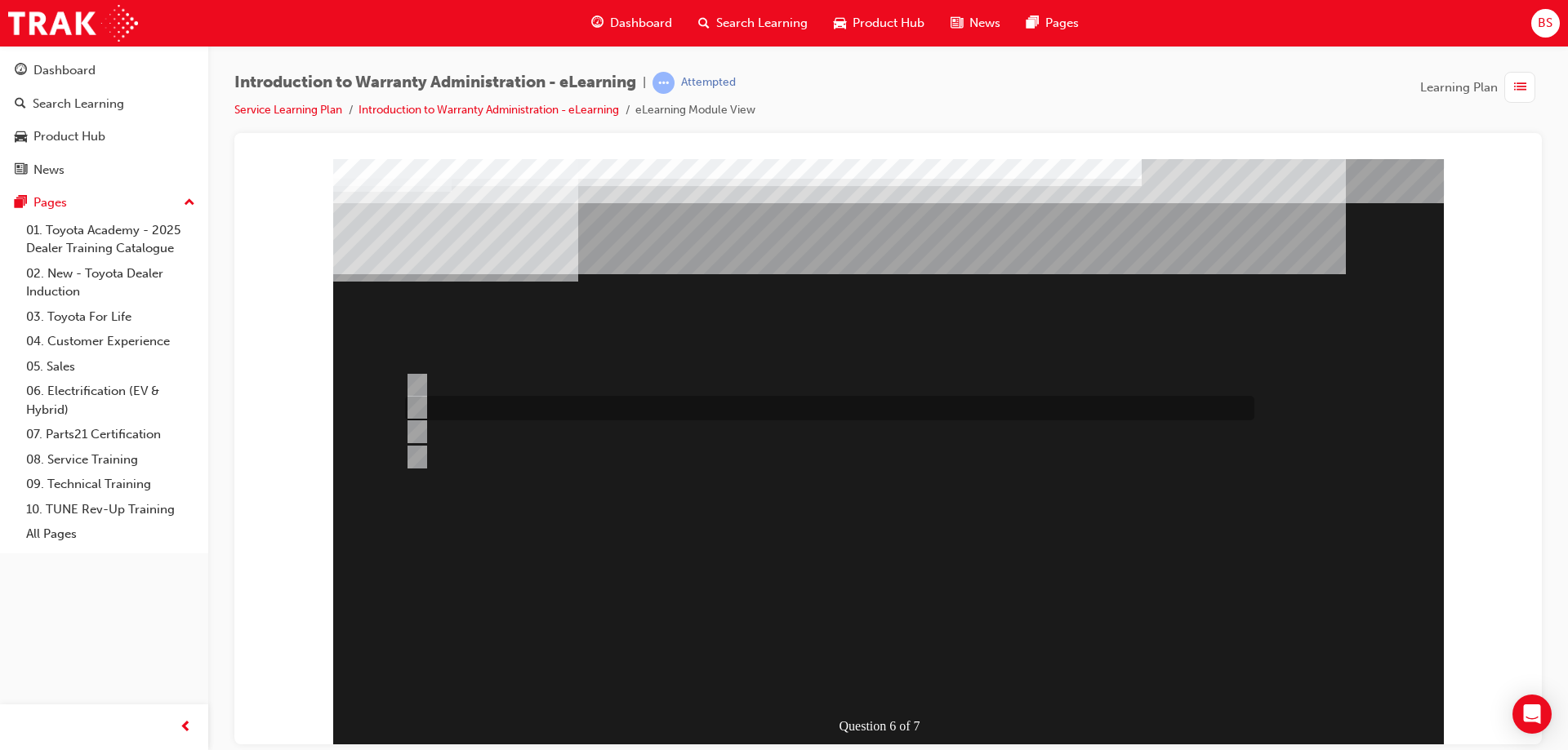
click at [413, 402] on input "The Warranty Policy & Procedures Manual." at bounding box center [413, 407] width 18 height 18
radio input "true"
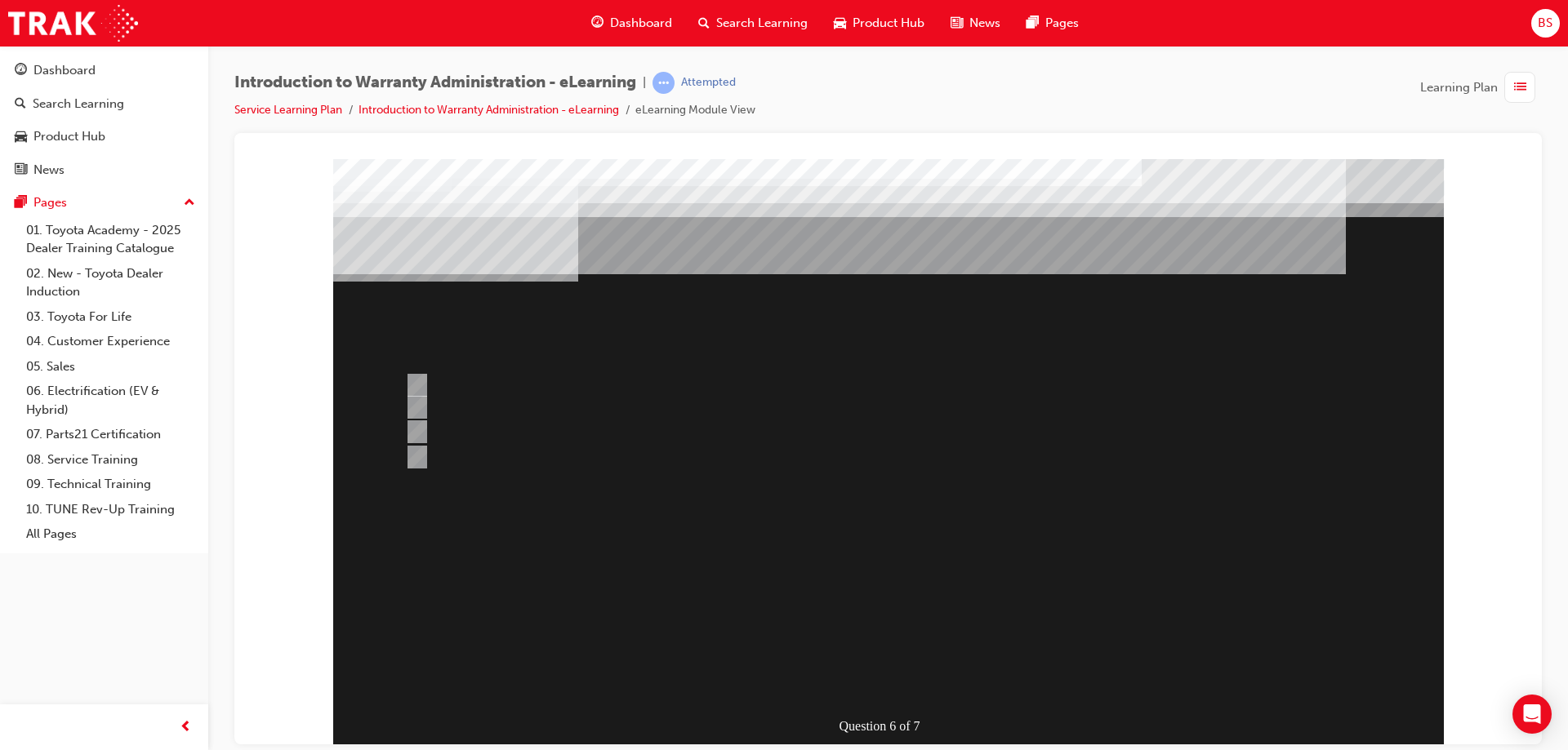
click at [882, 534] on div at bounding box center [888, 452] width 1111 height 587
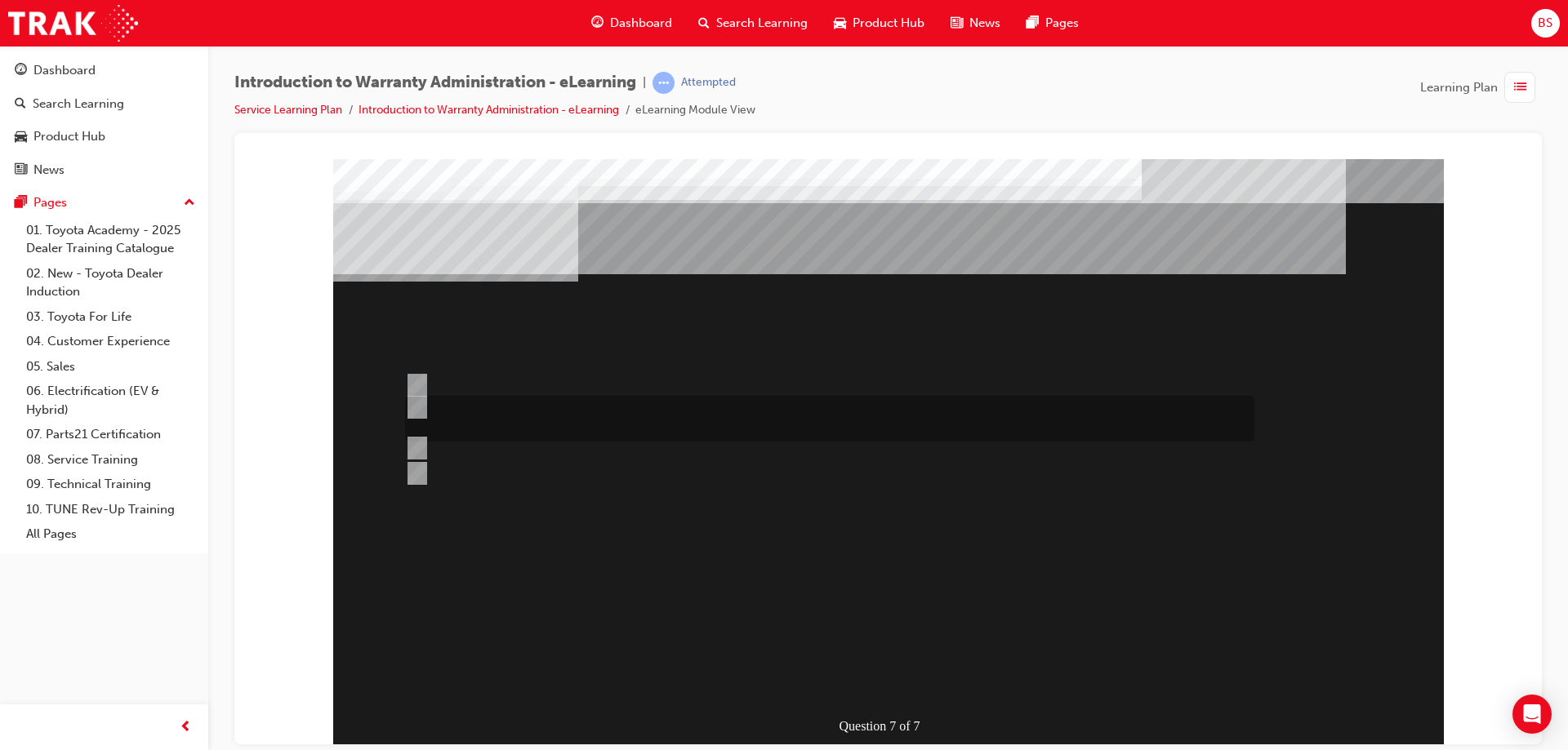
click at [410, 401] on input "The WPPM contains Warranty Policies & Procedures relating to all aspects of the…" at bounding box center [413, 407] width 18 height 18
radio input "true"
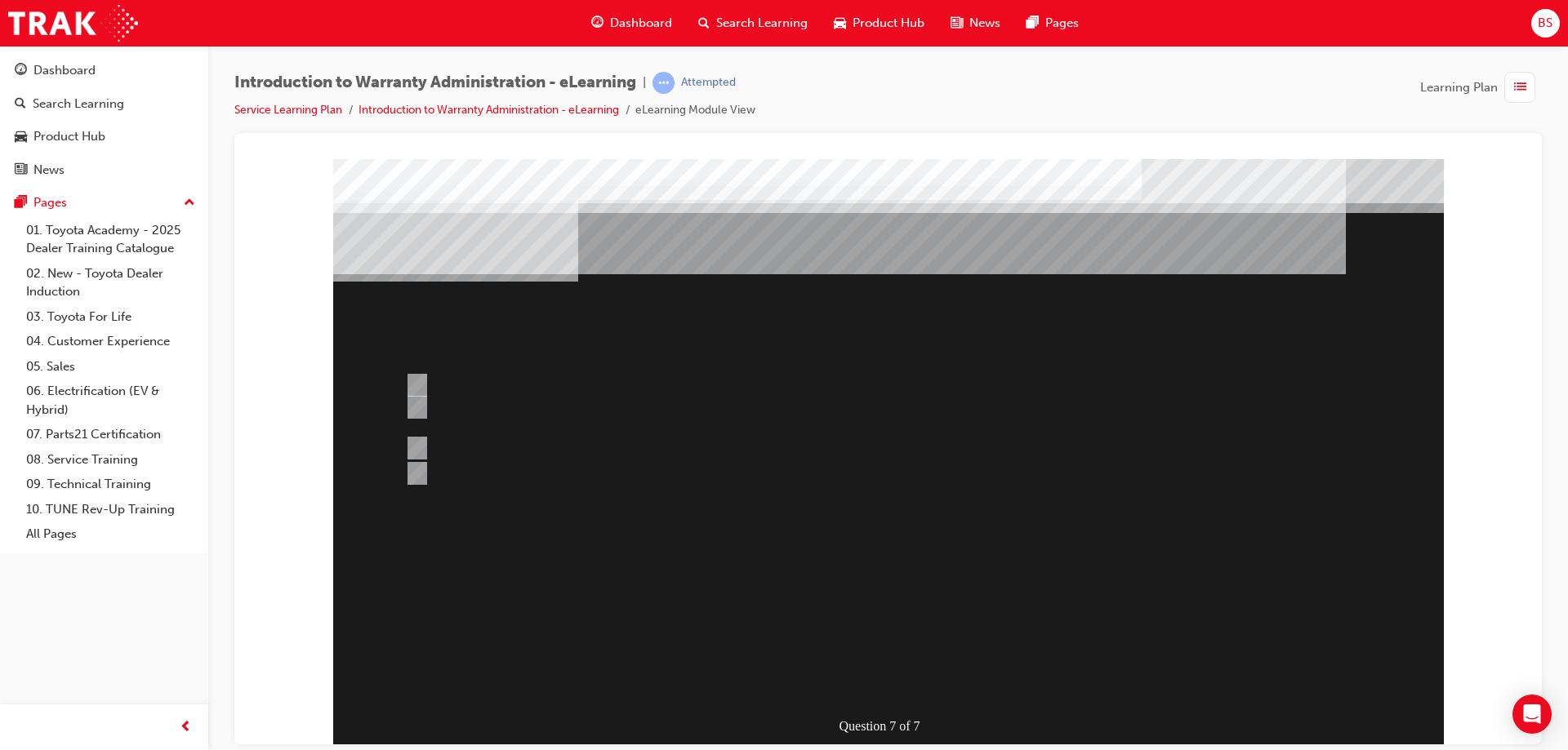
click at [421, 375] on div at bounding box center [888, 452] width 1111 height 587
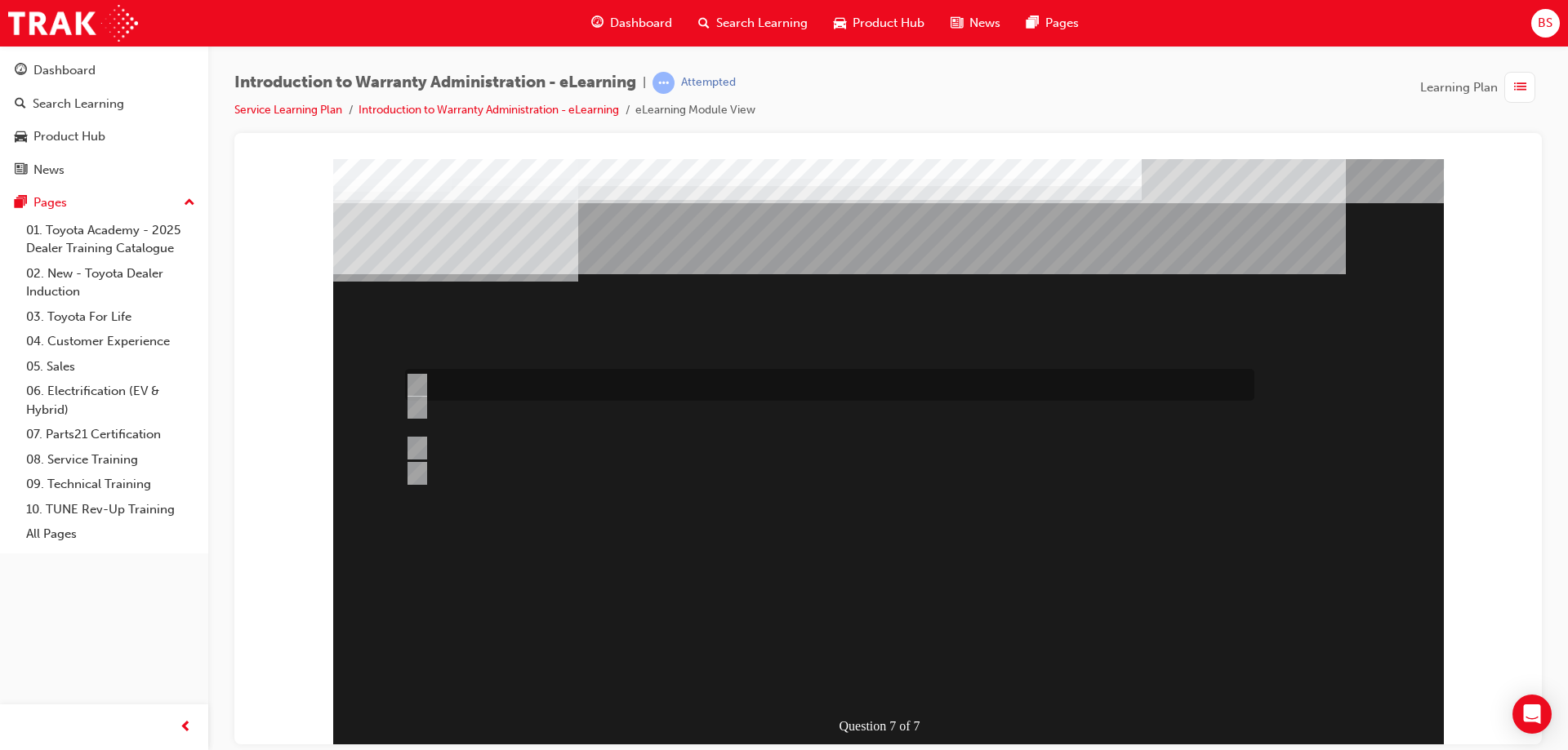
click at [415, 383] on input "The WPPM is to be used as a guide only and Dealers can adjudicate independently." at bounding box center [413, 385] width 18 height 18
radio input "true"
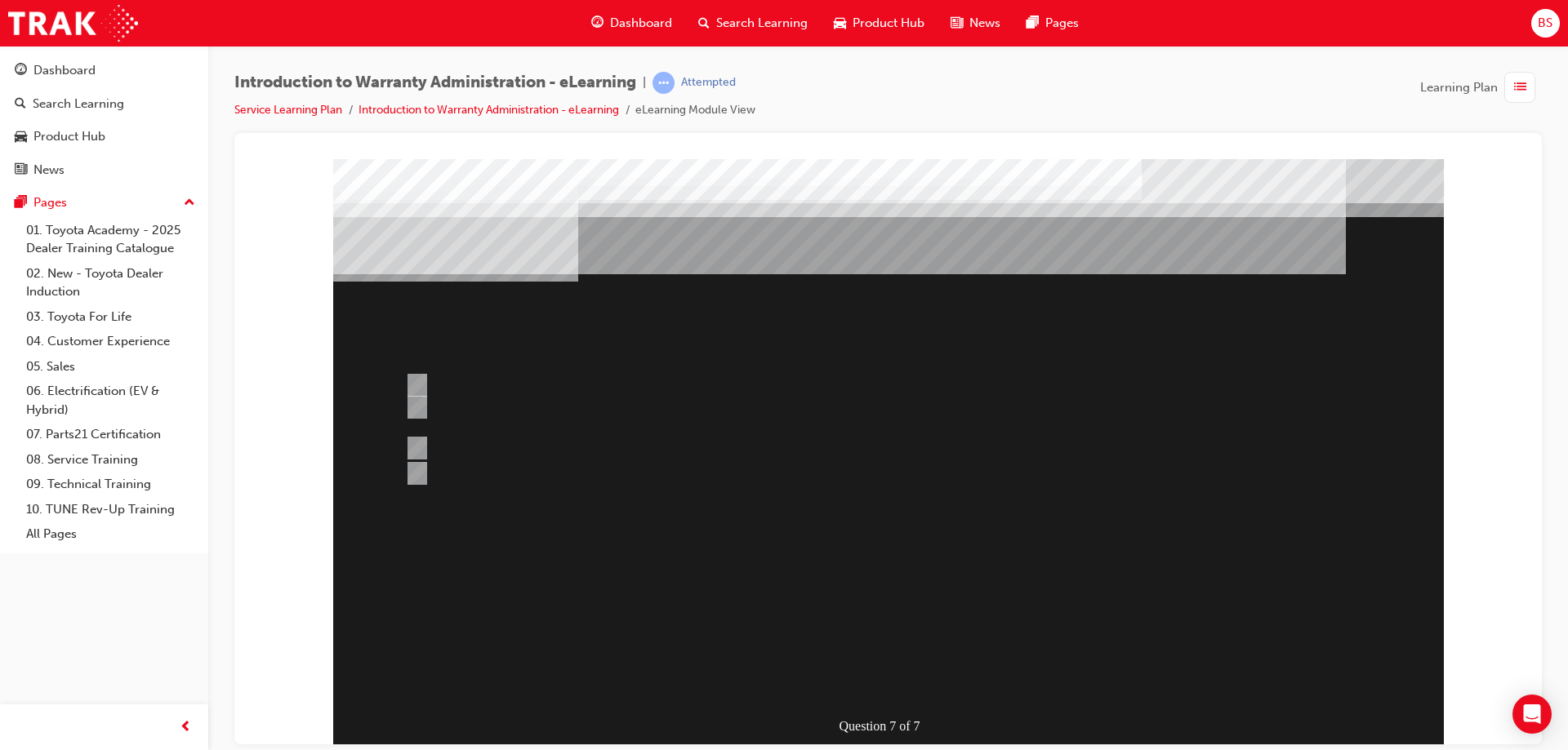
click at [874, 569] on div at bounding box center [888, 452] width 1111 height 587
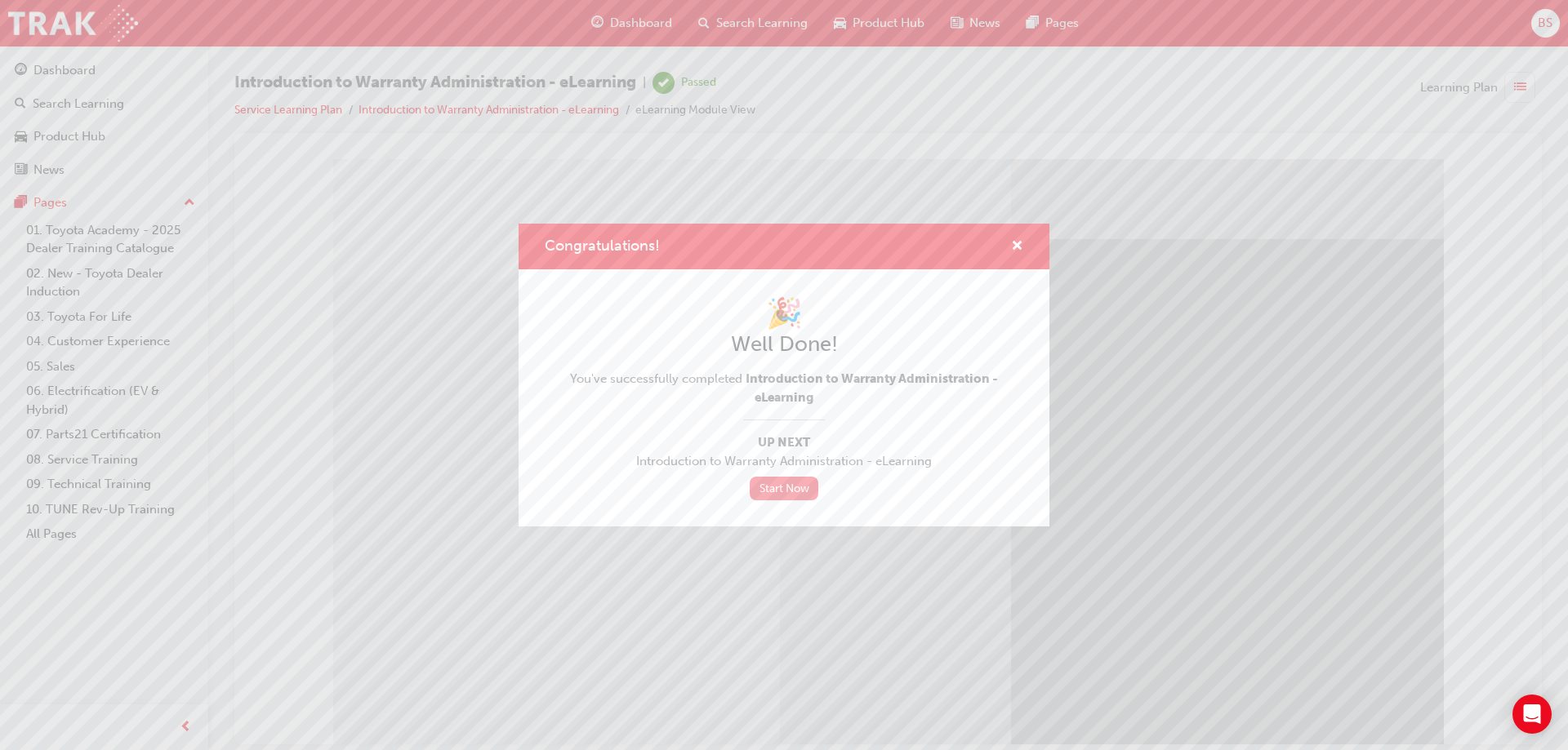
click at [773, 482] on link "Start Now" at bounding box center [783, 488] width 68 height 24
click at [771, 491] on link "Start Now" at bounding box center [783, 488] width 68 height 24
click at [797, 490] on link "Start Now" at bounding box center [783, 488] width 68 height 24
click at [1011, 243] on span "cross-icon" at bounding box center [1017, 246] width 13 height 14
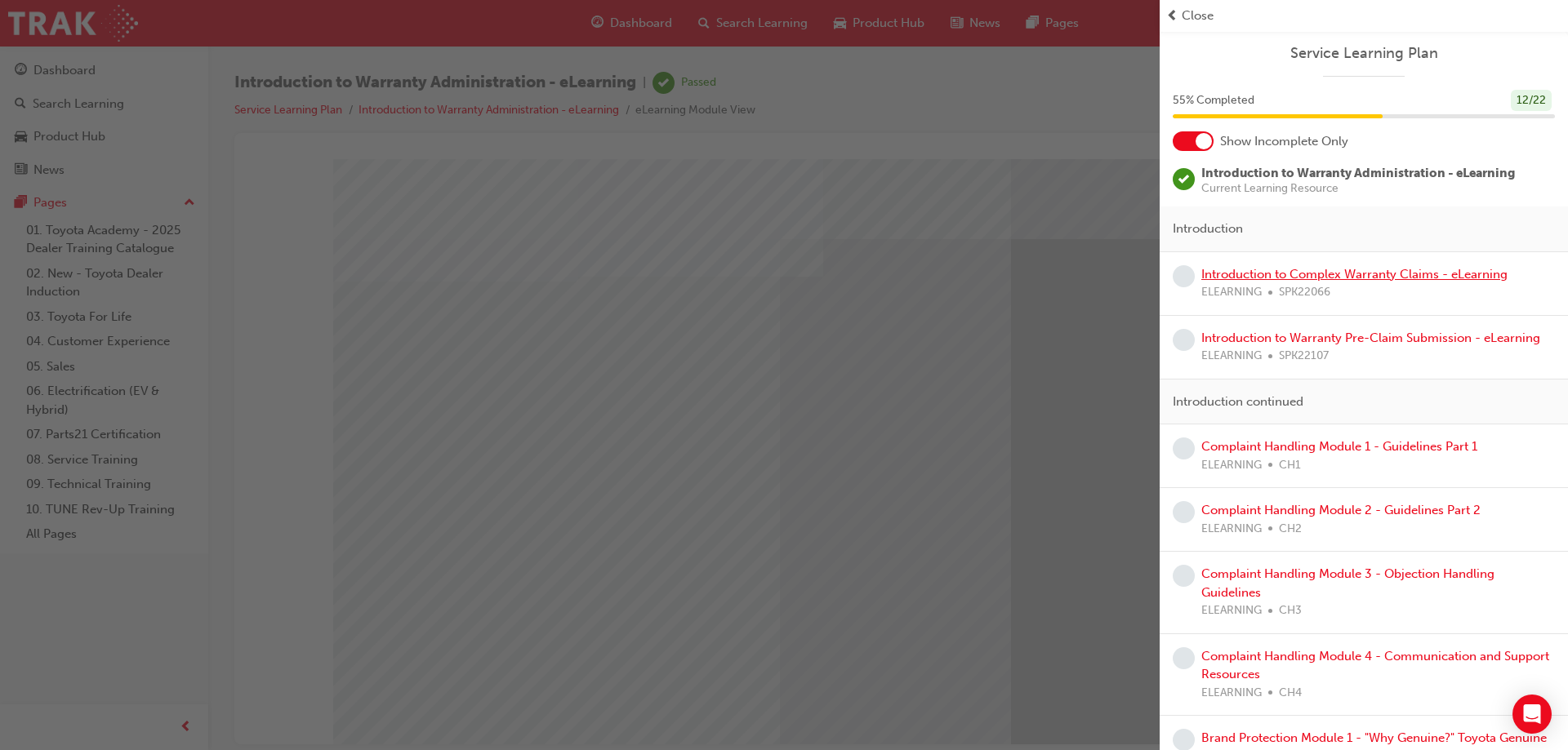
click at [1335, 274] on link "Introduction to Complex Warranty Claims - eLearning" at bounding box center [1354, 273] width 306 height 14
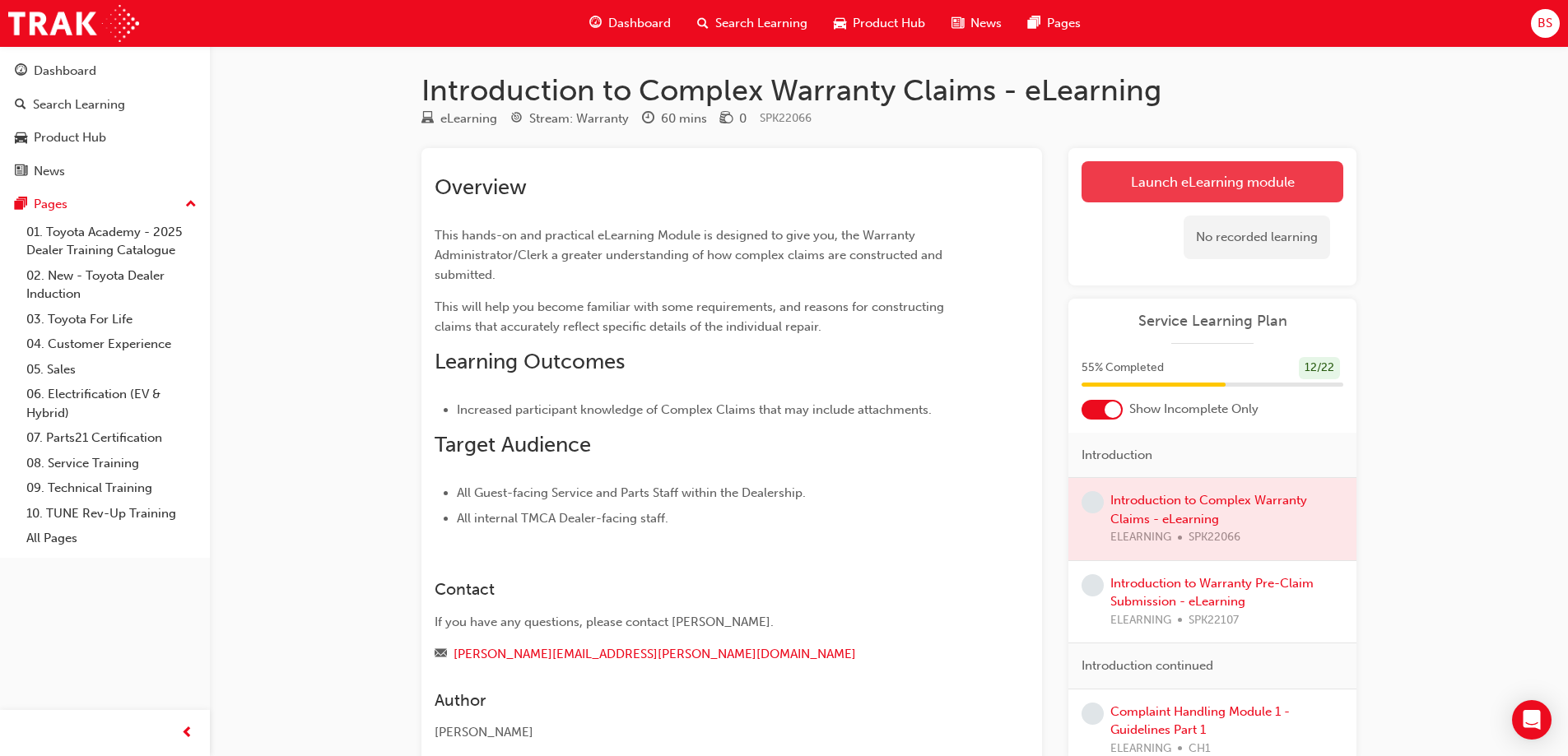
click at [1193, 182] on link "Launch eLearning module" at bounding box center [1213, 181] width 262 height 41
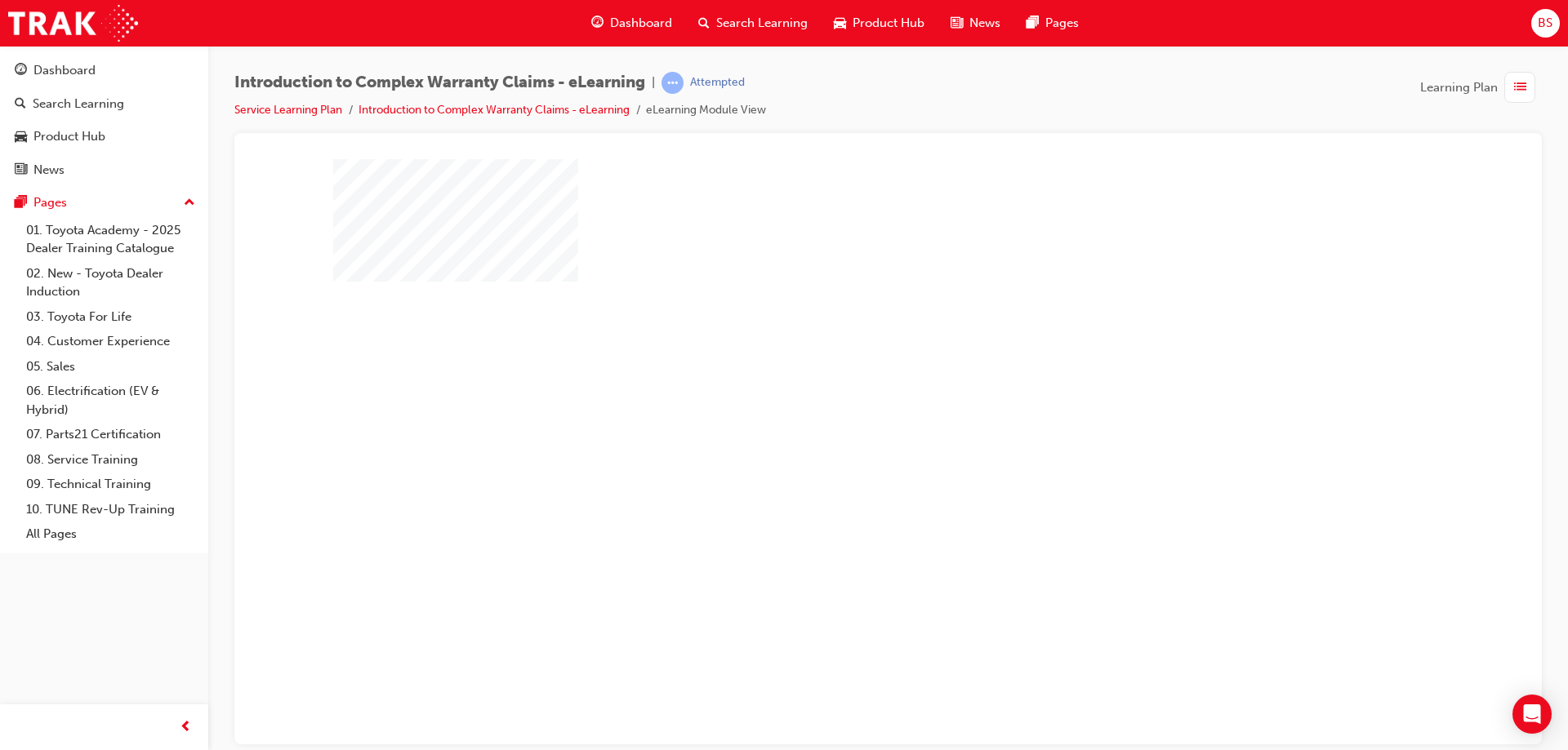
click at [841, 404] on div "play" at bounding box center [841, 404] width 0 height 0
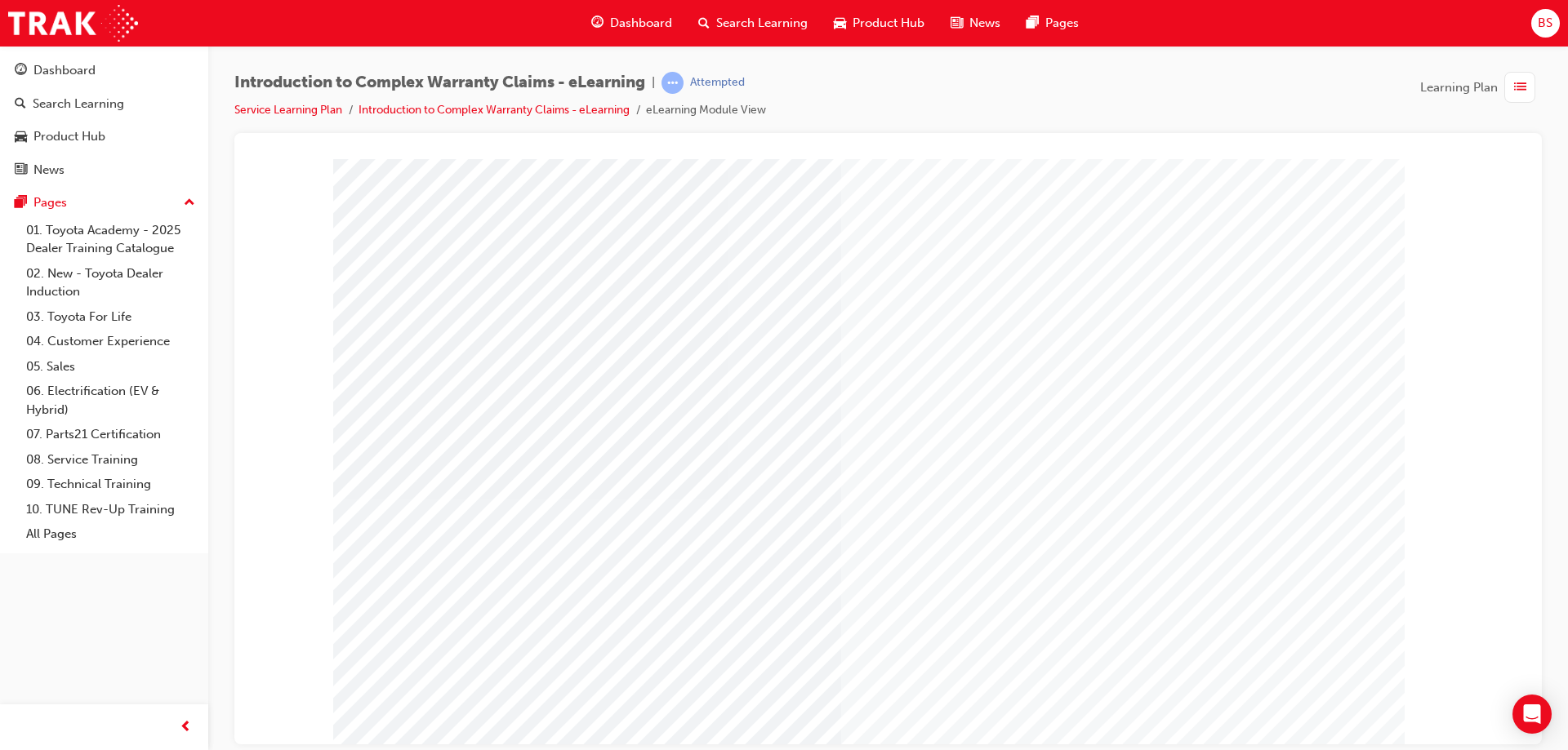
drag, startPoint x: 1285, startPoint y: 641, endPoint x: 1300, endPoint y: 648, distance: 16.6
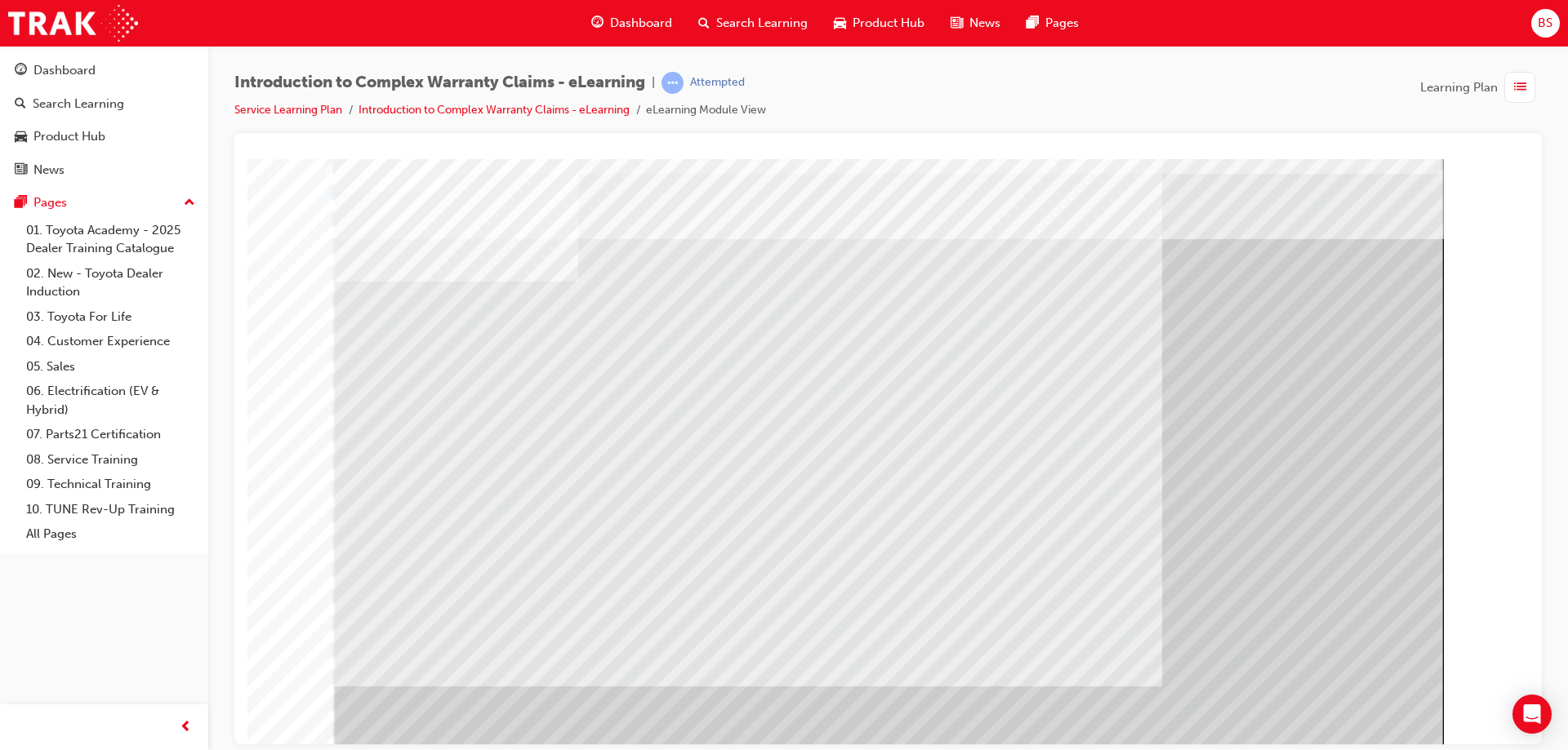
drag, startPoint x: 1301, startPoint y: 700, endPoint x: 1333, endPoint y: 712, distance: 34.2
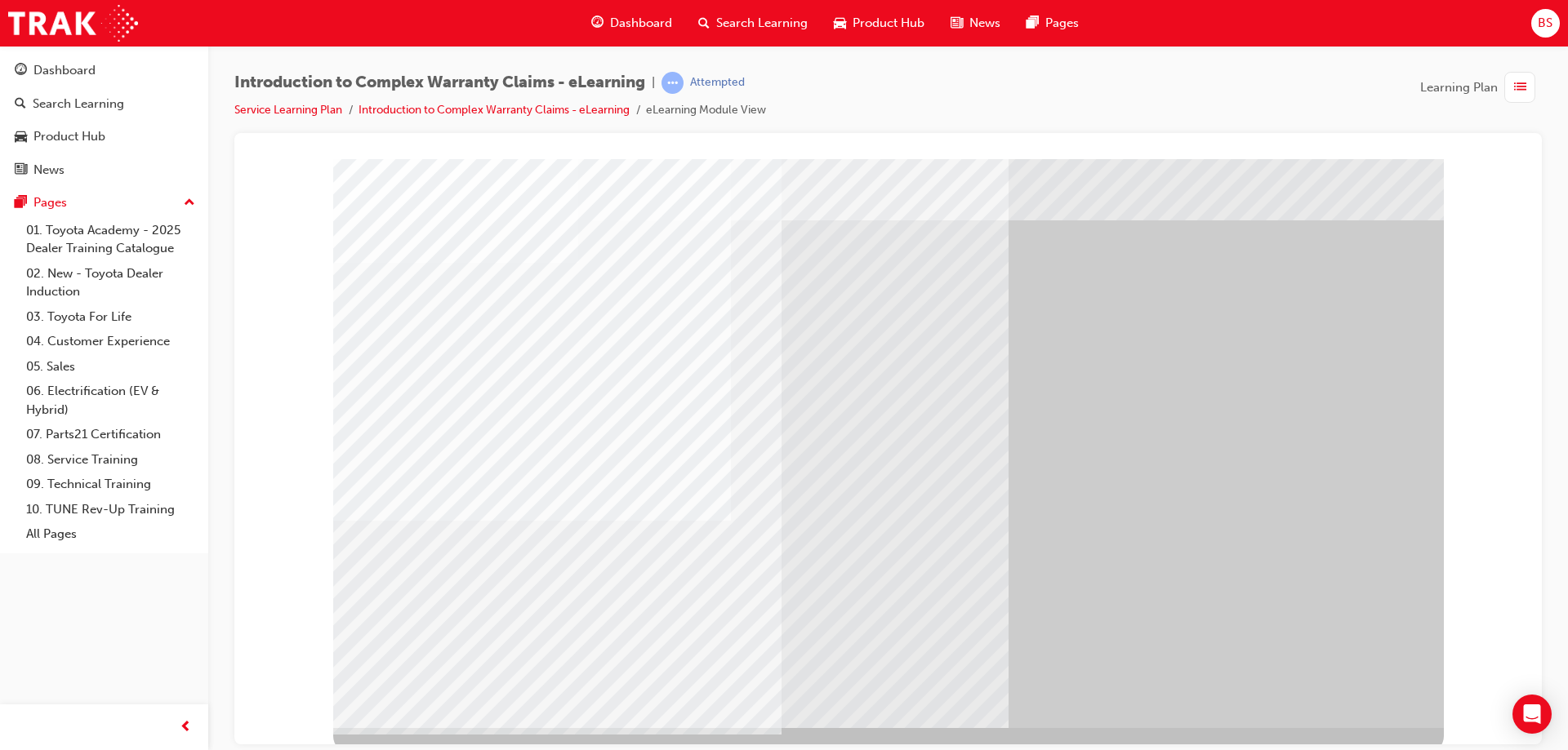
scroll to position [27, 0]
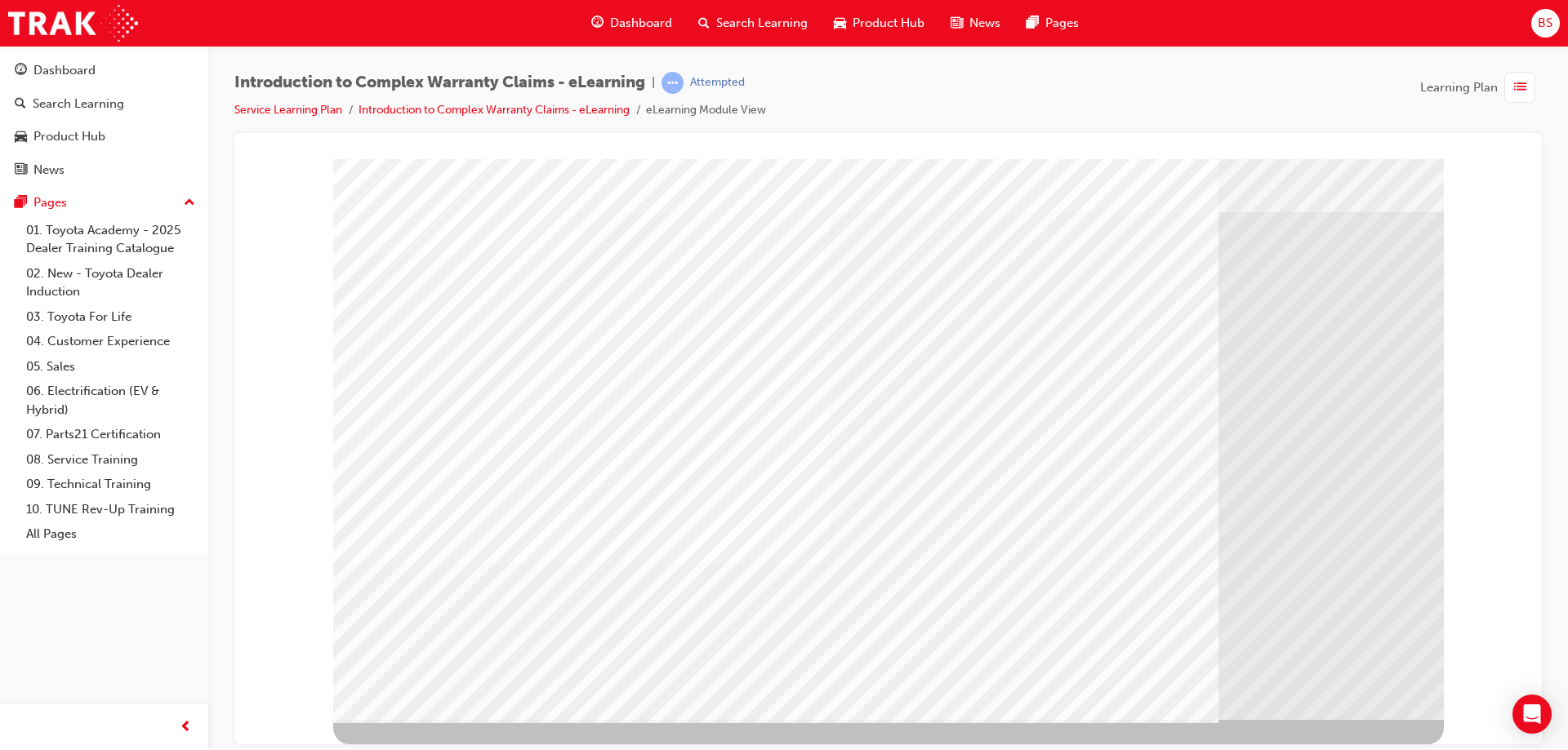
scroll to position [0, 0]
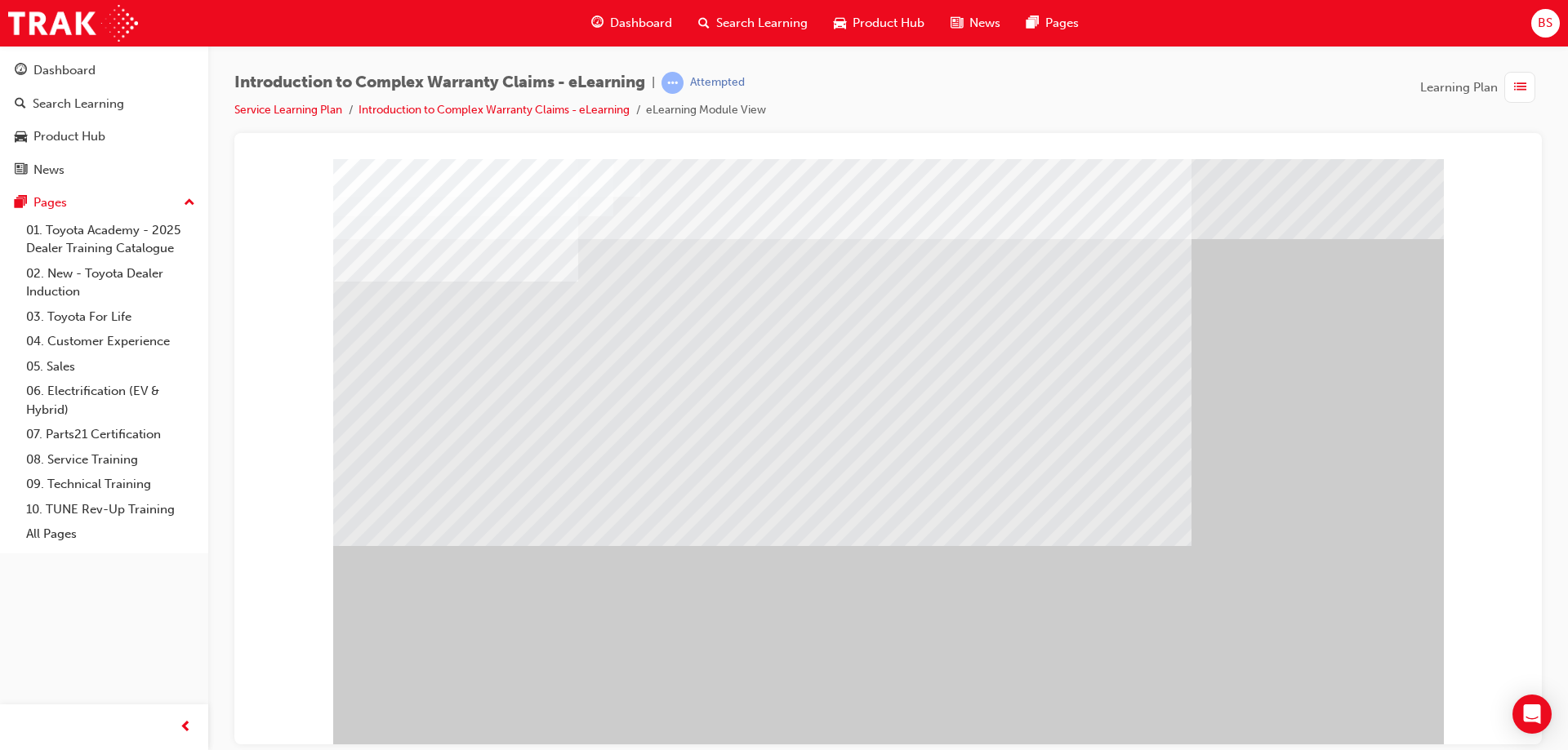
drag, startPoint x: 1312, startPoint y: 700, endPoint x: 1282, endPoint y: 684, distance: 34.0
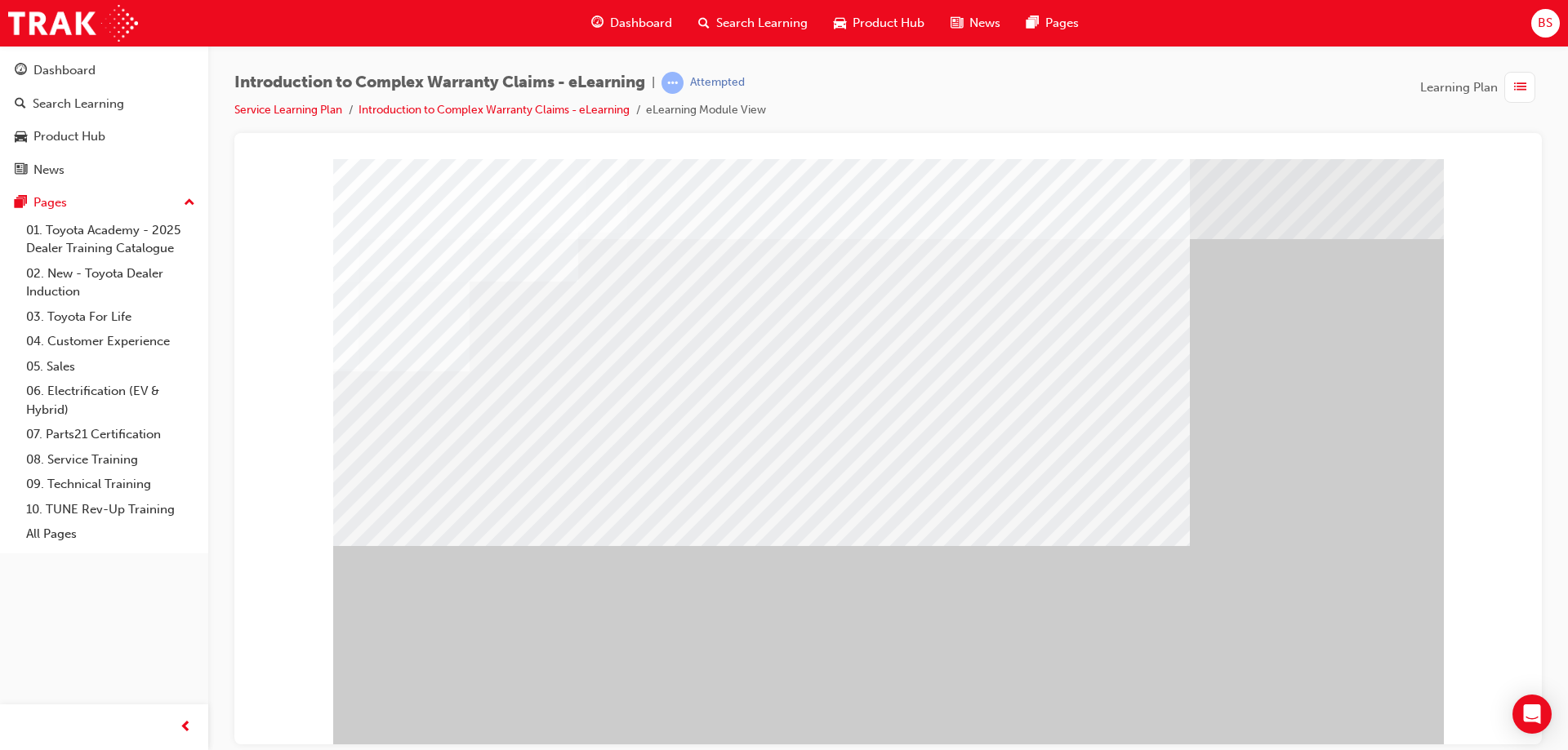
click at [1365, 689] on div "" at bounding box center [888, 452] width 1111 height 587
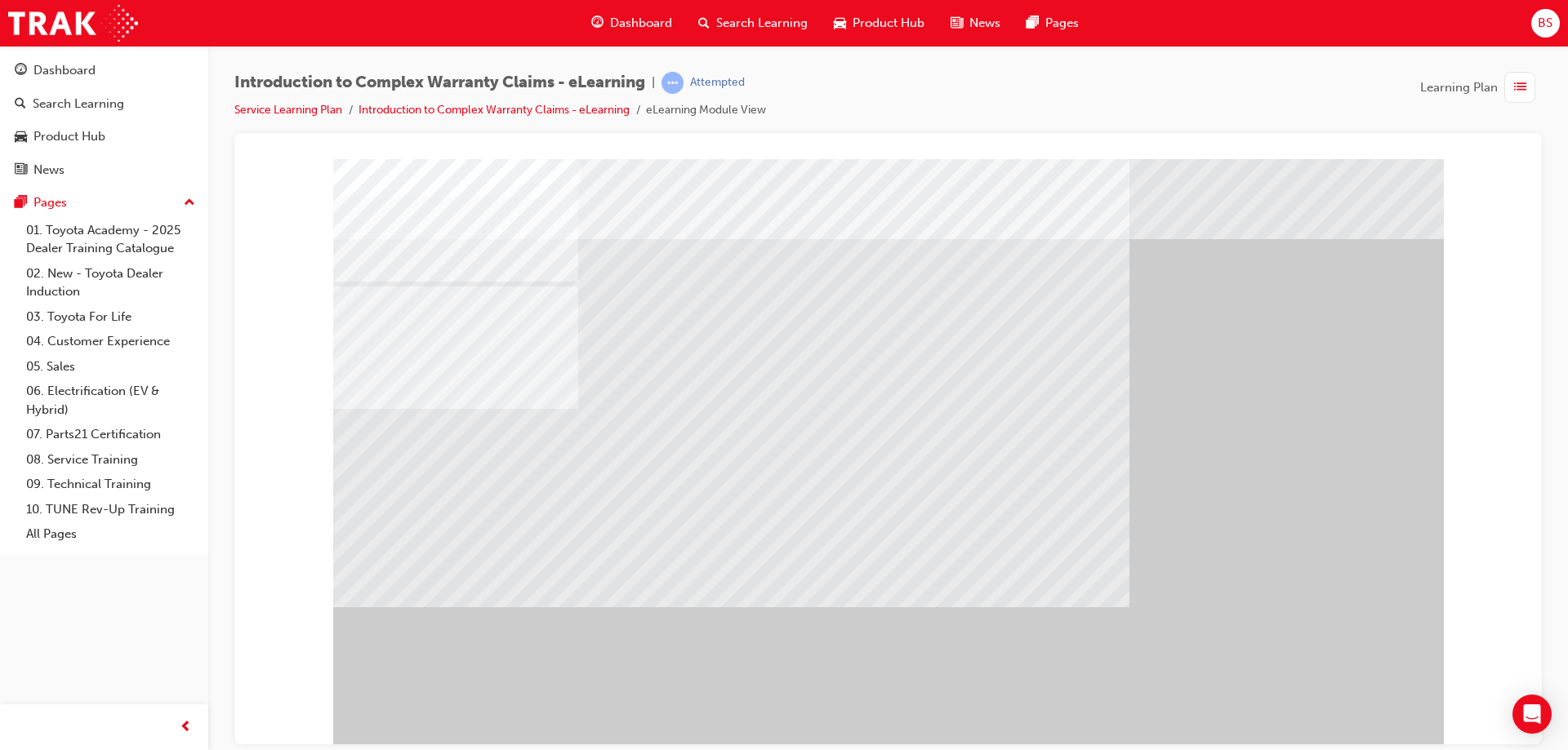
click at [796, 441] on div at bounding box center [888, 452] width 1111 height 587
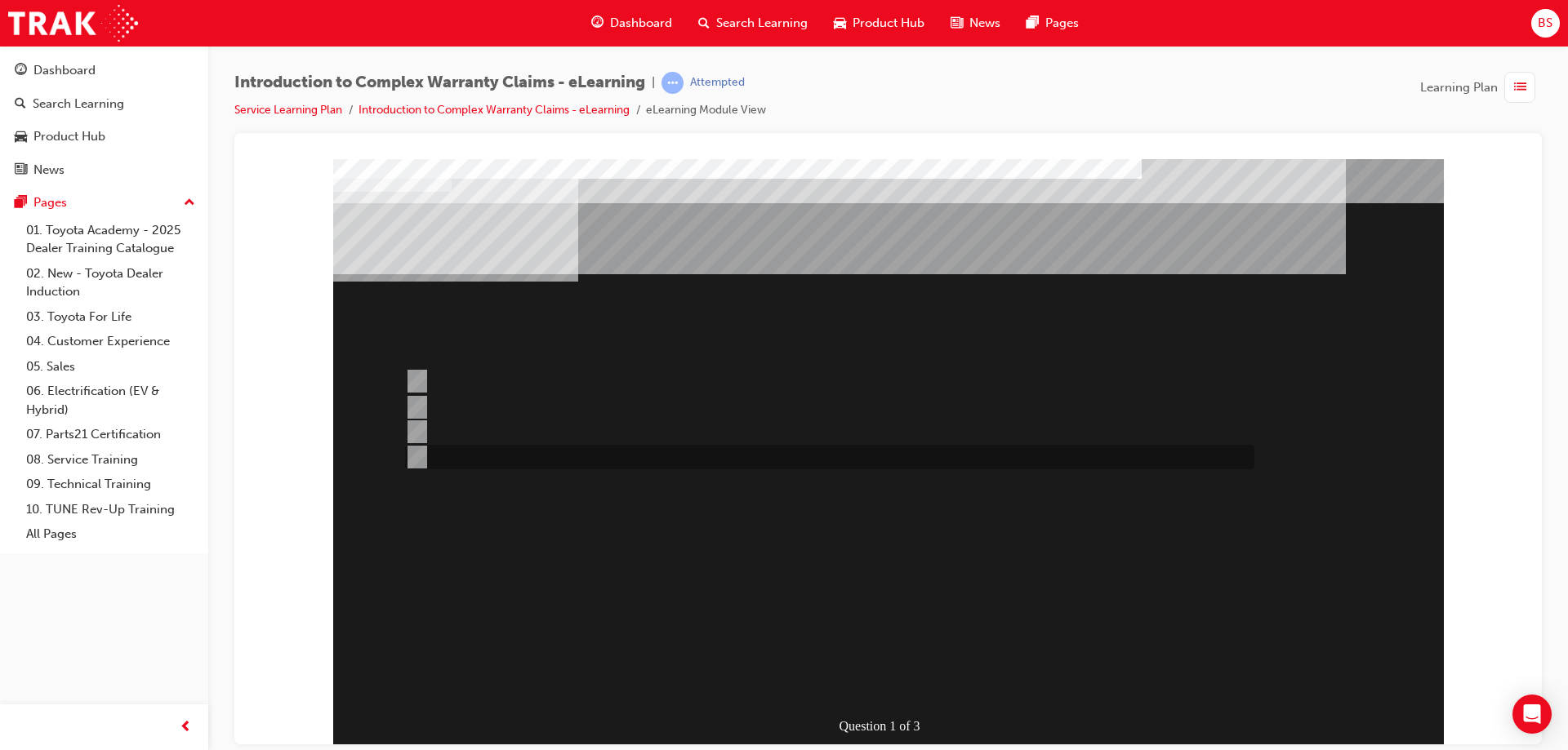
click at [420, 456] on input "WINPAQ auto-processes greater than 75% of all Warranty Claims in put by dealers." at bounding box center [413, 456] width 18 height 18
radio input "true"
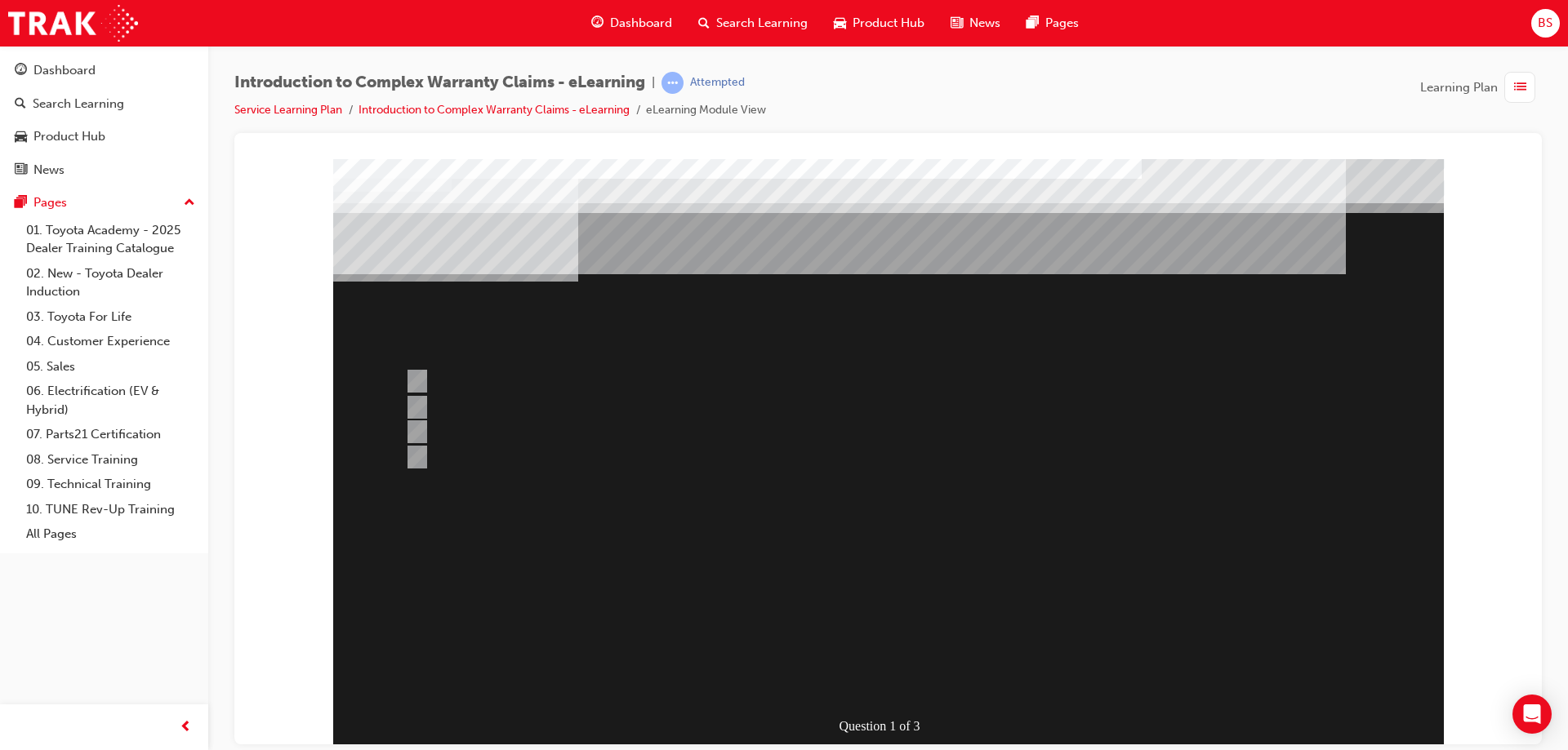
click at [418, 375] on div at bounding box center [888, 452] width 1111 height 587
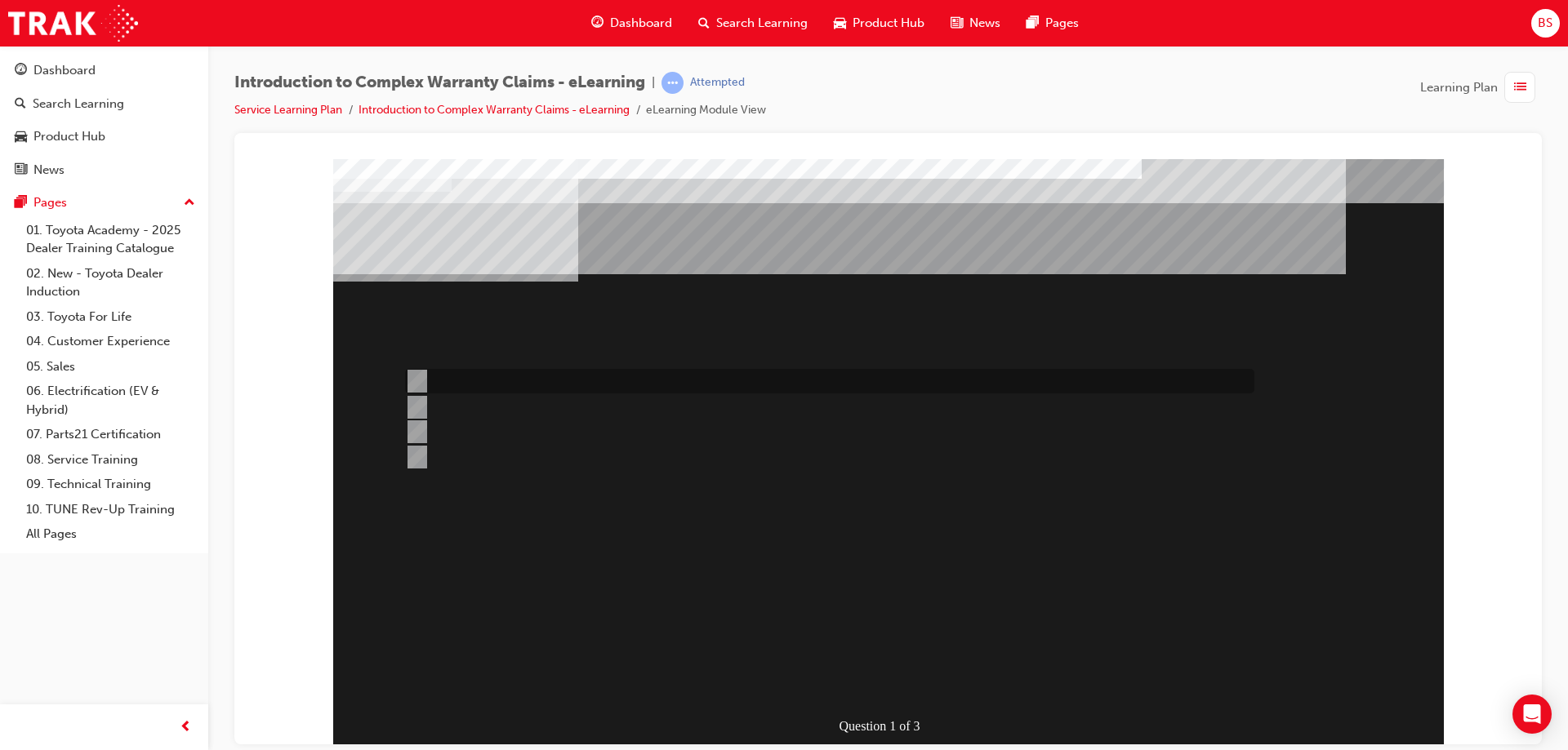
click at [416, 375] on input "All claim data input fields are sent to TMC for adjudication." at bounding box center [413, 381] width 18 height 18
radio input "true"
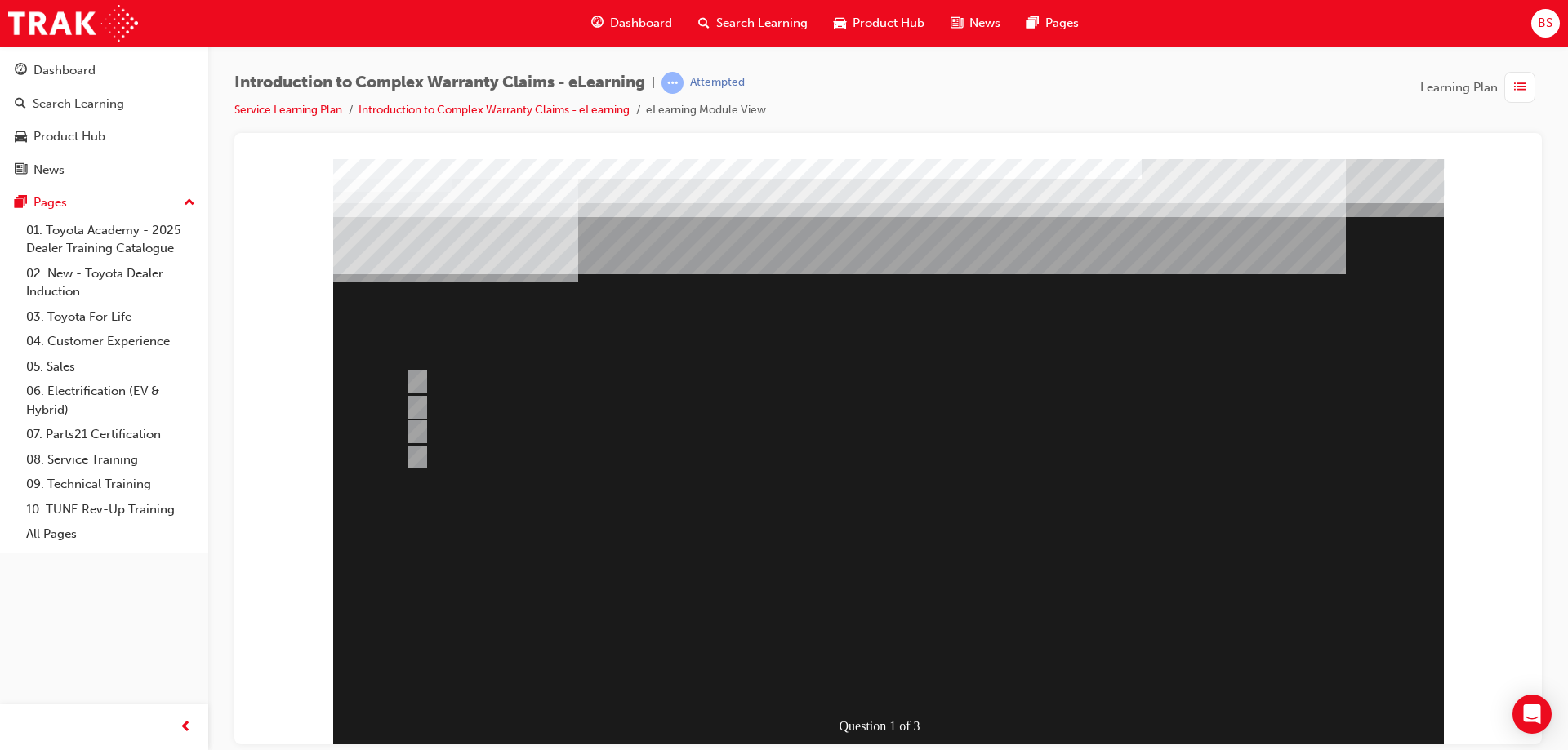
click at [878, 550] on div at bounding box center [888, 452] width 1111 height 587
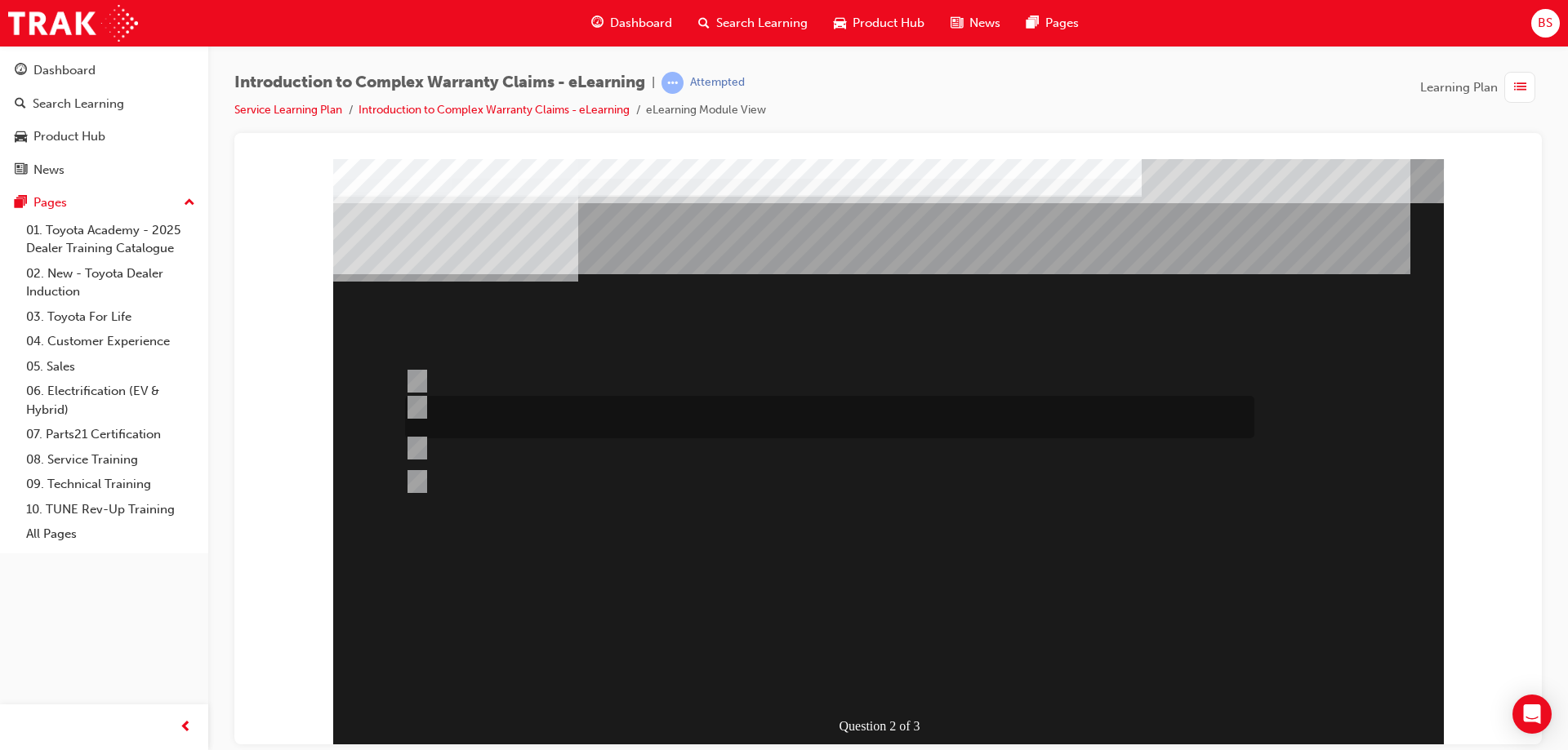
click at [417, 404] on input "Correct and consistent data input throughout the Claim ensures that costs are a…" at bounding box center [413, 407] width 18 height 18
radio input "true"
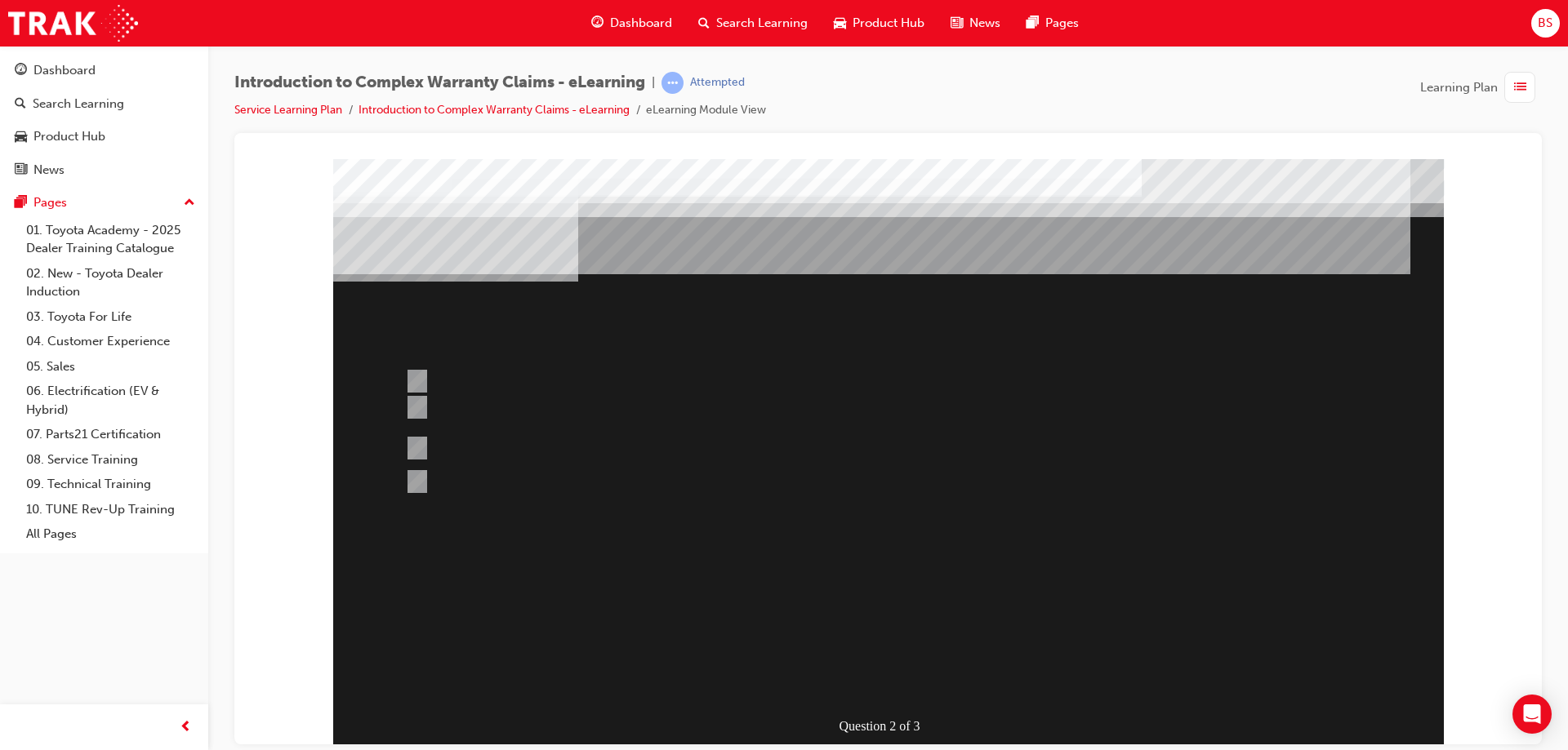
click at [882, 613] on div at bounding box center [888, 452] width 1111 height 587
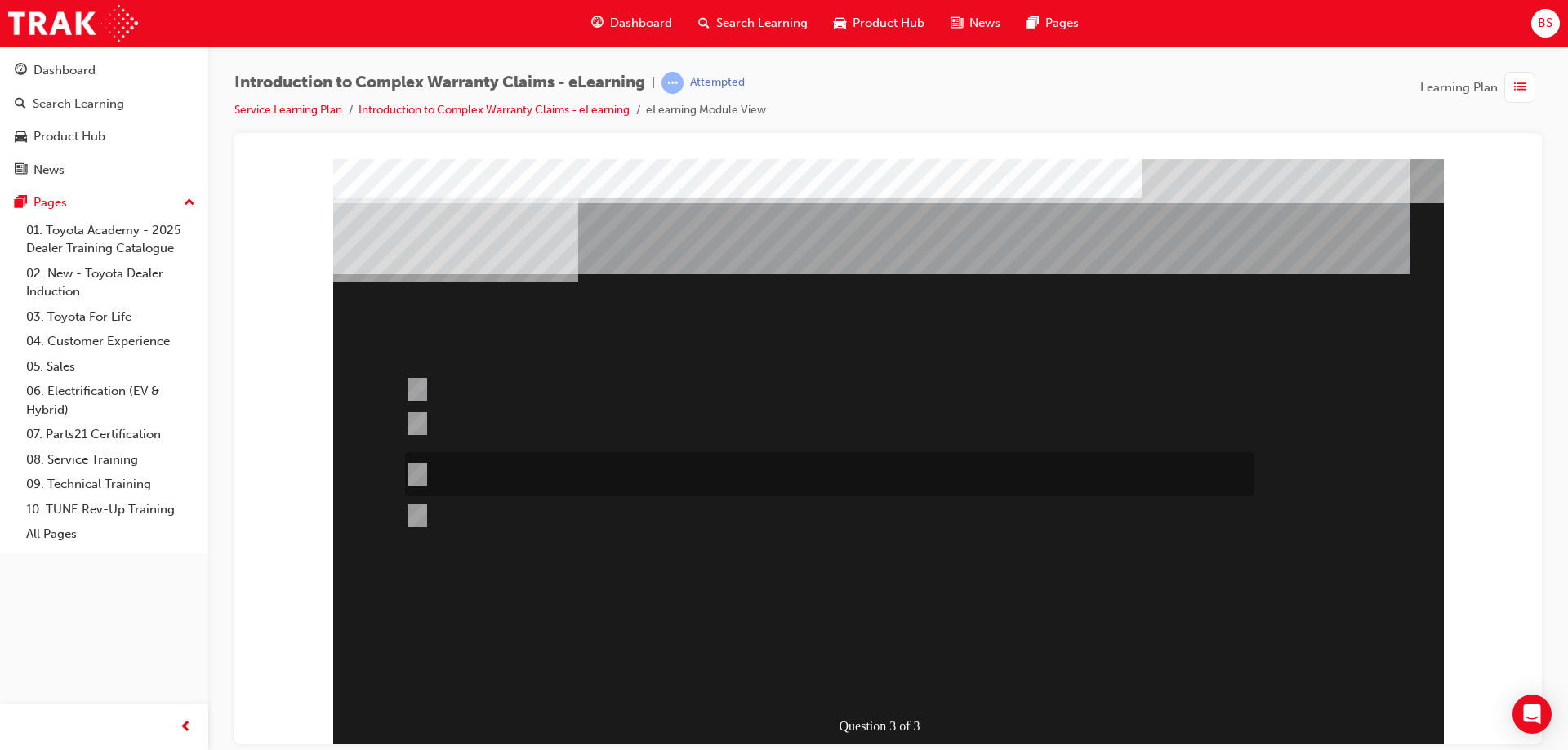
click at [409, 458] on div at bounding box center [825, 475] width 849 height 44
radio input "true"
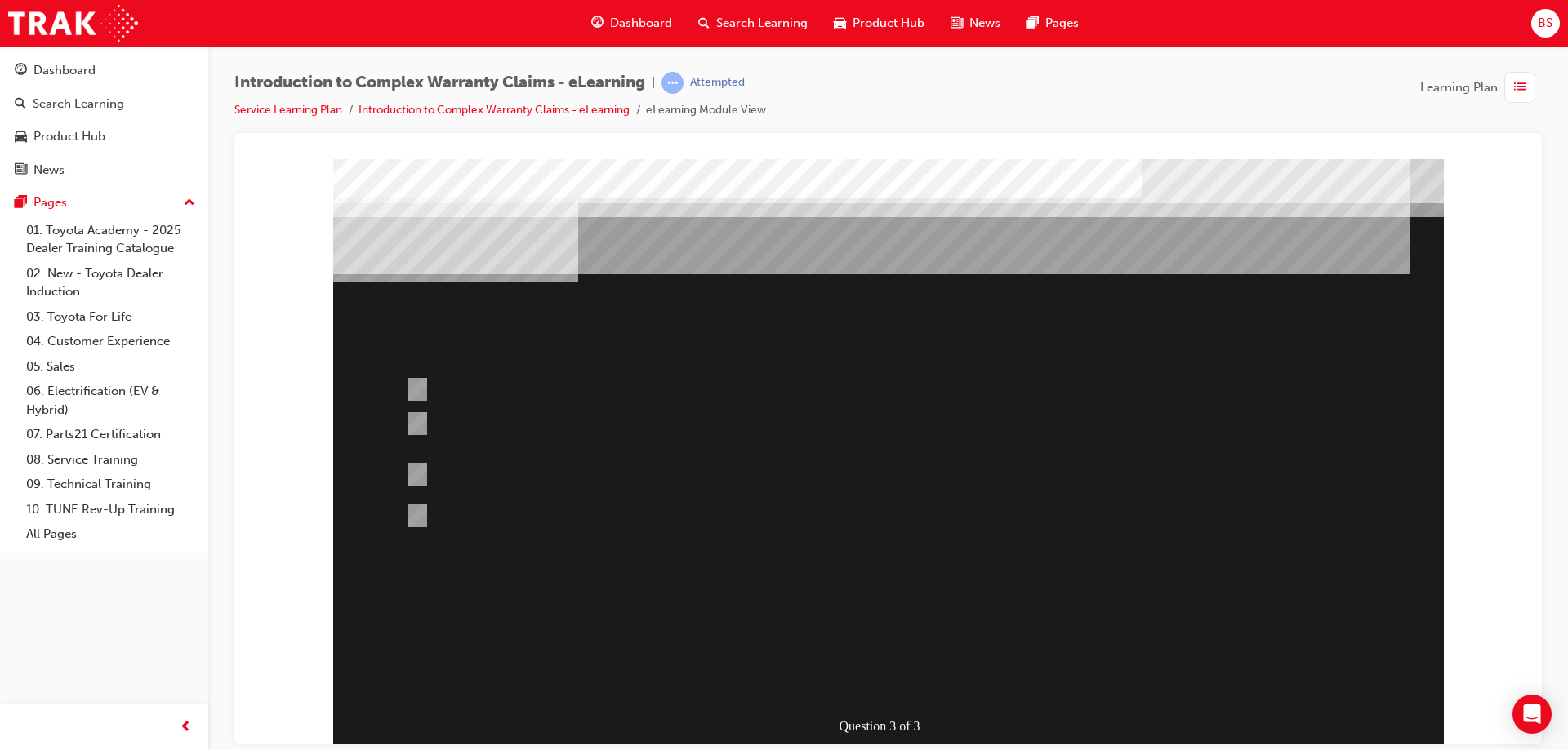
click at [894, 583] on div at bounding box center [888, 452] width 1111 height 587
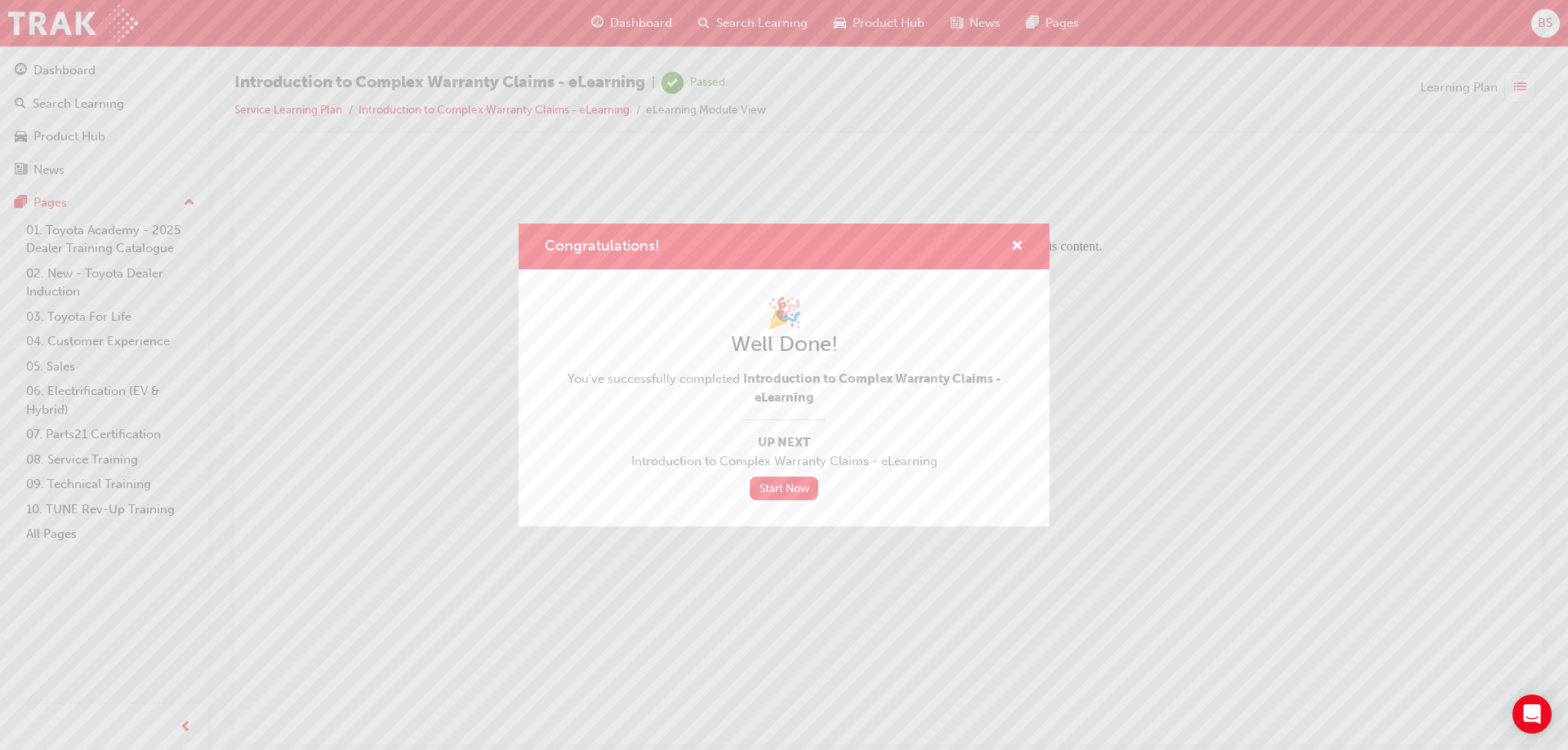
click at [787, 475] on div "🎉 Well Done! You've successfully completed Introduction to Complex Warranty Cla…" at bounding box center [783, 398] width 479 height 205
click at [790, 493] on link "Start Now" at bounding box center [783, 488] width 68 height 24
click at [797, 485] on link "Start Now" at bounding box center [783, 488] width 68 height 24
click at [770, 491] on link "Start Now" at bounding box center [783, 488] width 68 height 24
click at [1022, 250] on span "cross-icon" at bounding box center [1017, 246] width 13 height 14
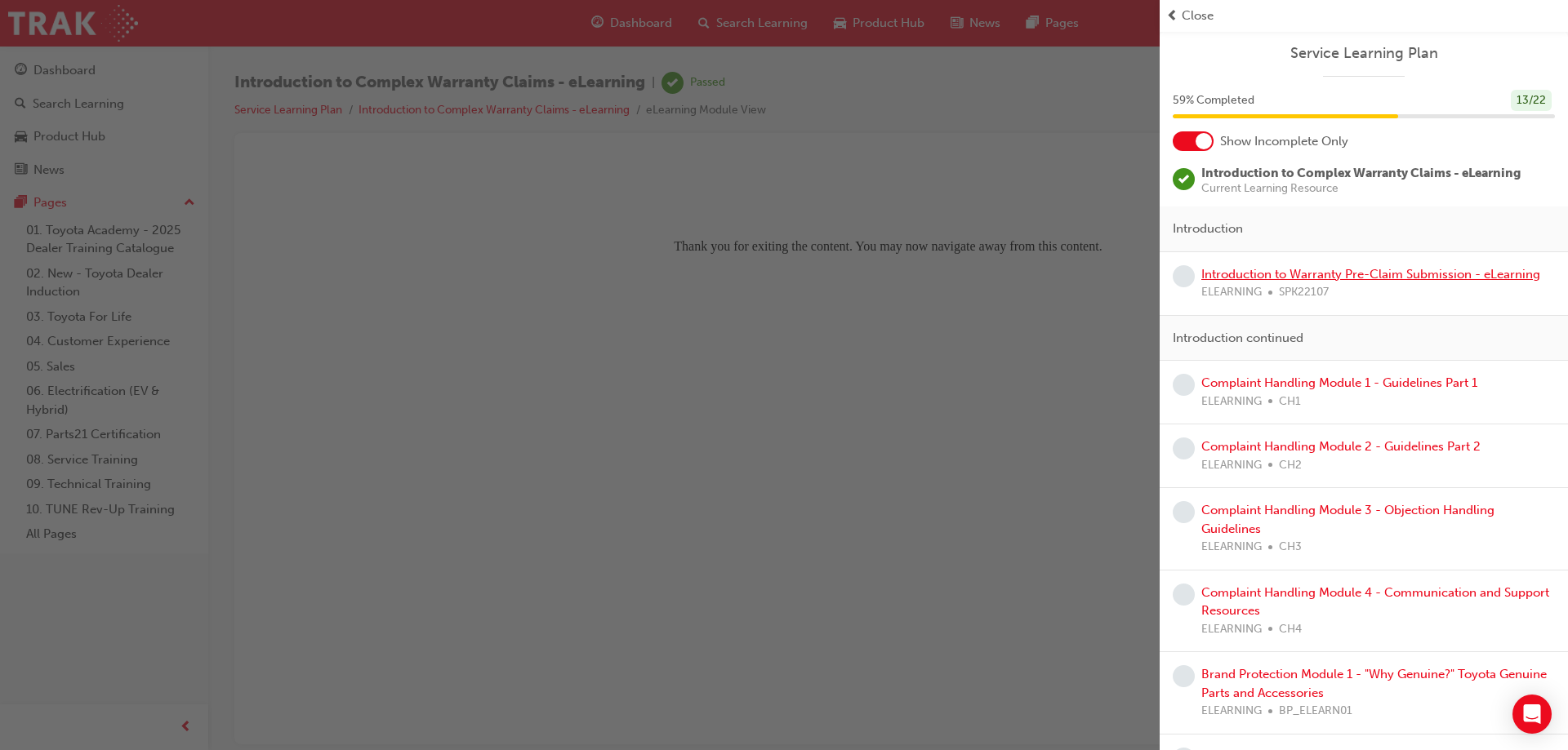
click at [1351, 271] on link "Introduction to Warranty Pre-Claim Submission - eLearning" at bounding box center [1371, 273] width 339 height 14
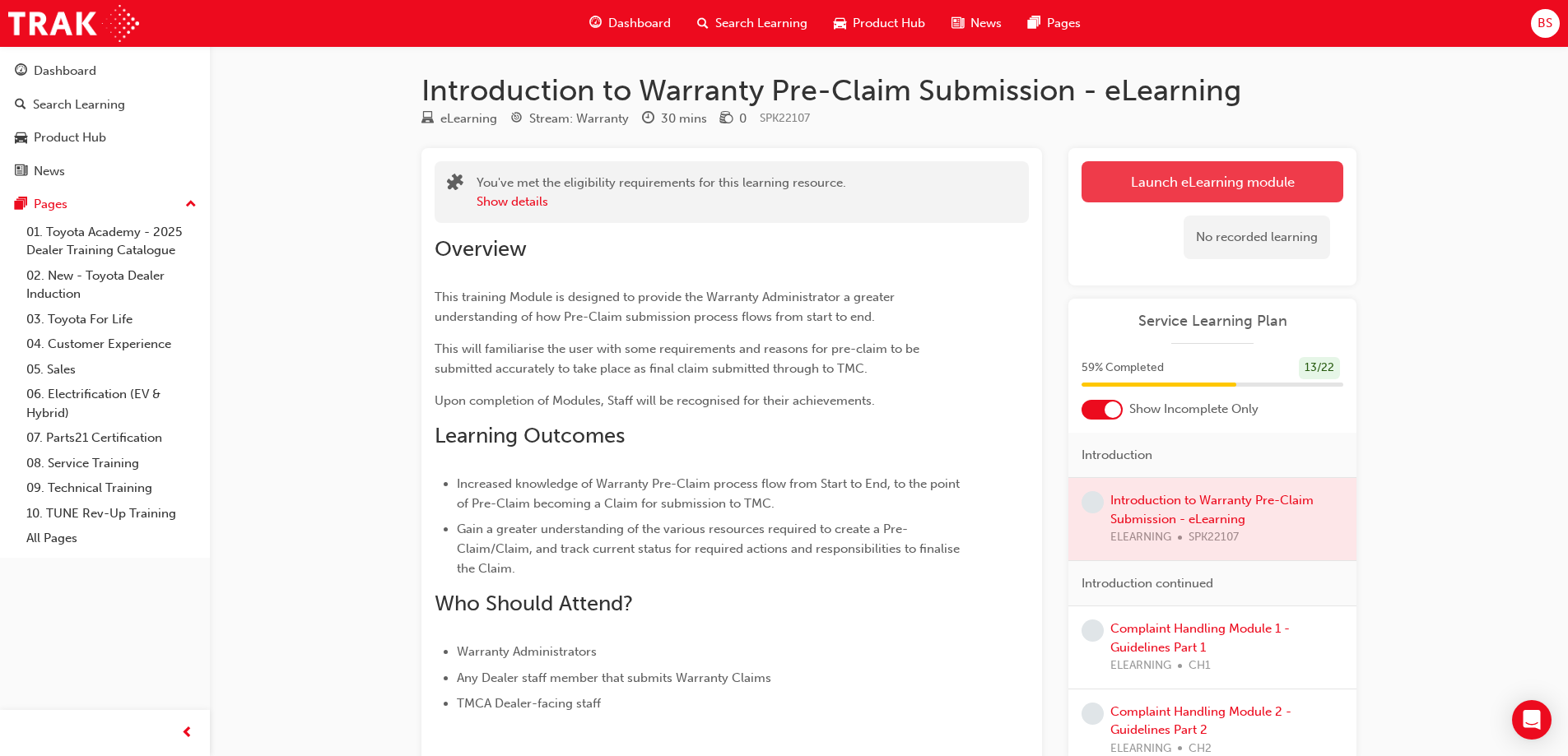
click at [1241, 176] on link "Launch eLearning module" at bounding box center [1213, 181] width 262 height 41
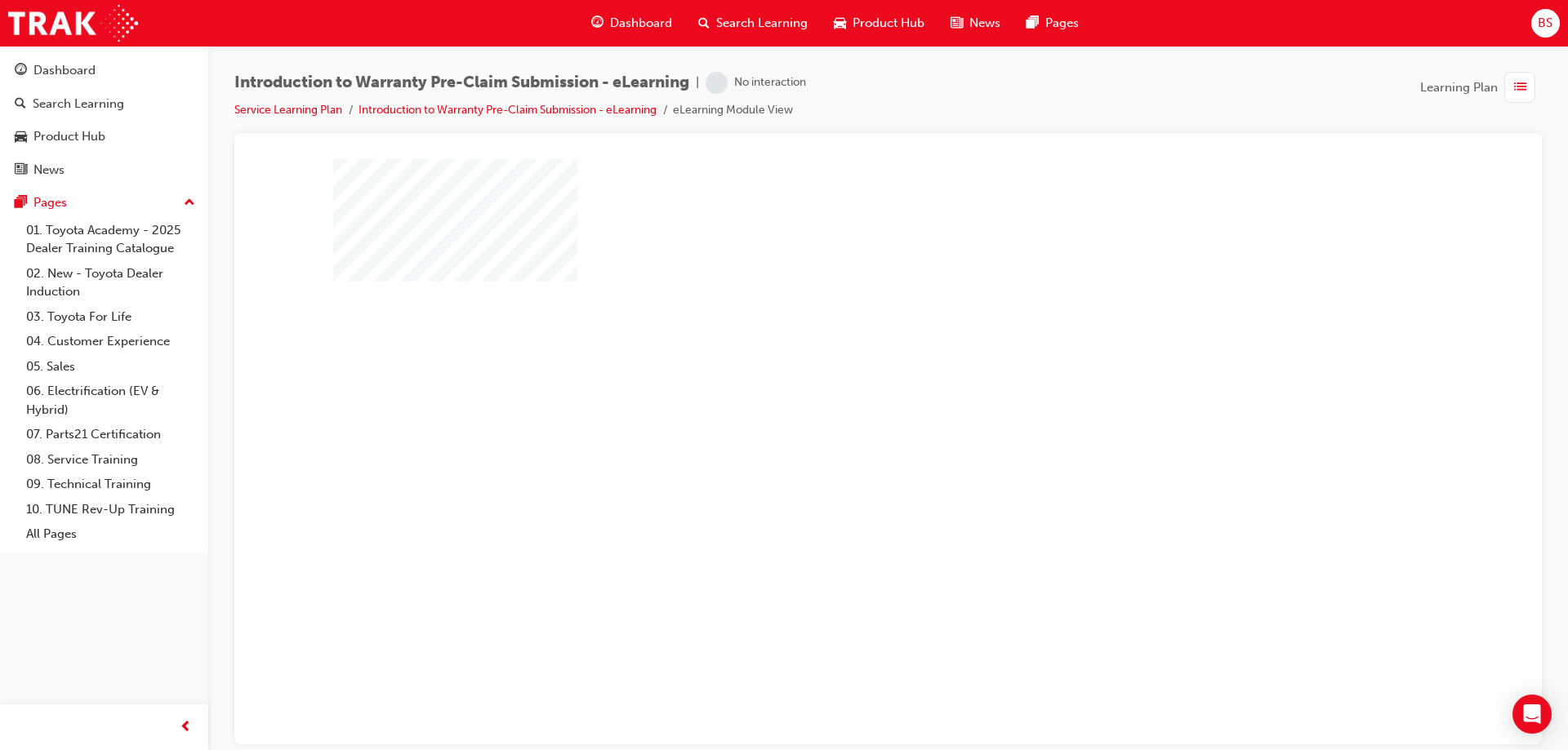
click at [841, 404] on div "play" at bounding box center [841, 404] width 0 height 0
